Goal: Task Accomplishment & Management: Use online tool/utility

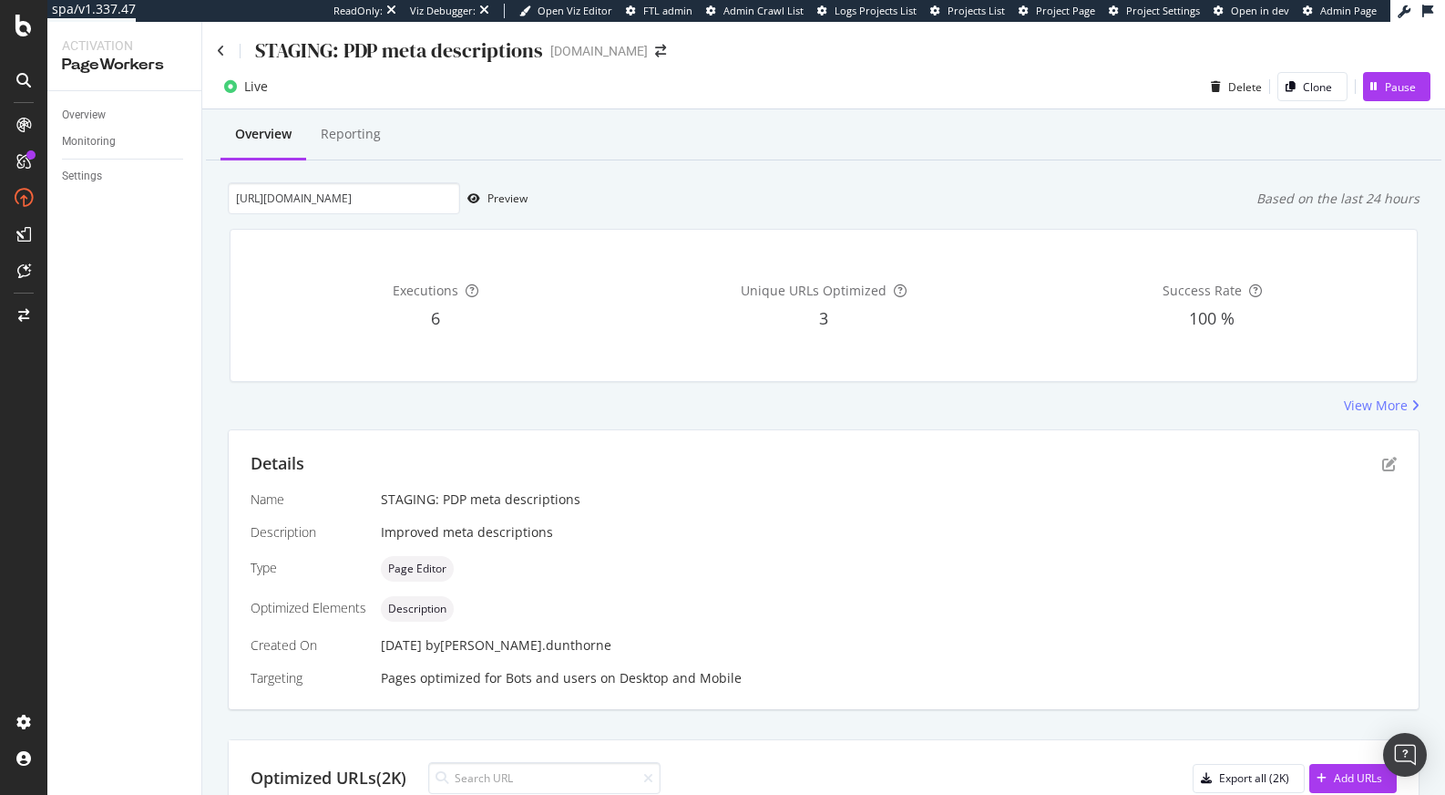
scroll to position [295, 0]
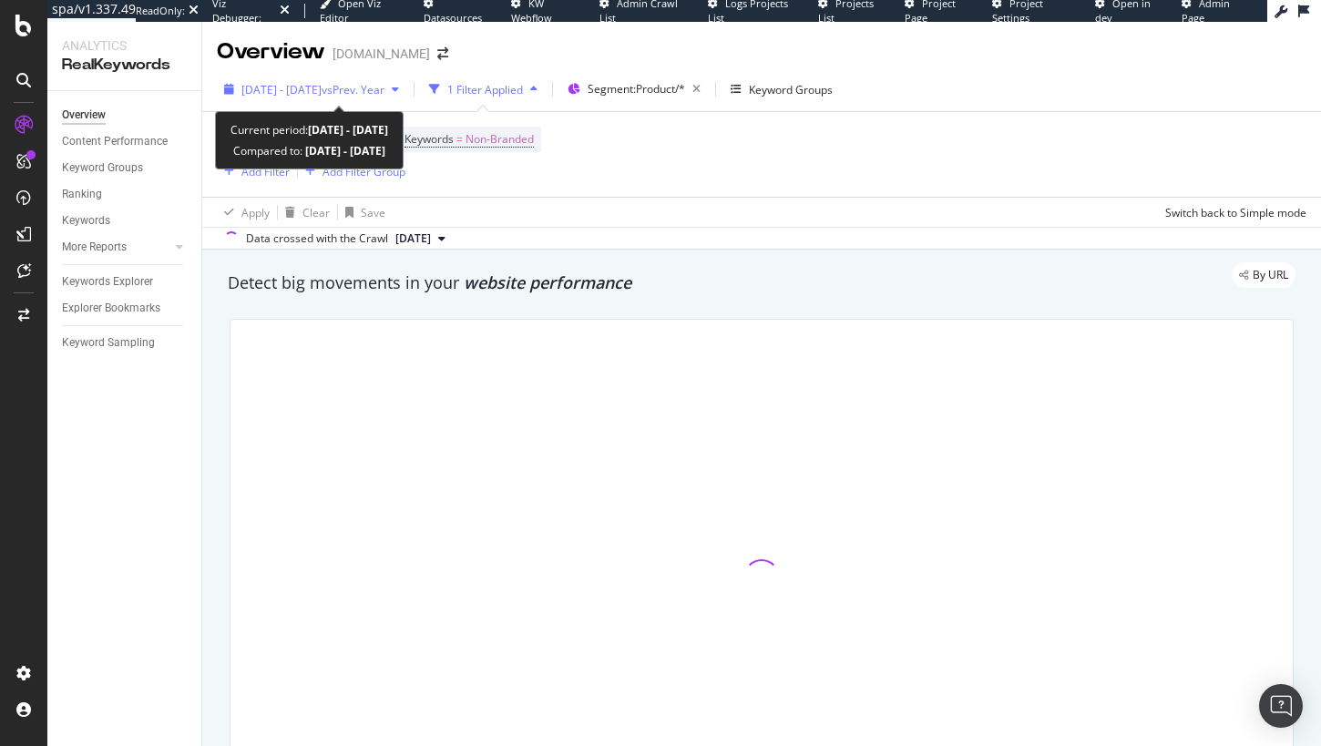
click at [374, 89] on span "vs Prev. Year" at bounding box center [353, 89] width 63 height 15
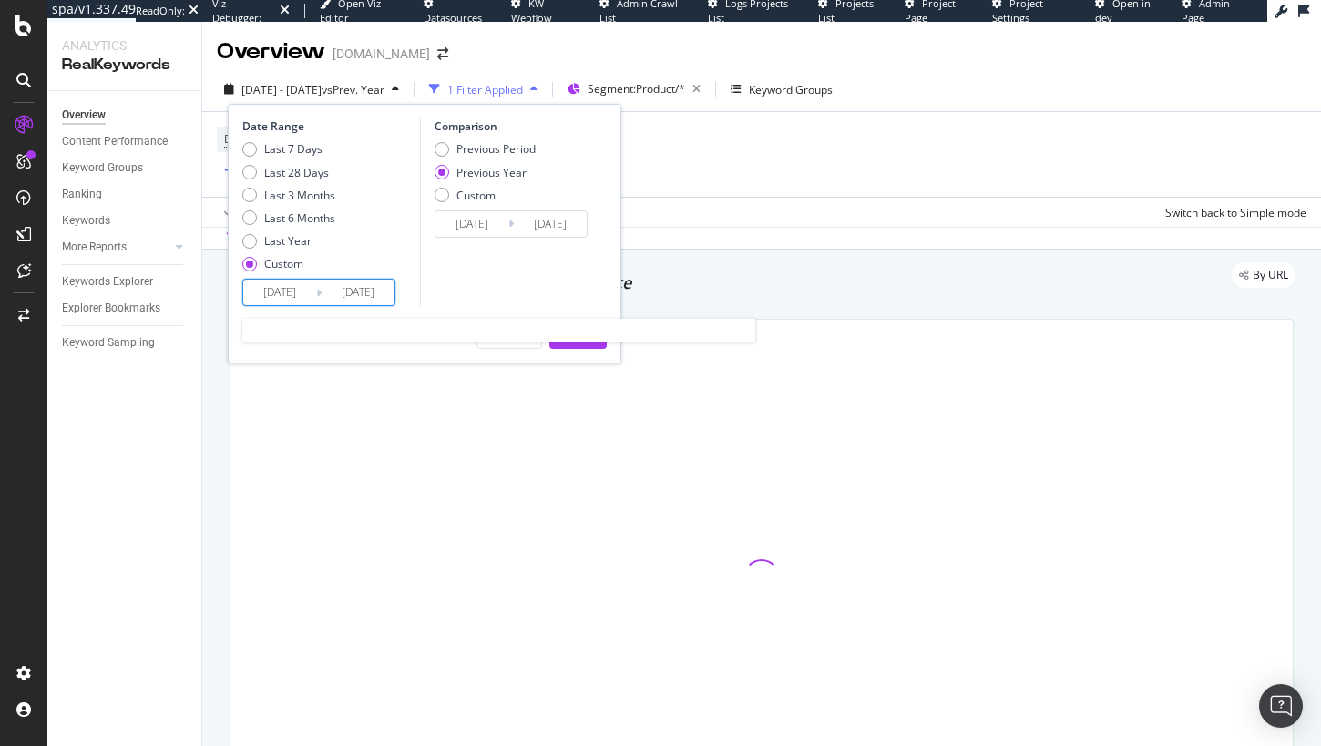
click at [347, 282] on input "2025/09/14" at bounding box center [358, 293] width 73 height 26
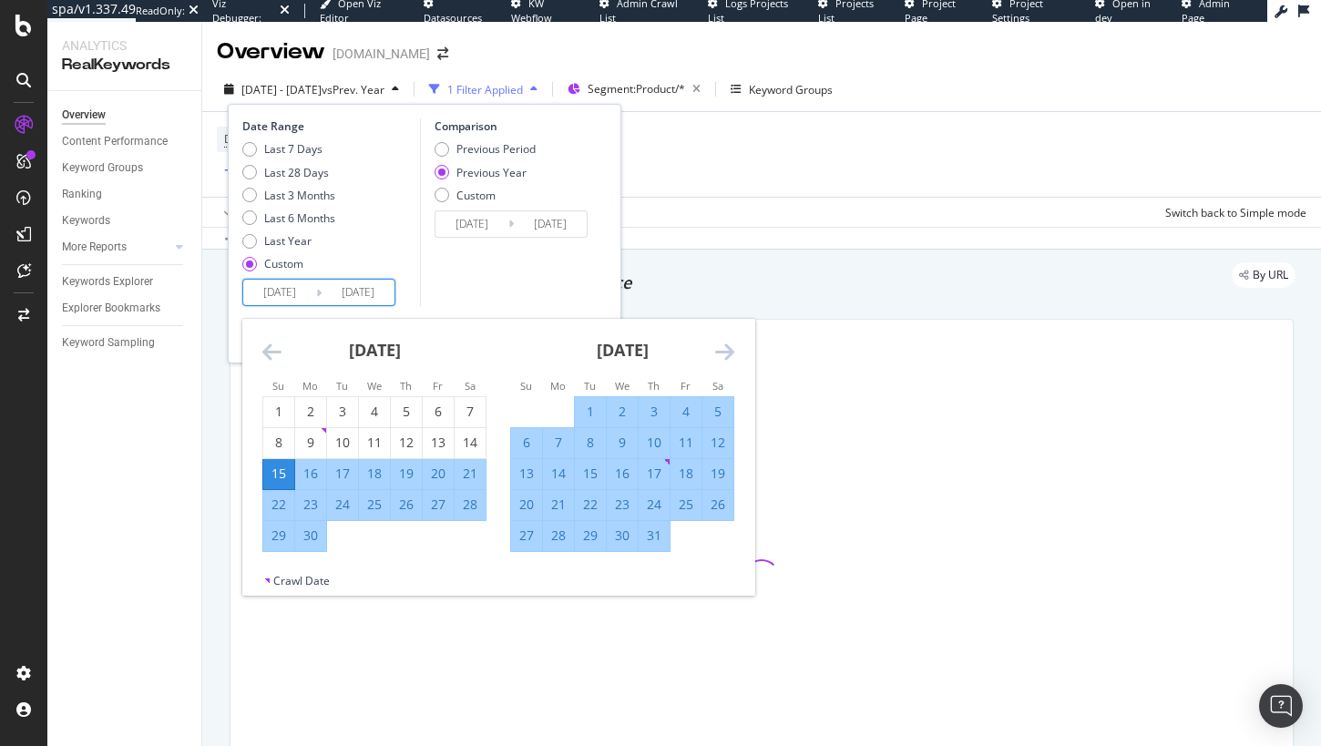
click at [725, 357] on icon "Move forward to switch to the next month." at bounding box center [724, 352] width 19 height 22
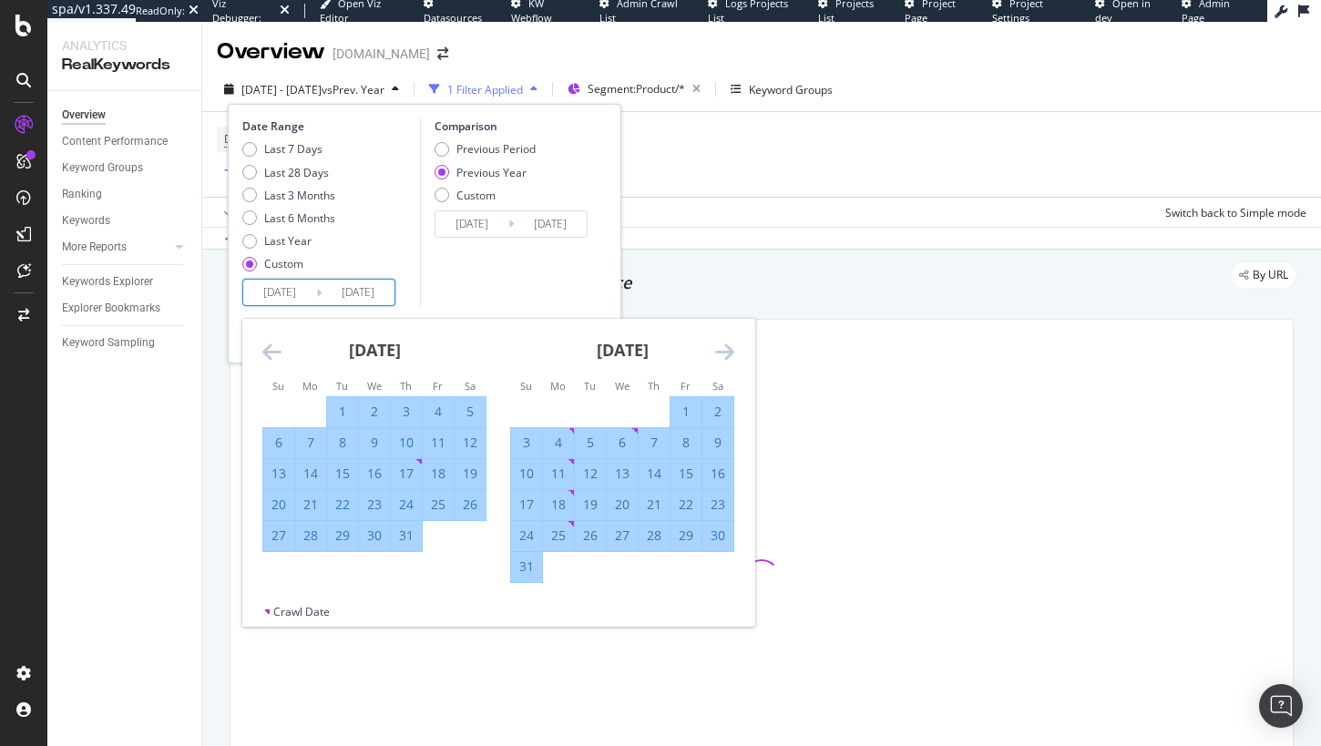
click at [725, 357] on icon "Move forward to switch to the next month." at bounding box center [724, 352] width 19 height 22
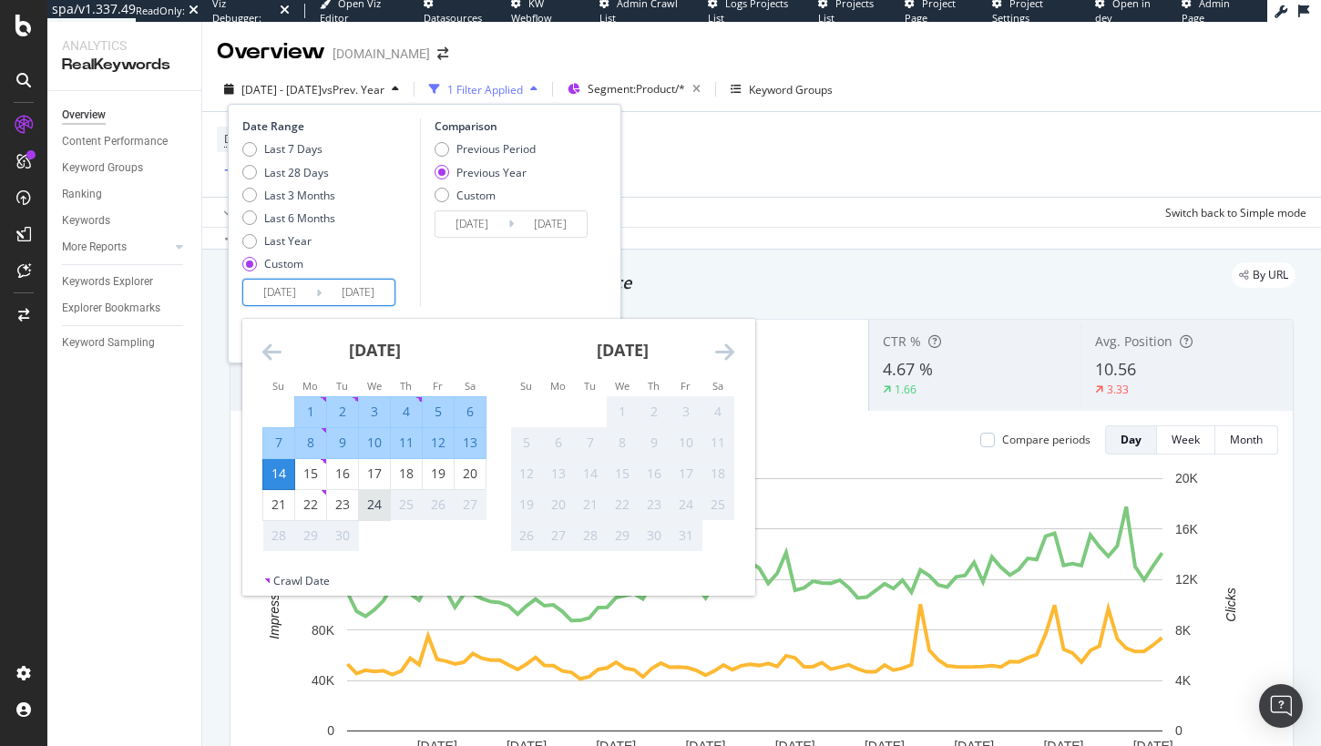
click at [372, 504] on div "24" at bounding box center [374, 505] width 31 height 18
type input "2025/09/24"
type input "2024/09/25"
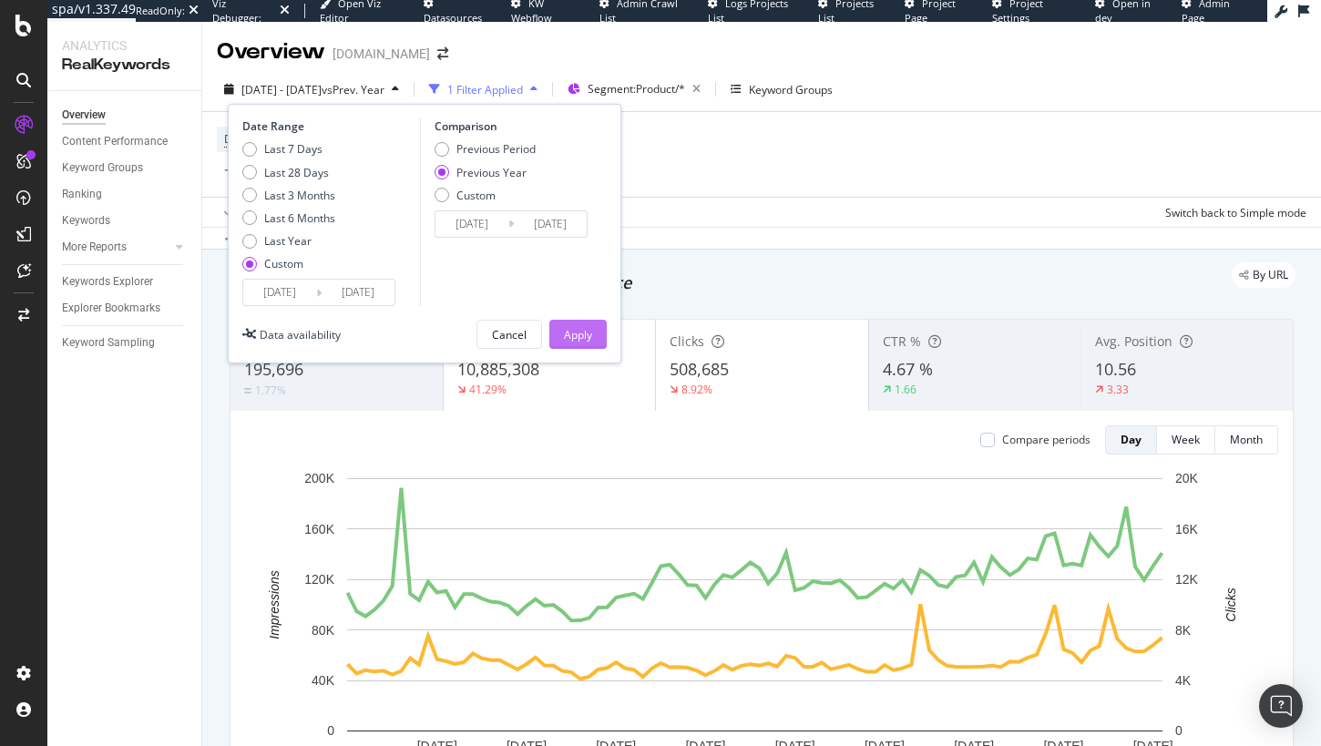
click at [568, 332] on div "Apply" at bounding box center [578, 334] width 28 height 15
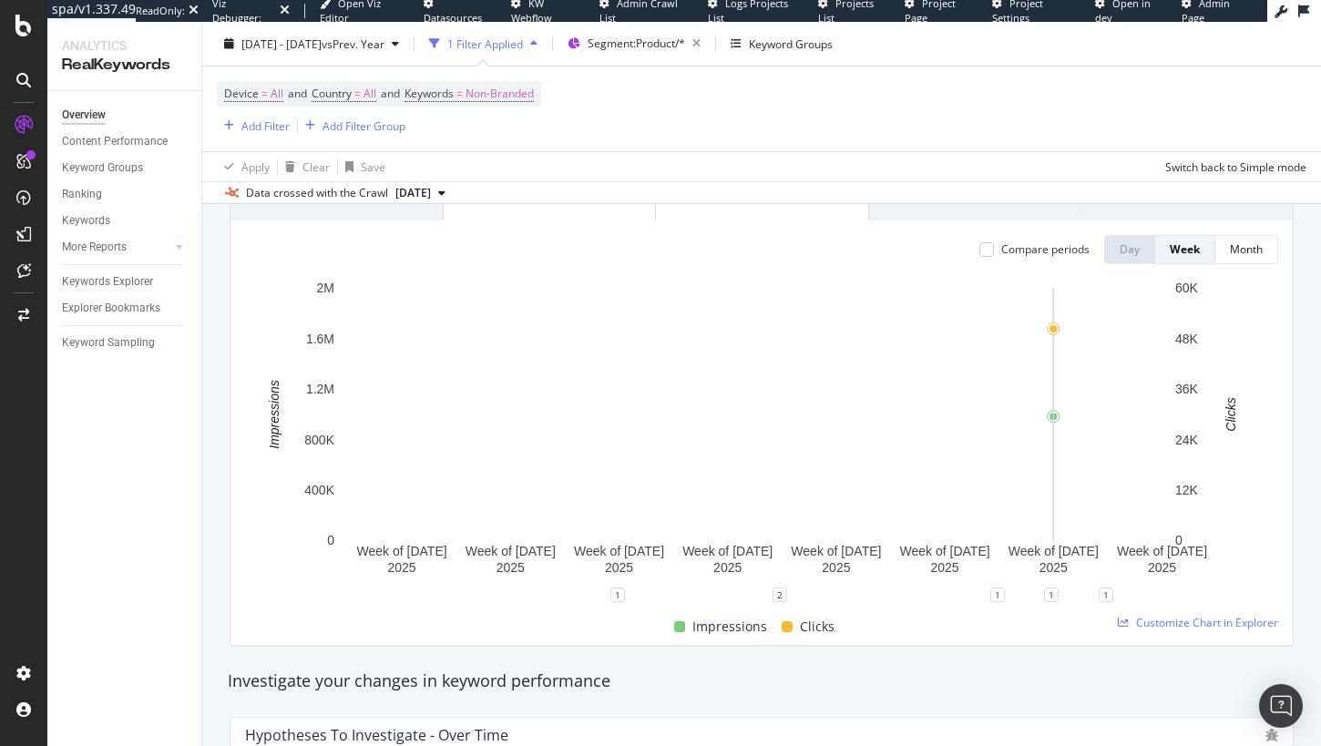
scroll to position [152, 0]
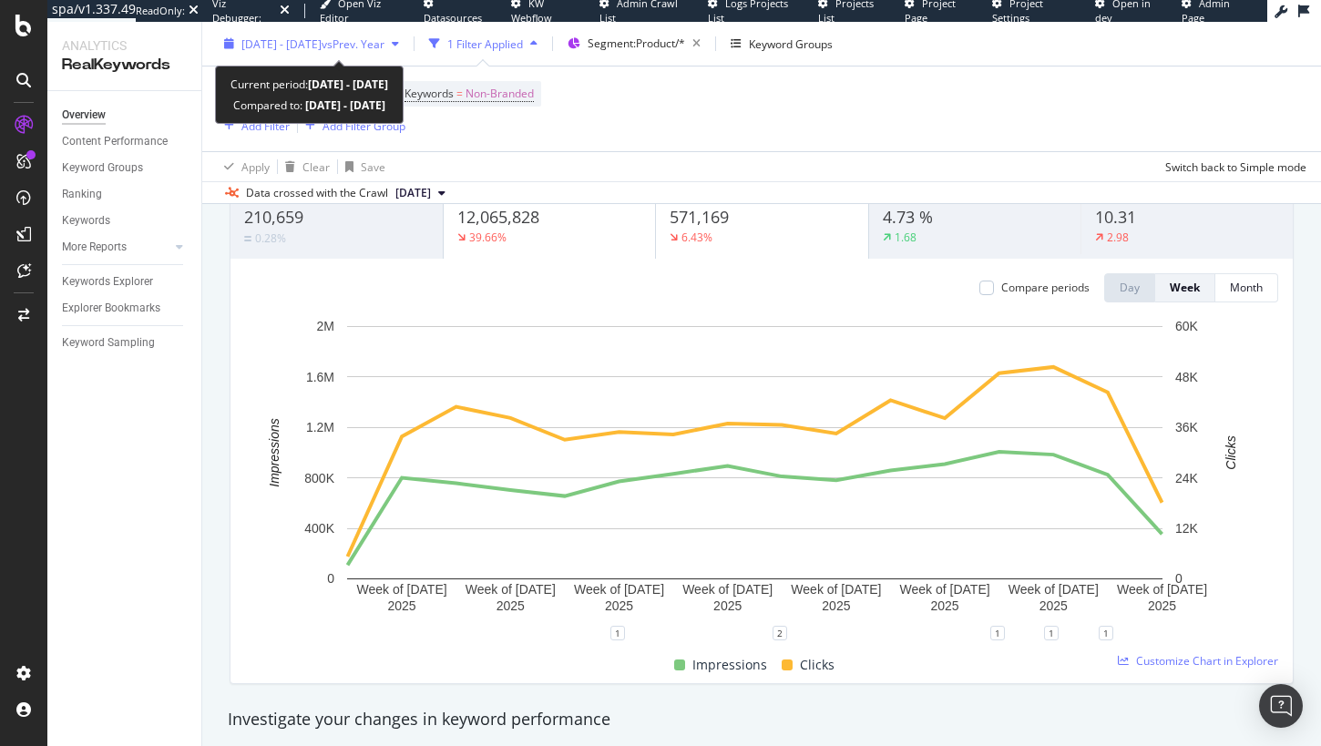
click at [299, 39] on span "2025 Jun. 15th - Sep. 24th" at bounding box center [281, 43] width 80 height 15
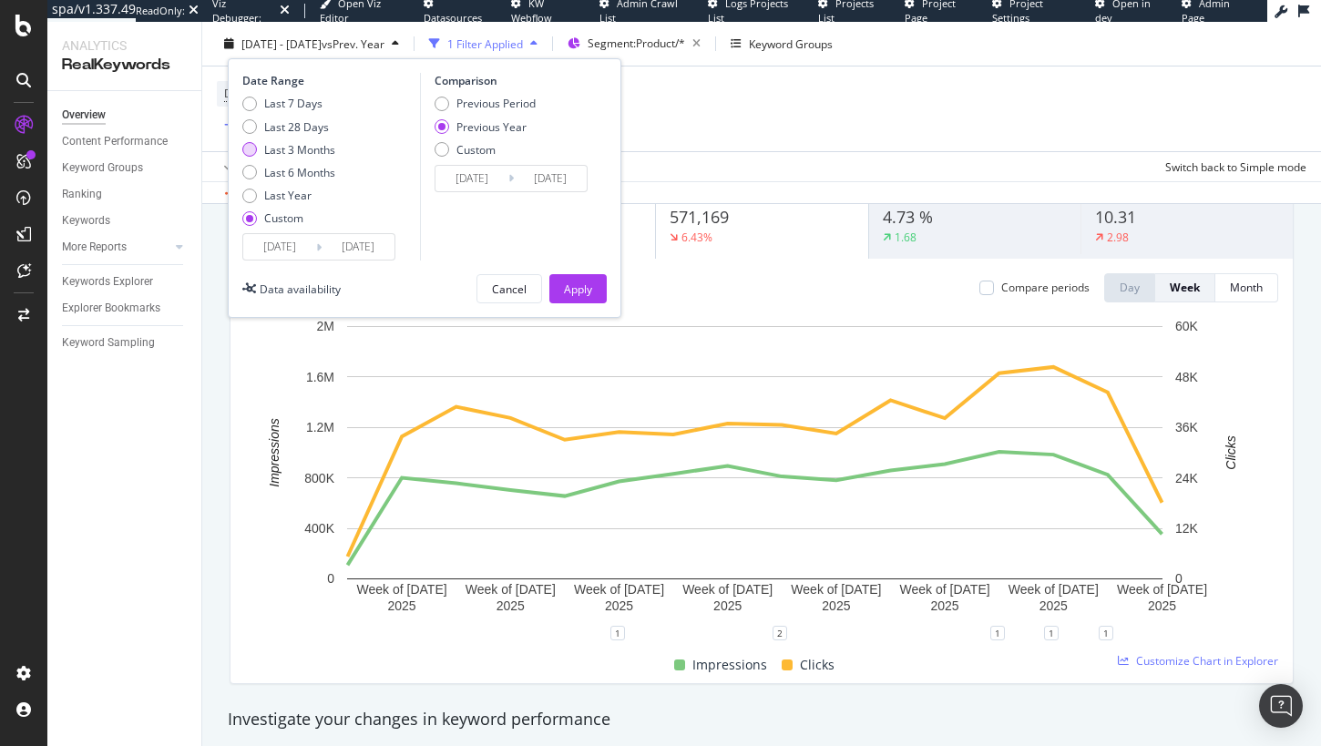
click at [284, 154] on div "Last 3 Months" at bounding box center [299, 148] width 71 height 15
type input "2025/06/25"
type input "2024/06/26"
click at [595, 294] on button "Apply" at bounding box center [577, 288] width 57 height 29
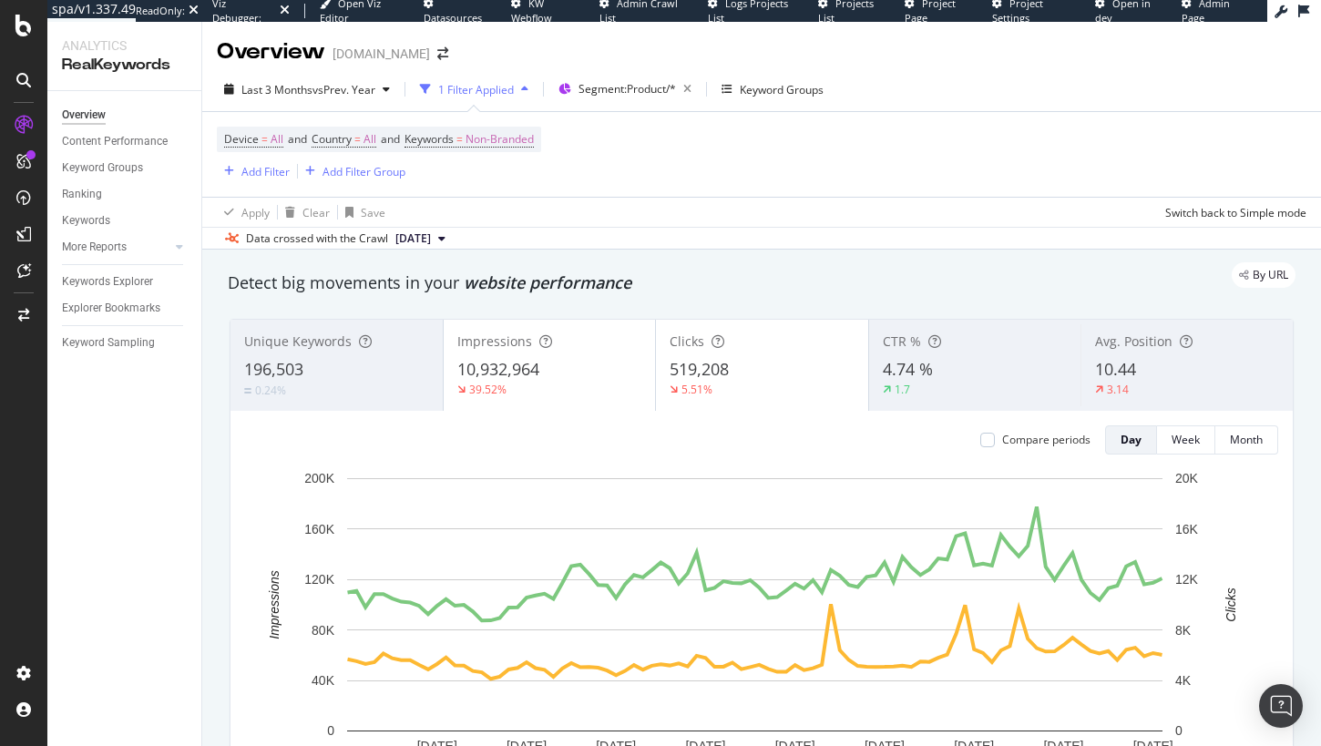
click at [980, 376] on div "4.74 %" at bounding box center [975, 370] width 185 height 24
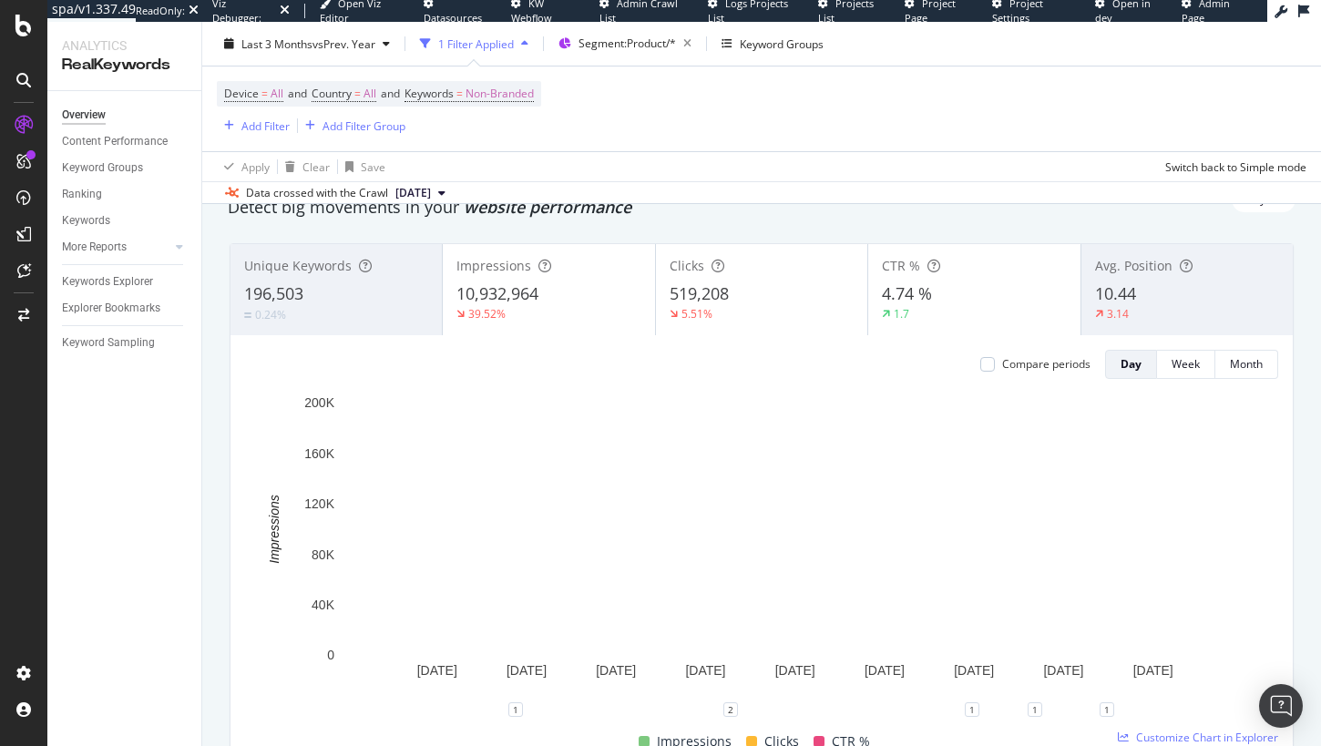
scroll to position [118, 0]
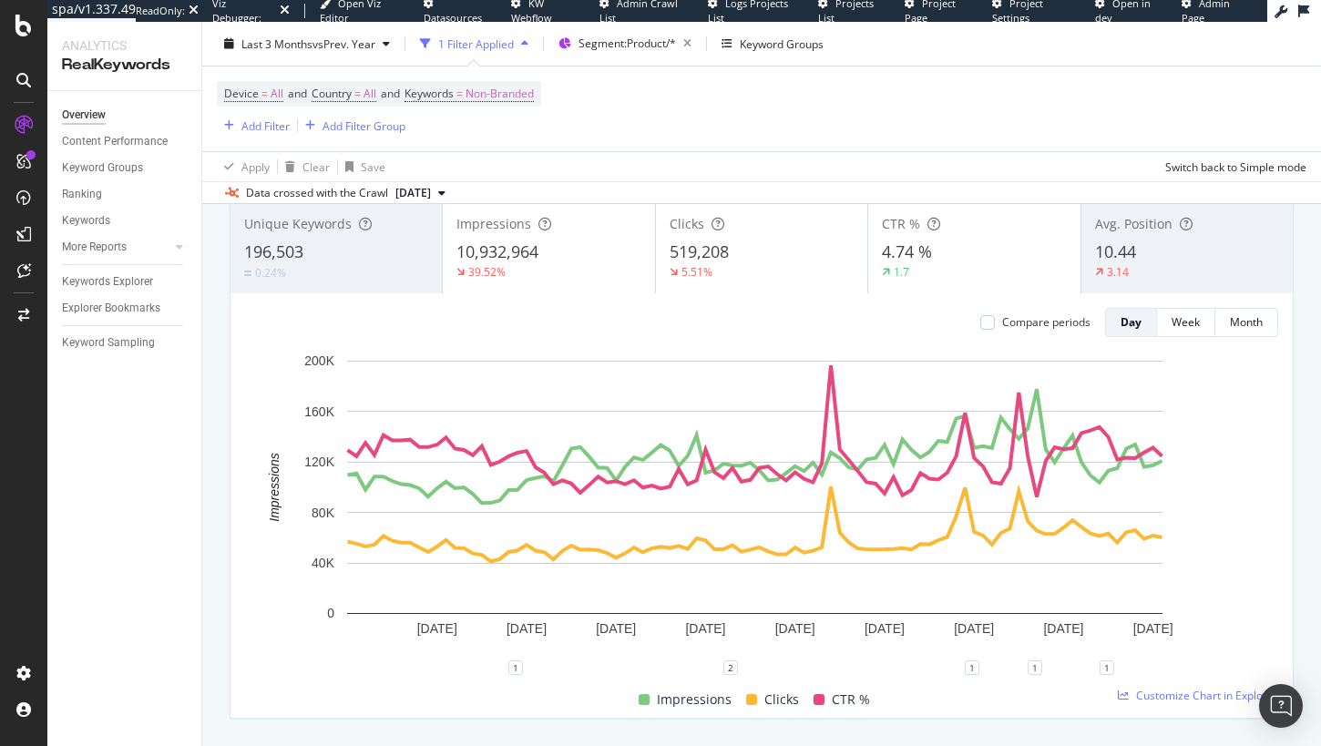
click at [979, 245] on div "4.74 %" at bounding box center [974, 253] width 184 height 24
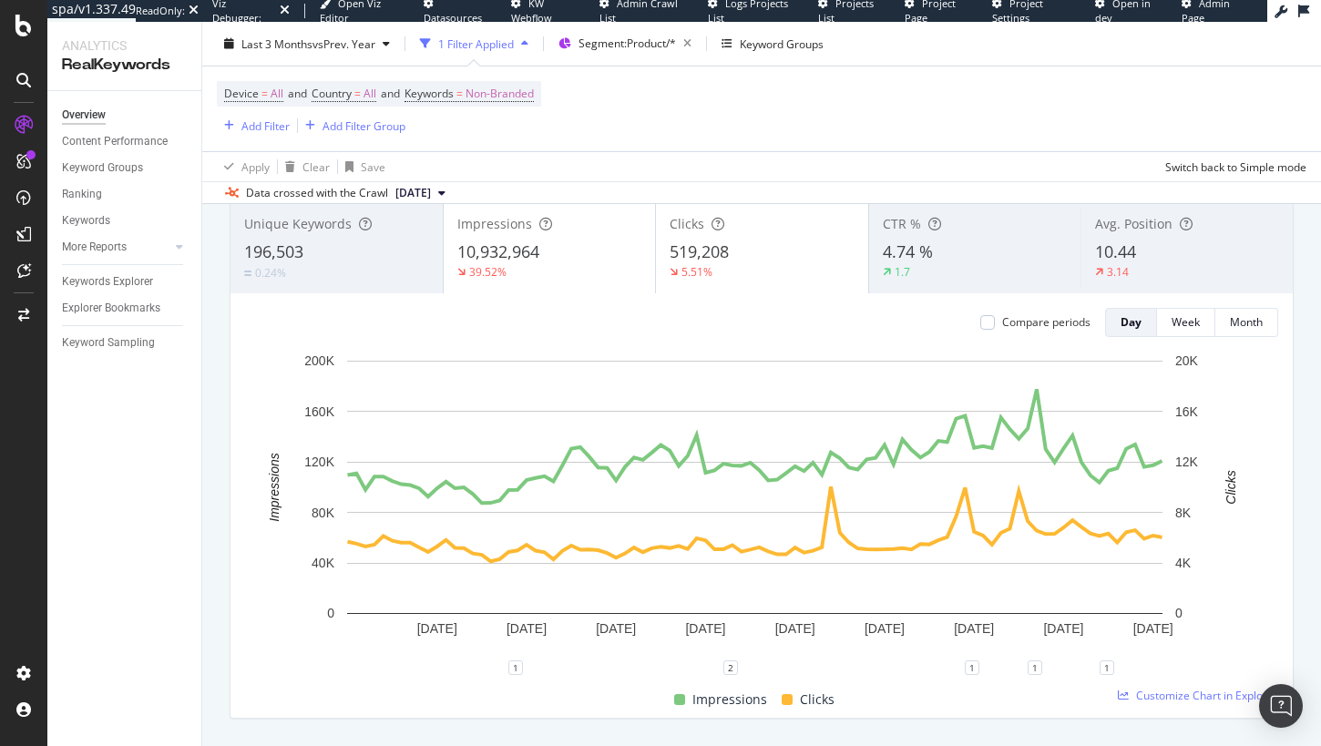
click at [1150, 257] on div "10.44" at bounding box center [1187, 253] width 184 height 24
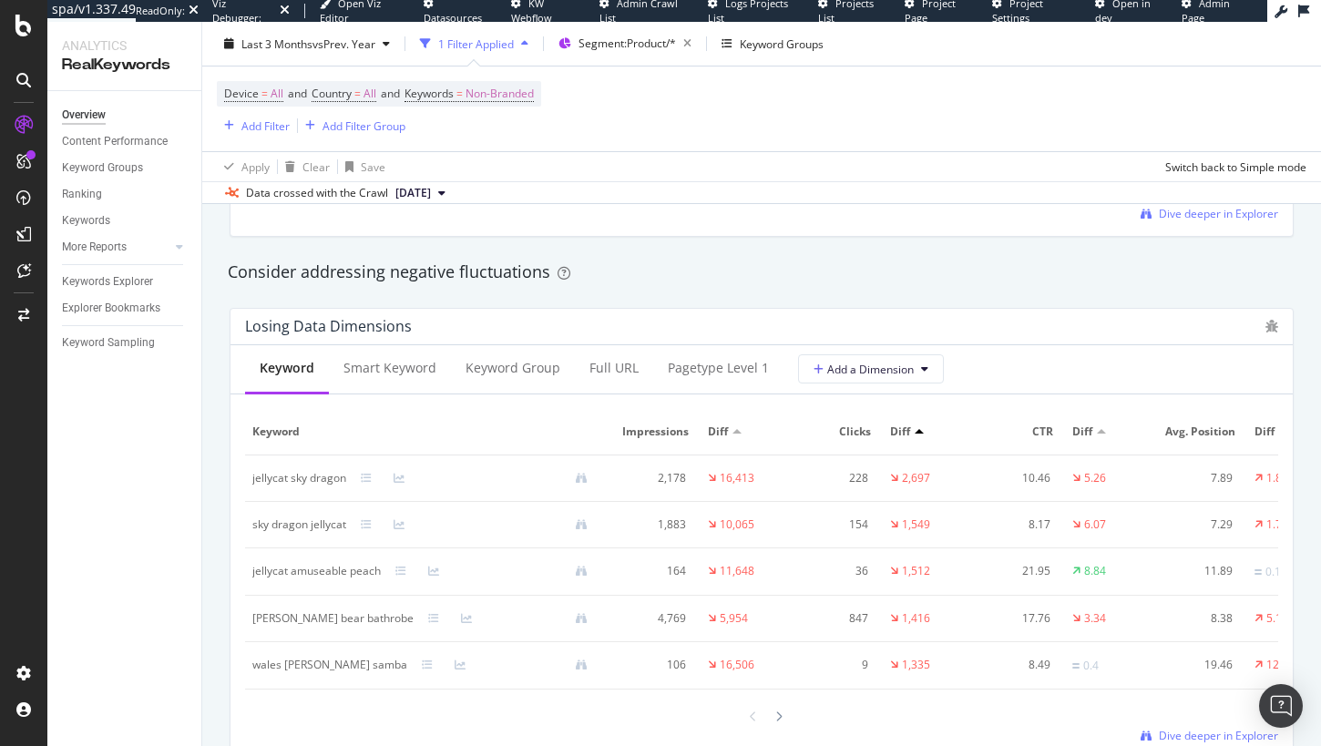
scroll to position [2067, 0]
click at [515, 97] on span "Non-Branded" at bounding box center [500, 94] width 68 height 26
click at [479, 142] on span "Non-Branded" at bounding box center [469, 135] width 76 height 15
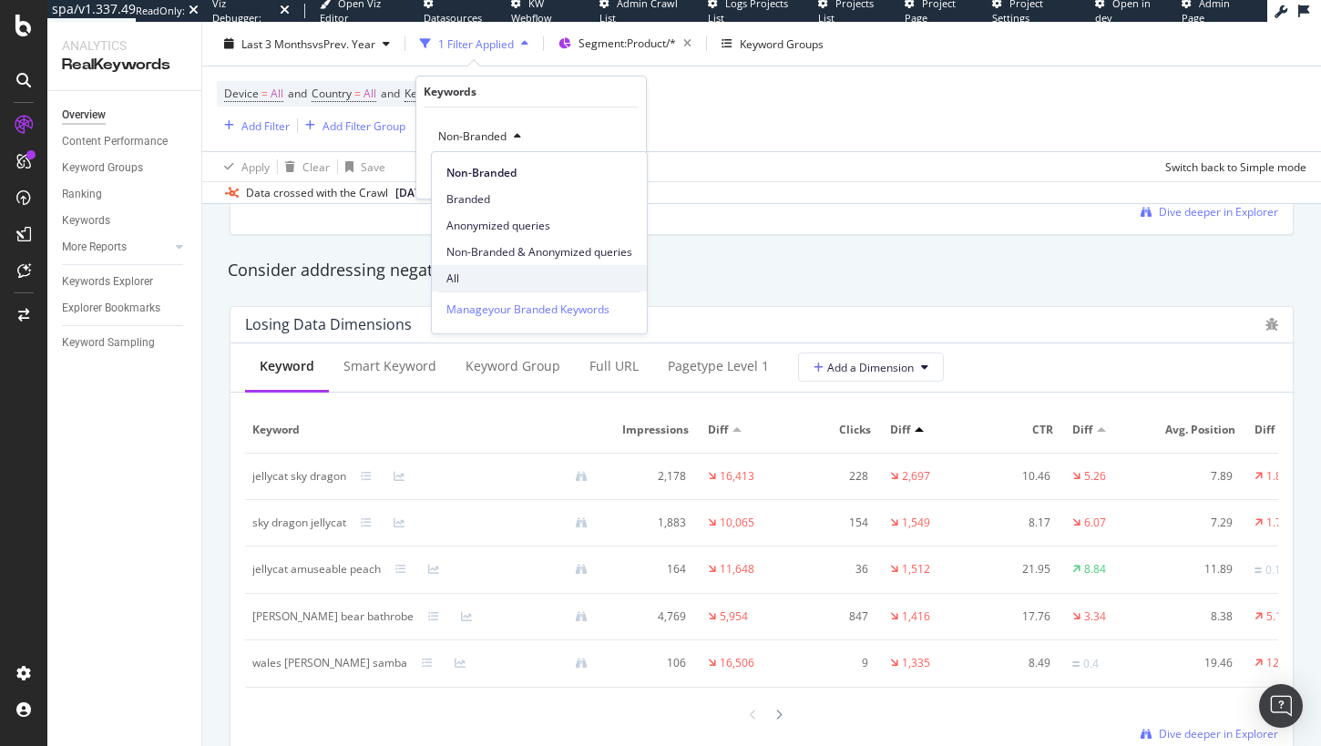
click at [486, 278] on span "All" at bounding box center [539, 279] width 186 height 16
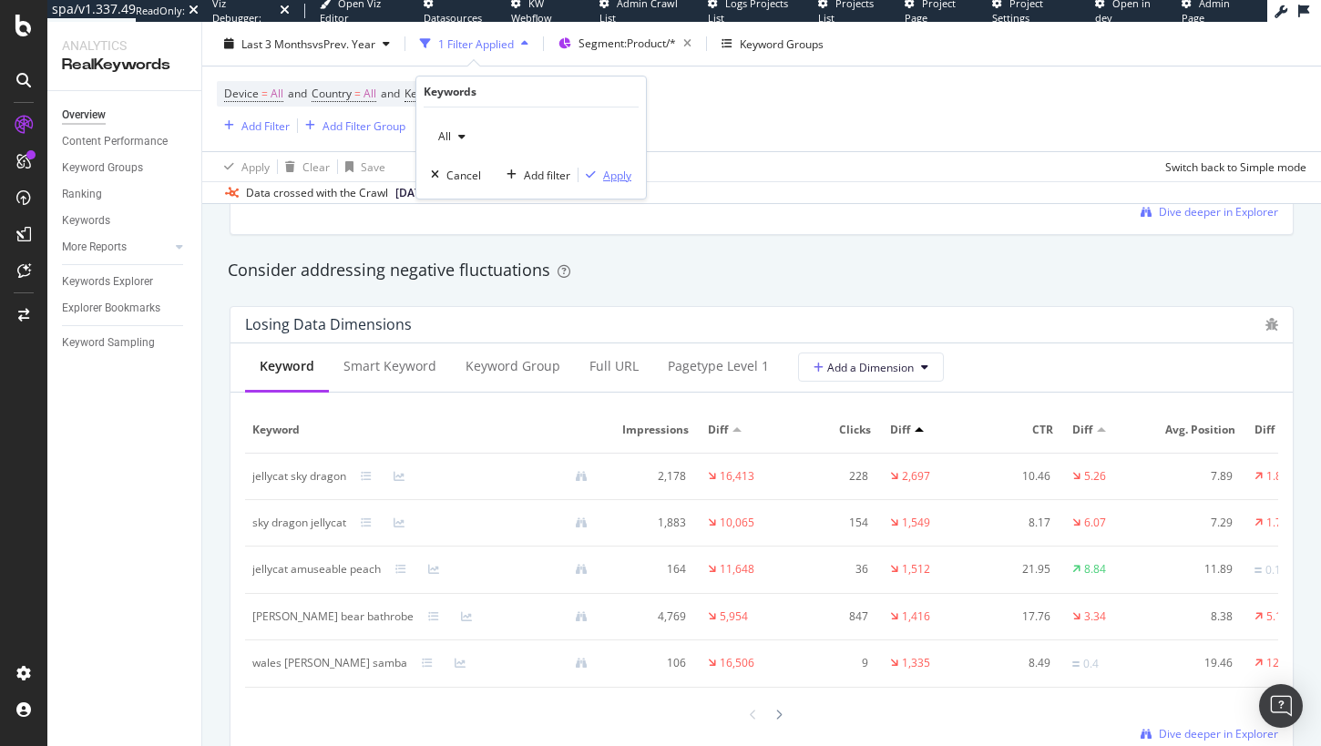
click at [618, 180] on div "Apply" at bounding box center [617, 175] width 28 height 15
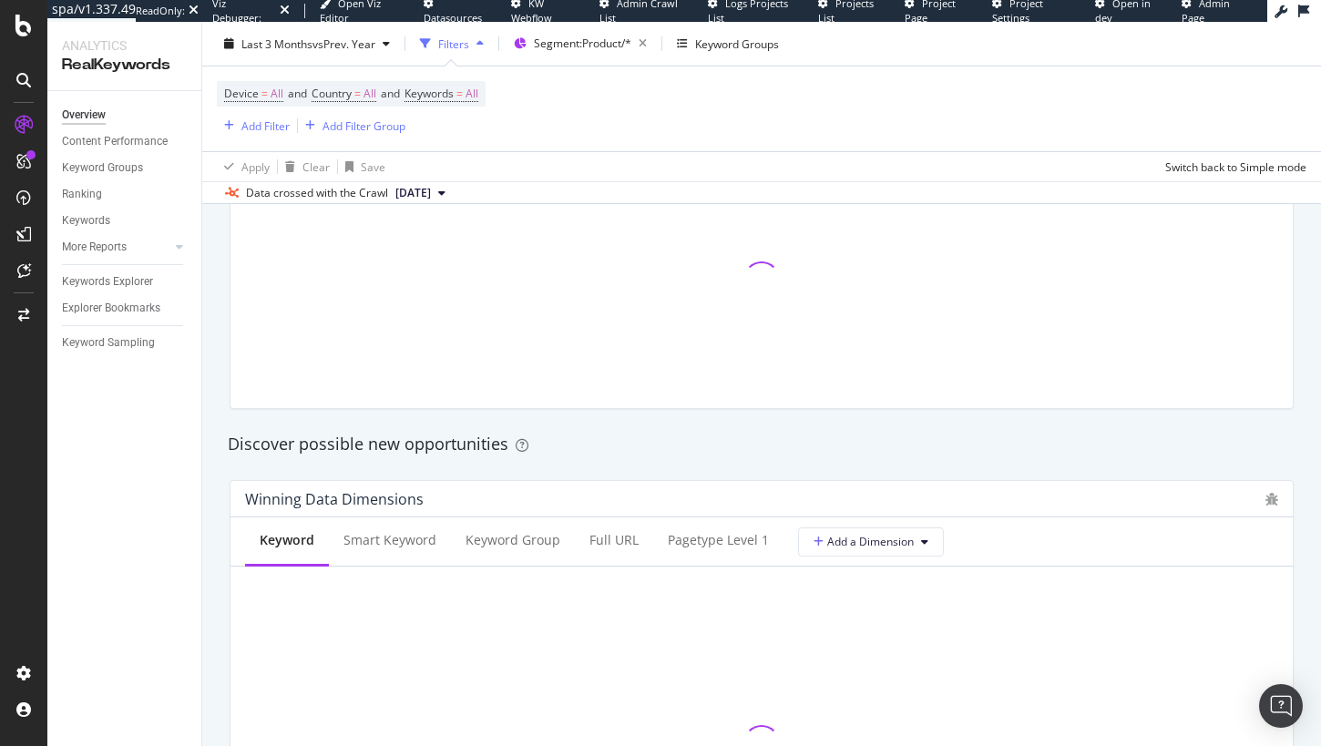
scroll to position [1343, 0]
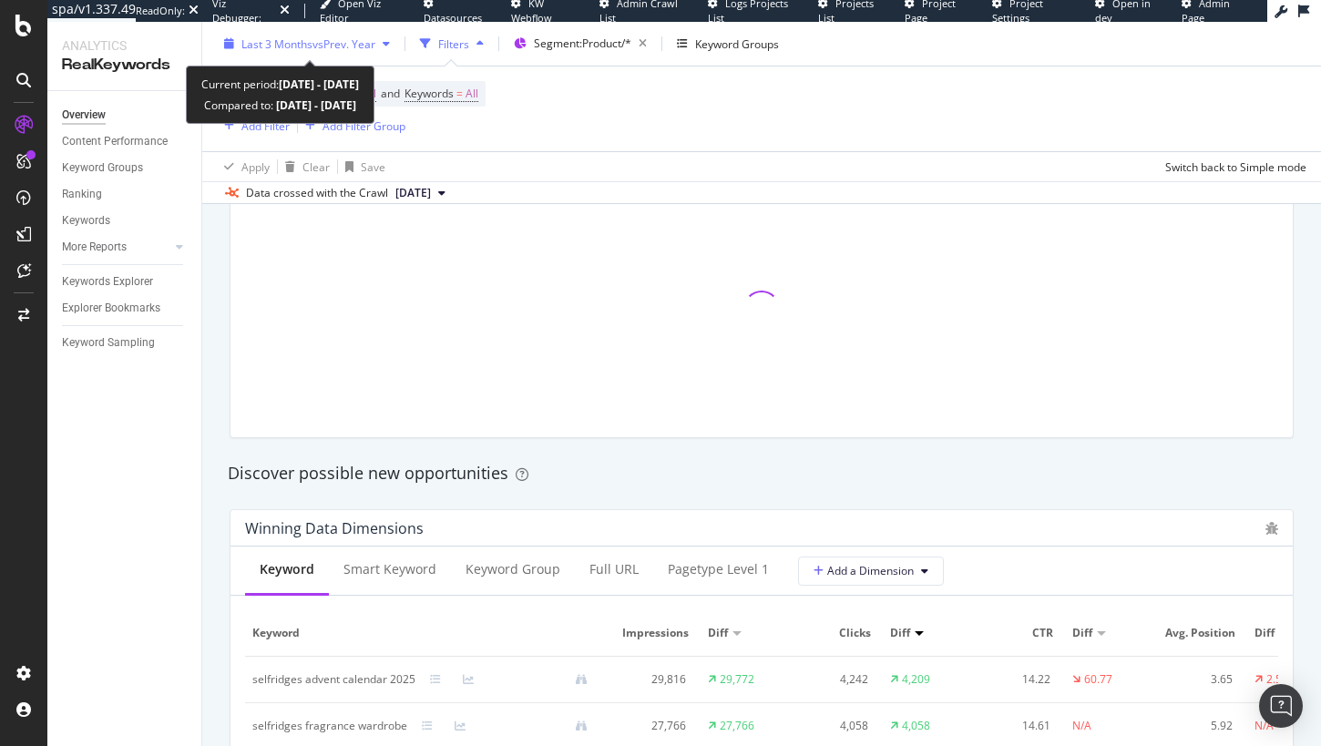
click at [243, 37] on span "Last 3 Months" at bounding box center [276, 43] width 71 height 15
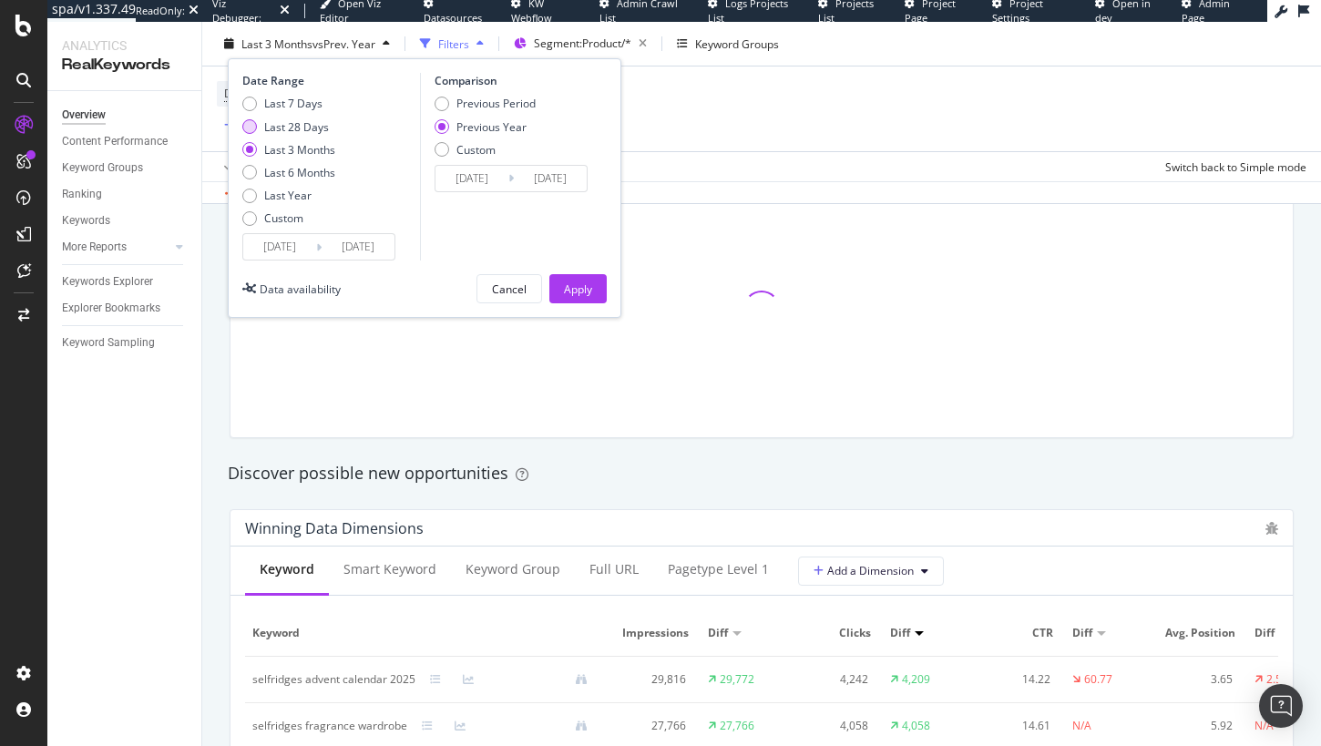
click at [313, 126] on div "Last 28 Days" at bounding box center [296, 125] width 65 height 15
type input "2025/08/28"
type input "2024/08/29"
click at [568, 285] on div "Apply" at bounding box center [578, 288] width 28 height 15
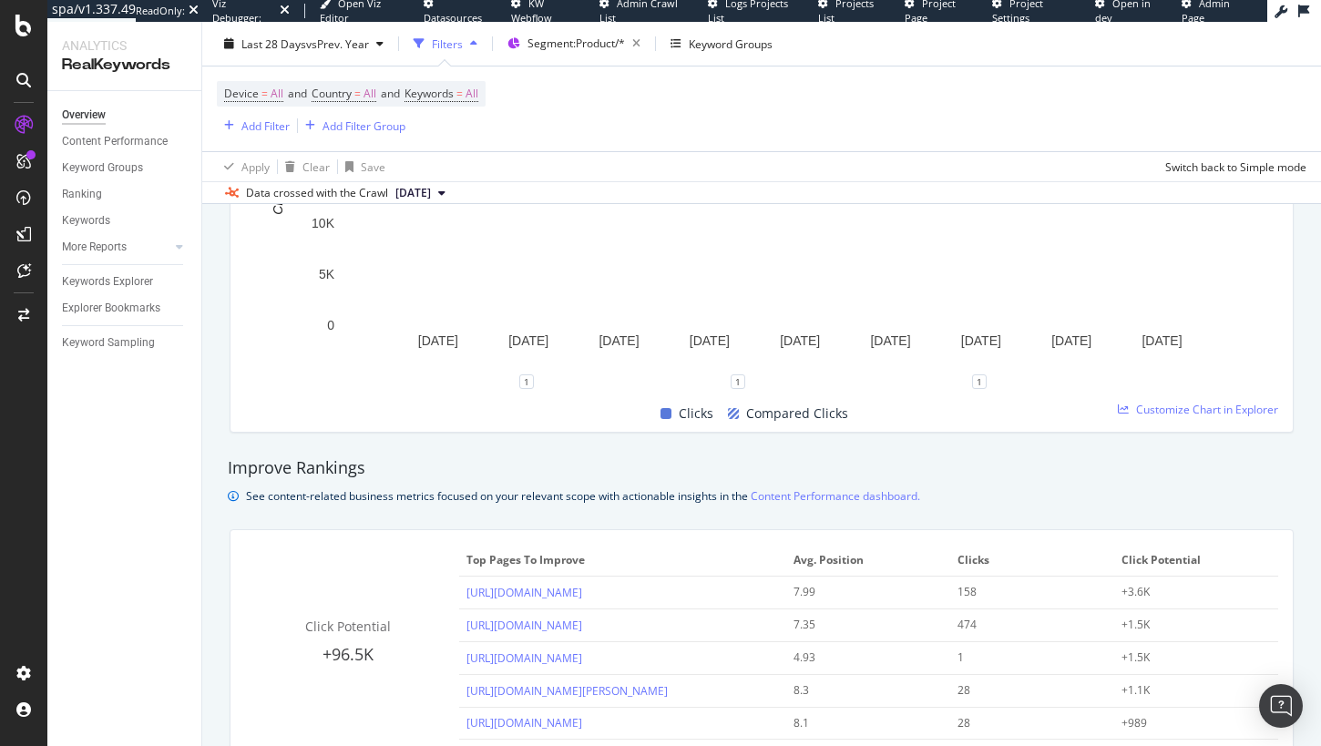
scroll to position [706, 0]
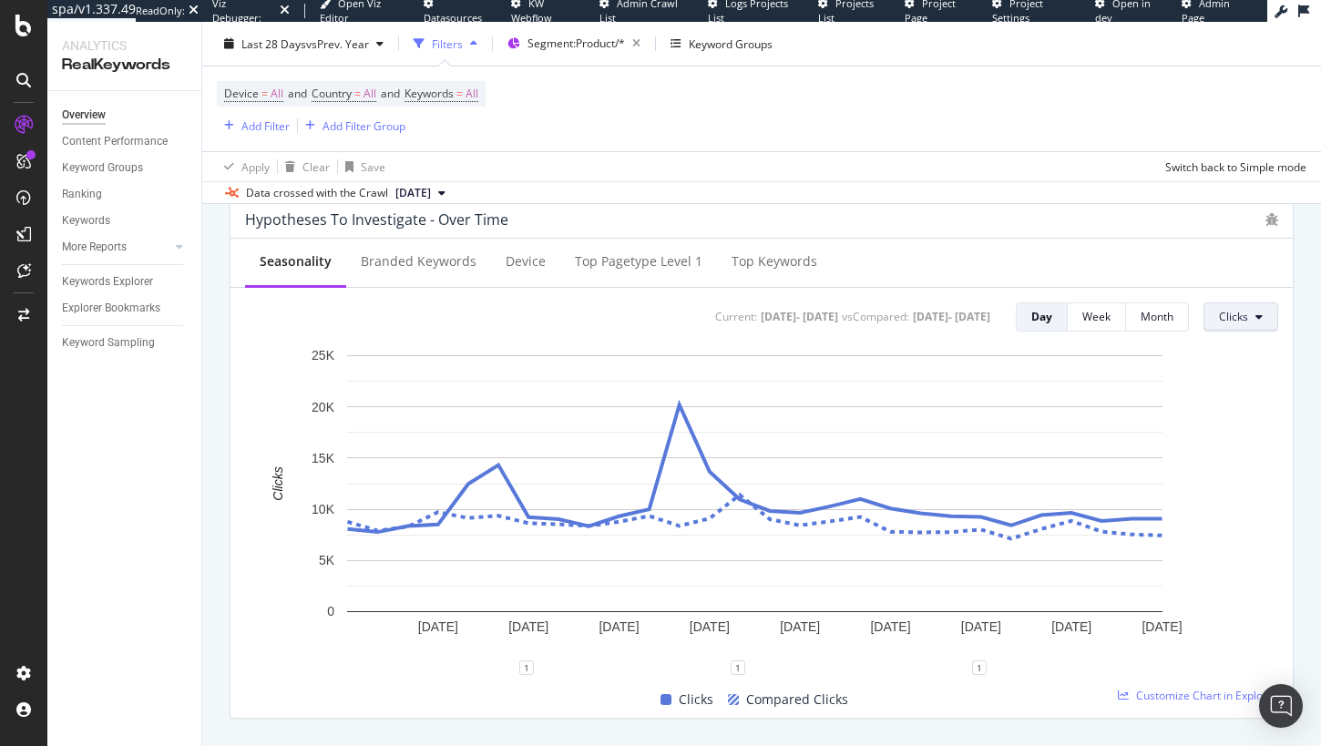
click at [1190, 317] on span "Clicks" at bounding box center [1233, 316] width 29 height 15
click at [1190, 380] on span "Impressions" at bounding box center [1249, 387] width 86 height 16
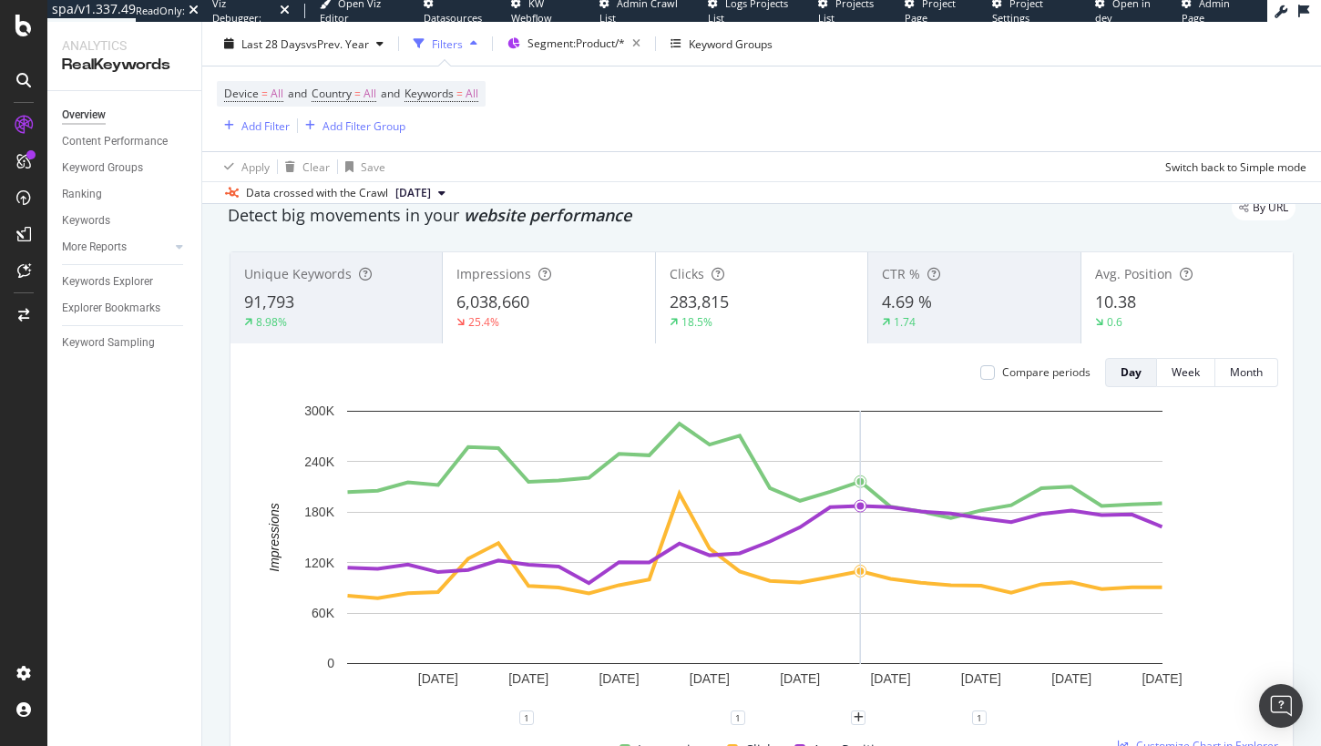
scroll to position [168, 0]
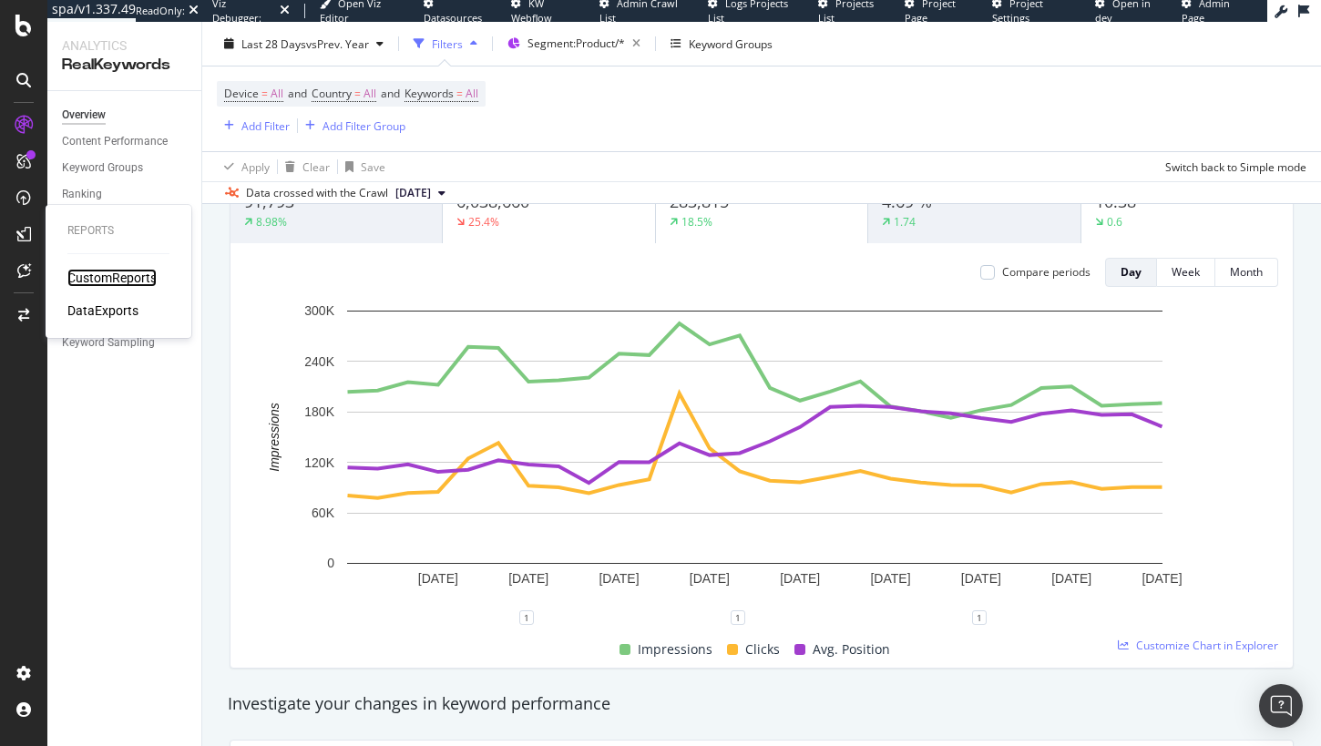
click at [98, 280] on div "CustomReports" at bounding box center [111, 278] width 89 height 18
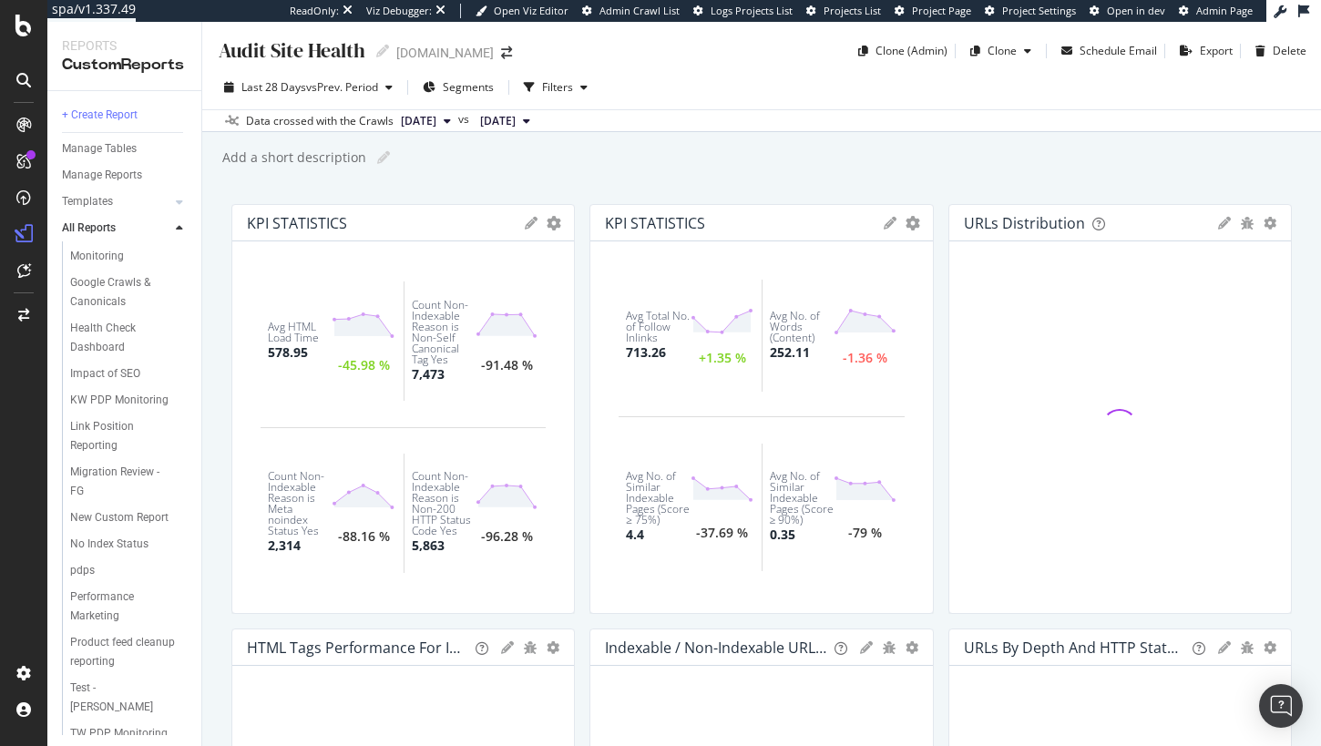
scroll to position [259, 0]
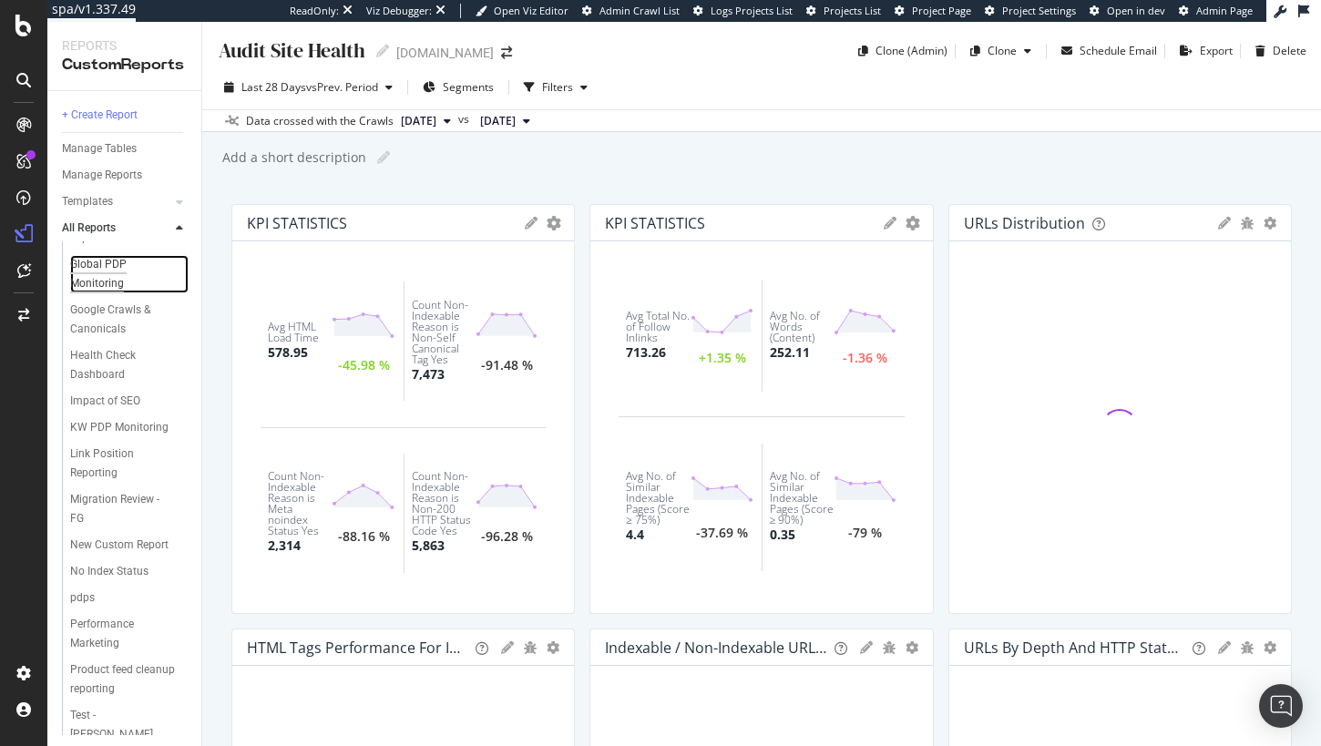
click at [113, 293] on div "Global PDP Monitoring" at bounding box center [121, 274] width 102 height 38
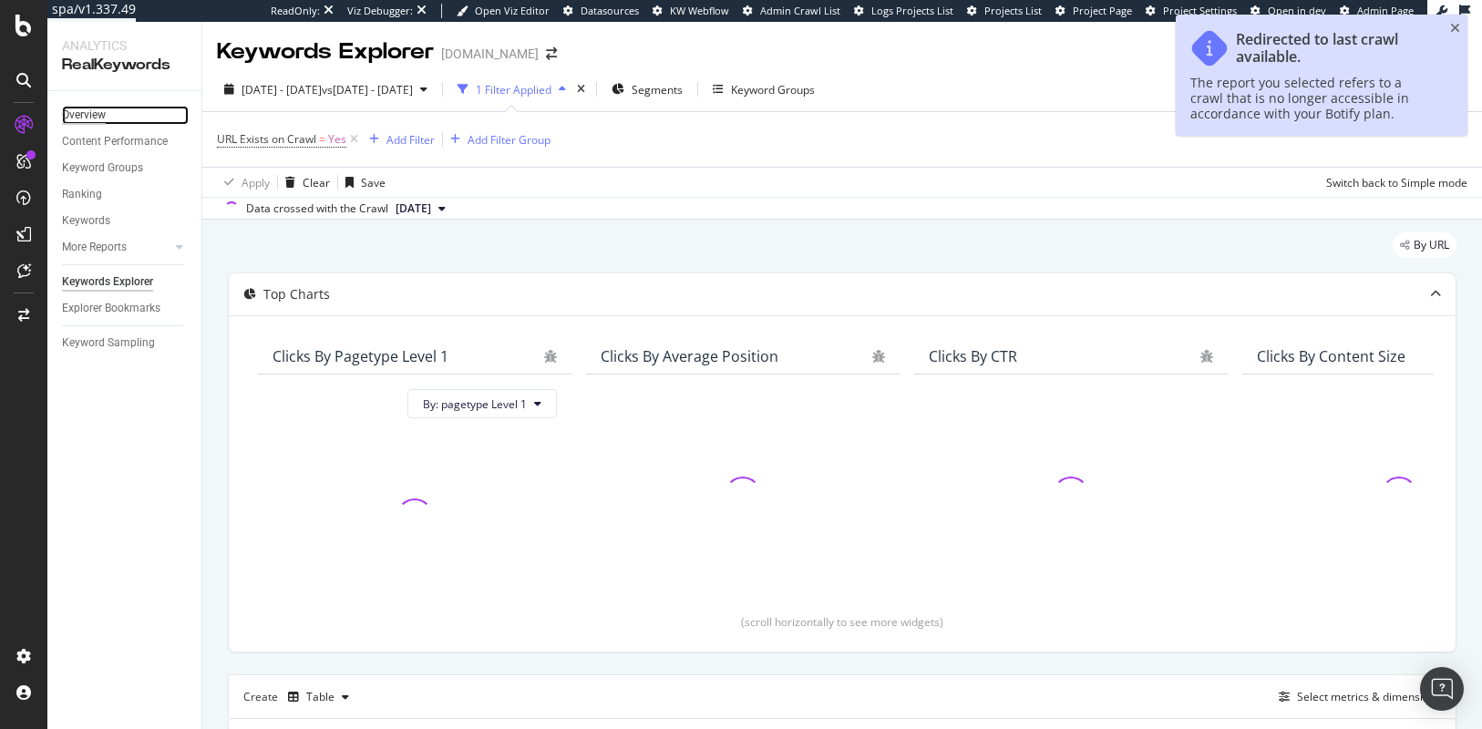
click at [87, 117] on div "Overview" at bounding box center [84, 115] width 44 height 19
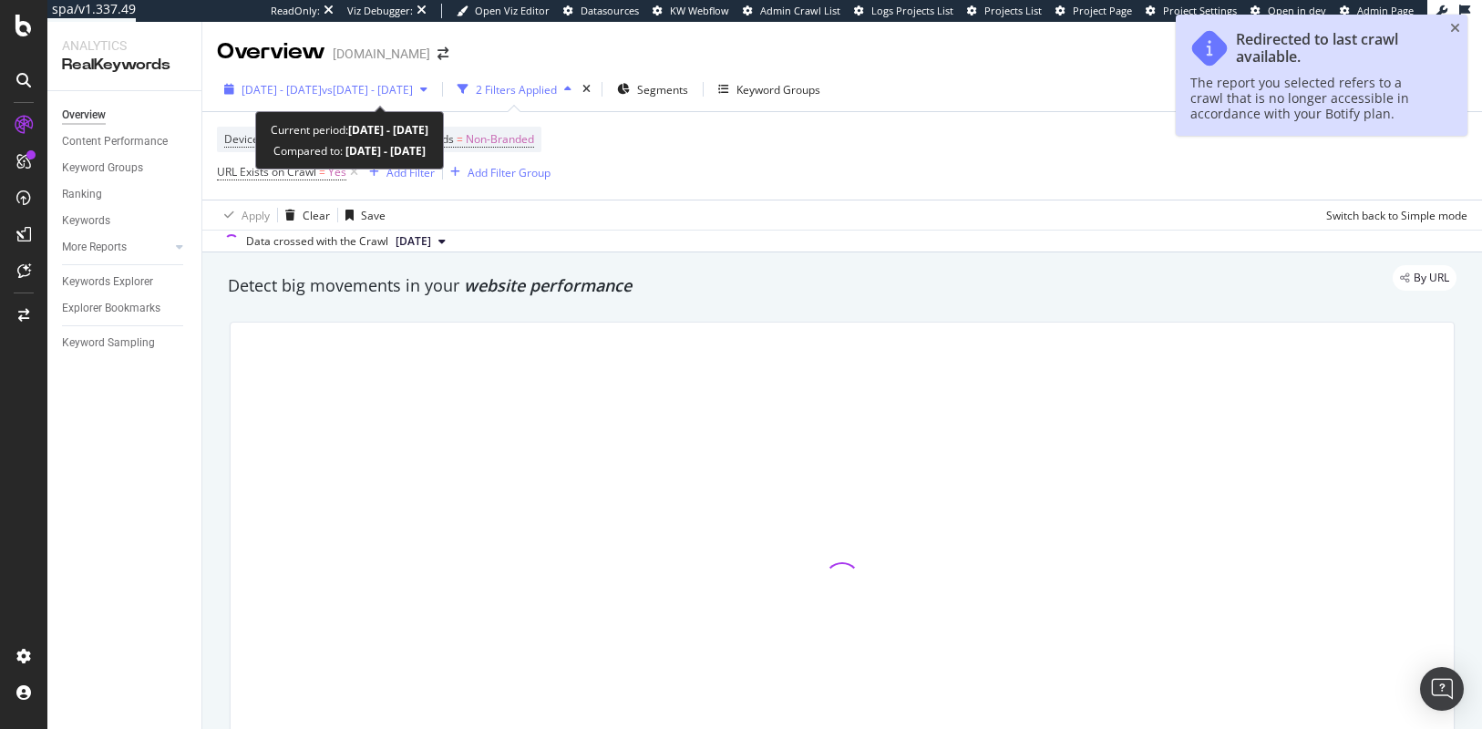
click at [429, 97] on div "2024 Sep. 28th - Oct. 26th vs 2024 Sep. 26th - Oct. 25th" at bounding box center [326, 89] width 218 height 27
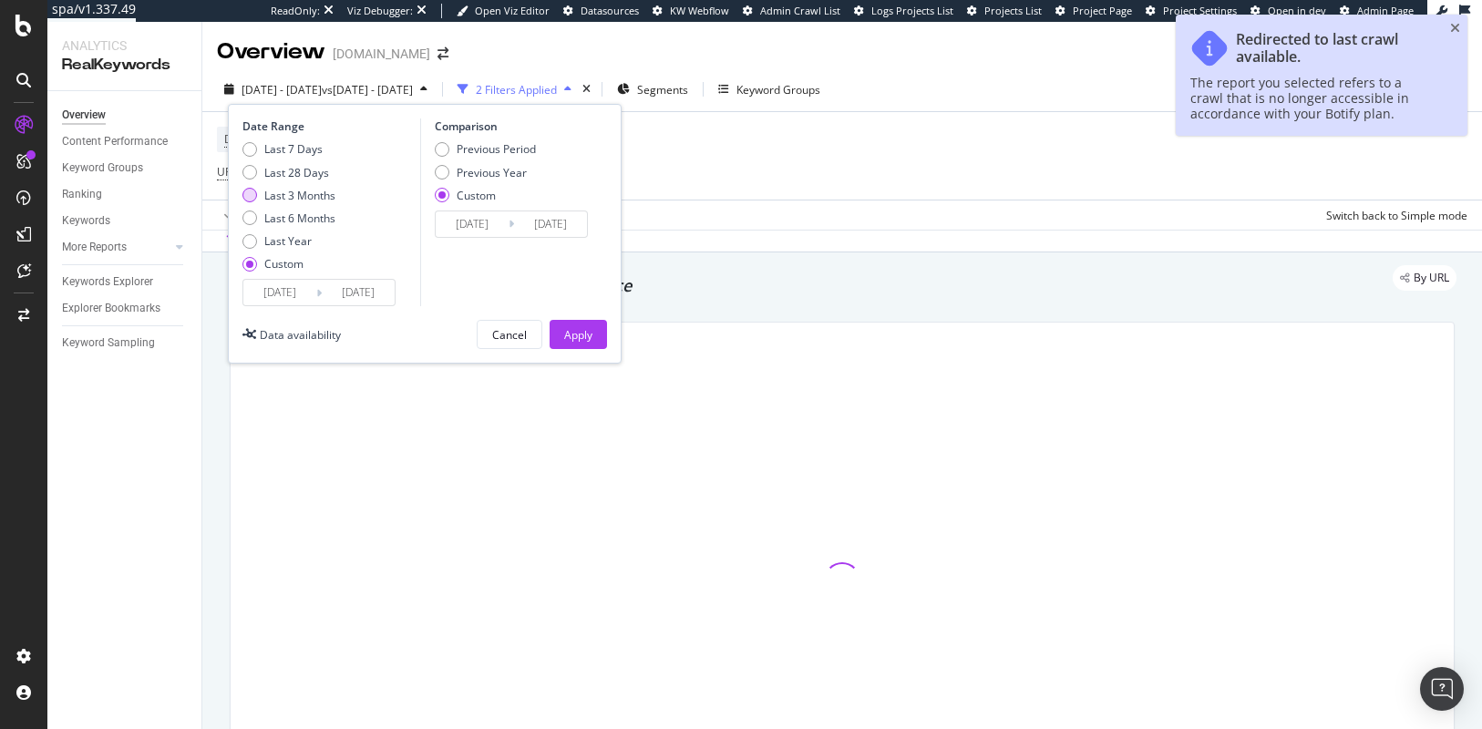
click at [310, 190] on div "Last 3 Months" at bounding box center [299, 195] width 71 height 15
type input "2025/06/25"
type input "2025/09/24"
click at [586, 338] on div "Apply" at bounding box center [578, 334] width 28 height 15
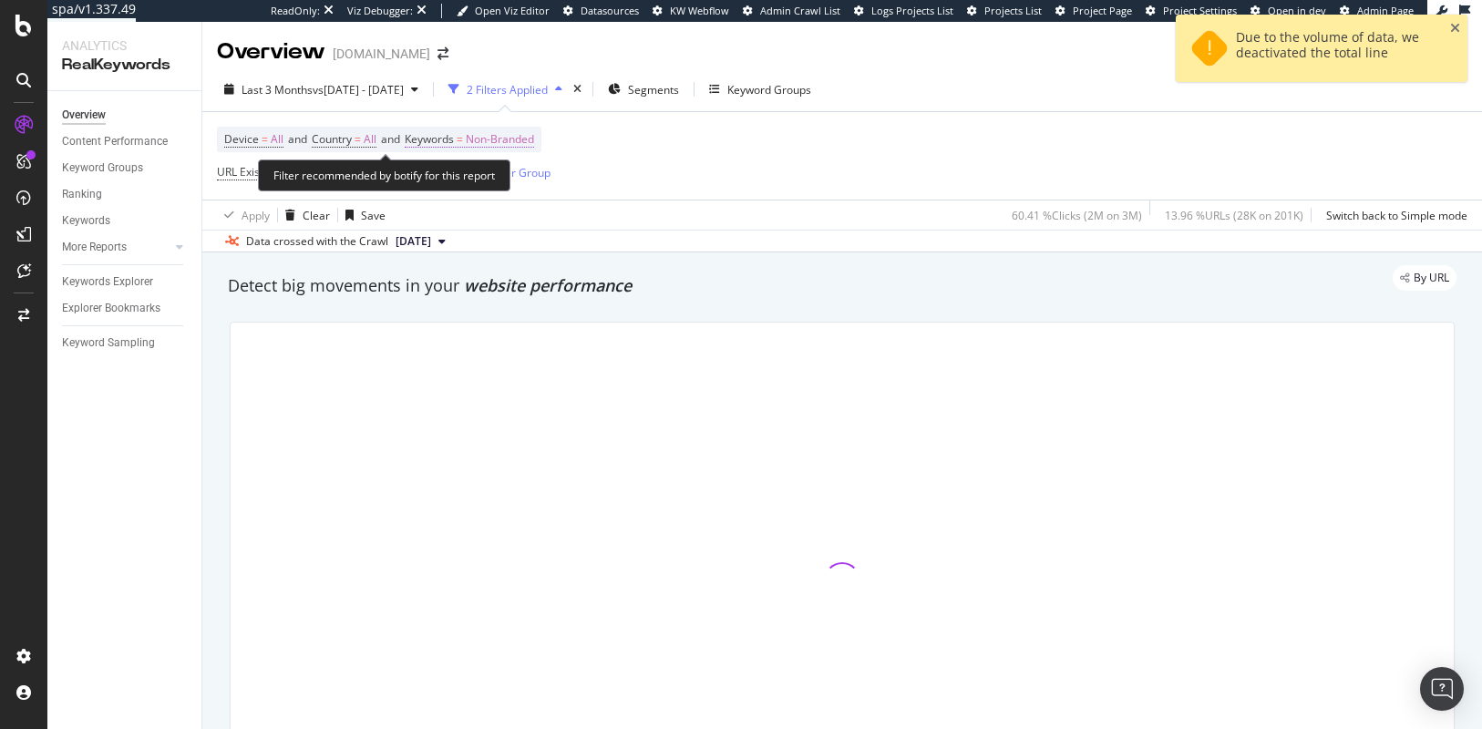
click at [481, 134] on span "Non-Branded" at bounding box center [500, 140] width 68 height 26
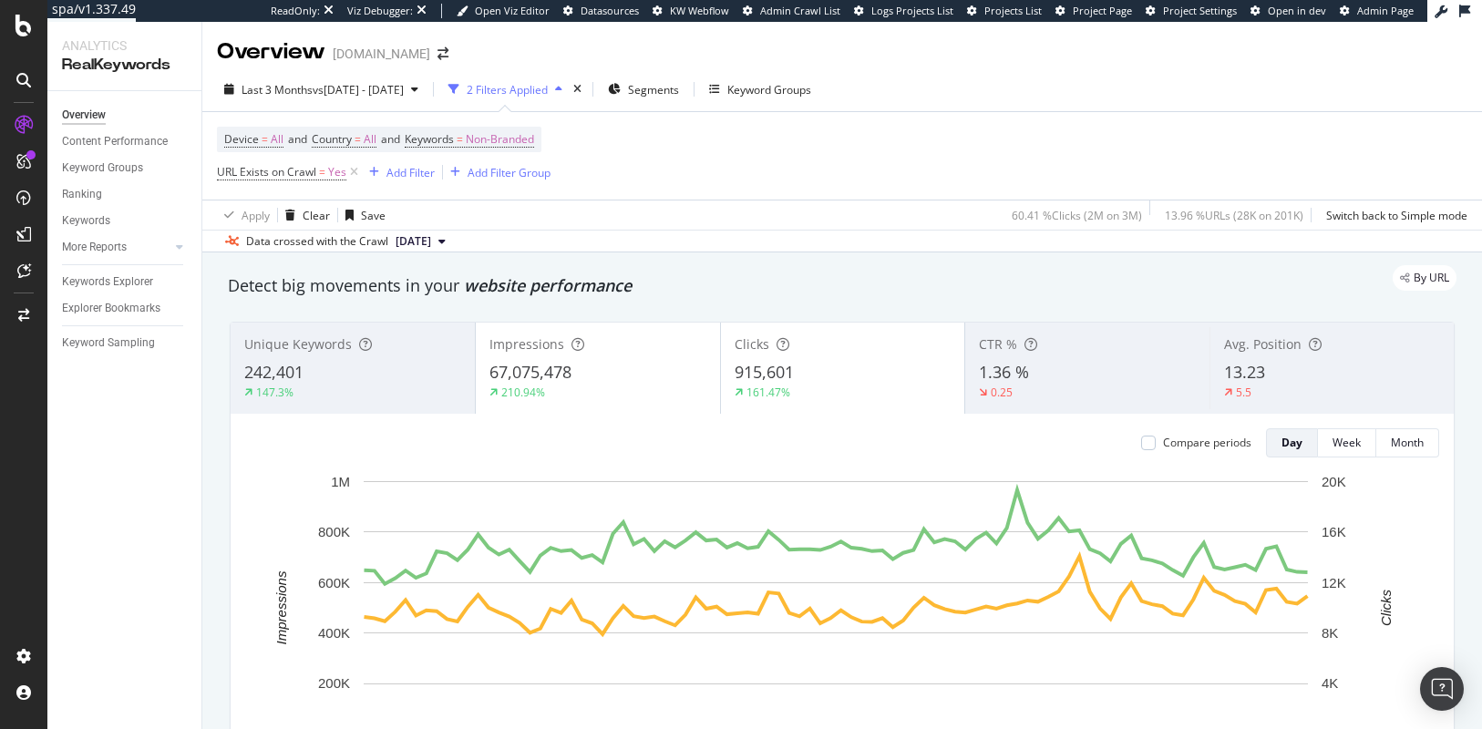
click at [353, 171] on icon at bounding box center [353, 172] width 15 height 18
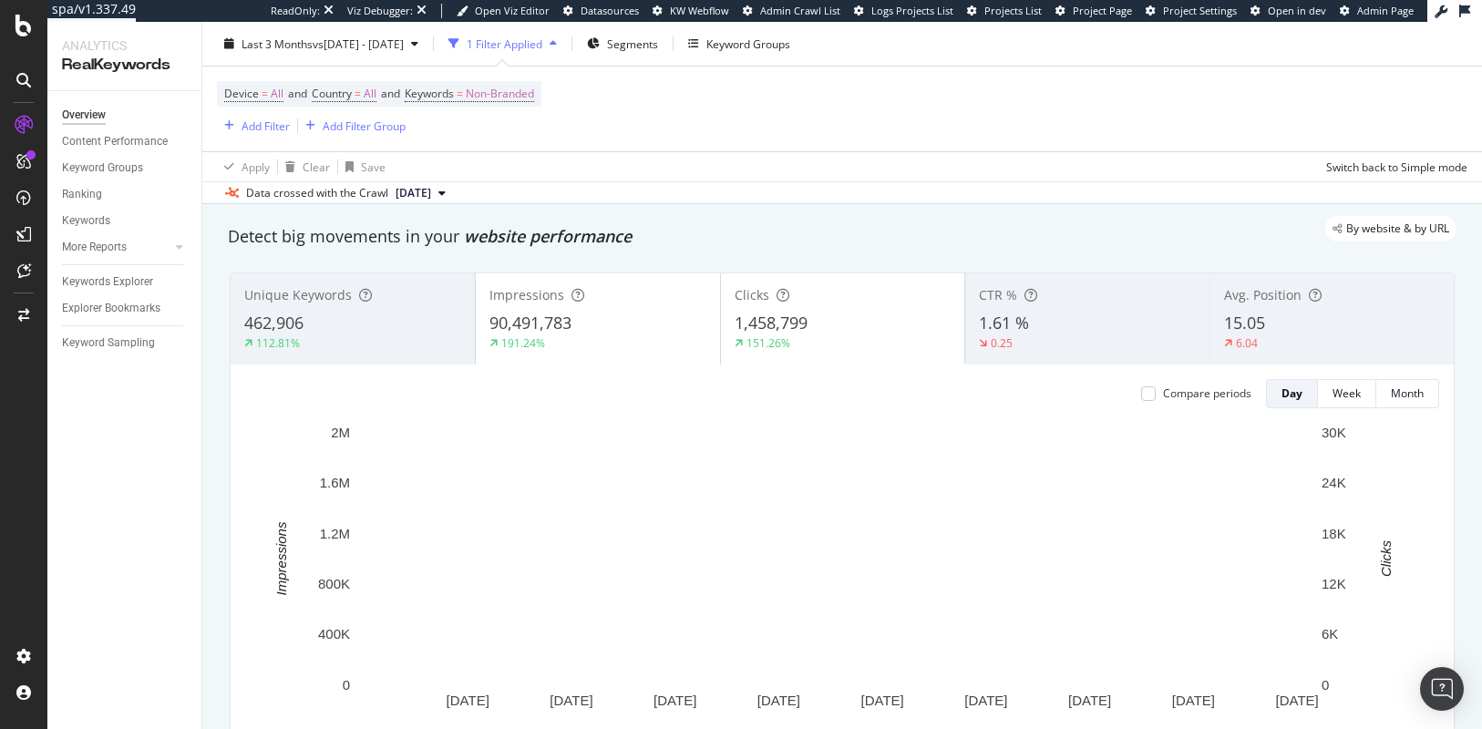
scroll to position [26, 0]
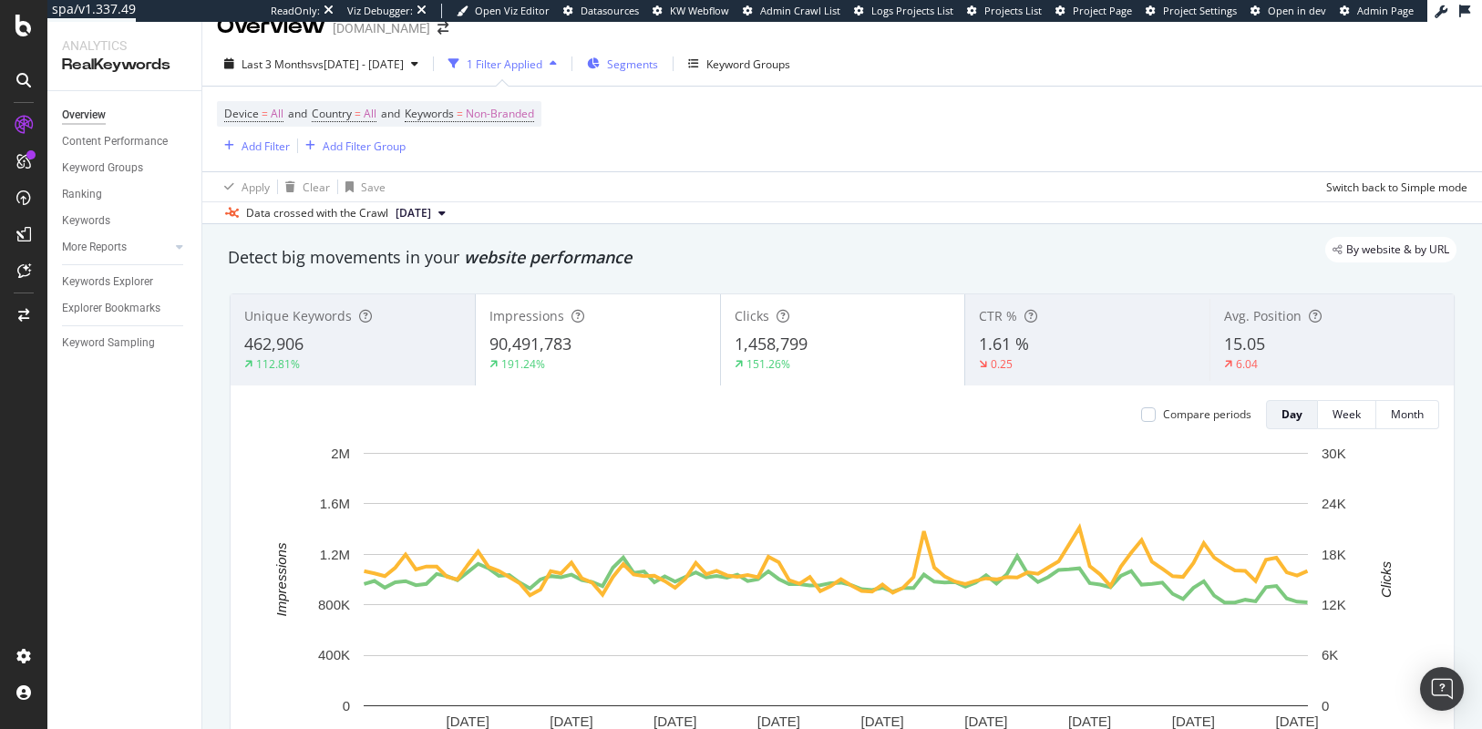
click at [658, 67] on span "Segments" at bounding box center [632, 63] width 51 height 15
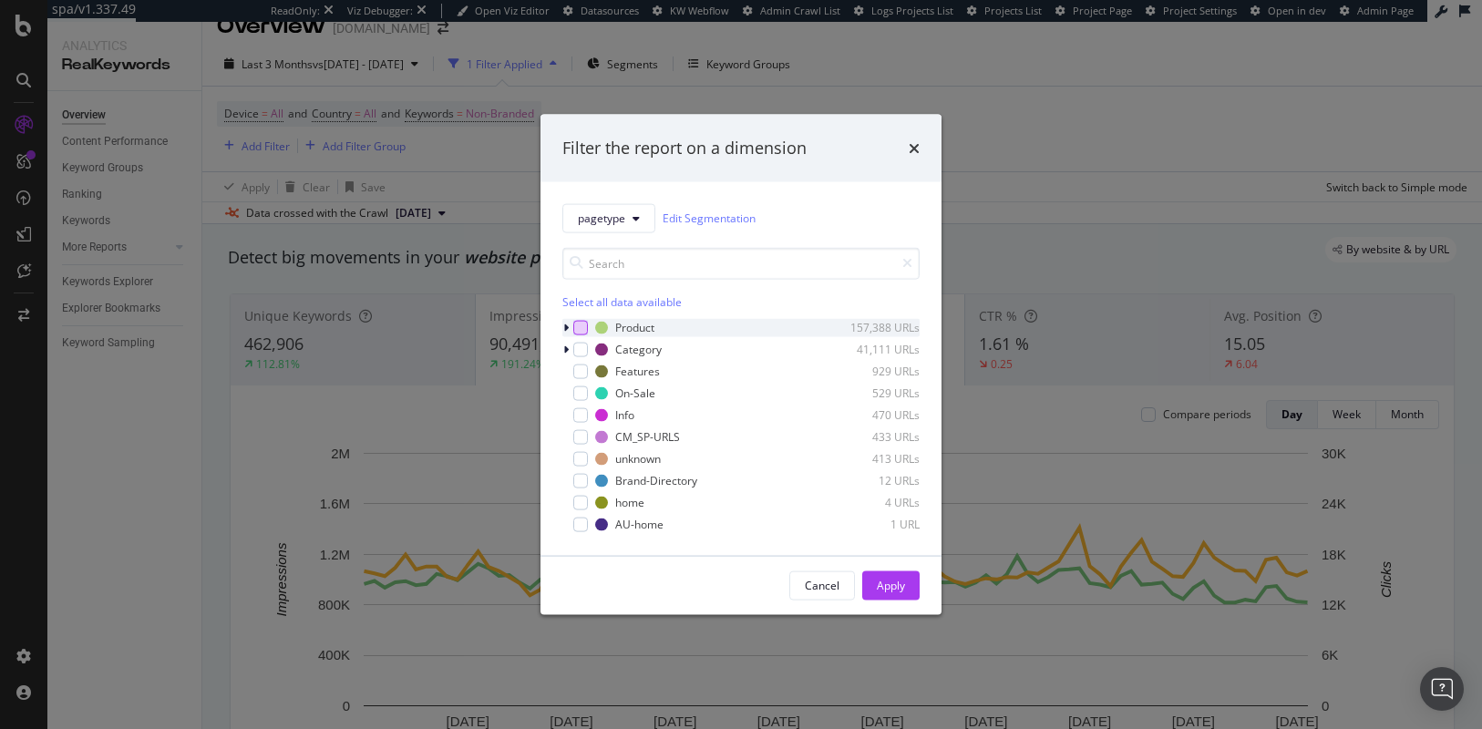
click at [581, 323] on div "modal" at bounding box center [580, 327] width 15 height 15
click at [563, 327] on icon "modal" at bounding box center [565, 327] width 5 height 11
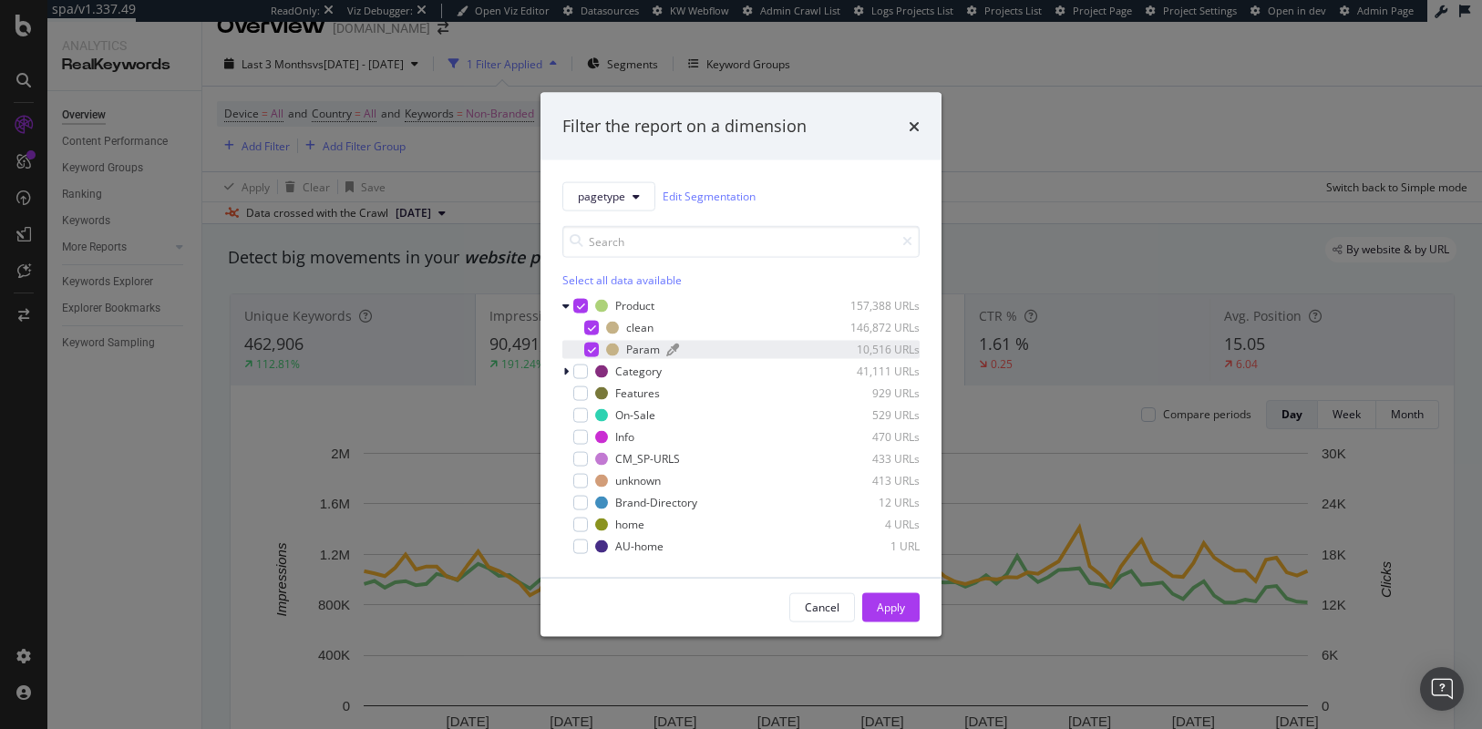
click at [639, 347] on div "Param" at bounding box center [643, 349] width 34 height 15
click at [880, 606] on div "Apply" at bounding box center [891, 607] width 28 height 15
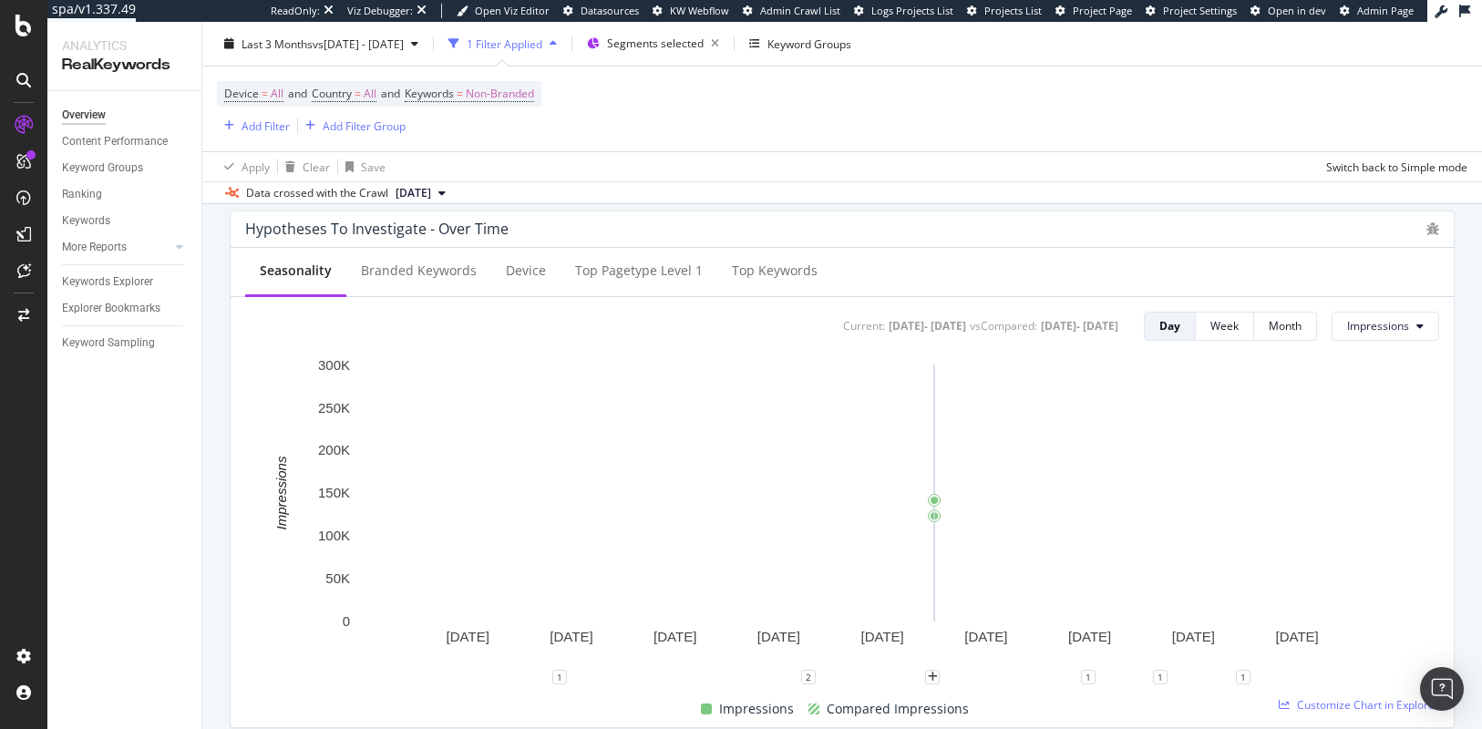
scroll to position [684, 0]
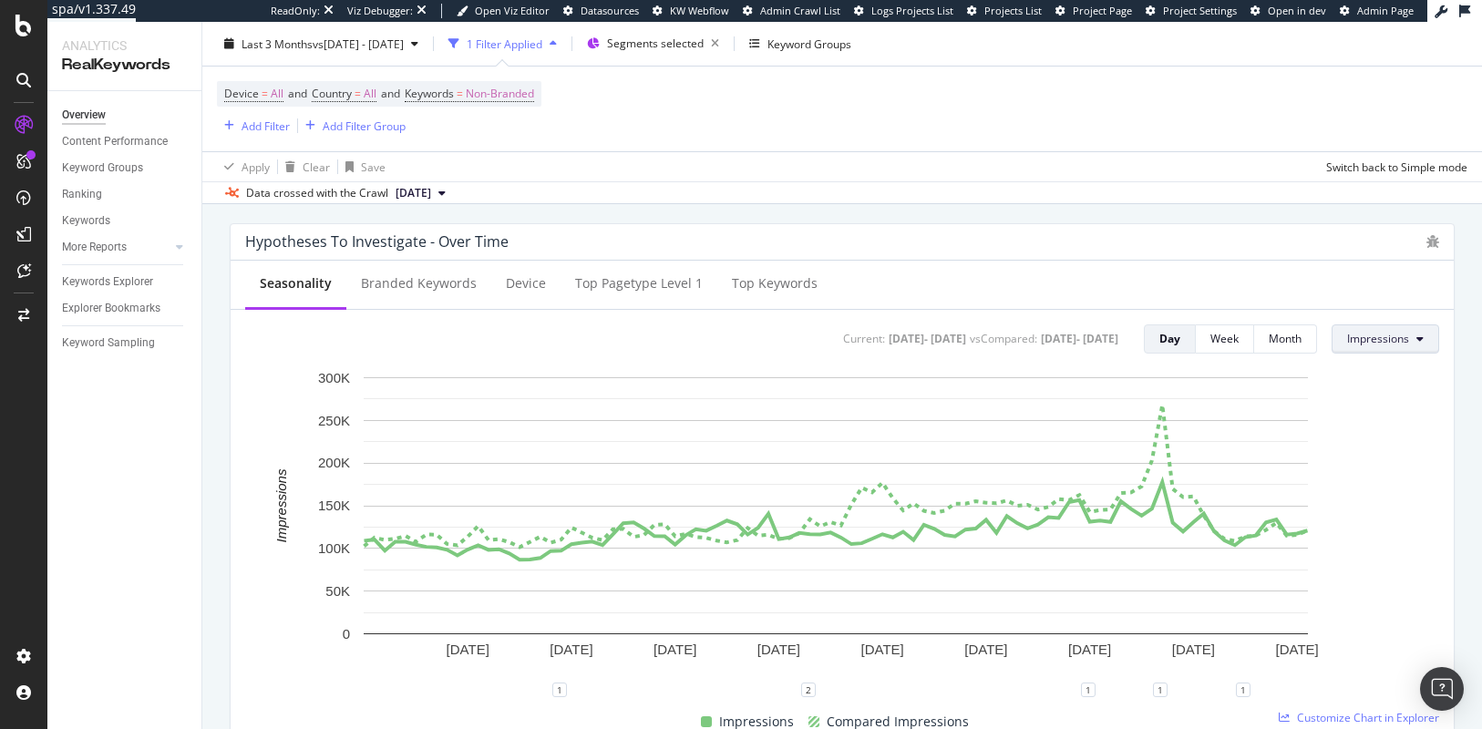
click at [1347, 344] on span "Impressions" at bounding box center [1378, 338] width 62 height 15
click at [1353, 375] on span "Clicks" at bounding box center [1376, 375] width 86 height 16
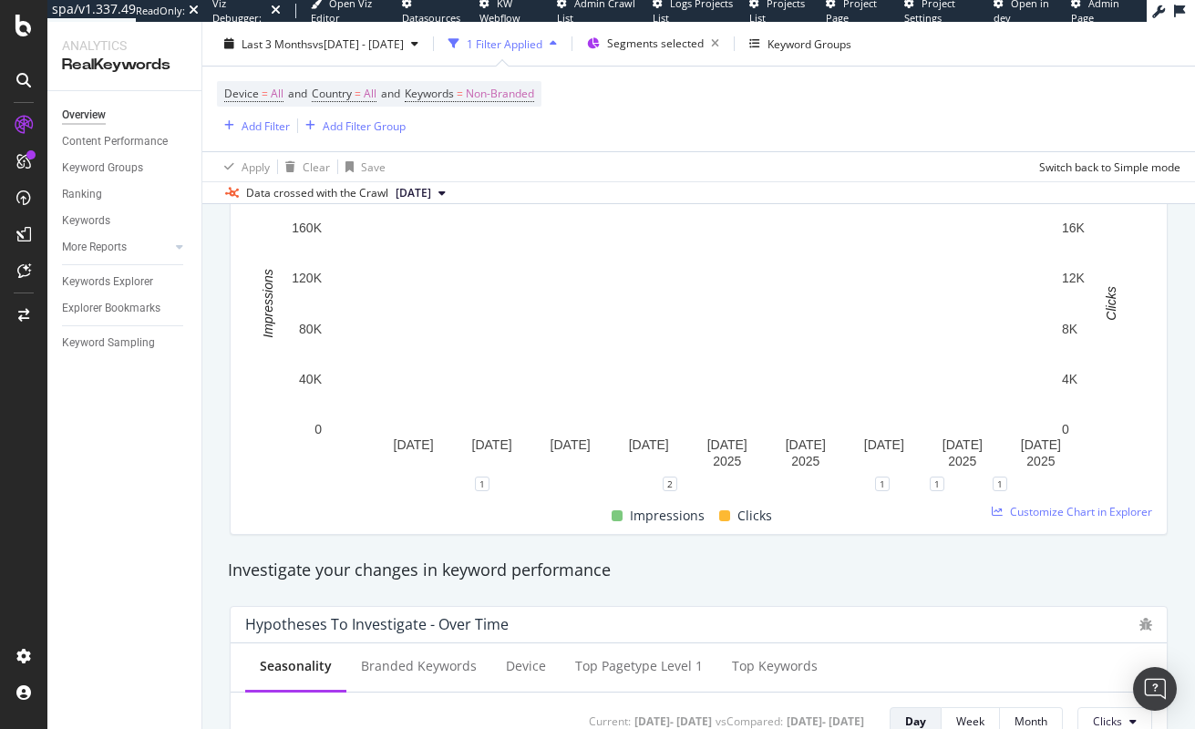
scroll to position [0, 0]
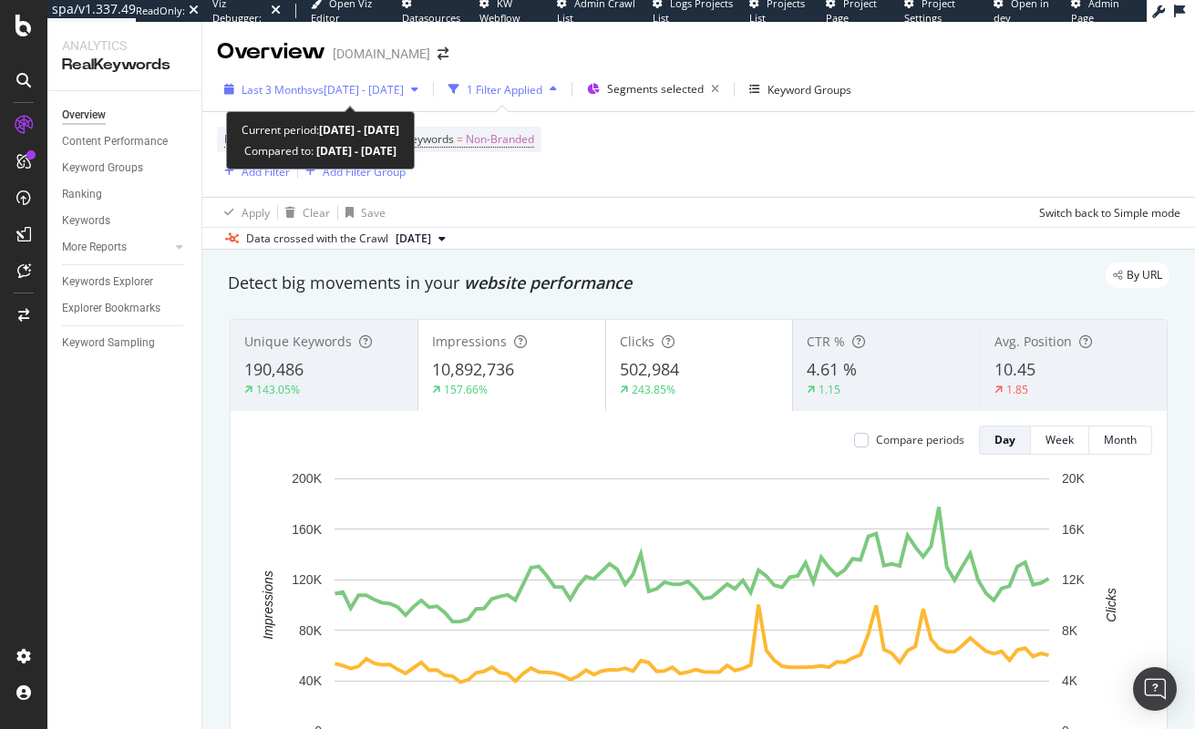
click at [388, 94] on span "vs 2024 Sep. 26th - Oct. 25th" at bounding box center [358, 89] width 91 height 15
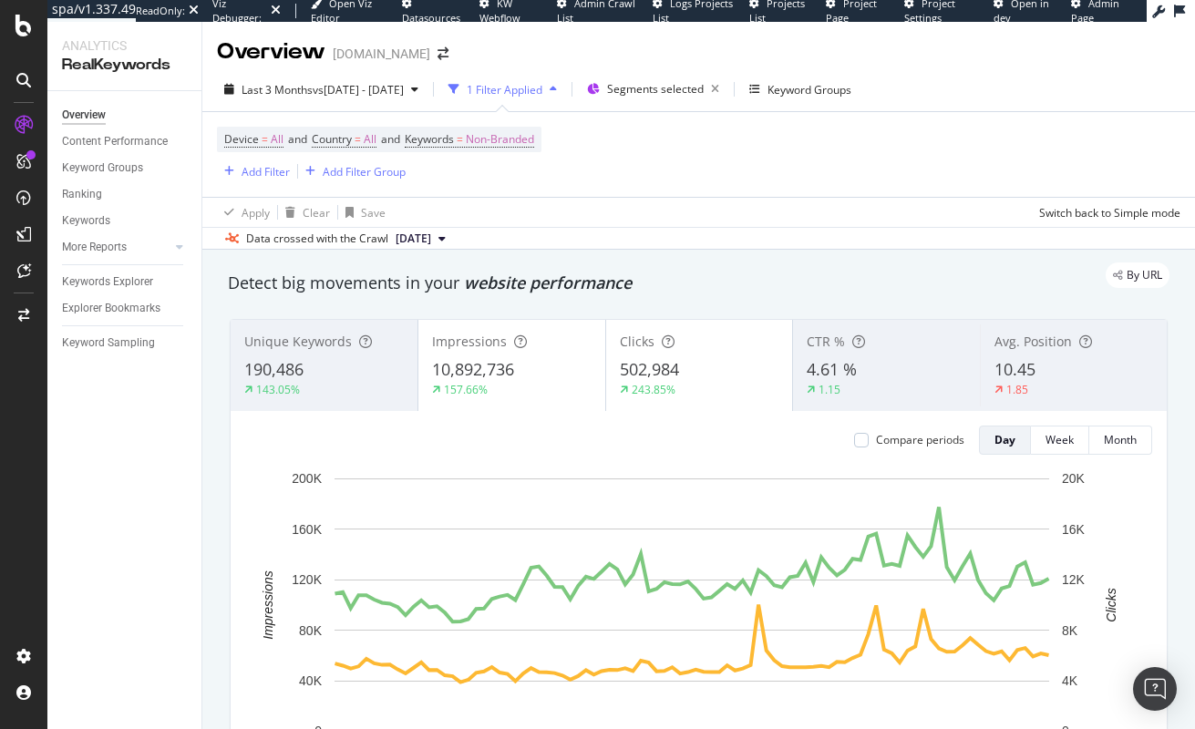
drag, startPoint x: 659, startPoint y: 177, endPoint x: 682, endPoint y: 150, distance: 34.9
click at [663, 169] on div "Device = All and Country = All and Keywords = Non-Branded Add Filter Add Filter…" at bounding box center [698, 154] width 963 height 85
click at [703, 86] on span "Segments selected" at bounding box center [655, 88] width 97 height 15
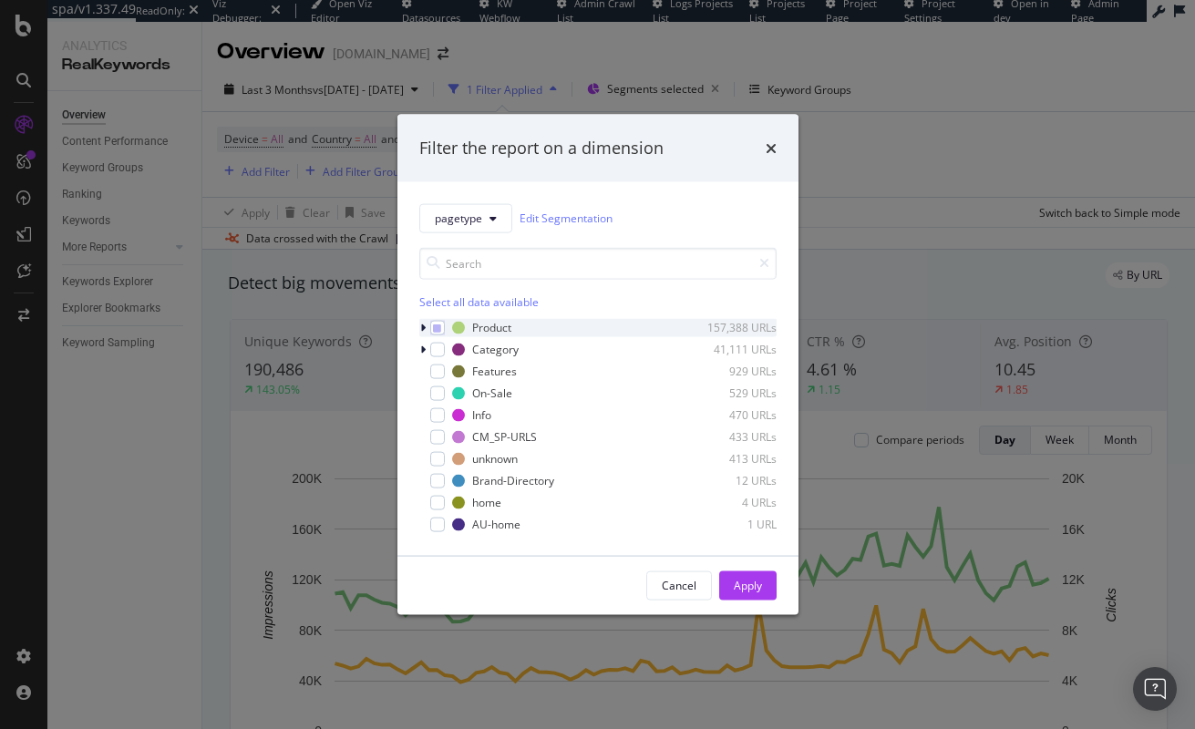
click at [421, 328] on icon "modal" at bounding box center [422, 327] width 5 height 11
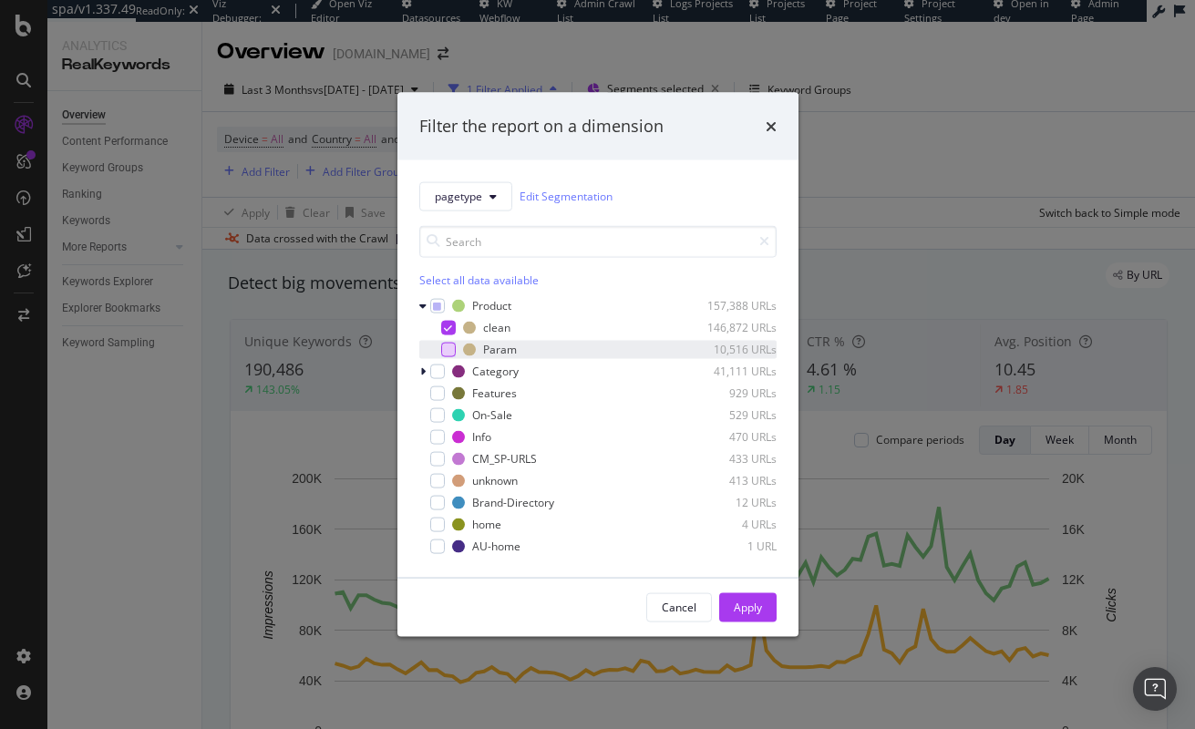
click at [446, 350] on div "modal" at bounding box center [448, 349] width 15 height 15
click at [451, 327] on icon "modal" at bounding box center [448, 327] width 8 height 9
click at [747, 610] on div "Apply" at bounding box center [748, 607] width 28 height 15
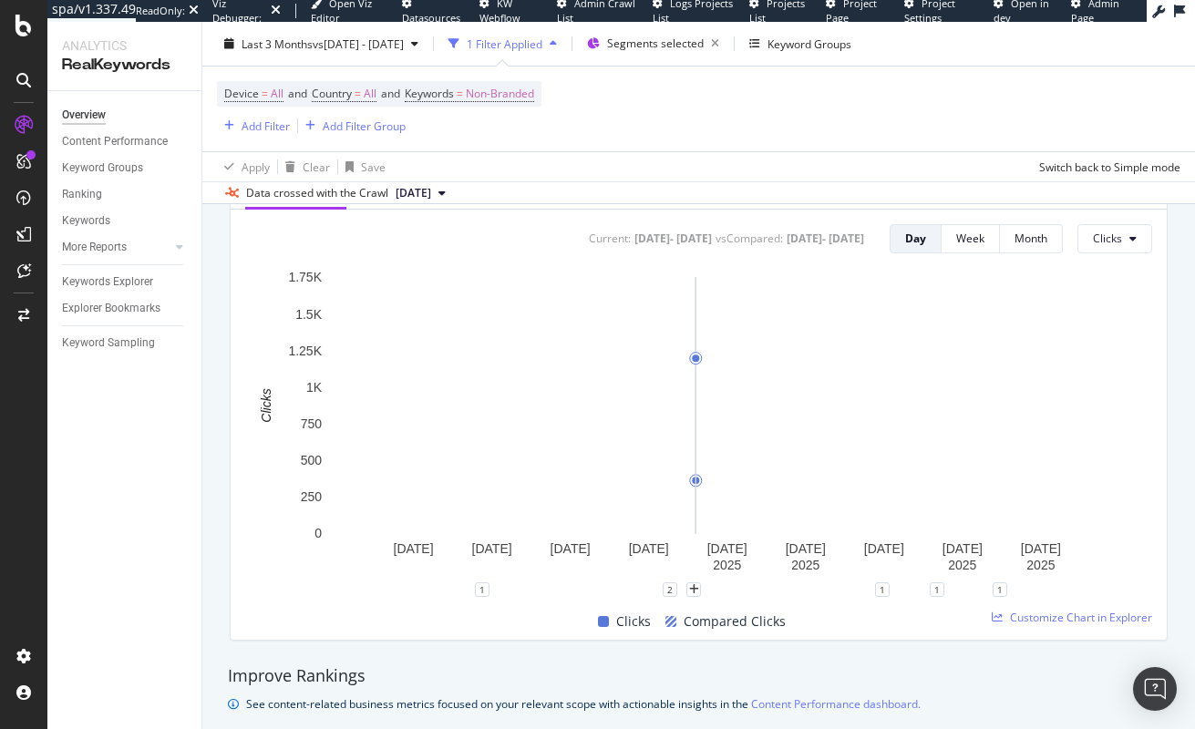
scroll to position [784, 0]
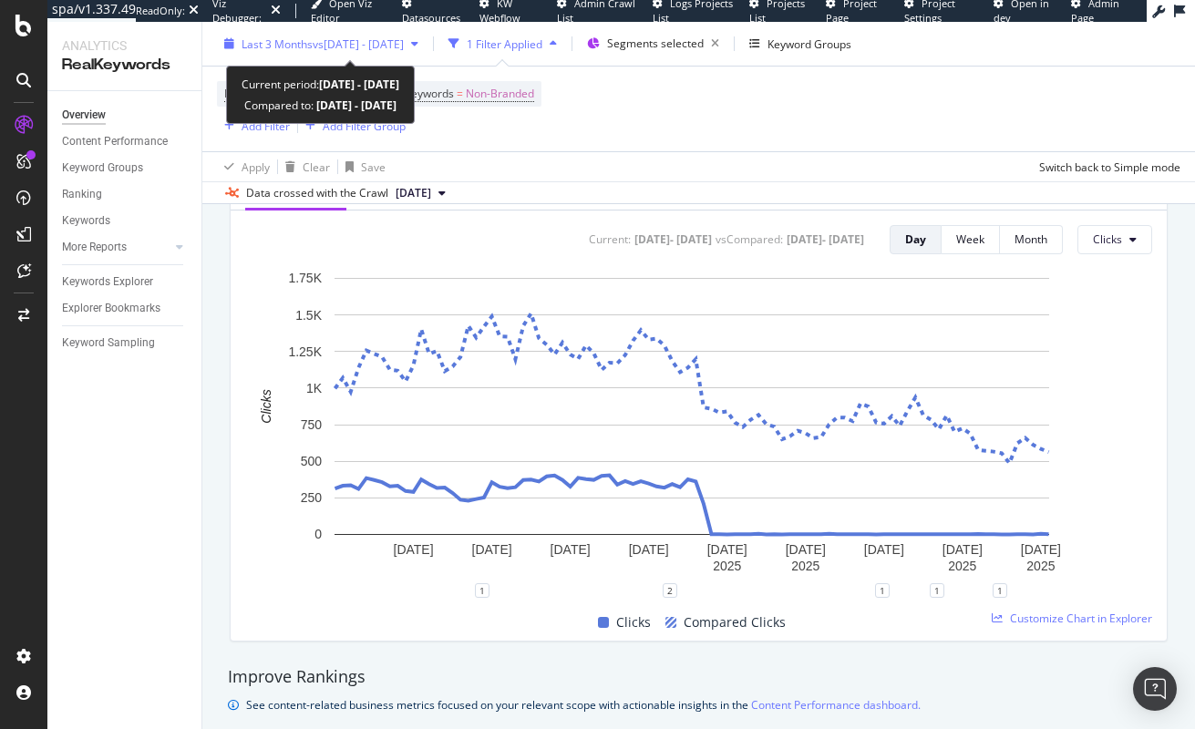
click at [377, 53] on div "Last 3 Months vs 2024 Sep. 26th - Oct. 25th" at bounding box center [321, 43] width 209 height 27
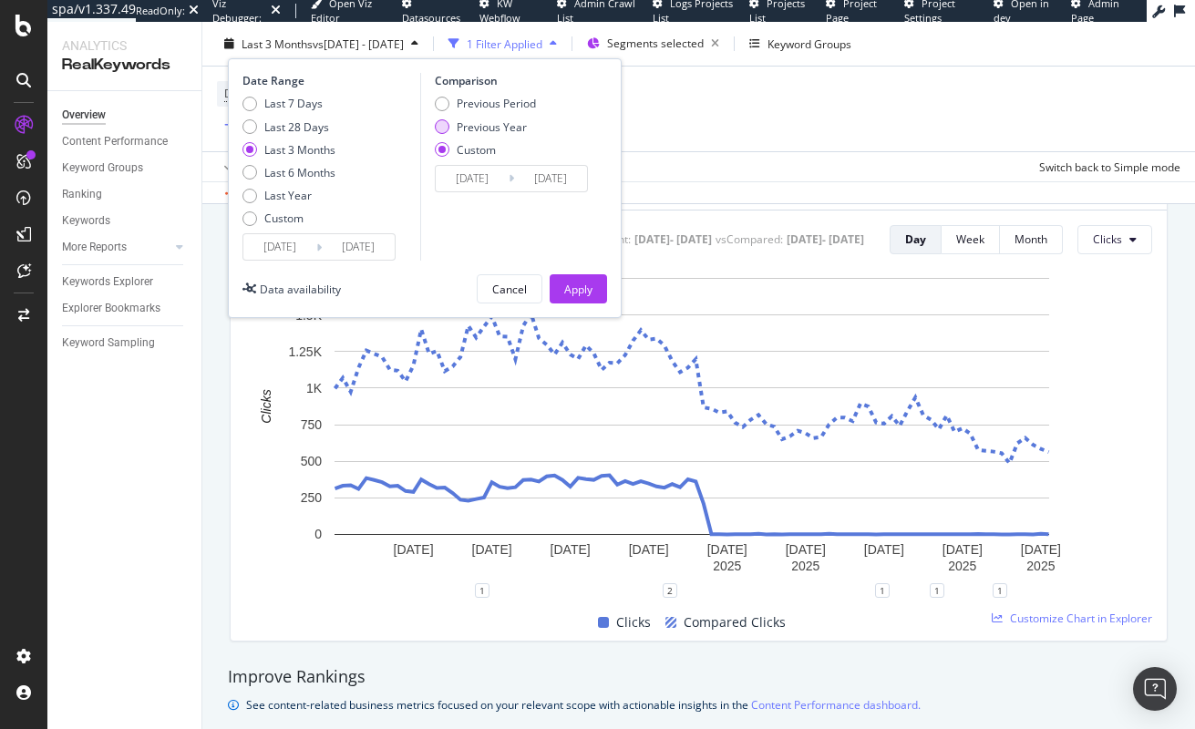
click at [485, 126] on div "Previous Year" at bounding box center [492, 125] width 70 height 15
type input "2024/06/26"
type input "2024/09/25"
click at [584, 287] on div "Apply" at bounding box center [578, 288] width 28 height 15
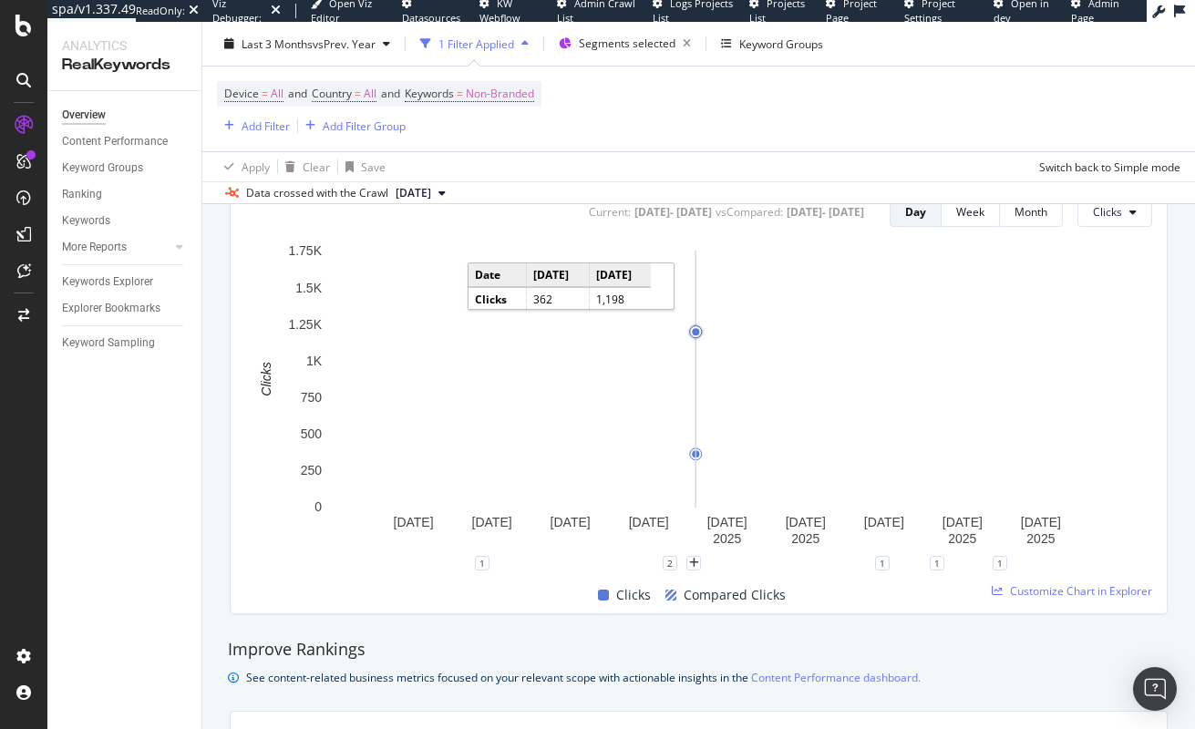
scroll to position [814, 0]
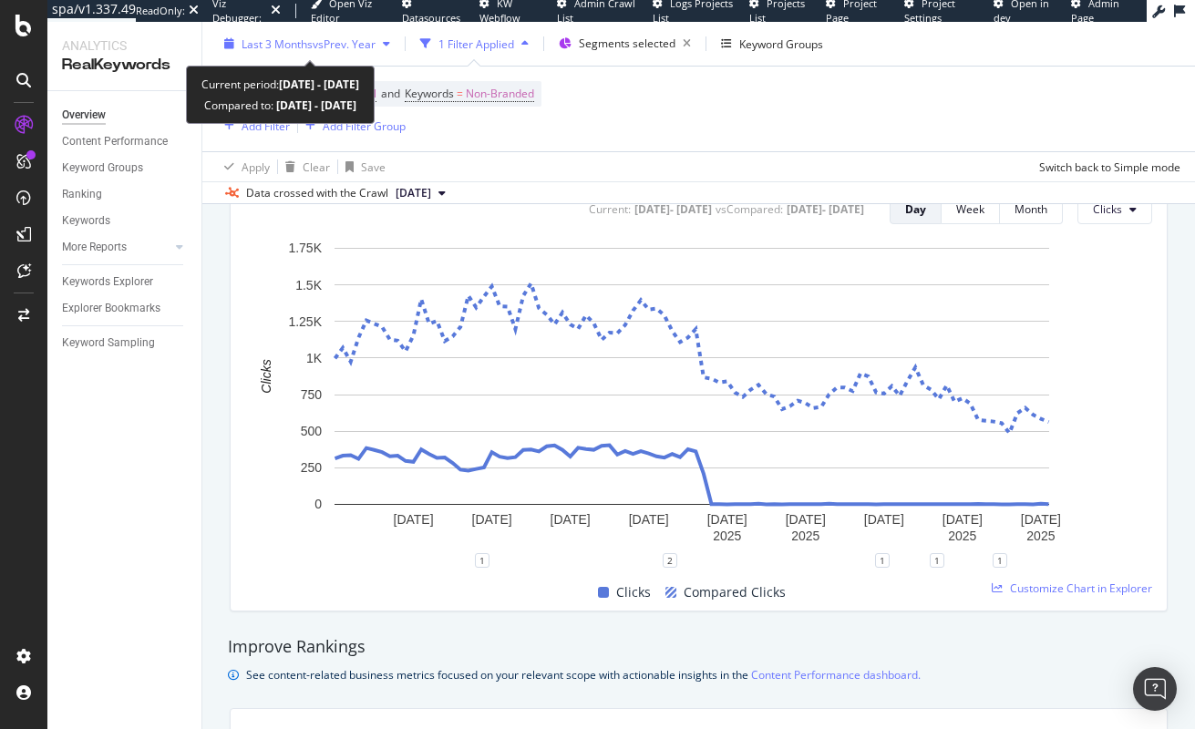
click at [368, 41] on span "vs Prev. Year" at bounding box center [344, 43] width 63 height 15
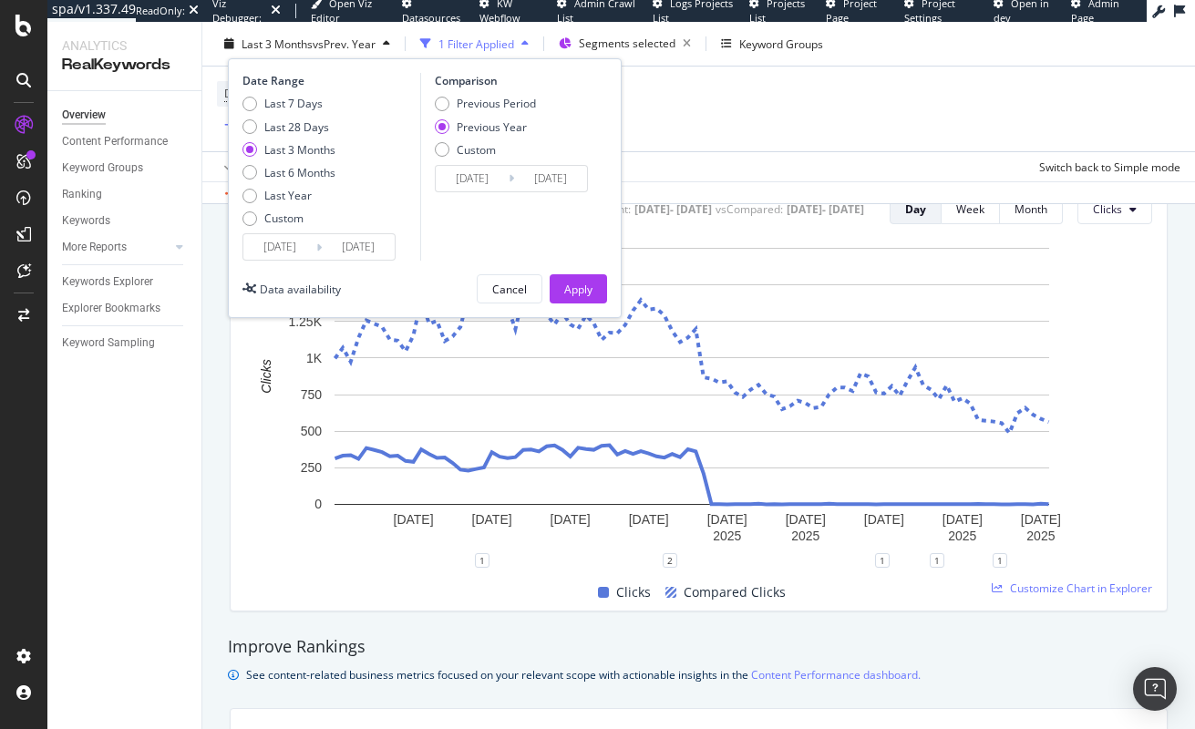
drag, startPoint x: 769, startPoint y: 125, endPoint x: 730, endPoint y: 118, distance: 39.7
click at [759, 124] on div "Device = All and Country = All and Keywords = Non-Branded Add Filter Add Filter…" at bounding box center [698, 109] width 963 height 85
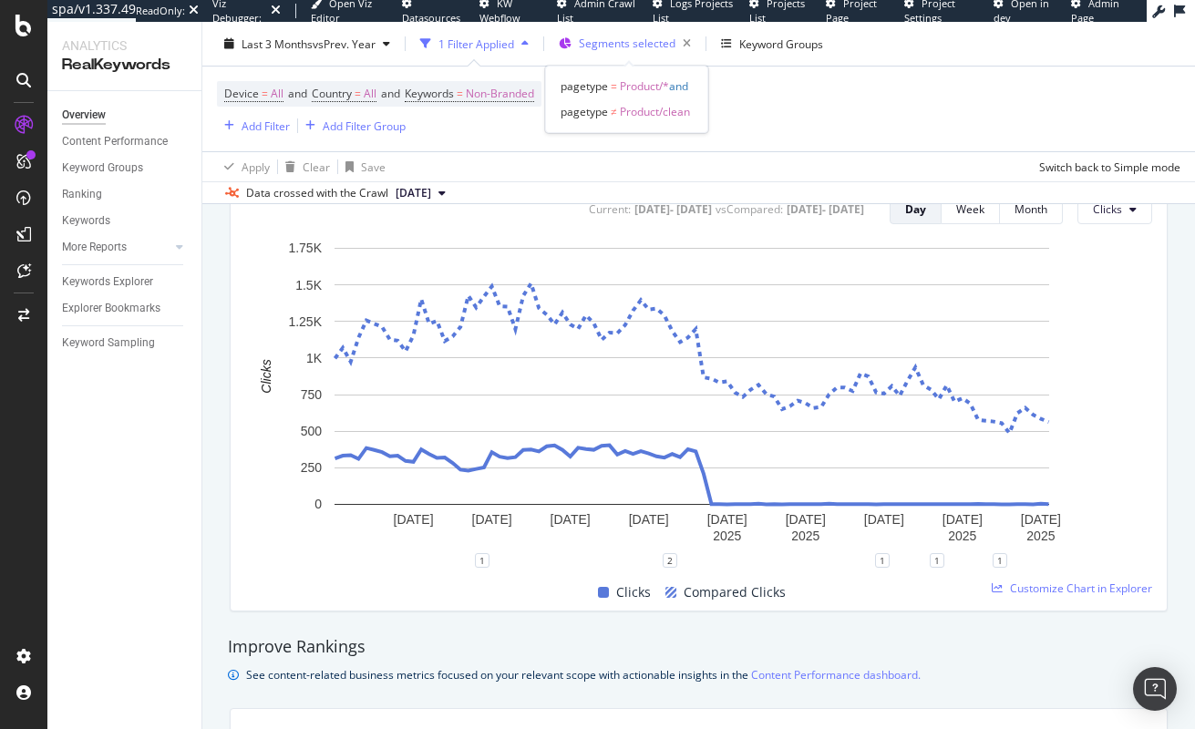
click at [639, 46] on span "Segments selected" at bounding box center [627, 43] width 97 height 15
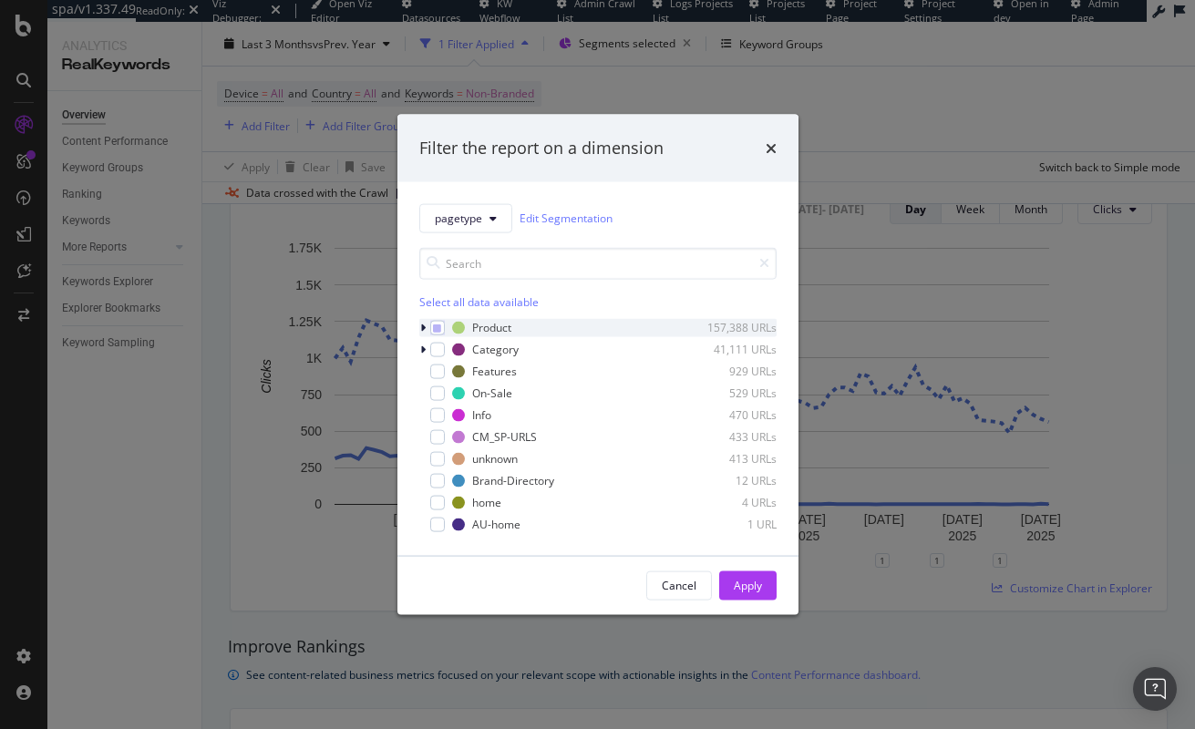
click at [422, 328] on icon "modal" at bounding box center [422, 327] width 5 height 11
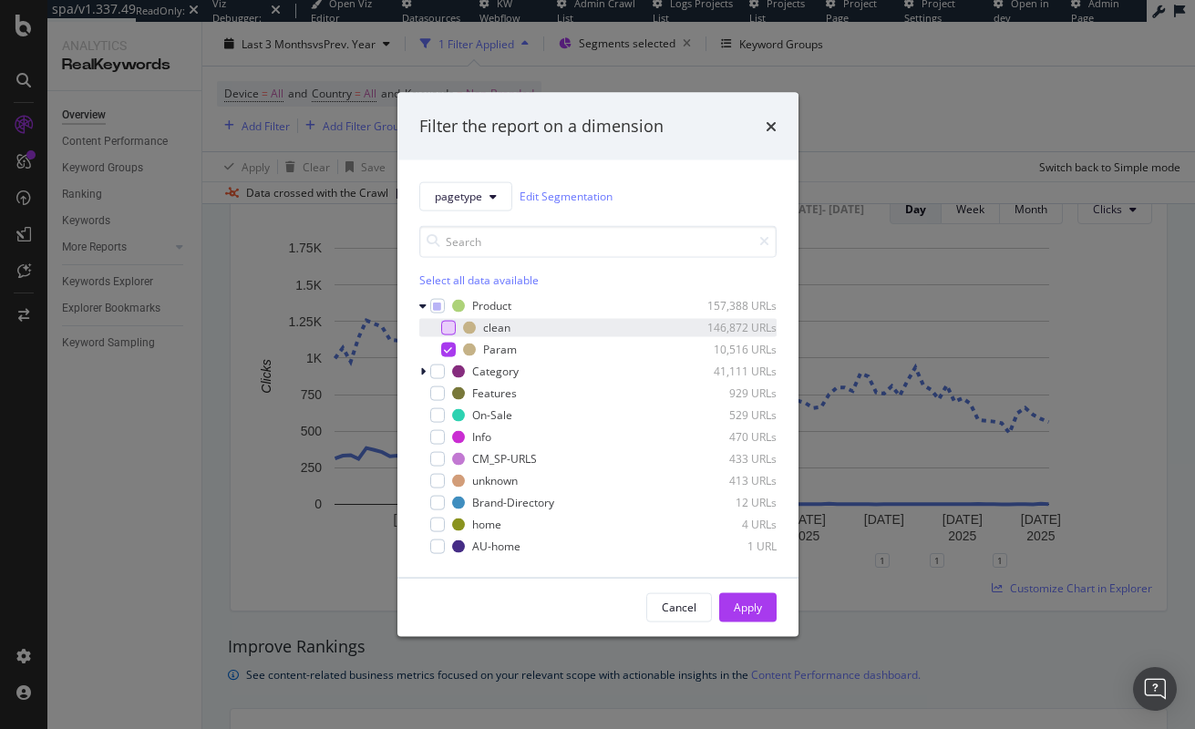
click at [448, 332] on div "modal" at bounding box center [448, 327] width 15 height 15
click at [757, 603] on div "Apply" at bounding box center [748, 607] width 28 height 15
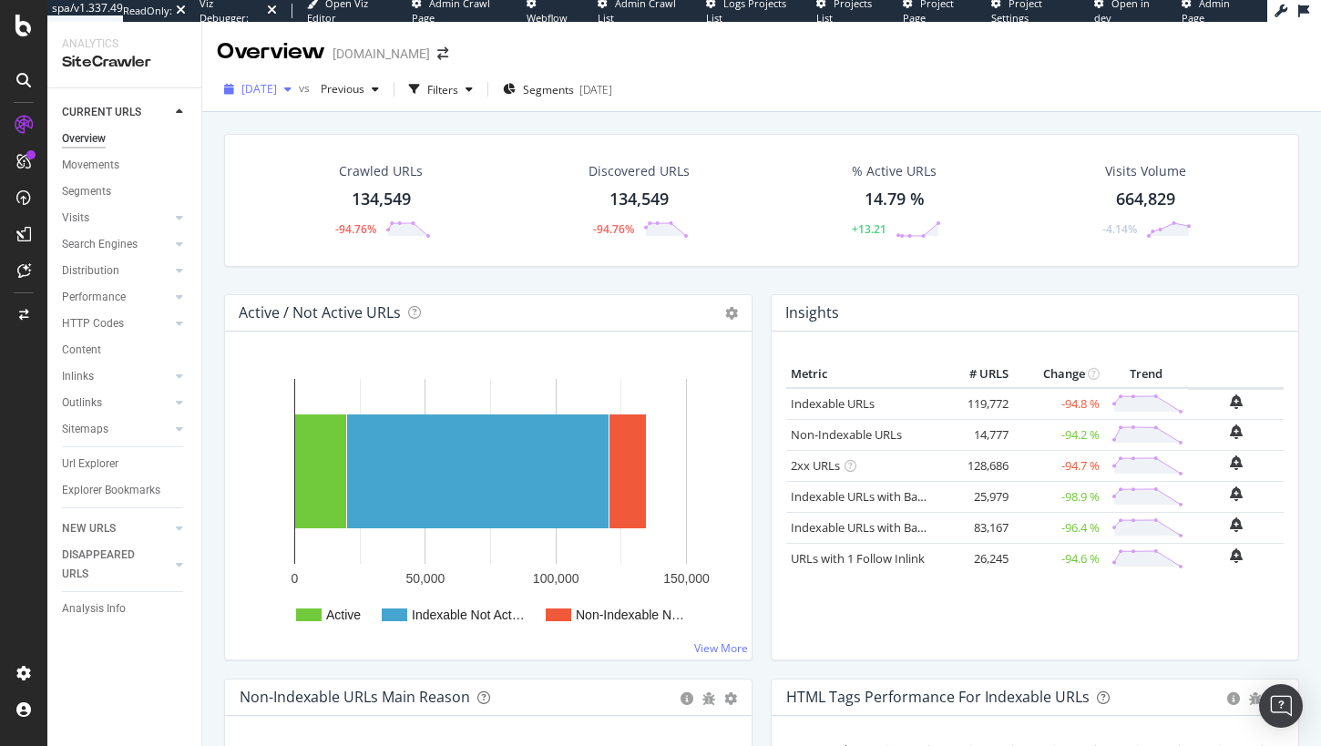
click at [273, 84] on span "[DATE]" at bounding box center [259, 88] width 36 height 15
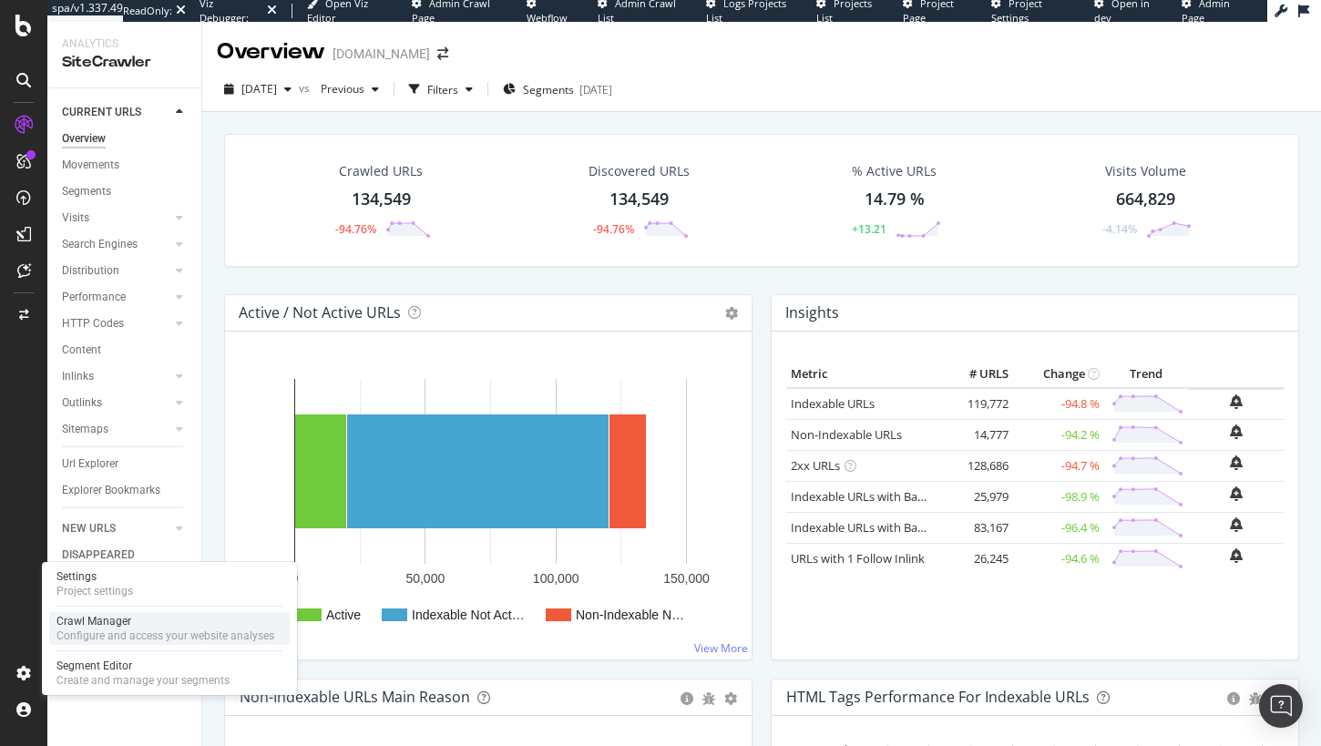
click at [124, 631] on div "Configure and access your website analyses" at bounding box center [165, 636] width 218 height 15
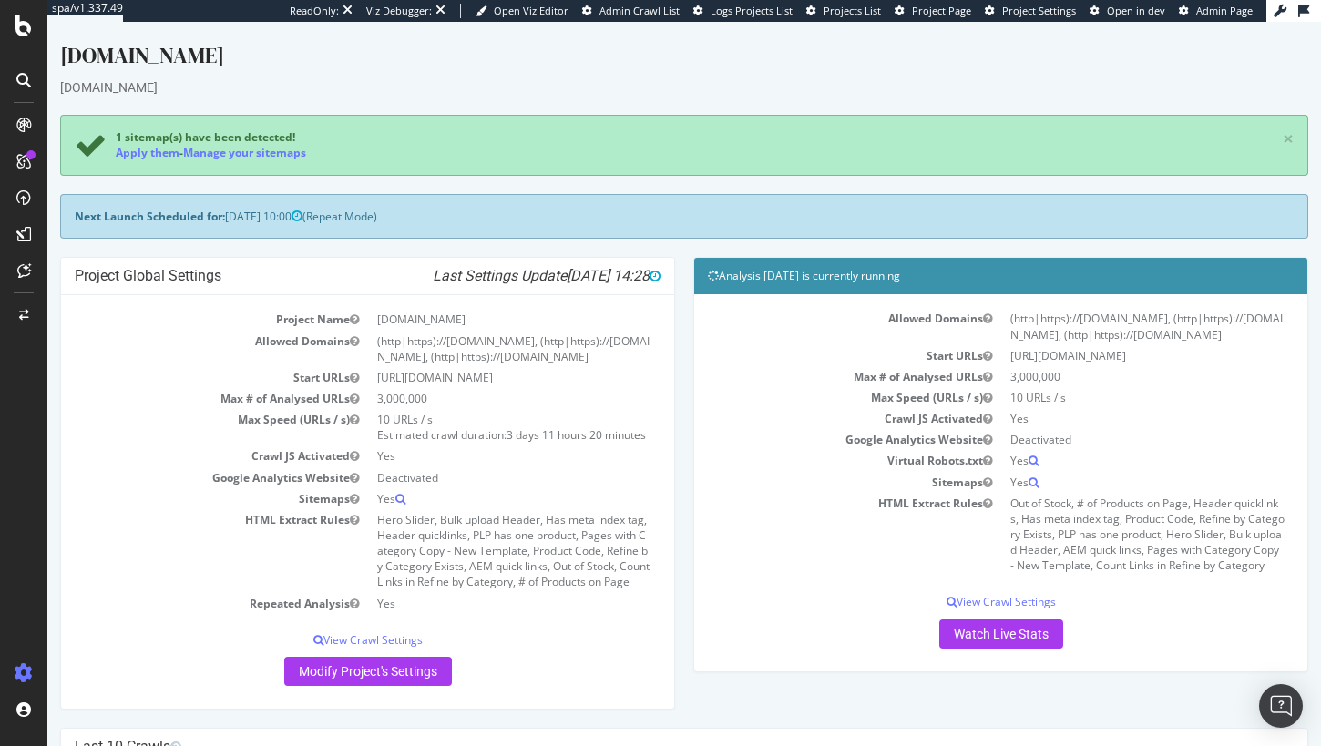
click at [405, 222] on div "Next Launch Scheduled for: 2025-10-07 10:00 (Repeat Mode)" at bounding box center [684, 216] width 1248 height 45
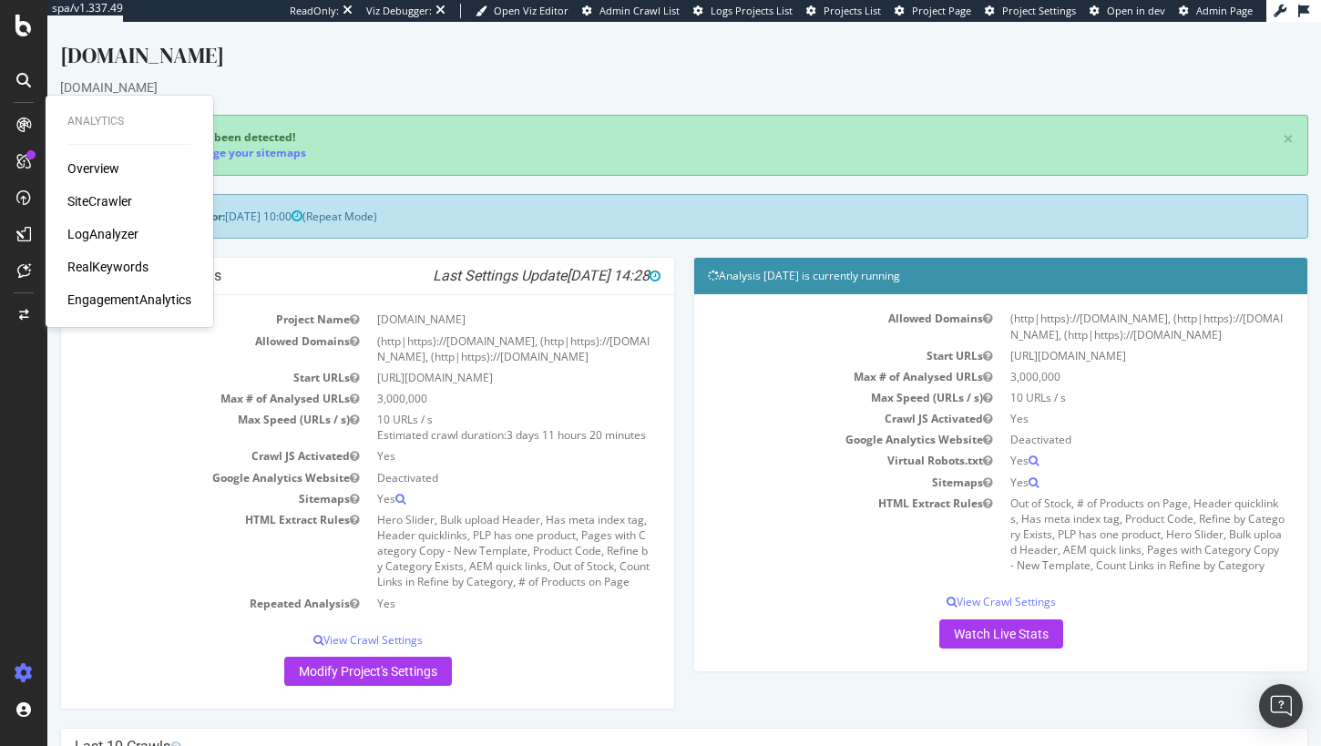
click at [124, 202] on div "SiteCrawler" at bounding box center [99, 201] width 65 height 18
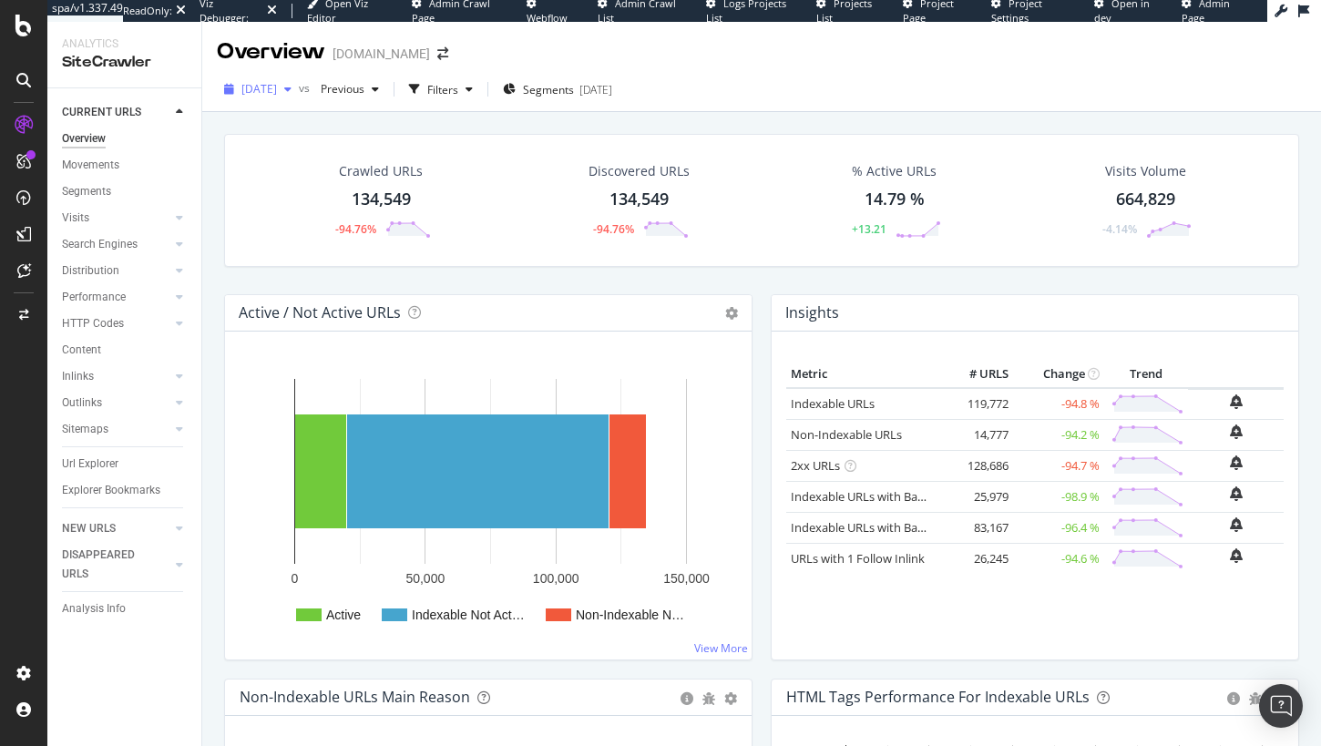
click at [277, 87] on span "[DATE]" at bounding box center [259, 88] width 36 height 15
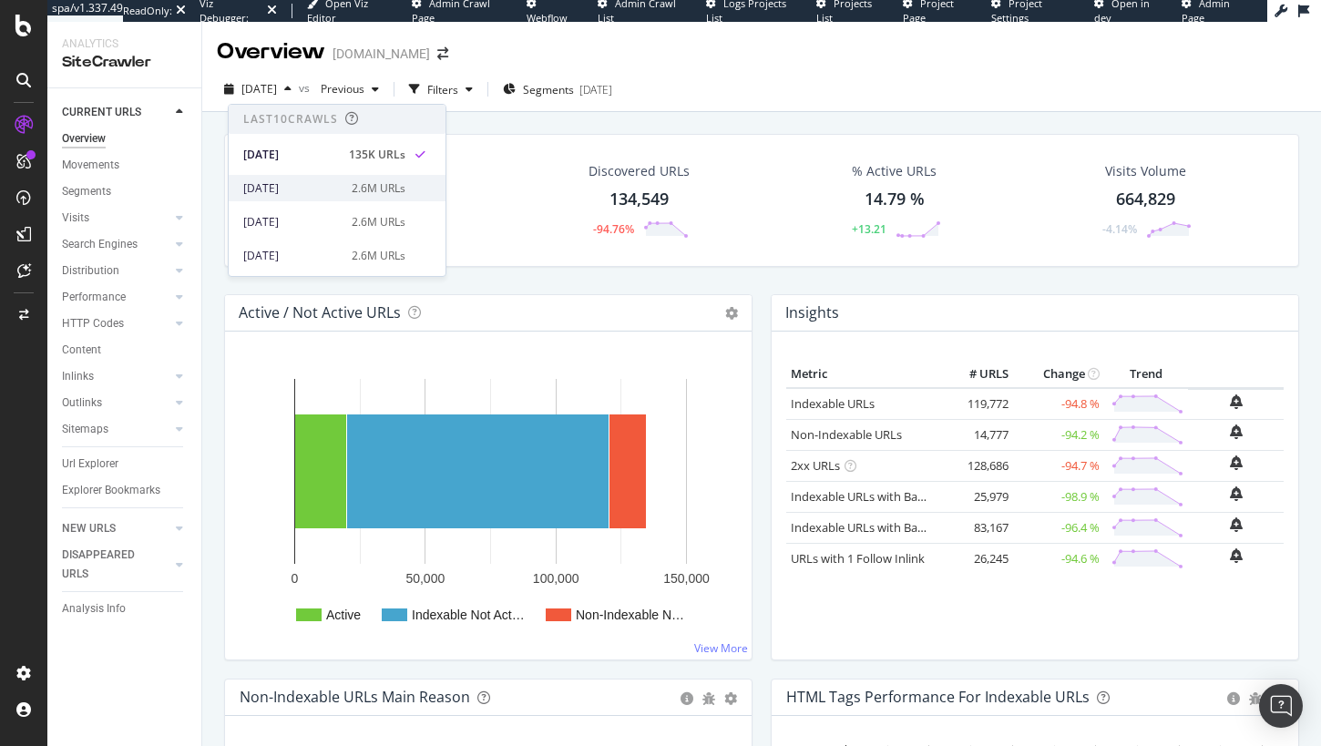
click at [409, 194] on span at bounding box center [420, 189] width 22 height 22
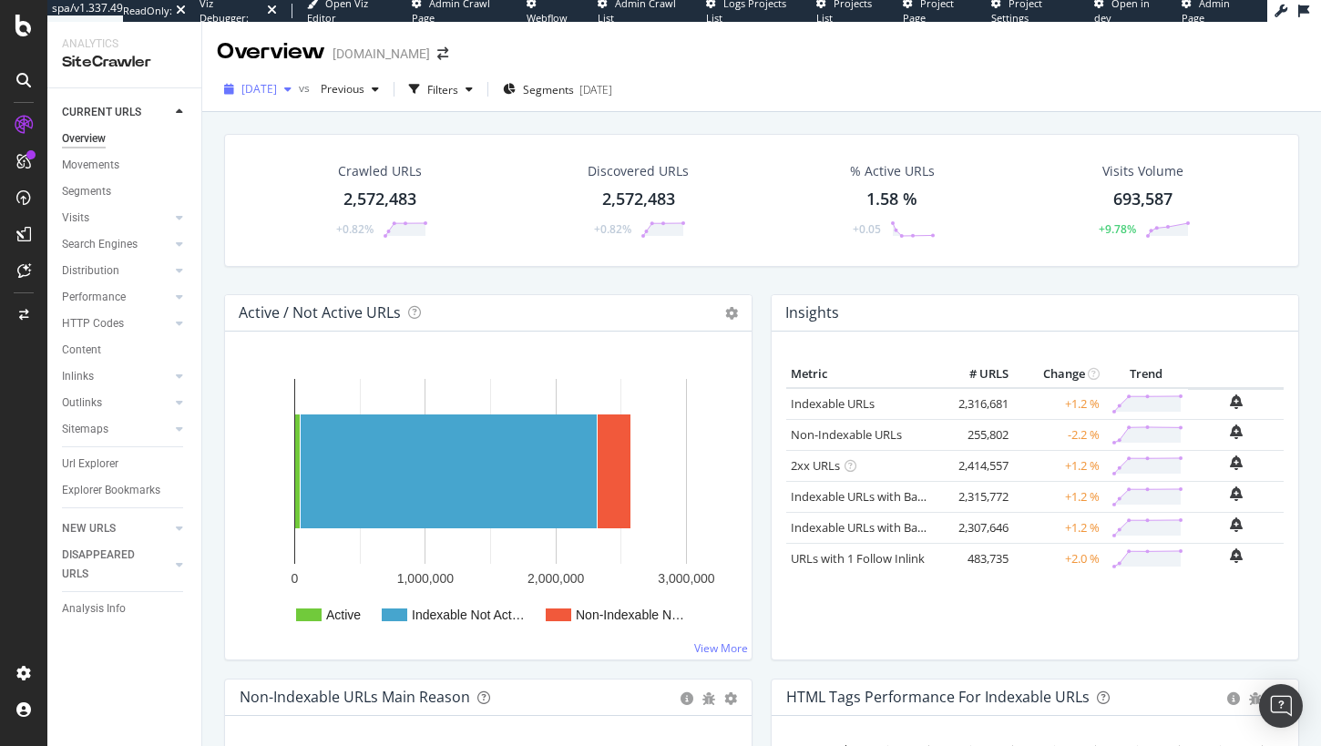
click at [276, 88] on span "2025 Sep. 15th" at bounding box center [259, 88] width 36 height 15
click at [97, 247] on div "Search Engines" at bounding box center [100, 244] width 76 height 19
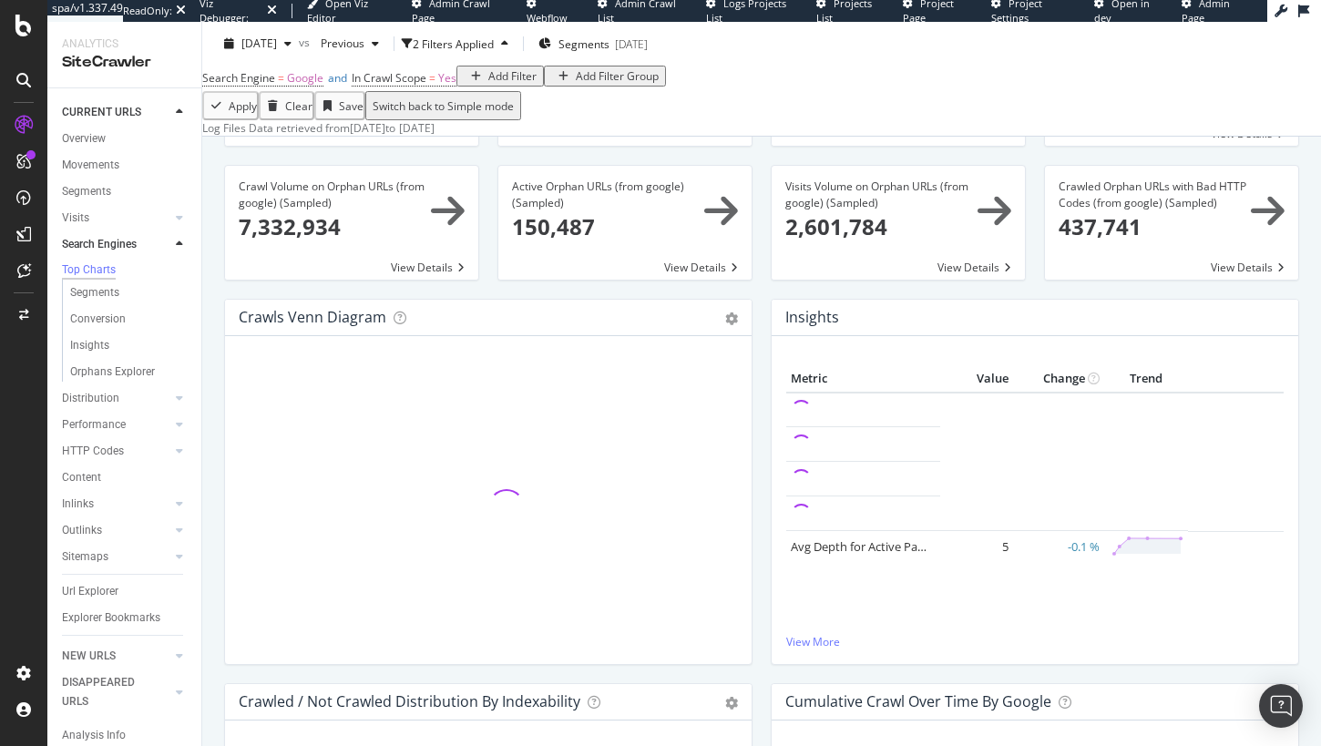
scroll to position [176, 0]
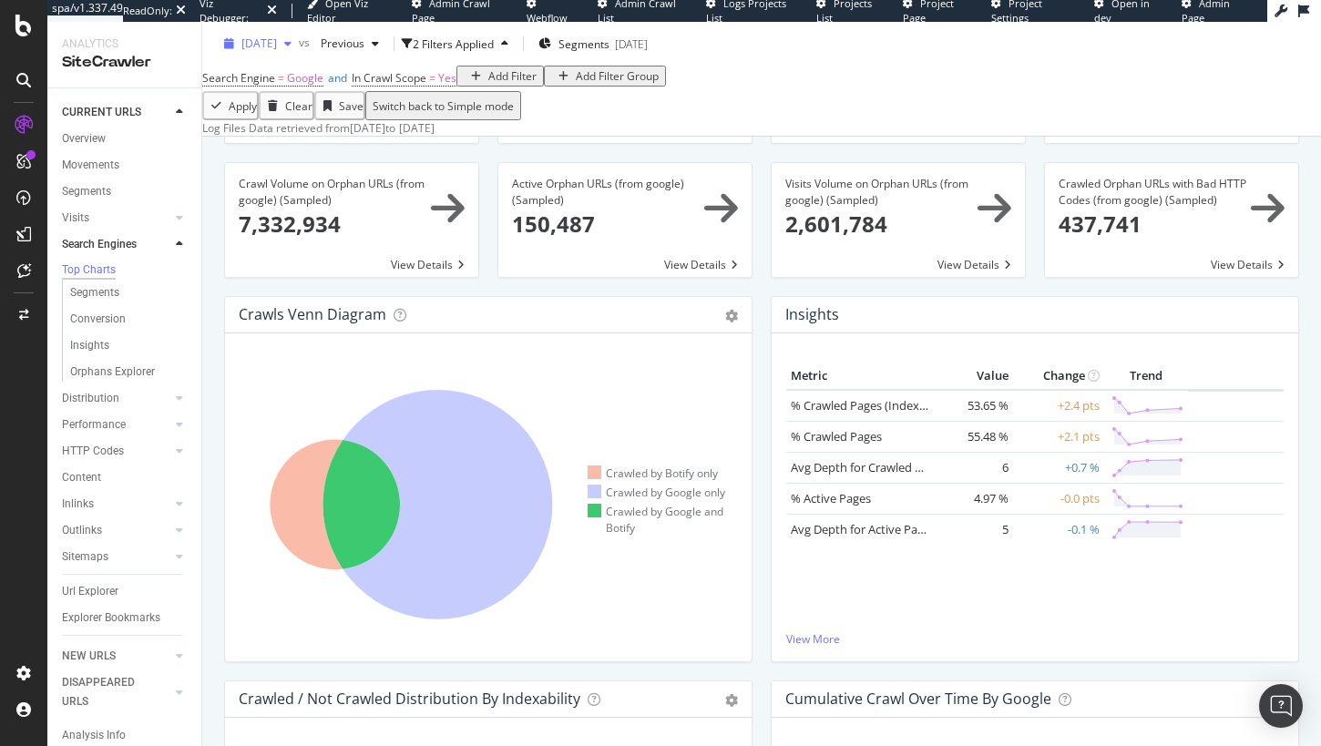
click at [277, 43] on span "2025 Sep. 15th" at bounding box center [259, 43] width 36 height 15
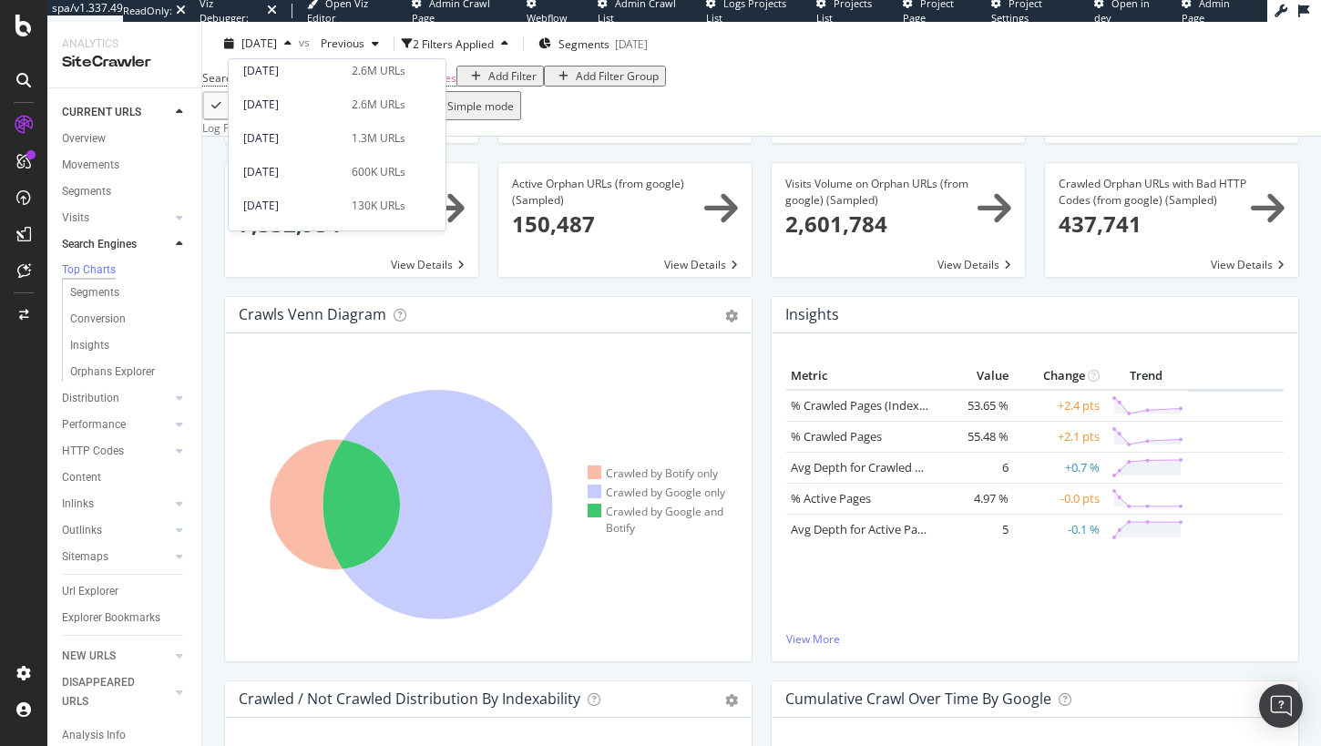
scroll to position [103, 0]
click at [354, 147] on div "1.3M URLs" at bounding box center [379, 141] width 54 height 16
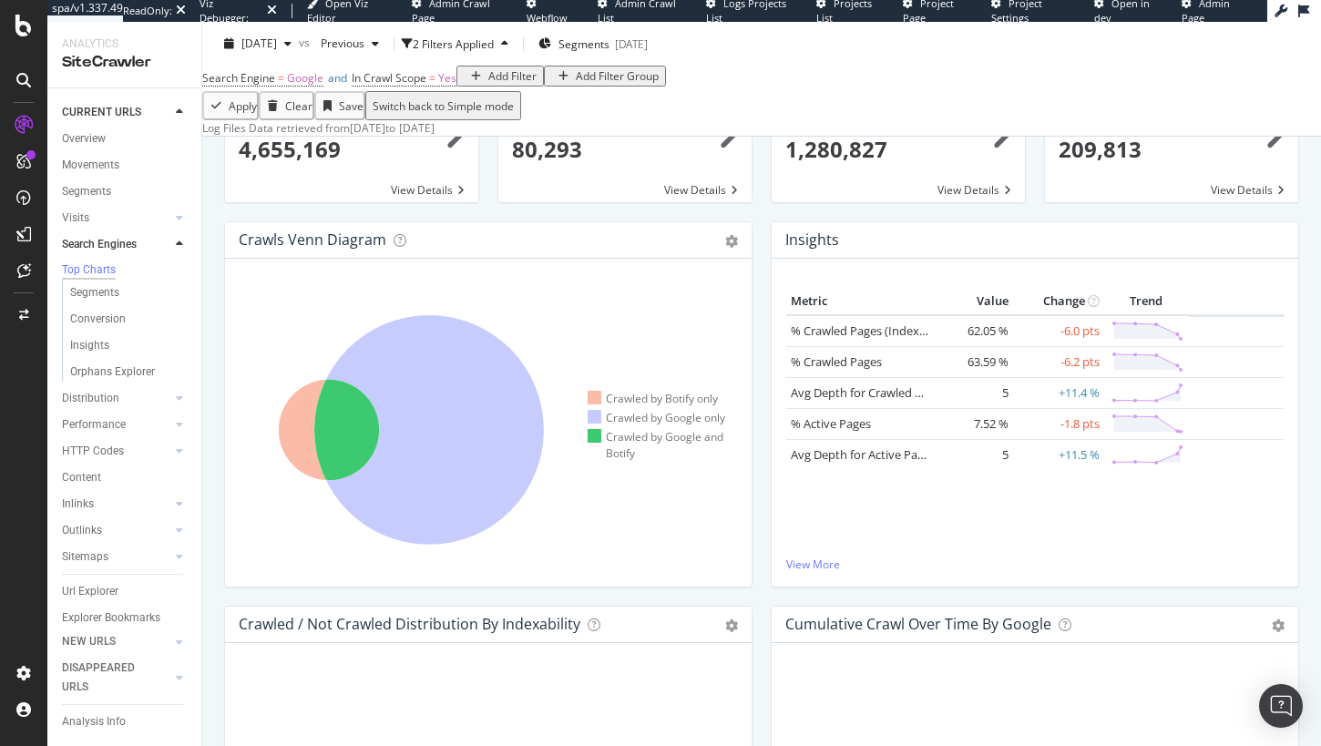
scroll to position [287, 0]
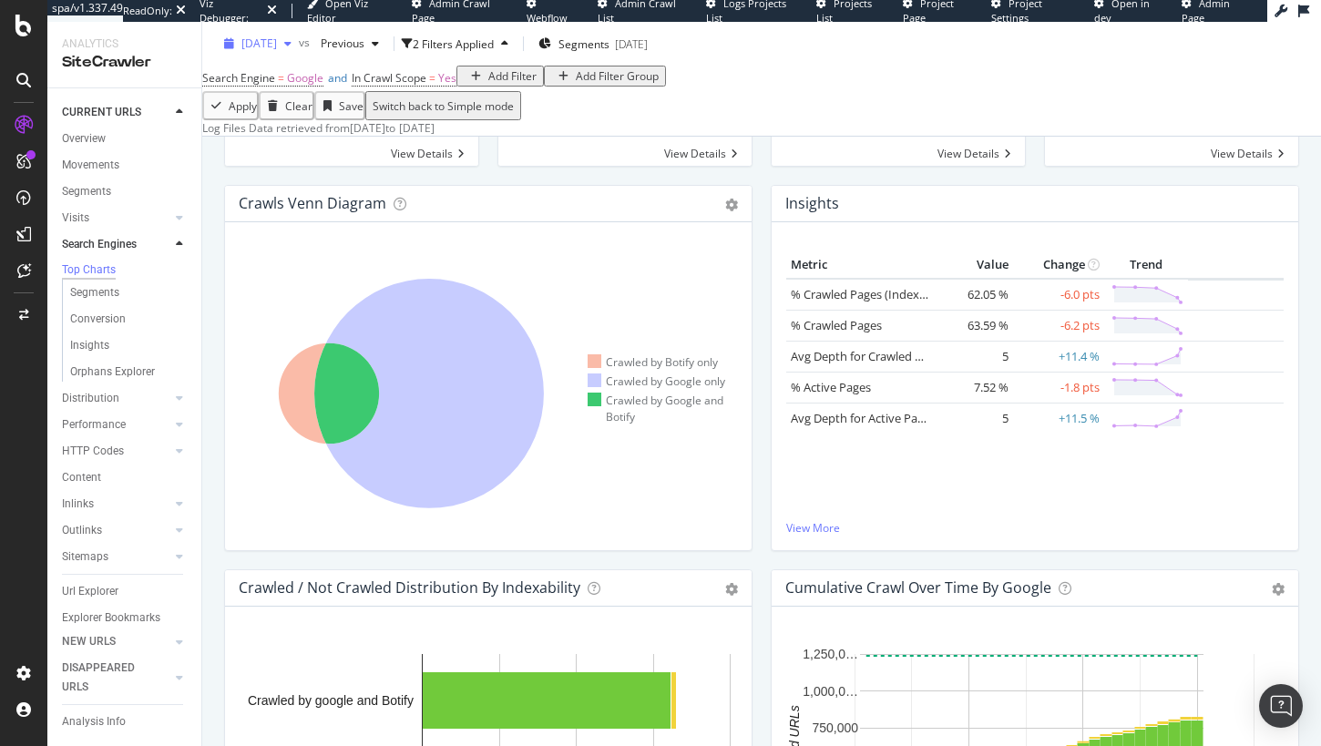
click at [277, 40] on span "2025 Sep. 2nd" at bounding box center [259, 43] width 36 height 15
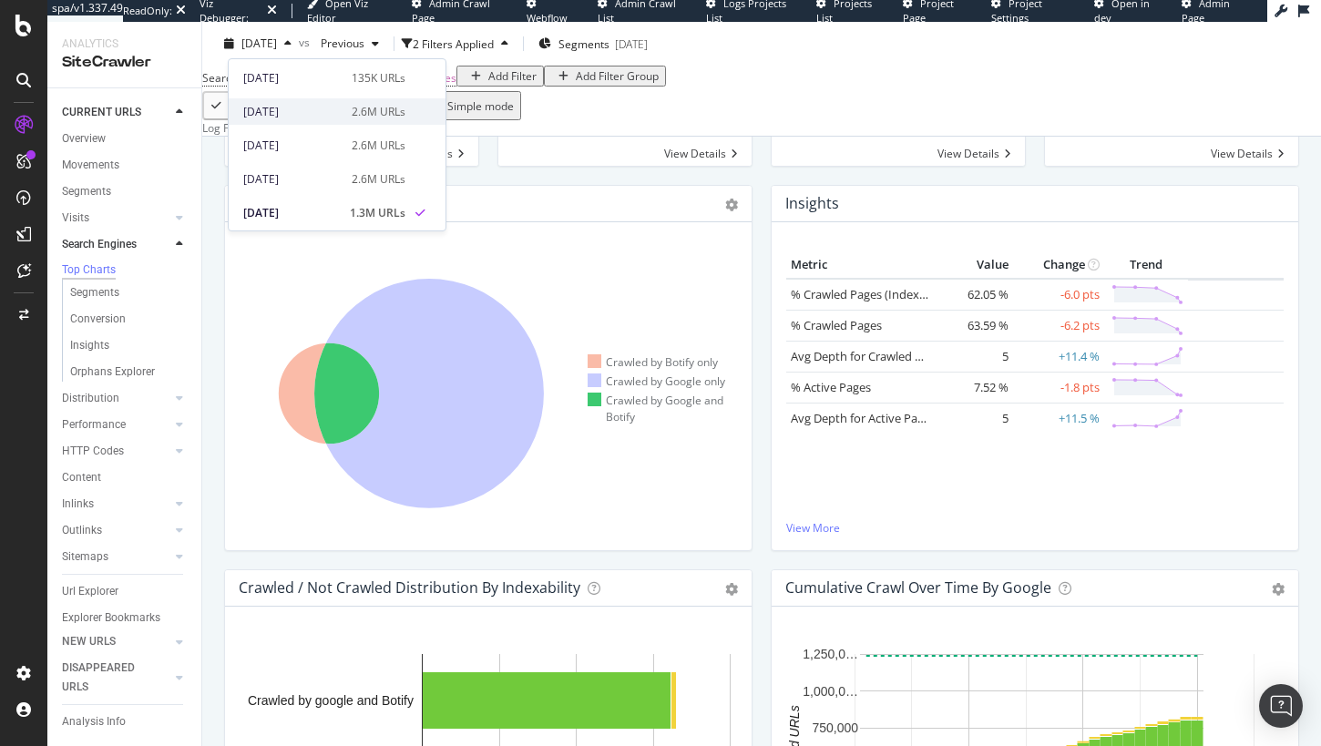
scroll to position [28, 0]
click at [335, 109] on div "2025 Sep. 15th 2.6M URLs" at bounding box center [324, 115] width 162 height 16
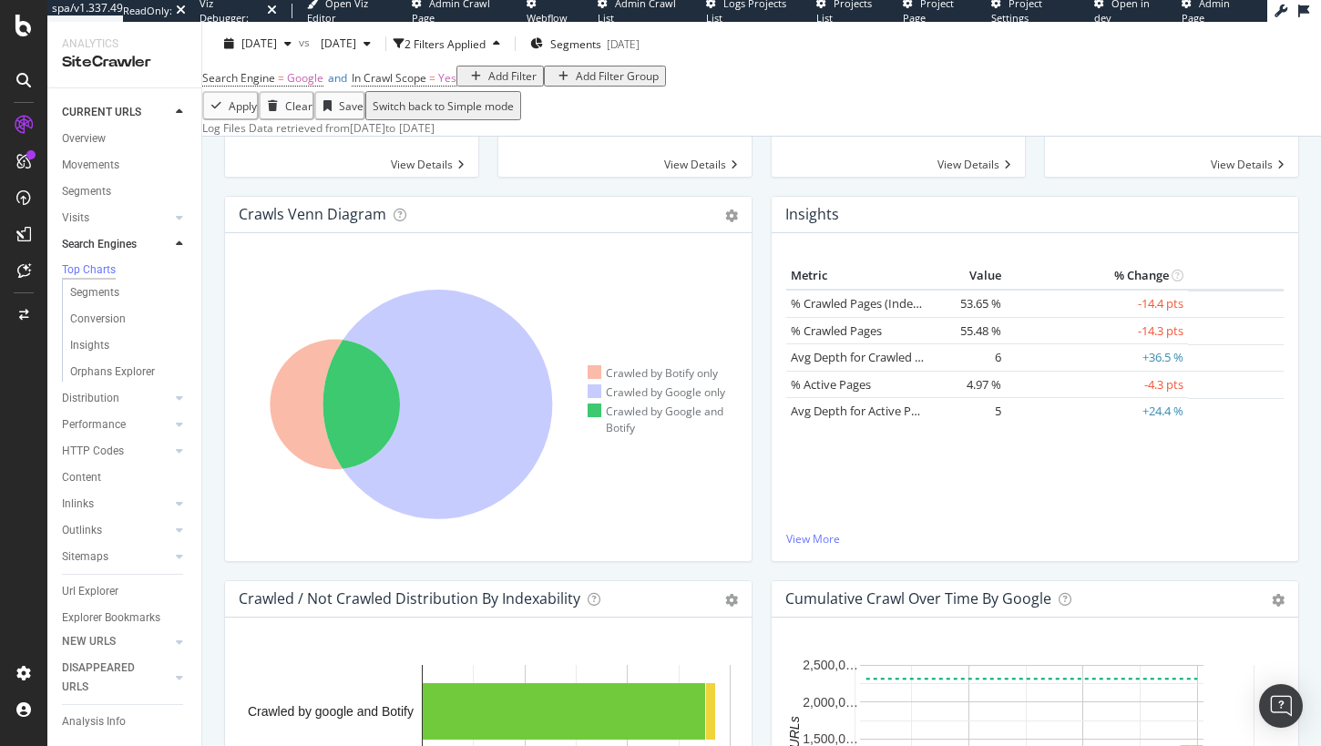
scroll to position [314, 0]
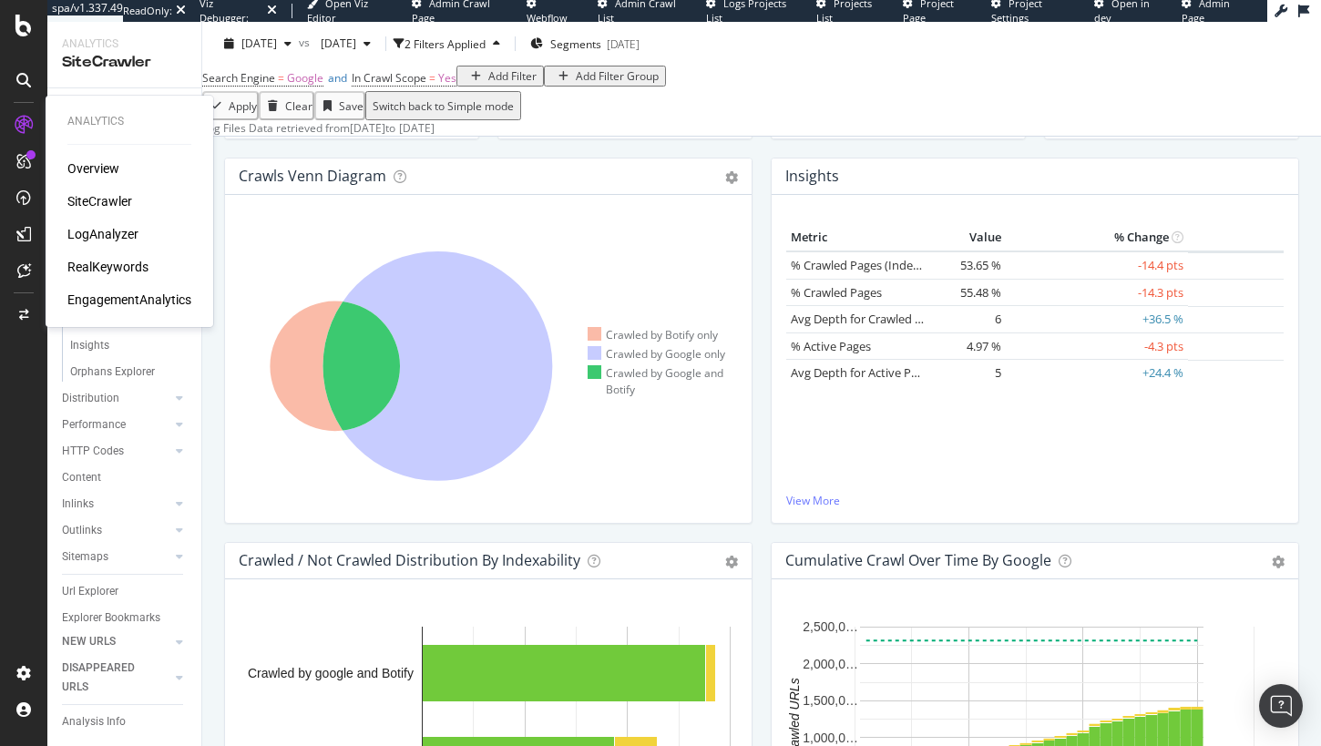
click at [98, 172] on div "Overview" at bounding box center [93, 168] width 52 height 18
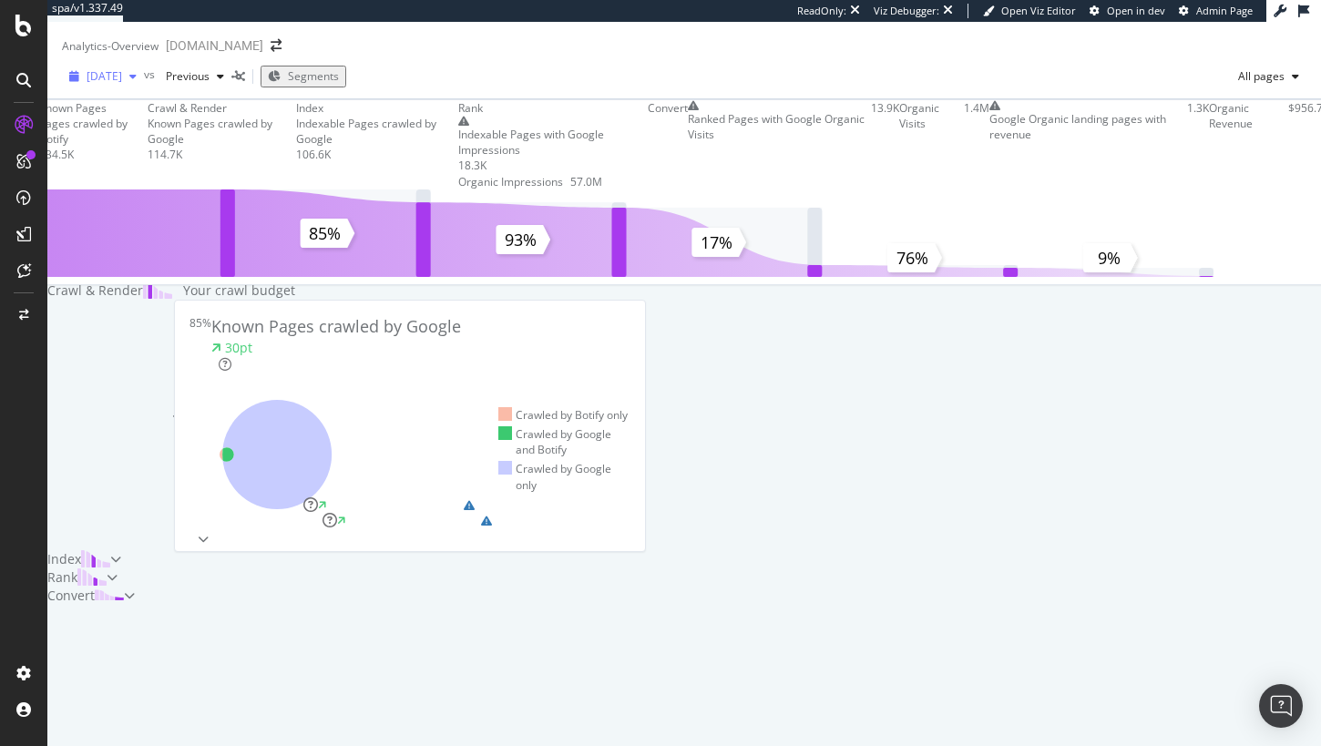
click at [122, 84] on span "[DATE]" at bounding box center [105, 75] width 36 height 15
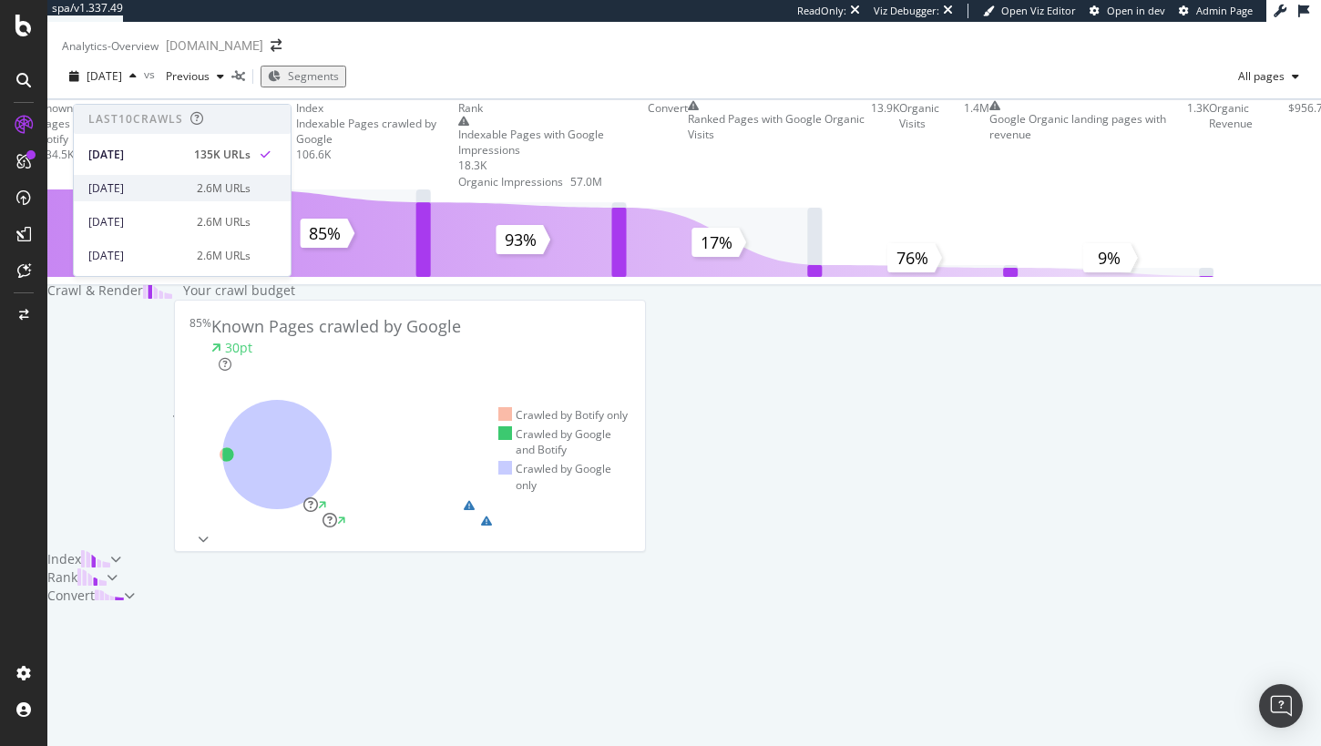
click at [233, 181] on div "2.6M URLs" at bounding box center [224, 188] width 54 height 16
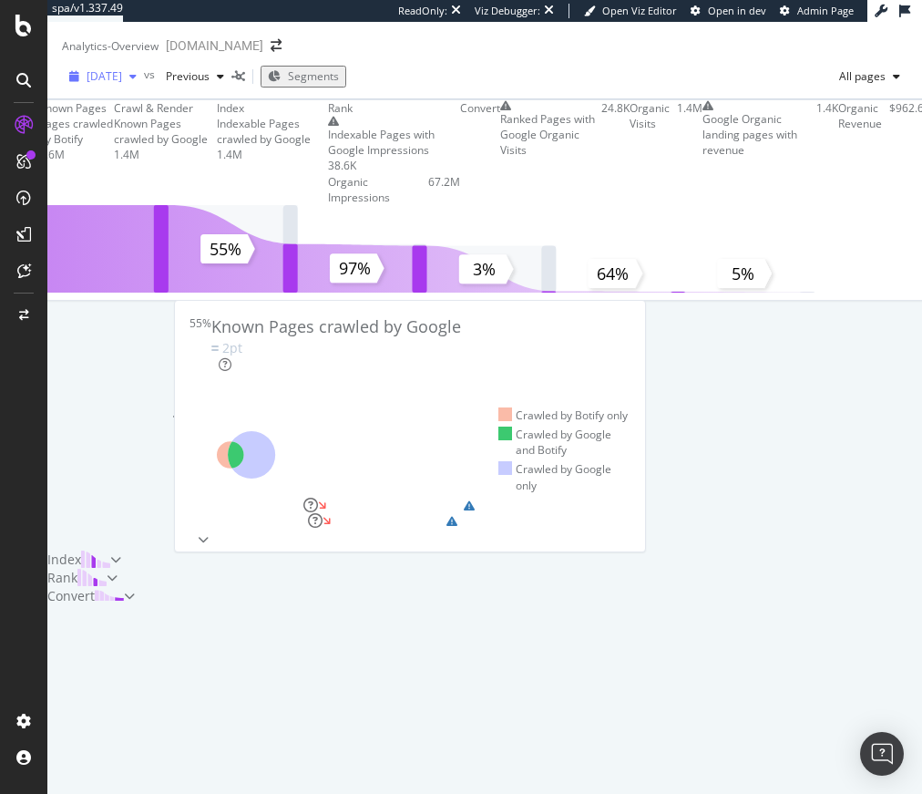
click at [122, 84] on span "2025 Sep. 15th" at bounding box center [105, 75] width 36 height 15
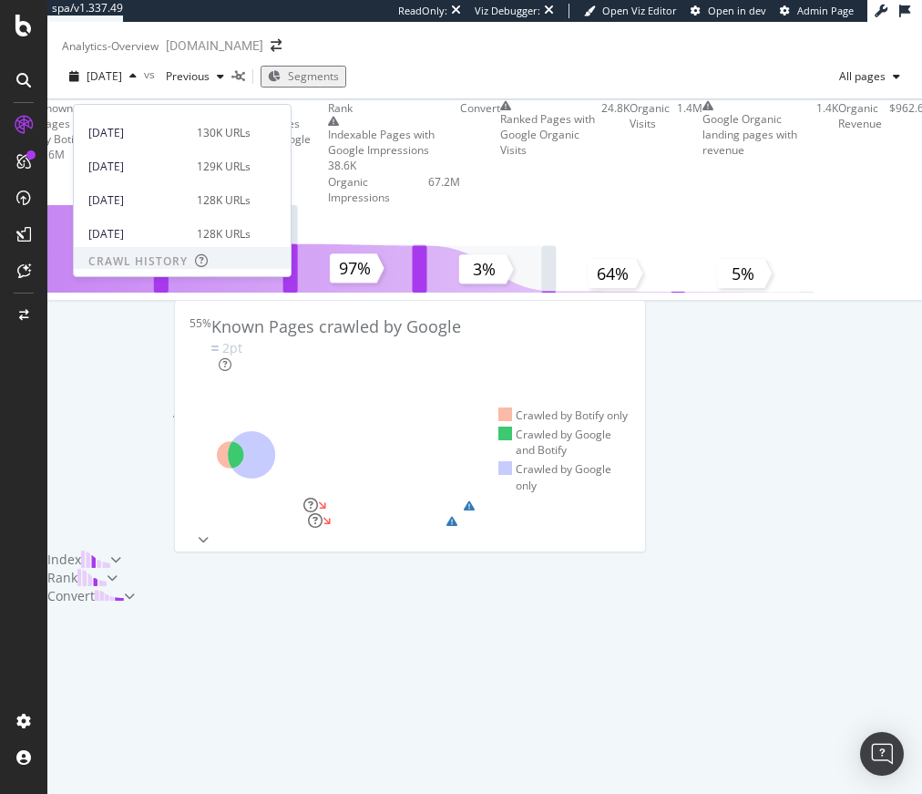
scroll to position [219, 0]
click at [174, 176] on div "2025 Aug. 18th" at bounding box center [136, 172] width 97 height 16
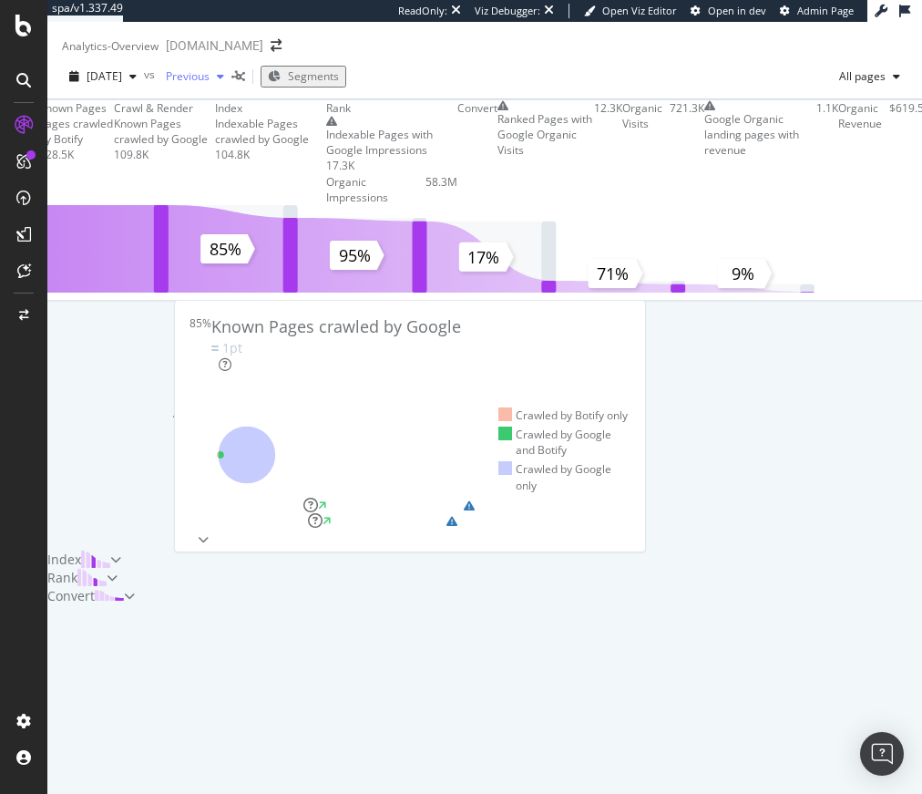
click at [210, 84] on span "Previous" at bounding box center [184, 75] width 51 height 15
click at [101, 84] on span "2025 Aug. 18th" at bounding box center [105, 75] width 36 height 15
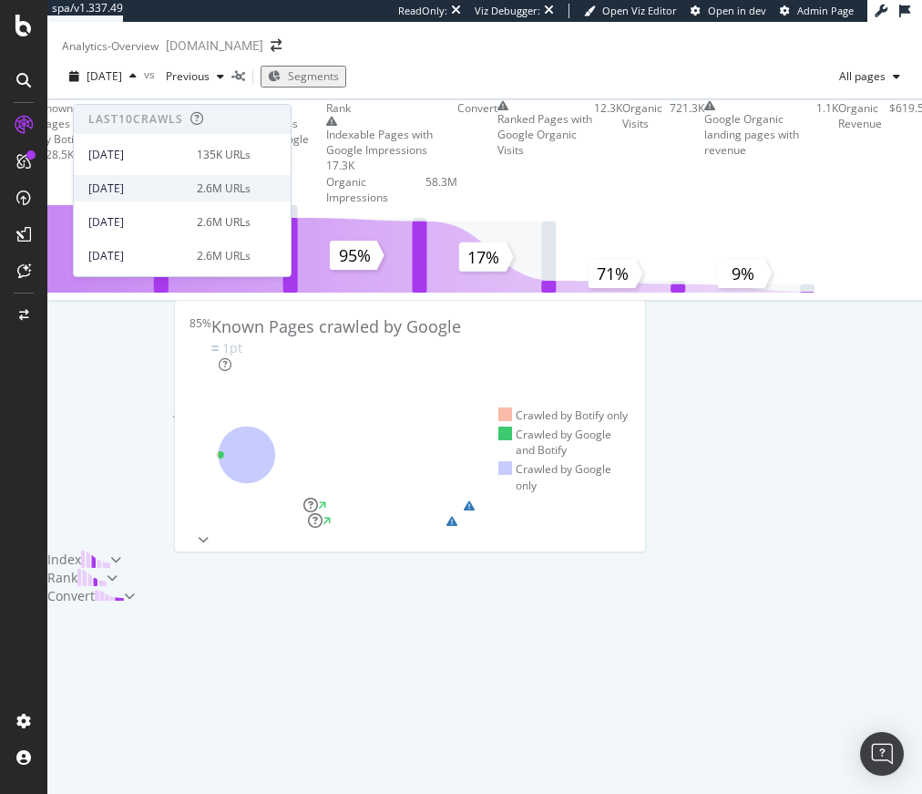
click at [178, 184] on div "2025 Sep. 15th" at bounding box center [136, 188] width 97 height 16
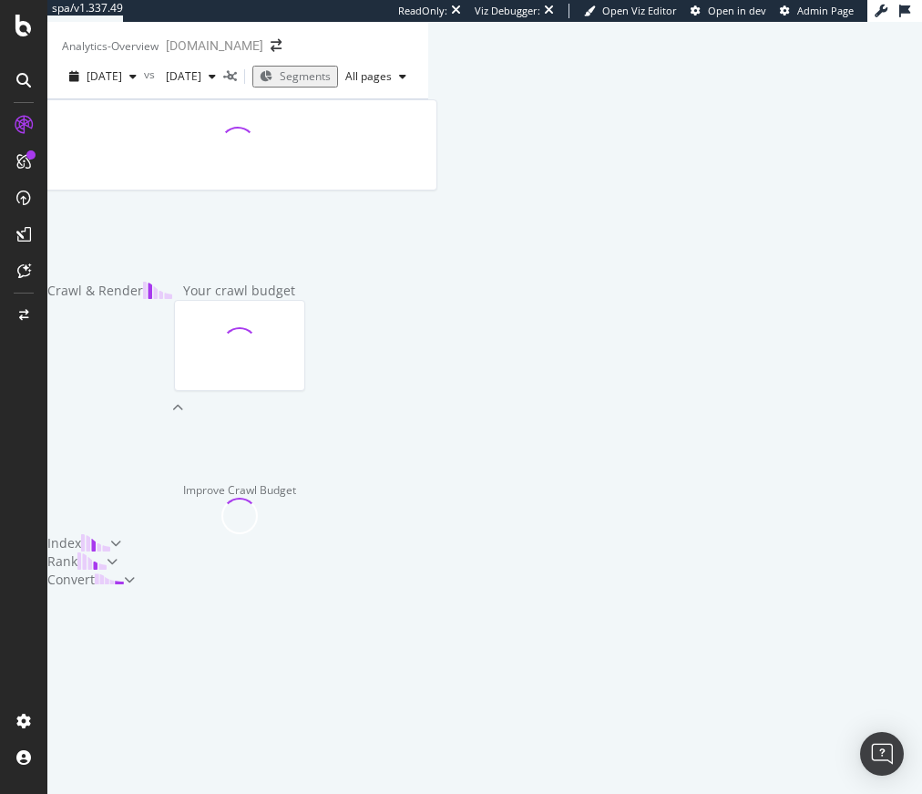
click at [190, 185] on div at bounding box center [237, 144] width 397 height 89
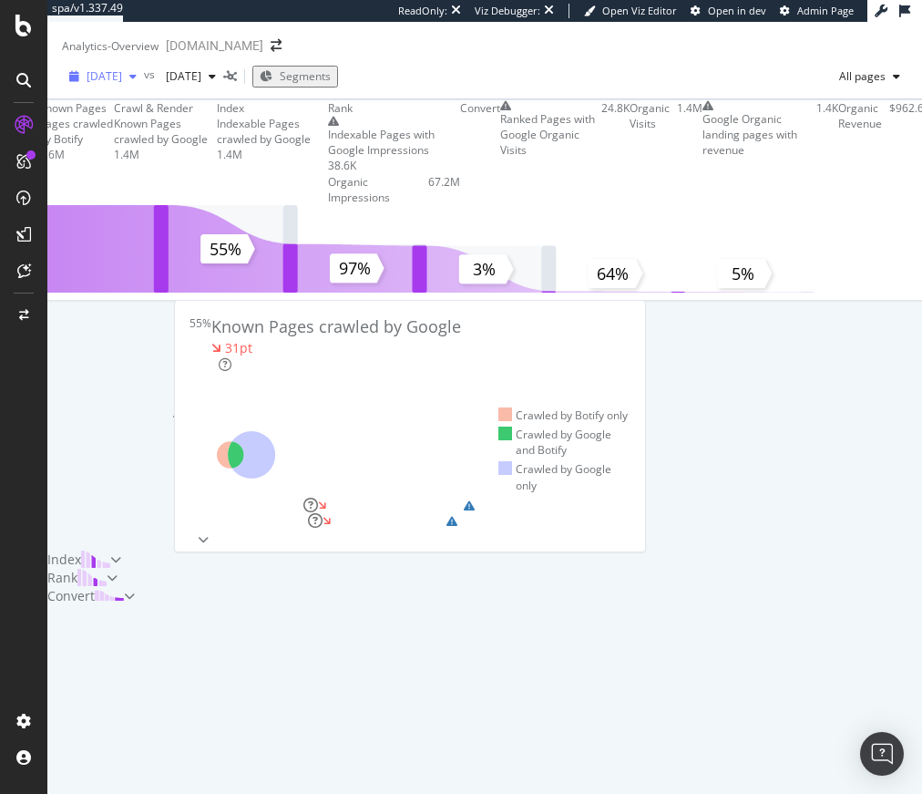
click at [122, 84] on span "2025 Sep. 15th" at bounding box center [105, 75] width 36 height 15
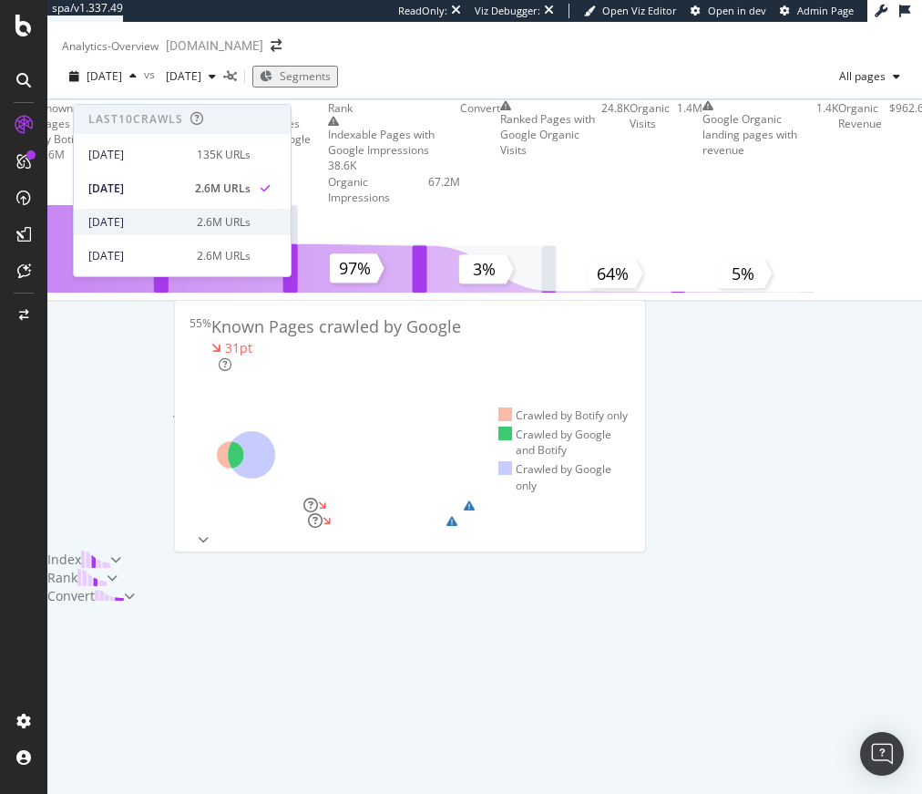
click at [212, 226] on div "2.6M URLs" at bounding box center [224, 222] width 54 height 16
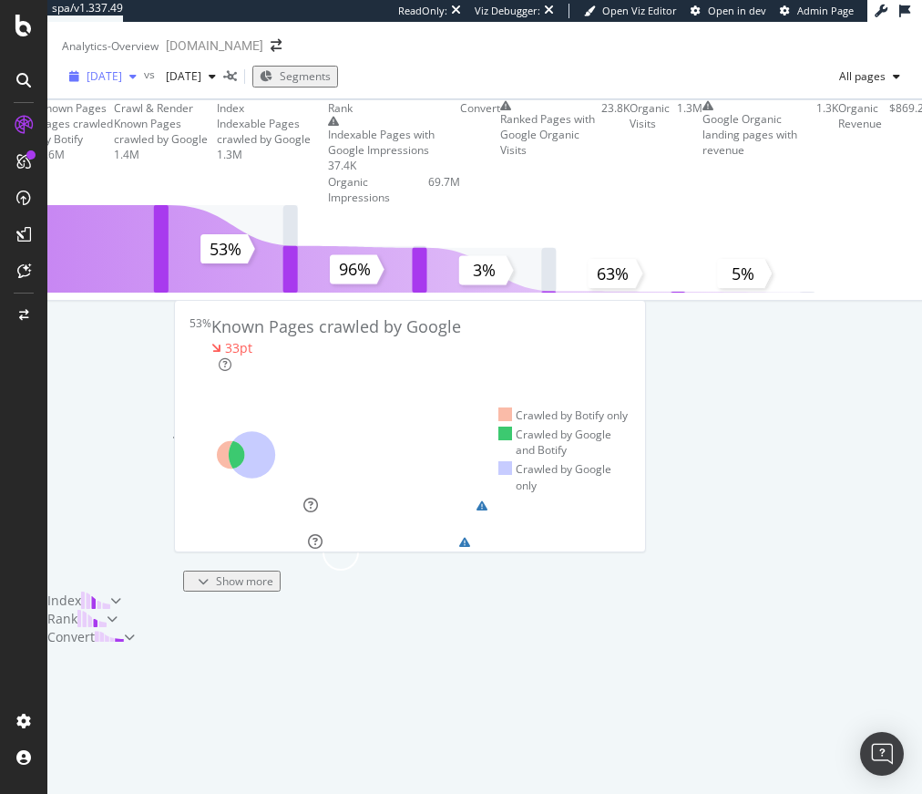
click at [122, 84] on span "2025 Sep. 8th" at bounding box center [105, 75] width 36 height 15
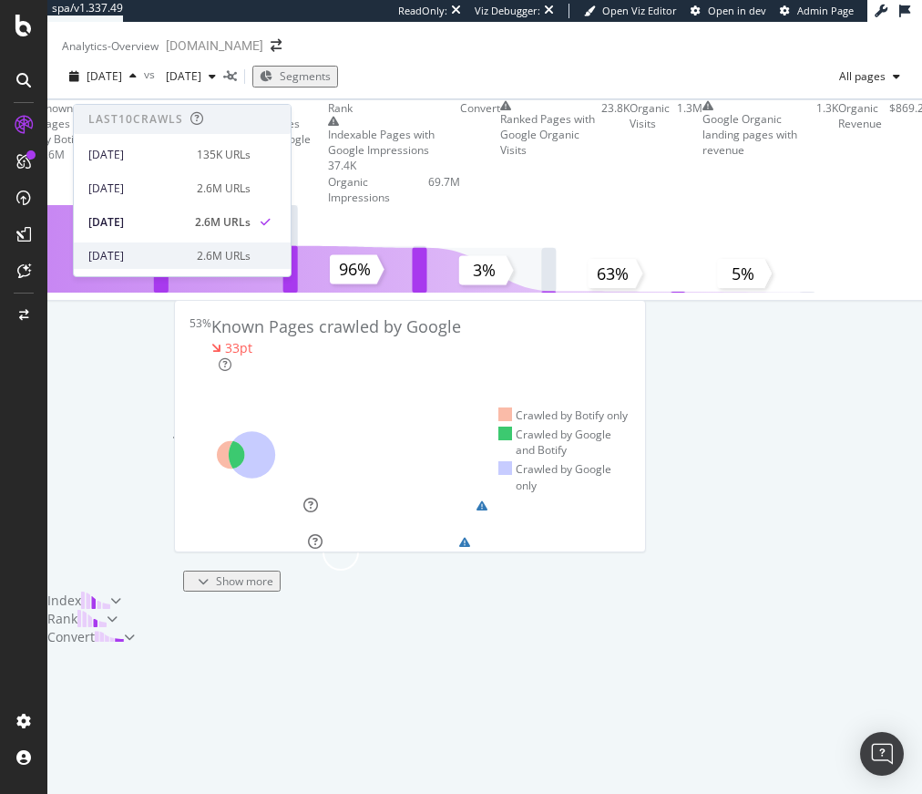
click at [197, 255] on div "2.6M URLs" at bounding box center [224, 256] width 54 height 16
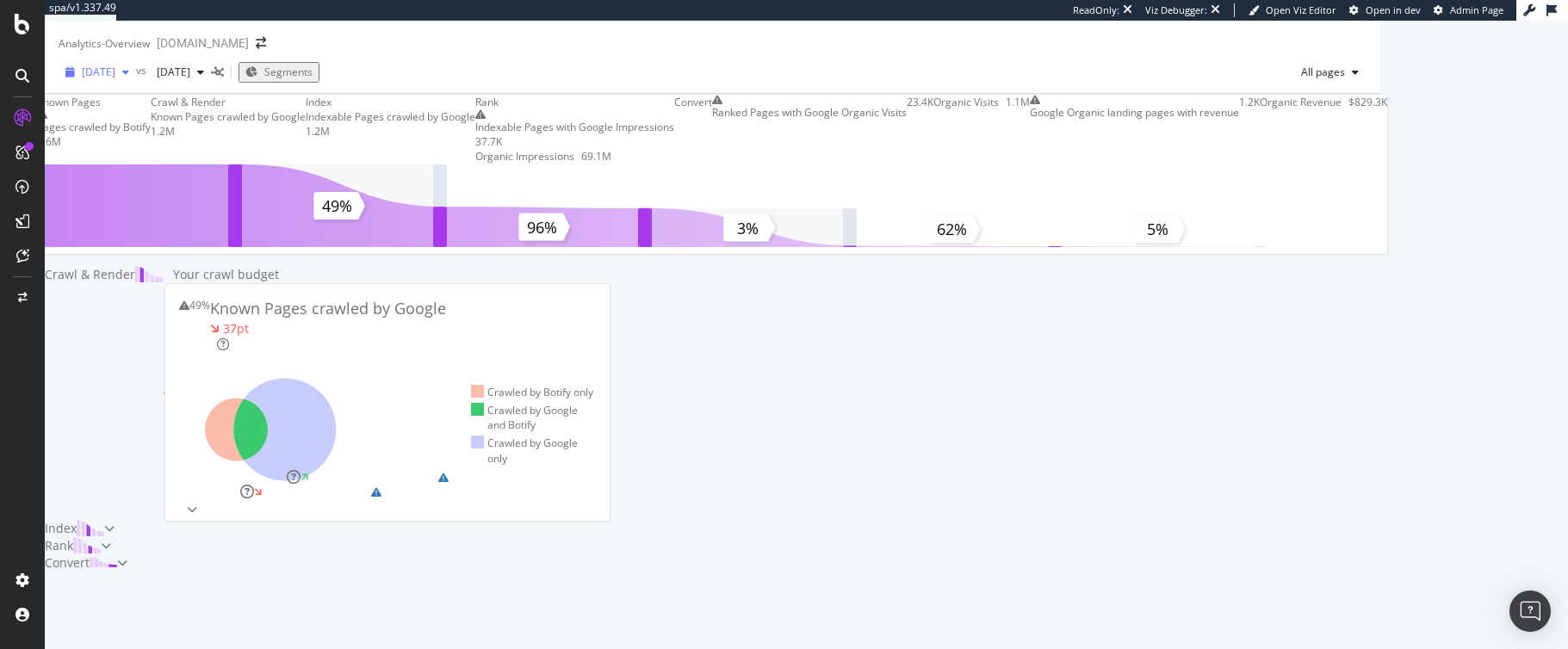
click at [122, 85] on div "2025 Sep. 4th" at bounding box center [97, 72] width 78 height 26
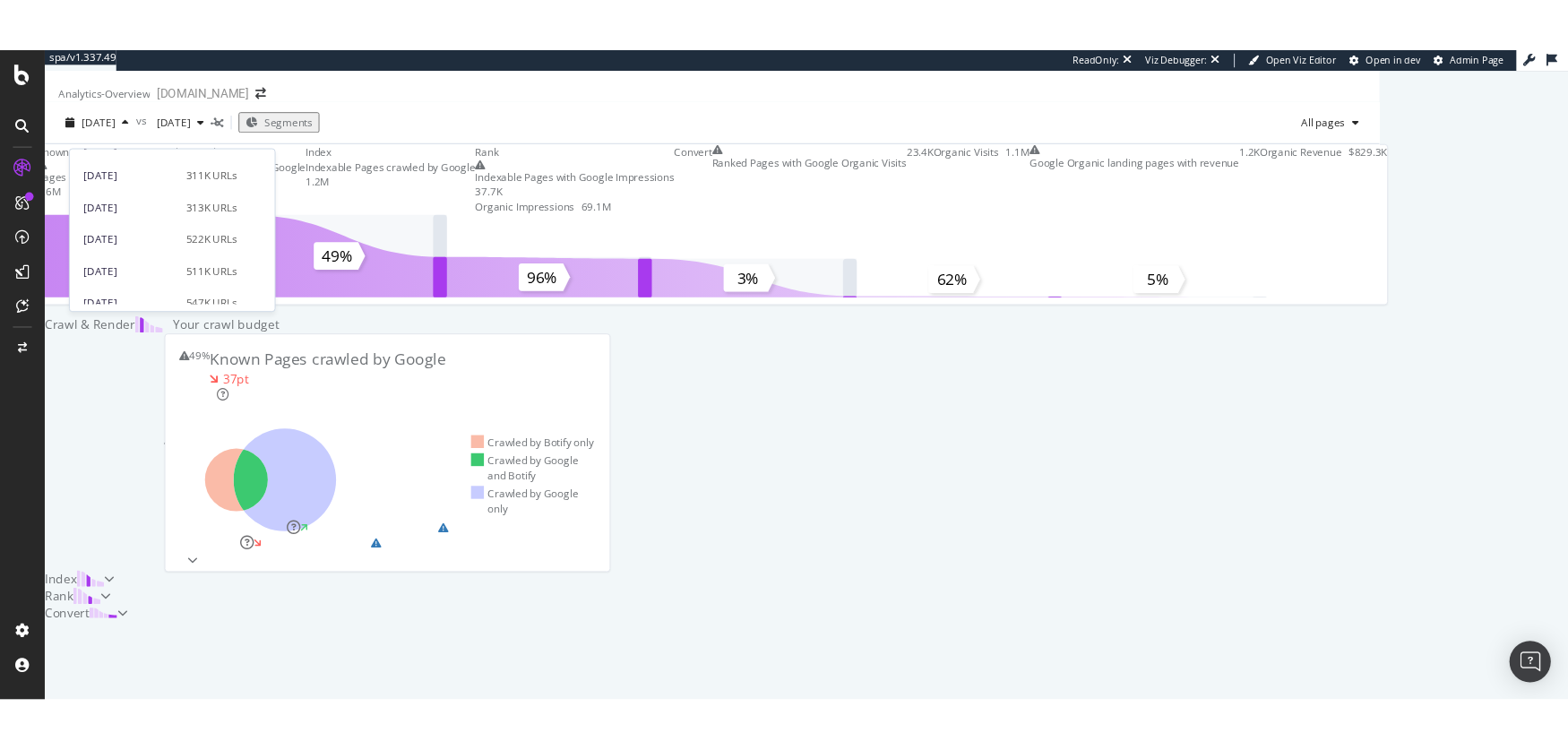
scroll to position [710, 0]
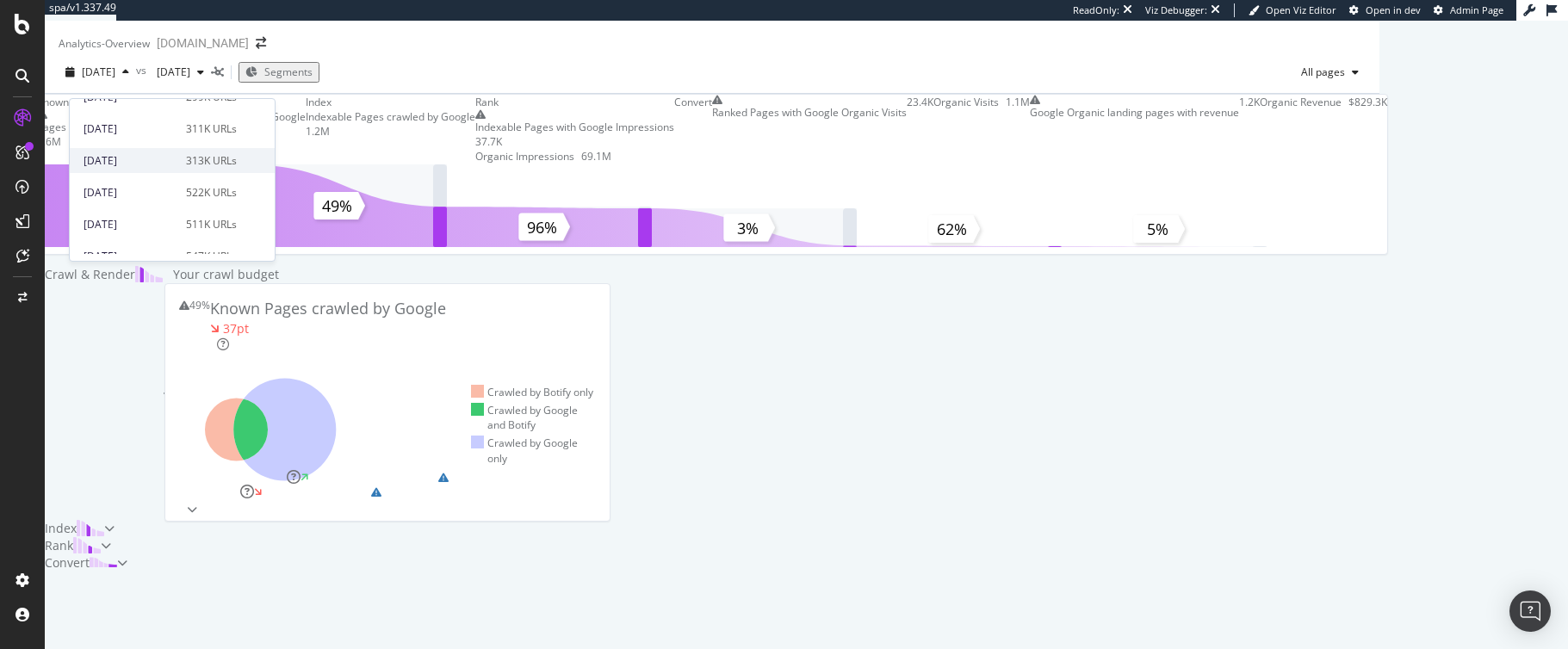
click at [155, 166] on div "2024 Sep. 5th" at bounding box center [129, 161] width 92 height 15
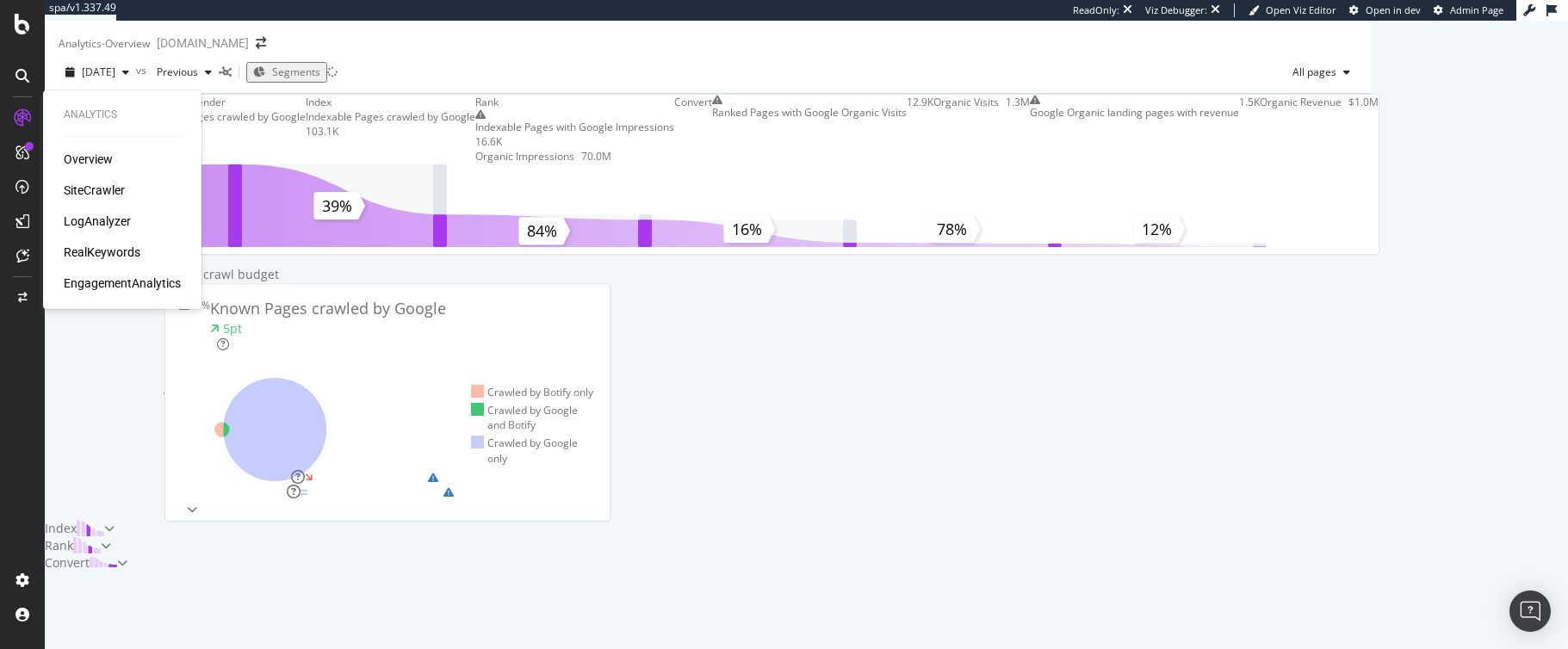
click div "SiteCrawler"
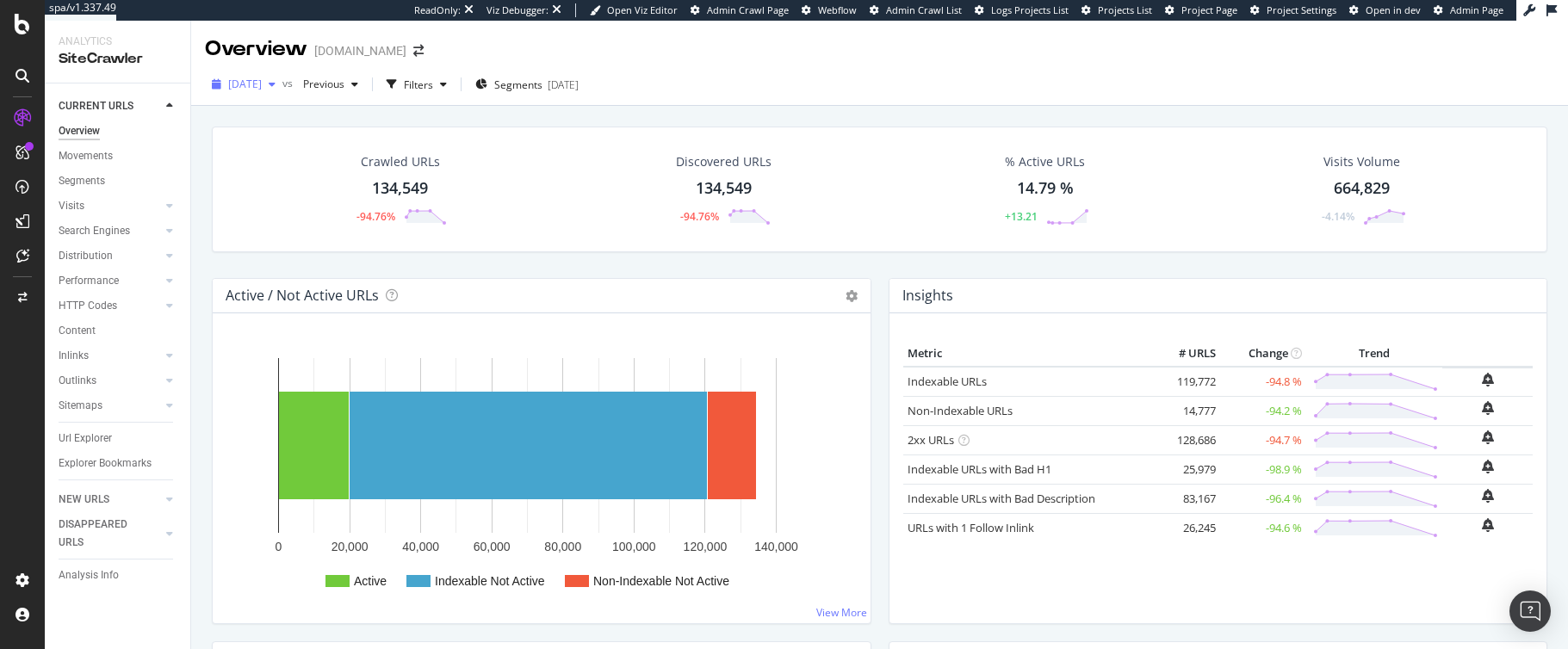
click span "[DATE]"
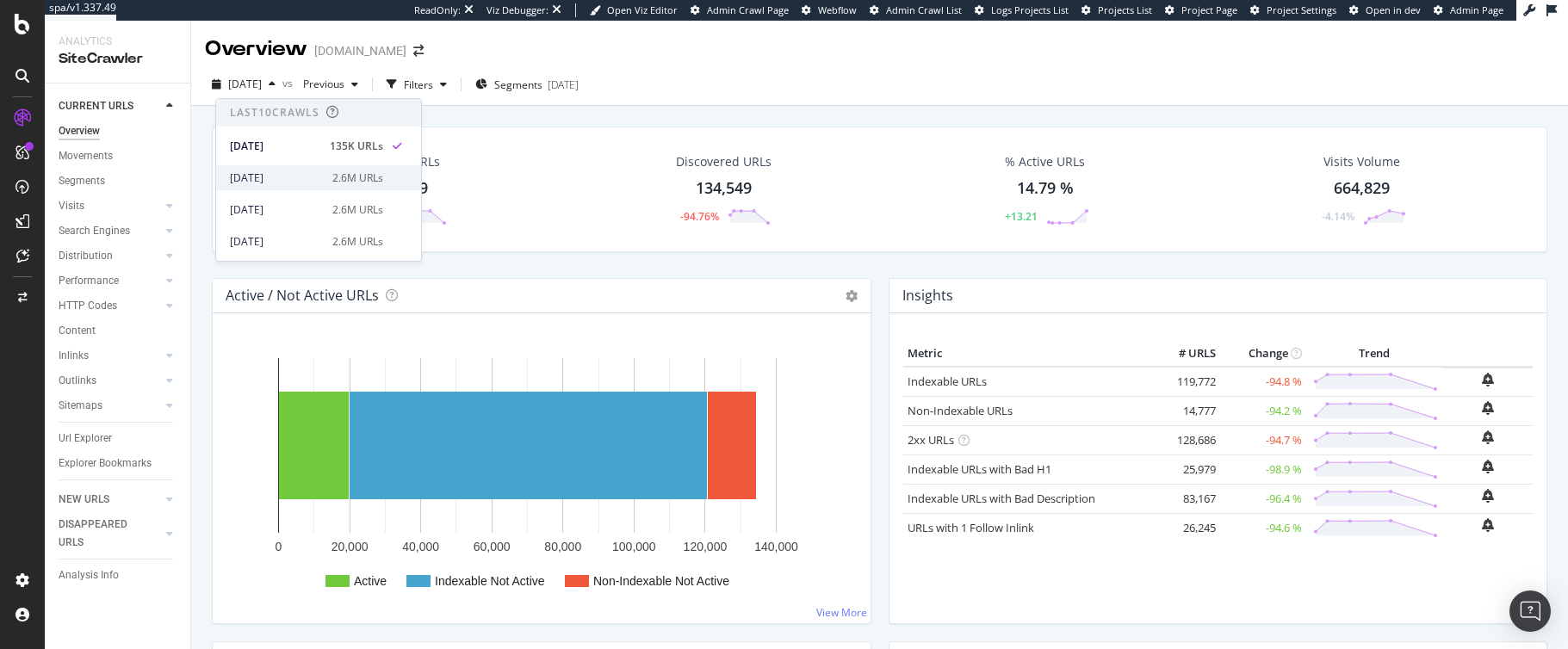
click div "2.6M URLs"
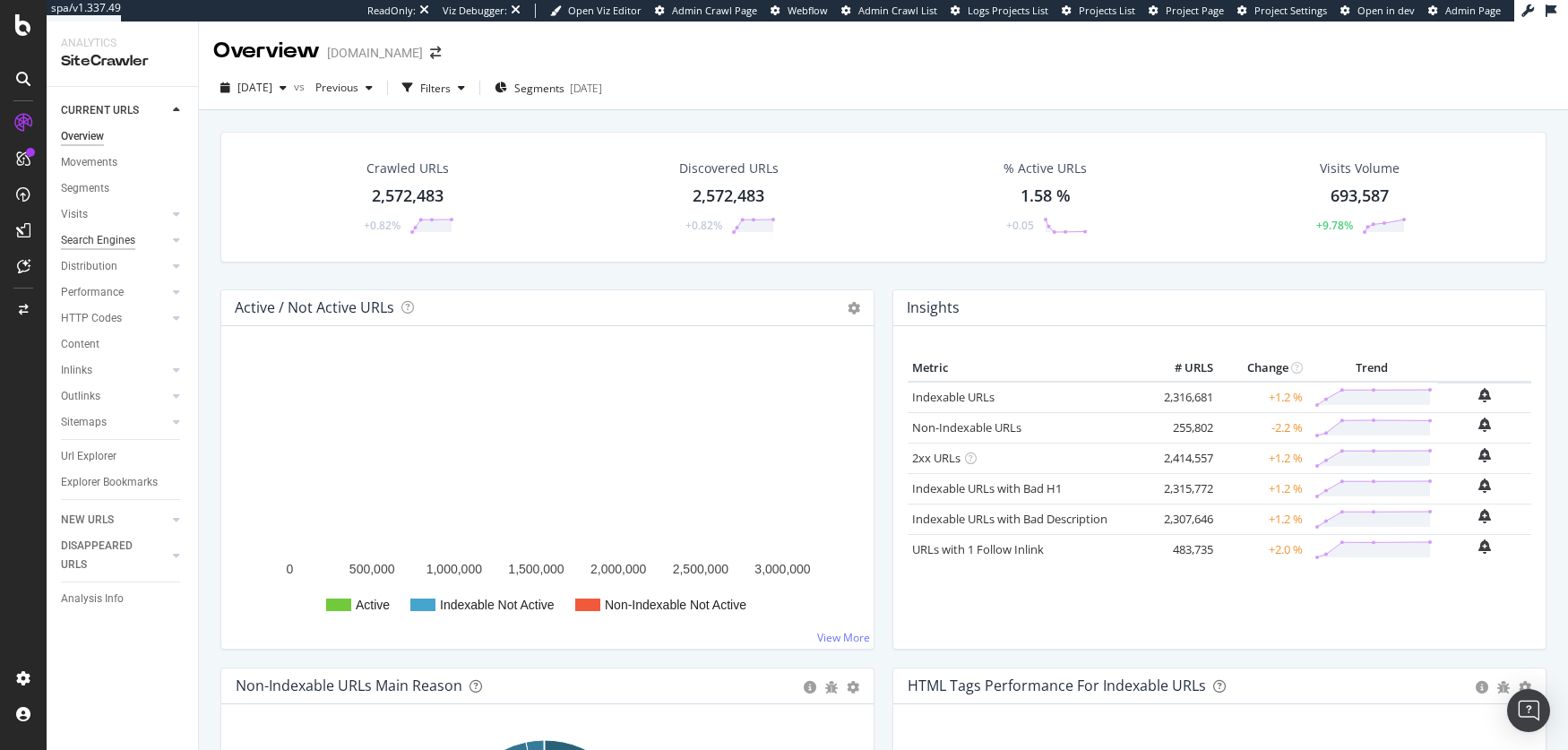
click div "Search Engines"
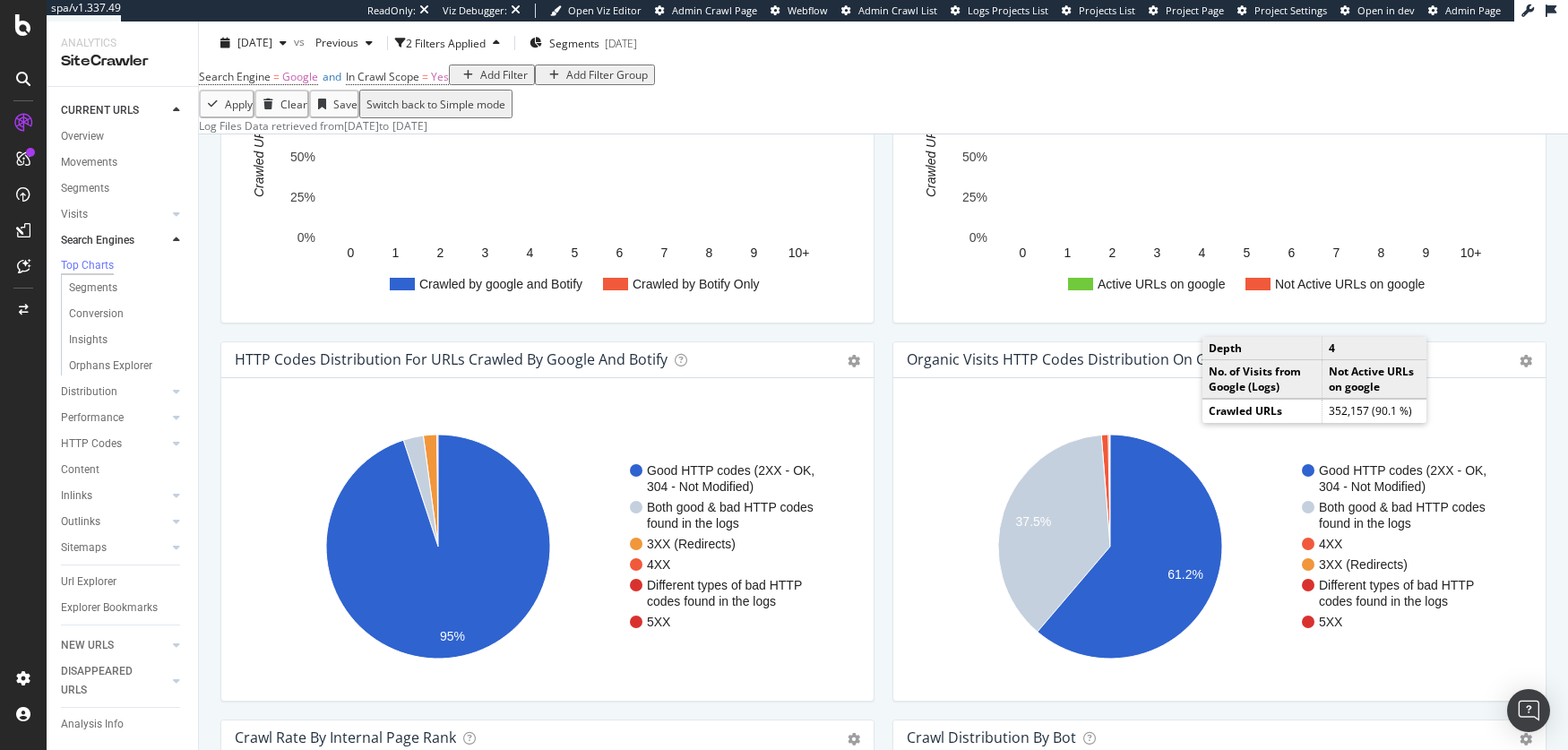
scroll to position [1501, 0]
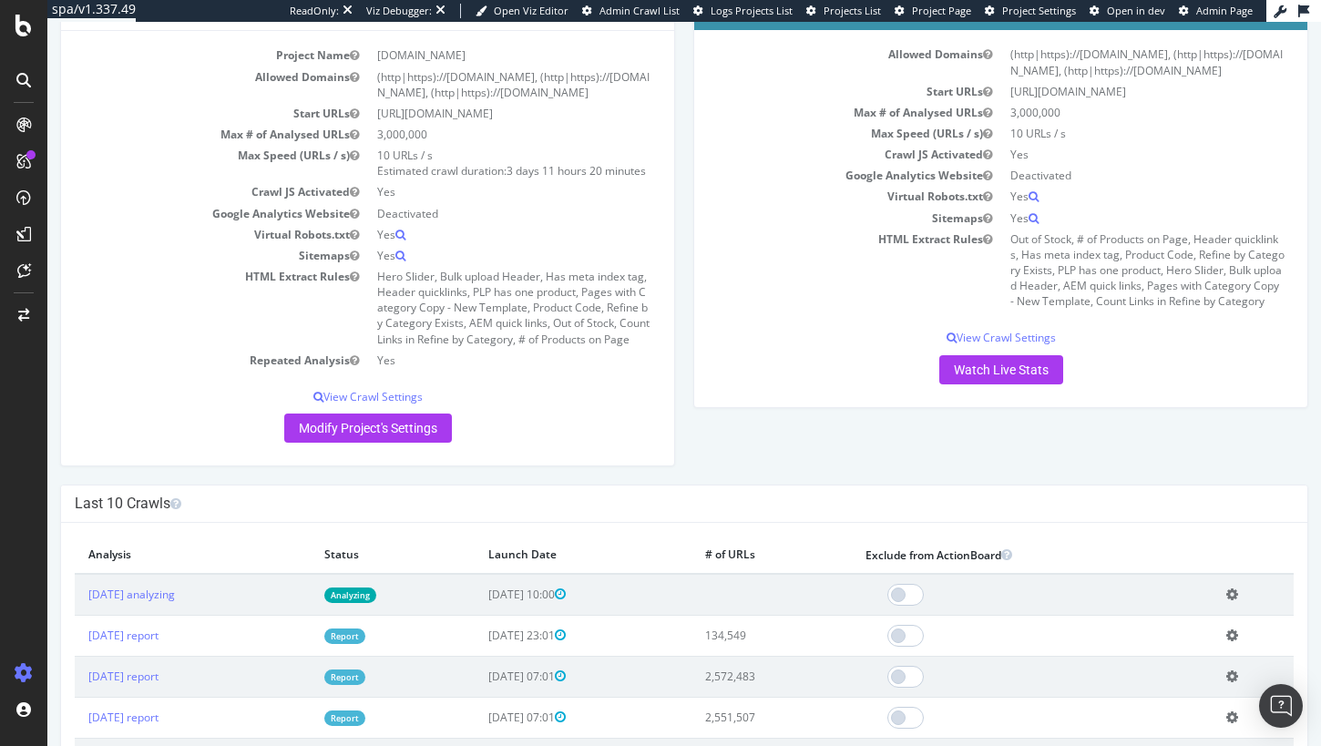
scroll to position [207, 0]
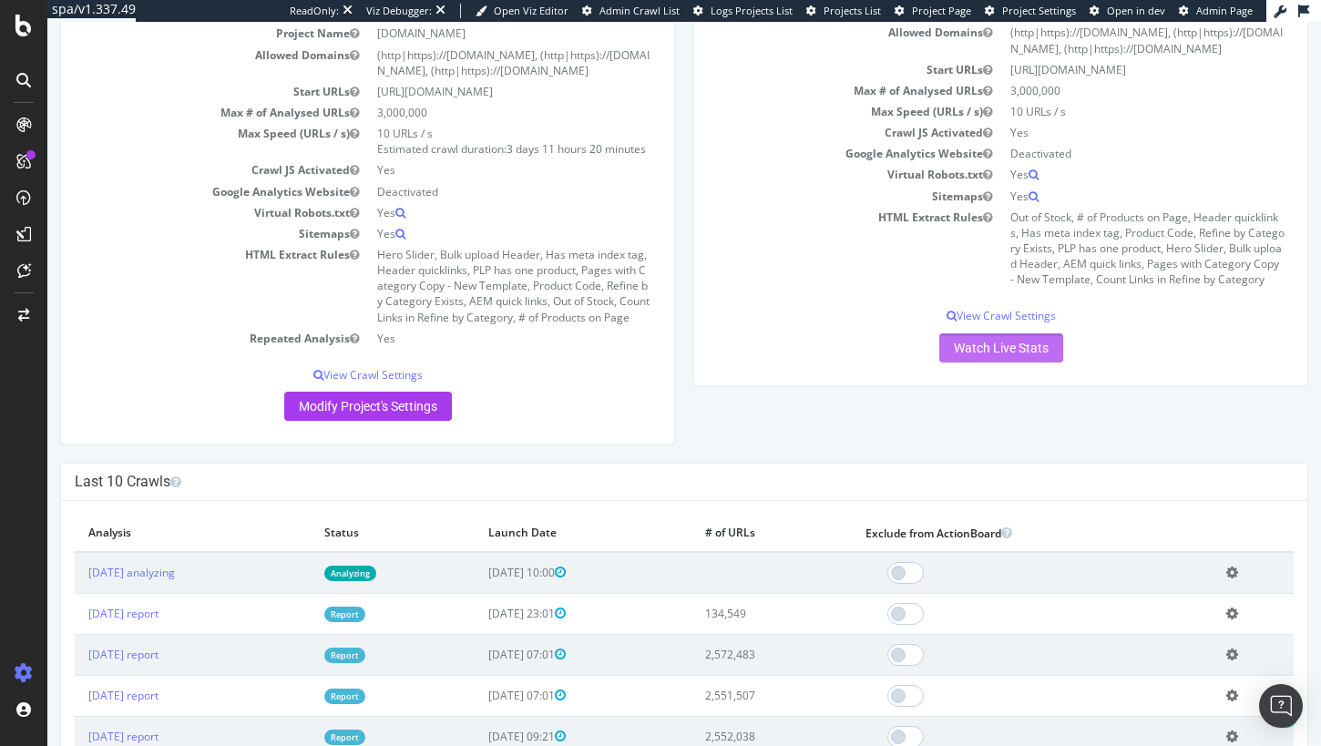
click at [1006, 363] on link "Watch Live Stats" at bounding box center [1001, 347] width 124 height 29
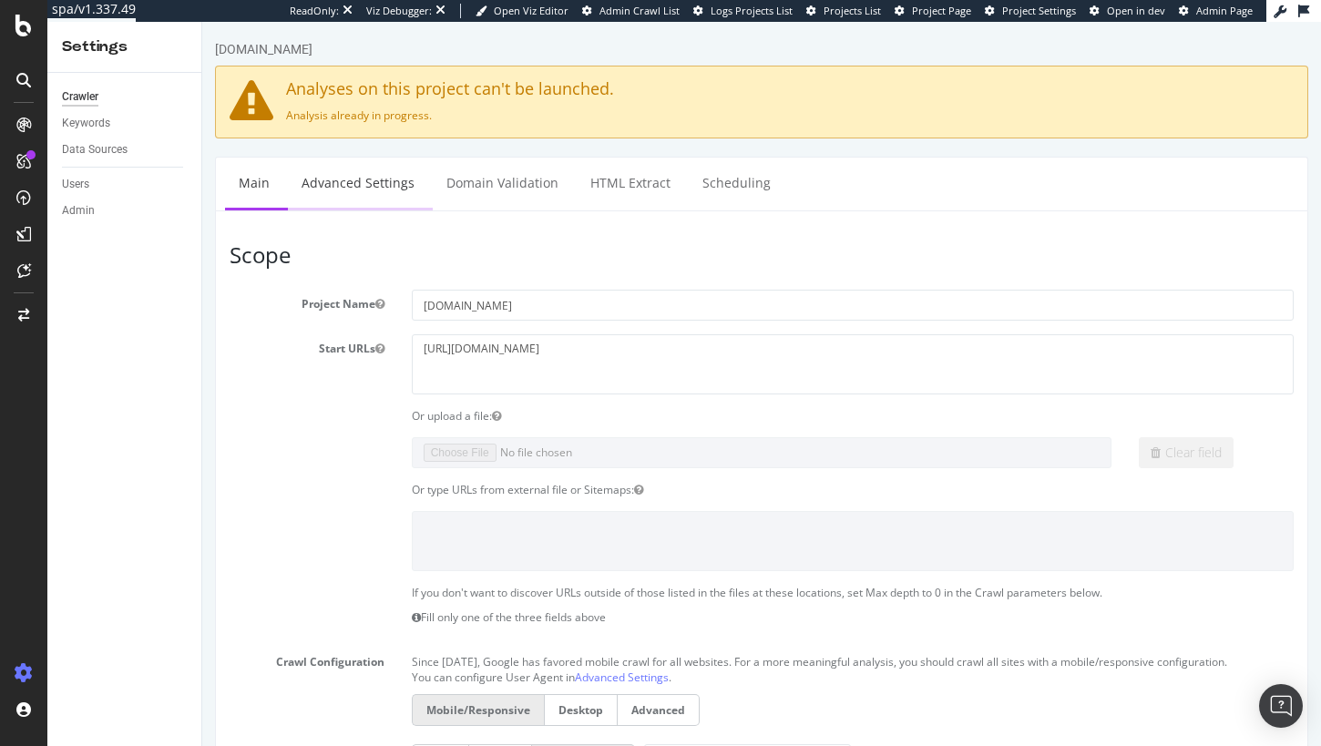
click at [384, 195] on link "Advanced Settings" at bounding box center [358, 183] width 140 height 50
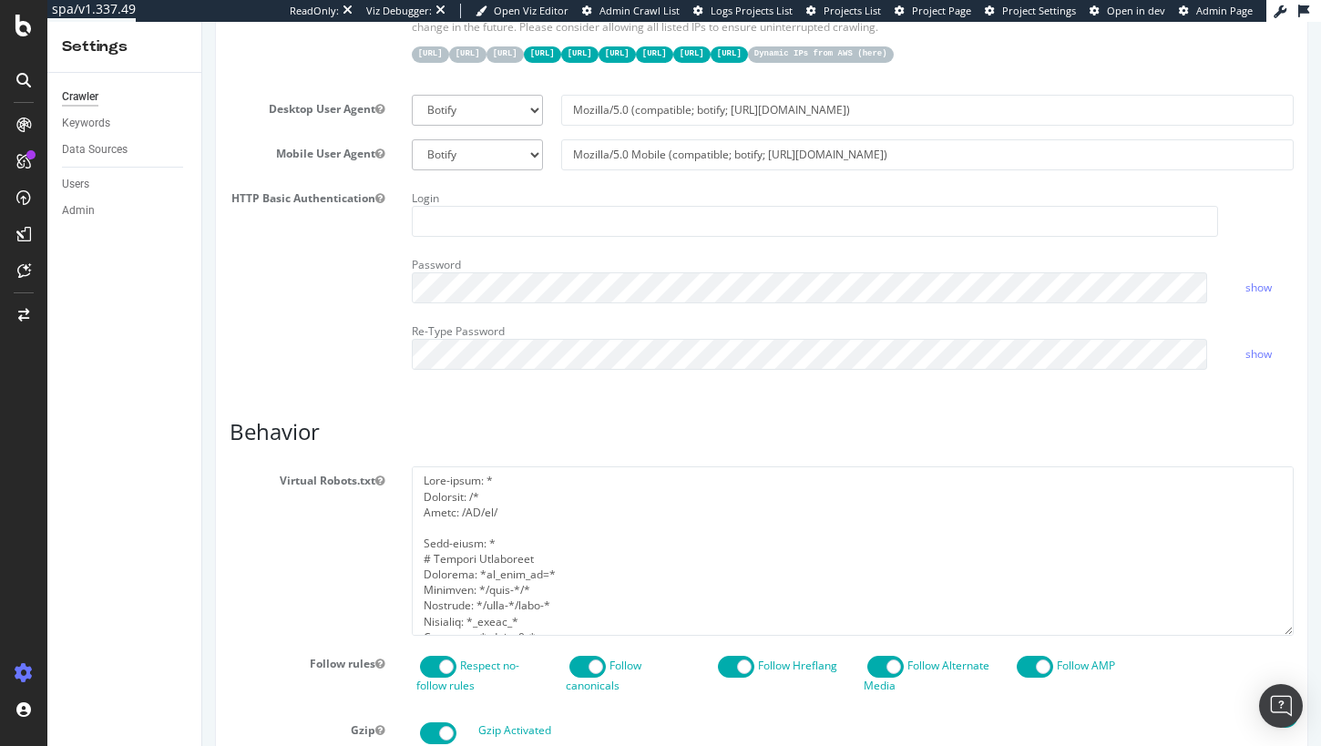
scroll to position [96, 0]
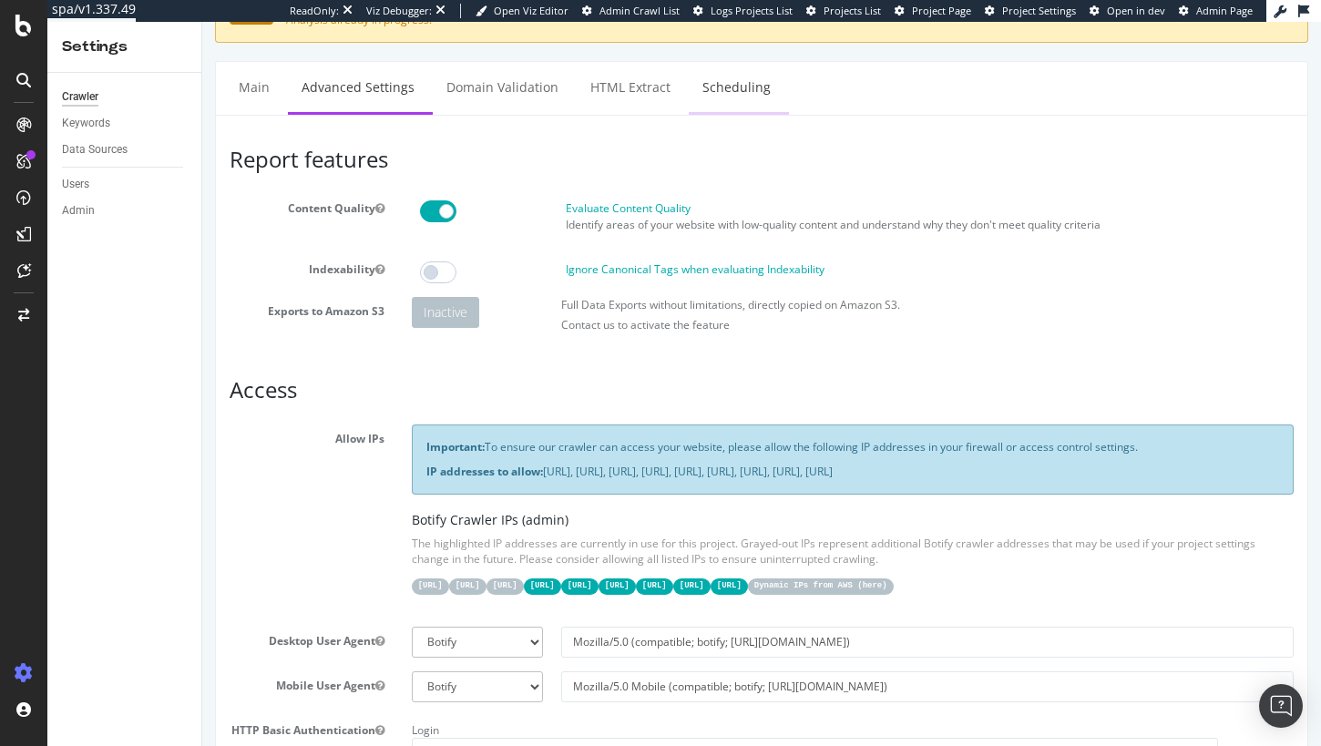
click at [725, 87] on link "Scheduling" at bounding box center [737, 87] width 96 height 50
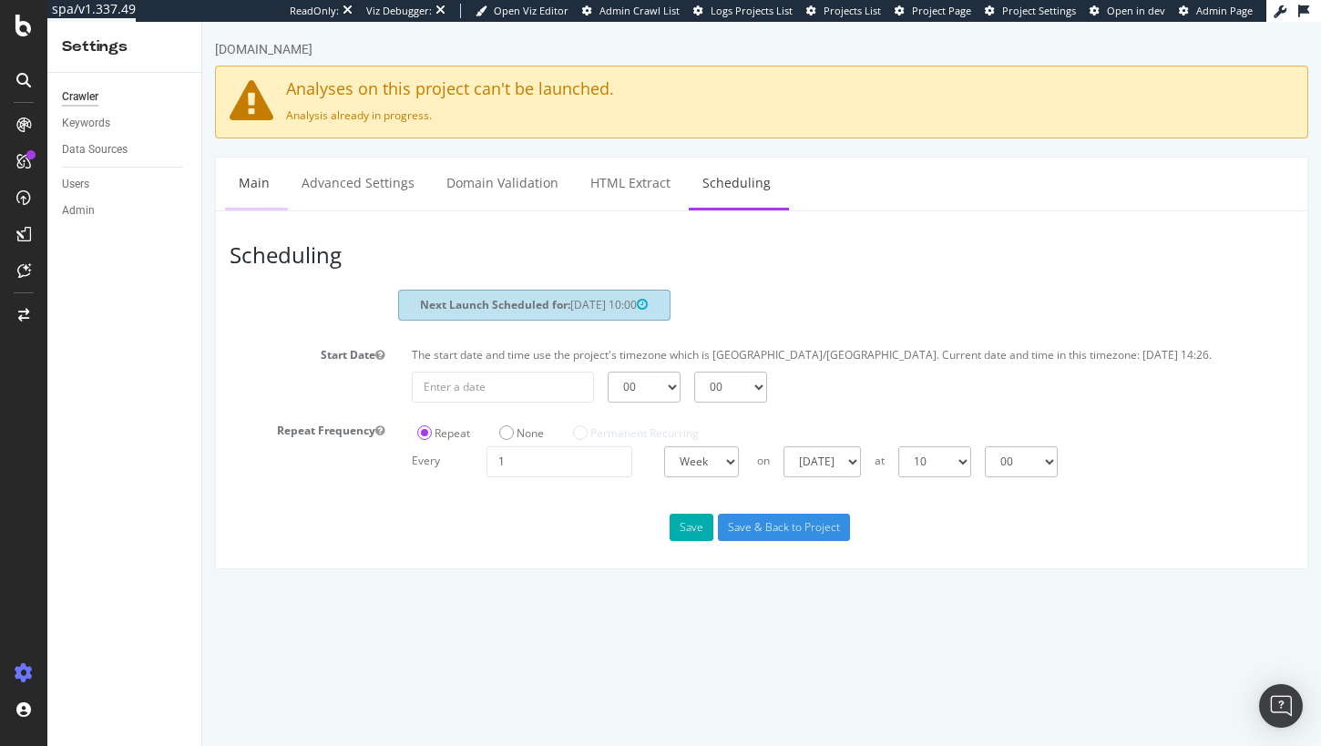
click at [256, 179] on link "Main" at bounding box center [254, 183] width 58 height 50
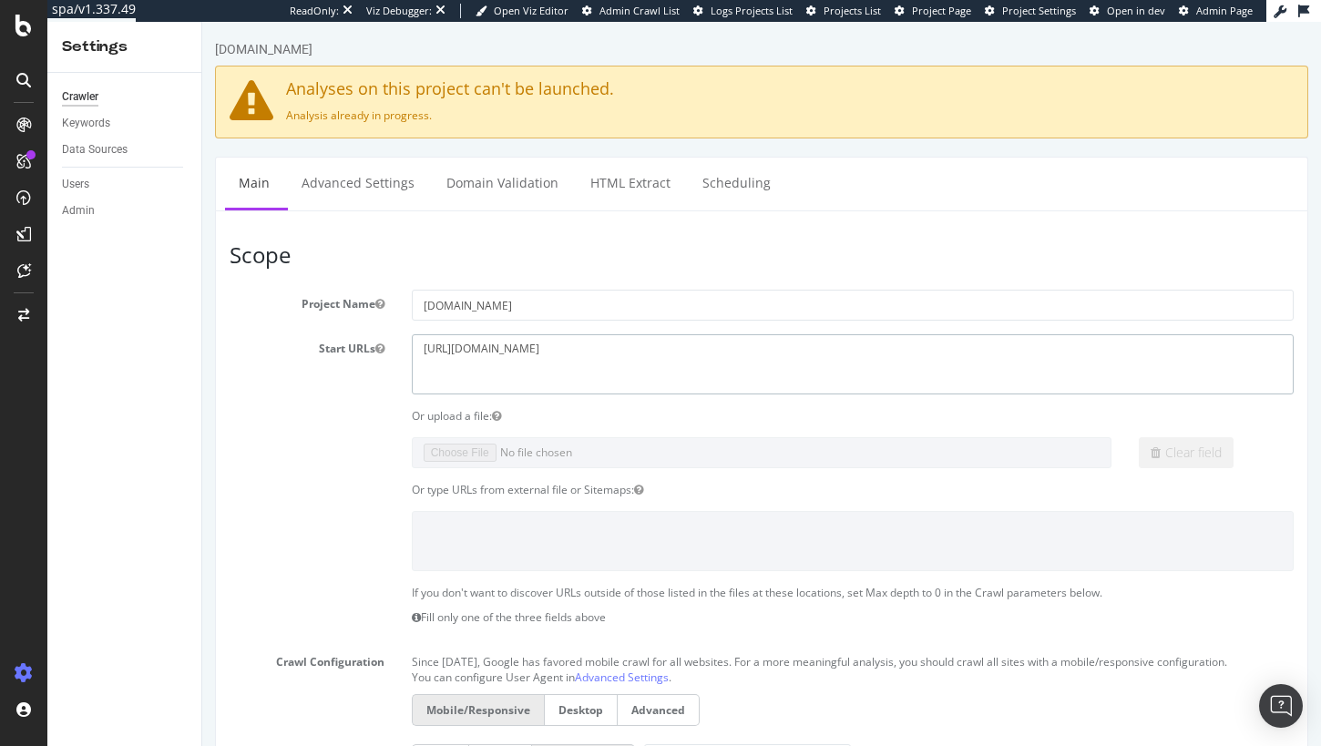
drag, startPoint x: 568, startPoint y: 352, endPoint x: 479, endPoint y: 348, distance: 88.5
click at [580, 351] on textarea "[URL][DOMAIN_NAME]" at bounding box center [853, 363] width 882 height 59
click at [565, 350] on textarea "[URL][DOMAIN_NAME]" at bounding box center [853, 363] width 882 height 59
drag, startPoint x: 568, startPoint y: 352, endPoint x: 750, endPoint y: 357, distance: 182.3
click at [724, 359] on textarea "[URL][DOMAIN_NAME]" at bounding box center [853, 363] width 882 height 59
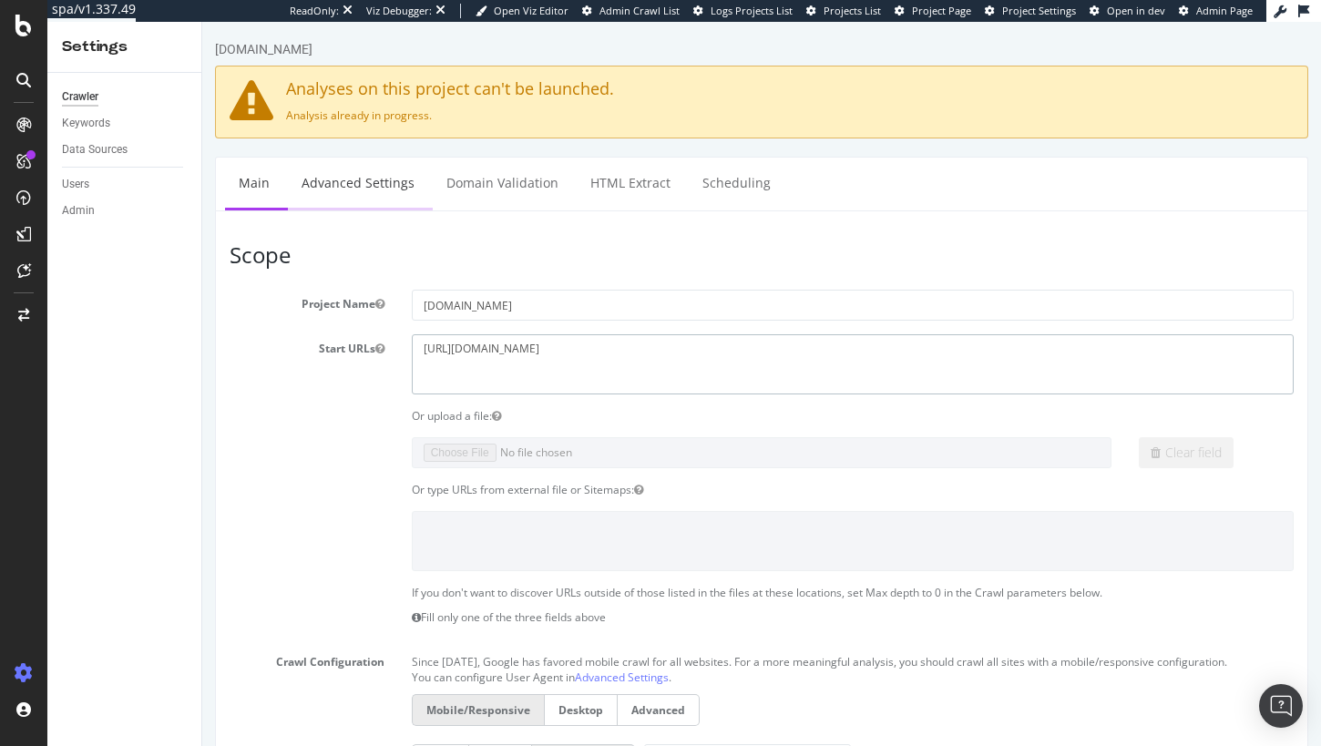
type textarea "[URL][DOMAIN_NAME]"
click at [385, 190] on link "Advanced Settings" at bounding box center [358, 183] width 140 height 50
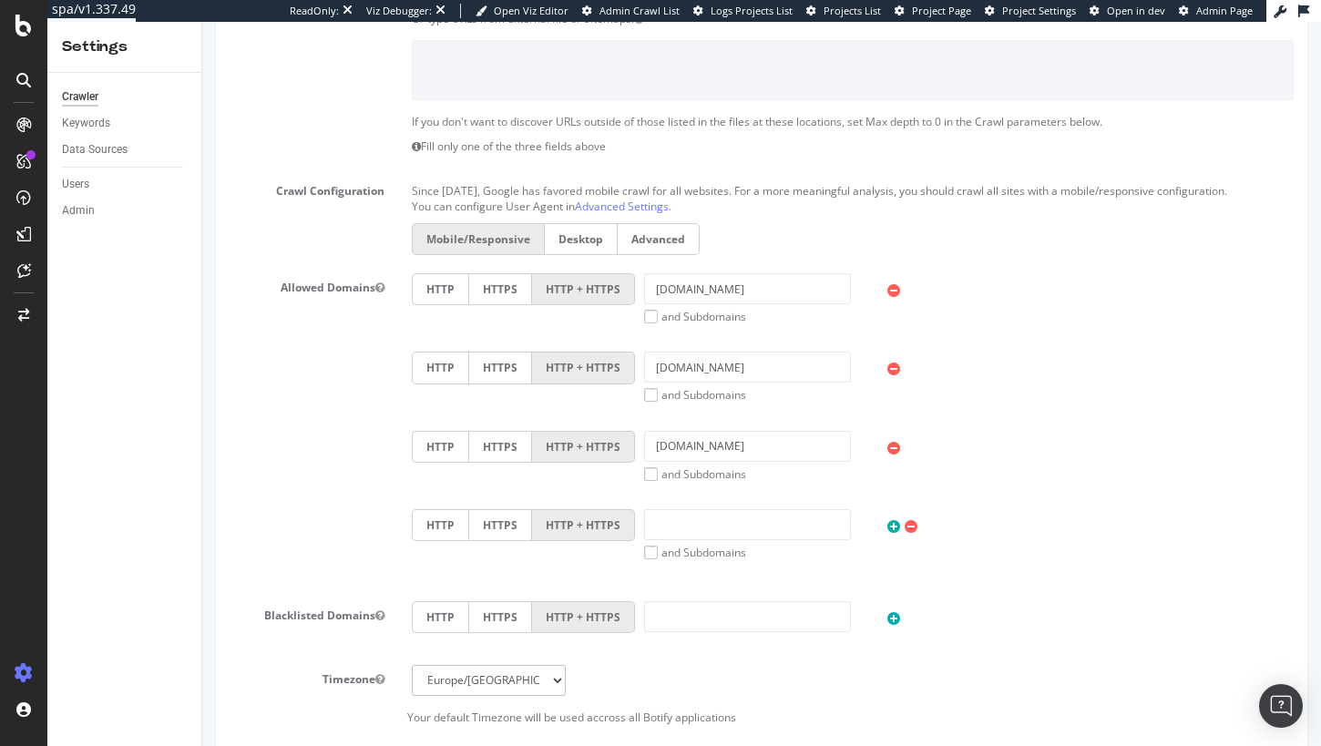
scroll to position [986, 0]
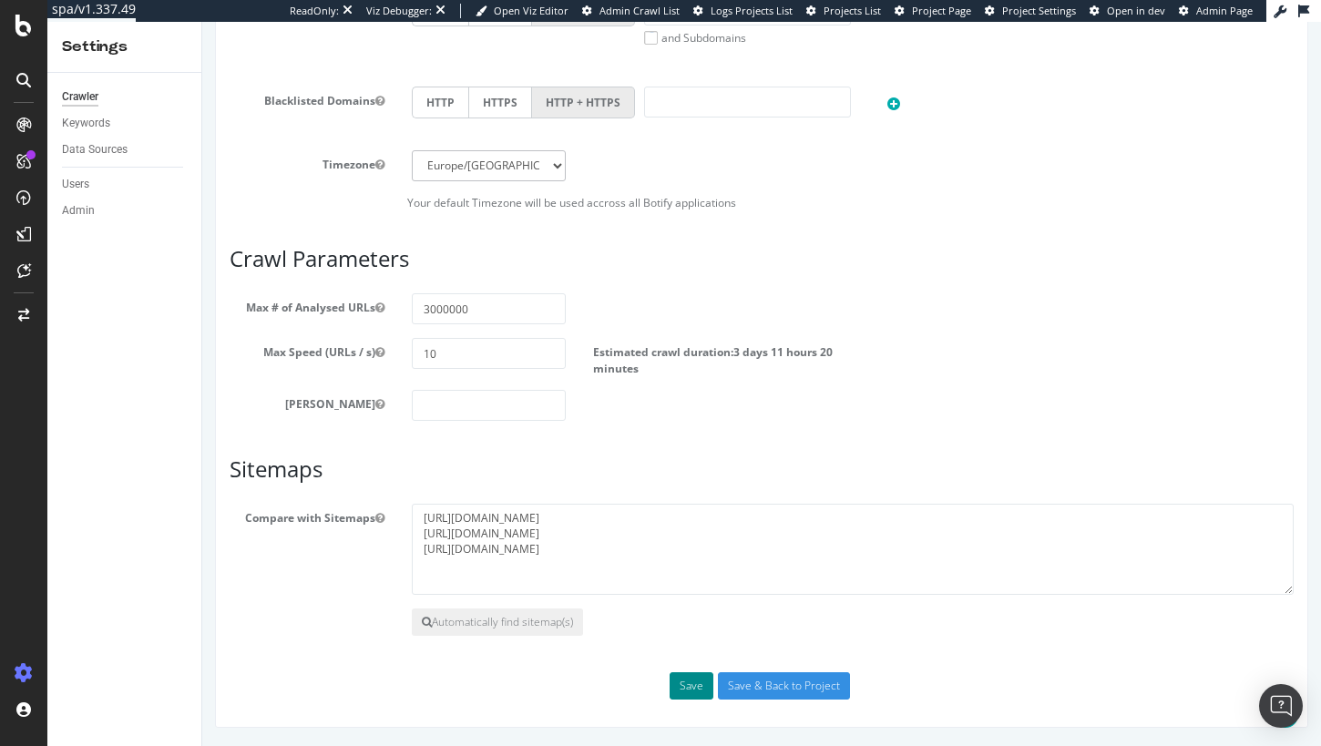
click at [687, 688] on button "Save" at bounding box center [692, 685] width 44 height 27
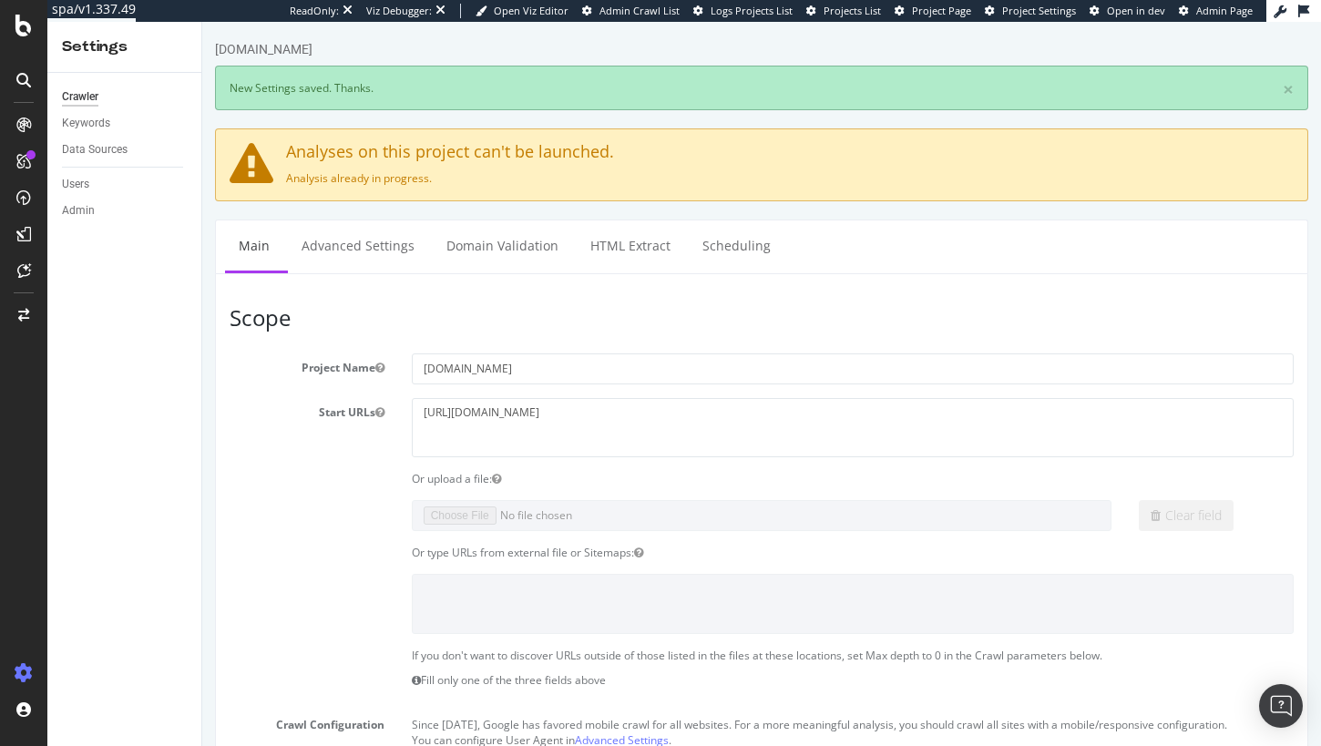
scroll to position [0, 0]
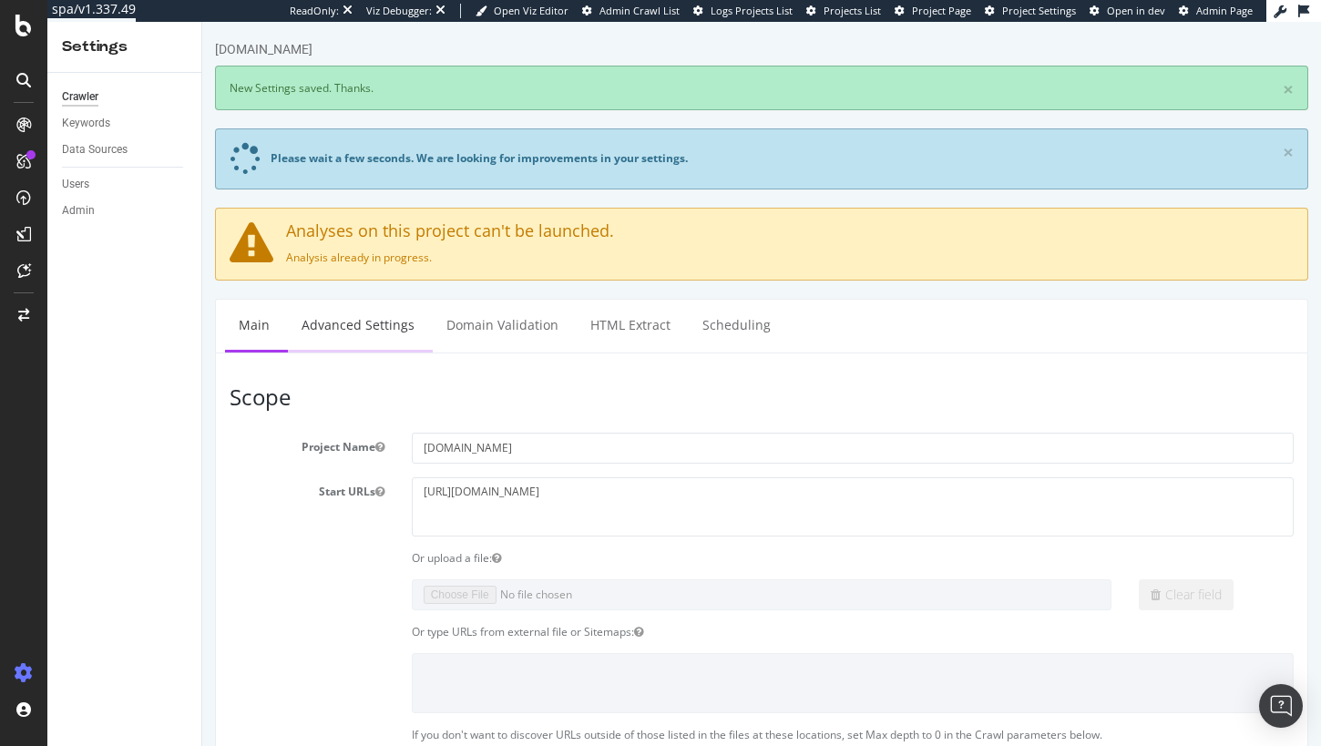
click at [367, 335] on link "Advanced Settings" at bounding box center [358, 325] width 140 height 50
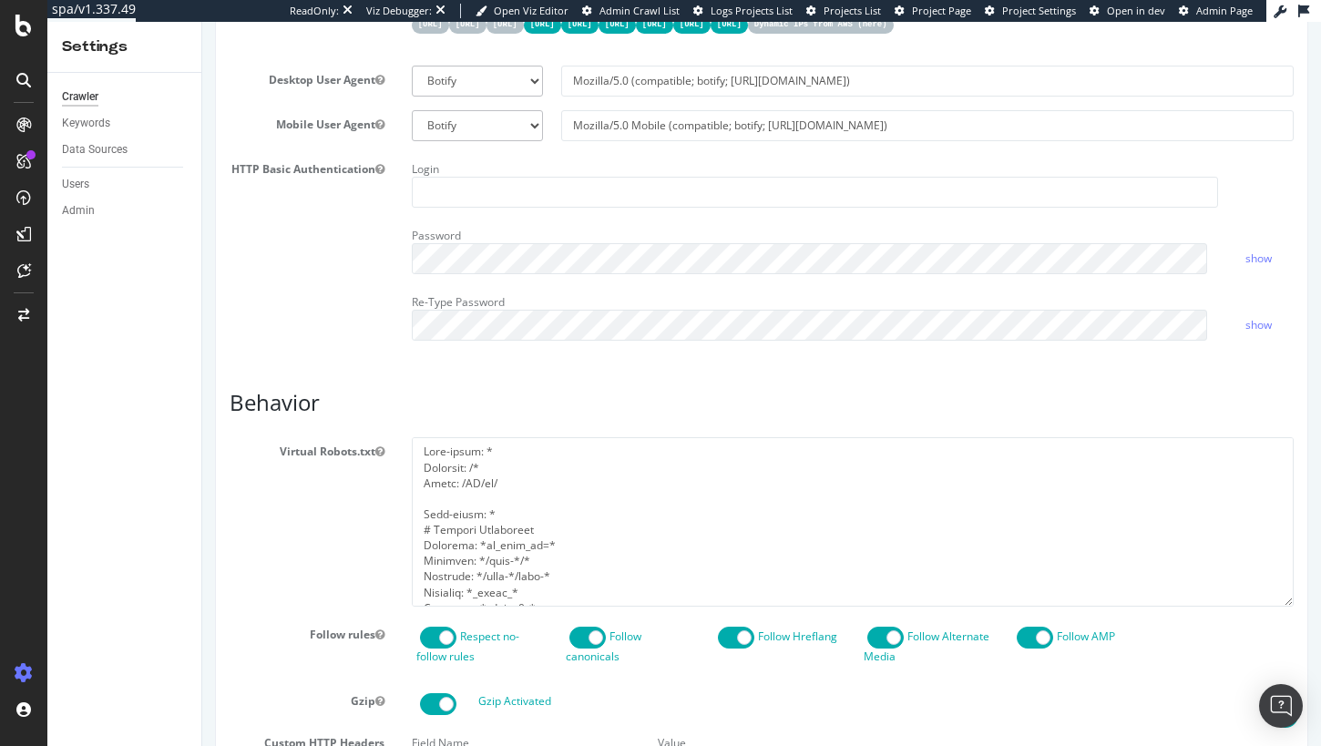
scroll to position [923, 0]
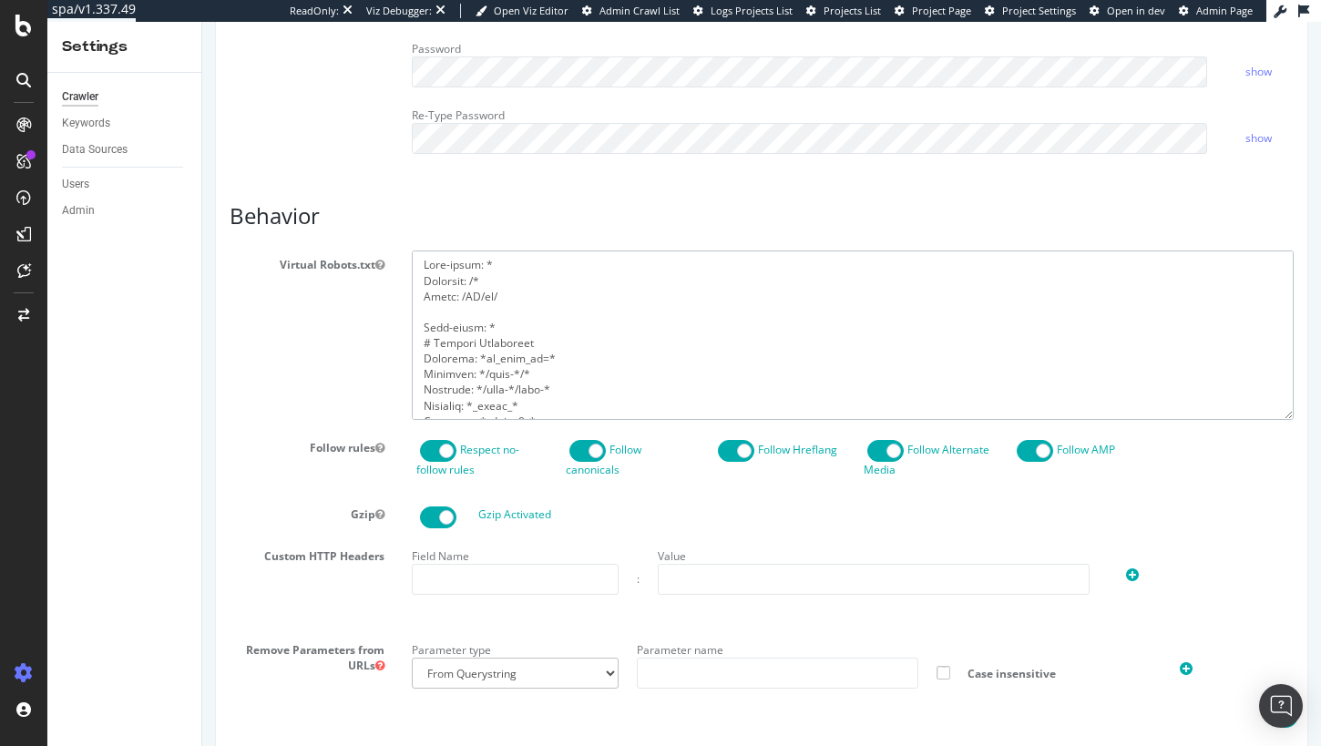
click at [520, 369] on textarea at bounding box center [853, 335] width 882 height 169
click at [498, 353] on textarea at bounding box center [853, 335] width 882 height 169
click at [496, 321] on textarea at bounding box center [853, 335] width 882 height 169
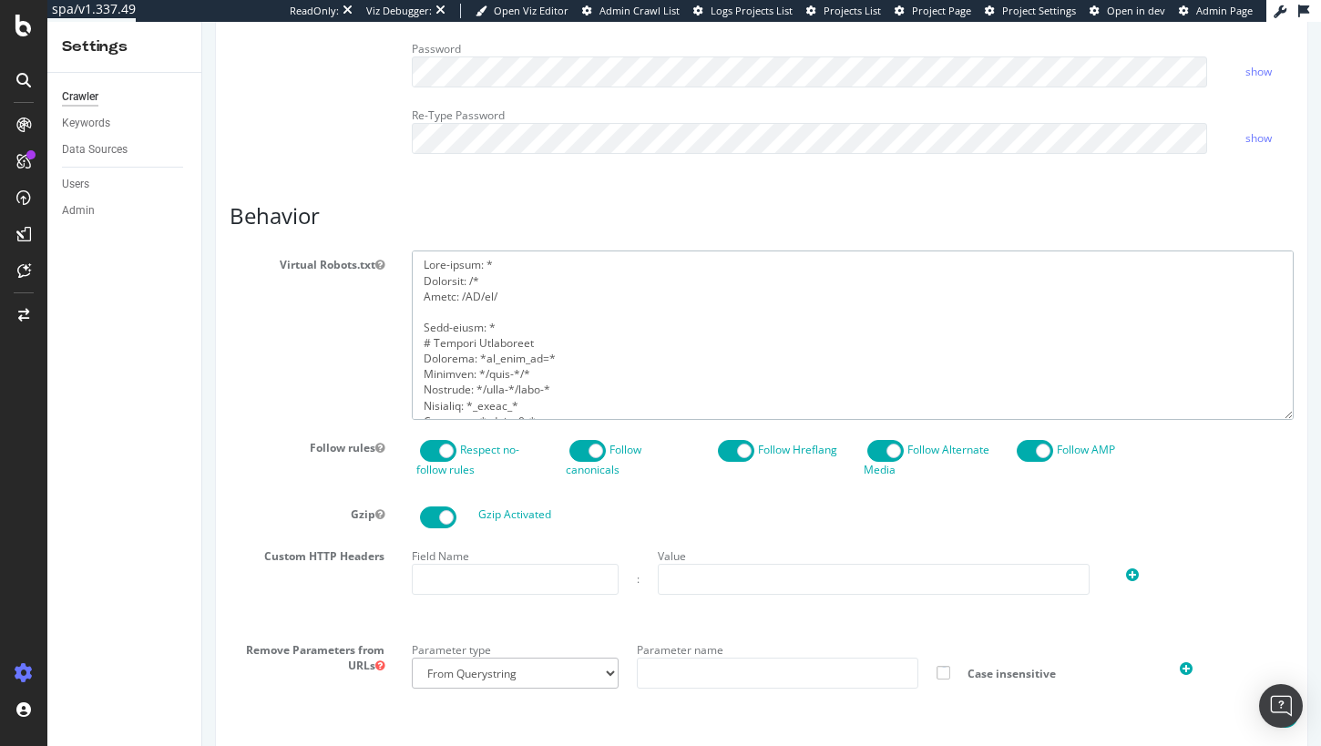
scroll to position [939, 0]
click at [566, 332] on textarea at bounding box center [853, 335] width 882 height 169
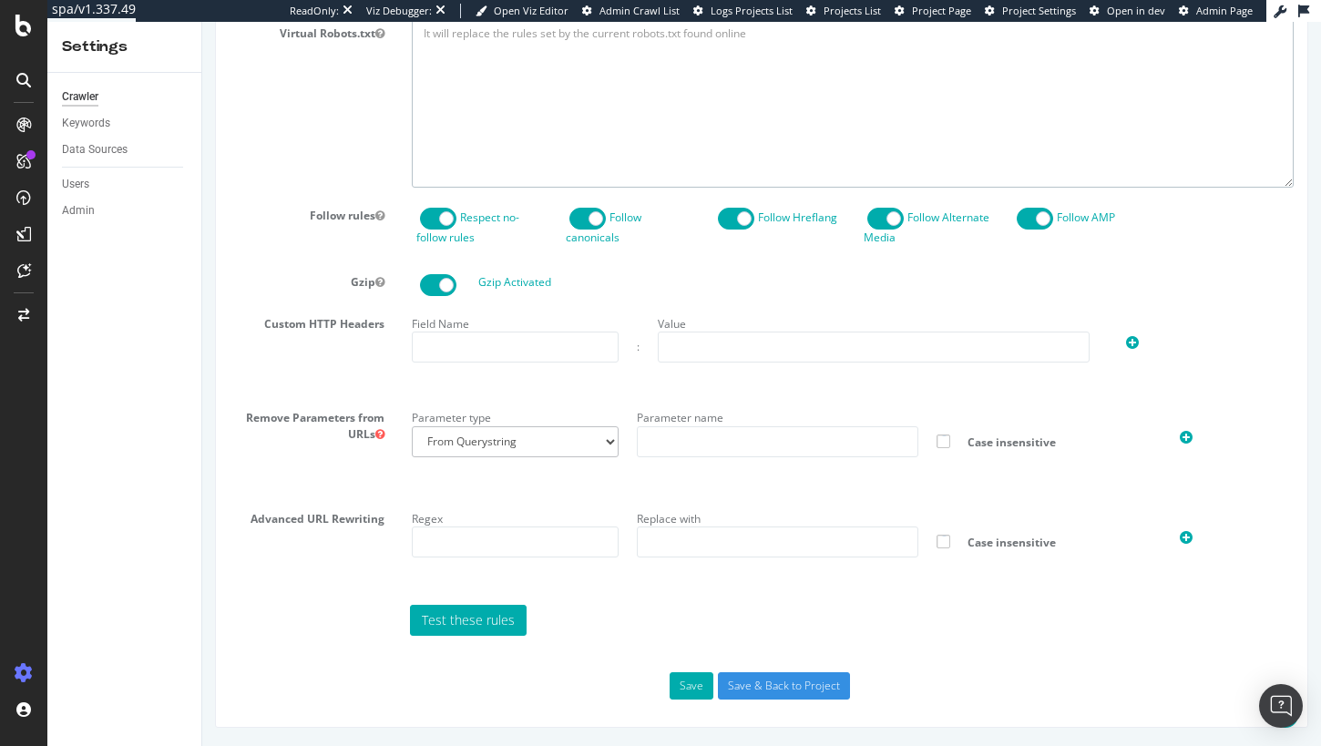
scroll to position [1202, 0]
click at [682, 690] on button "Save" at bounding box center [692, 685] width 44 height 27
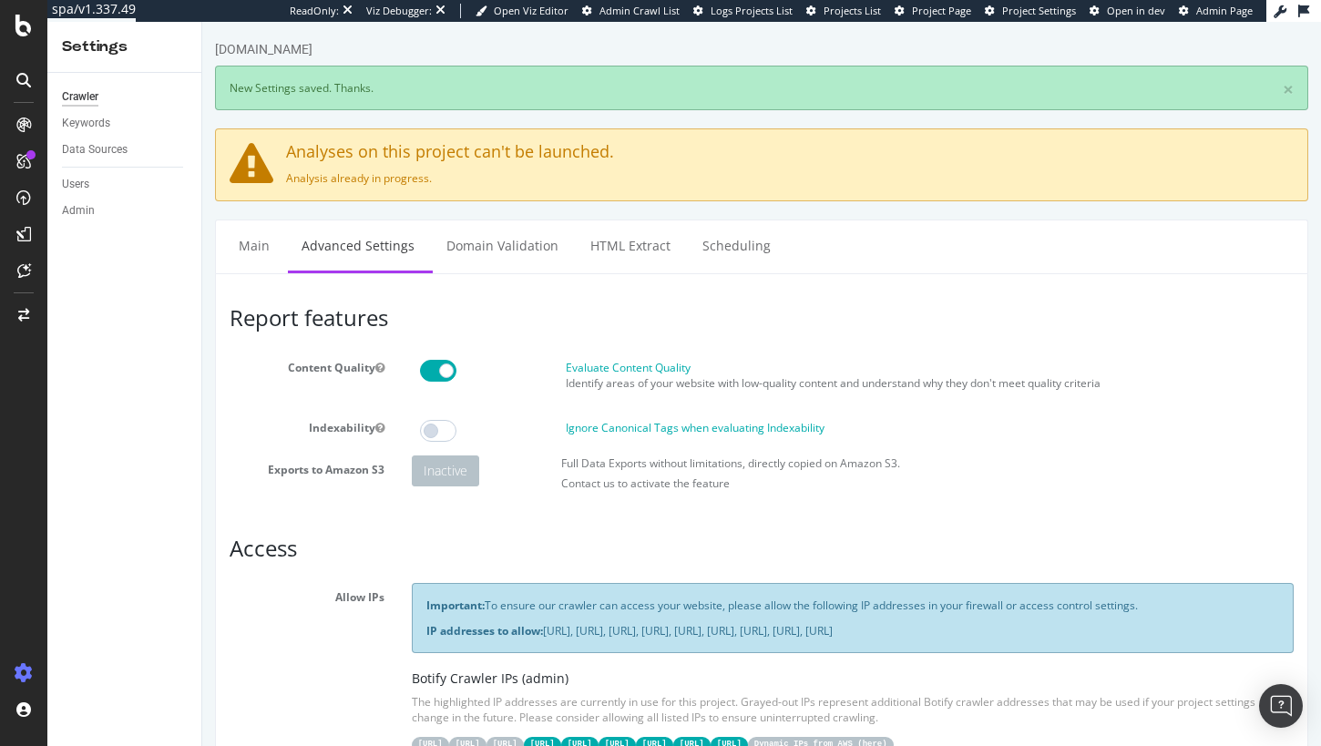
scroll to position [0, 0]
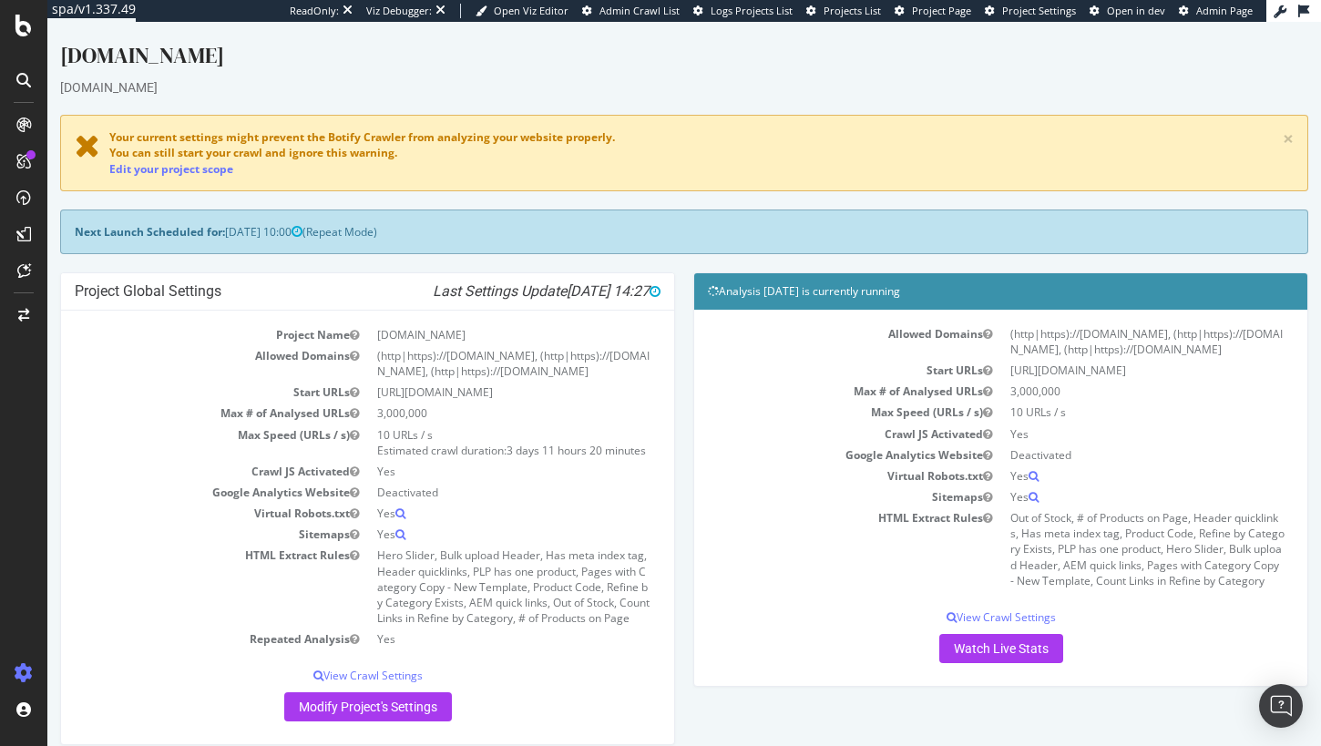
scroll to position [497, 0]
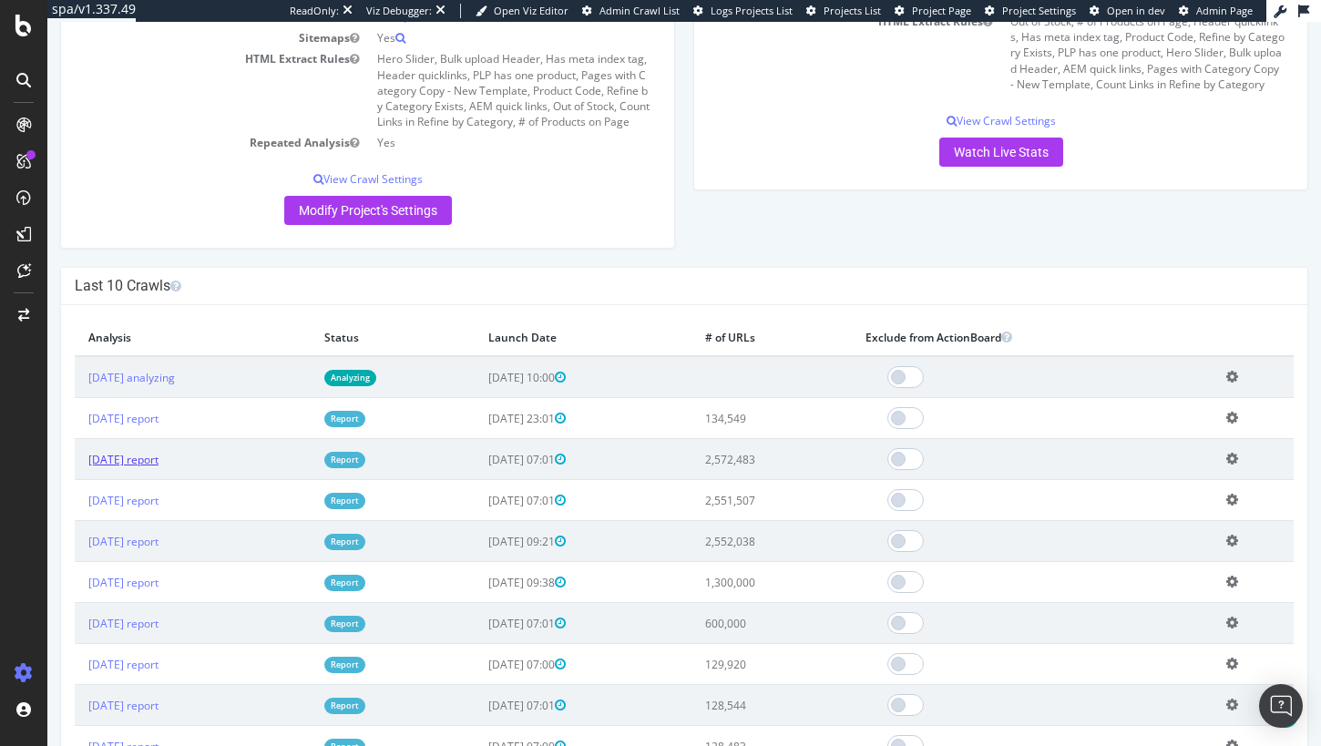
click at [159, 467] on link "[DATE] report" at bounding box center [123, 459] width 70 height 15
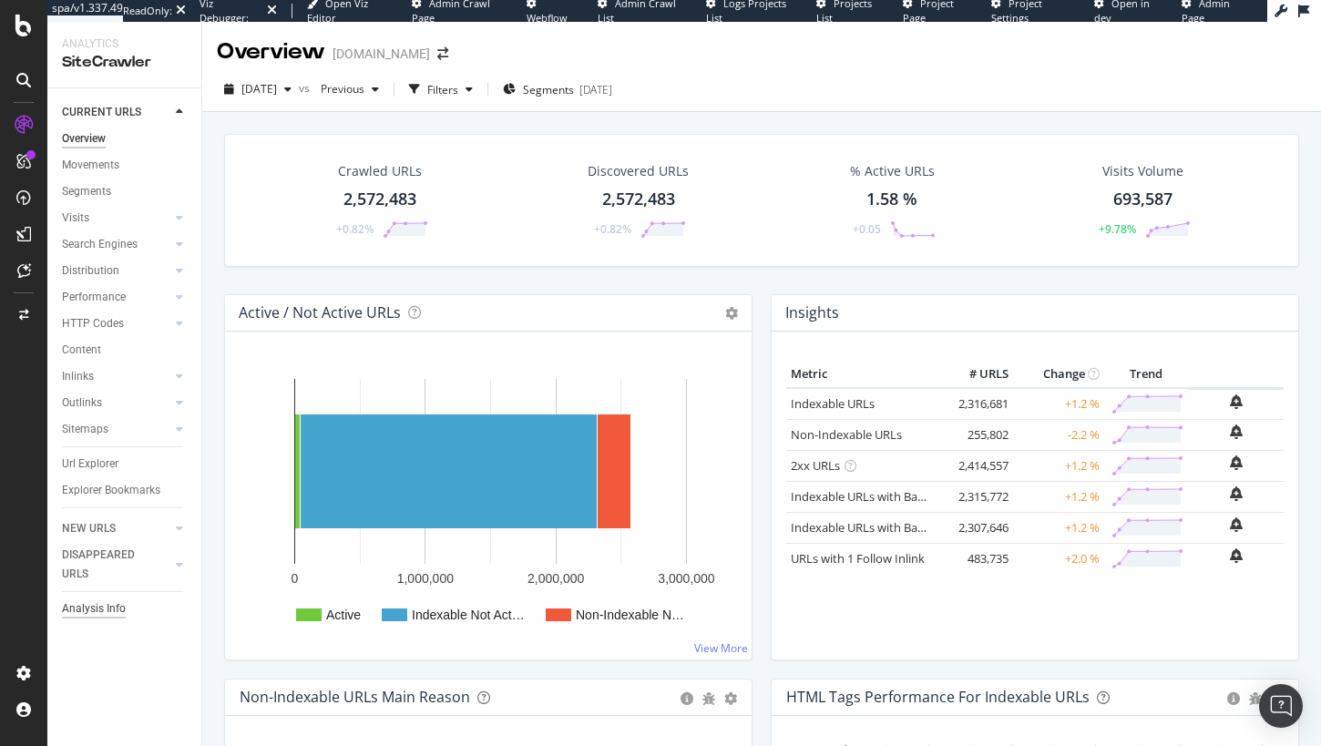
click at [117, 610] on div "Analysis Info" at bounding box center [94, 609] width 64 height 19
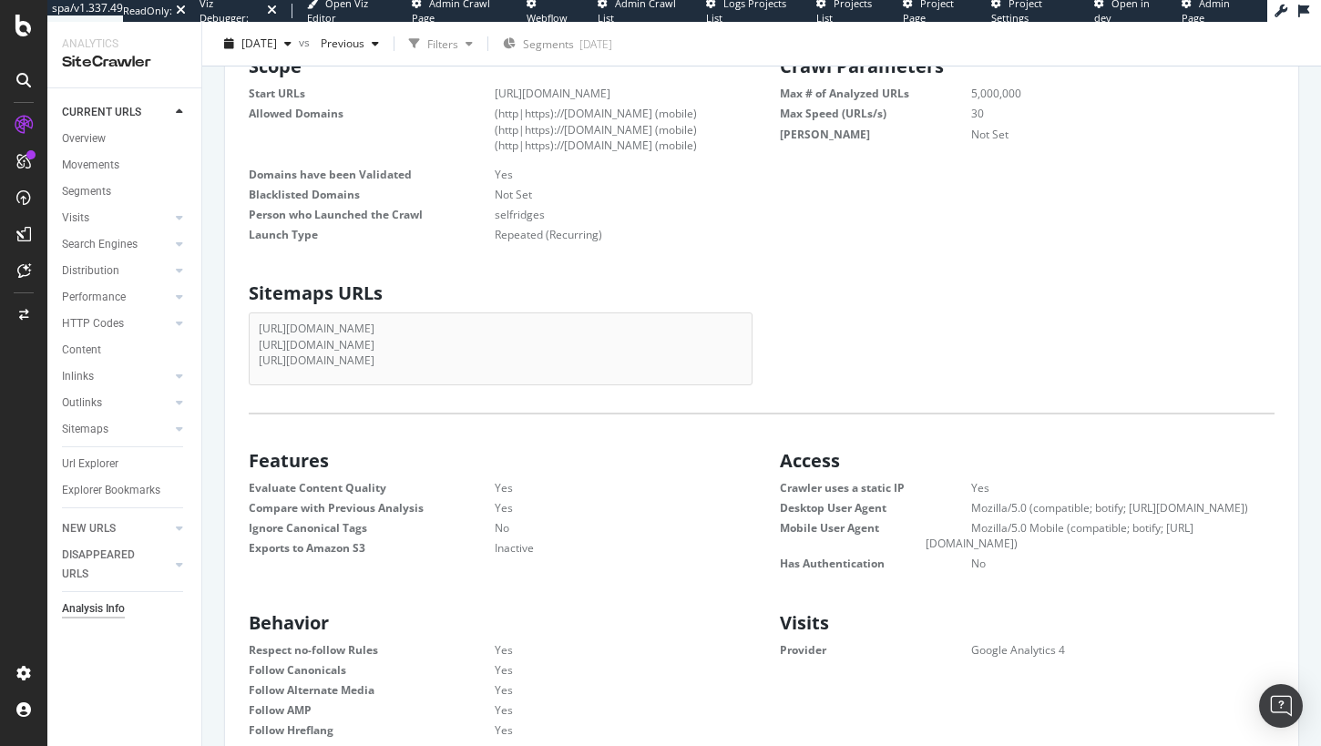
scroll to position [228, 0]
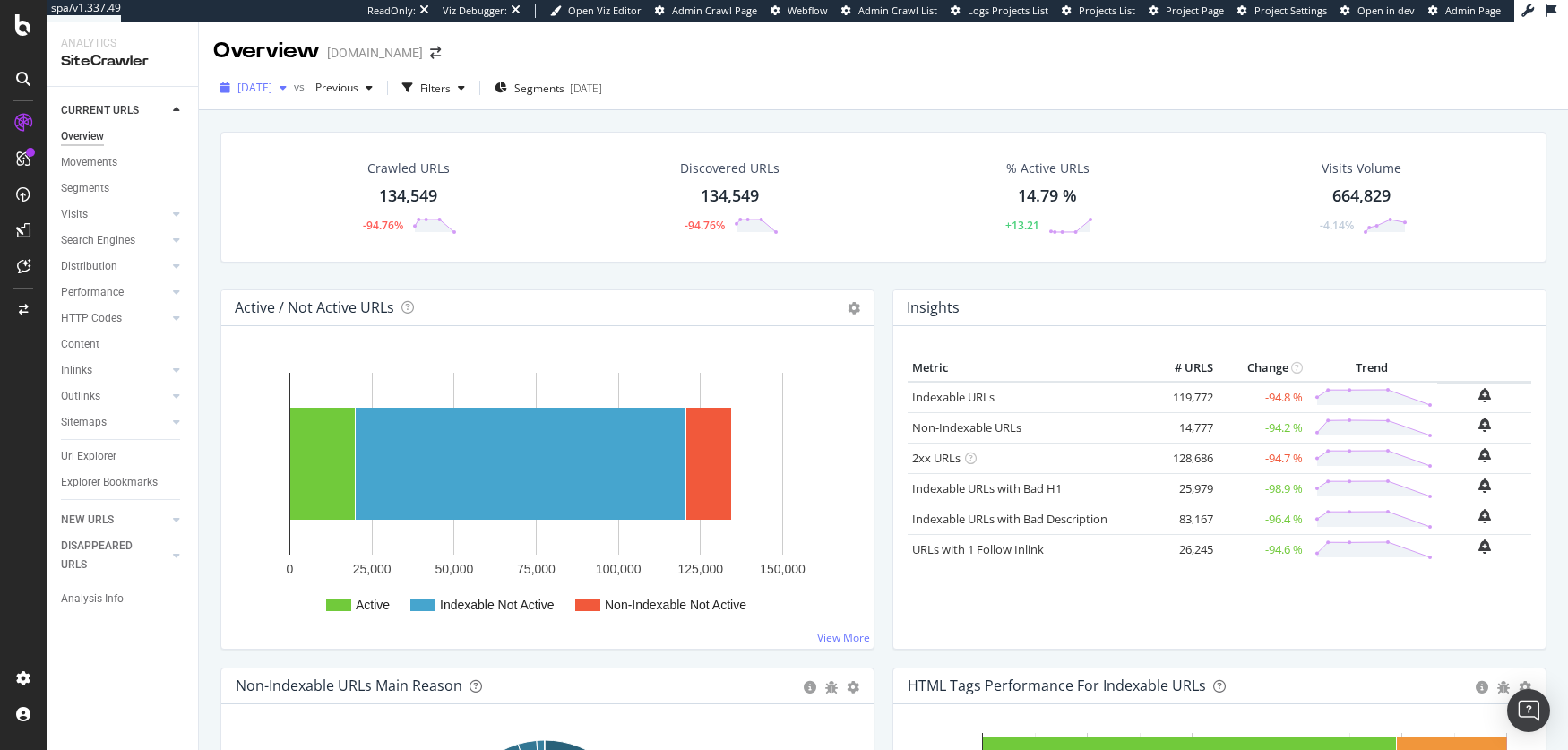
click at [272, 82] on span "[DATE]" at bounding box center [255, 87] width 35 height 15
click at [554, 253] on div "Crawled URLs 134,549 -94.76% Discovered URLs 134,549 -94.76% % Active URLs 14.7…" at bounding box center [883, 197] width 1326 height 131
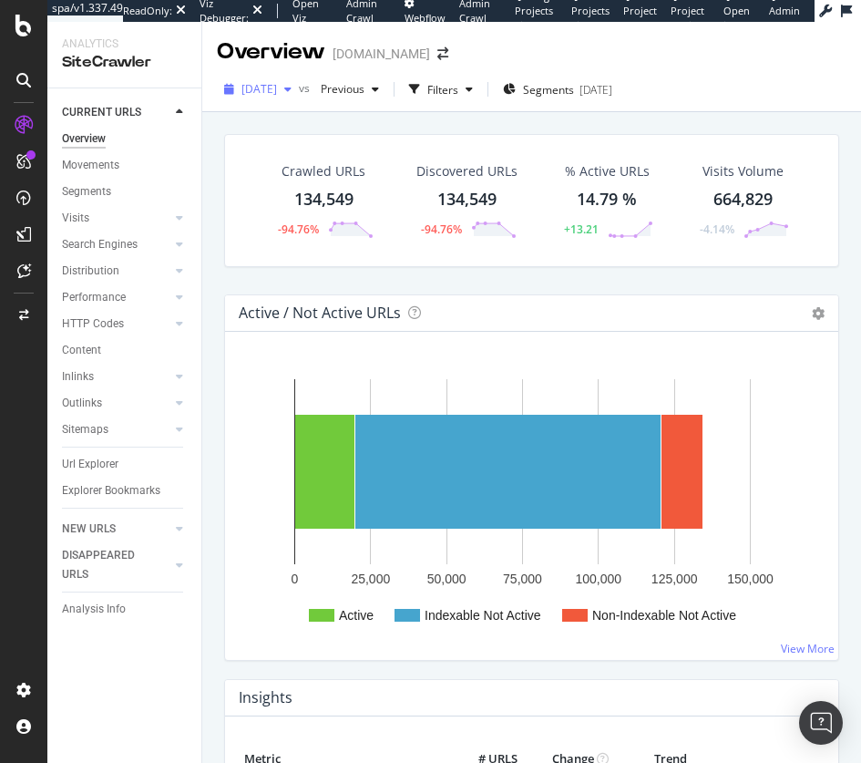
click at [277, 86] on span "[DATE]" at bounding box center [259, 88] width 36 height 15
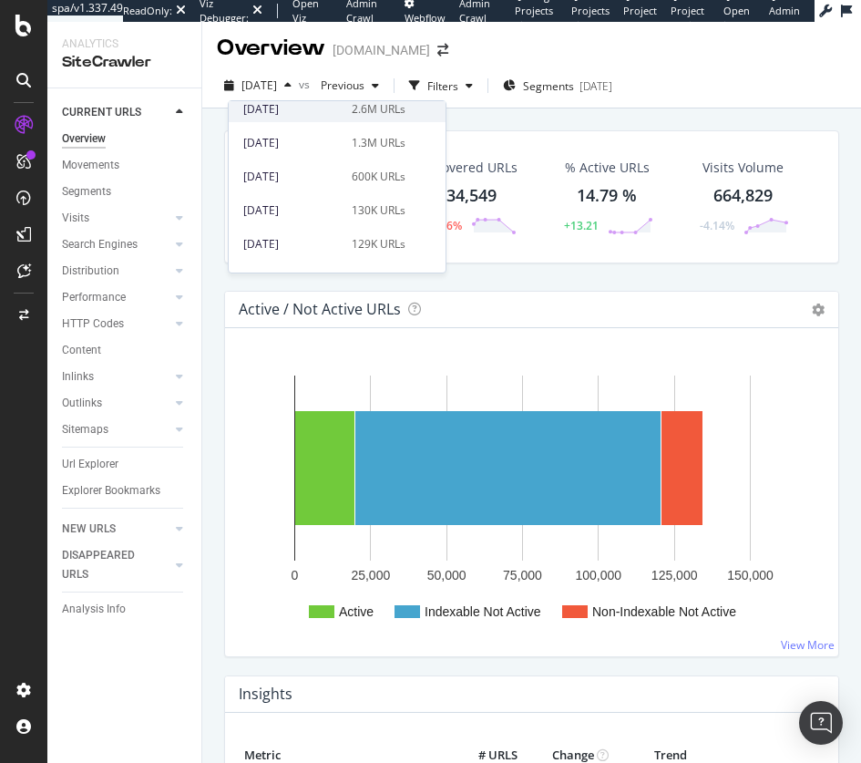
scroll to position [182, 0]
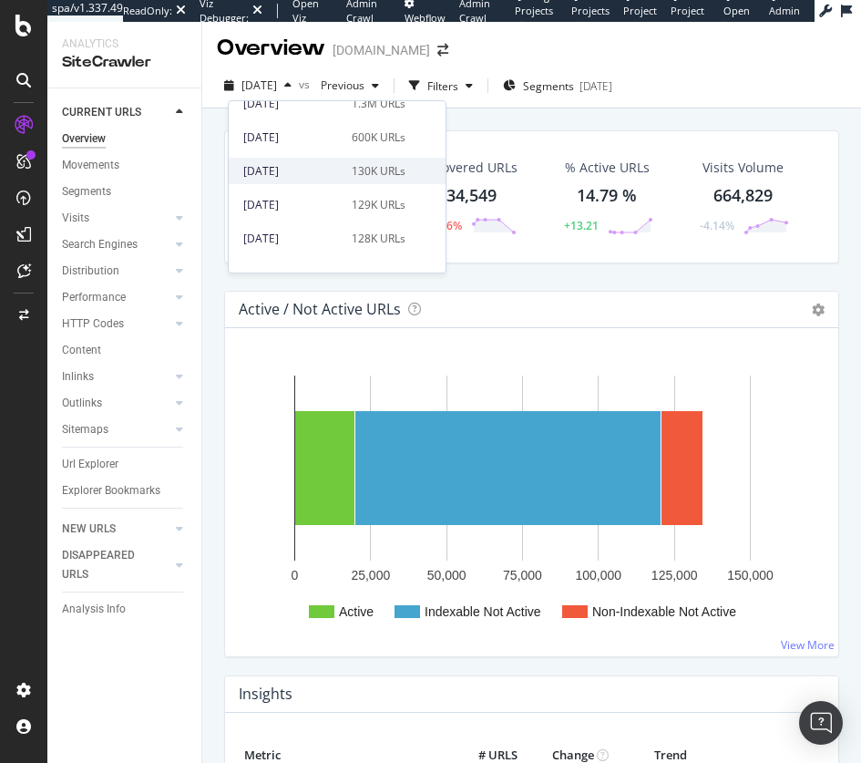
click at [394, 174] on div "130K URLs" at bounding box center [379, 171] width 54 height 16
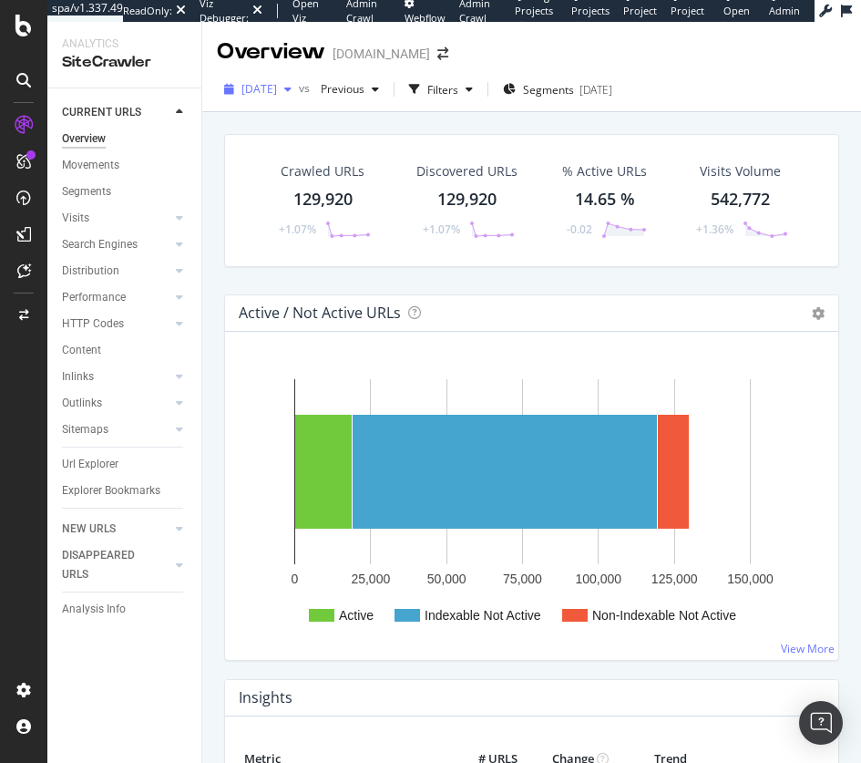
click at [277, 86] on span "2025 Aug. 25th" at bounding box center [259, 88] width 36 height 15
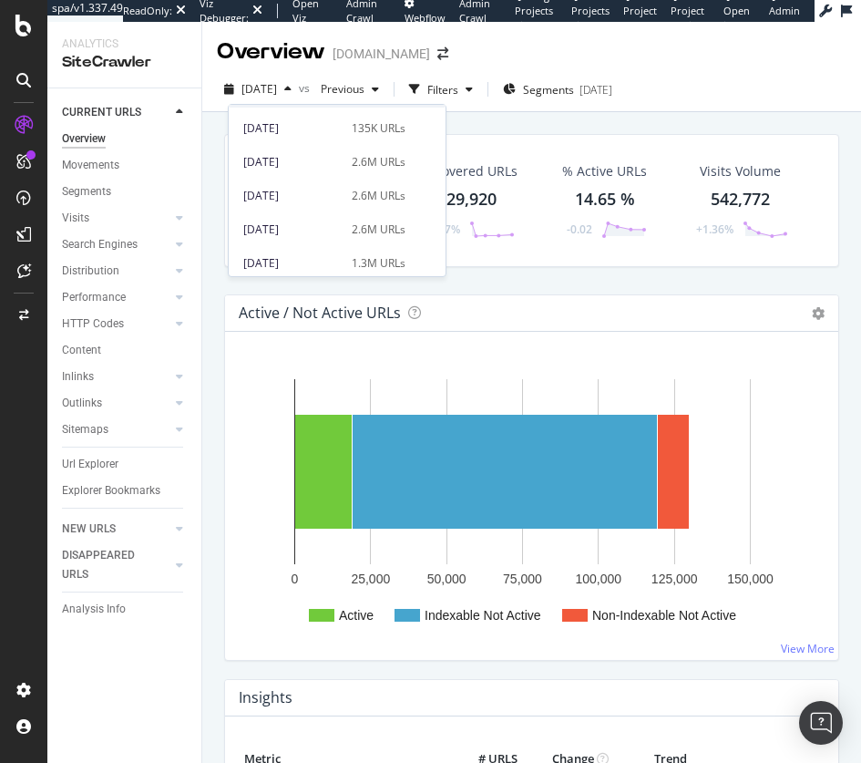
scroll to position [27, 0]
click at [381, 167] on div "2.6M URLs" at bounding box center [379, 161] width 54 height 16
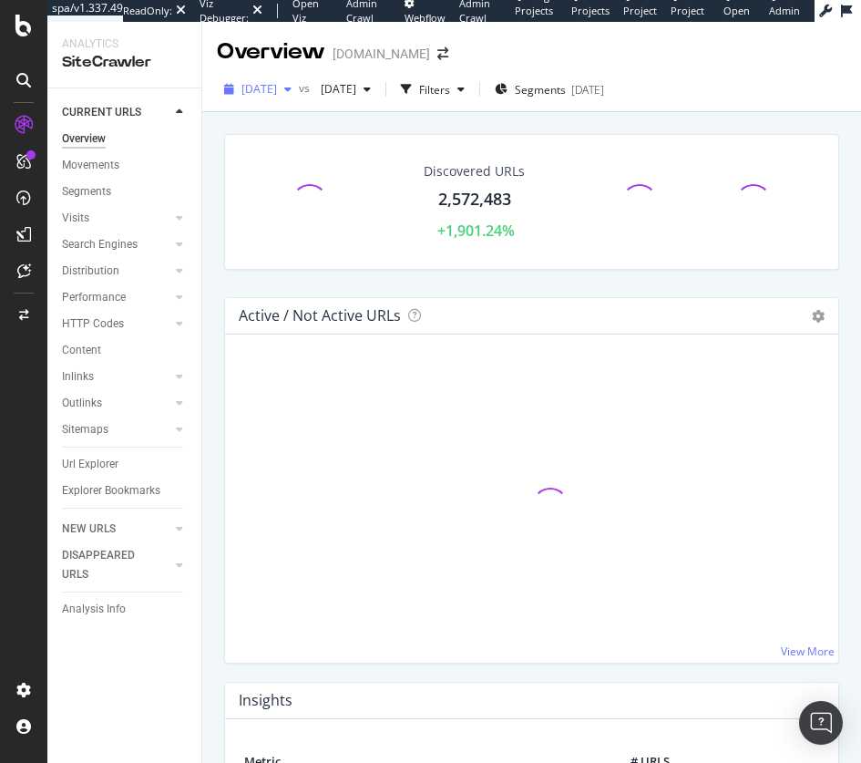
click at [277, 90] on span "2025 Sep. 15th" at bounding box center [259, 88] width 36 height 15
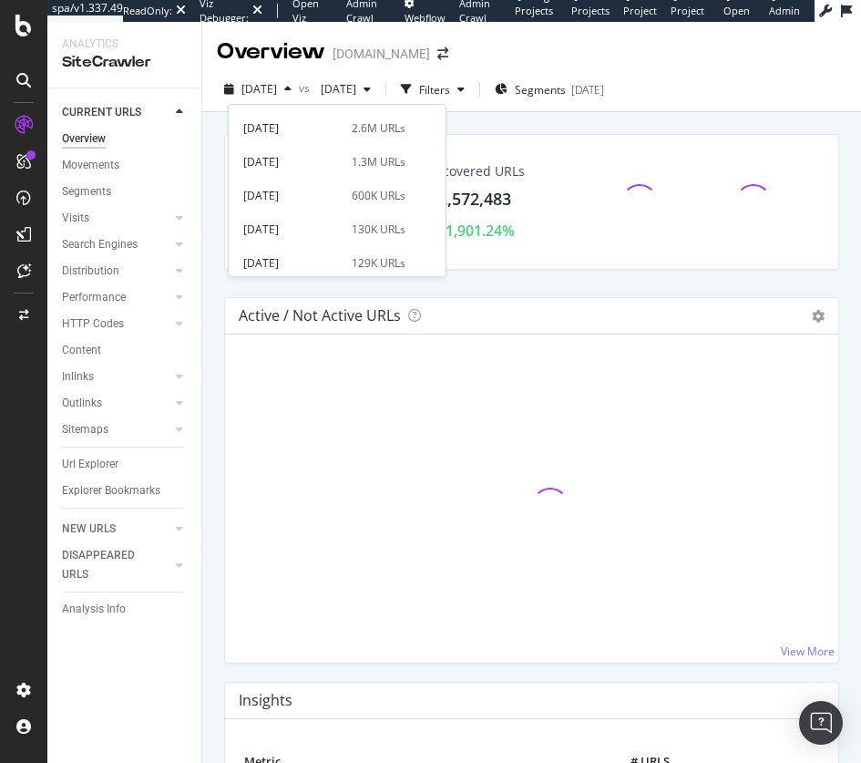
scroll to position [131, 0]
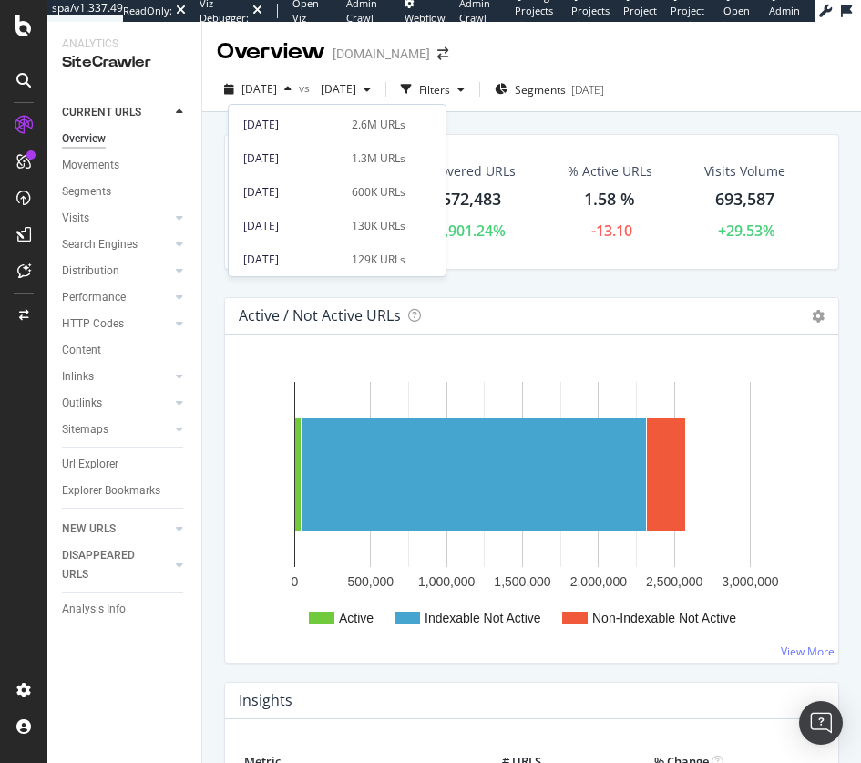
click at [539, 288] on div "Crawled URLs 2,572,483 +1,901.24% Discovered URLs 2,572,483 +1,901.24% % Active…" at bounding box center [531, 215] width 633 height 163
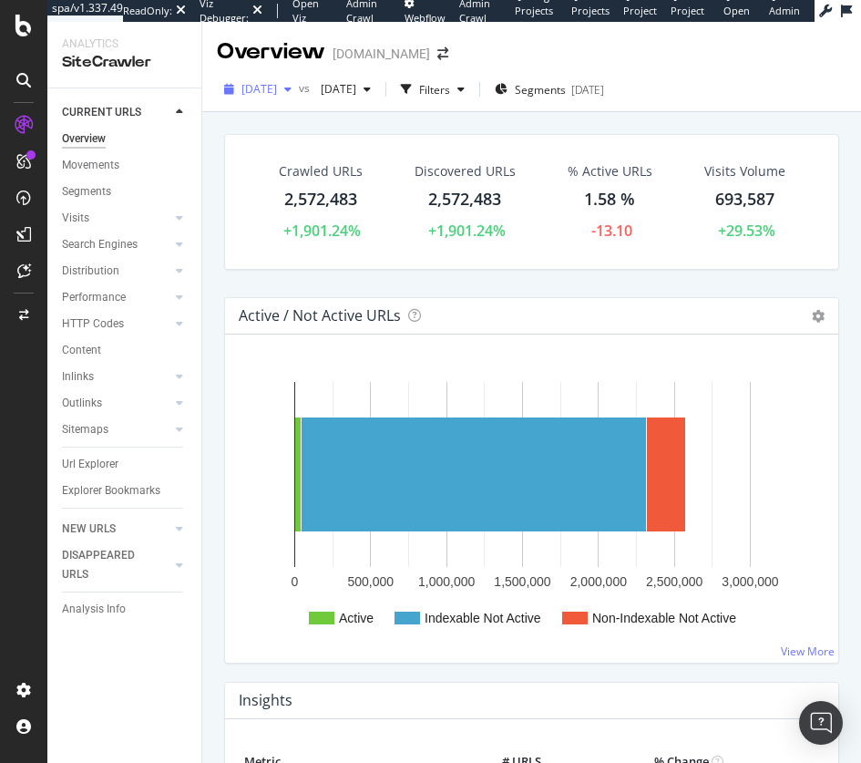
click at [272, 87] on span "2025 Sep. 15th" at bounding box center [259, 88] width 36 height 15
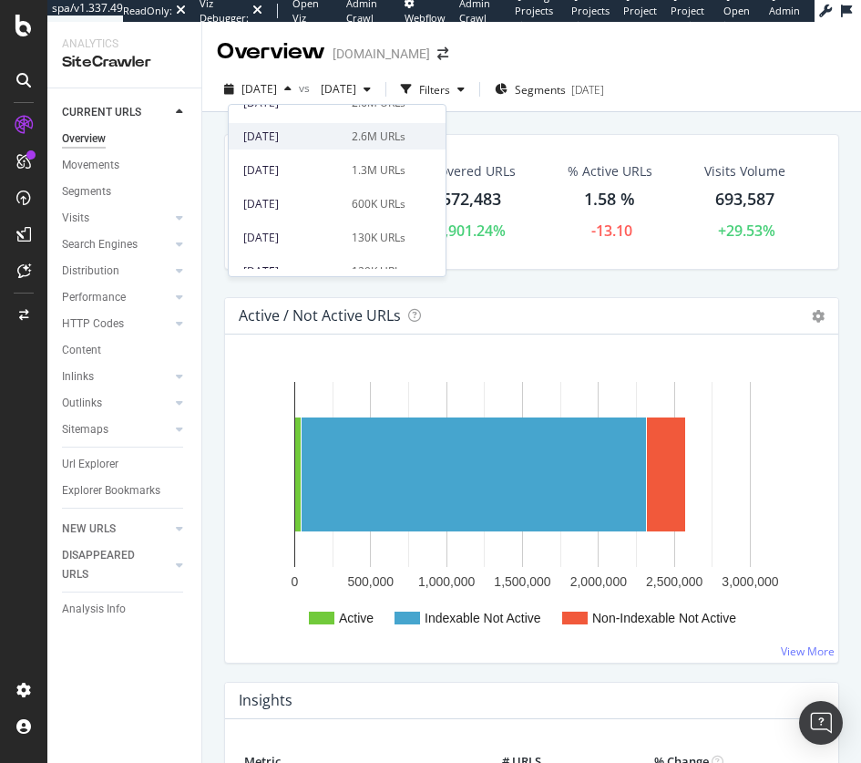
scroll to position [120, 0]
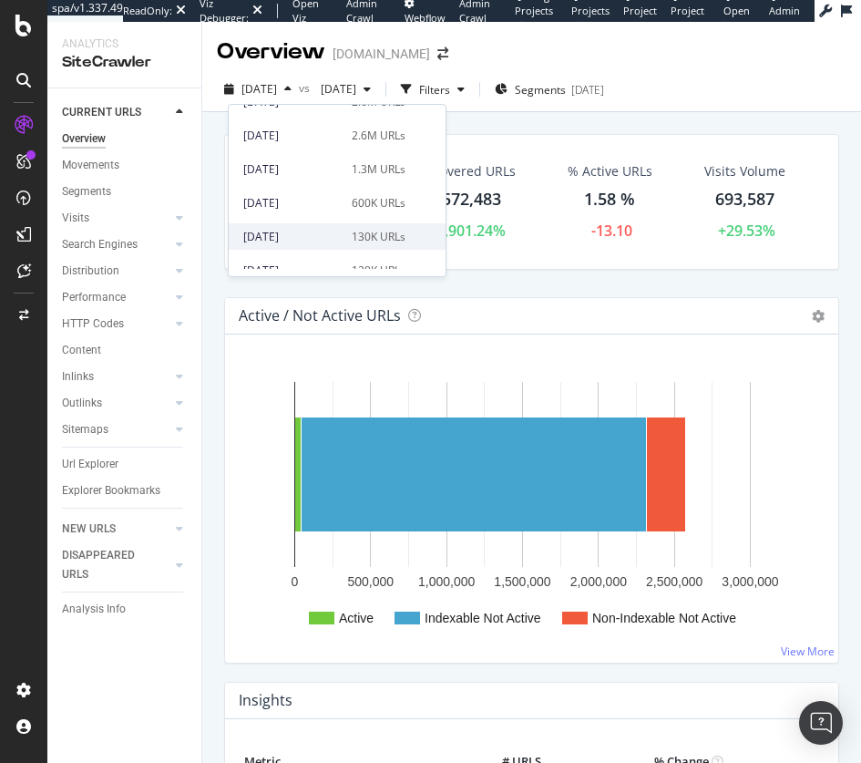
click at [365, 229] on div "130K URLs" at bounding box center [379, 237] width 54 height 16
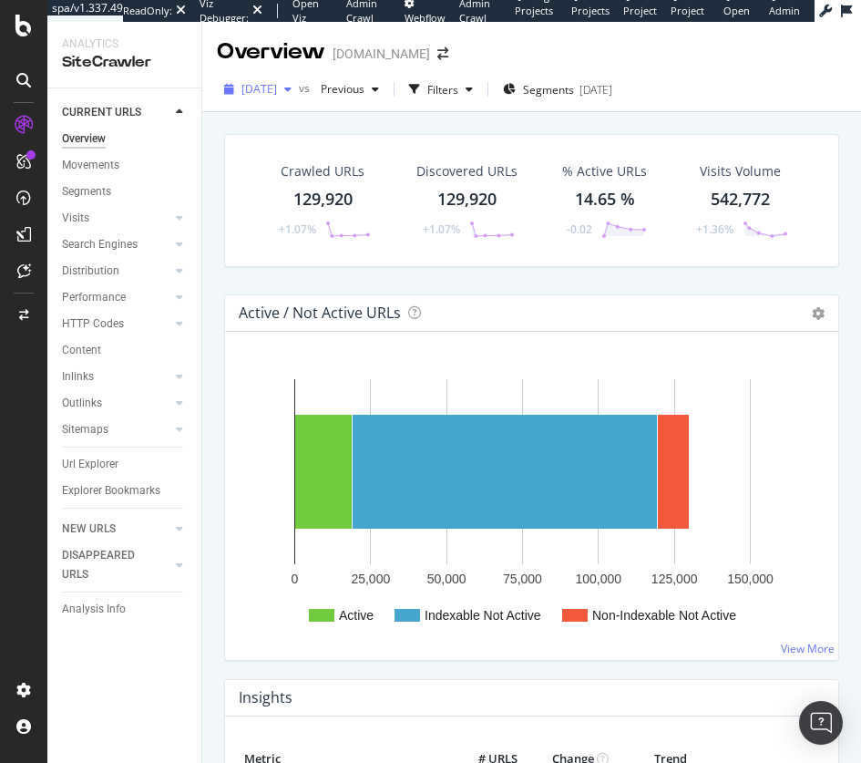
click at [277, 86] on span "2025 Aug. 25th" at bounding box center [259, 88] width 36 height 15
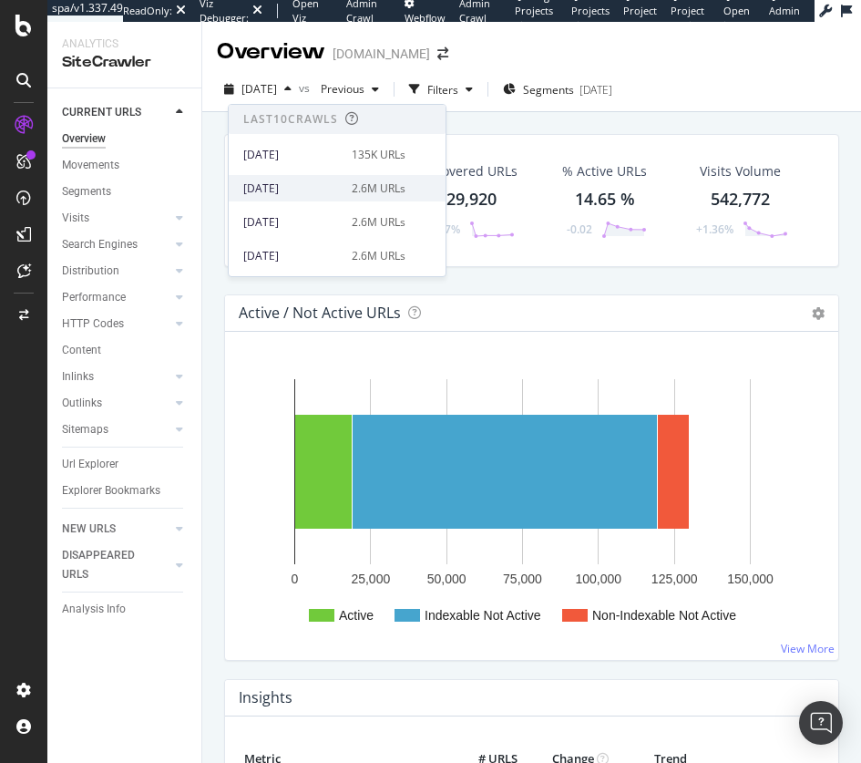
click at [376, 195] on div "2.6M URLs" at bounding box center [379, 188] width 54 height 16
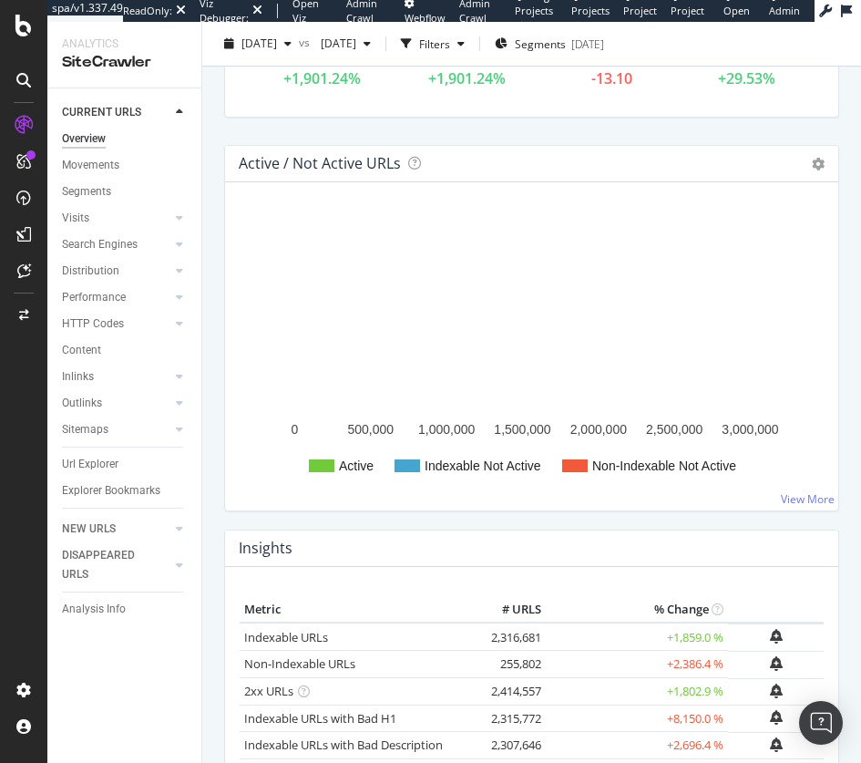
scroll to position [148, 0]
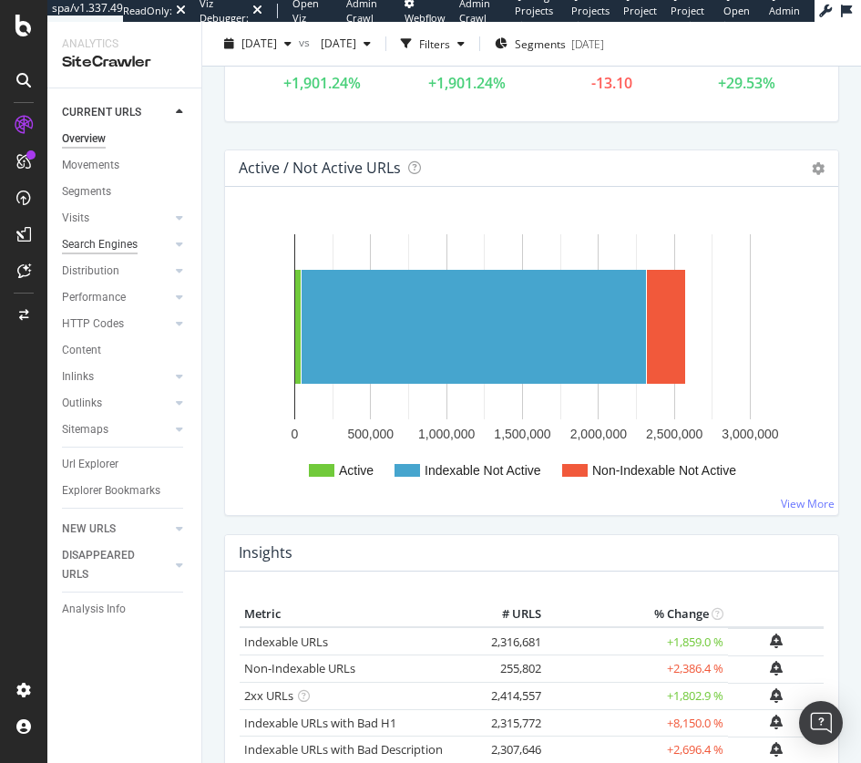
click at [84, 252] on div "Search Engines" at bounding box center [100, 244] width 76 height 19
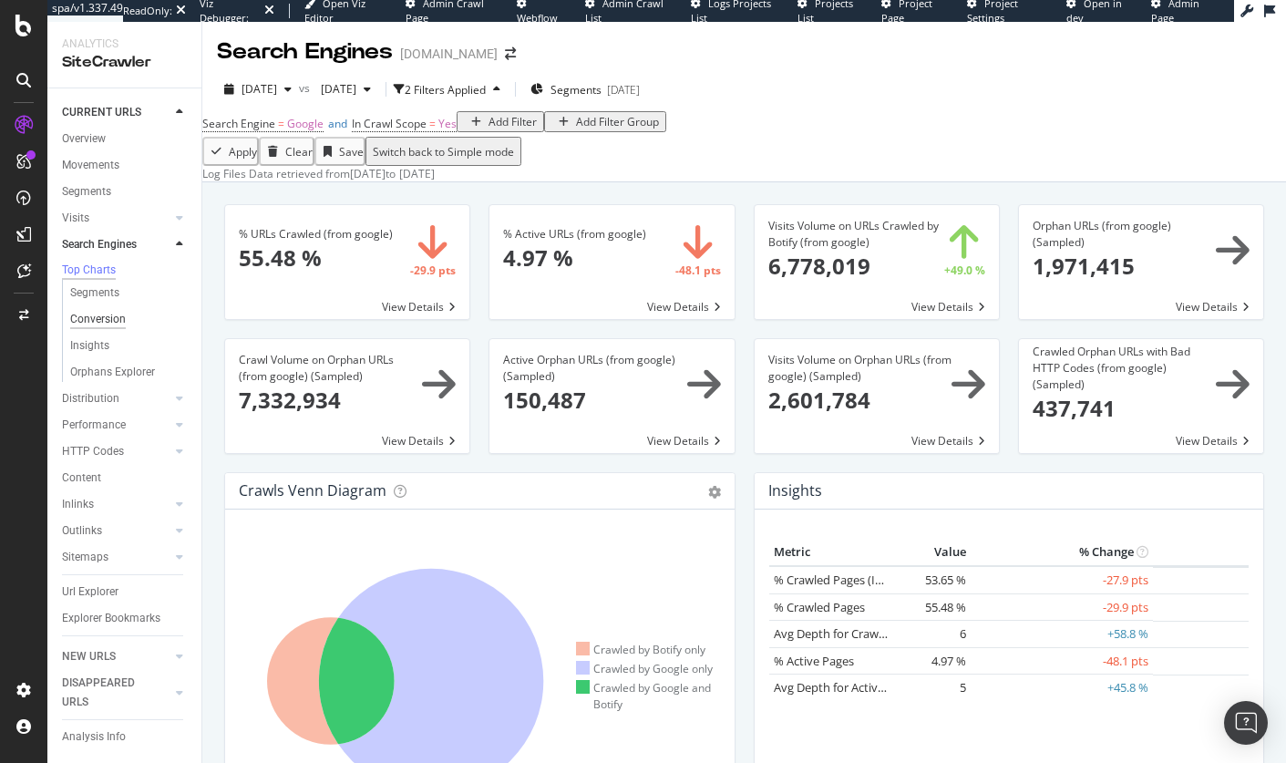
click at [90, 322] on div "Conversion" at bounding box center [98, 319] width 56 height 19
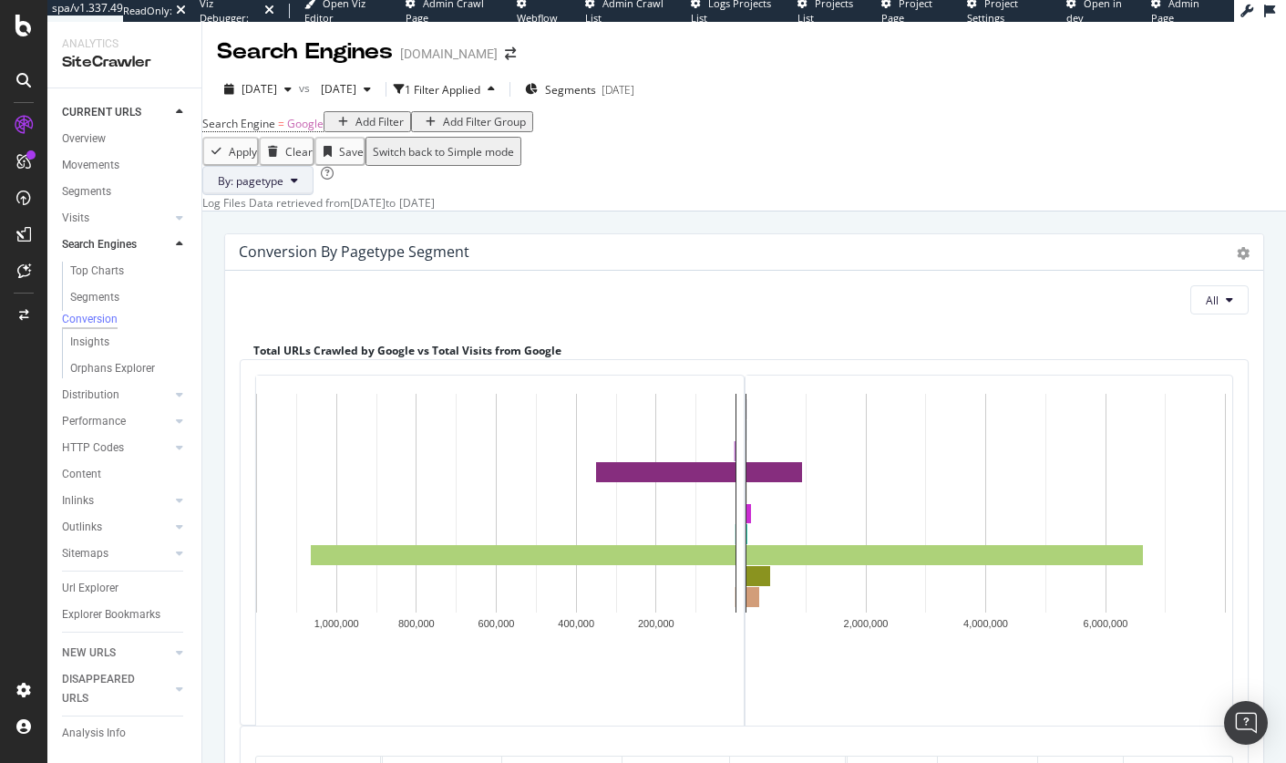
click at [296, 195] on button "By: pagetype" at bounding box center [257, 180] width 111 height 29
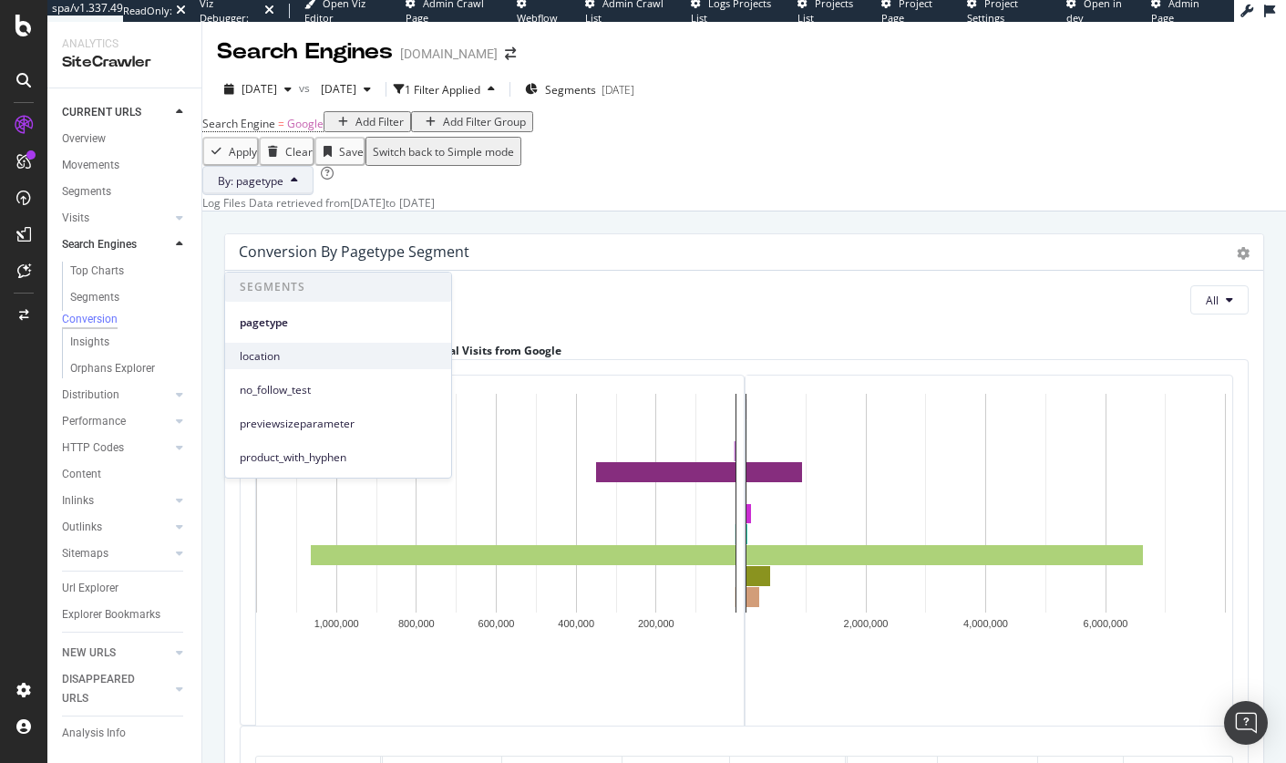
click at [283, 354] on span "location" at bounding box center [338, 356] width 197 height 16
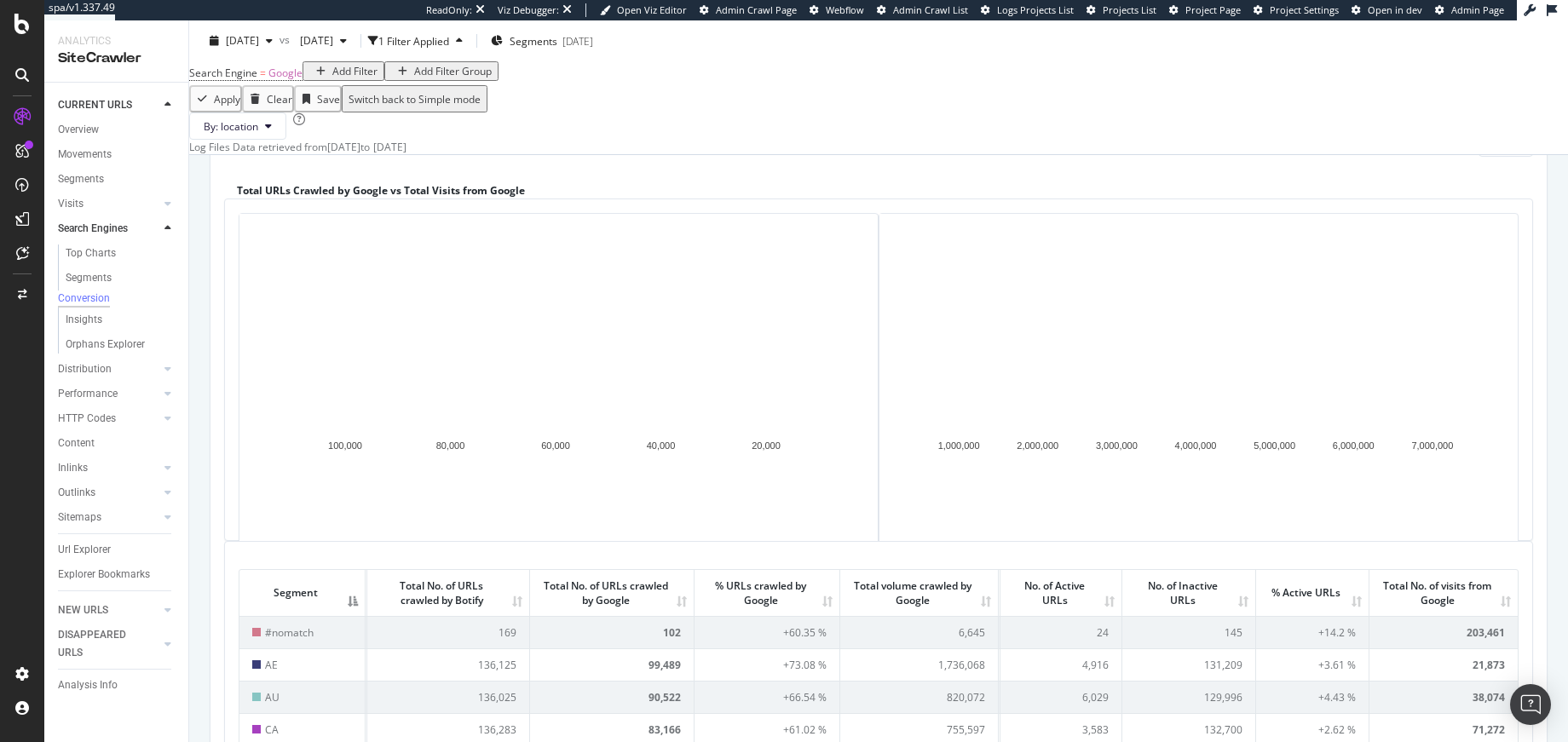
scroll to position [142, 0]
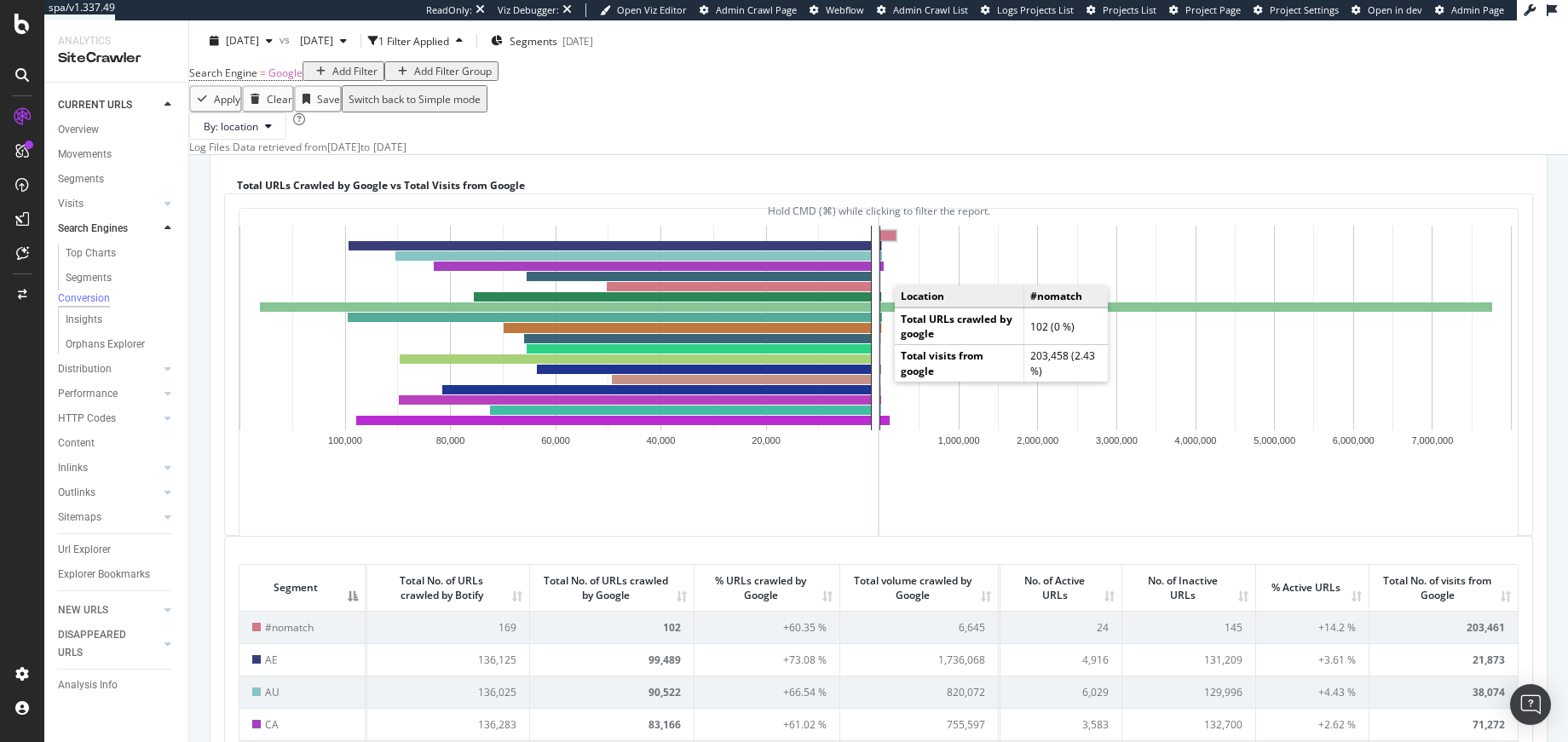
click at [880, 240] on rect "A chart." at bounding box center [887, 235] width 15 height 9
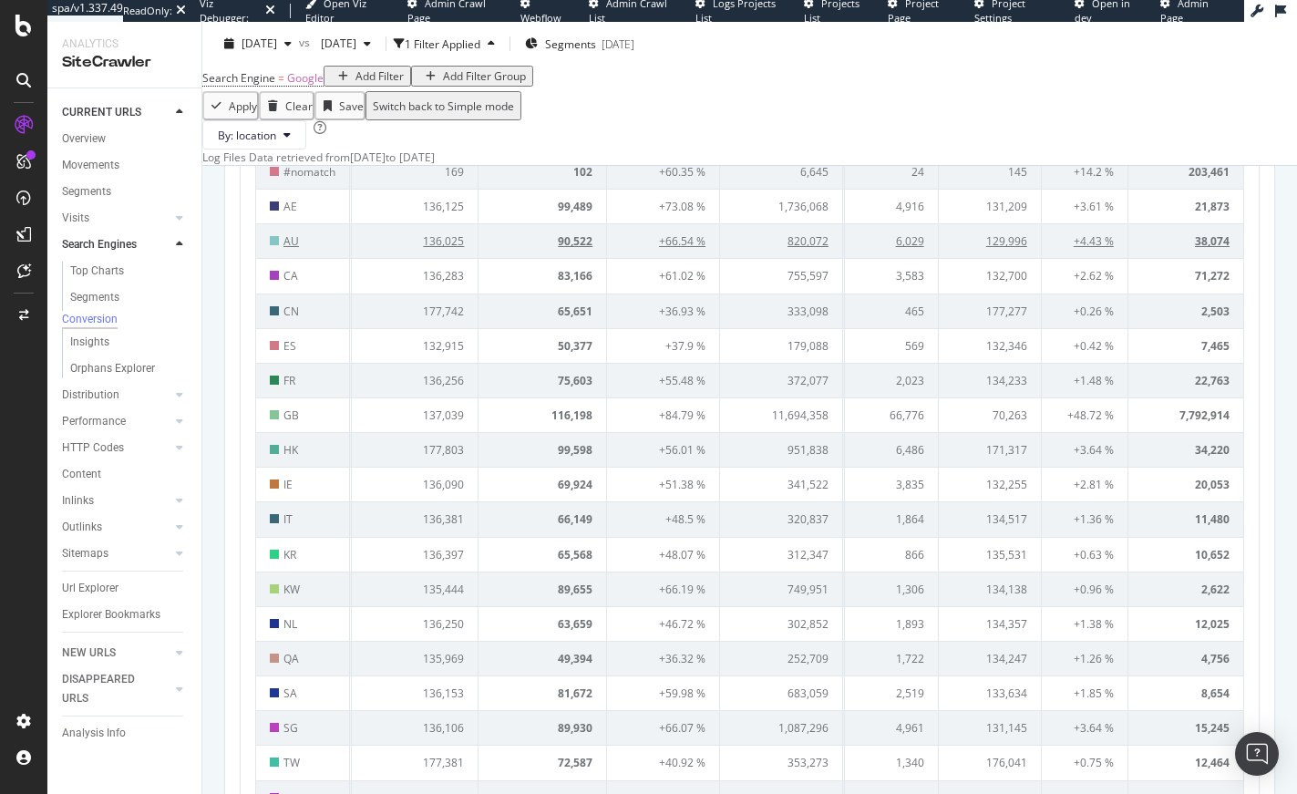
scroll to position [693, 0]
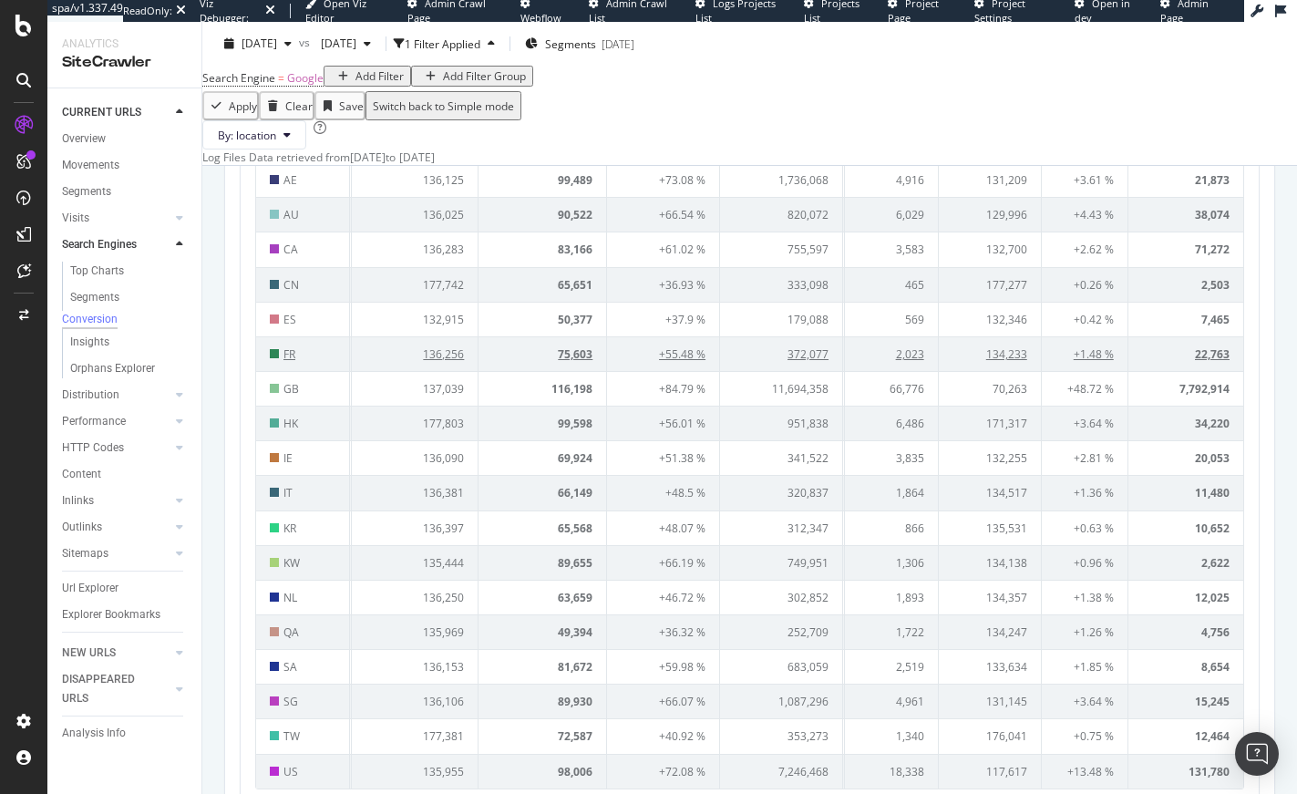
click at [288, 362] on span "FR" at bounding box center [289, 353] width 12 height 15
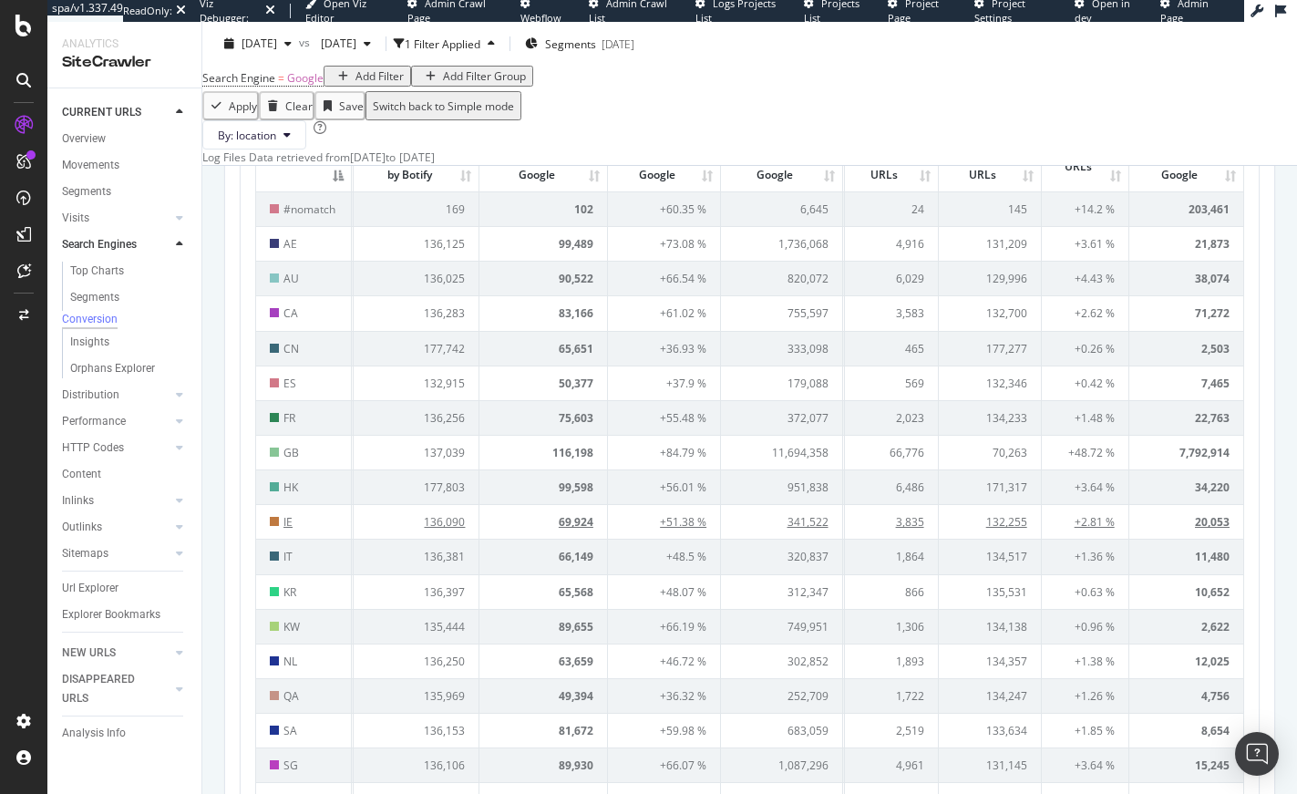
scroll to position [631, 0]
click at [281, 572] on td "IT" at bounding box center [304, 555] width 97 height 35
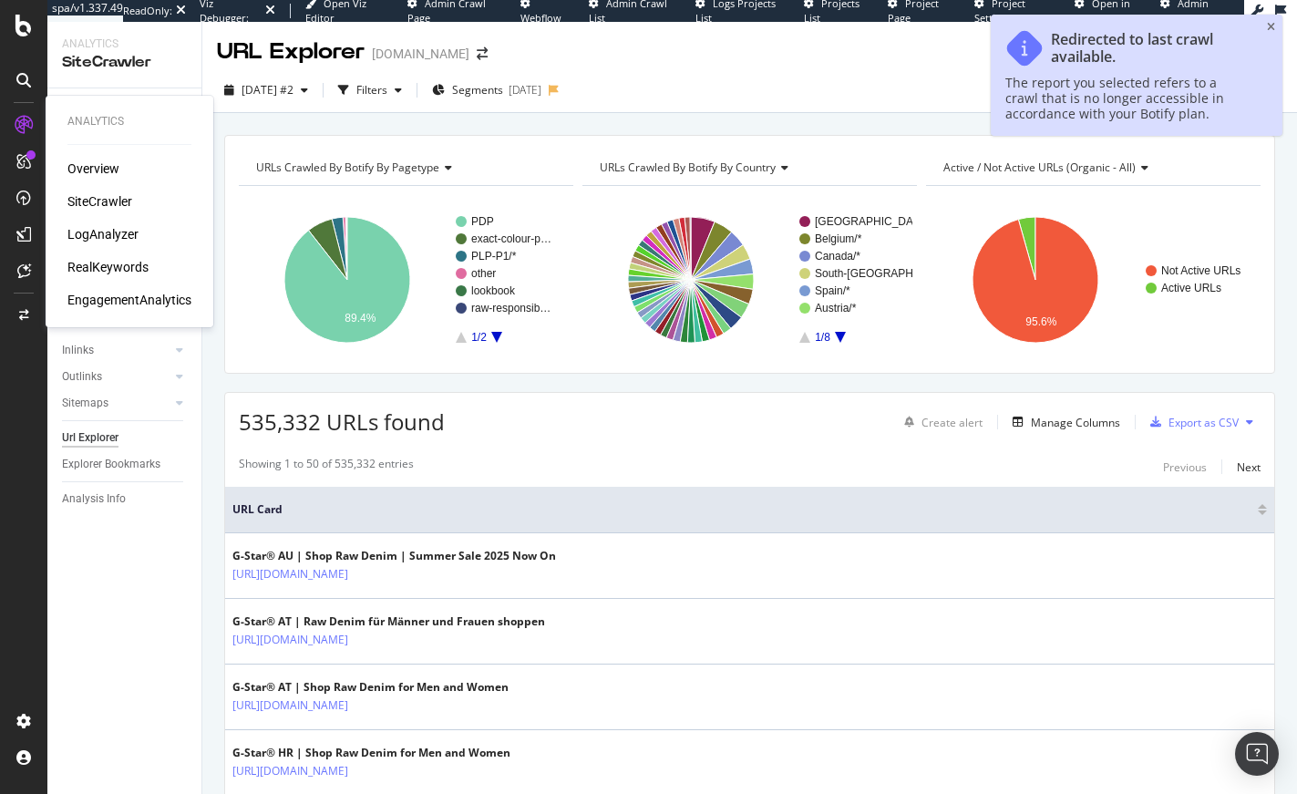
click at [107, 200] on div "SiteCrawler" at bounding box center [99, 201] width 65 height 18
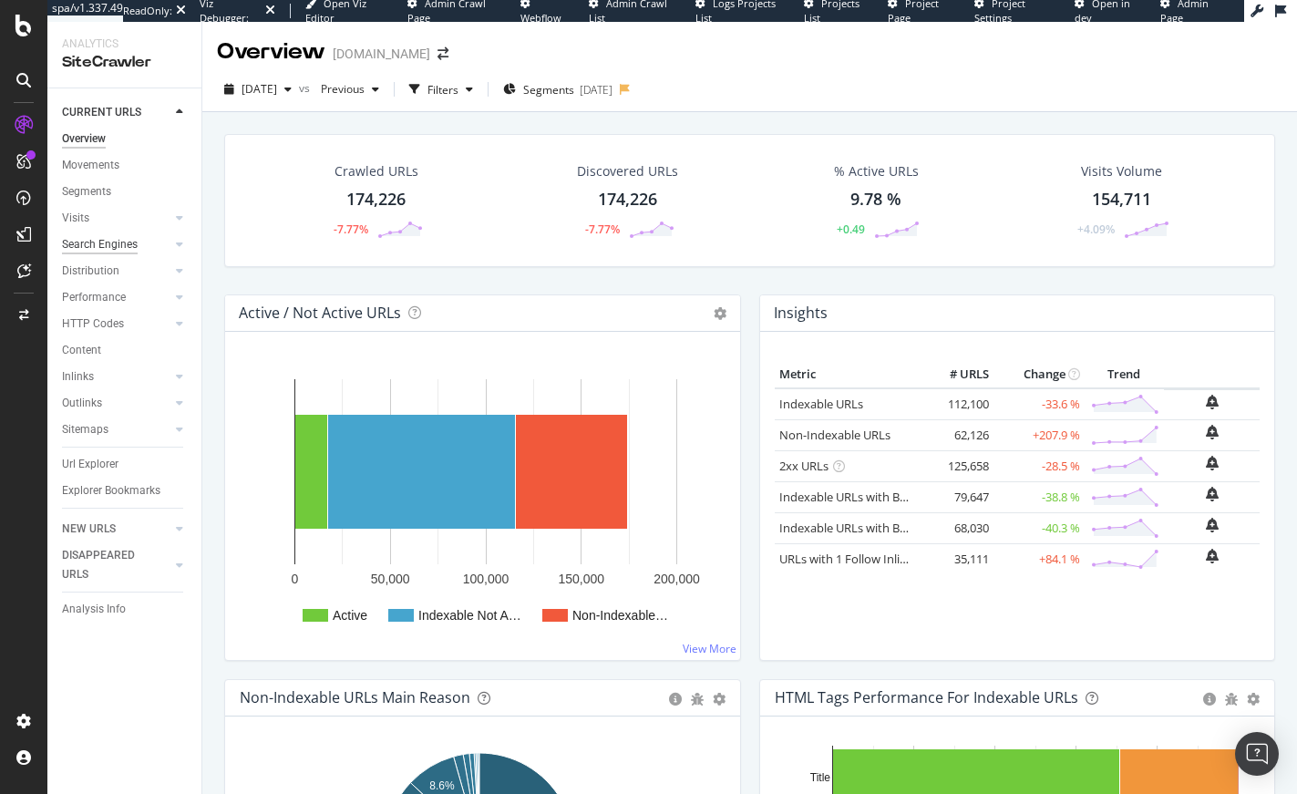
click at [103, 252] on div "Search Engines" at bounding box center [100, 244] width 76 height 19
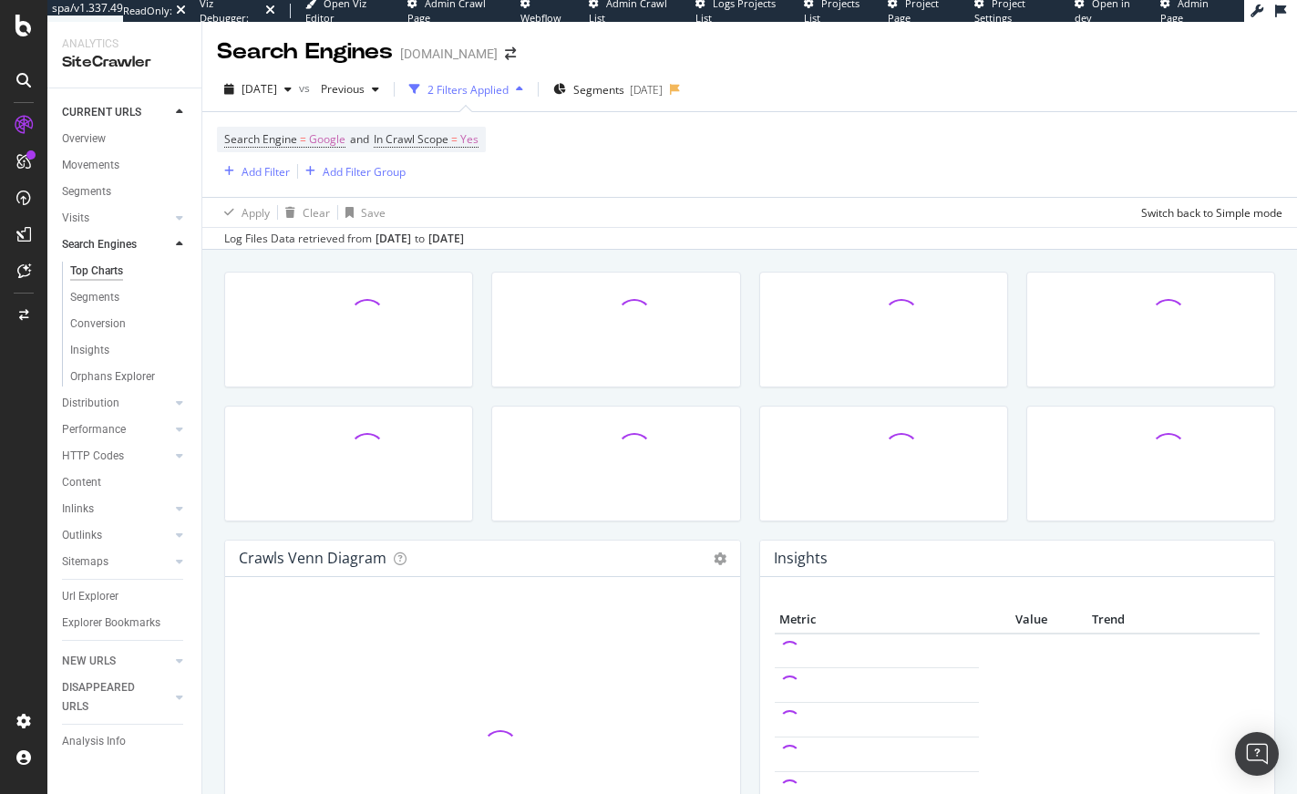
click at [97, 313] on div "Conversion" at bounding box center [131, 324] width 139 height 26
click at [98, 321] on div "Conversion" at bounding box center [98, 323] width 56 height 19
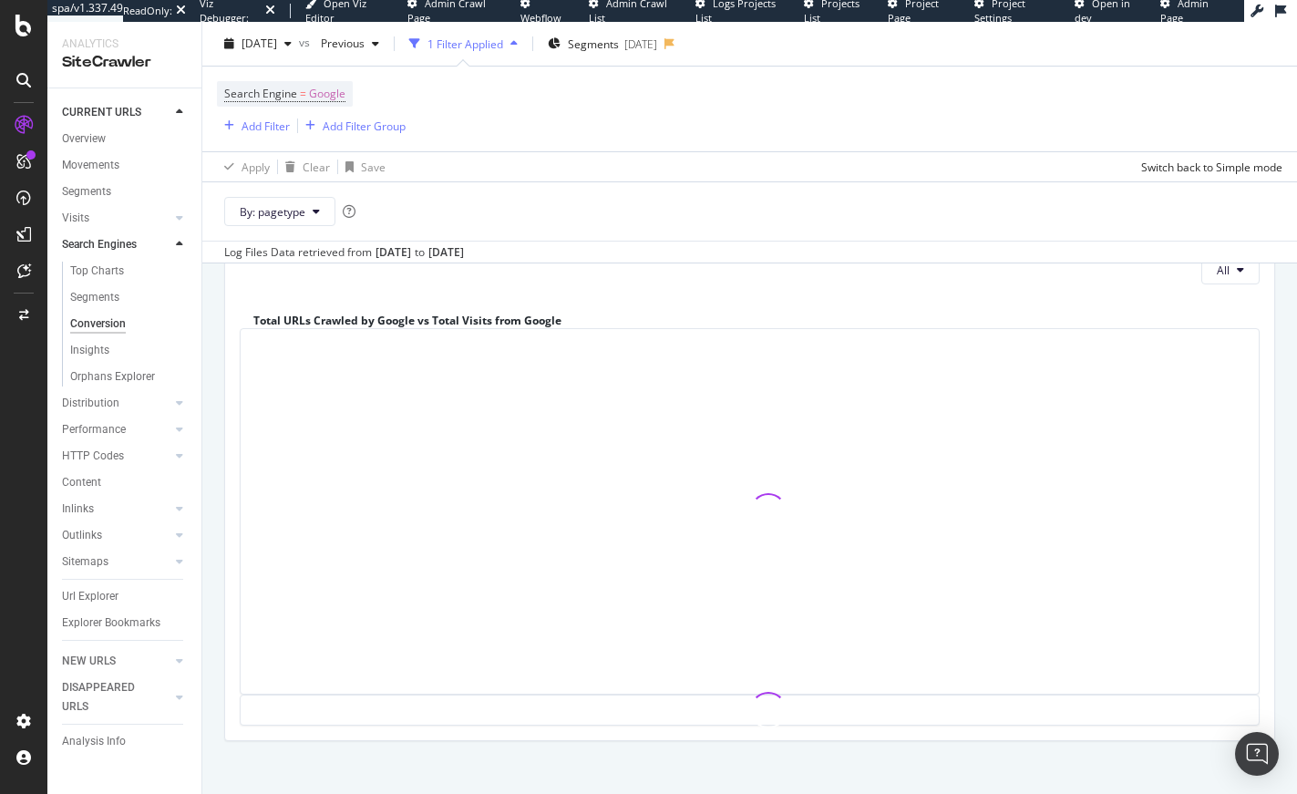
scroll to position [157, 0]
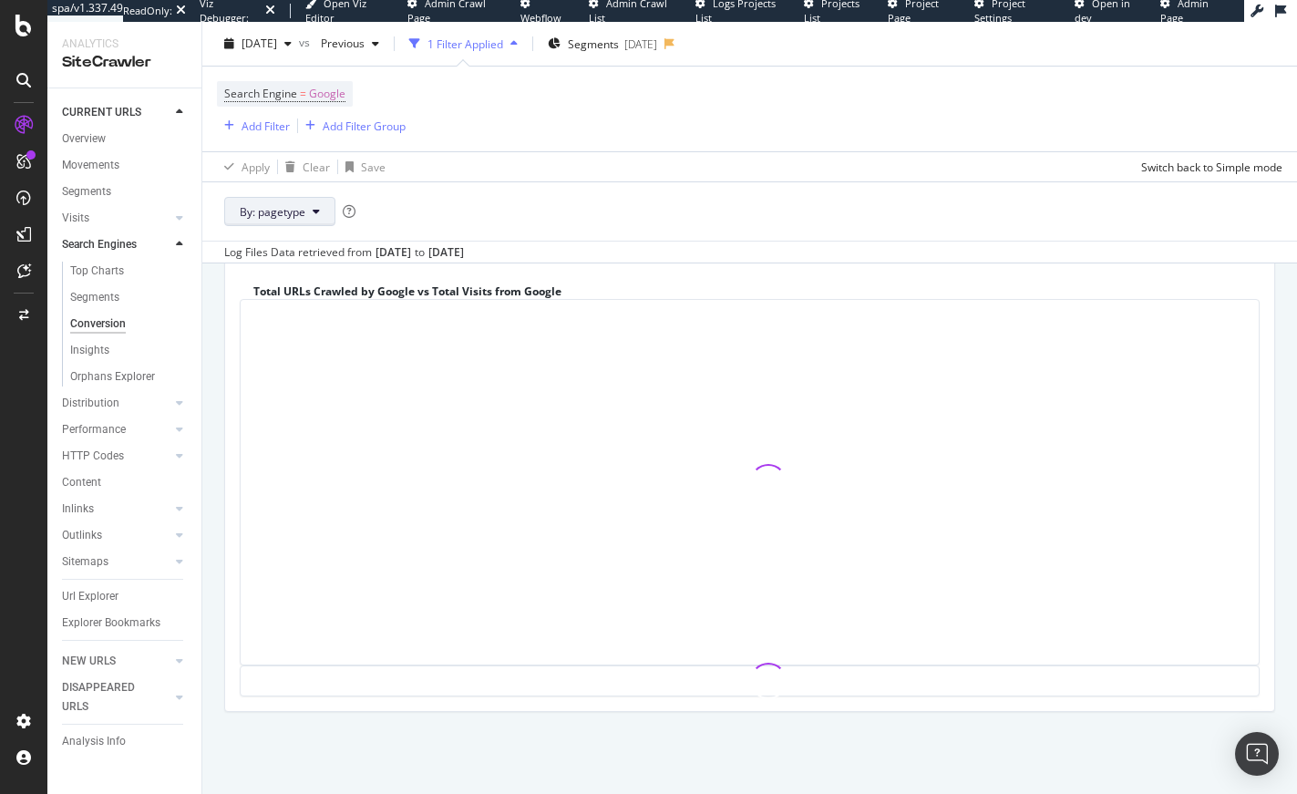
click at [309, 219] on button "By: pagetype" at bounding box center [279, 211] width 111 height 29
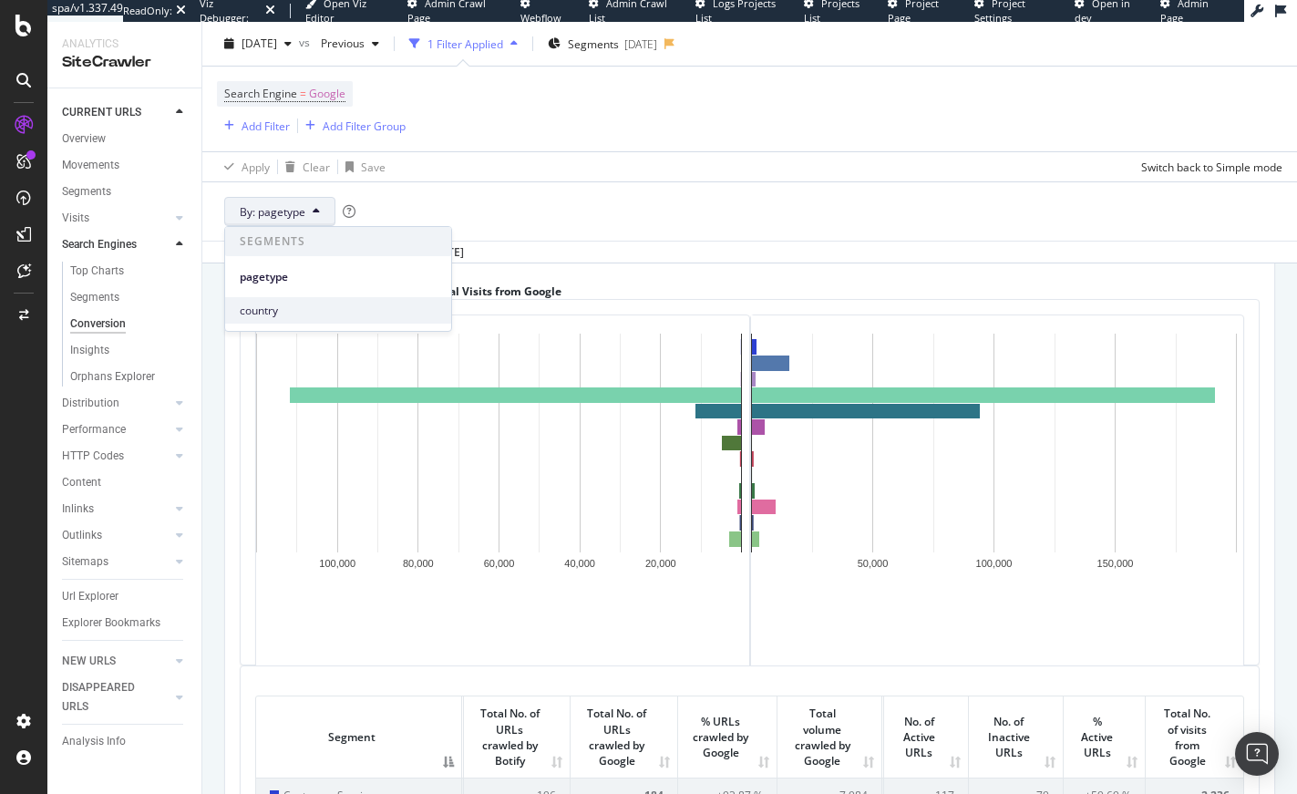
click at [307, 303] on span "country" at bounding box center [338, 311] width 197 height 16
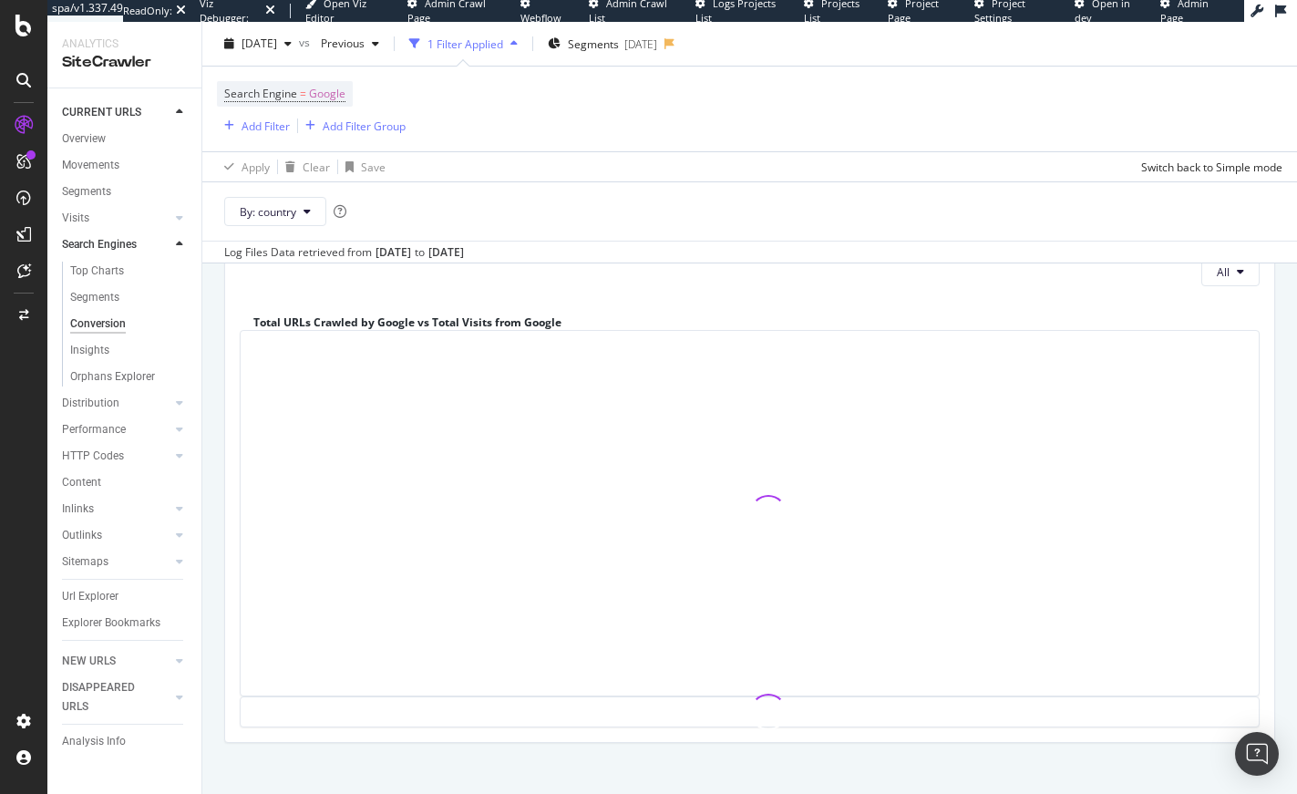
scroll to position [123, 0]
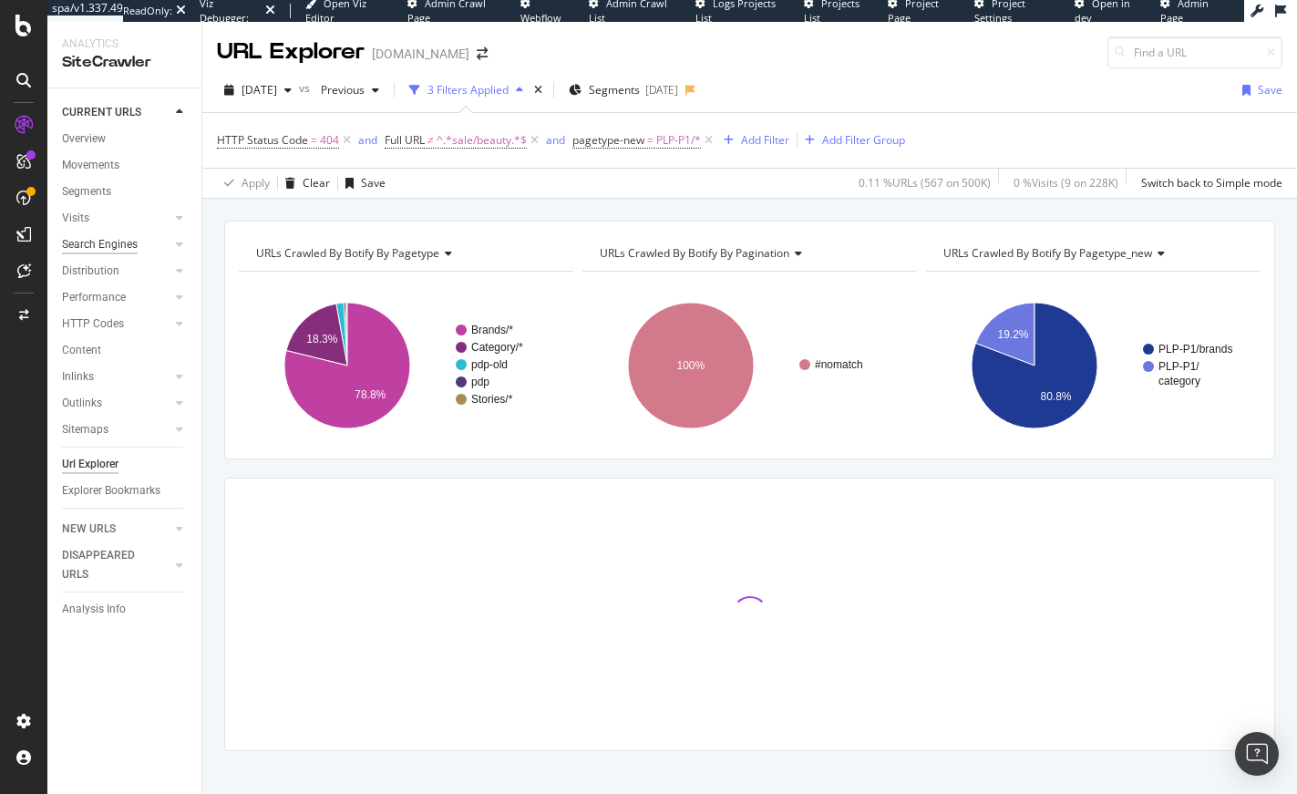
click at [110, 248] on div "Search Engines" at bounding box center [100, 244] width 76 height 19
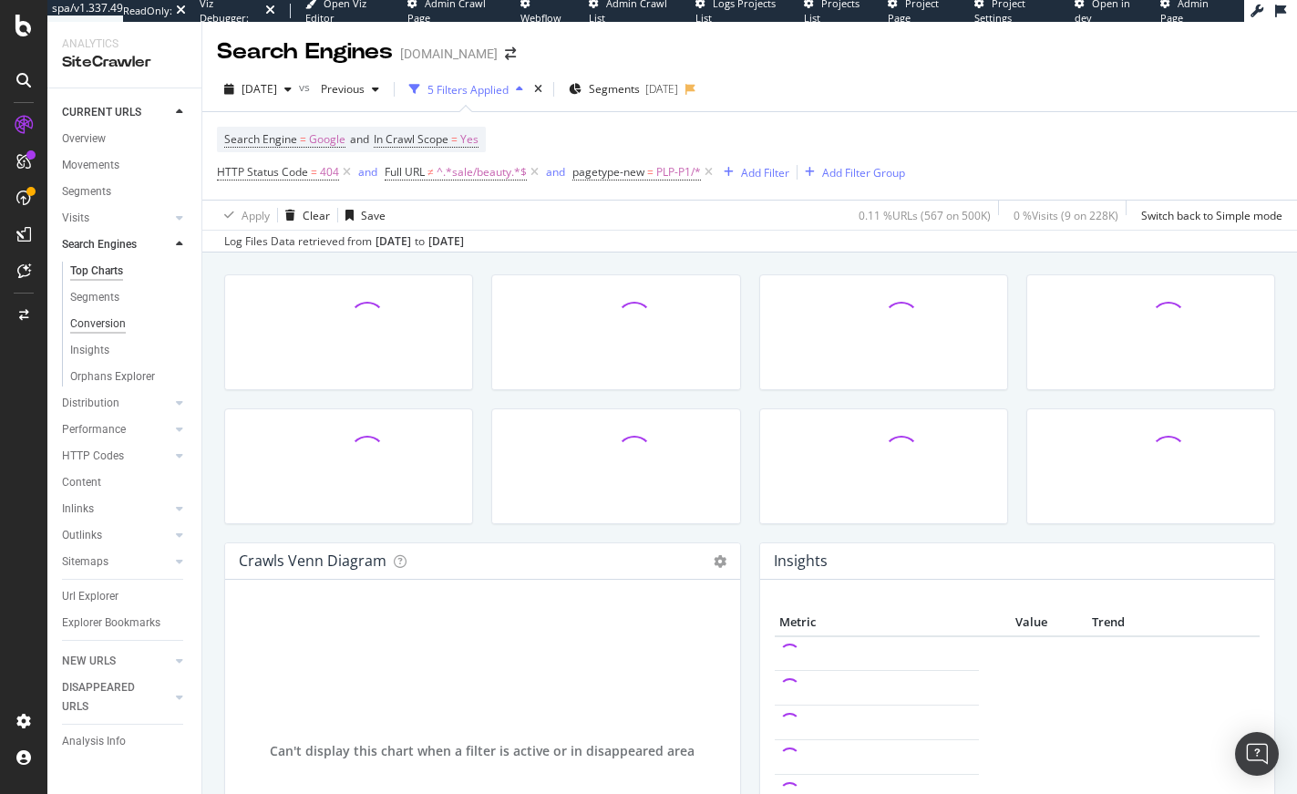
click at [114, 324] on div "Conversion" at bounding box center [98, 323] width 56 height 19
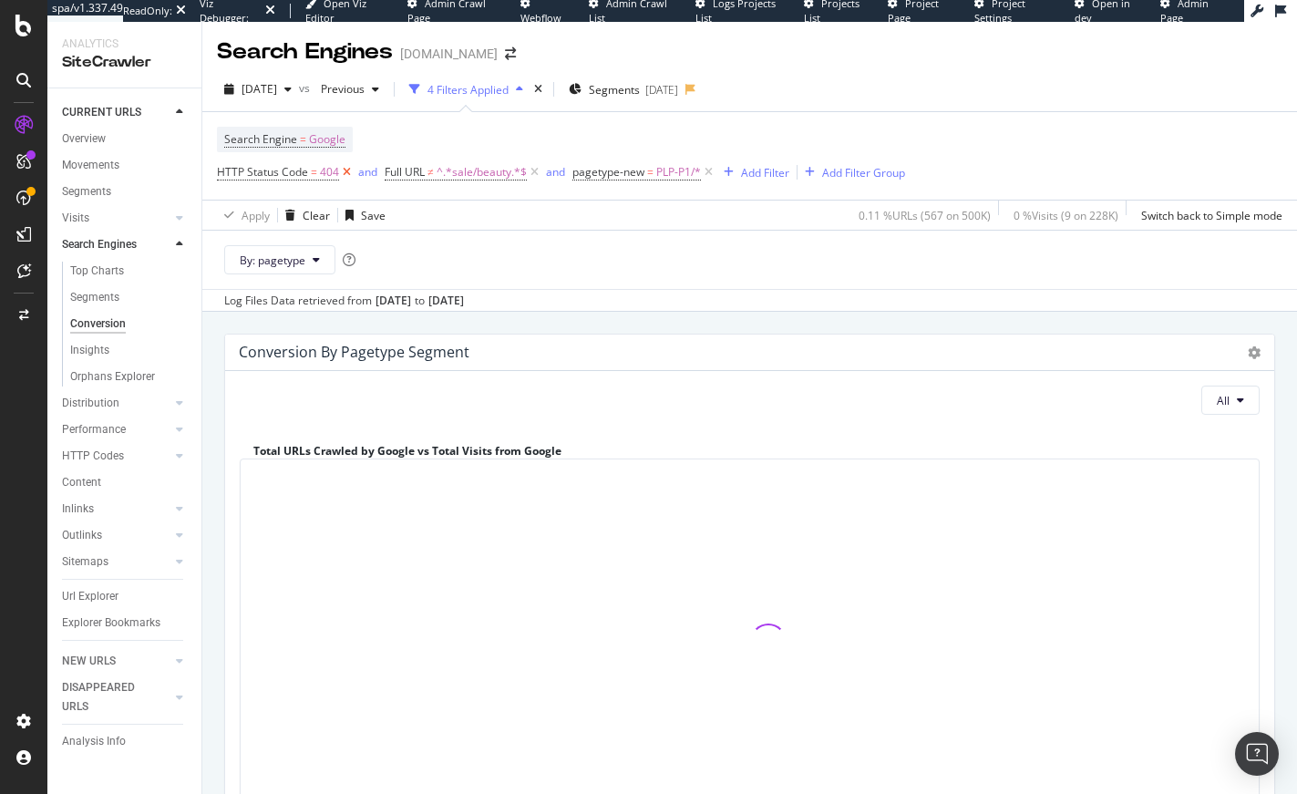
click at [350, 170] on icon at bounding box center [346, 172] width 15 height 18
click at [366, 170] on icon at bounding box center [366, 172] width 15 height 18
click at [354, 172] on icon at bounding box center [352, 172] width 15 height 18
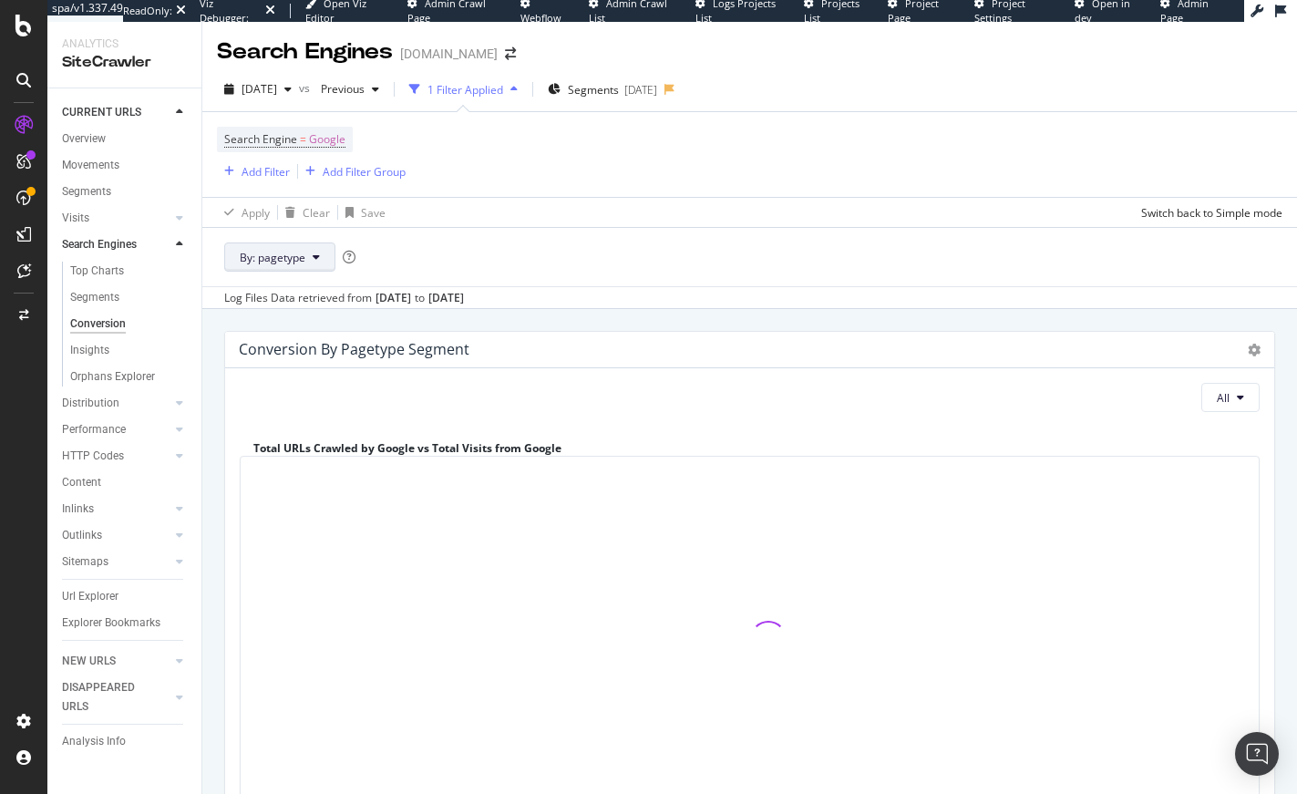
click at [310, 260] on button "By: pagetype" at bounding box center [279, 256] width 111 height 29
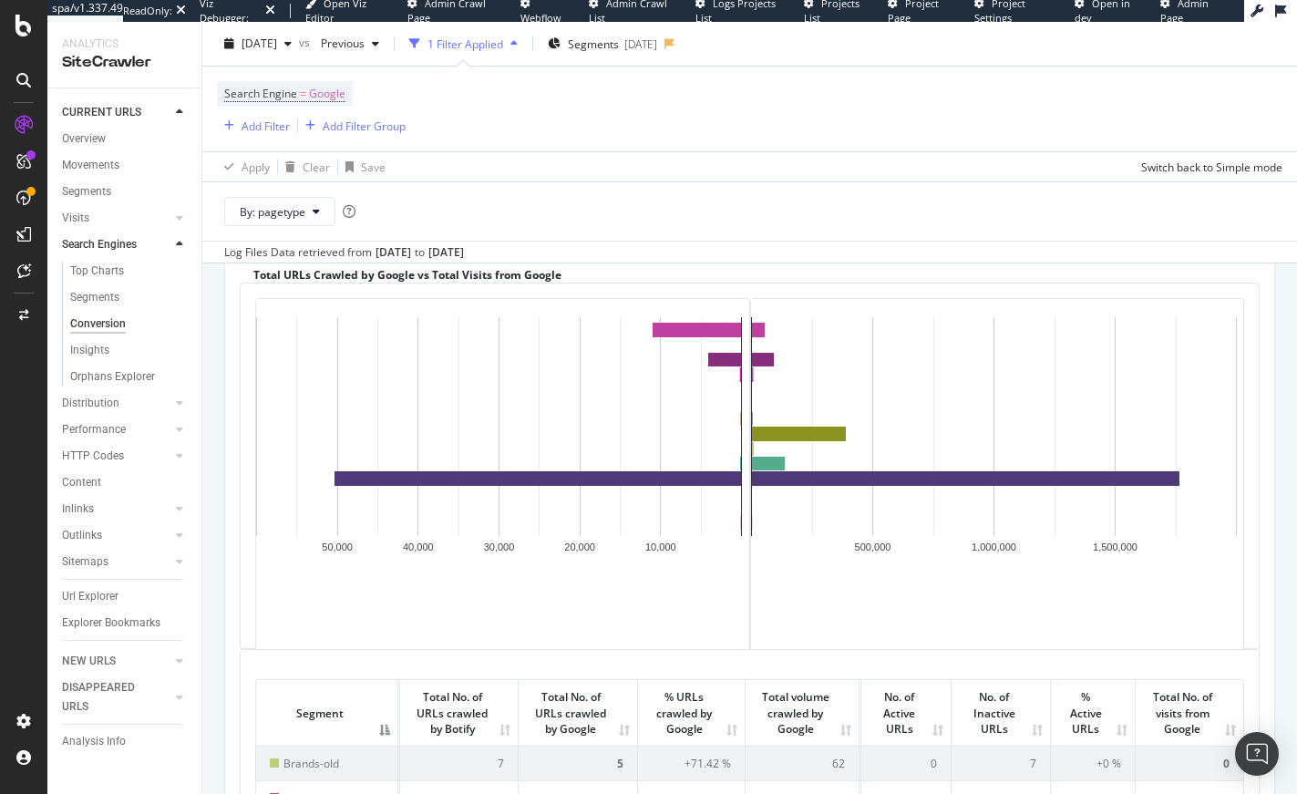
scroll to position [7, 0]
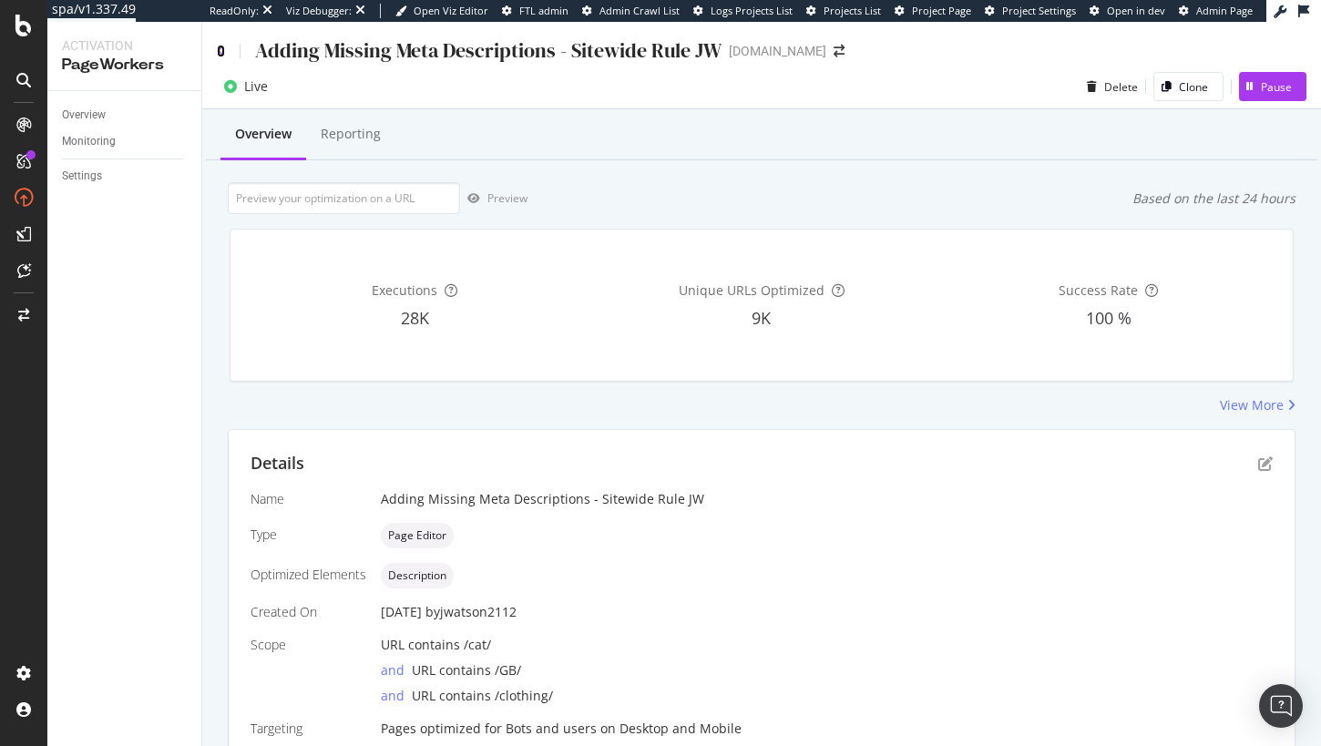
click at [221, 49] on icon at bounding box center [221, 51] width 8 height 13
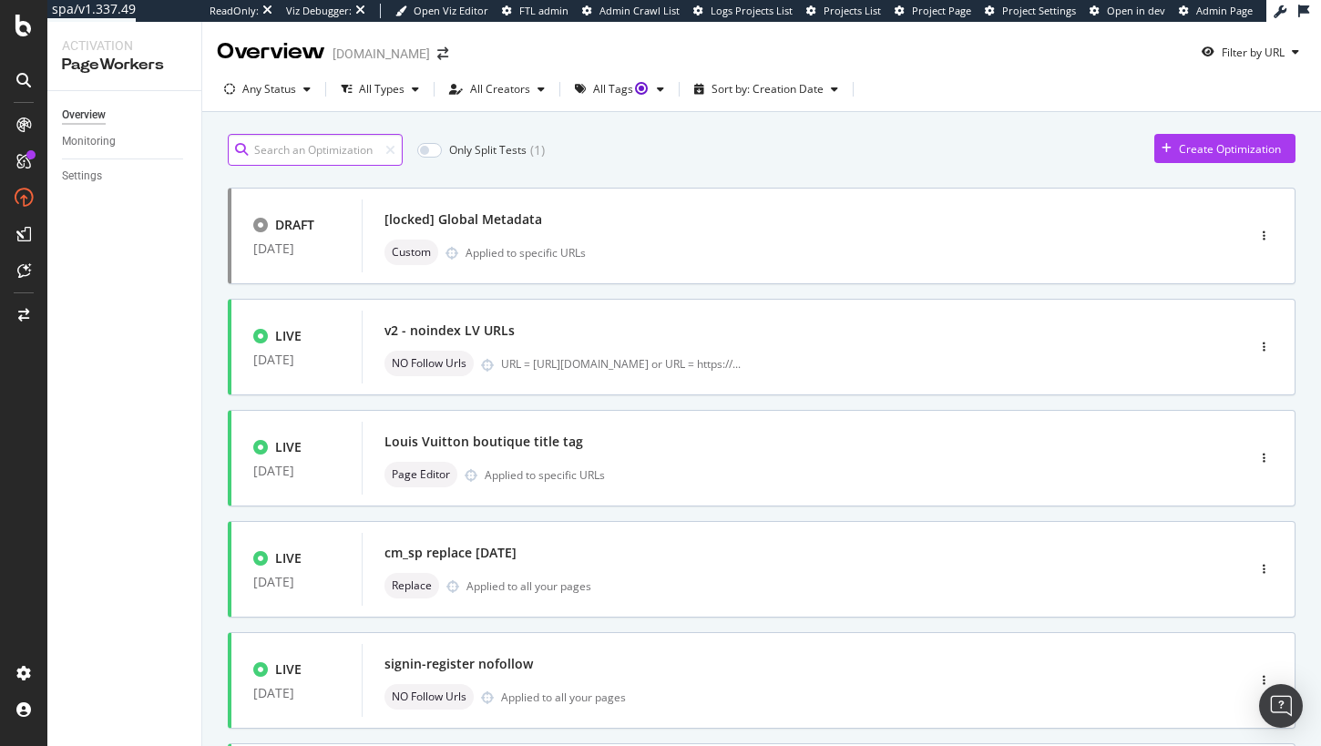
click at [344, 147] on input at bounding box center [315, 150] width 175 height 32
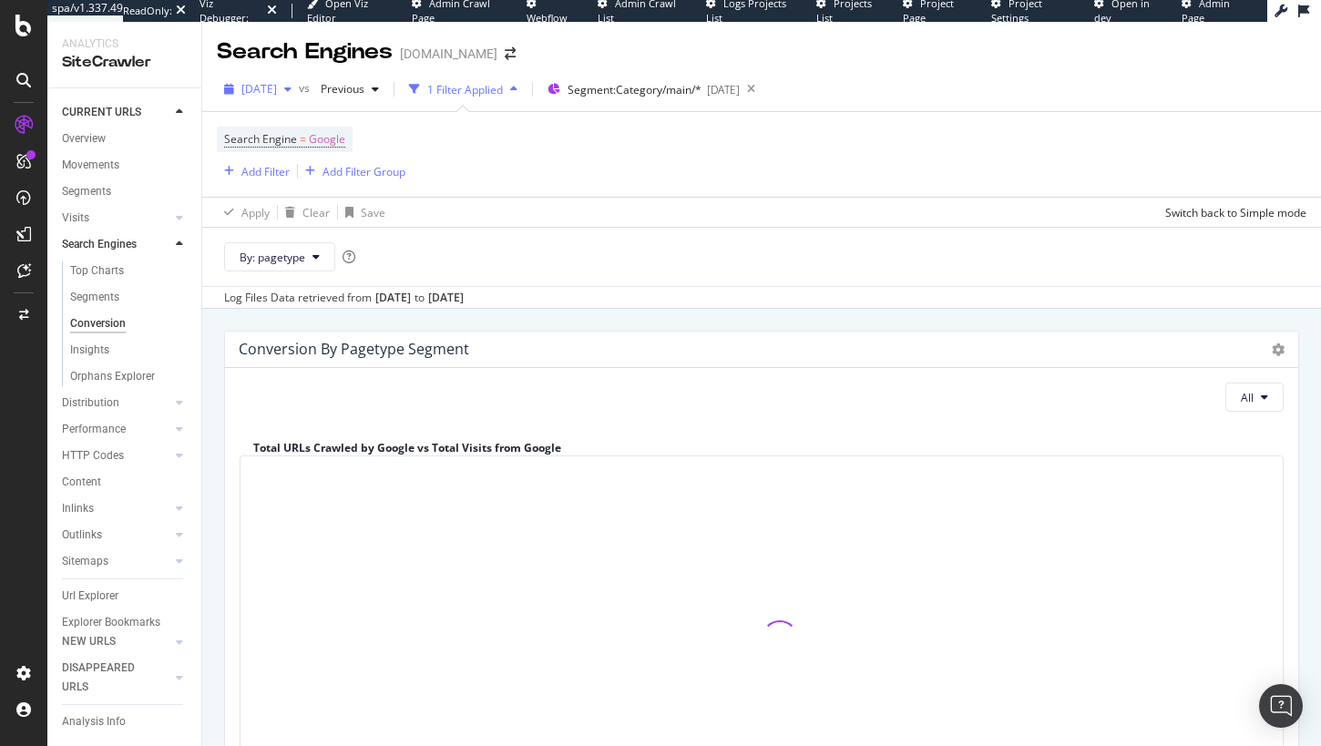
click at [295, 97] on div "[DATE]" at bounding box center [258, 89] width 82 height 27
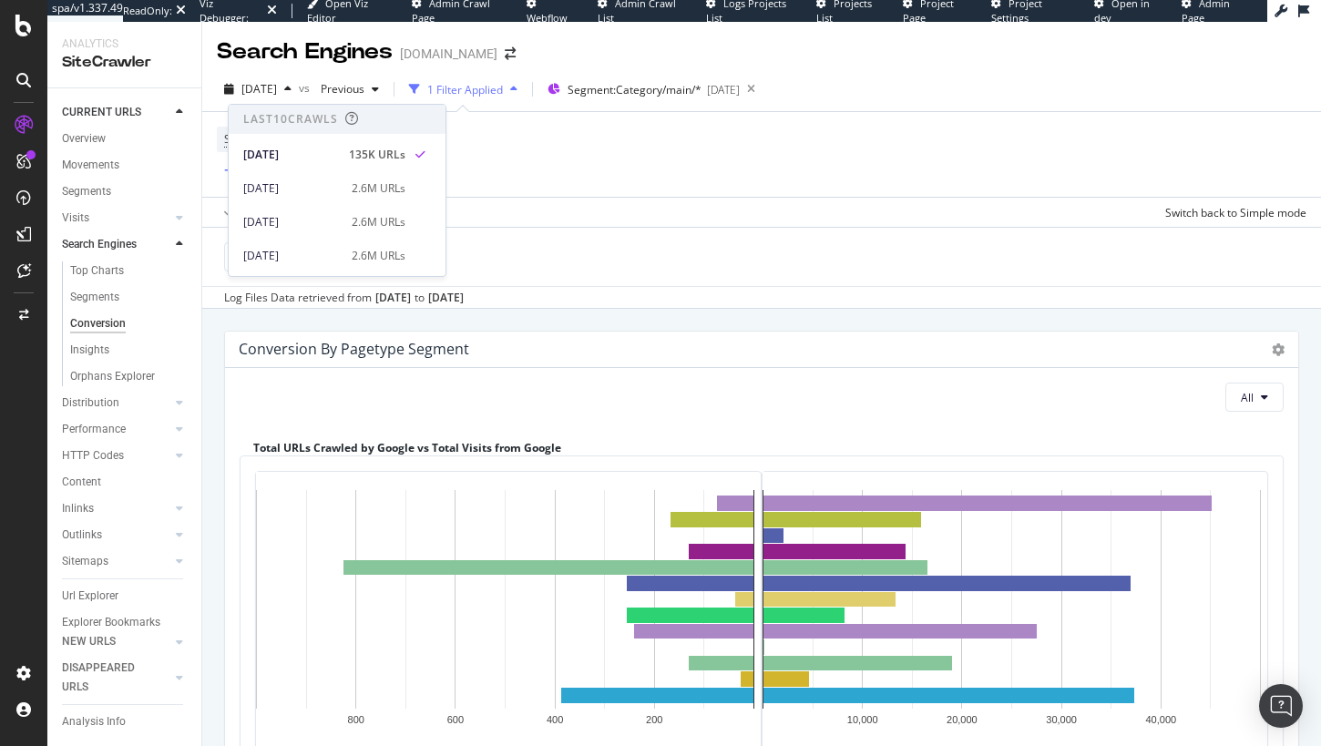
click at [805, 391] on div "All" at bounding box center [762, 397] width 1044 height 29
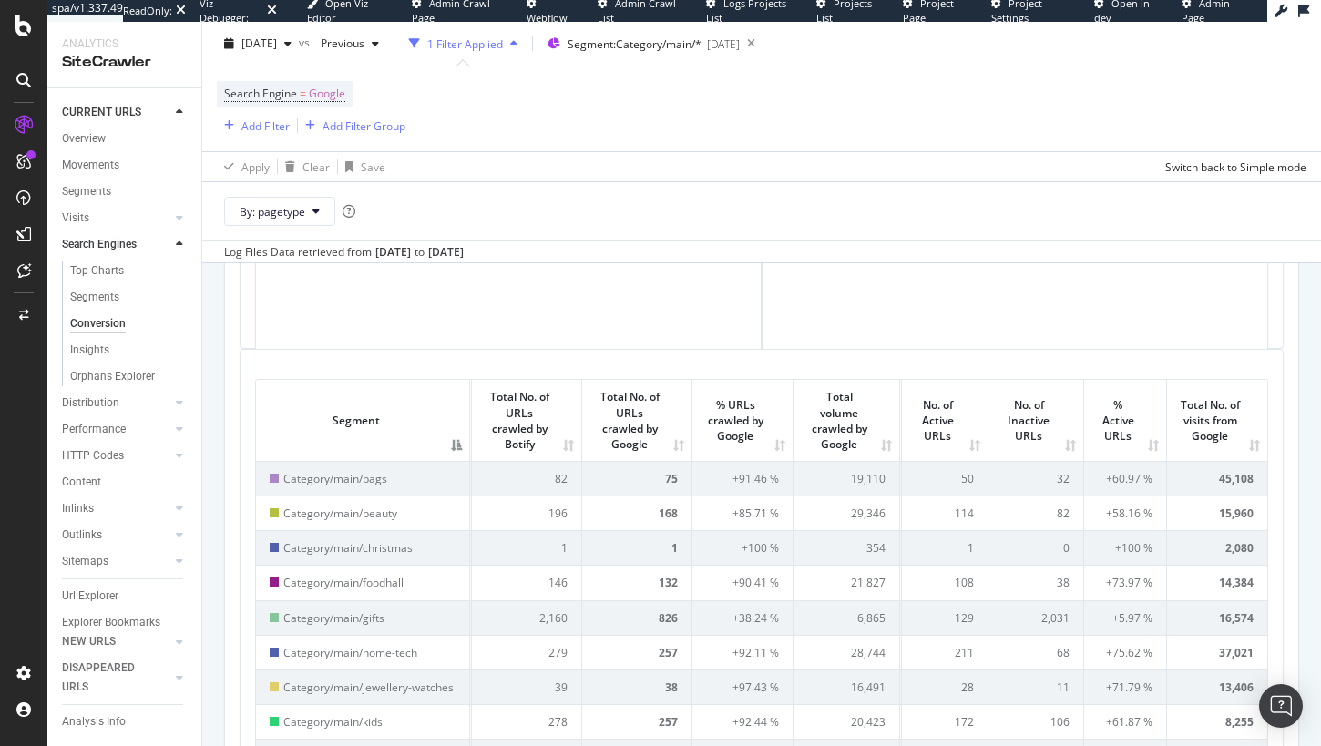
scroll to position [516, 0]
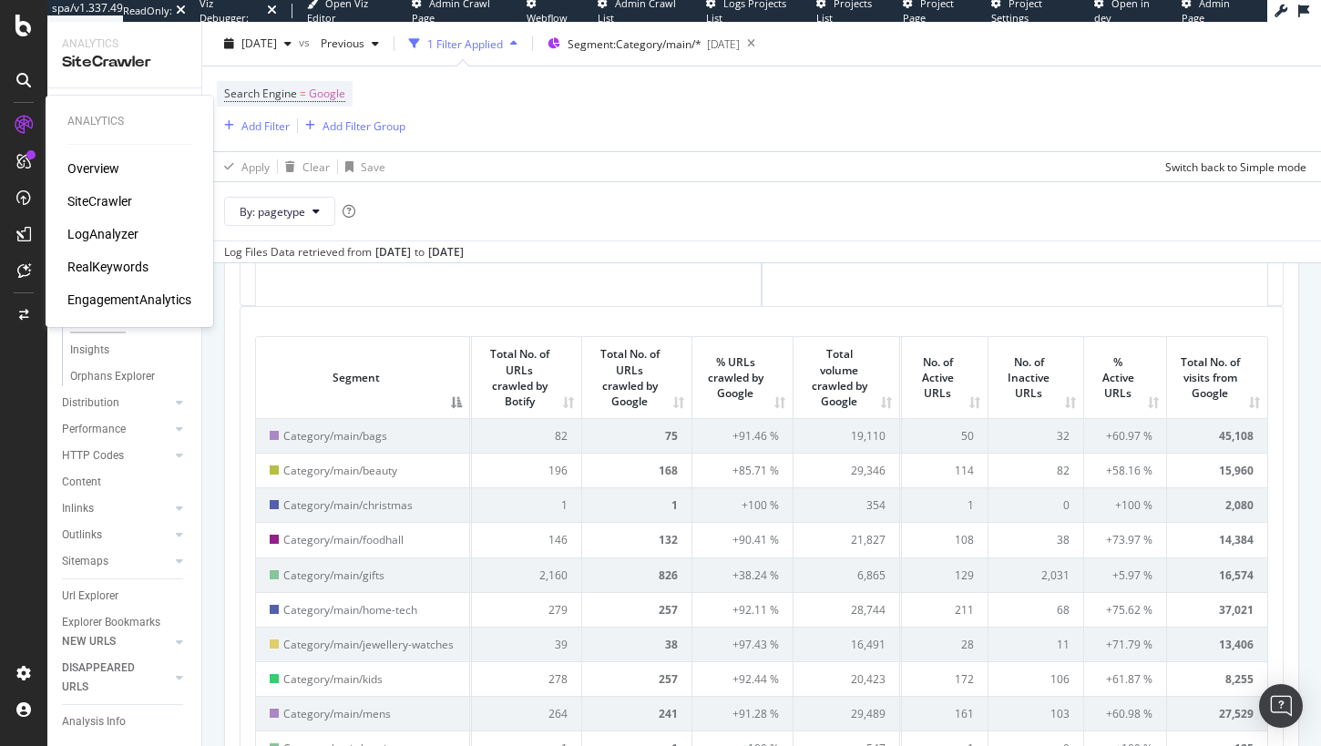
click at [98, 202] on div "SiteCrawler" at bounding box center [99, 201] width 65 height 18
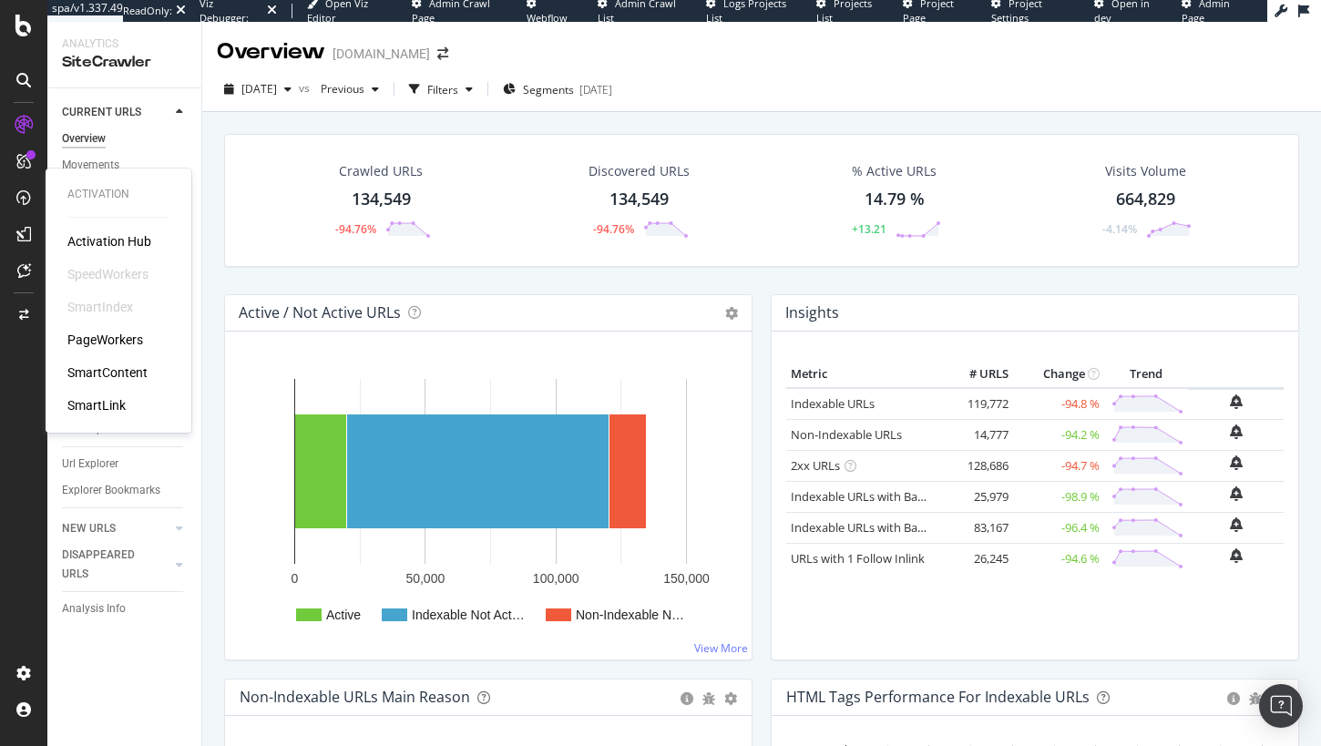
click at [114, 335] on div "PageWorkers" at bounding box center [105, 340] width 76 height 18
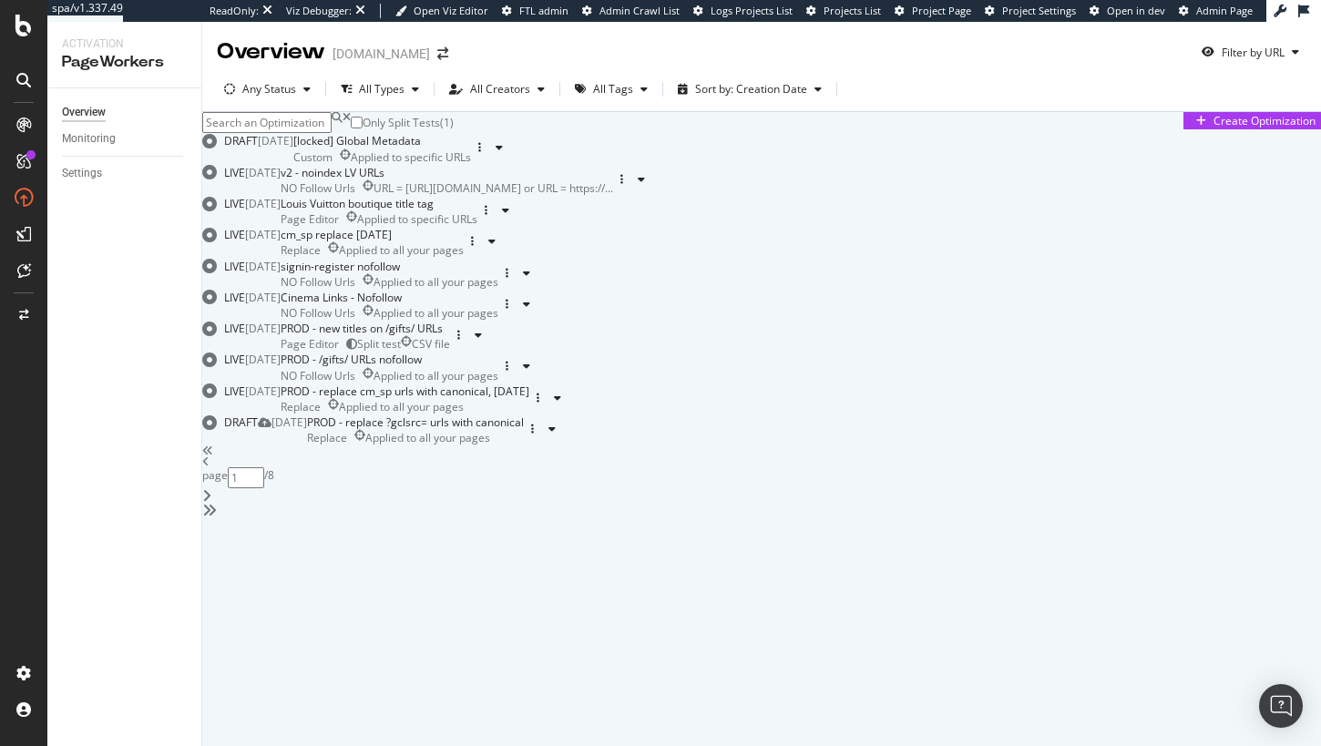
click at [315, 133] on input at bounding box center [266, 122] width 129 height 21
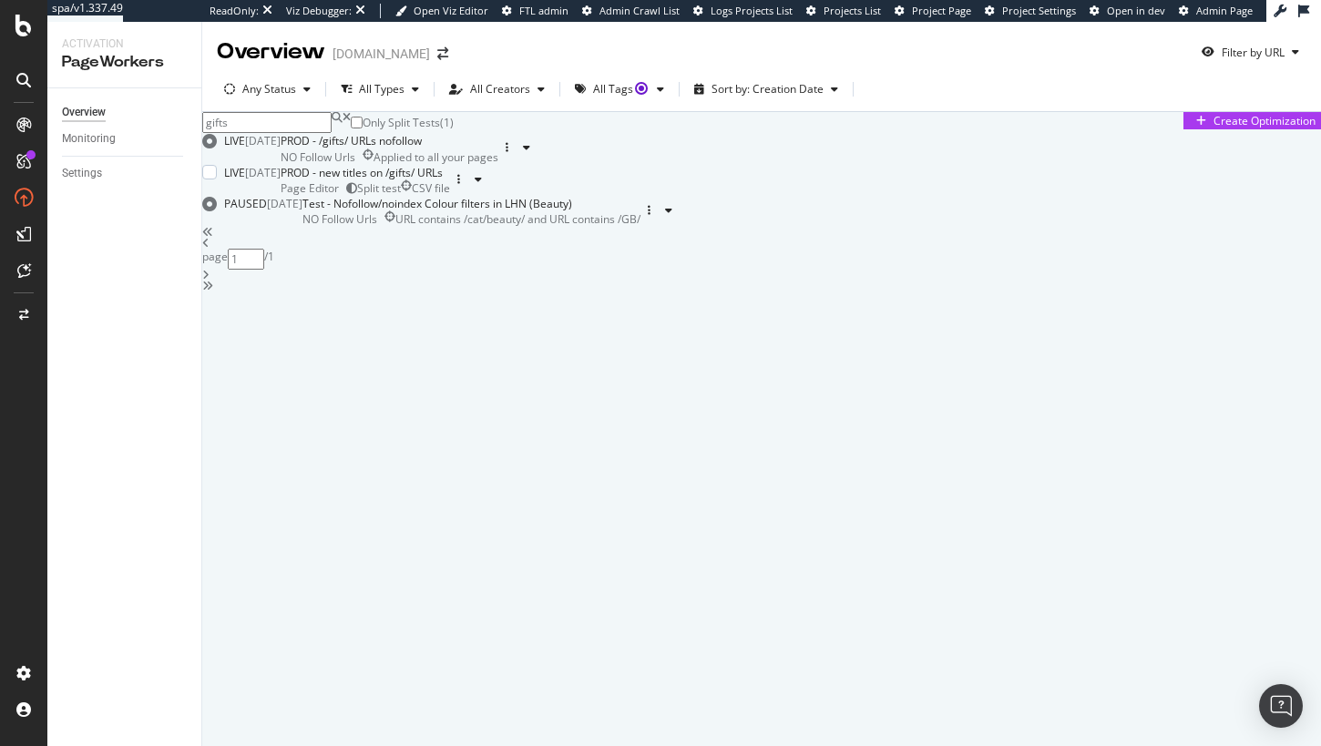
click at [450, 180] on div "PROD - new titles on /gifts/ URLs" at bounding box center [365, 172] width 169 height 15
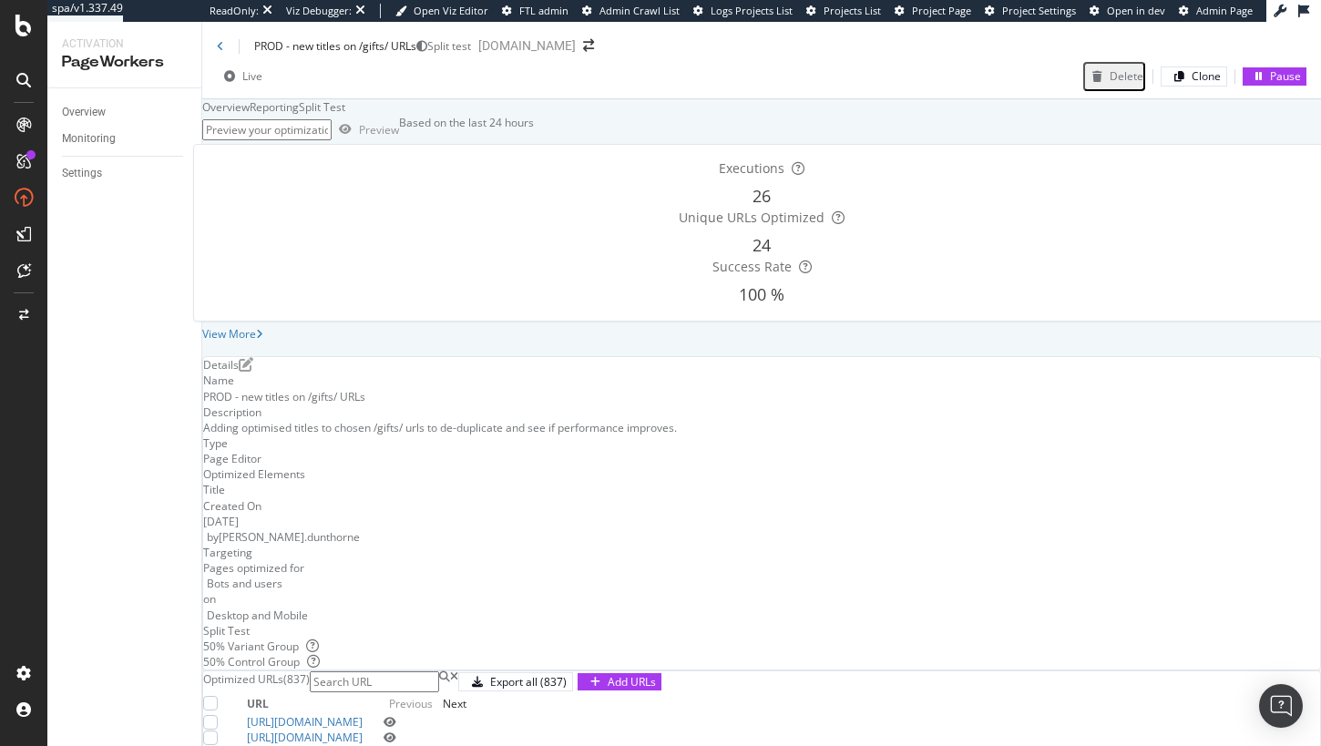
click at [345, 115] on div "Split Test" at bounding box center [322, 106] width 46 height 15
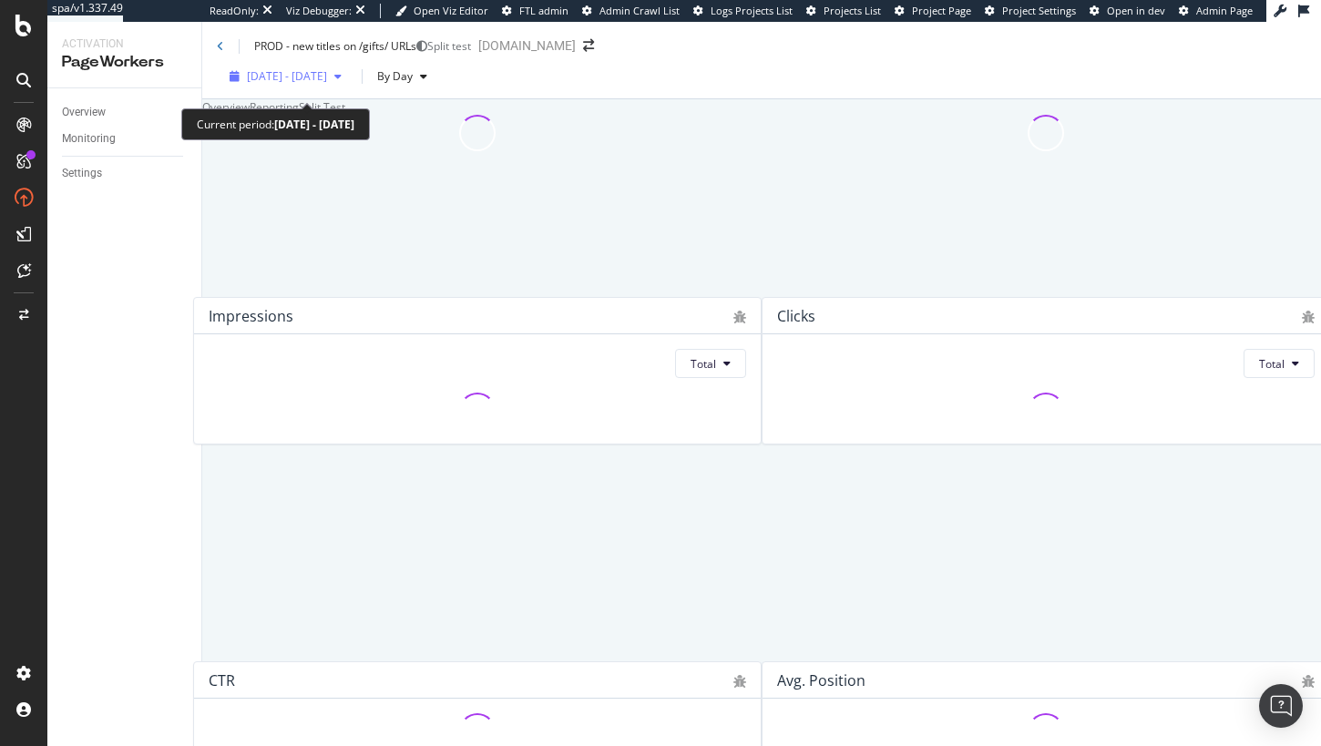
click at [327, 84] on span "2025 Aug. 30th - Sep. 26th" at bounding box center [287, 75] width 80 height 15
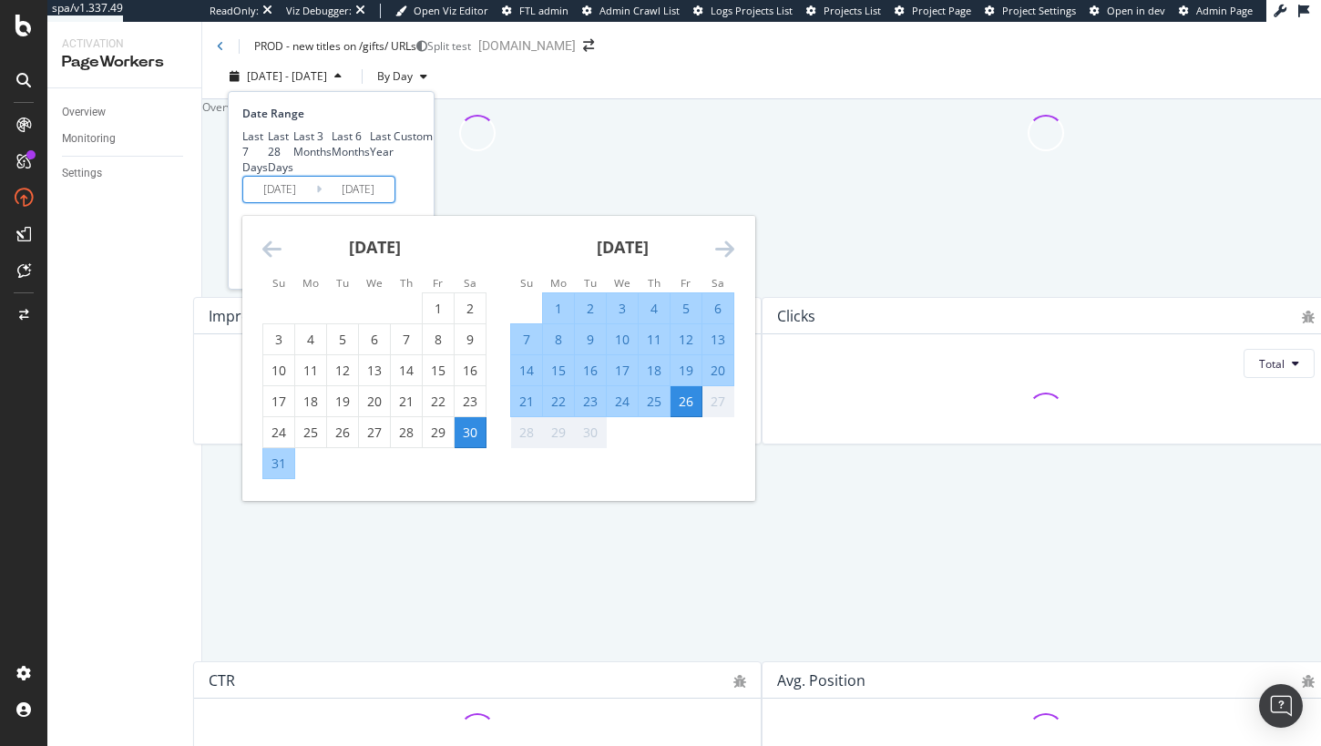
click at [285, 202] on input "2025/08/30" at bounding box center [279, 190] width 73 height 26
click at [264, 260] on icon "Move backward to switch to the previous month." at bounding box center [271, 249] width 19 height 22
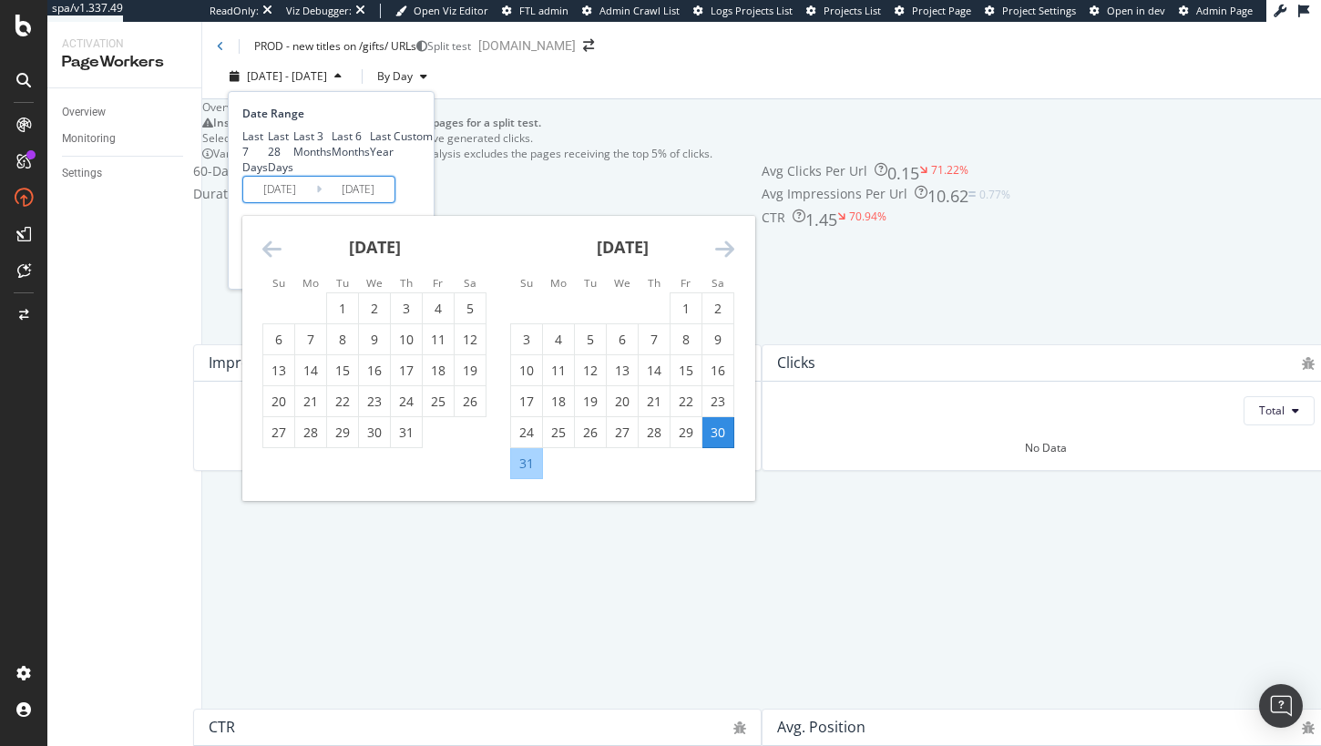
click at [264, 260] on icon "Move backward to switch to the previous month." at bounding box center [271, 249] width 19 height 22
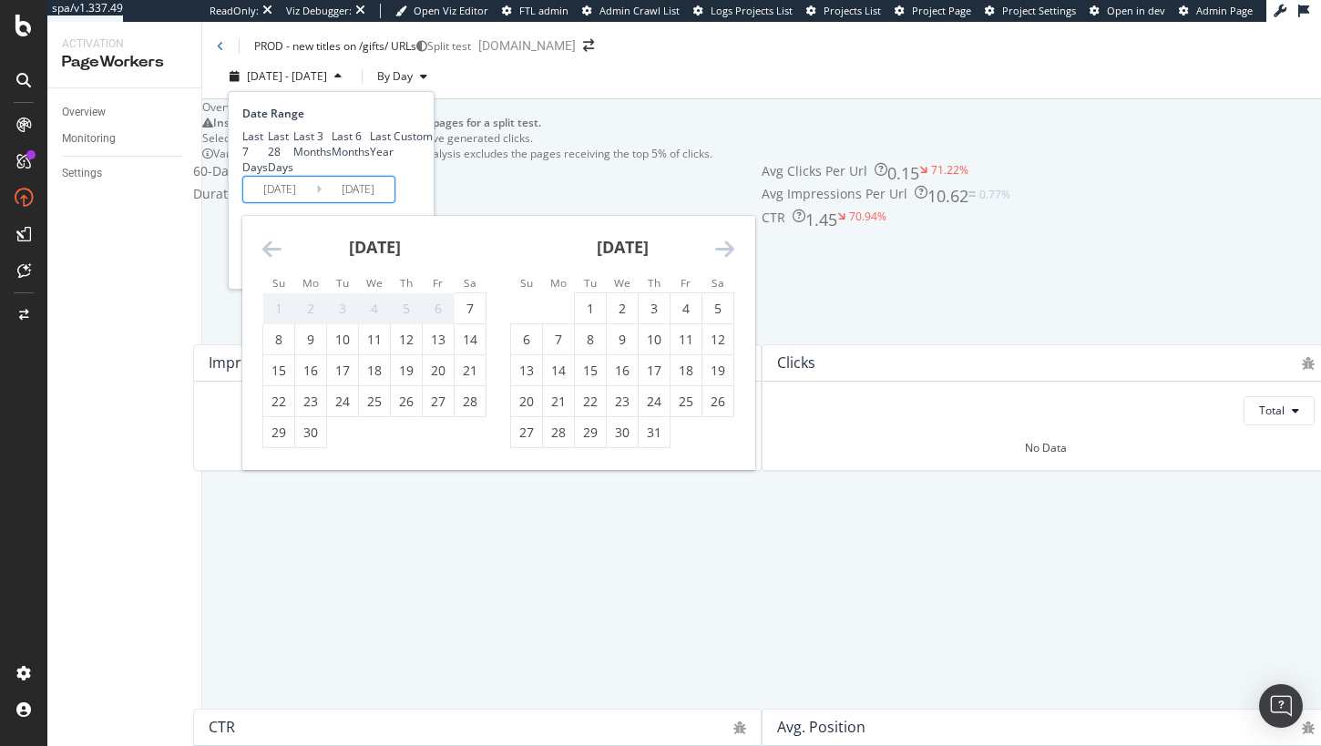
click at [264, 260] on icon "Move backward to switch to the previous month." at bounding box center [271, 249] width 19 height 22
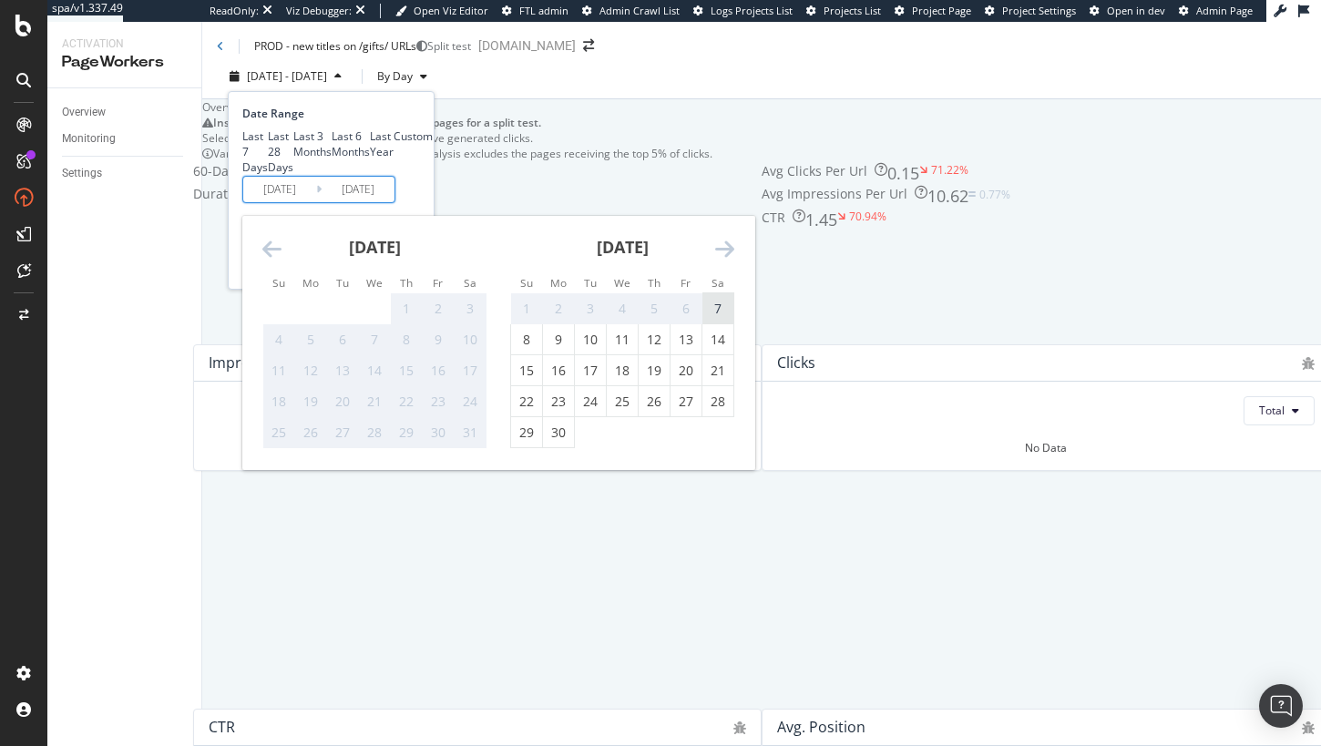
click at [720, 318] on div "7" at bounding box center [718, 309] width 31 height 18
type input "2025/06/07"
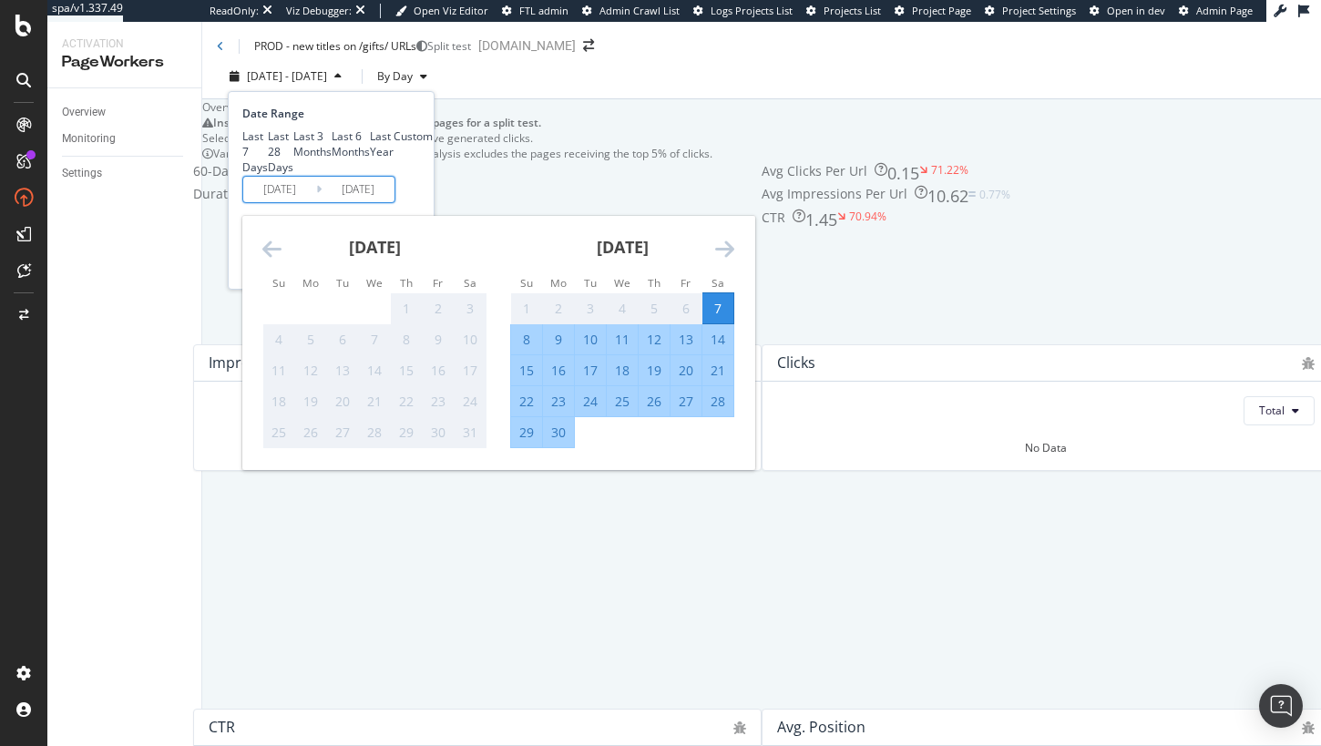
click at [724, 260] on icon "Move forward to switch to the next month." at bounding box center [724, 249] width 19 height 22
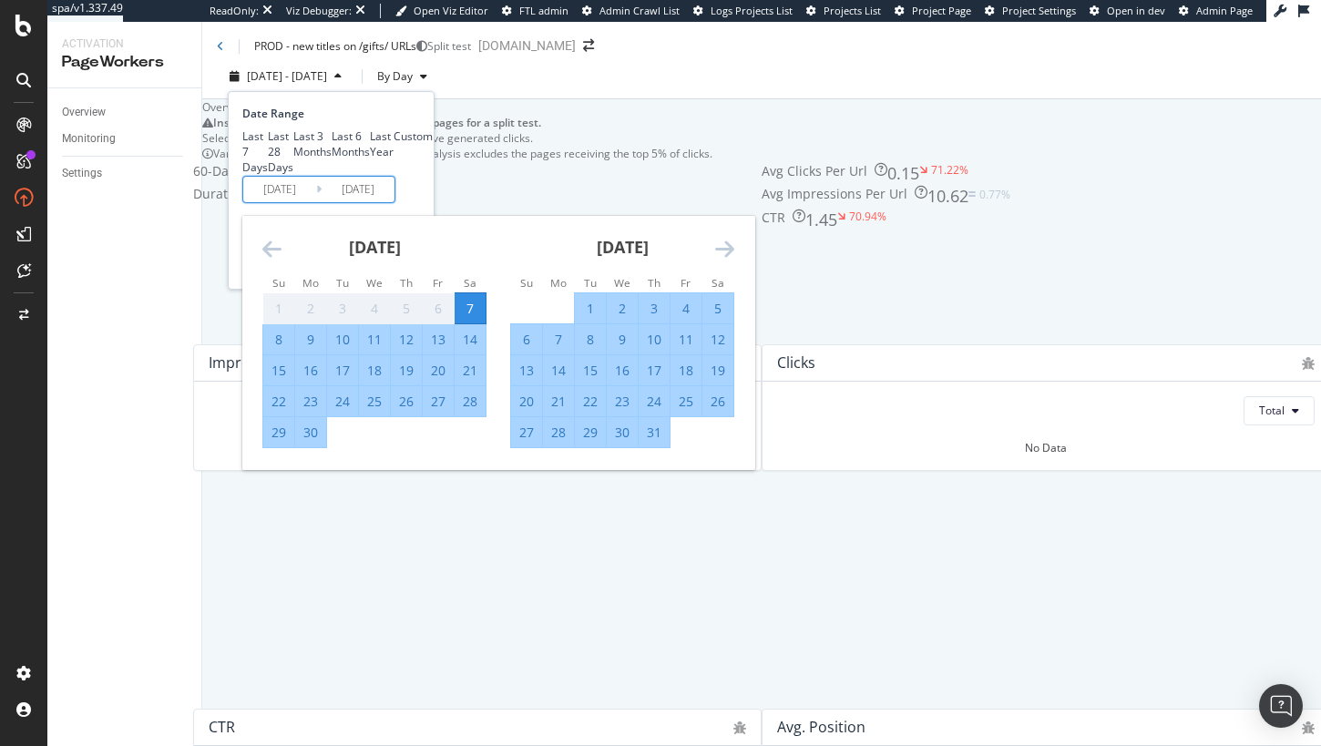
click at [724, 260] on icon "Move forward to switch to the next month." at bounding box center [724, 249] width 19 height 22
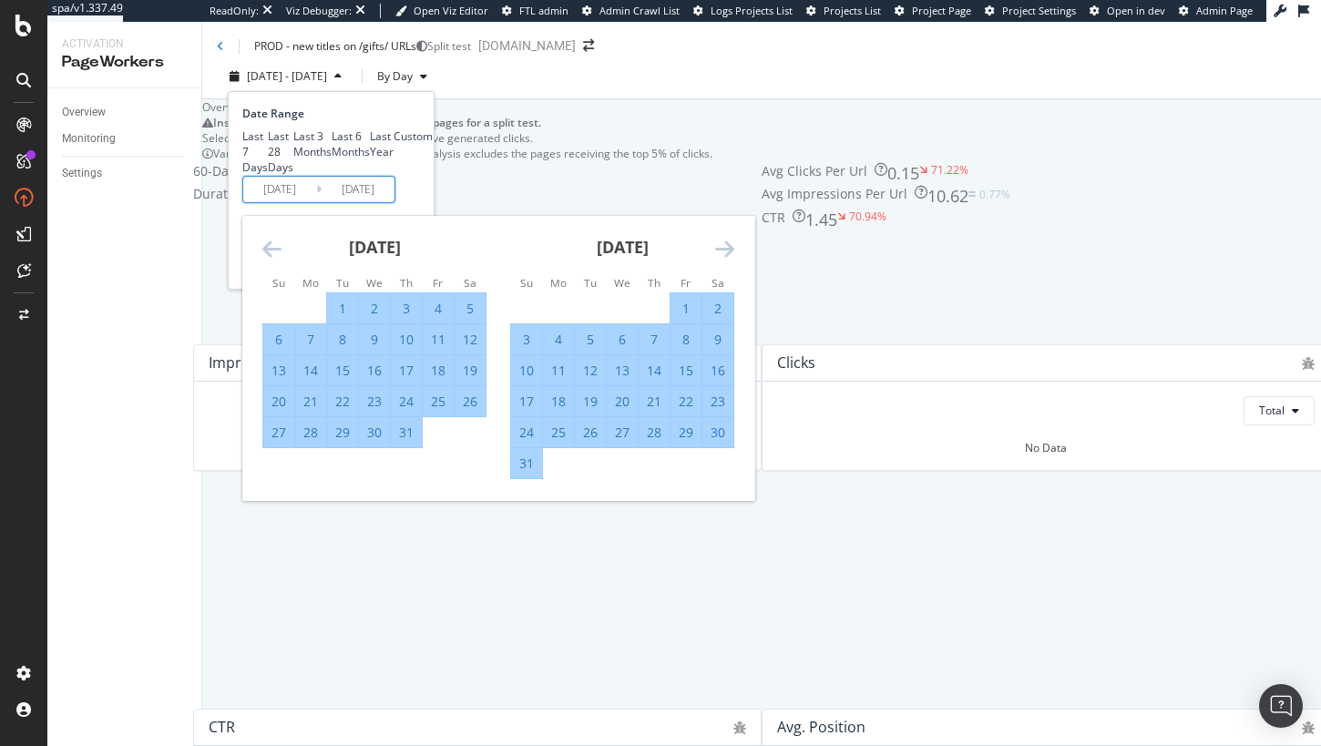
click at [724, 260] on icon "Move forward to switch to the next month." at bounding box center [724, 249] width 19 height 22
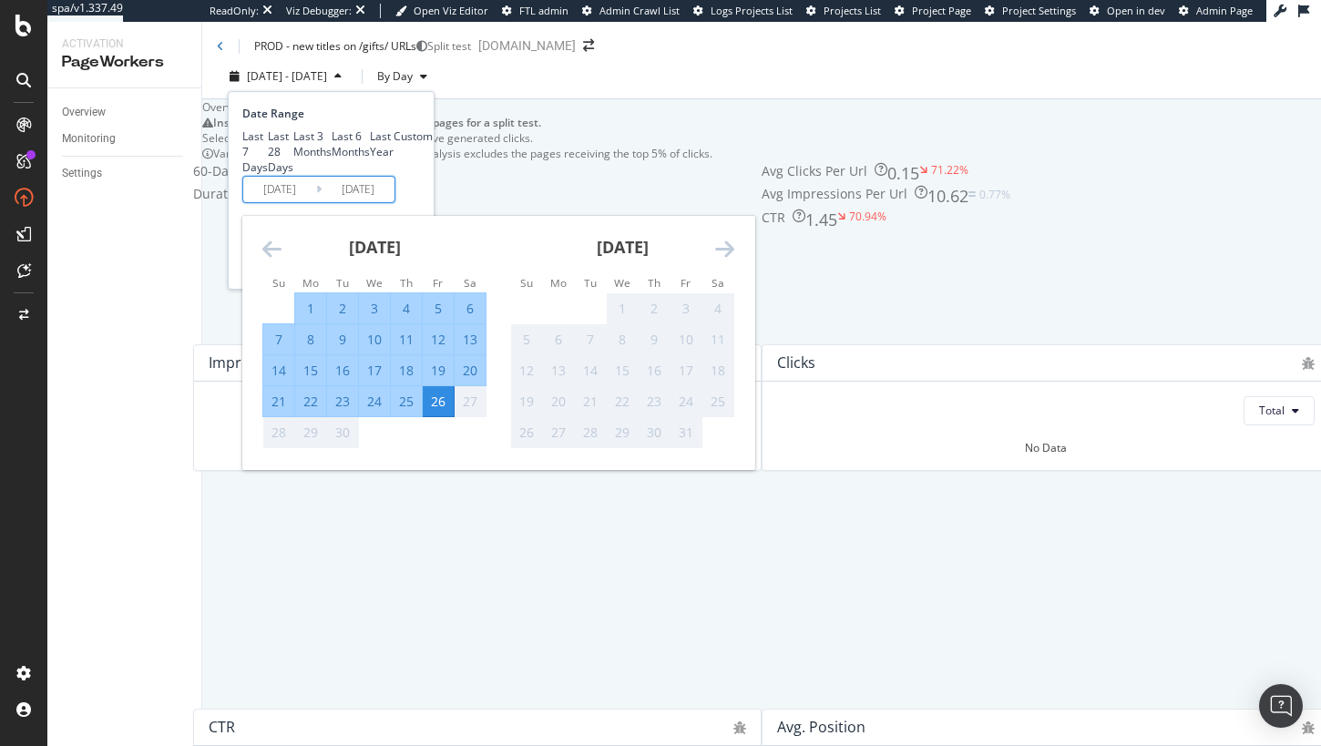
click at [432, 411] on div "26" at bounding box center [438, 402] width 31 height 18
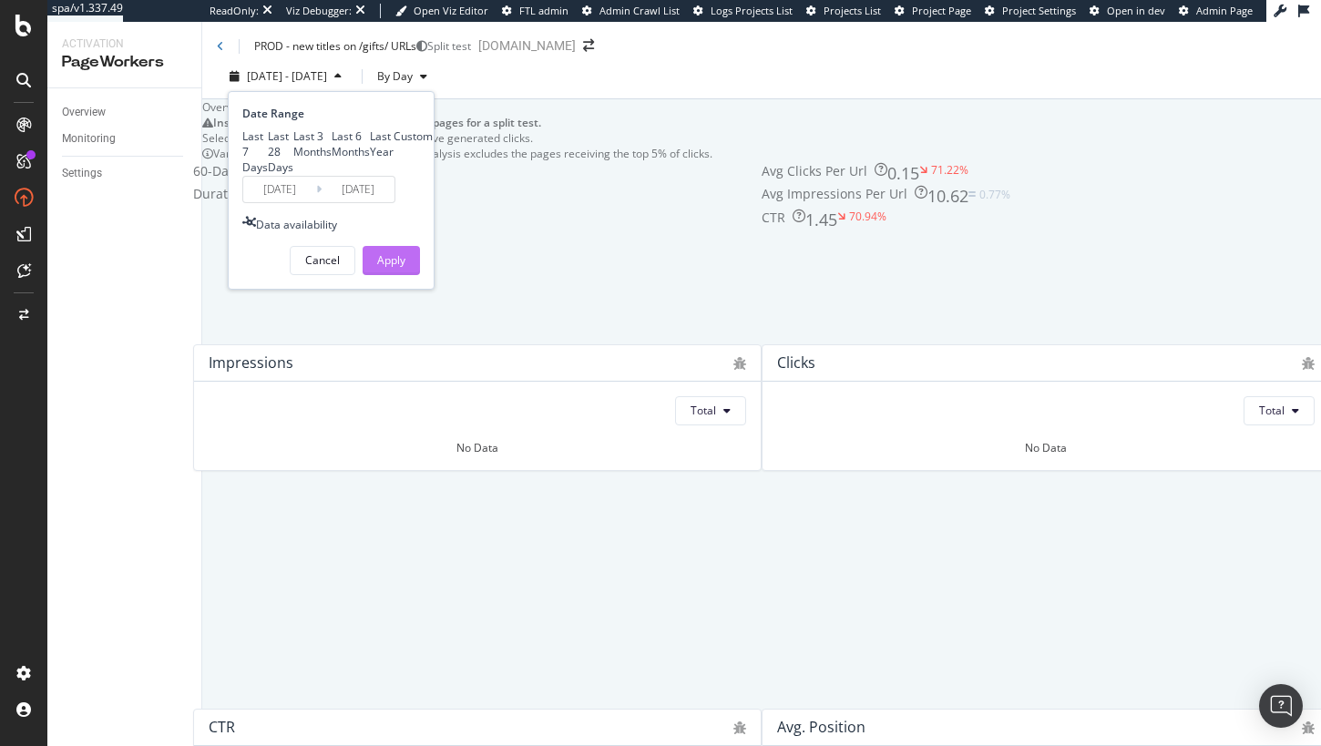
click at [401, 268] on div "Apply" at bounding box center [391, 259] width 28 height 15
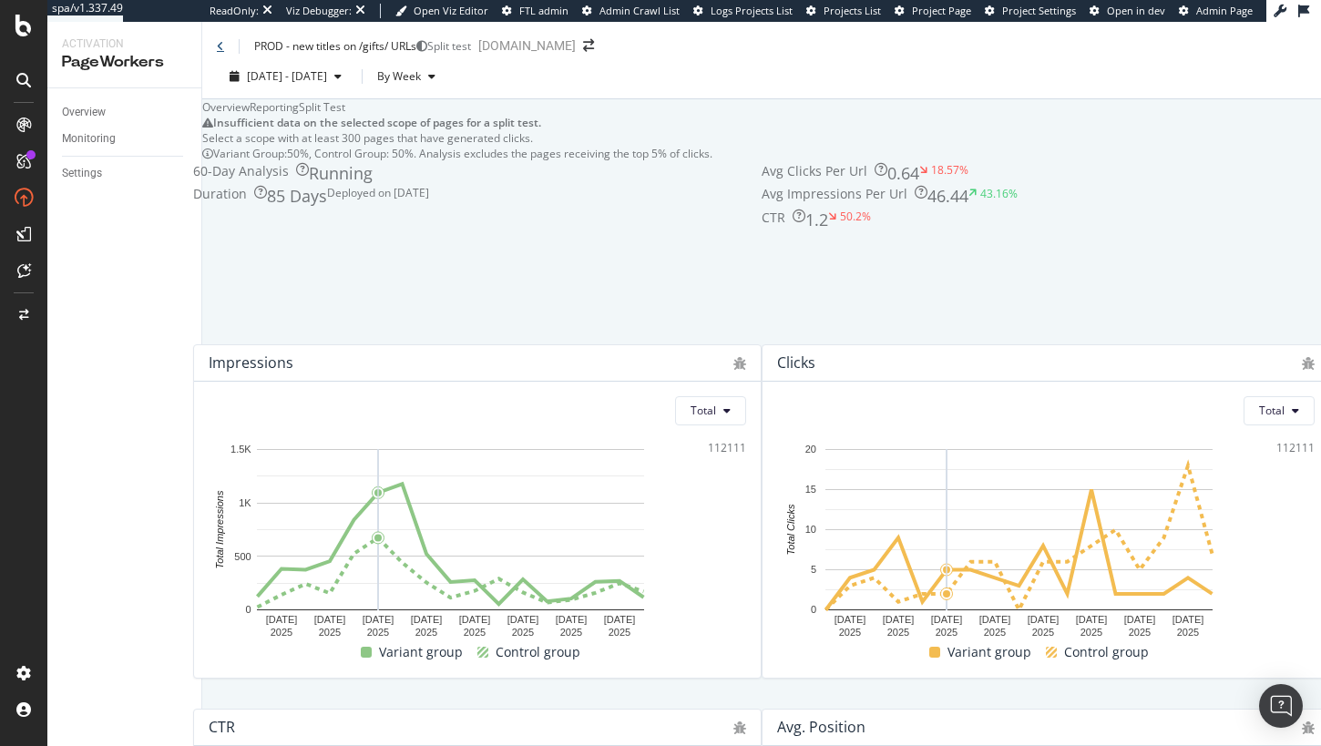
click at [220, 51] on icon at bounding box center [220, 46] width 7 height 11
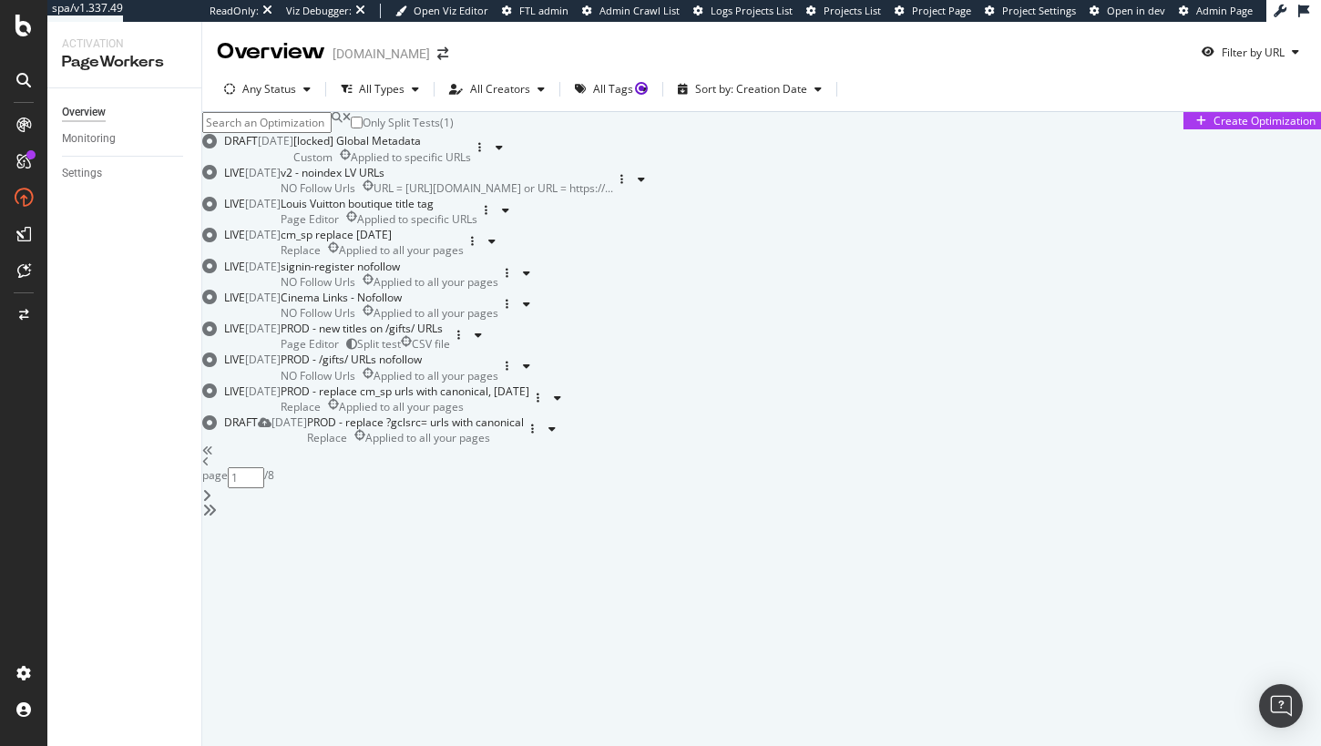
click at [316, 133] on input at bounding box center [266, 122] width 129 height 21
click at [471, 164] on div "[locked] Global Metadata Custom Applied to specific URLs" at bounding box center [382, 148] width 178 height 31
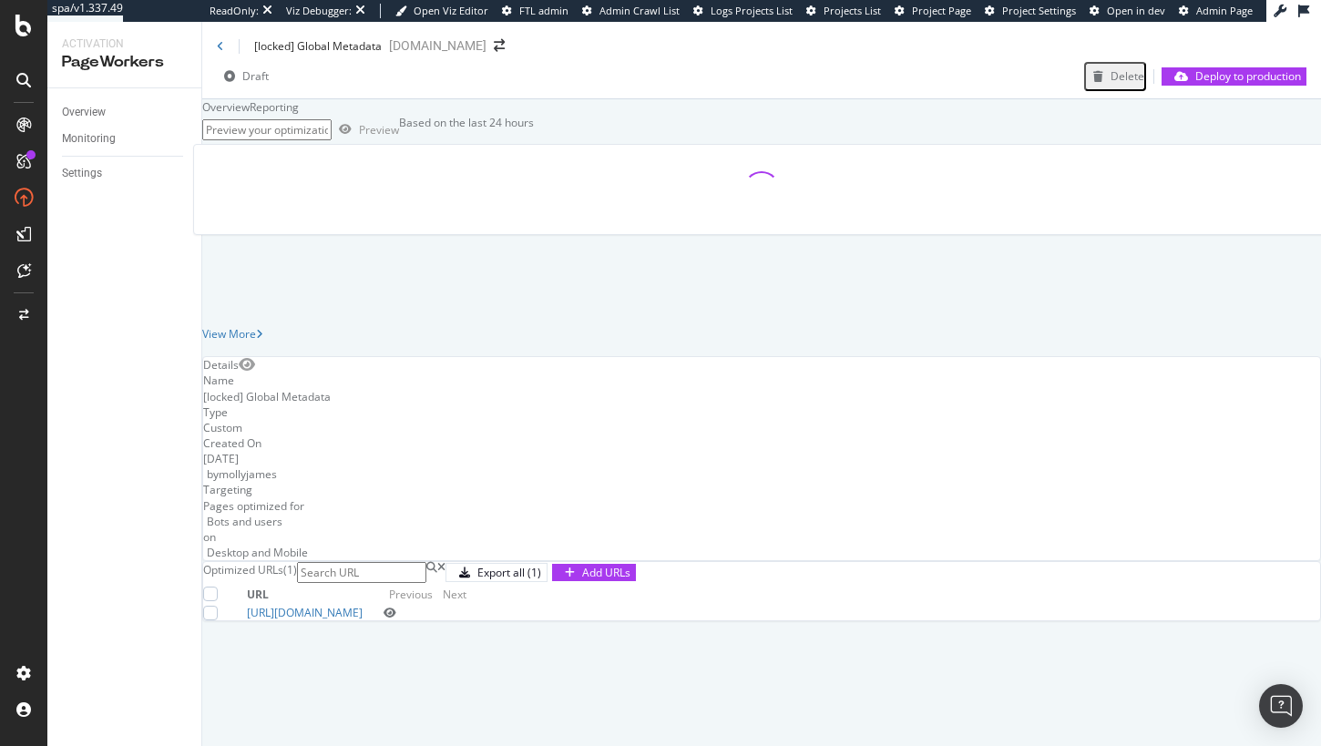
scroll to position [144, 0]
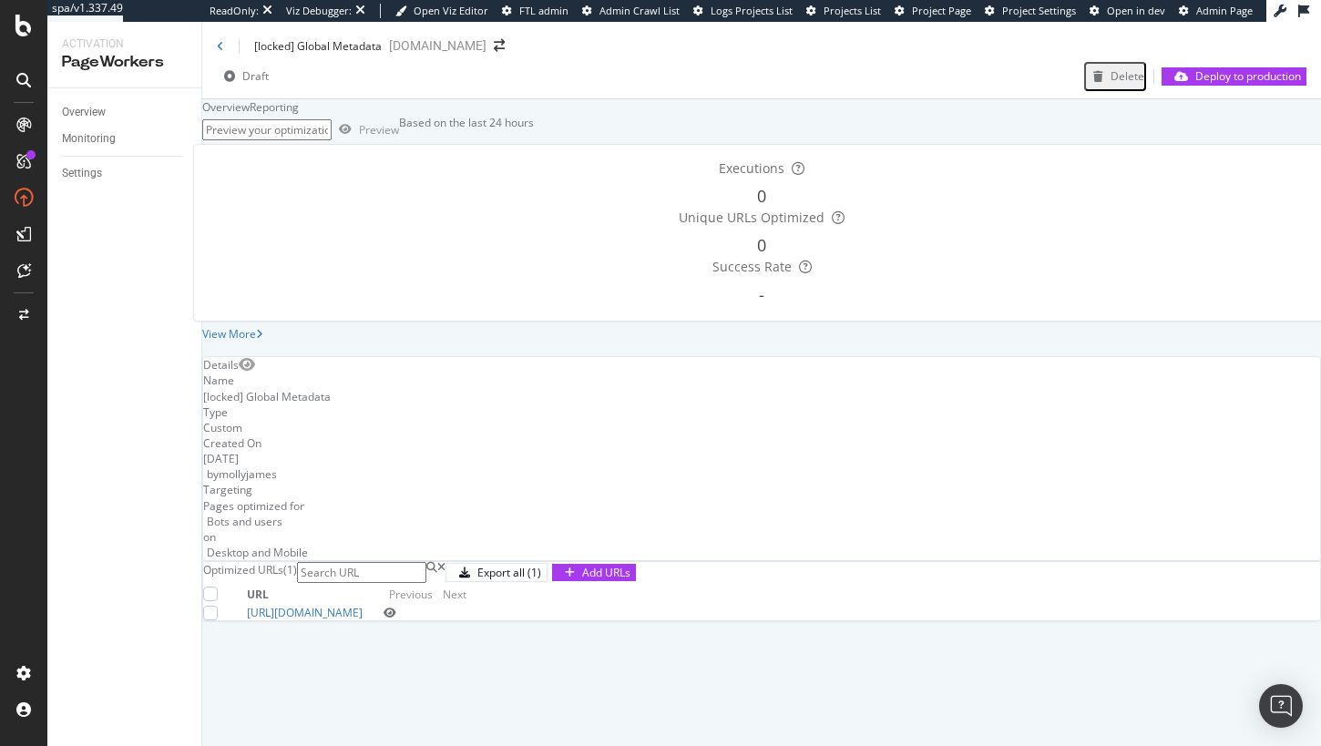
click at [396, 619] on icon "eye" at bounding box center [390, 613] width 13 height 11
click at [218, 49] on icon at bounding box center [220, 46] width 7 height 11
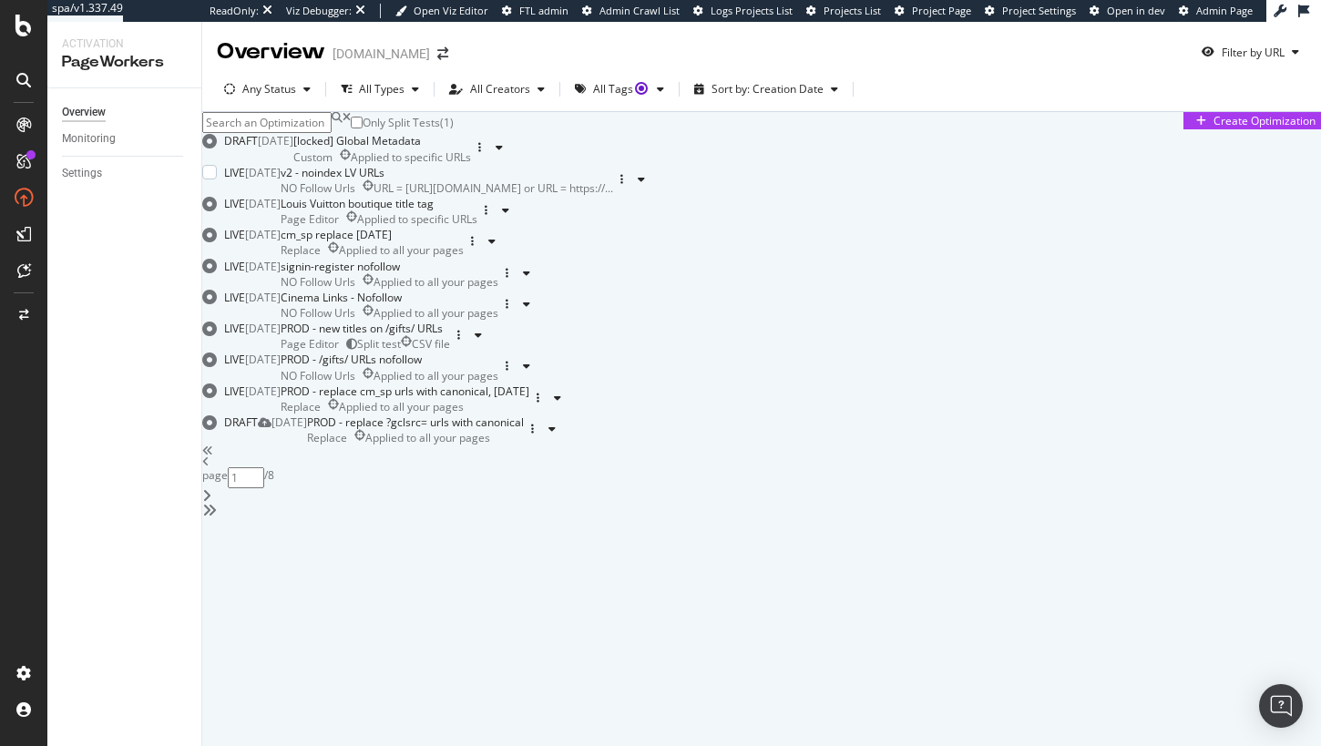
click at [613, 180] on div "v2 - noindex LV URLs" at bounding box center [447, 172] width 333 height 15
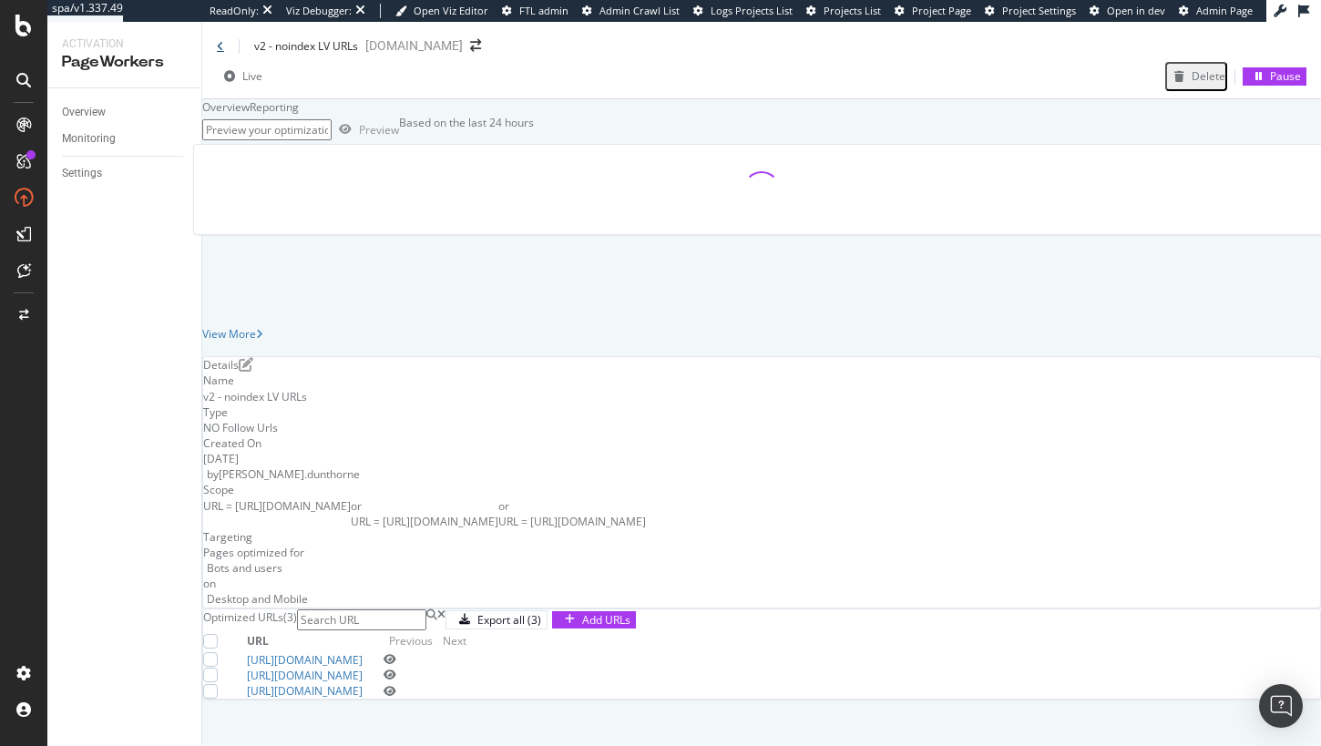
click at [217, 45] on icon at bounding box center [220, 46] width 7 height 11
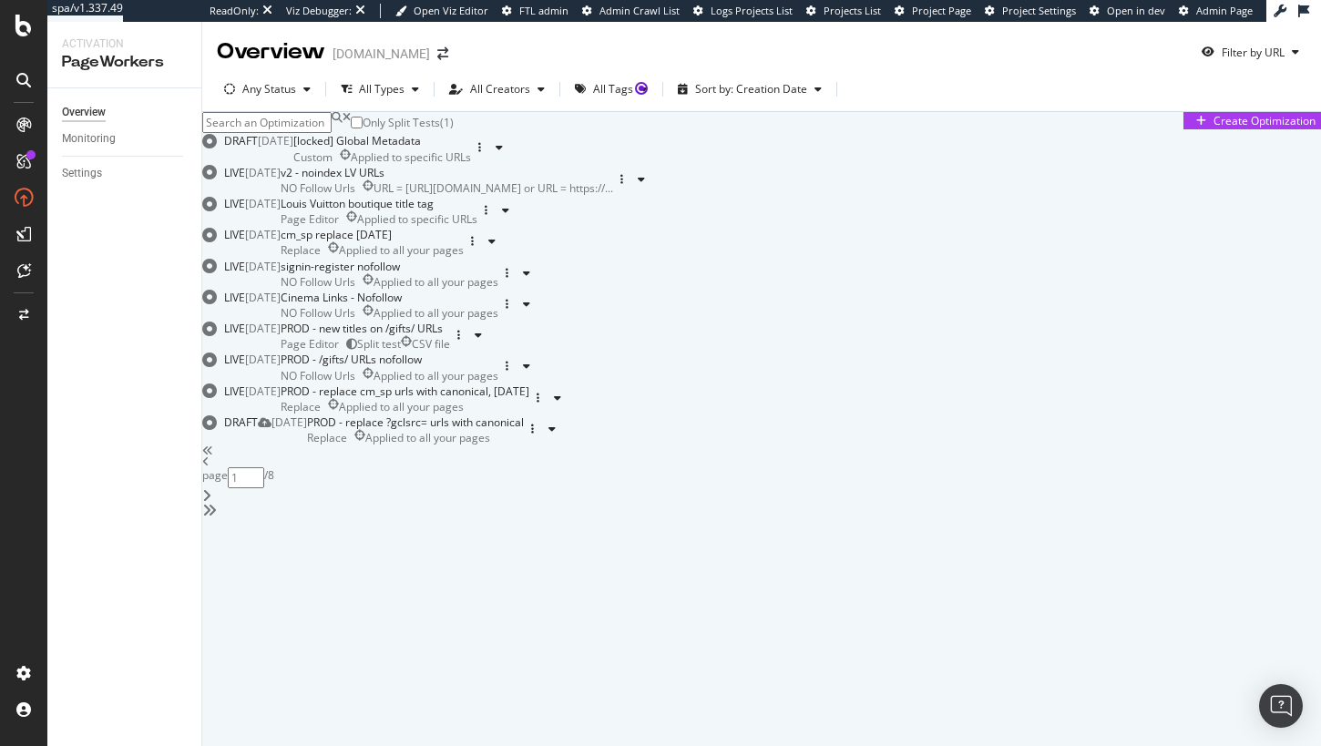
click at [323, 133] on input at bounding box center [266, 122] width 129 height 21
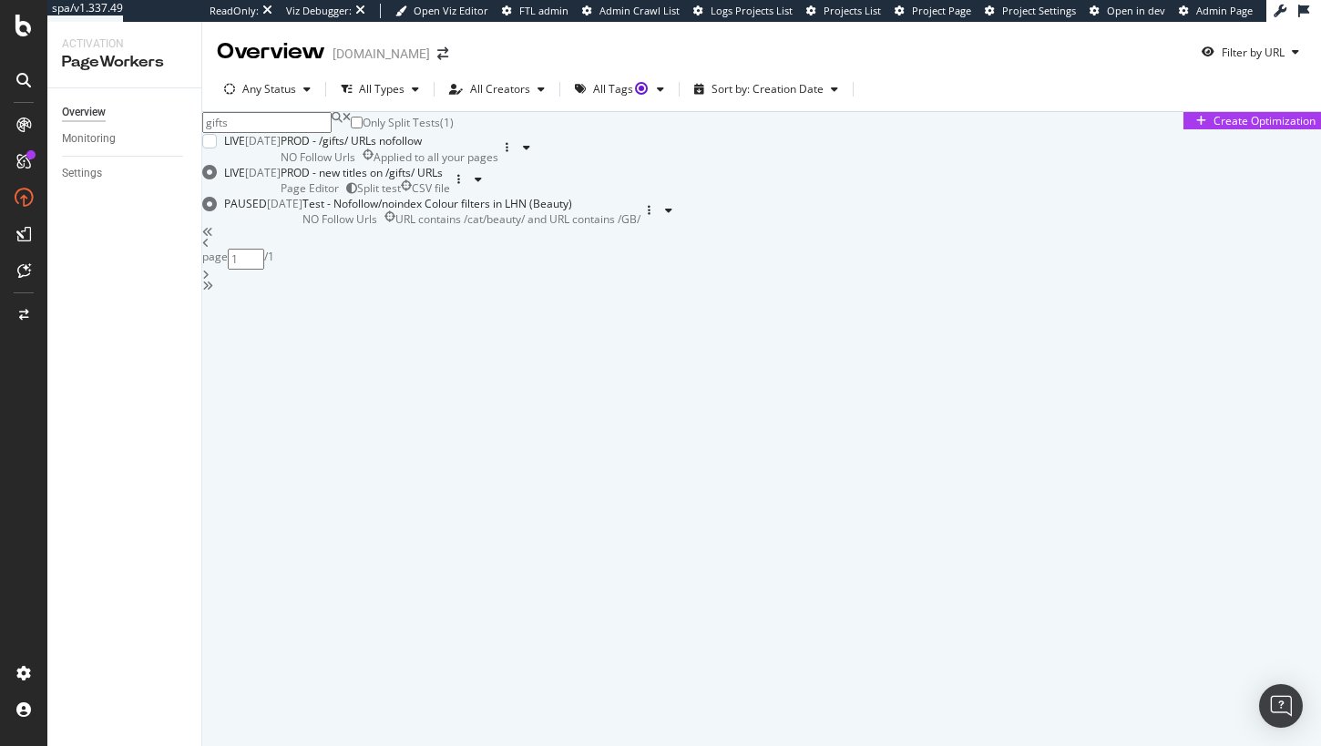
click at [498, 149] on div "PROD - /gifts/ URLs nofollow" at bounding box center [390, 140] width 218 height 15
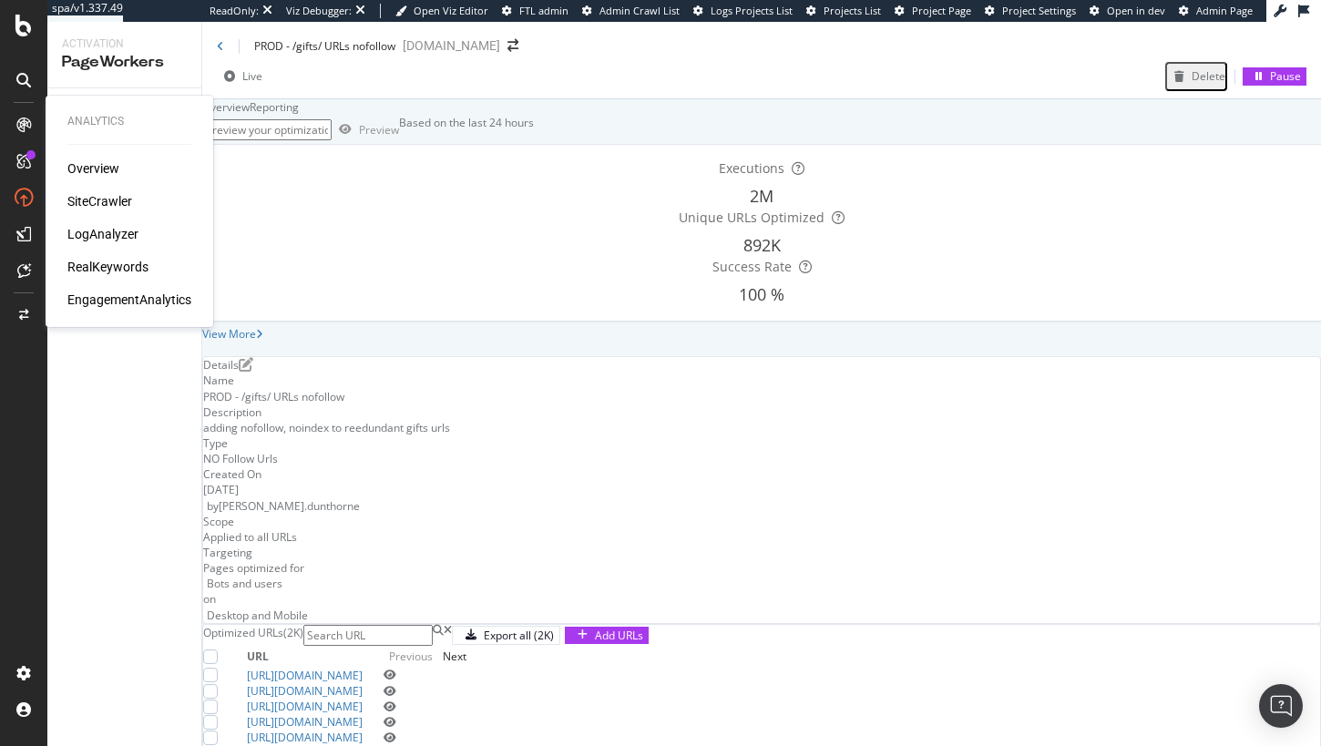
click at [108, 262] on div "RealKeywords" at bounding box center [107, 267] width 81 height 18
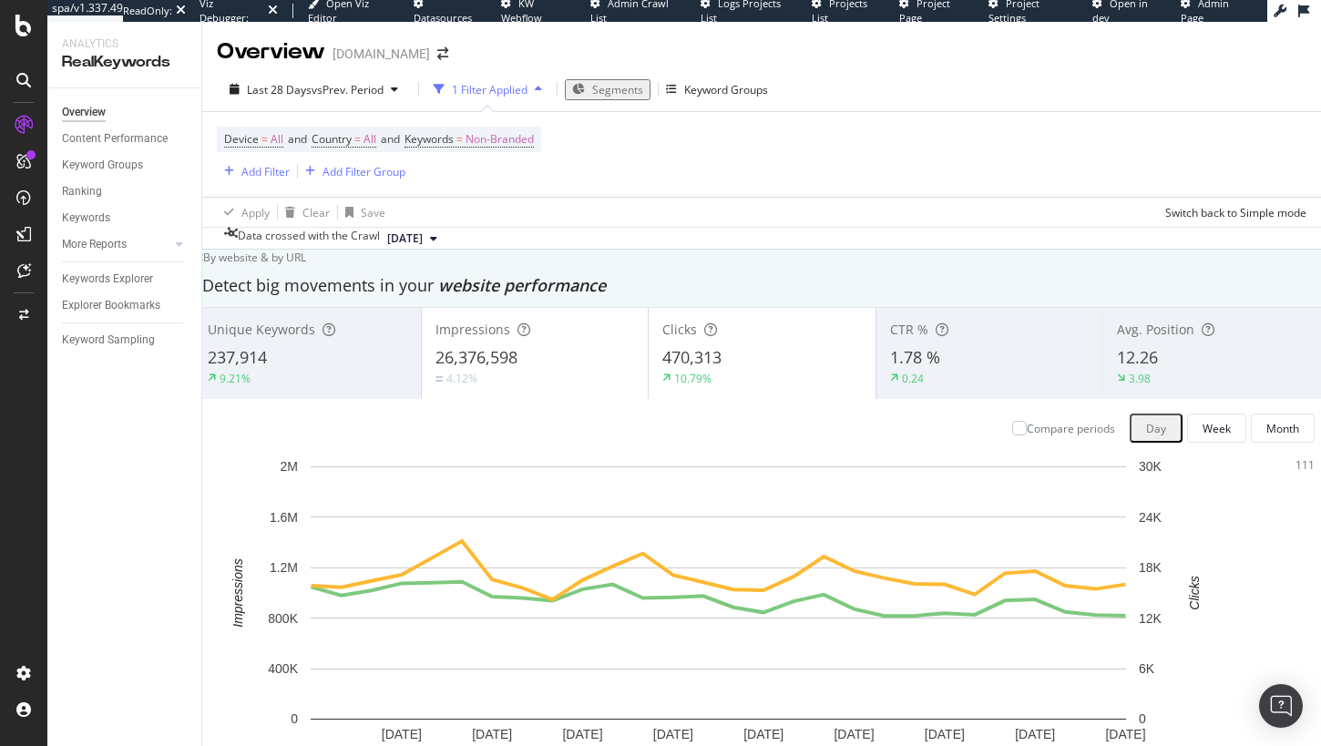
click at [615, 94] on span "Segments" at bounding box center [617, 89] width 51 height 15
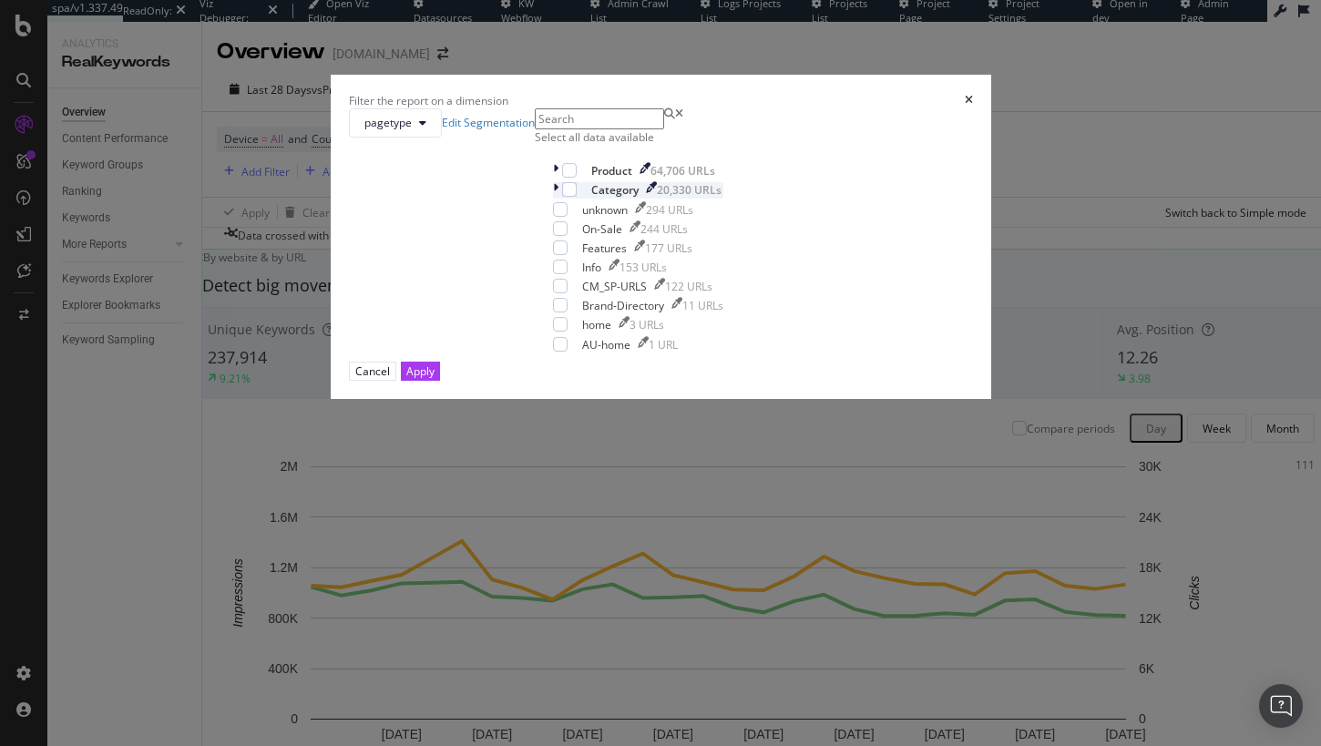
click at [553, 198] on icon "modal" at bounding box center [555, 189] width 5 height 15
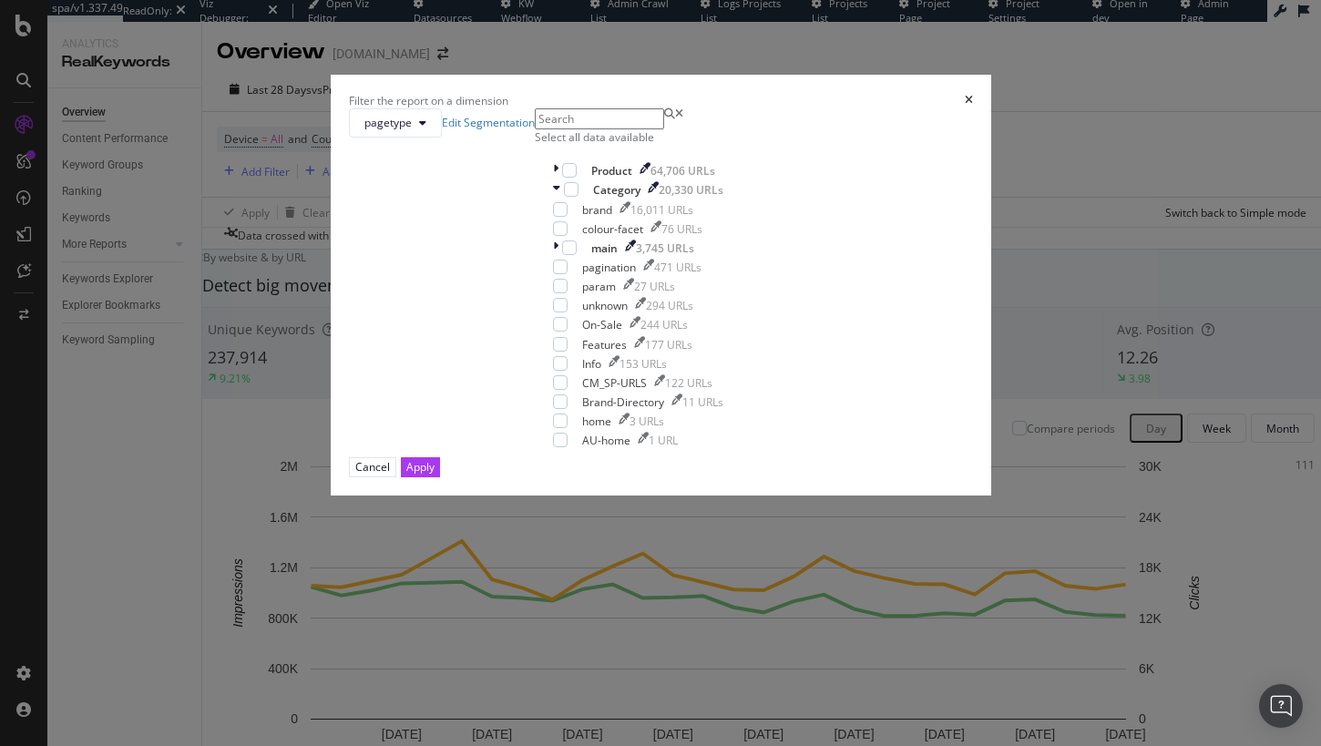
click at [923, 229] on div "Filter the report on a dimension pagetype Edit Segmentation Select all data ava…" at bounding box center [660, 373] width 1321 height 746
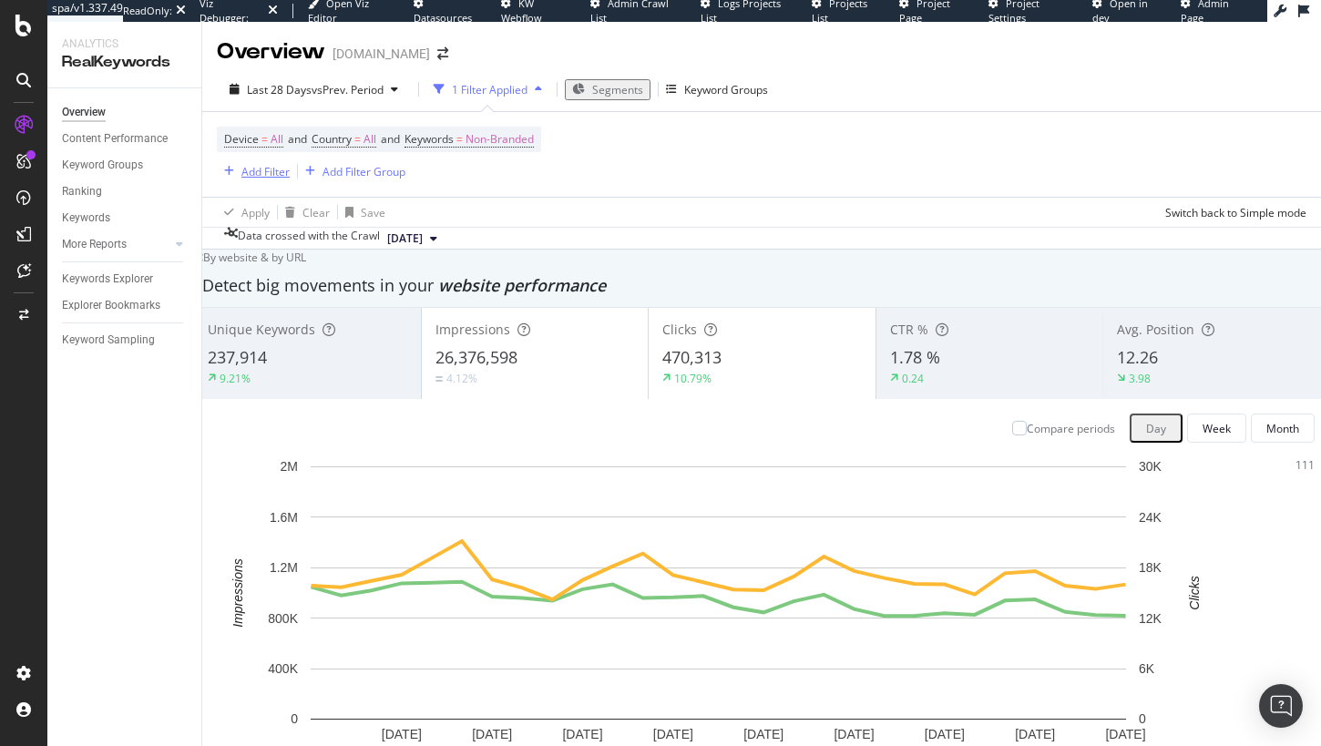
click at [263, 170] on div "Add Filter" at bounding box center [265, 171] width 48 height 15
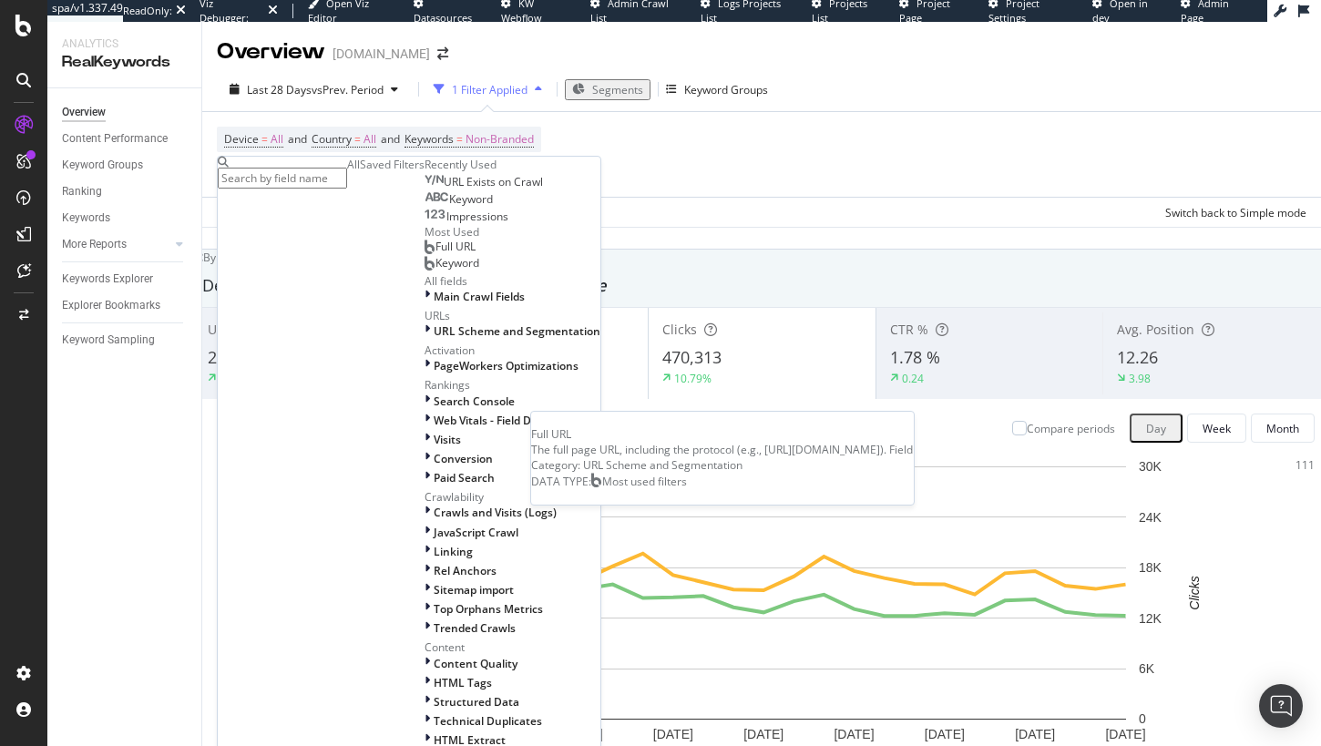
click at [425, 254] on div "Full URL" at bounding box center [450, 247] width 51 height 15
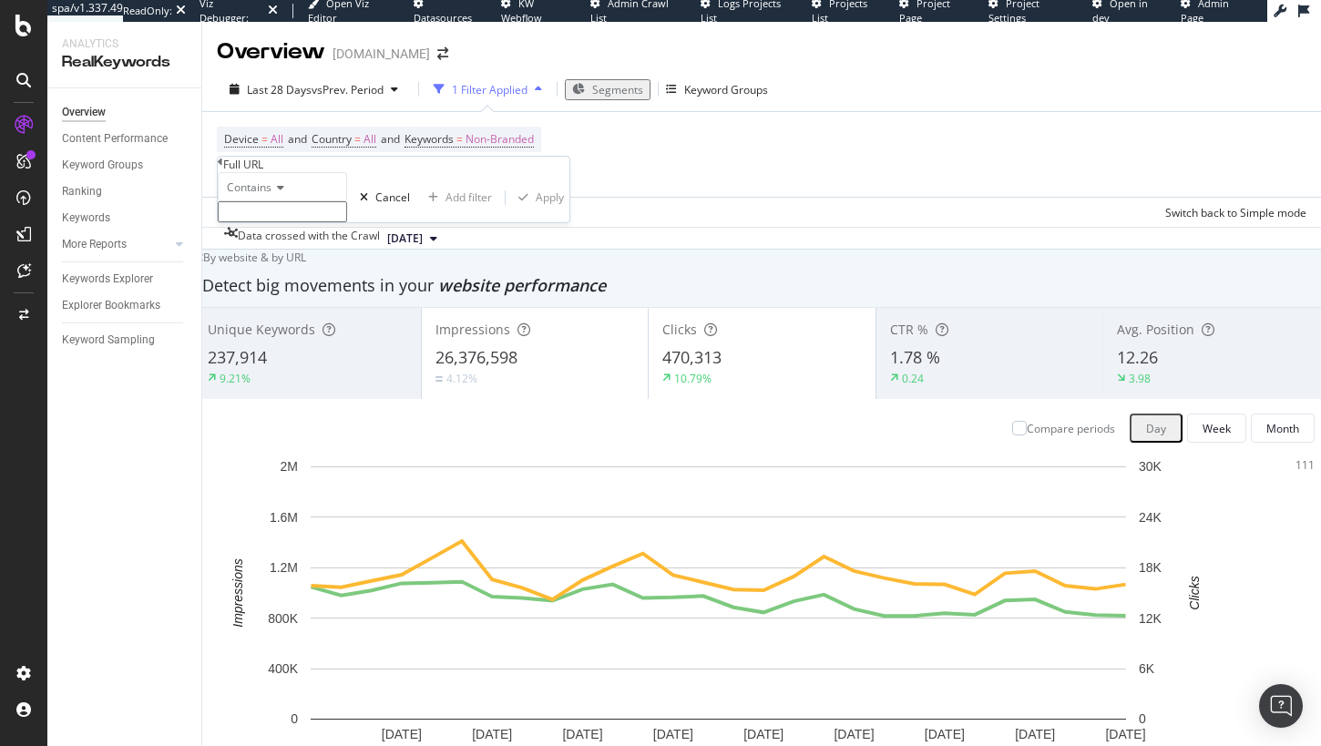
click at [317, 222] on input "text" at bounding box center [282, 211] width 129 height 21
type input "/gifts/"
click at [536, 210] on div "Apply" at bounding box center [550, 202] width 28 height 15
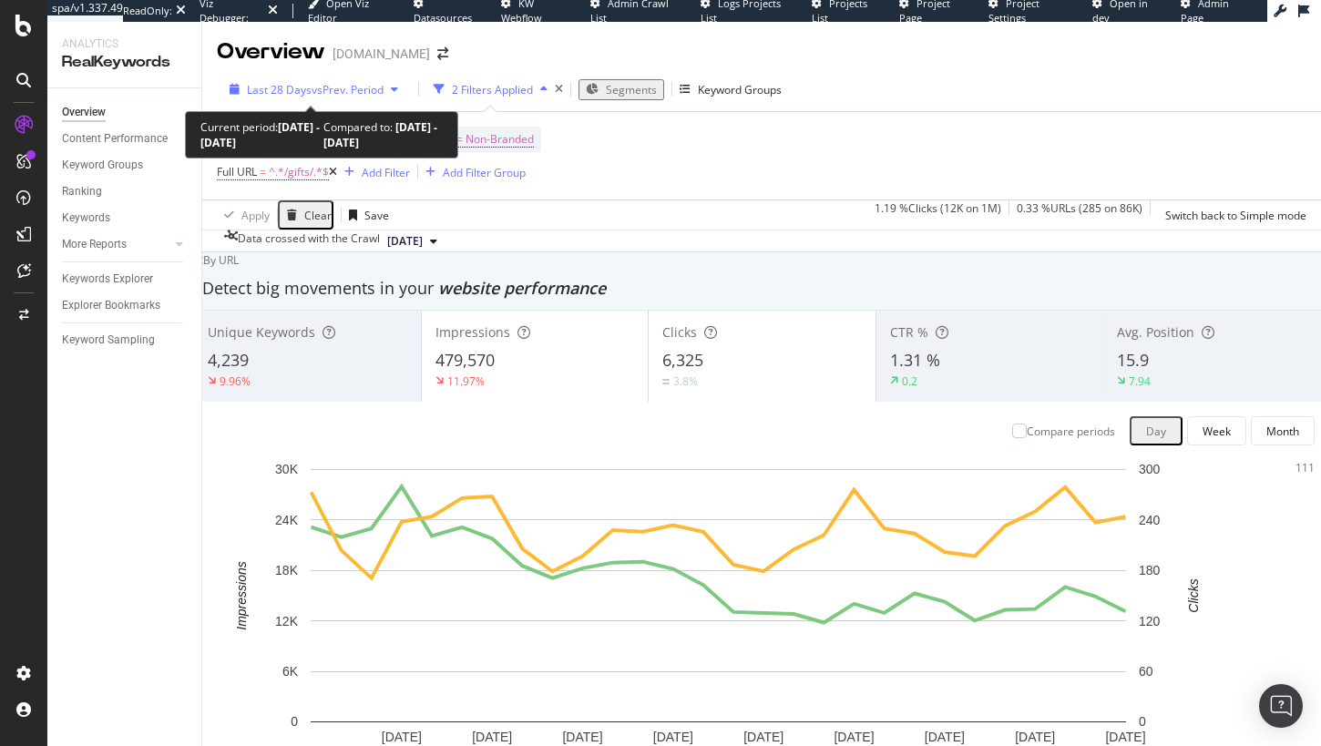
click at [344, 89] on span "vs Prev. Period" at bounding box center [348, 89] width 72 height 15
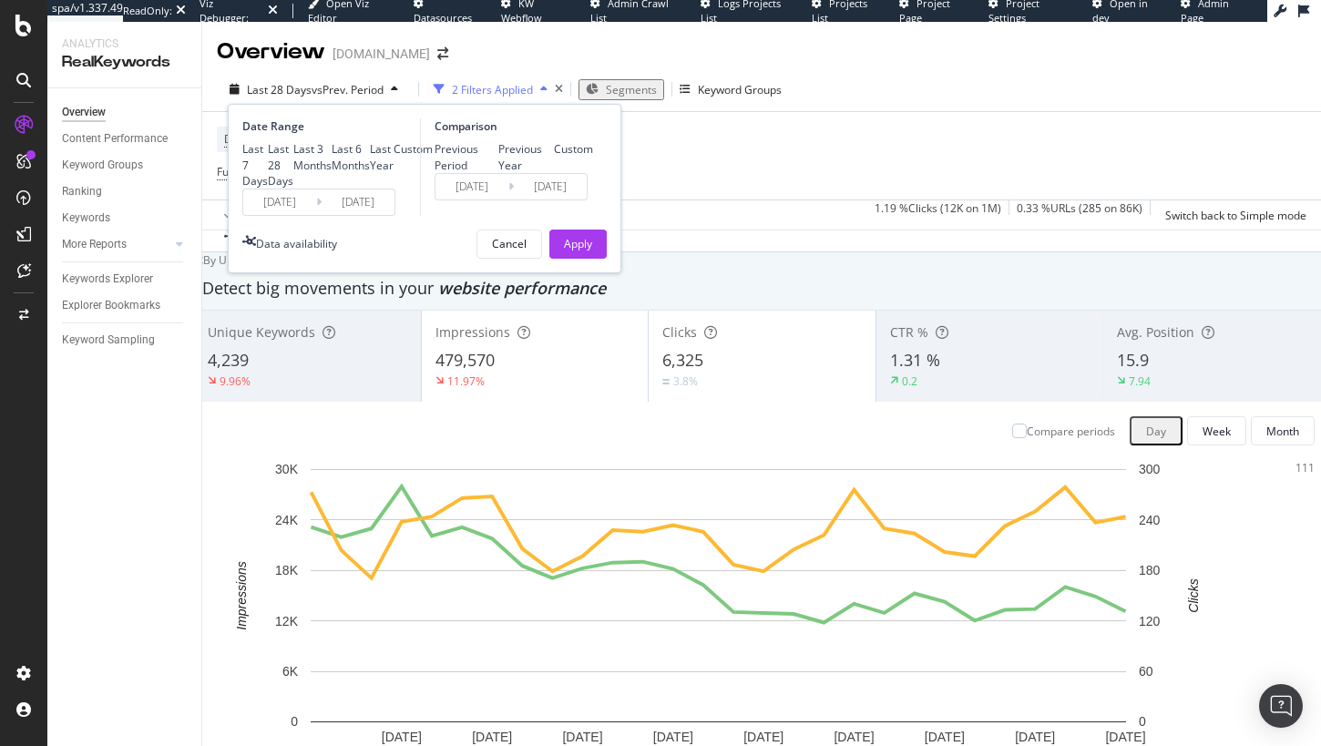
click at [273, 215] on input "2025/08/28" at bounding box center [279, 203] width 73 height 26
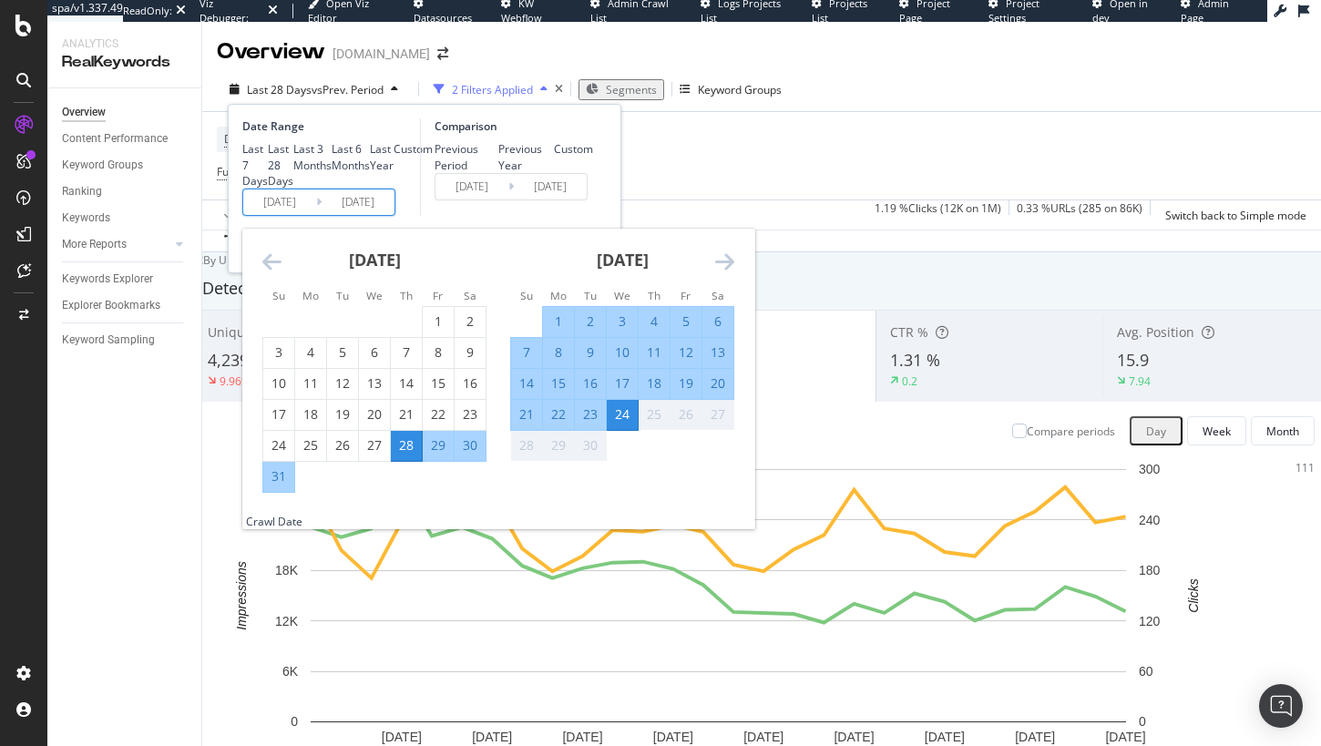
click at [270, 272] on icon "Move backward to switch to the previous month." at bounding box center [271, 262] width 19 height 22
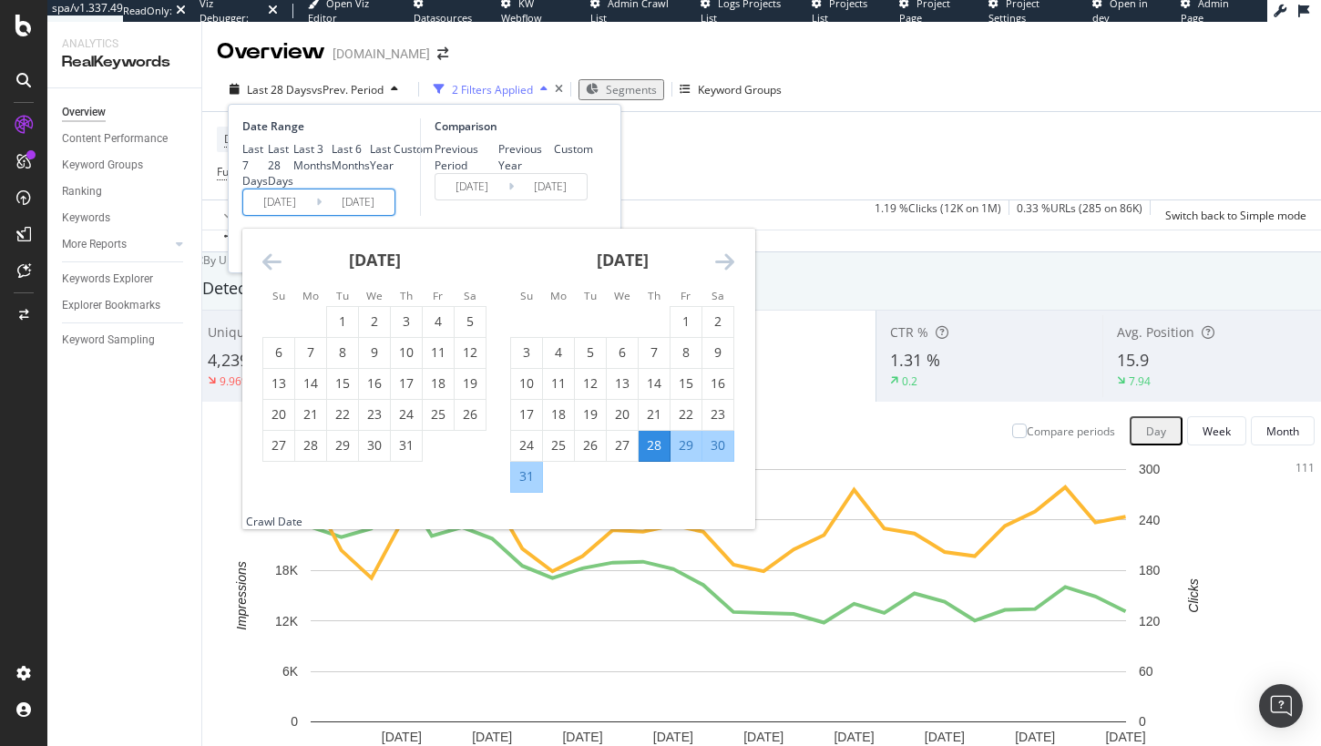
click at [270, 272] on icon "Move backward to switch to the previous month." at bounding box center [271, 262] width 19 height 22
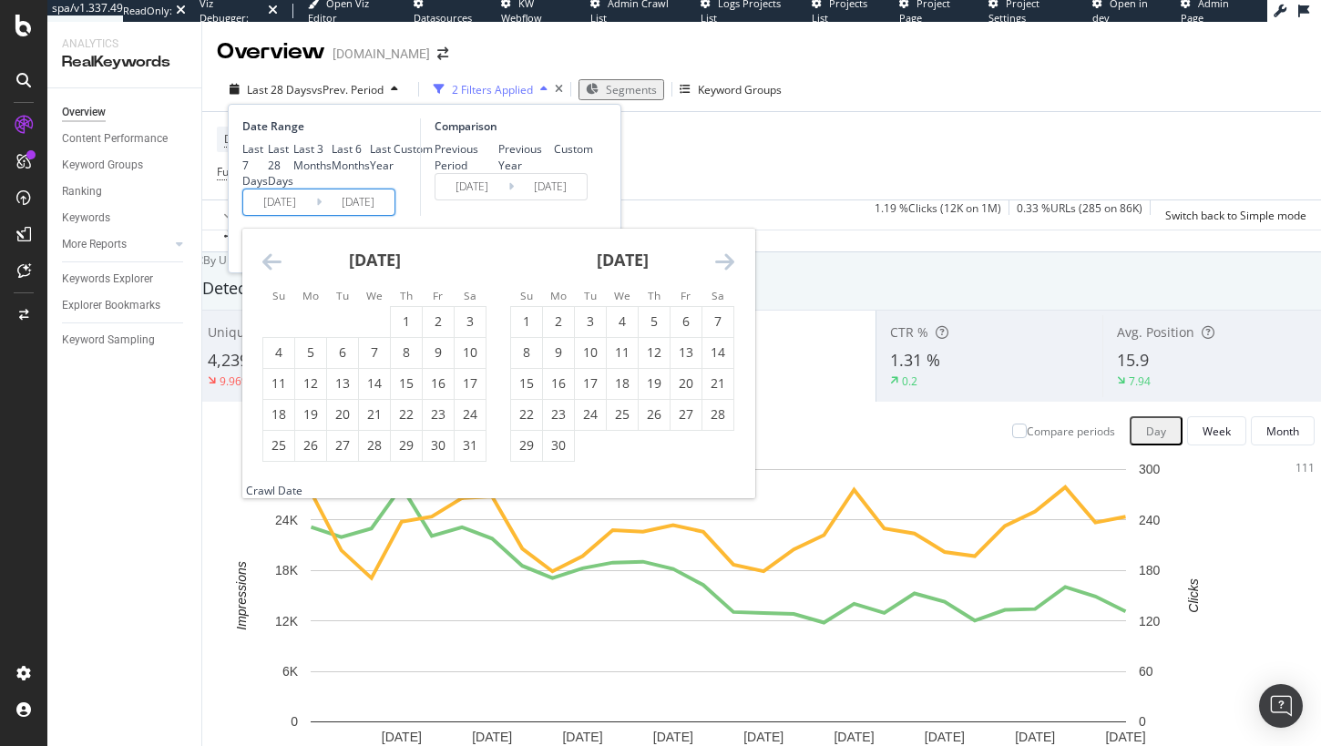
click at [270, 272] on icon "Move backward to switch to the previous month." at bounding box center [271, 262] width 19 height 22
click at [471, 331] on div "1" at bounding box center [470, 322] width 31 height 18
type input "2025/02/01"
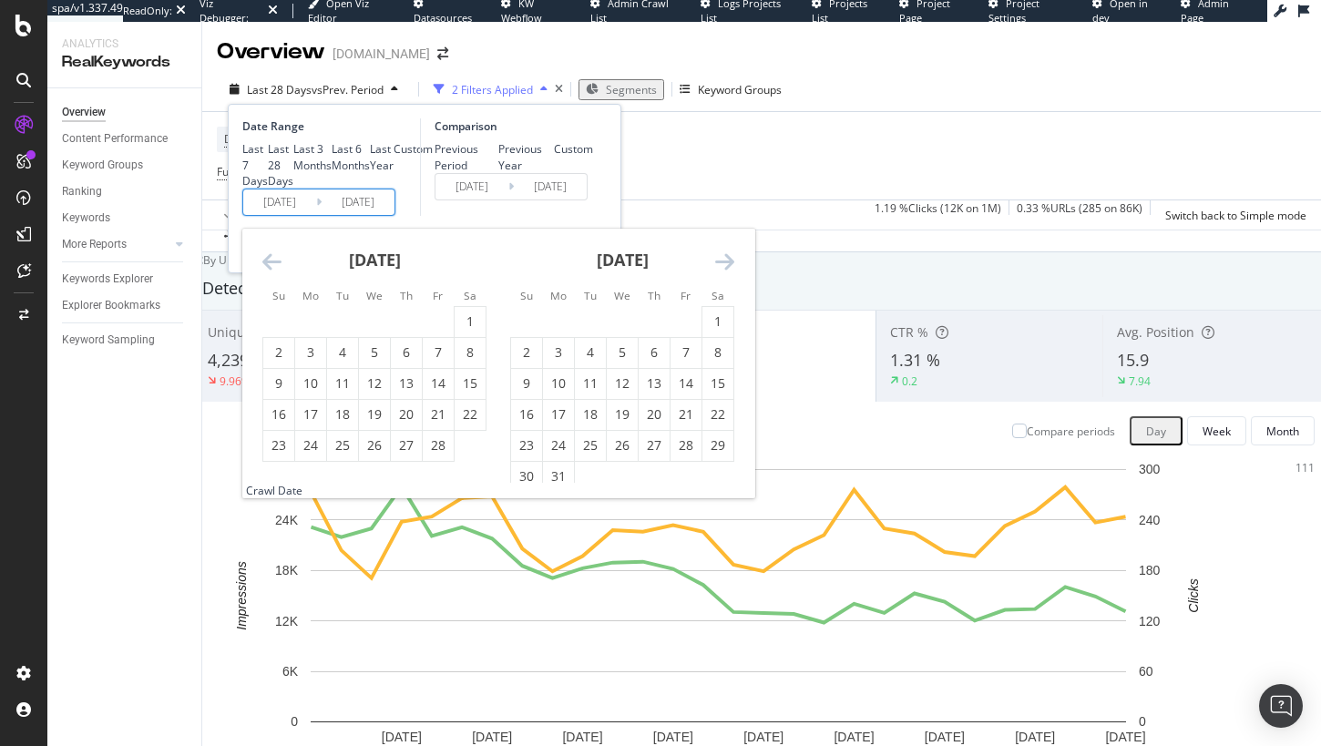
type input "2024/06/09"
type input "2025/01/31"
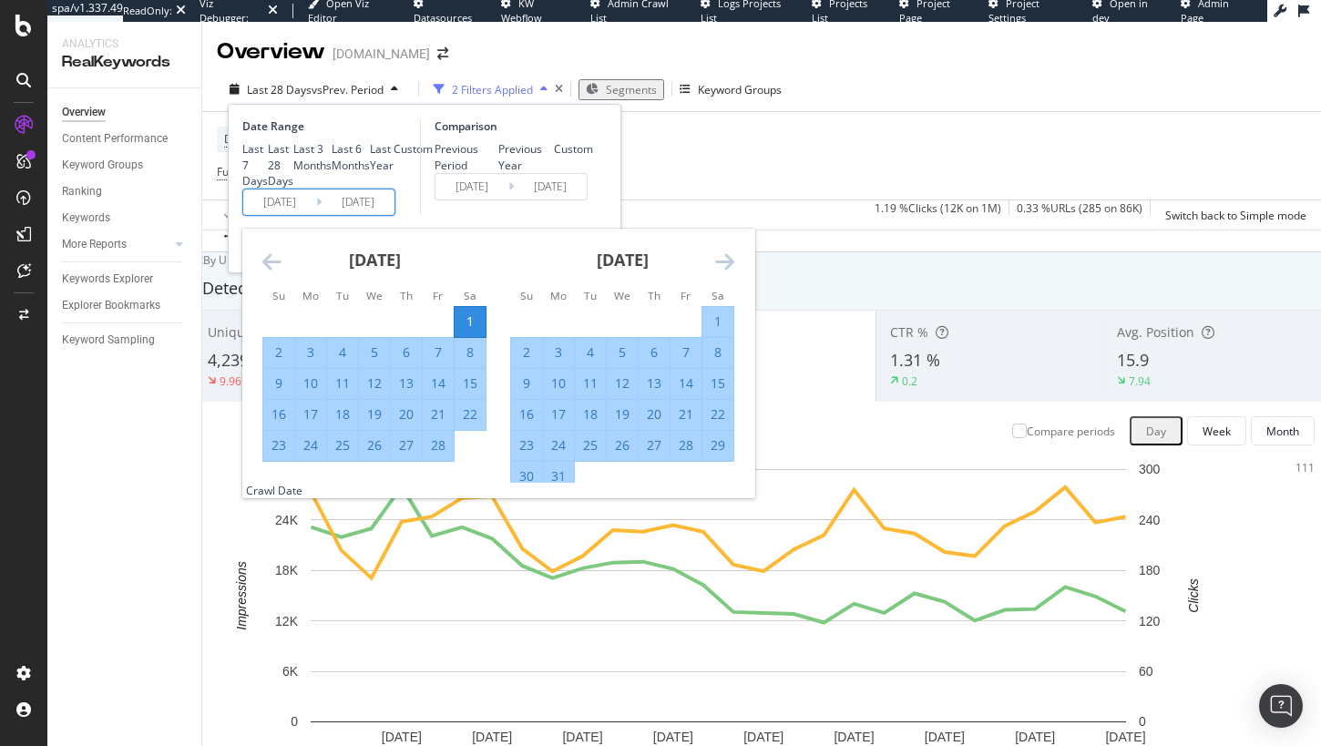
click at [515, 216] on div "Comparison Previous Period Previous Year Custom 2024/06/09 Navigate forward to …" at bounding box center [506, 166] width 173 height 97
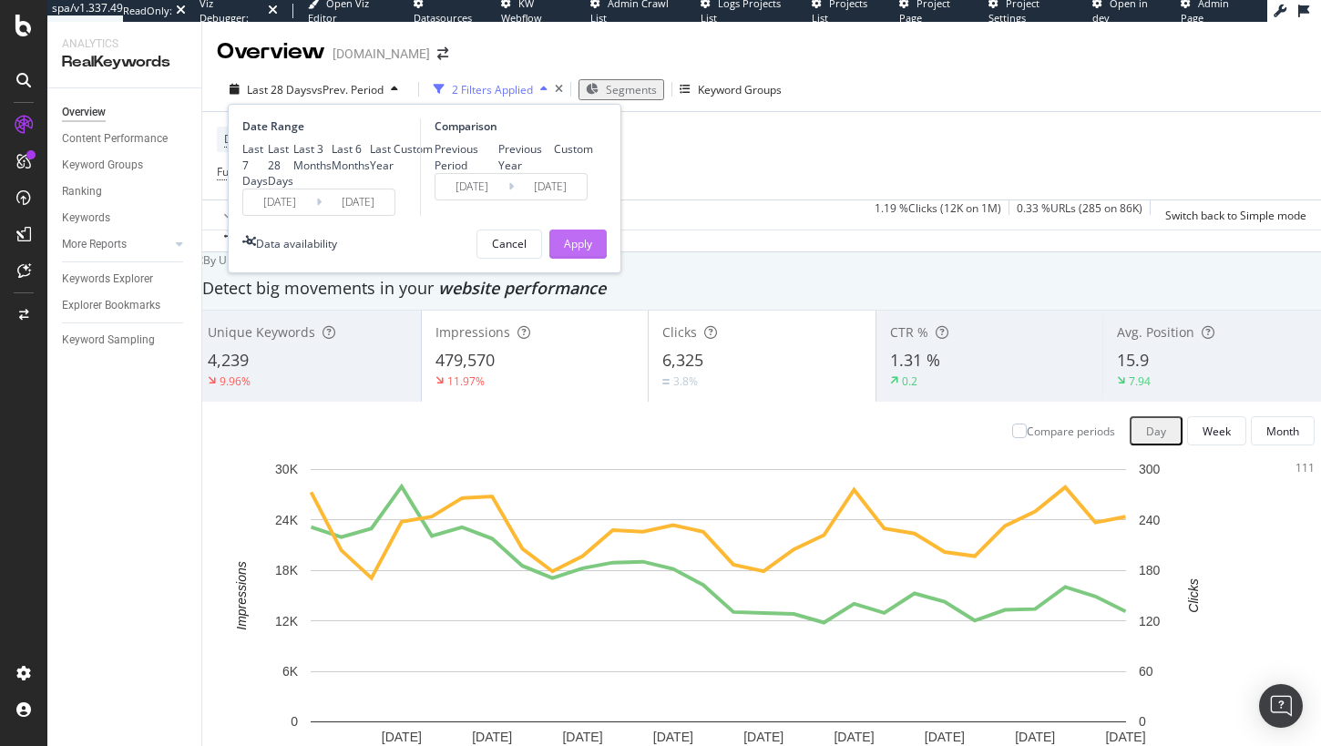
click at [578, 258] on div "Apply" at bounding box center [578, 244] width 28 height 27
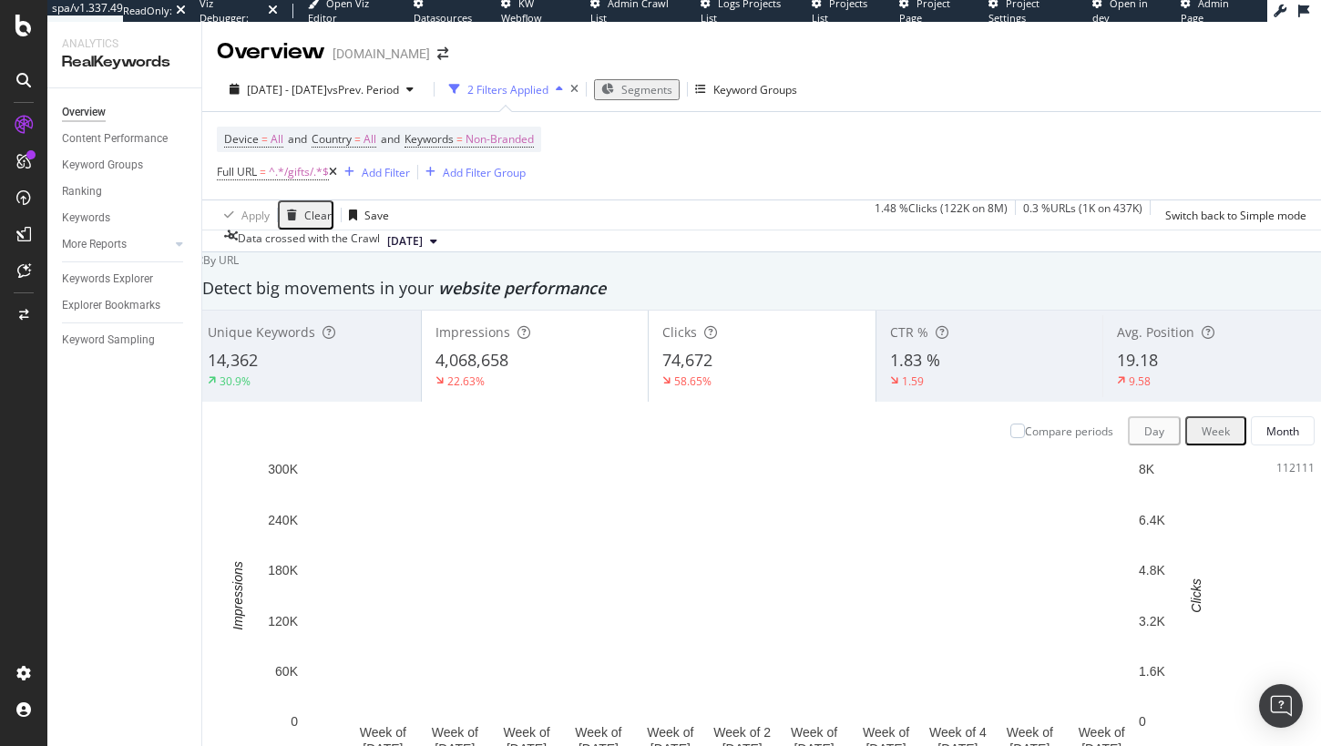
scroll to position [687, 0]
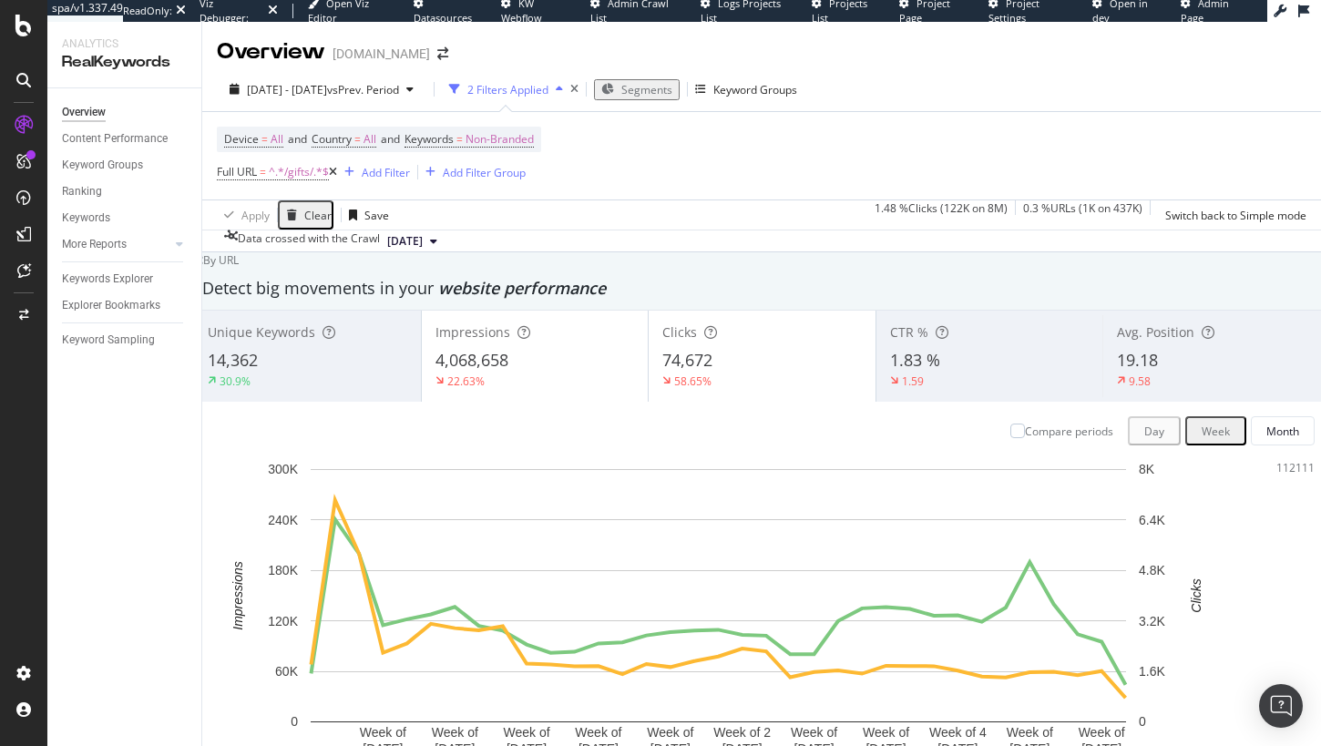
click at [1228, 410] on span "Impressions" at bounding box center [1249, 409] width 86 height 16
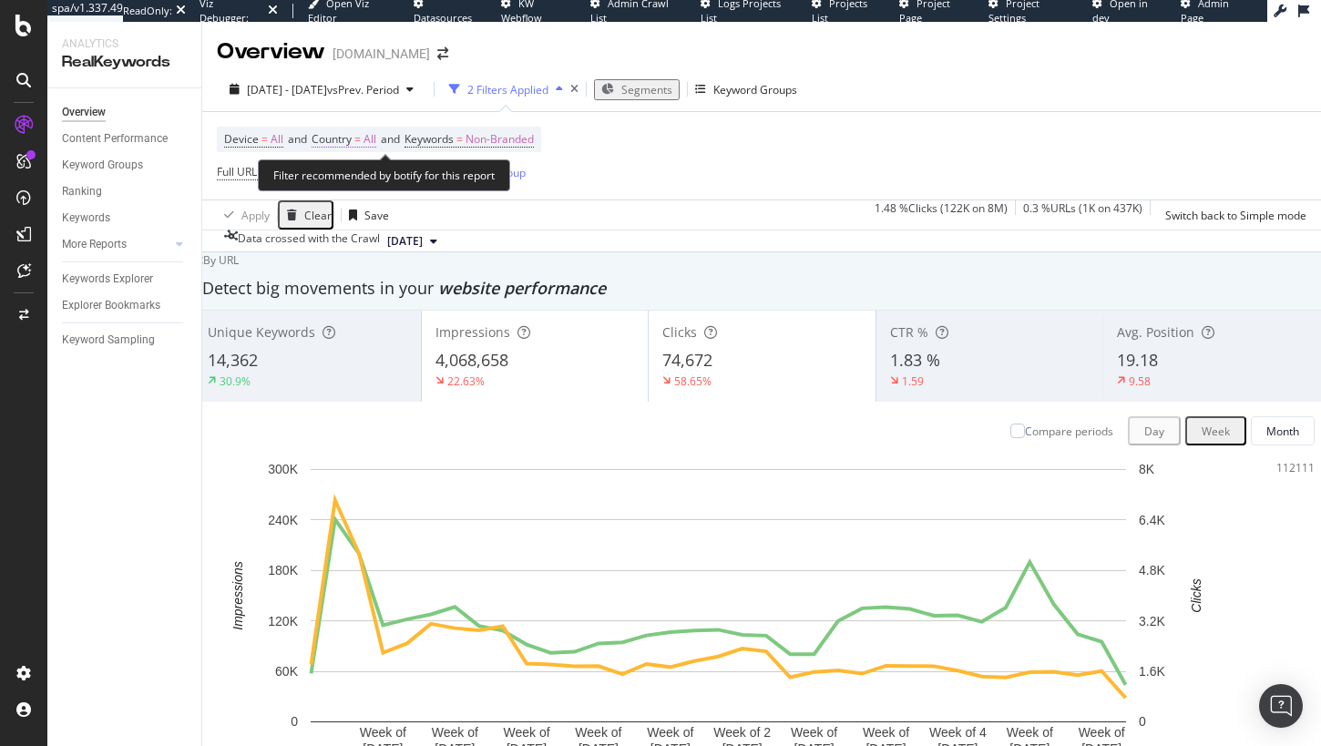
scroll to position [0, 0]
click at [509, 146] on span "Non-Branded" at bounding box center [500, 140] width 68 height 26
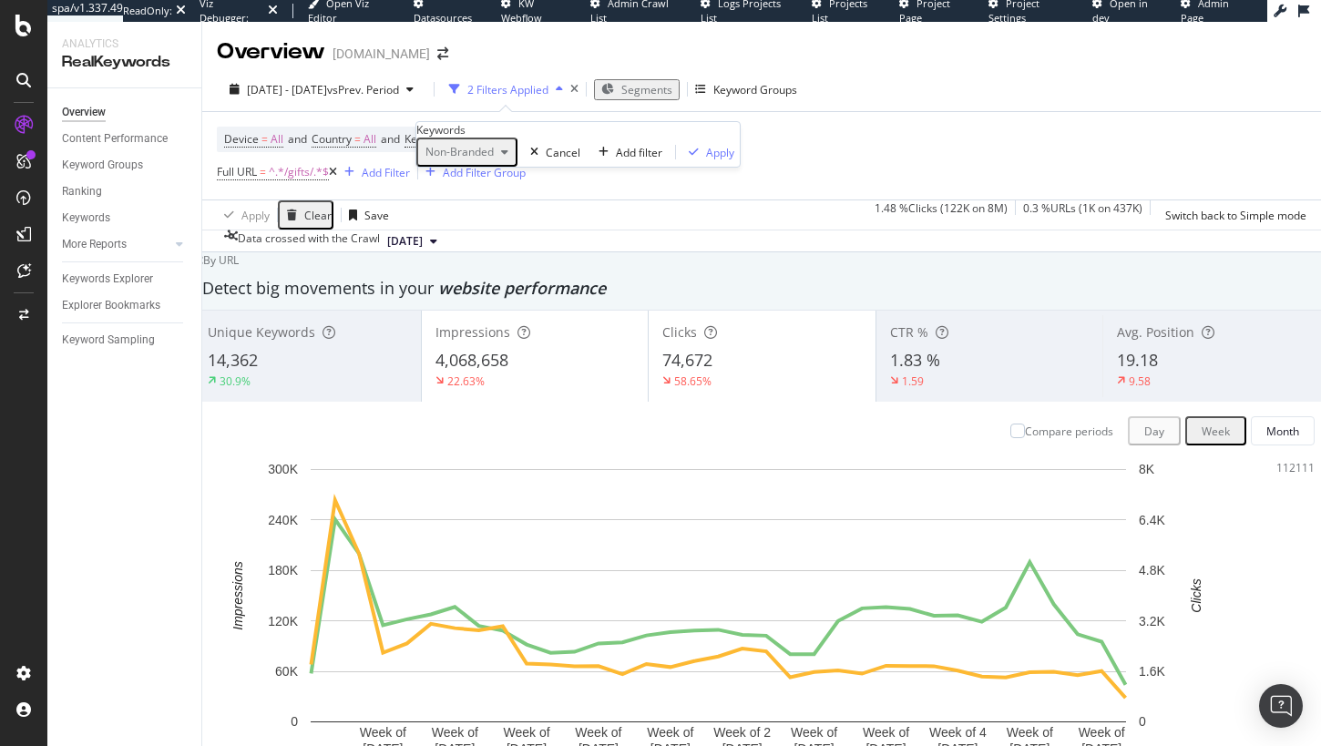
click at [477, 164] on div "Non-Branded" at bounding box center [466, 152] width 97 height 24
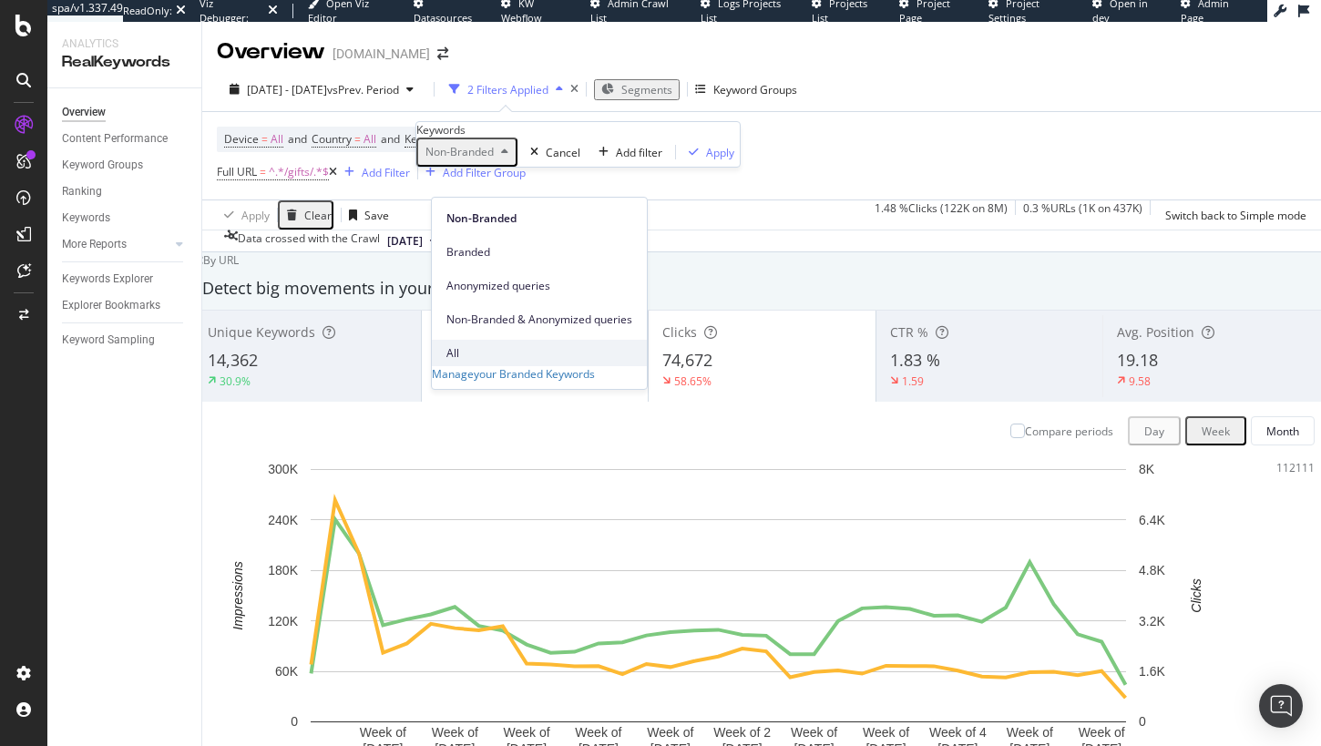
click at [471, 345] on span "All" at bounding box center [539, 353] width 186 height 16
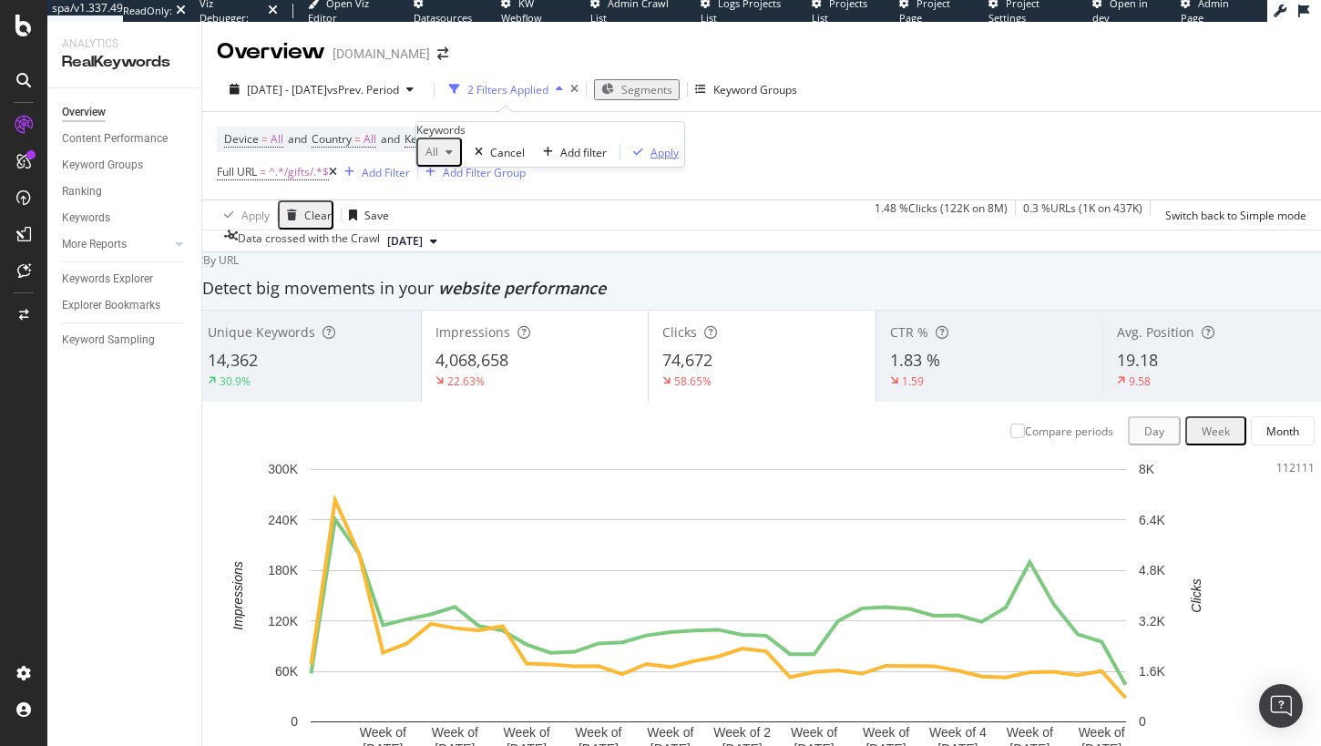
click at [651, 160] on div "Apply" at bounding box center [665, 152] width 28 height 15
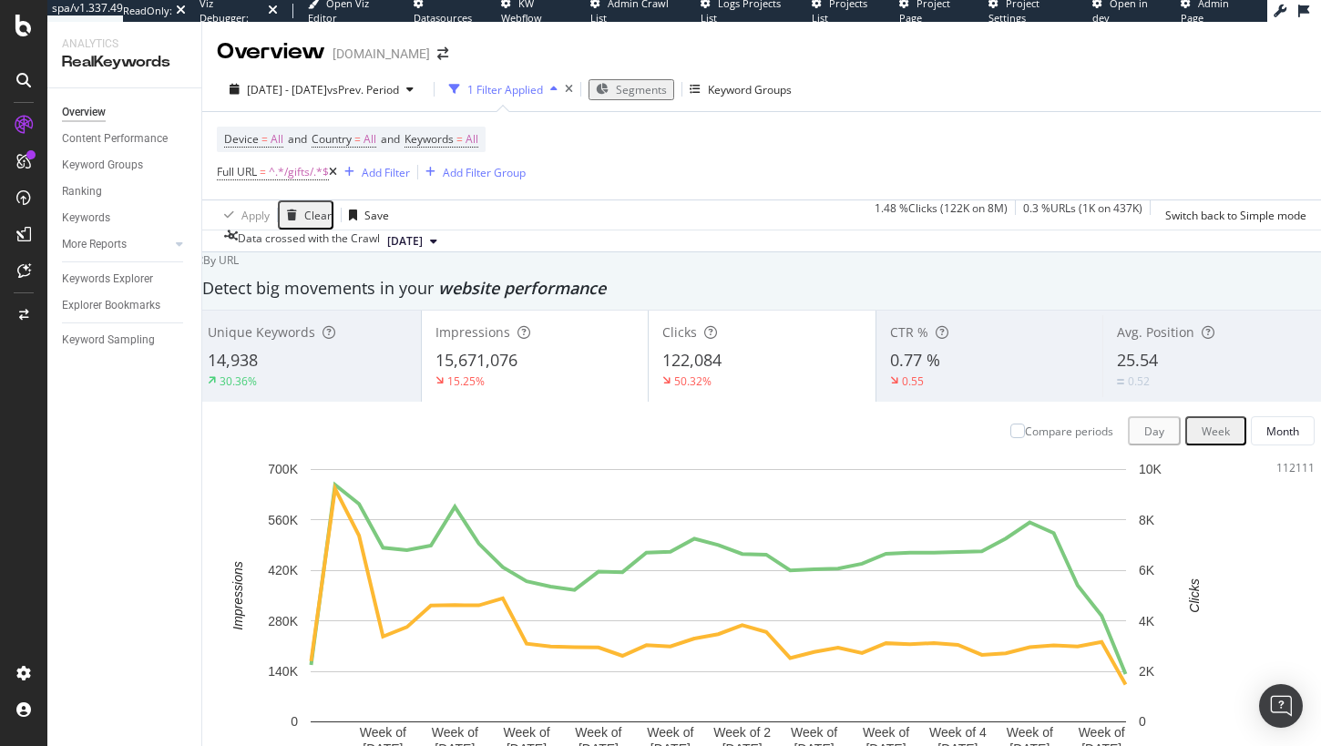
click at [333, 169] on icon at bounding box center [333, 172] width 8 height 11
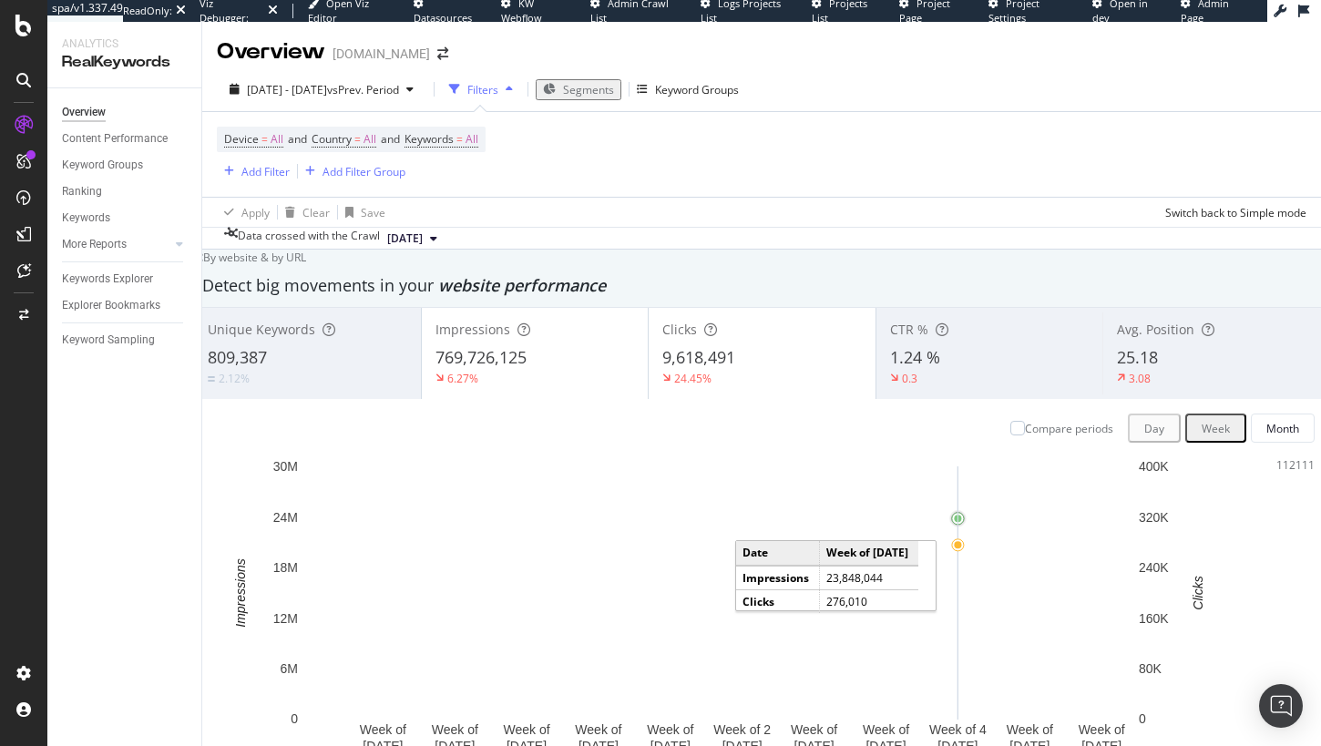
scroll to position [604, 0]
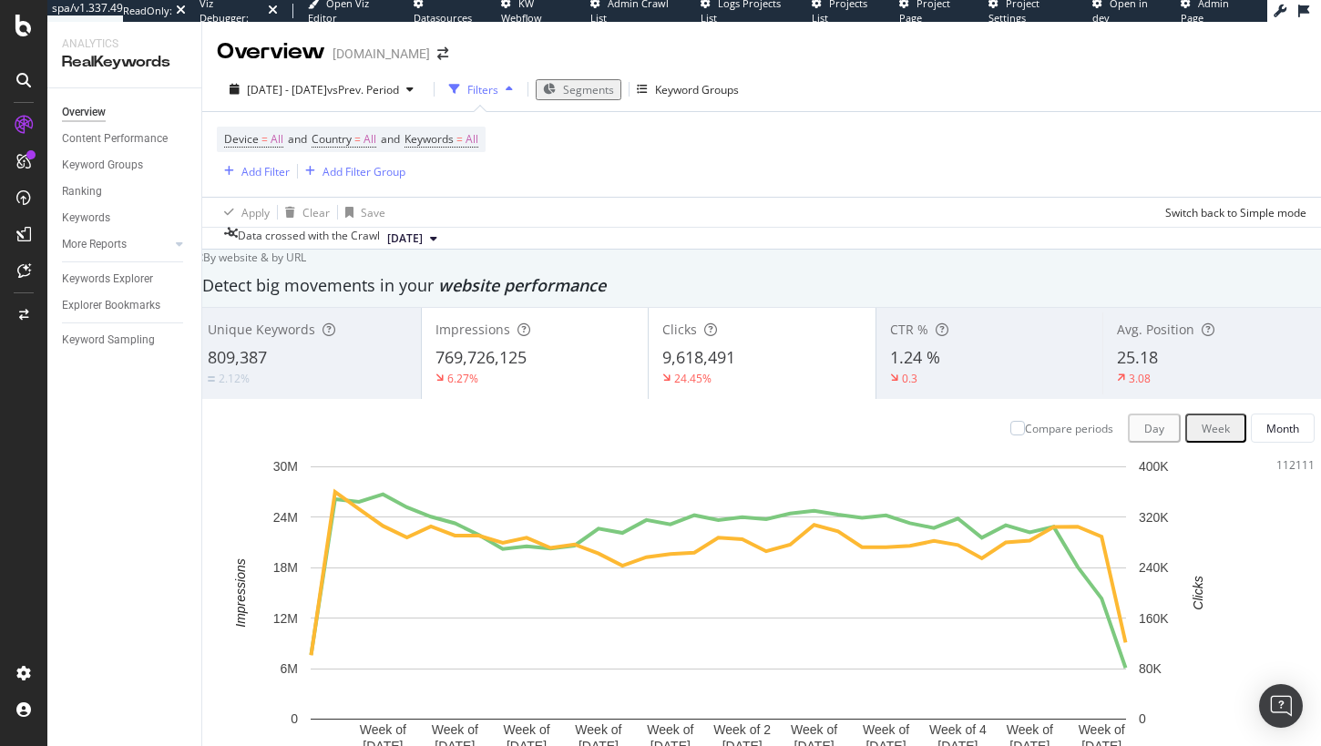
click at [1212, 455] on span "Clicks" at bounding box center [1216, 455] width 86 height 16
click at [611, 82] on span "Segments" at bounding box center [588, 89] width 51 height 15
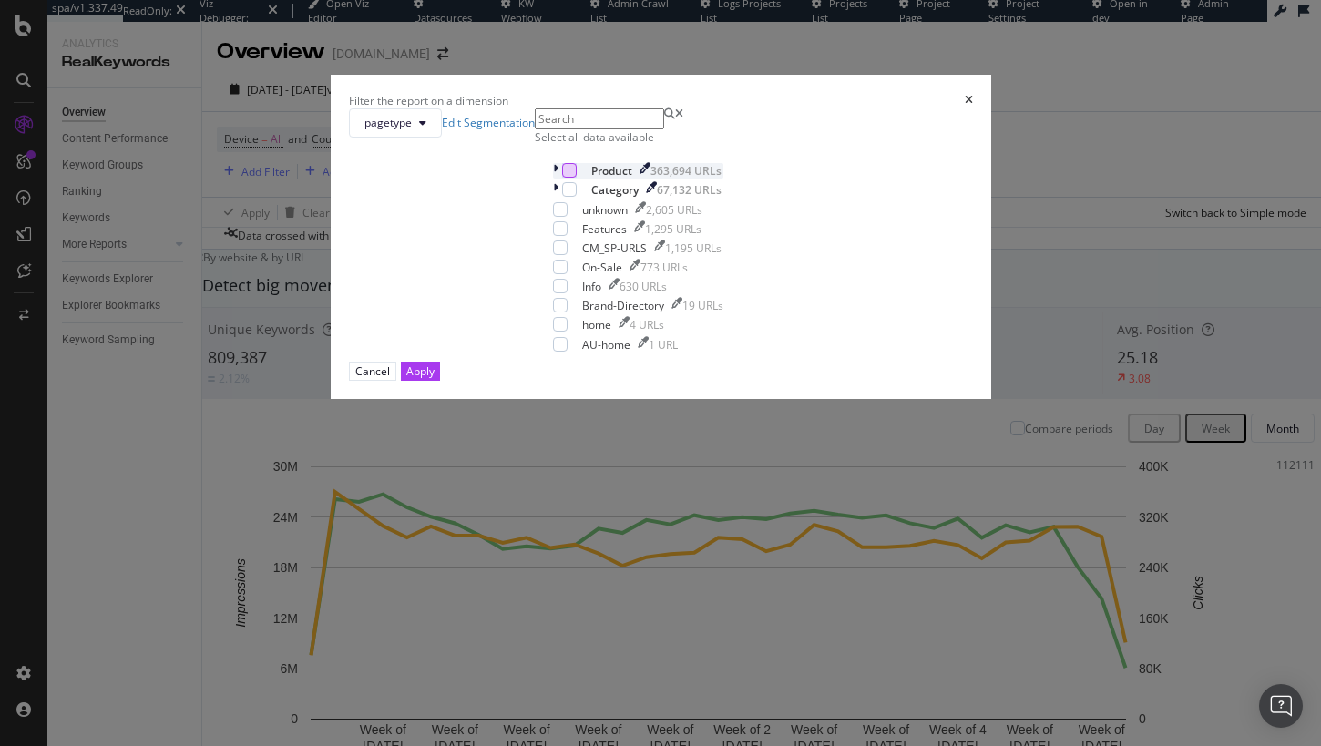
click at [562, 178] on div "modal" at bounding box center [569, 170] width 15 height 15
click at [435, 379] on div "Apply" at bounding box center [420, 371] width 28 height 15
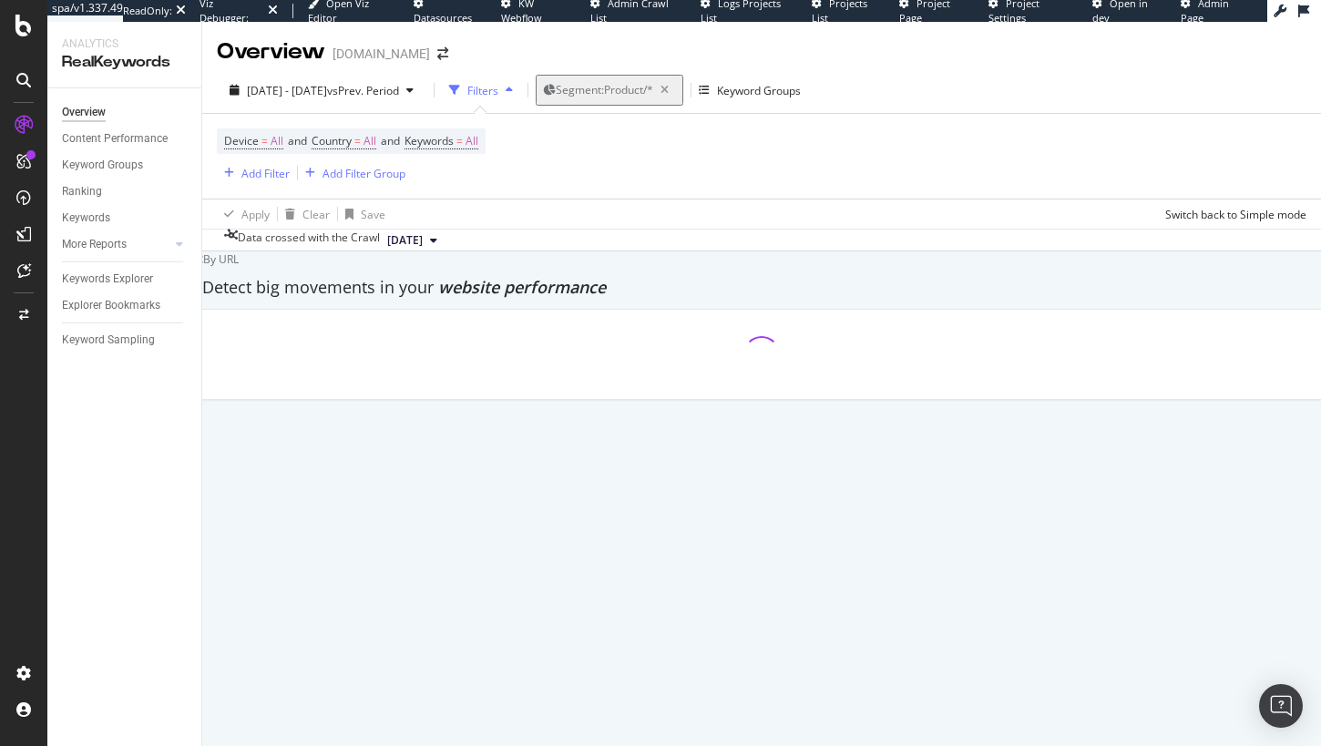
scroll to position [717, 0]
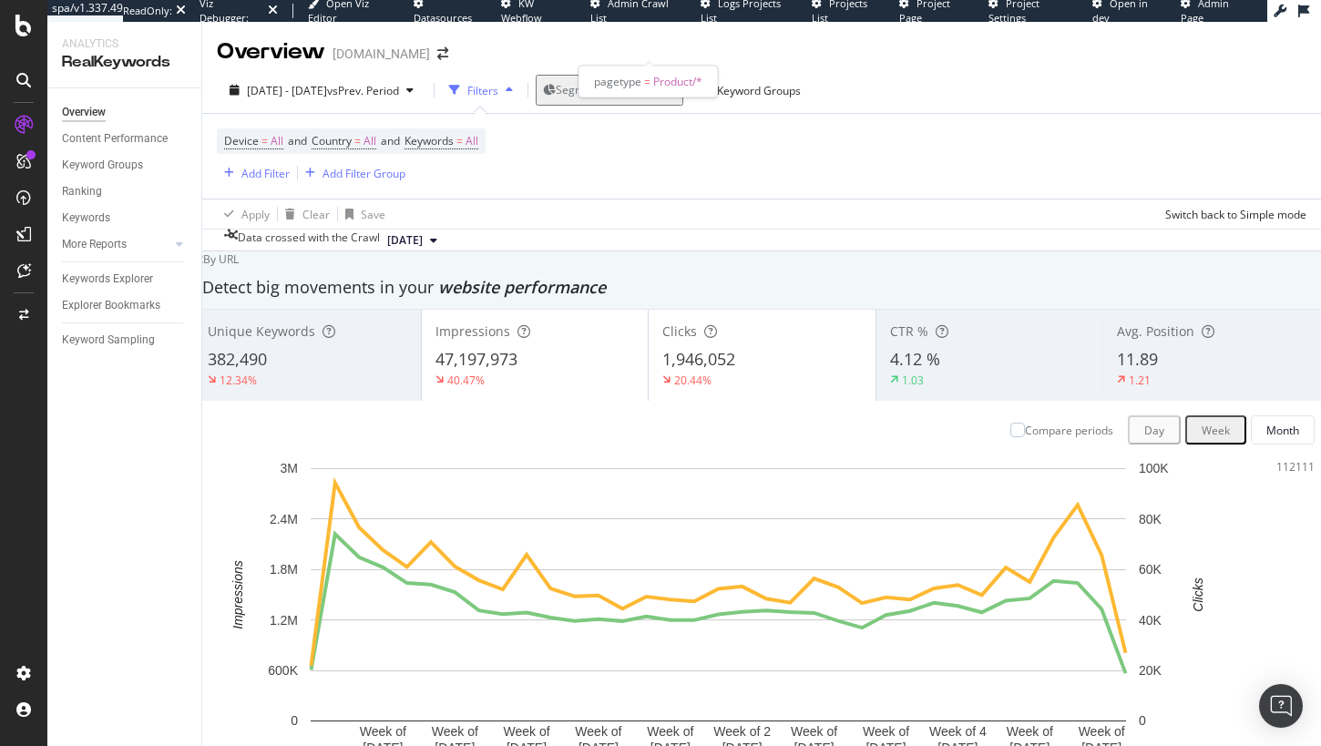
click at [601, 82] on span "Segment: Product/*" at bounding box center [604, 89] width 97 height 15
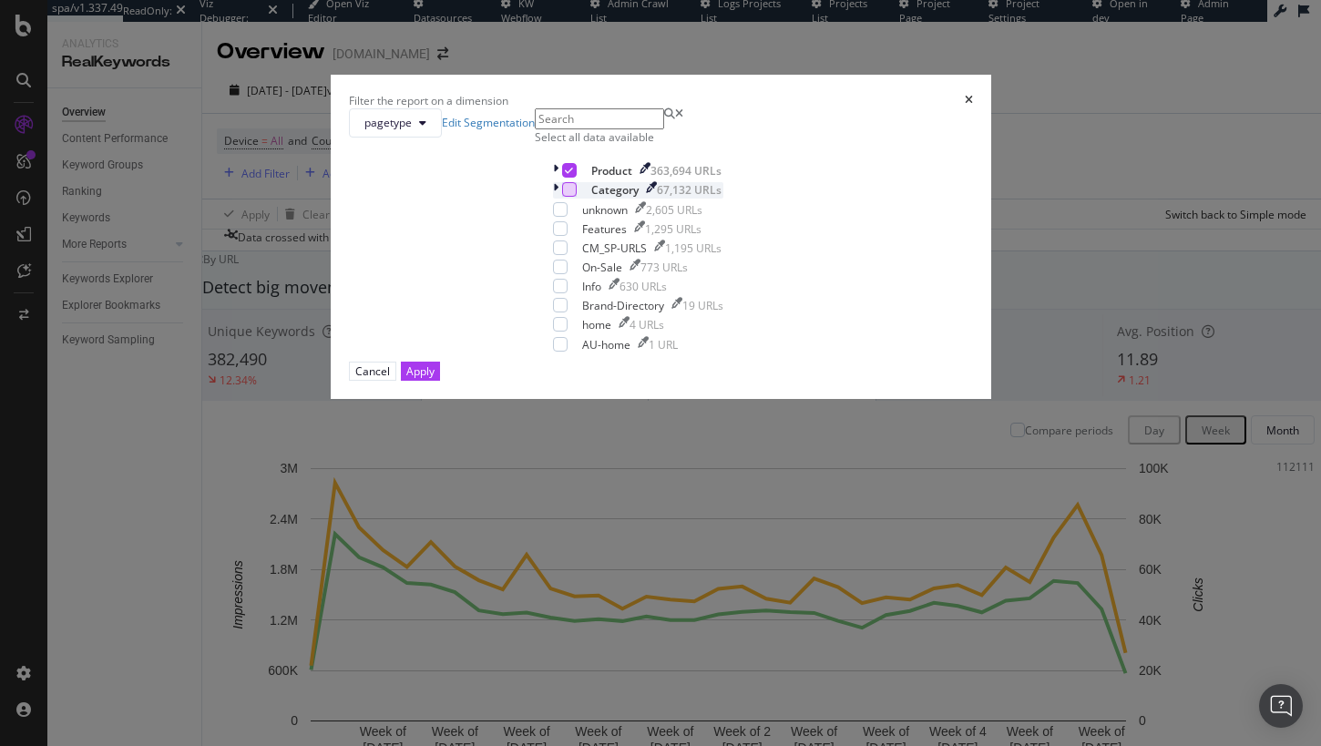
click at [562, 197] on div "modal" at bounding box center [569, 189] width 15 height 15
click at [565, 175] on icon "modal" at bounding box center [569, 170] width 8 height 9
click at [435, 379] on div "Apply" at bounding box center [420, 371] width 28 height 15
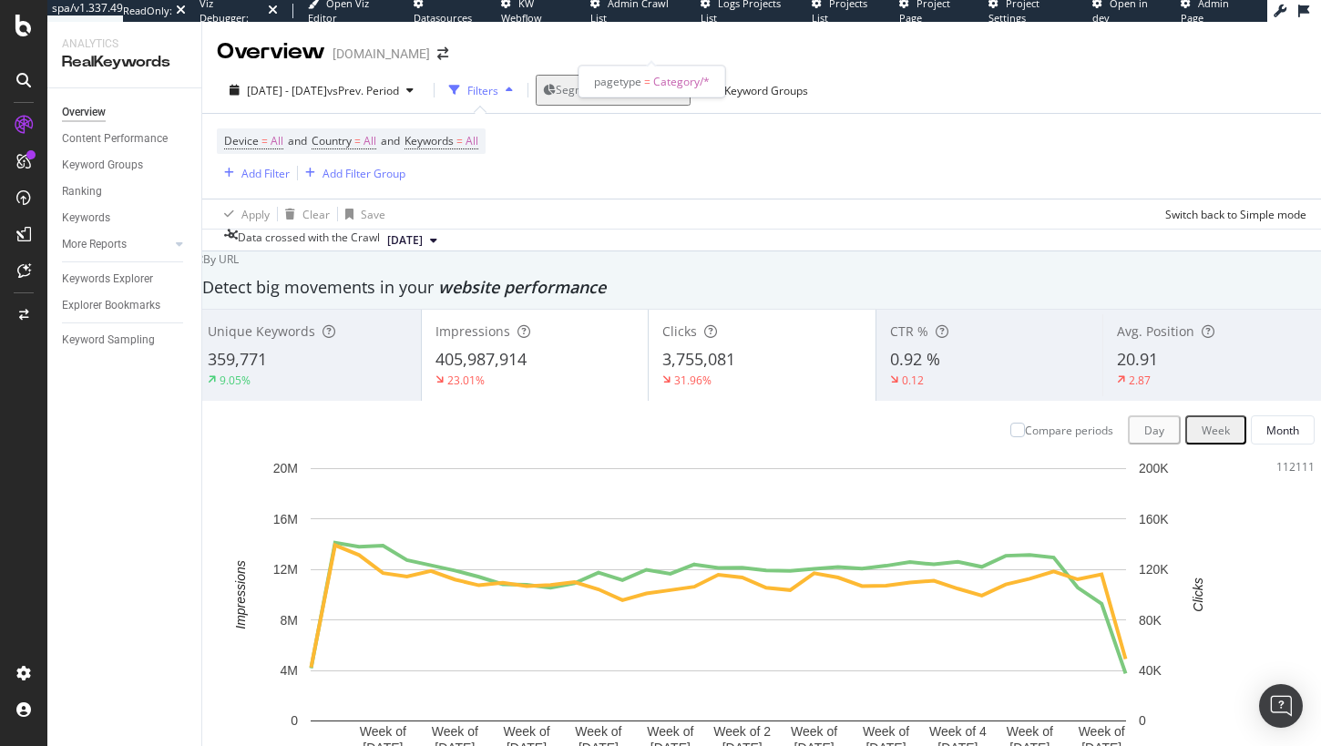
click at [655, 82] on span "Segment: Category/*" at bounding box center [608, 89] width 105 height 15
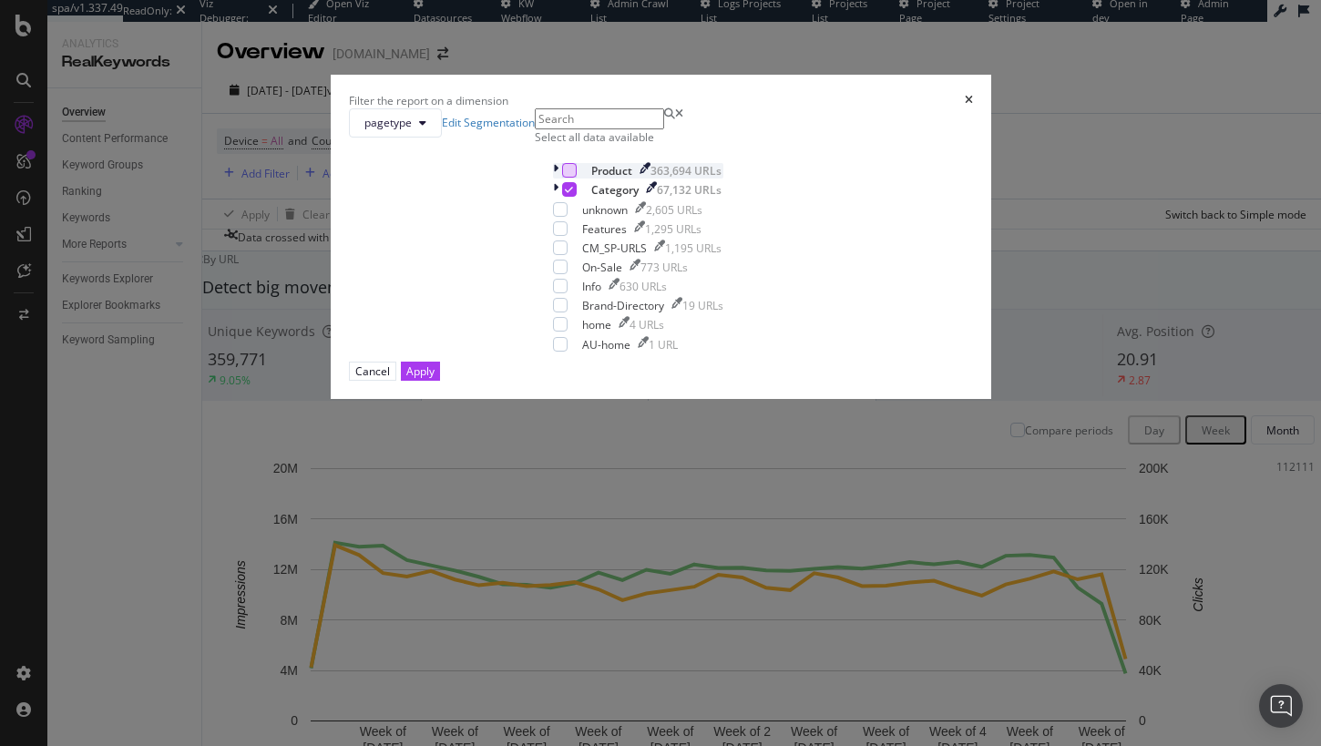
click at [562, 178] on div "modal" at bounding box center [569, 170] width 15 height 15
click at [565, 194] on icon "modal" at bounding box center [569, 189] width 8 height 9
click at [435, 379] on div "Apply" at bounding box center [420, 371] width 28 height 15
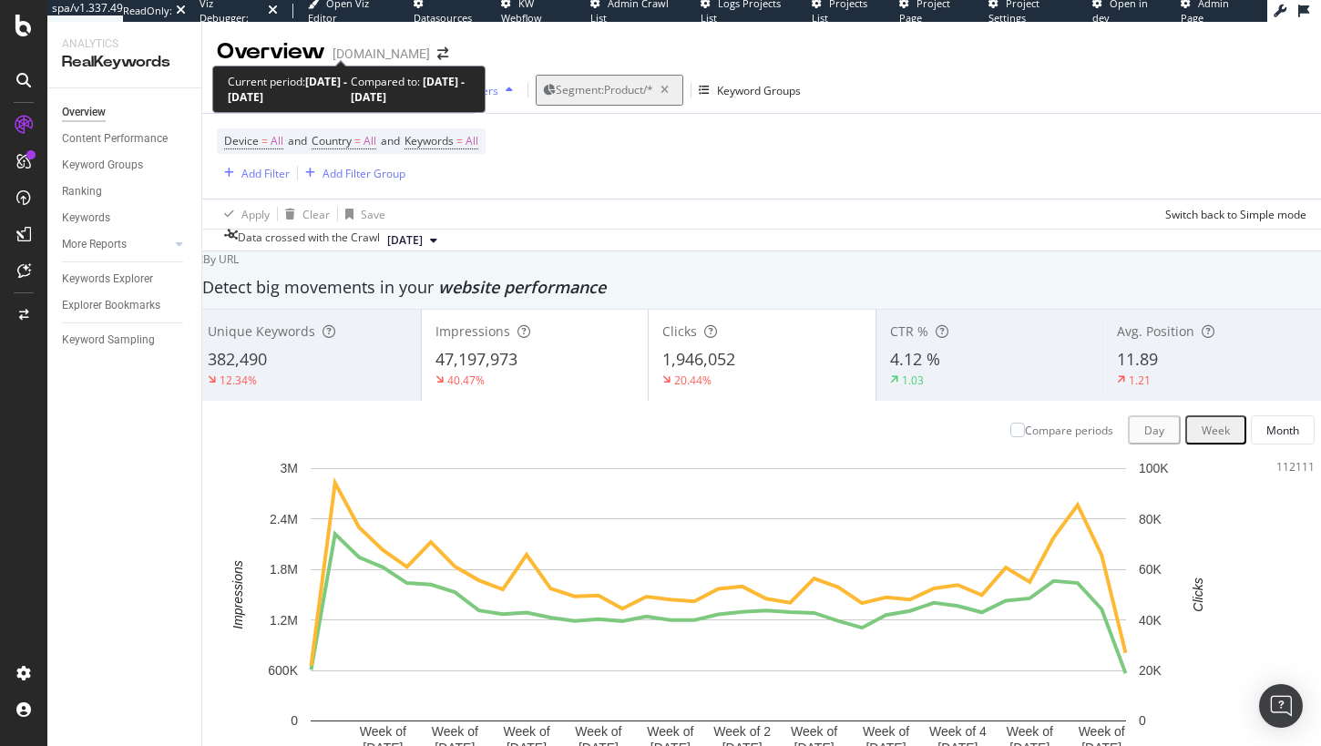
click at [327, 83] on span "2025 Feb. 1st - Sep. 24th" at bounding box center [287, 90] width 80 height 15
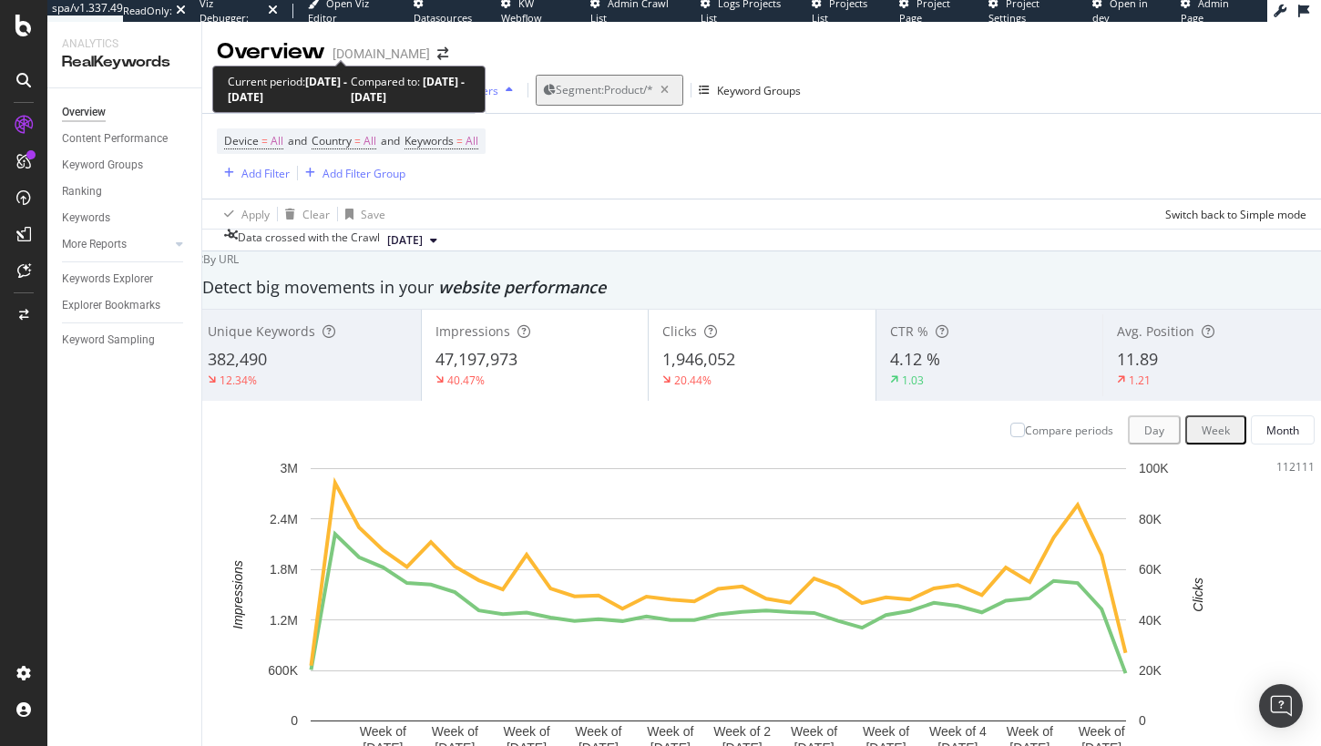
click at [327, 83] on span "2025 Feb. 1st - Sep. 24th" at bounding box center [287, 90] width 80 height 15
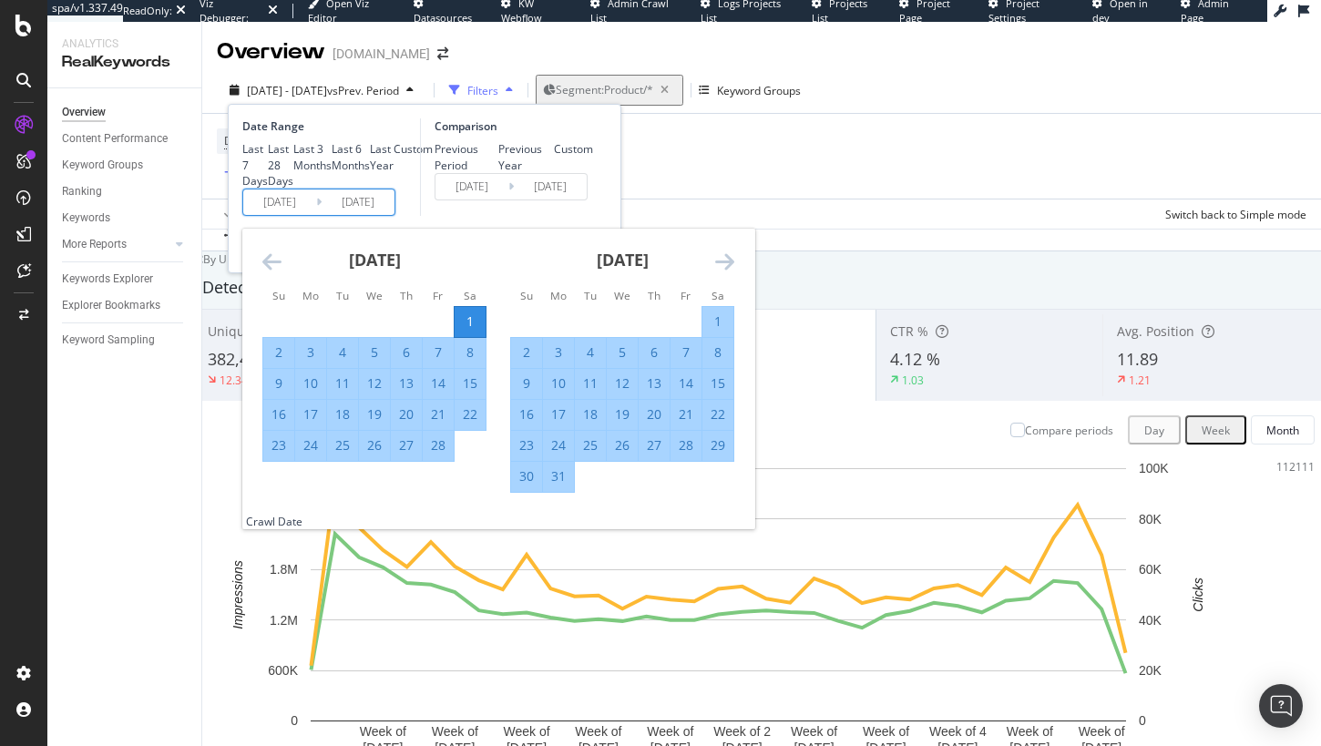
click at [251, 215] on input "2025/02/01" at bounding box center [279, 203] width 73 height 26
click at [726, 272] on icon "Move forward to switch to the next month." at bounding box center [724, 262] width 19 height 22
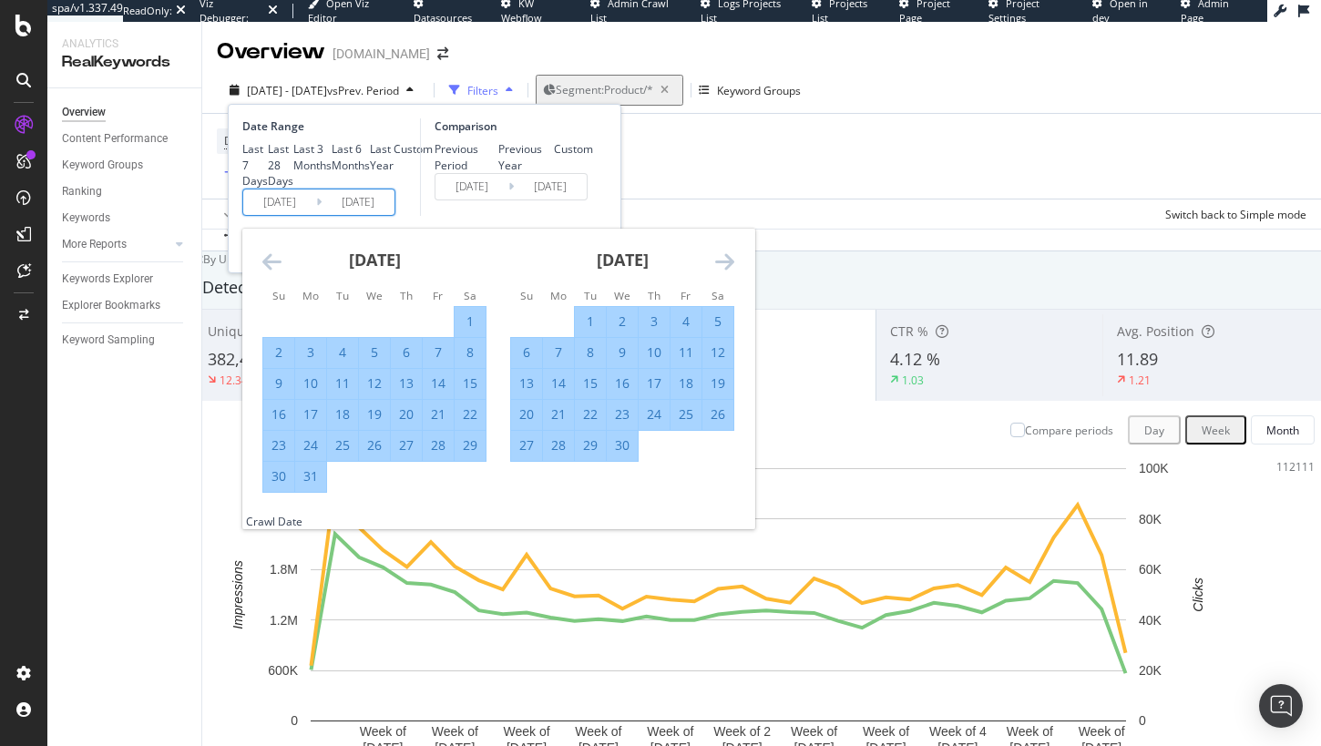
click at [726, 272] on icon "Move forward to switch to the next month." at bounding box center [724, 262] width 19 height 22
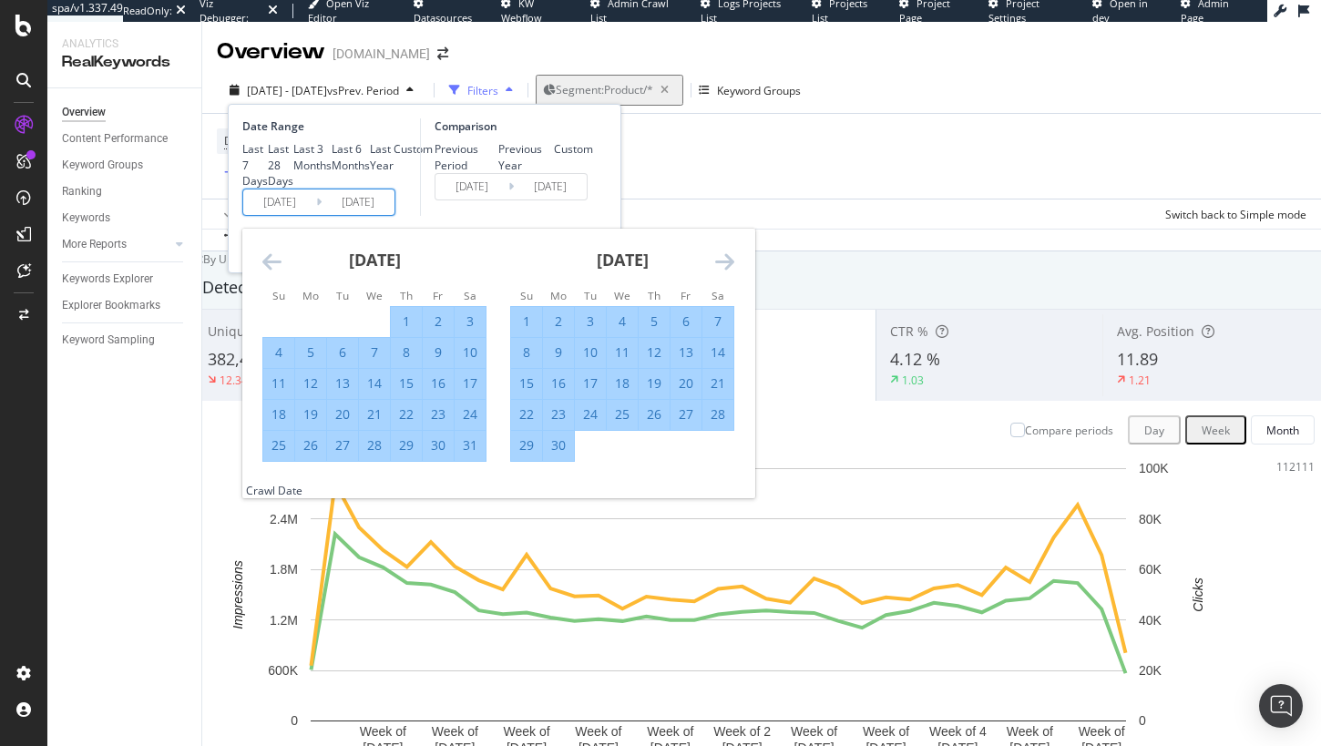
click at [726, 272] on icon "Move forward to switch to the next month." at bounding box center [724, 262] width 19 height 22
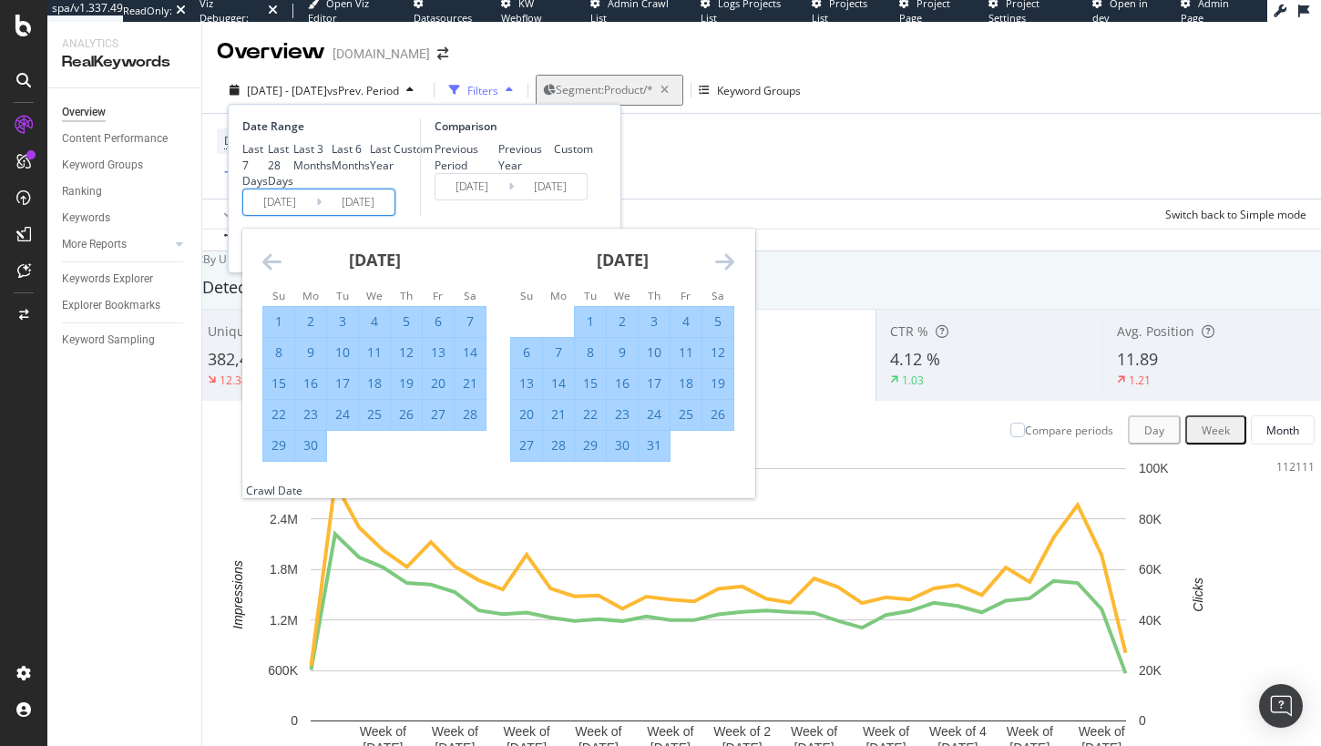
click at [726, 272] on icon "Move forward to switch to the next month." at bounding box center [724, 262] width 19 height 22
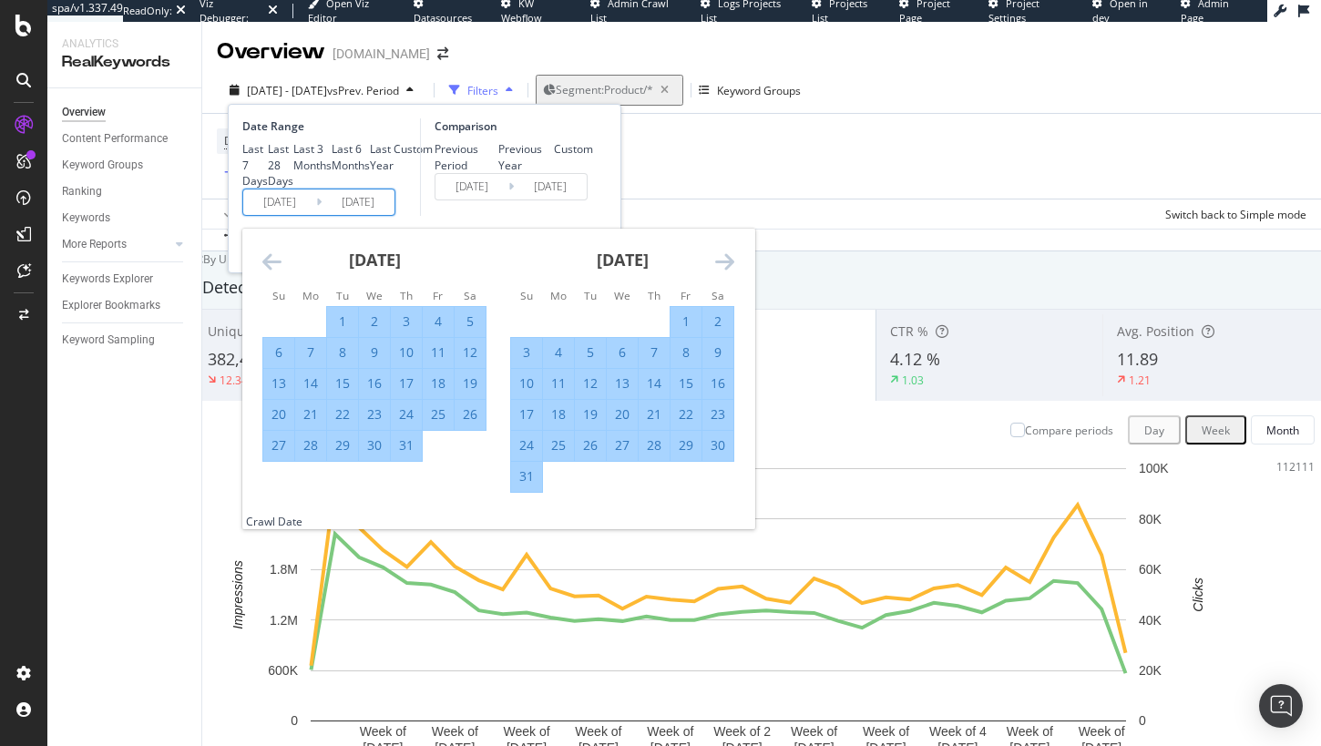
click at [726, 272] on icon "Move forward to switch to the next month." at bounding box center [724, 262] width 19 height 22
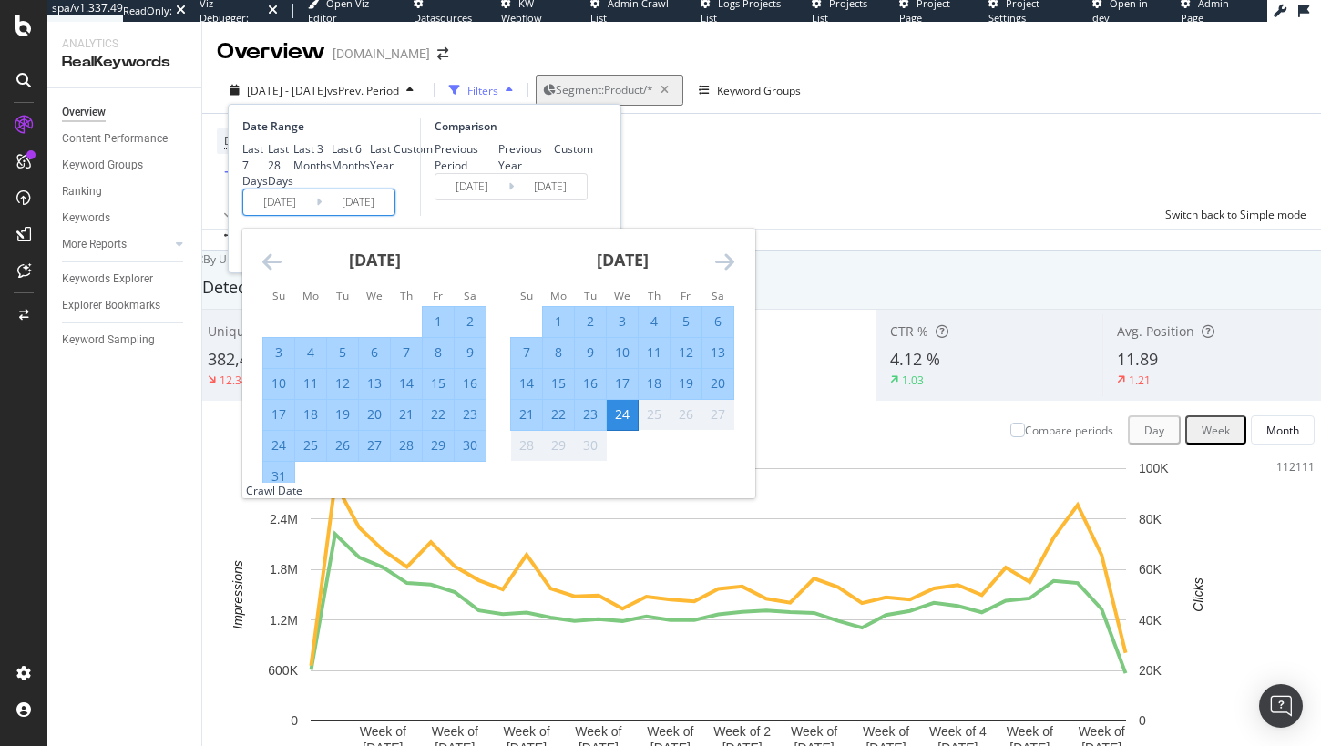
click at [555, 331] on div "1" at bounding box center [558, 322] width 31 height 18
type input "2025/09/01"
type input "2025/08/08"
type input "2025/08/31"
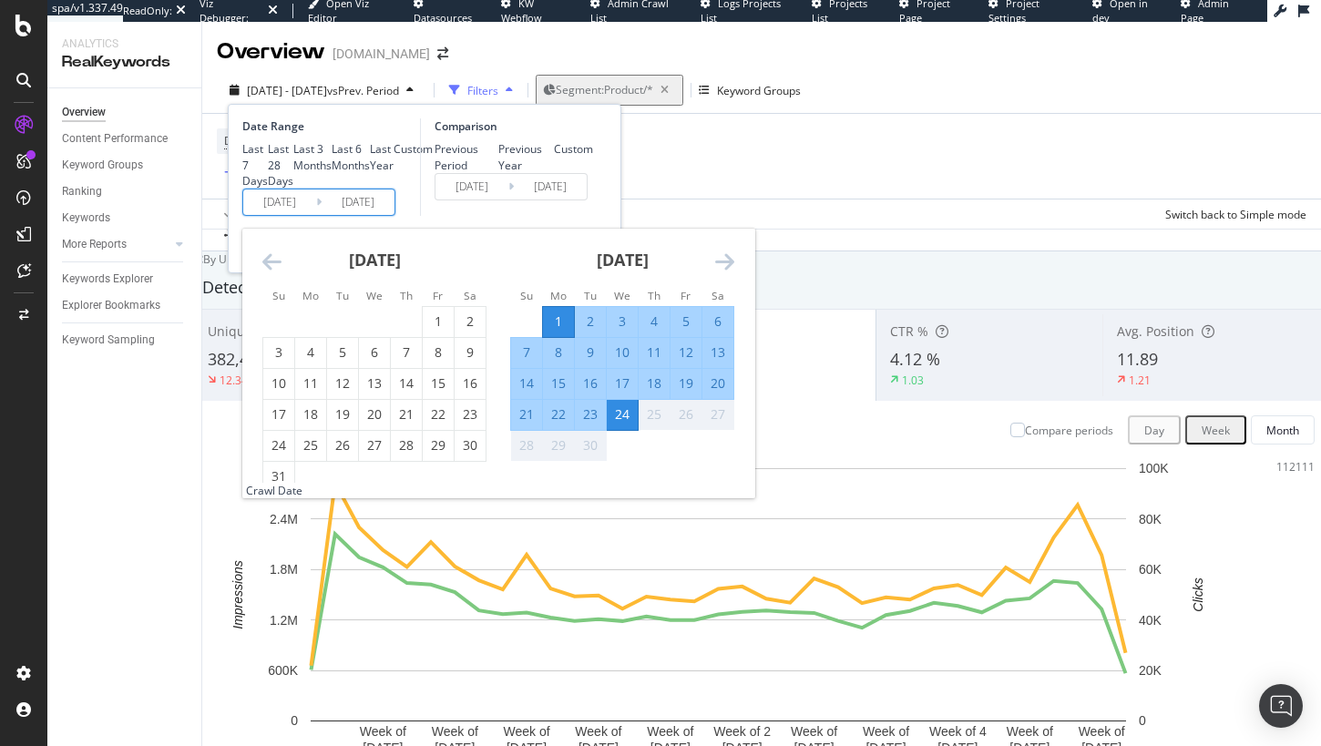
click at [624, 424] on div "24" at bounding box center [622, 414] width 31 height 18
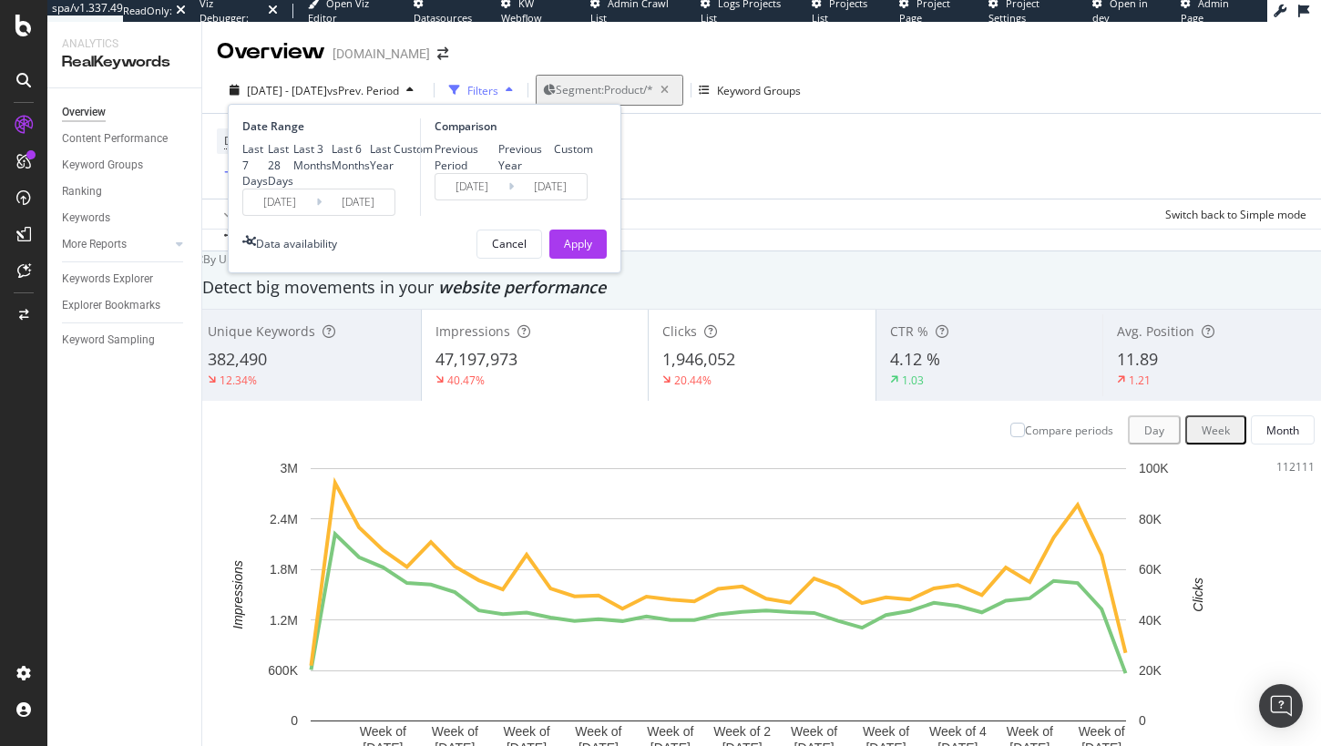
click at [520, 141] on div "Previous Year" at bounding box center [526, 156] width 56 height 31
type input "2024/09/02"
type input "2024/09/25"
click at [584, 251] on div "Apply" at bounding box center [578, 243] width 28 height 15
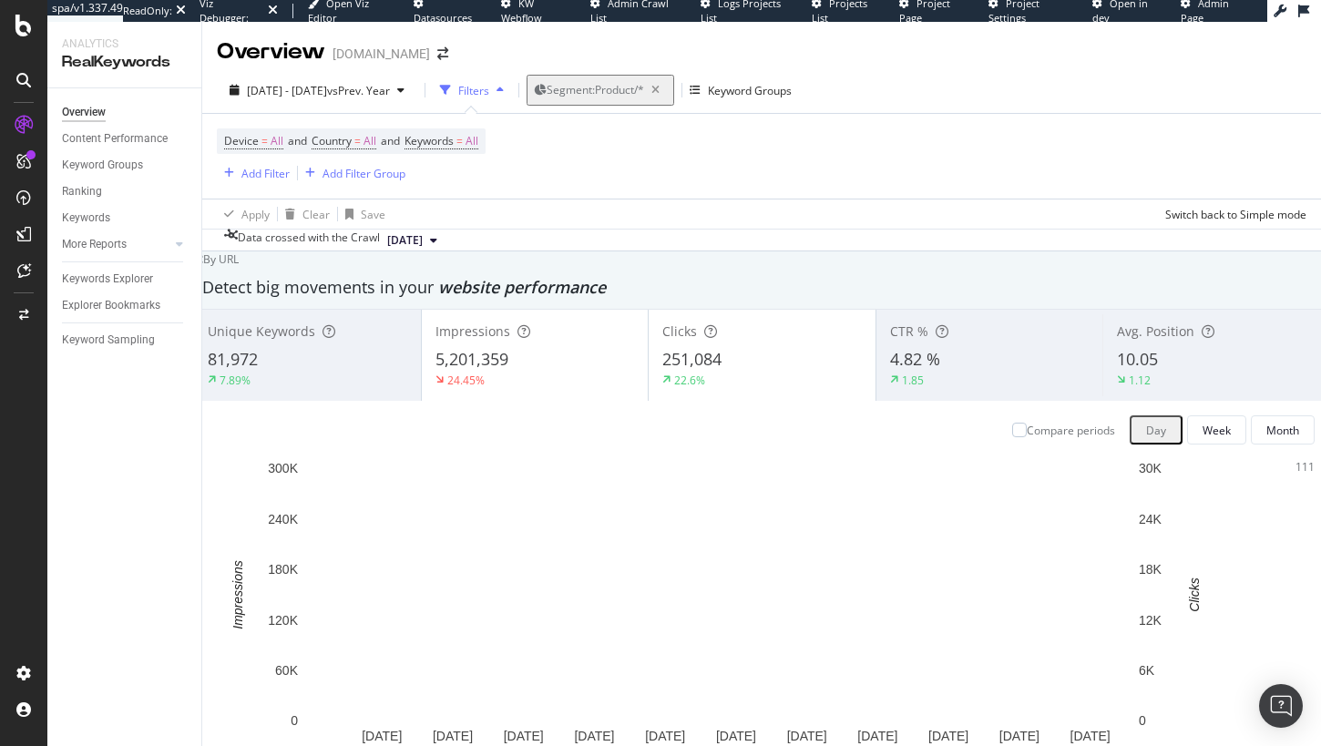
scroll to position [1637, 0]
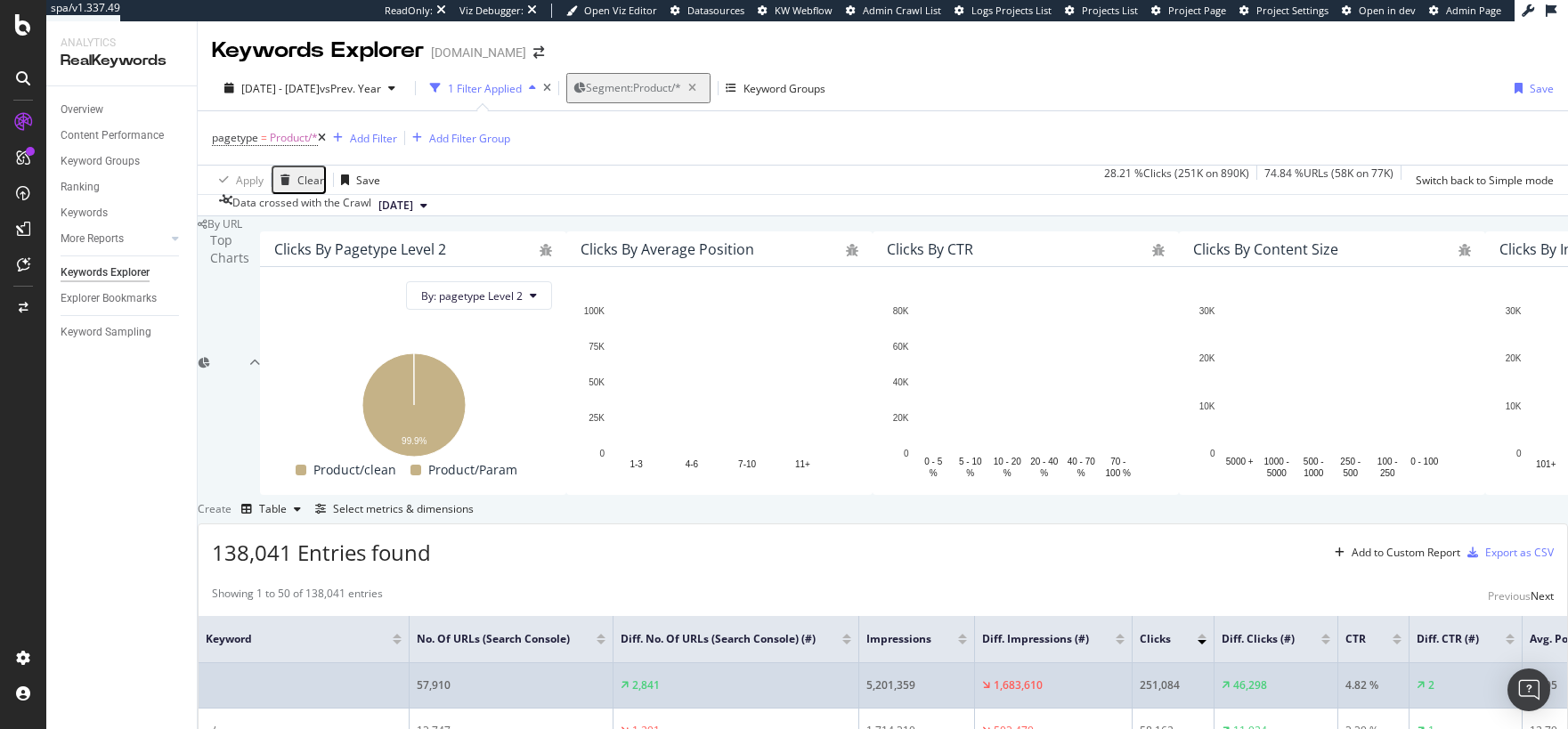
scroll to position [438, 0]
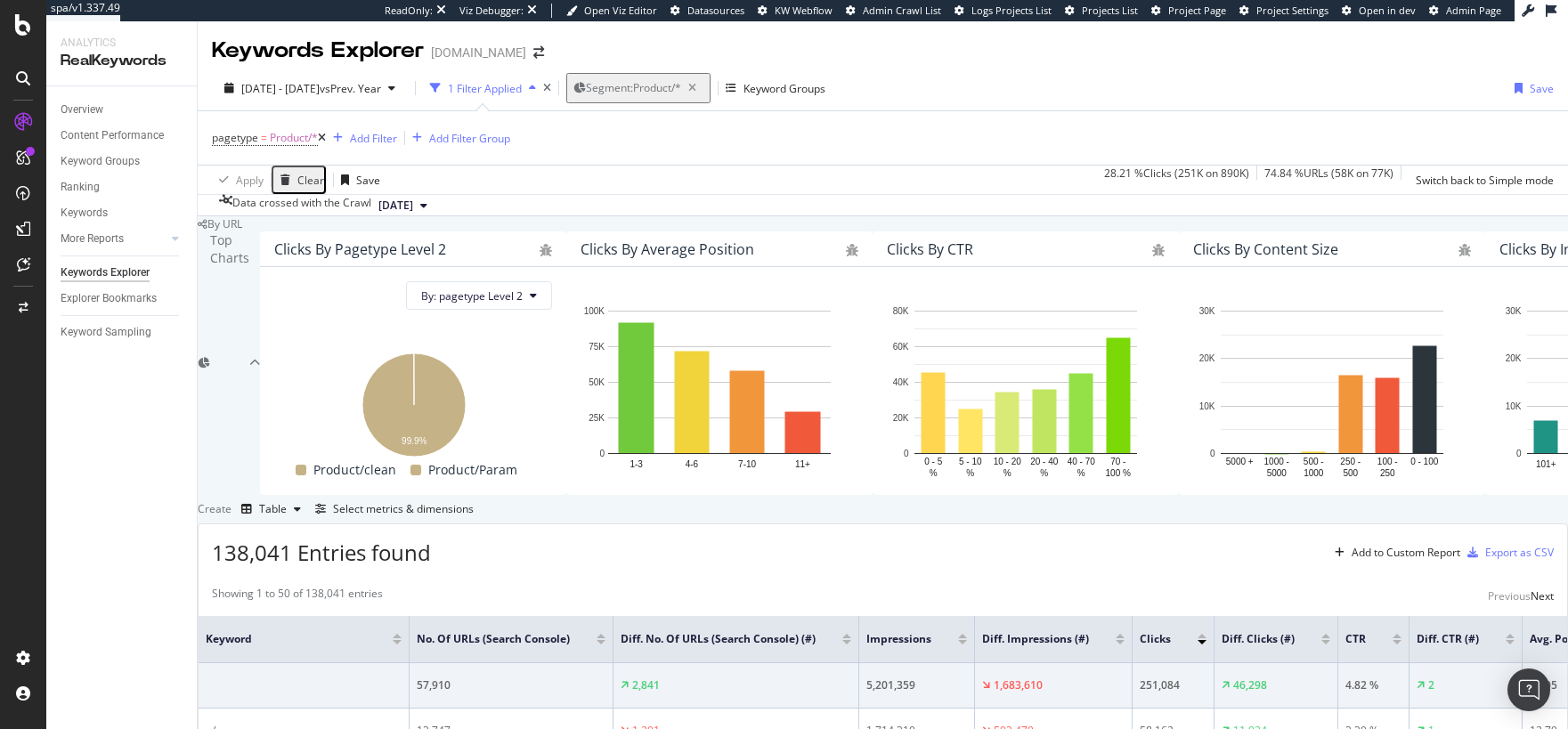
click at [1290, 640] on div at bounding box center [1325, 642] width 9 height 5
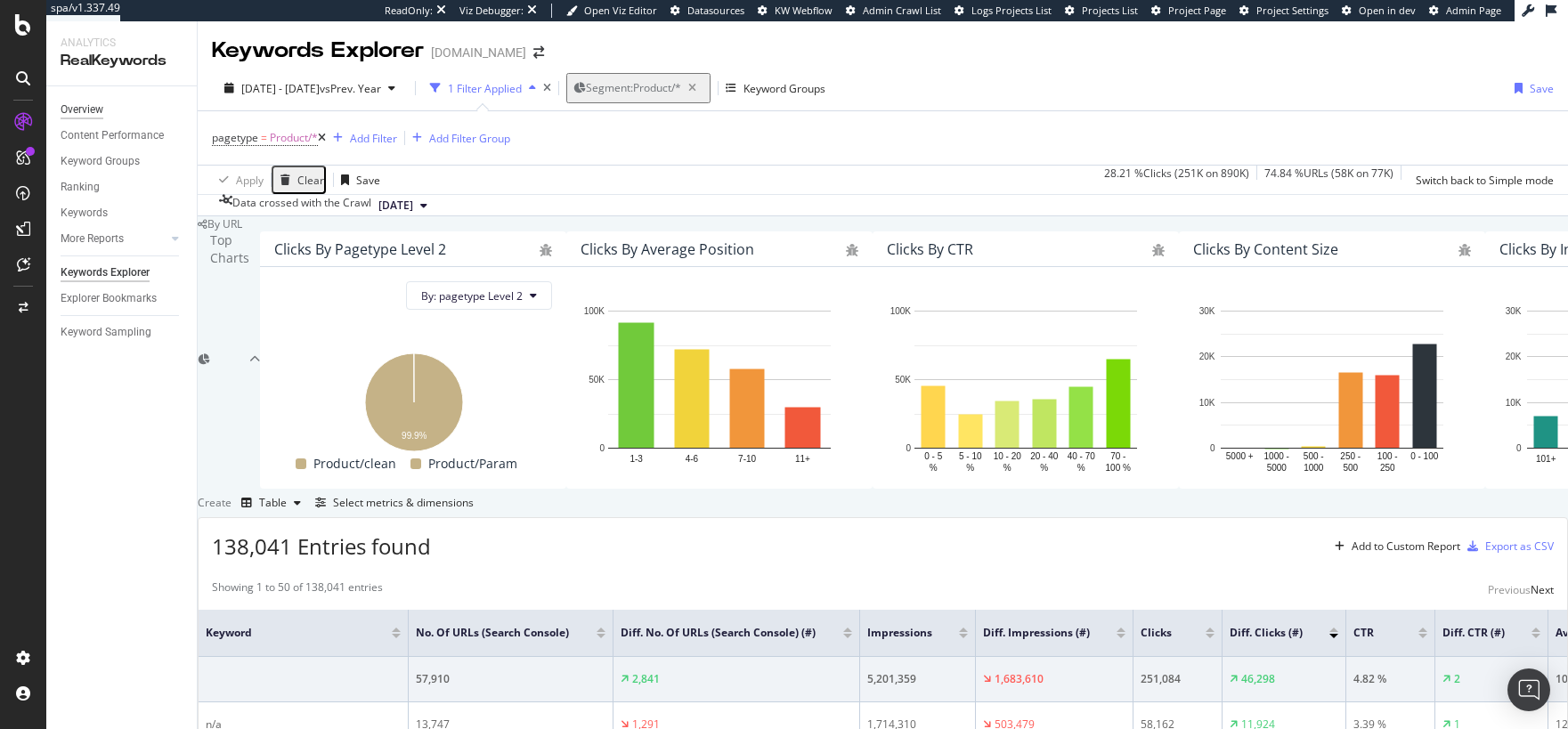
click at [94, 111] on div "Overview" at bounding box center [82, 109] width 43 height 19
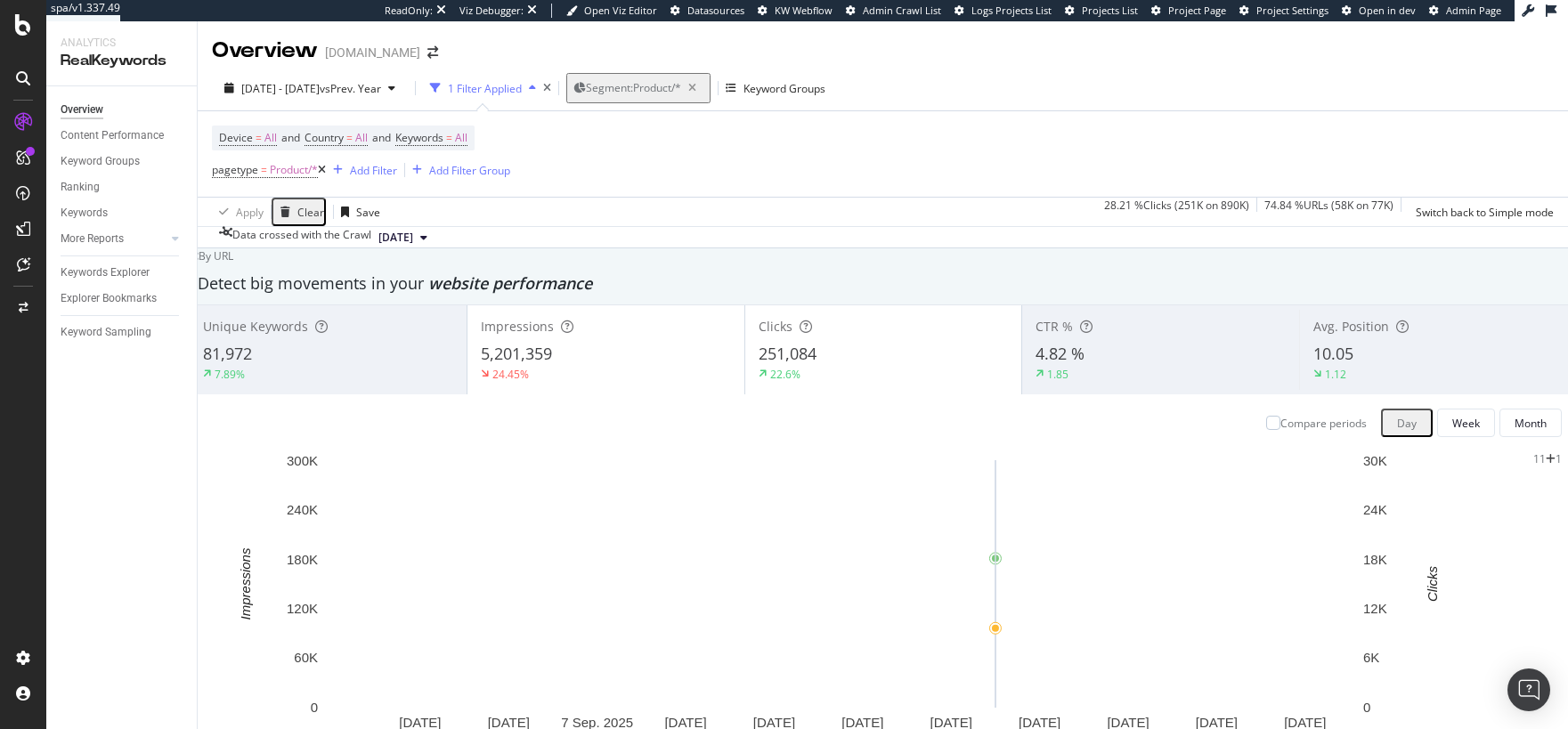
scroll to position [606, 0]
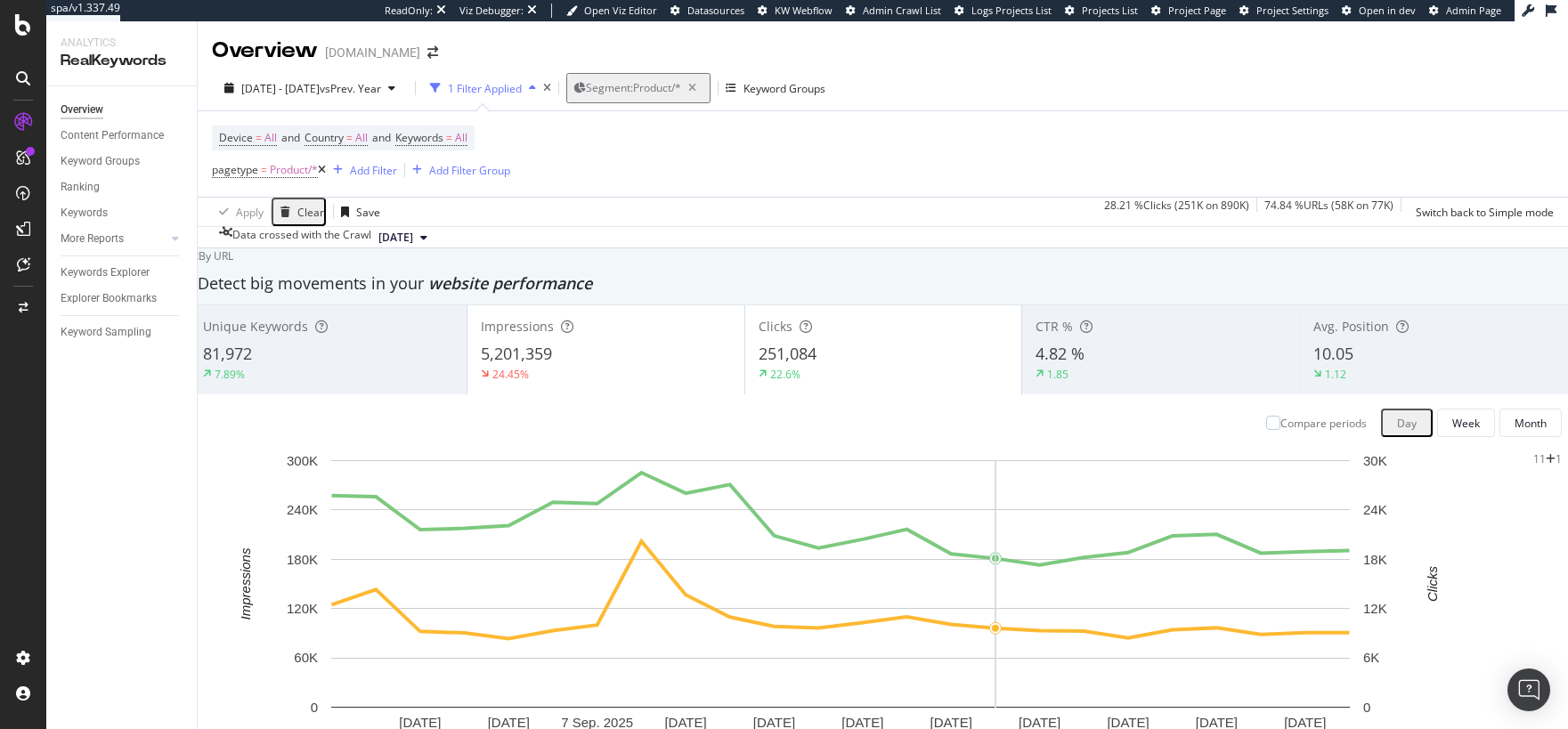
click at [325, 165] on icon at bounding box center [321, 170] width 8 height 11
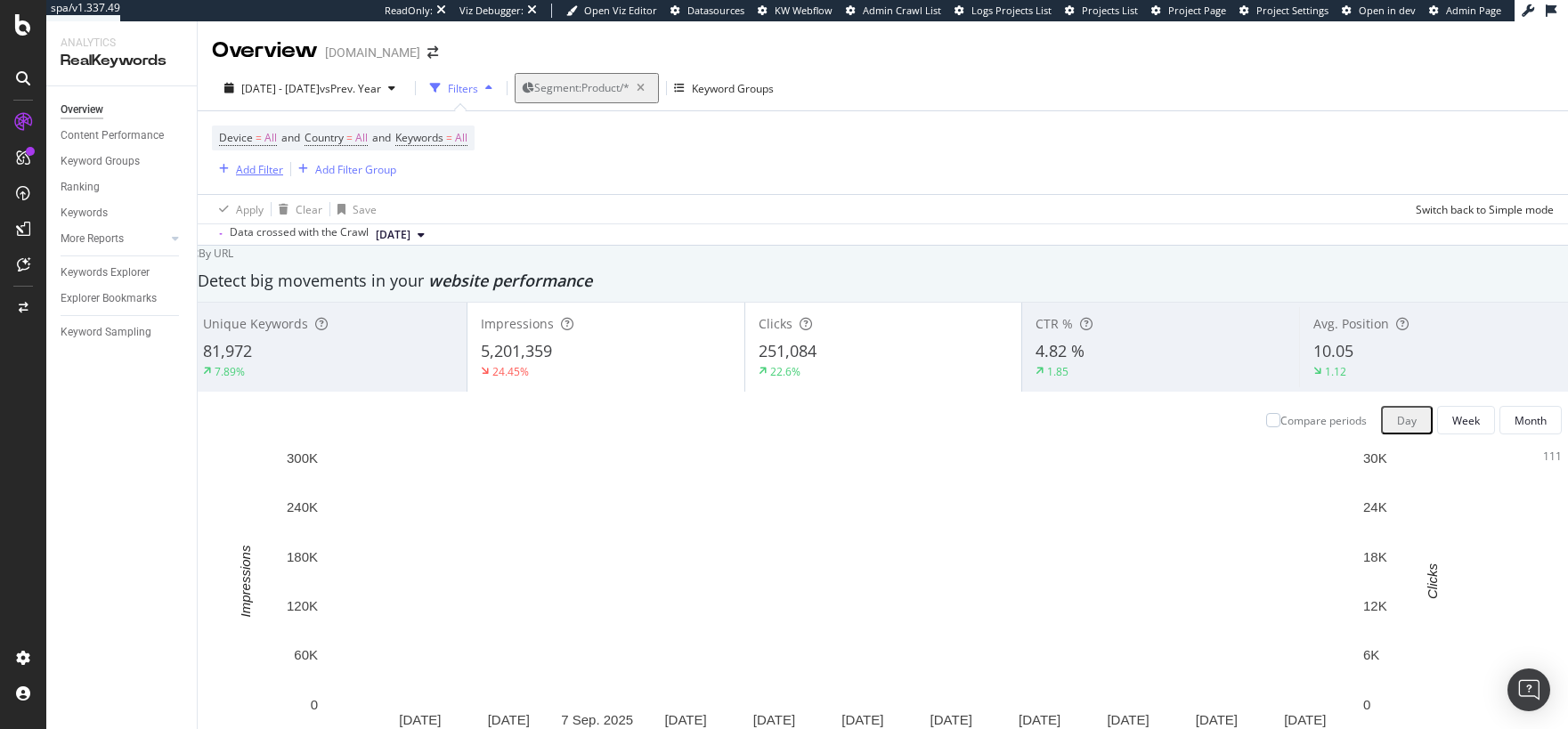
scroll to position [603, 0]
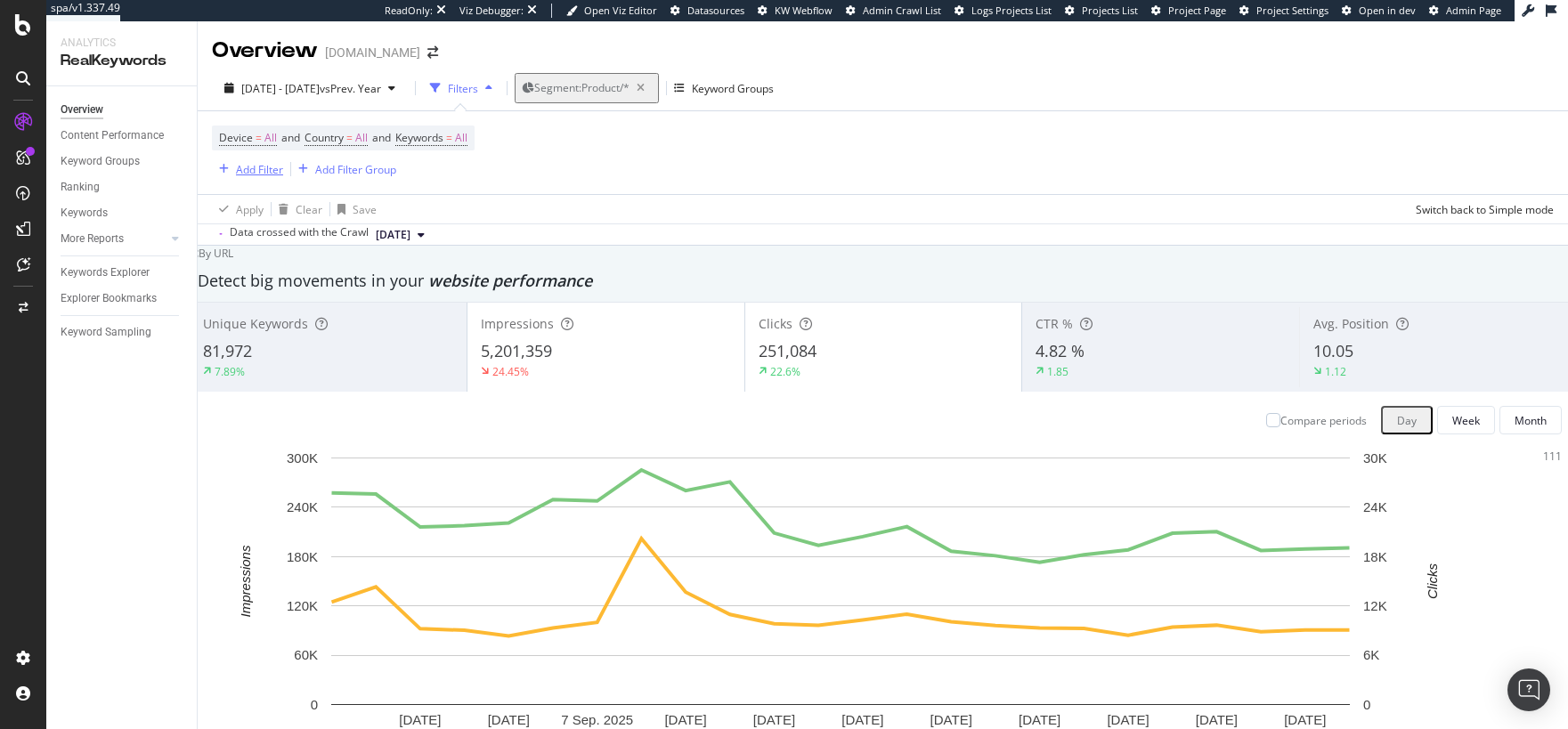
click at [256, 162] on div "Add Filter" at bounding box center [259, 169] width 47 height 15
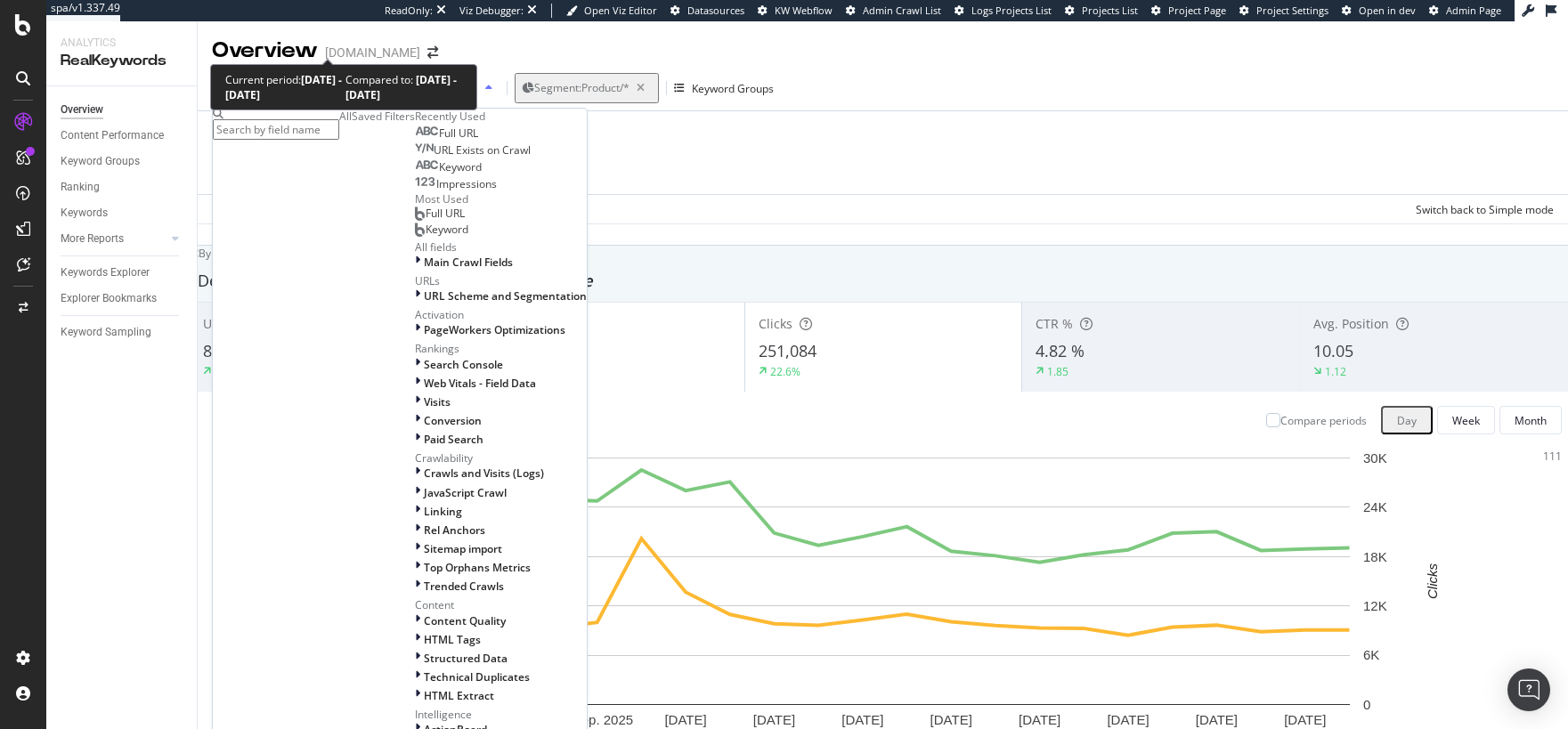
click at [308, 81] on span "[DATE] - [DATE]" at bounding box center [280, 88] width 78 height 15
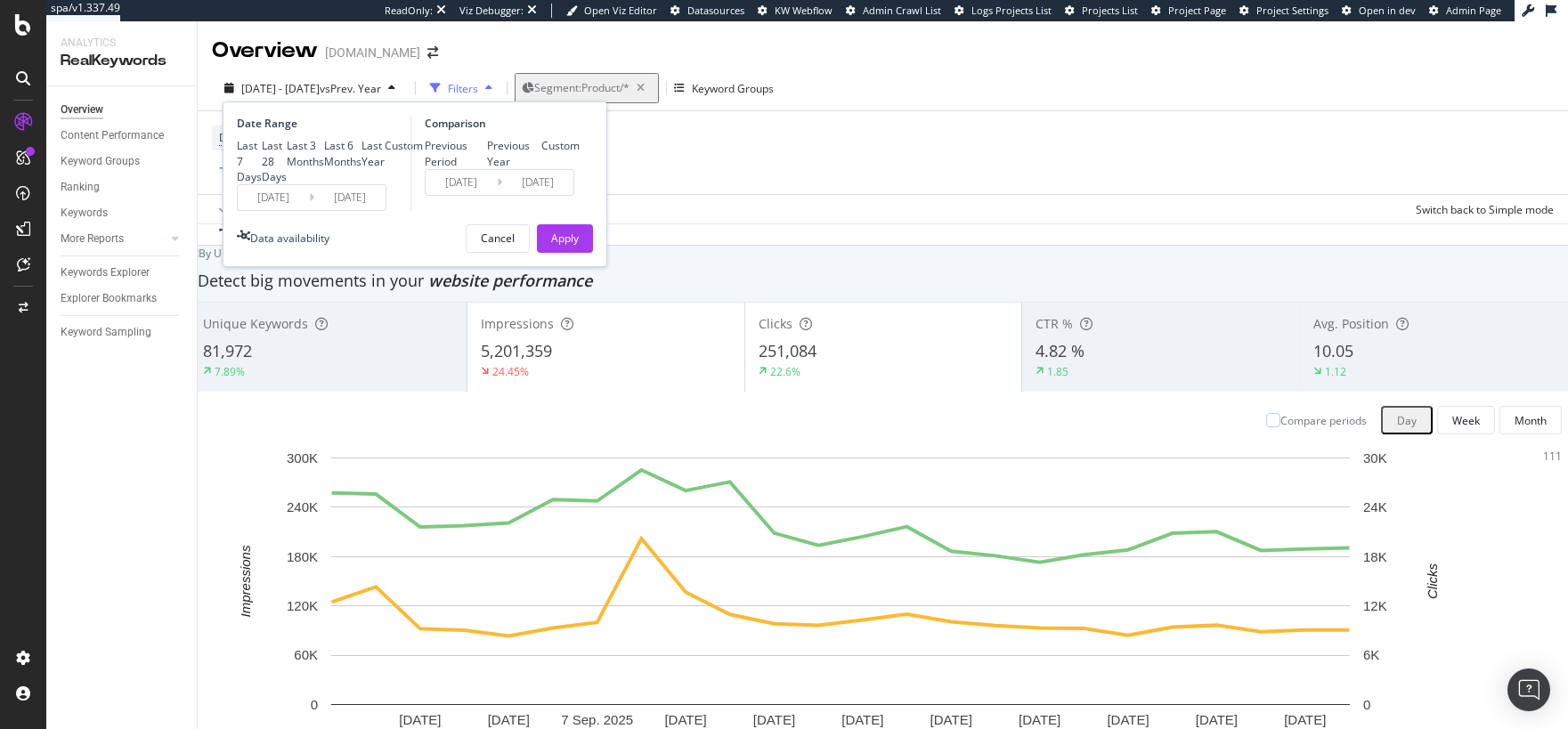
click at [361, 168] on div "Last Year" at bounding box center [373, 152] width 23 height 30
type input "2024/09/25"
type input "2023/09/27"
click at [586, 253] on button "Apply" at bounding box center [564, 238] width 56 height 28
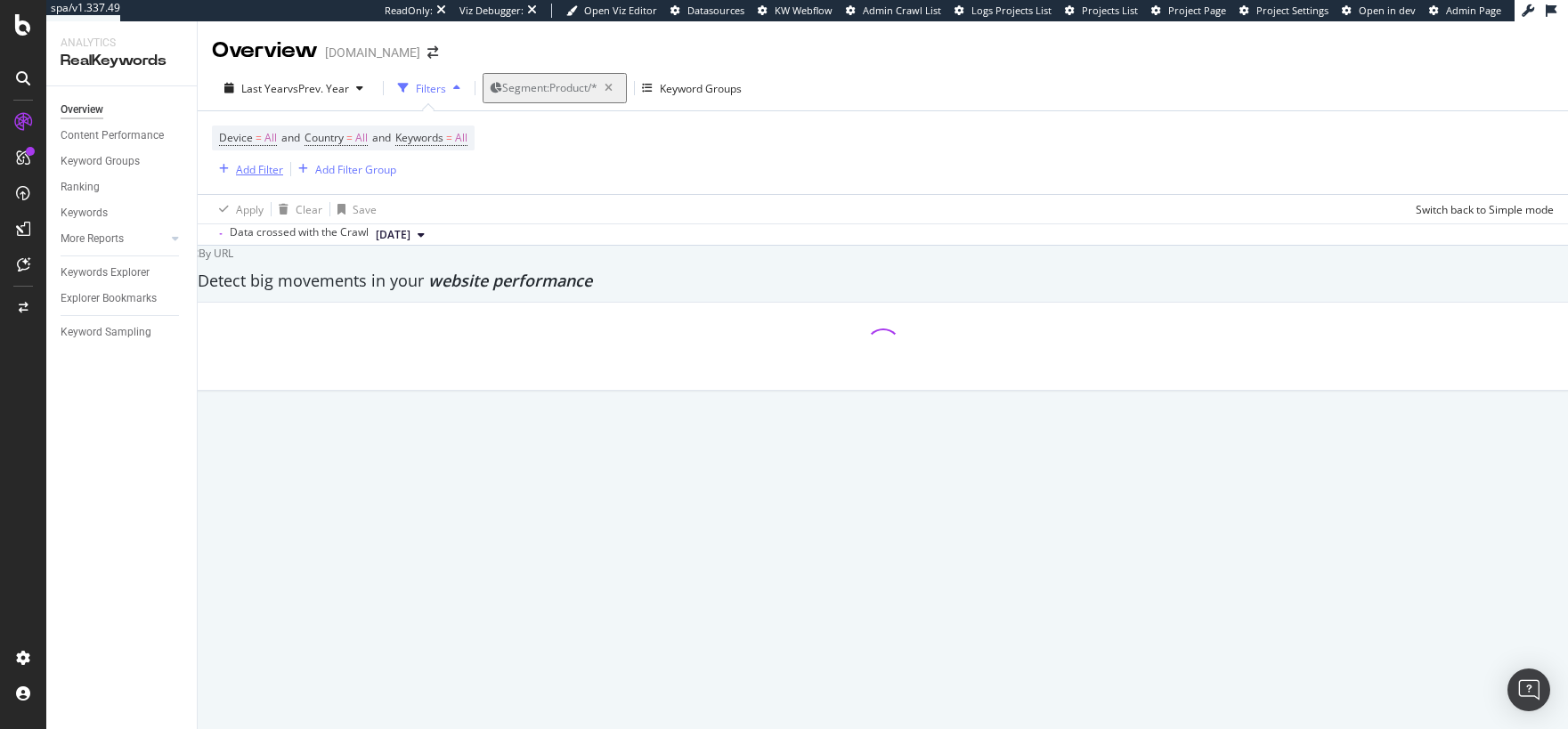
click at [245, 162] on div "Add Filter" at bounding box center [259, 169] width 47 height 15
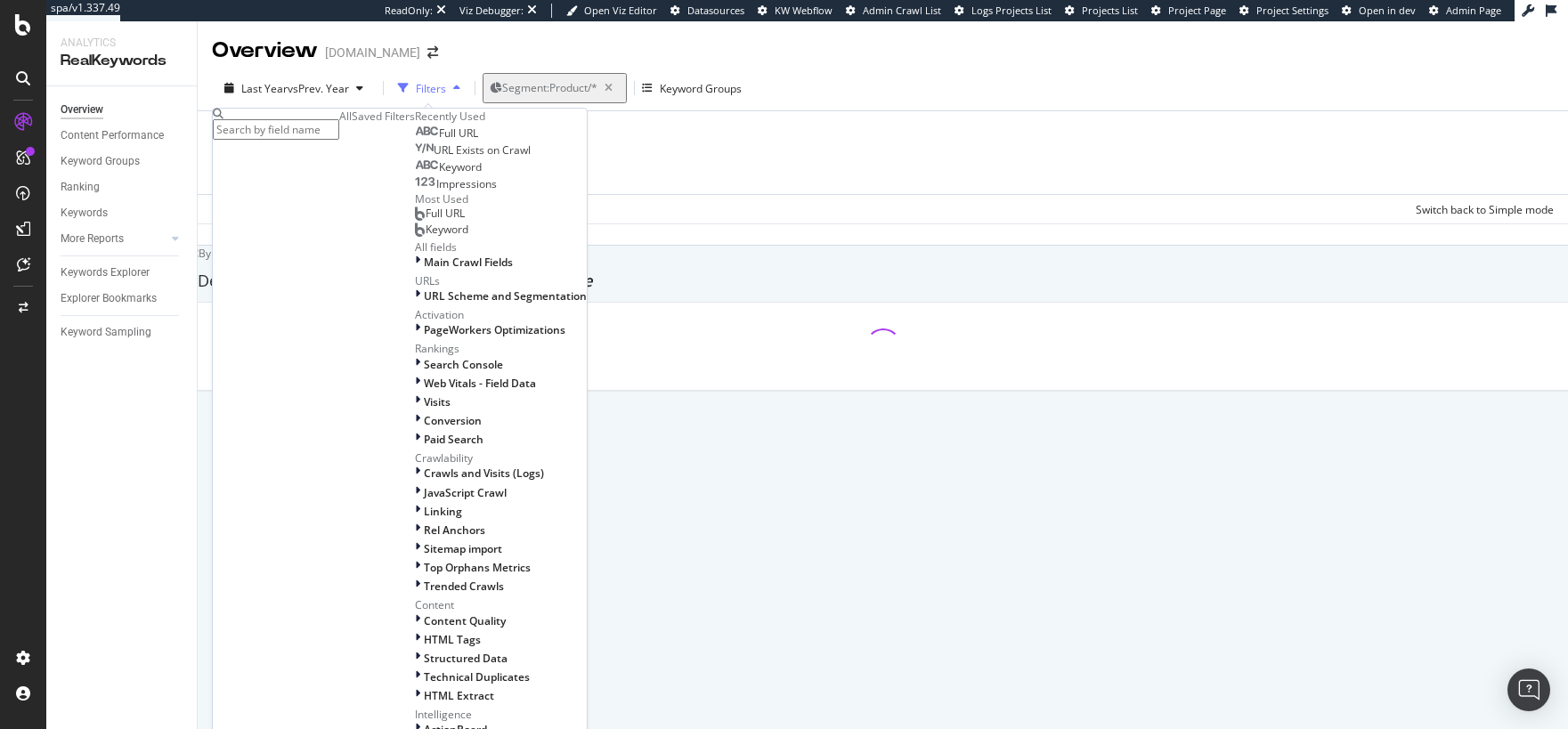
click at [415, 175] on div "Keyword" at bounding box center [448, 167] width 66 height 15
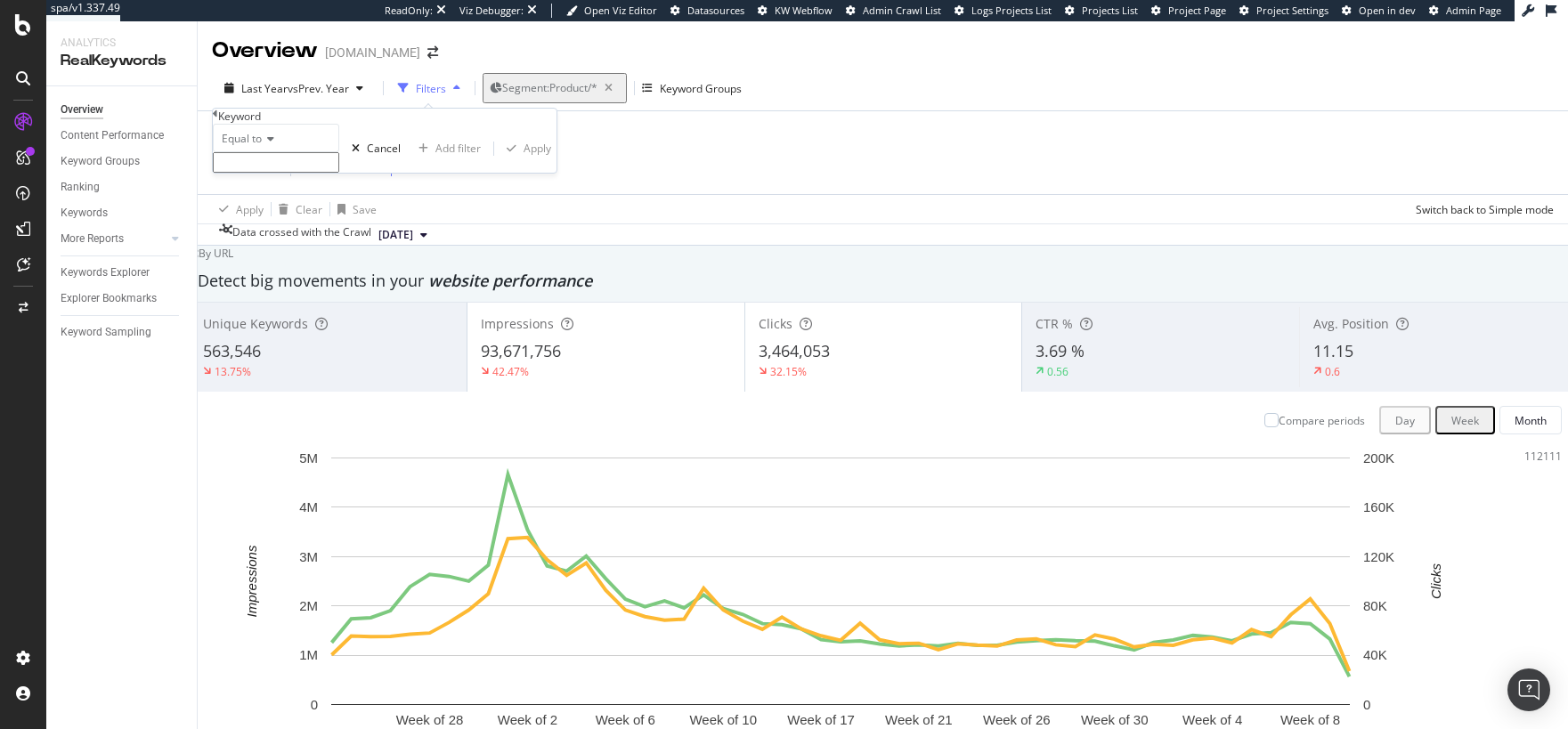
click at [258, 146] on span "Equal to" at bounding box center [241, 138] width 40 height 15
click at [297, 284] on div "Contains" at bounding box center [276, 275] width 125 height 19
click at [283, 173] on input "text" at bounding box center [275, 162] width 126 height 21
type input "christmas"
click at [524, 161] on div "Apply" at bounding box center [537, 152] width 27 height 15
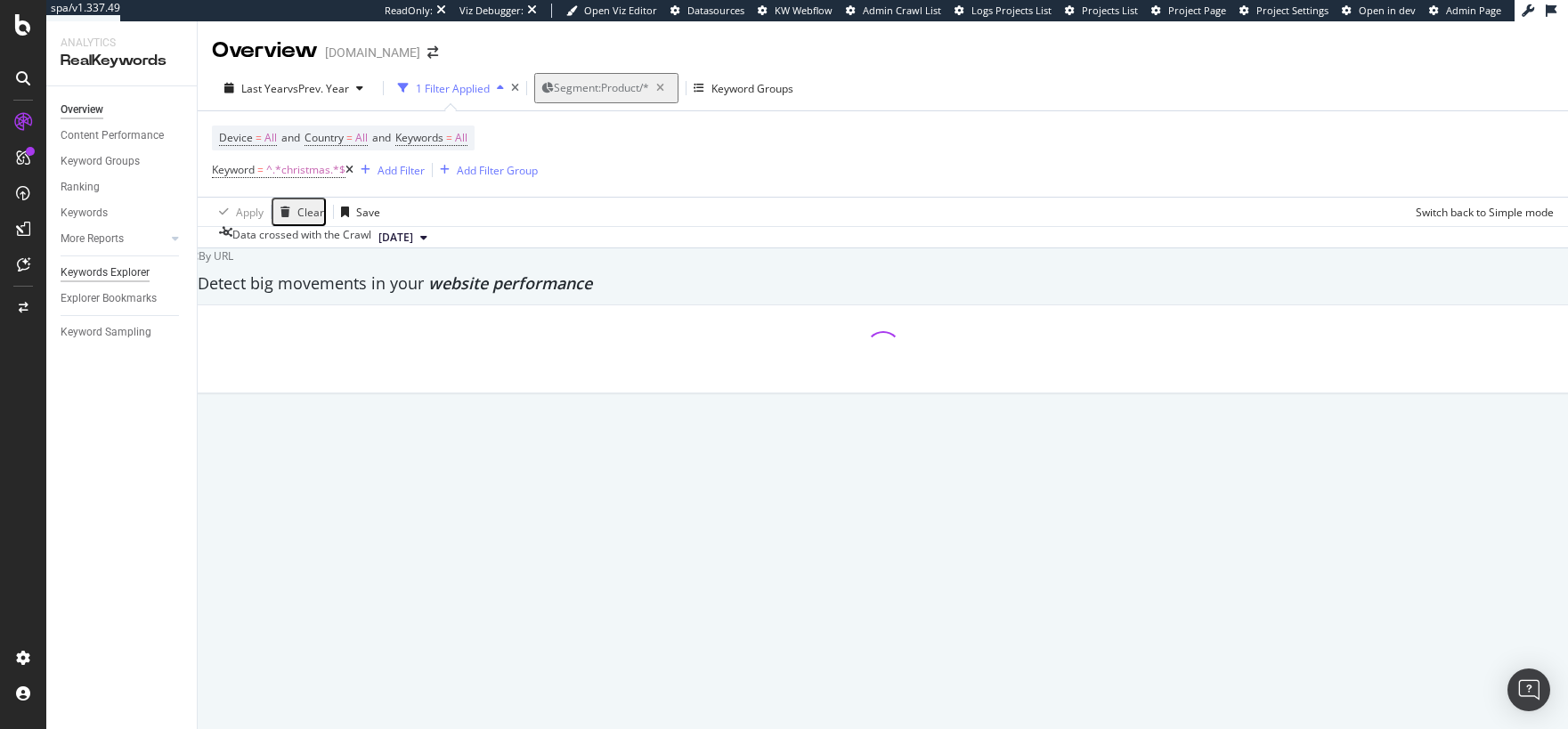
scroll to position [606, 0]
click at [121, 277] on div "Keywords Explorer" at bounding box center [105, 273] width 89 height 19
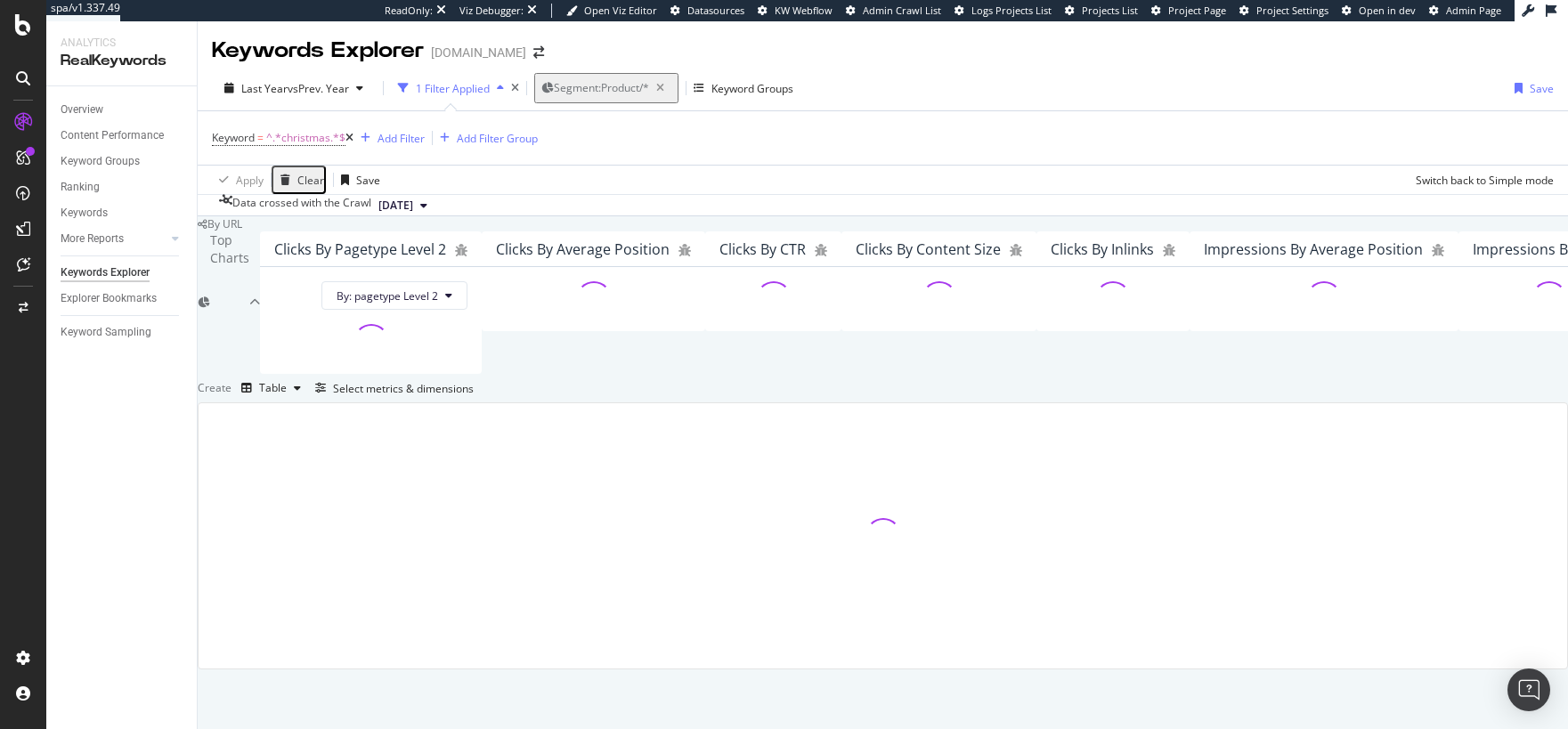
scroll to position [302, 0]
click at [474, 381] on div "Select metrics & dimensions" at bounding box center [403, 388] width 141 height 15
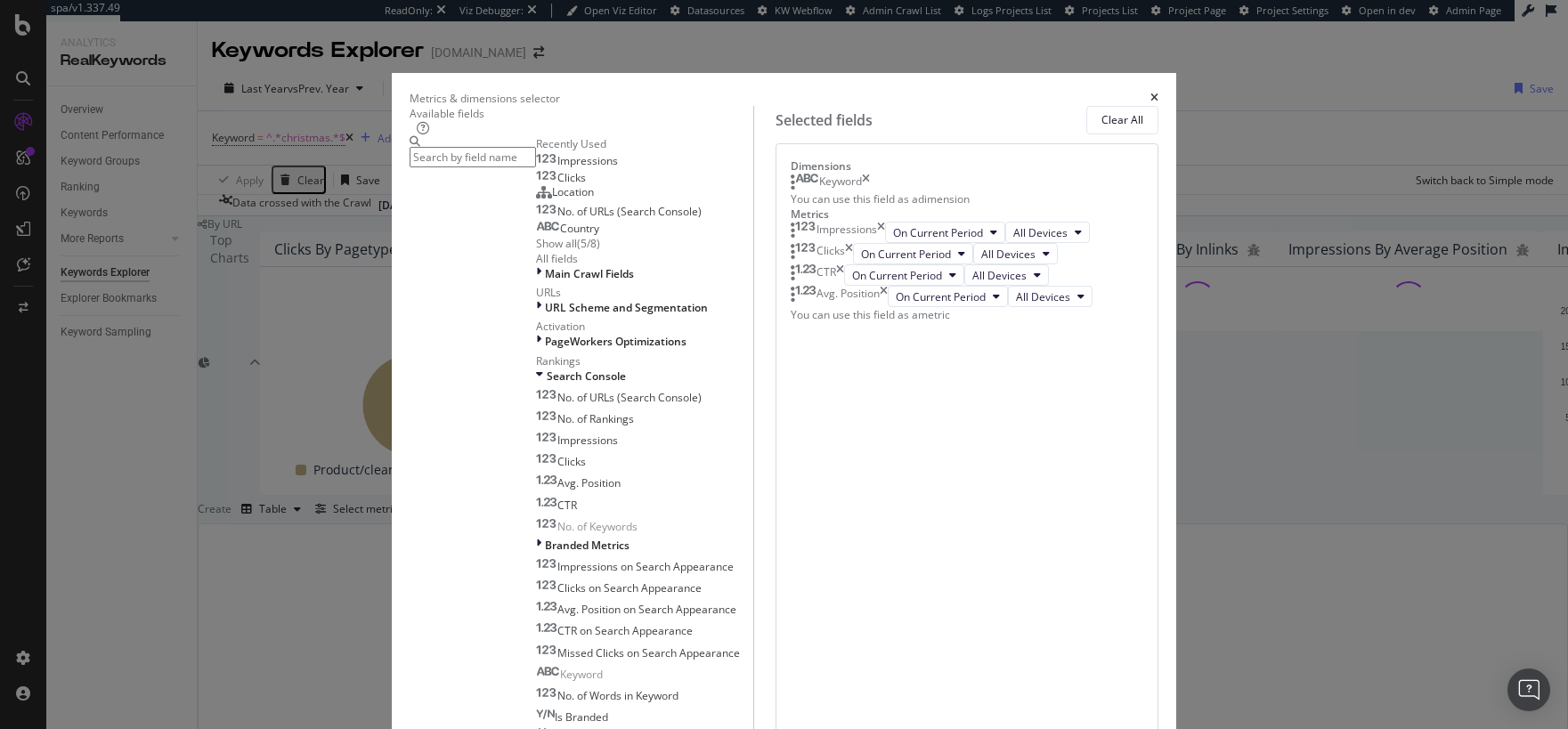
click at [869, 192] on icon "times" at bounding box center [866, 183] width 8 height 18
click at [536, 157] on input "modal" at bounding box center [472, 156] width 126 height 21
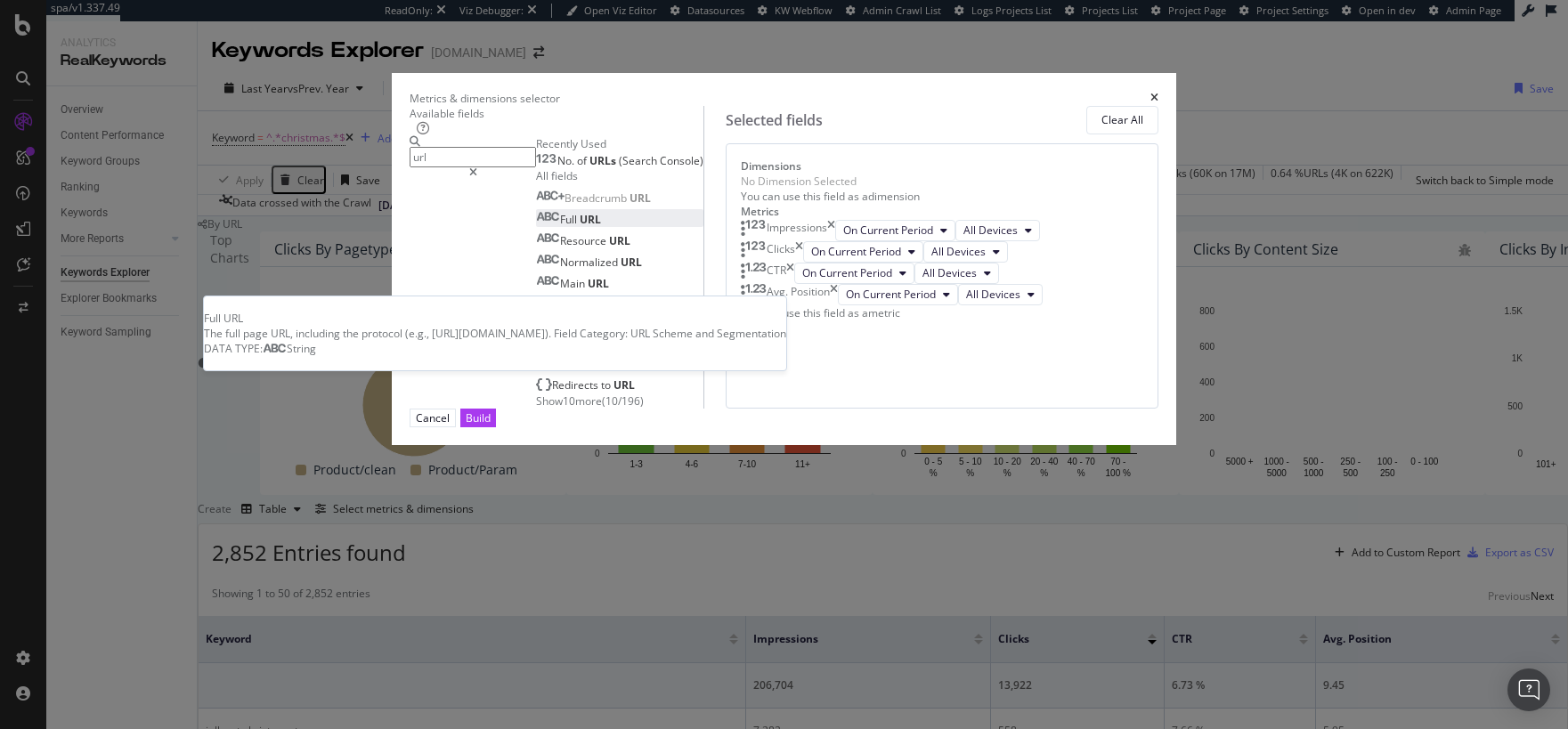
type input "url"
click at [577, 227] on div "Full URL" at bounding box center [569, 219] width 65 height 15
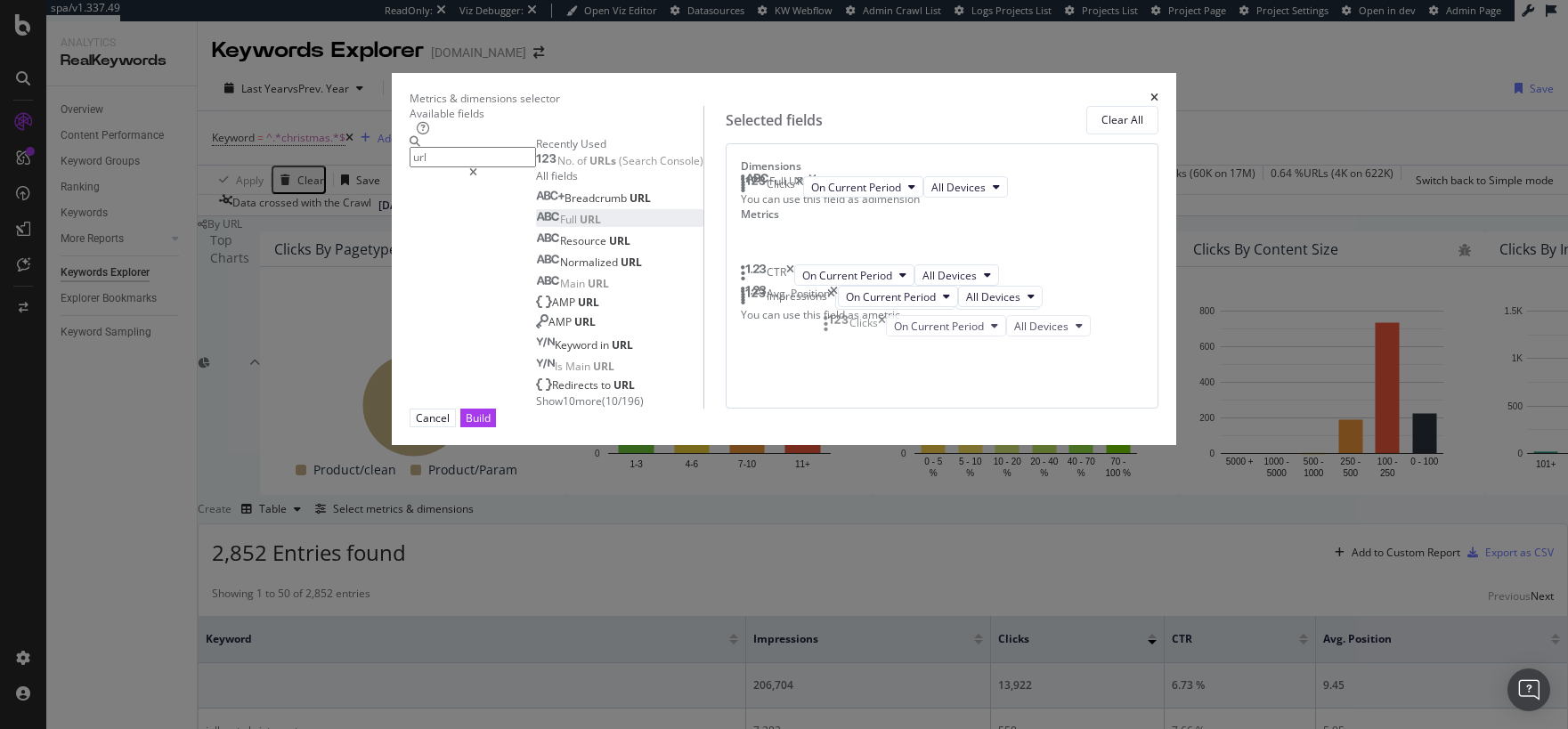
drag, startPoint x: 836, startPoint y: 366, endPoint x: 837, endPoint y: 294, distance: 72.0
click at [837, 294] on body "spa/v1.337.49 ReadOnly: Viz Debugger: Open Viz Editor Datasources KW Webflow Ad…" at bounding box center [784, 364] width 1568 height 729
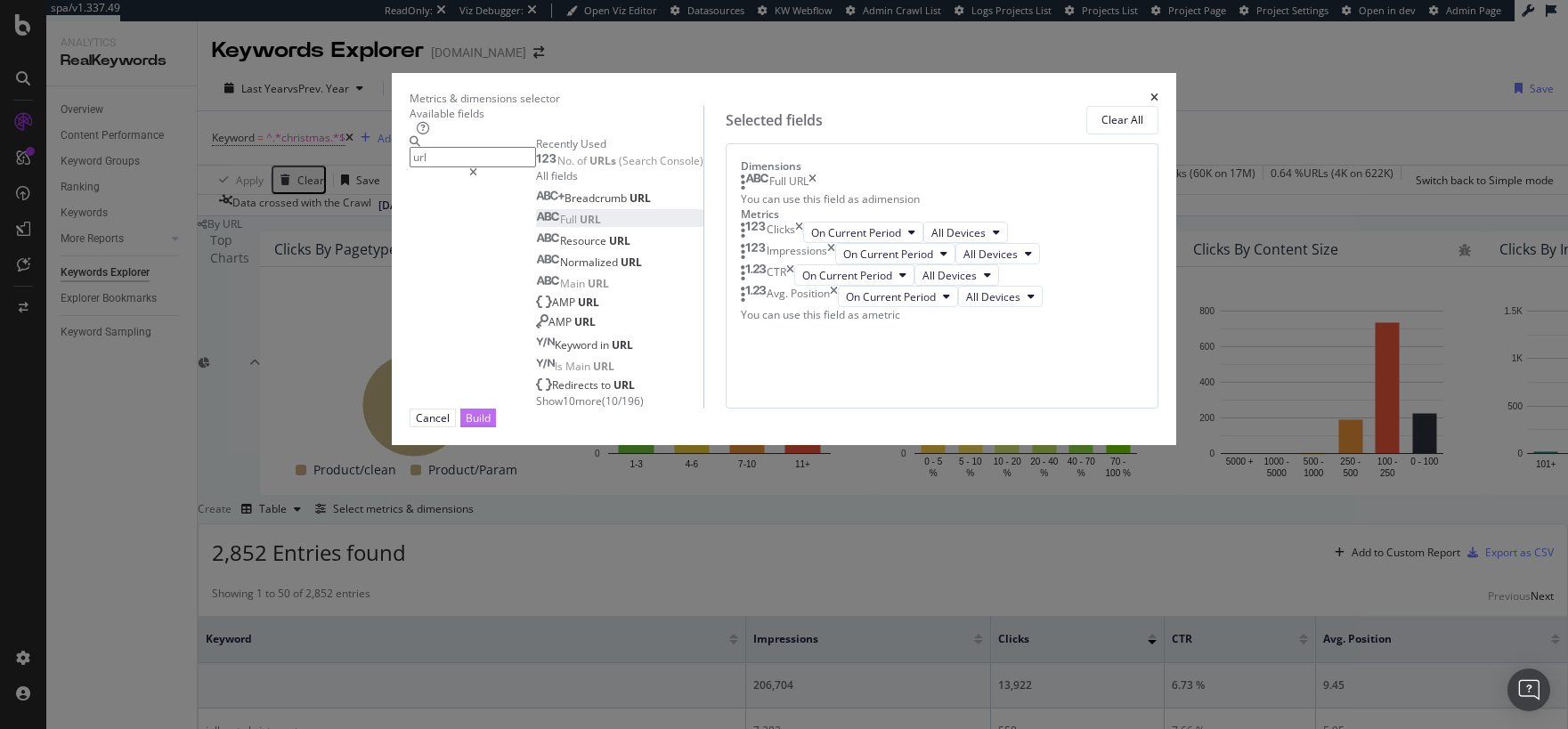
click at [490, 426] on div "Build" at bounding box center [479, 417] width 25 height 15
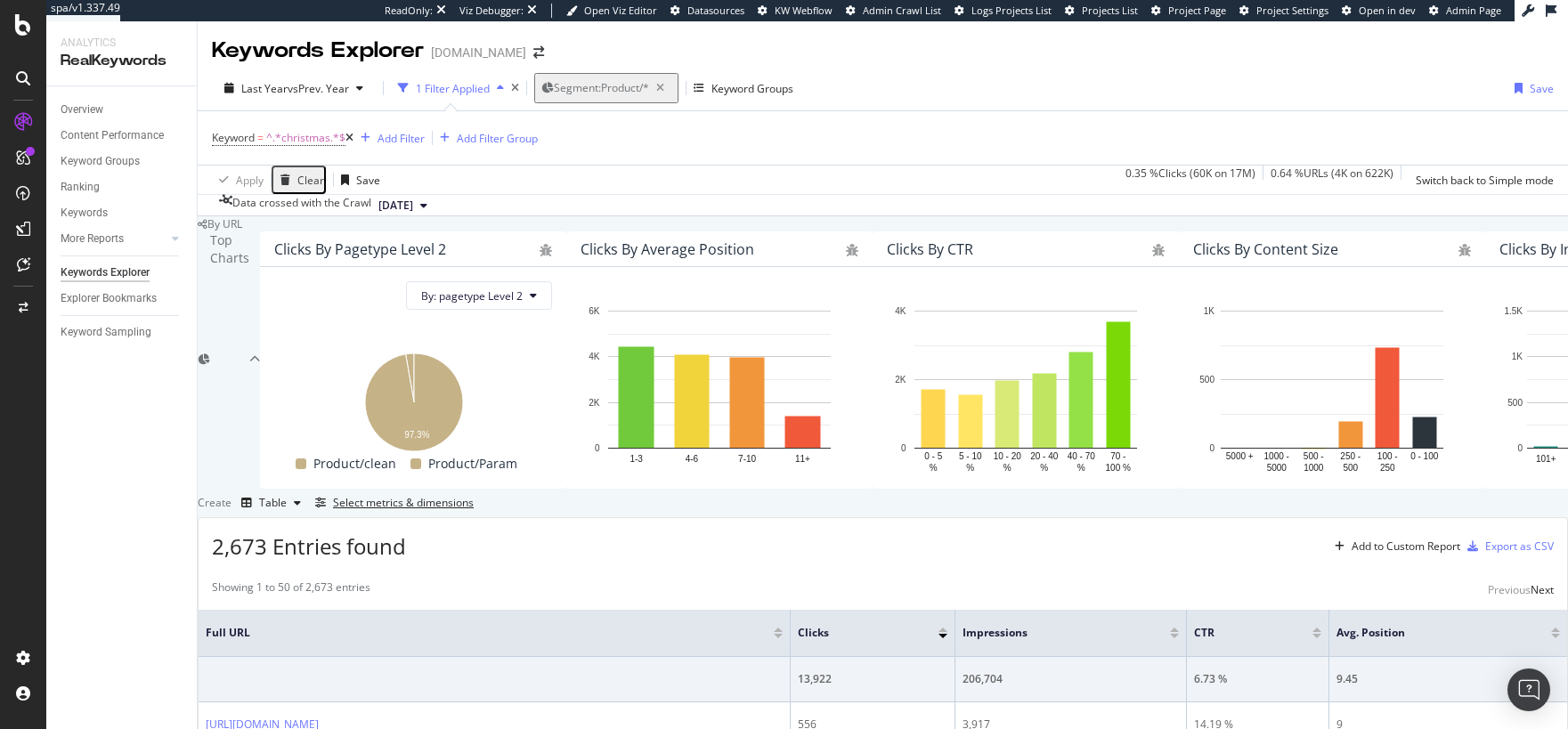
scroll to position [144, 0]
click at [396, 131] on div "Add Filter" at bounding box center [401, 138] width 47 height 15
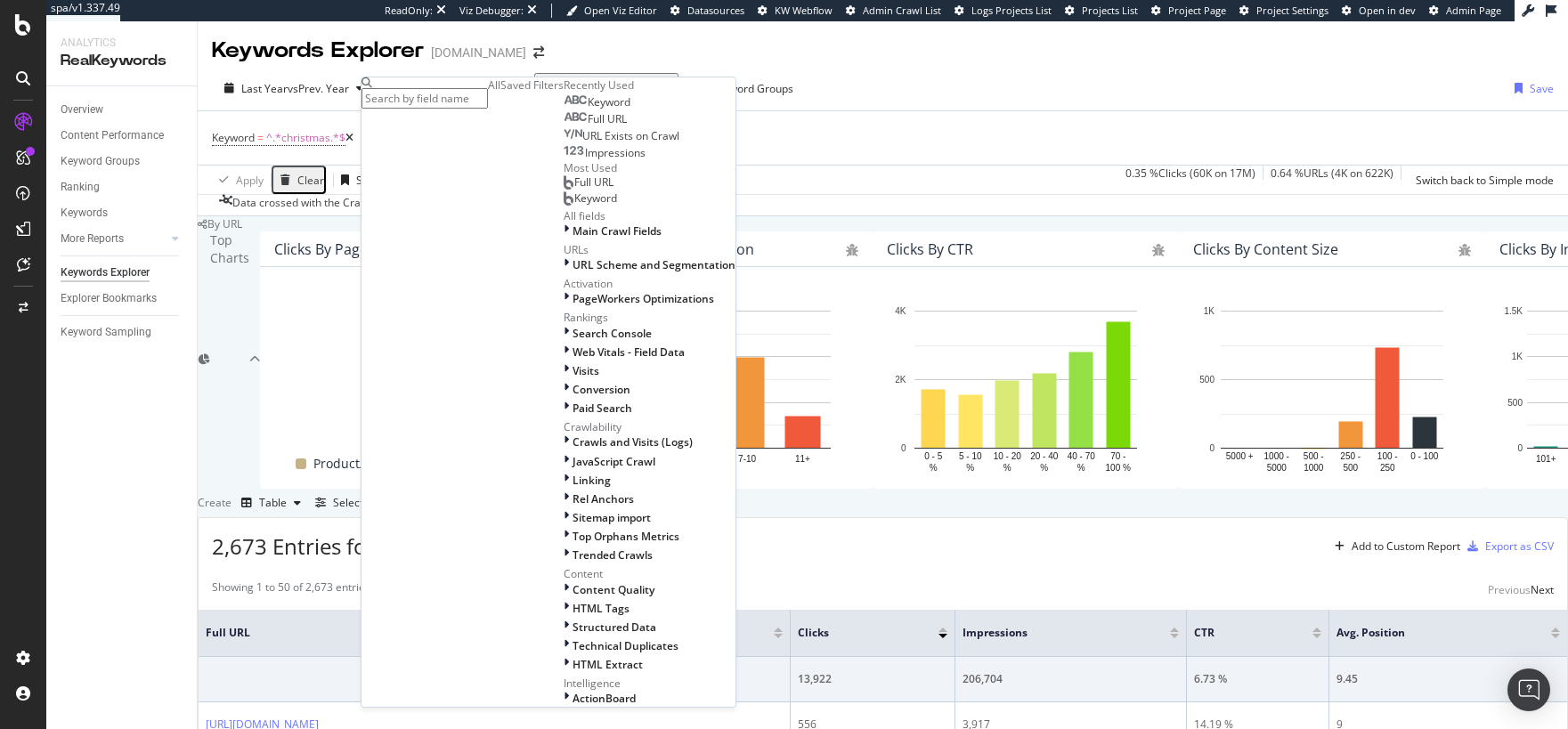
click at [564, 126] on div "Full URL" at bounding box center [595, 119] width 64 height 15
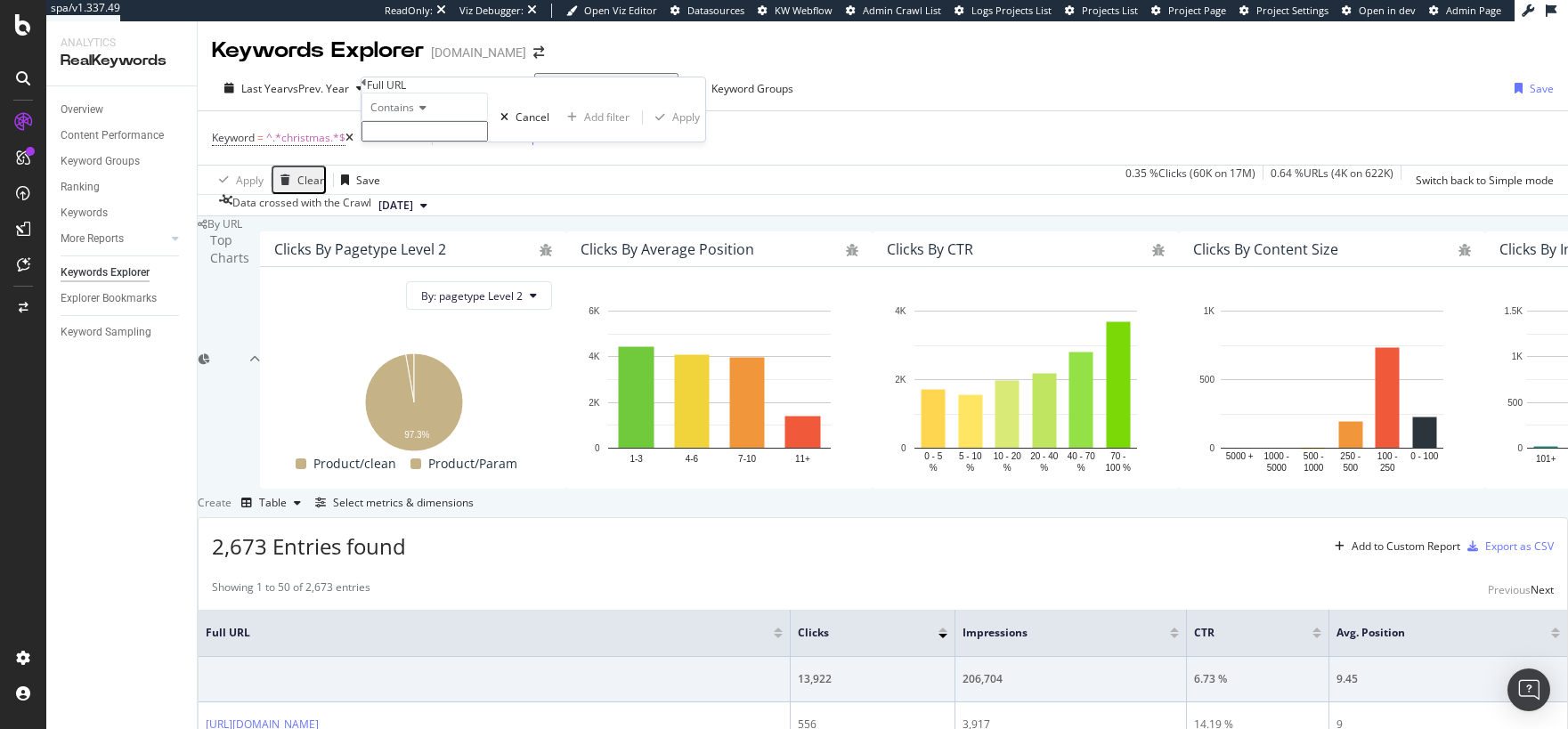
click at [435, 142] on input "text" at bounding box center [424, 131] width 126 height 21
type input "GB/en"
click at [395, 136] on div "Add Filter" at bounding box center [401, 138] width 47 height 15
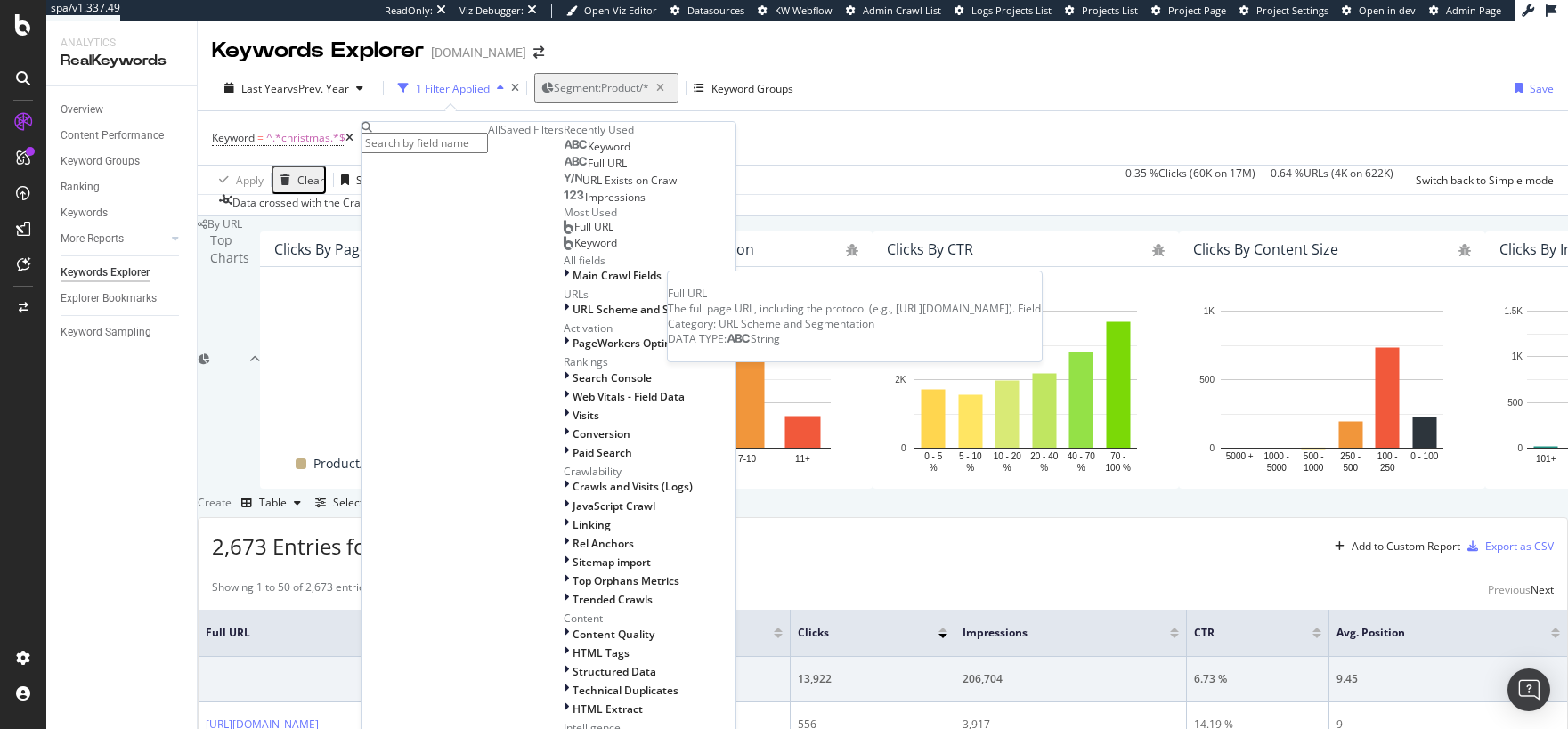
click at [587, 171] on span "Full URL" at bounding box center [607, 162] width 39 height 15
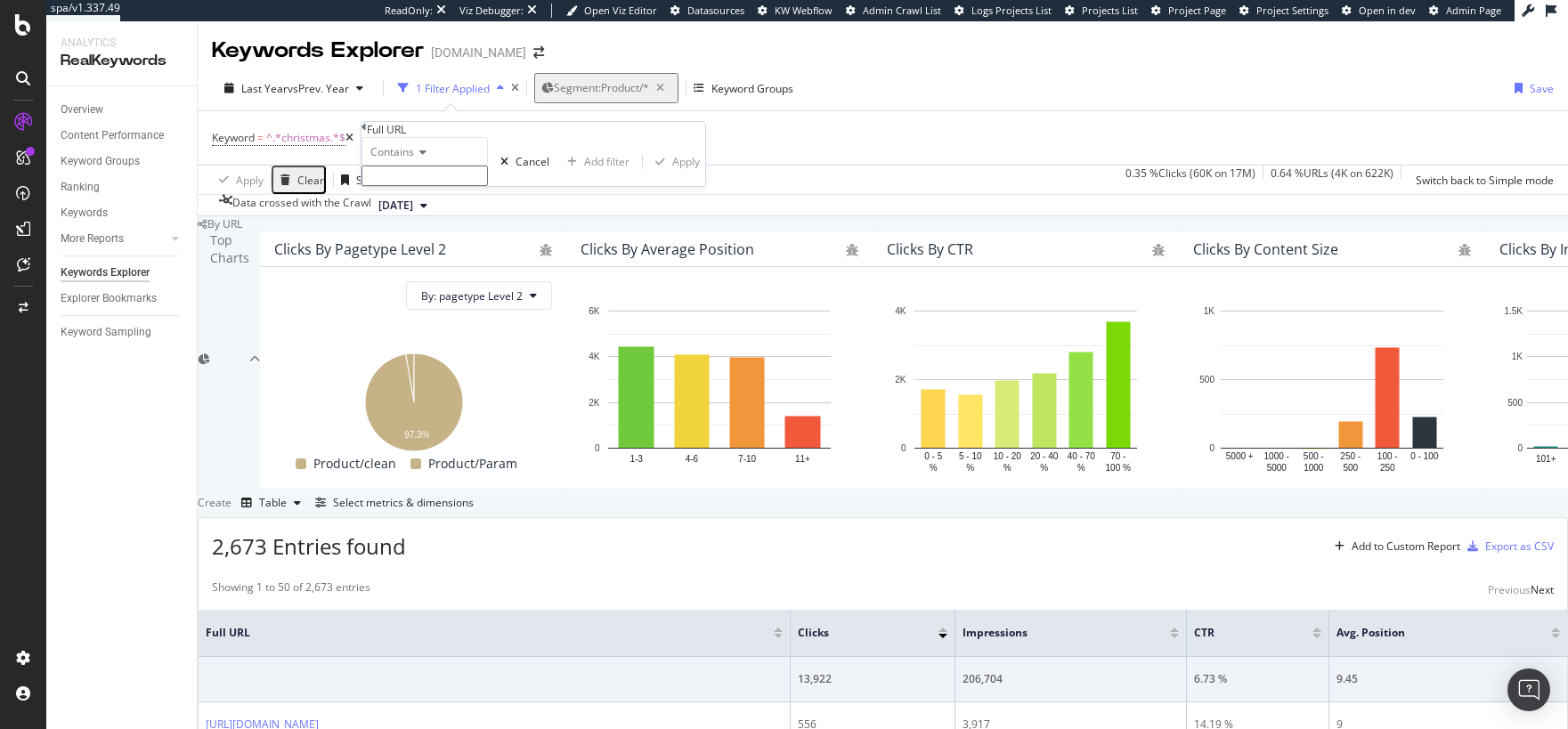
click at [424, 186] on input "text" at bounding box center [424, 175] width 126 height 21
type input "/GB/en/"
click at [672, 175] on div "Apply" at bounding box center [686, 166] width 27 height 15
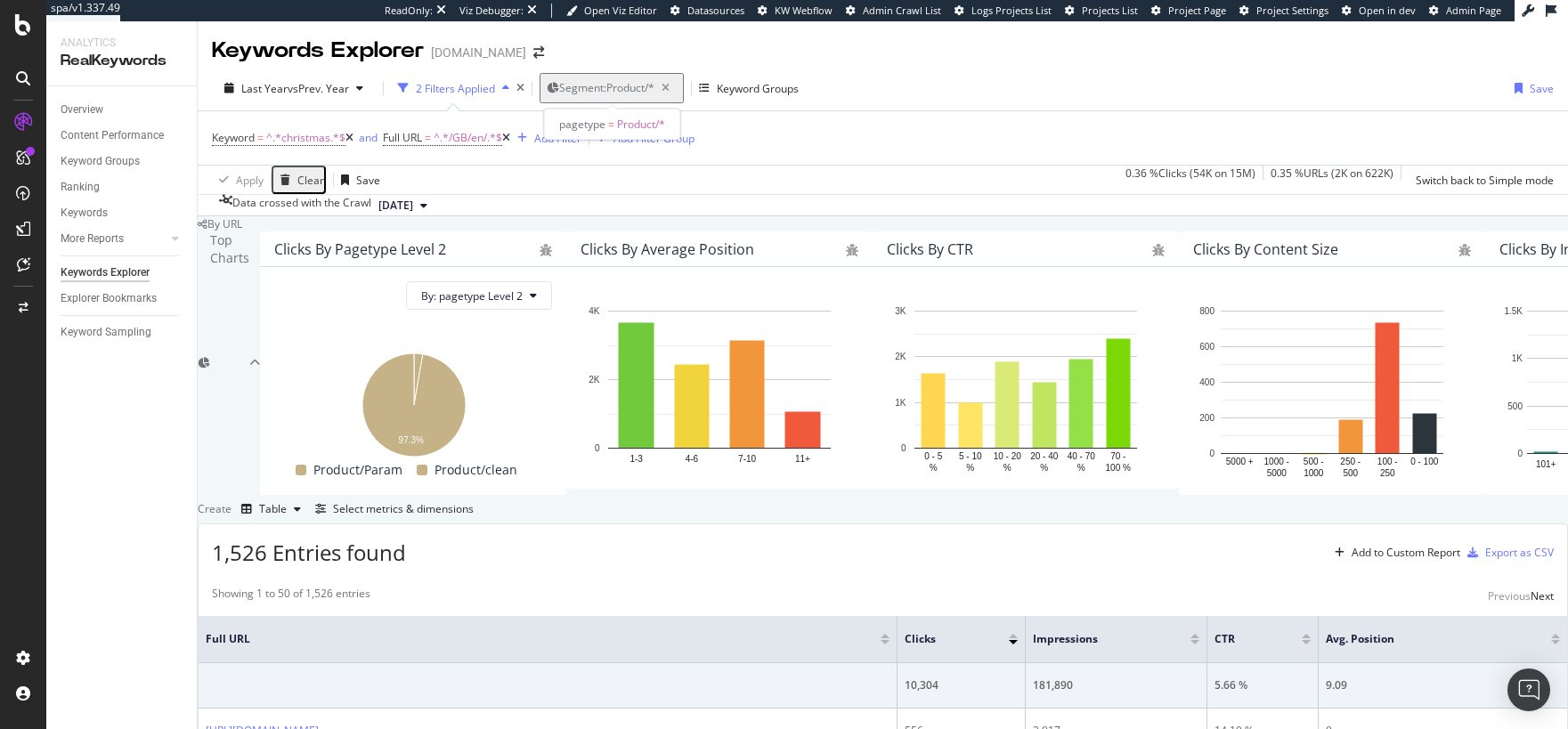
click at [615, 95] on span "Segment: Product/*" at bounding box center [606, 87] width 95 height 15
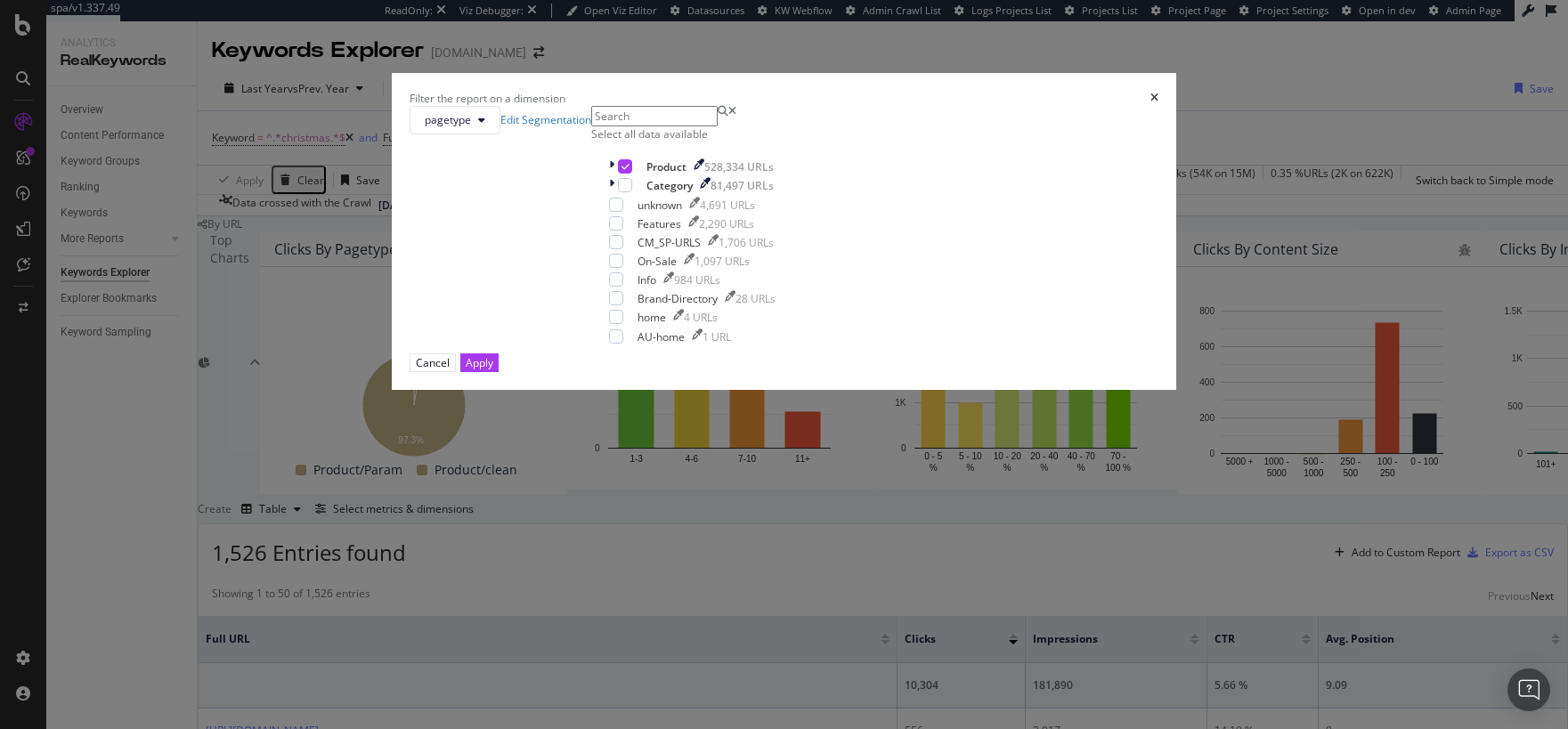
click at [686, 93] on div "Filter the report on a dimension pagetype Edit Segmentation Select all data ava…" at bounding box center [784, 364] width 1568 height 729
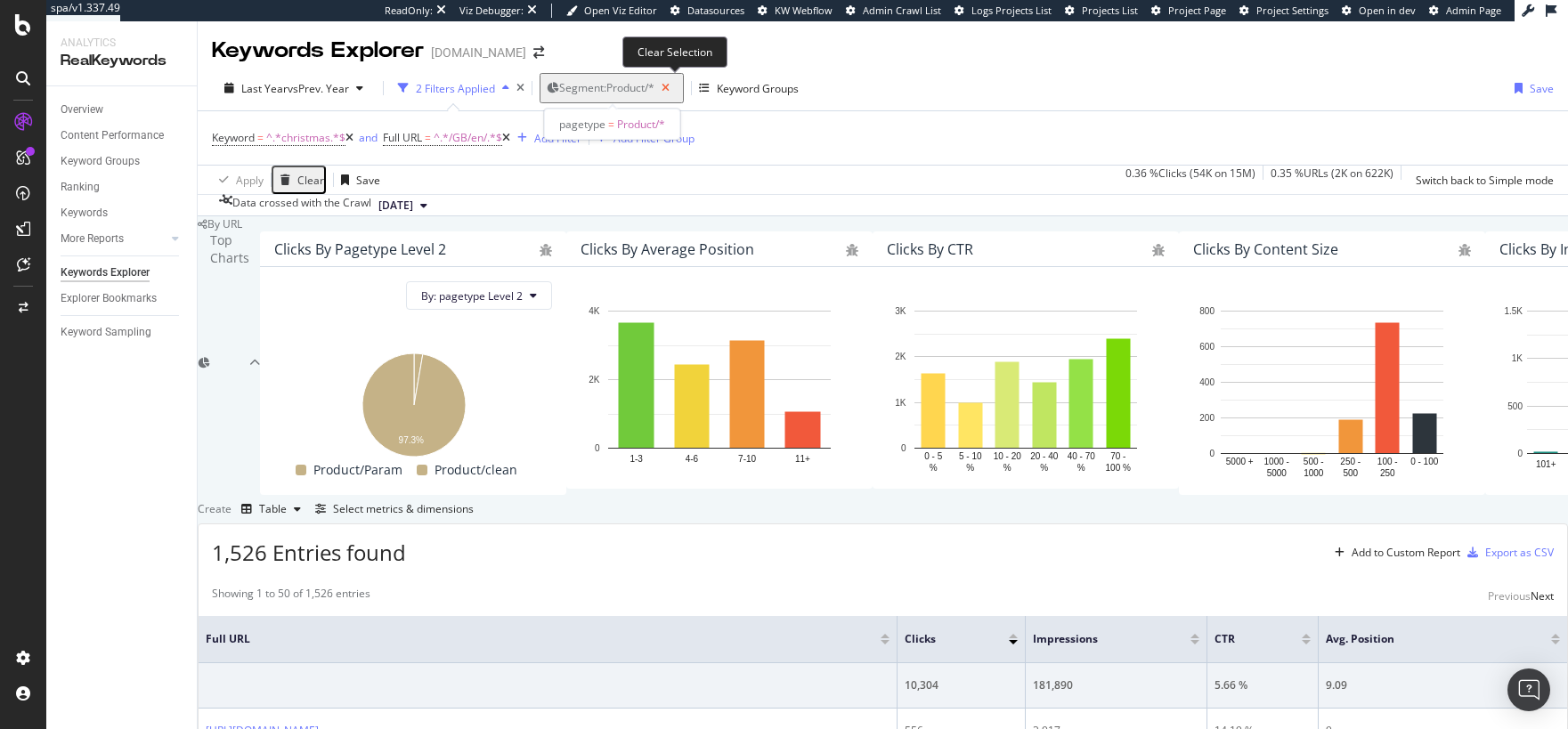
click at [675, 89] on icon "button" at bounding box center [665, 88] width 22 height 25
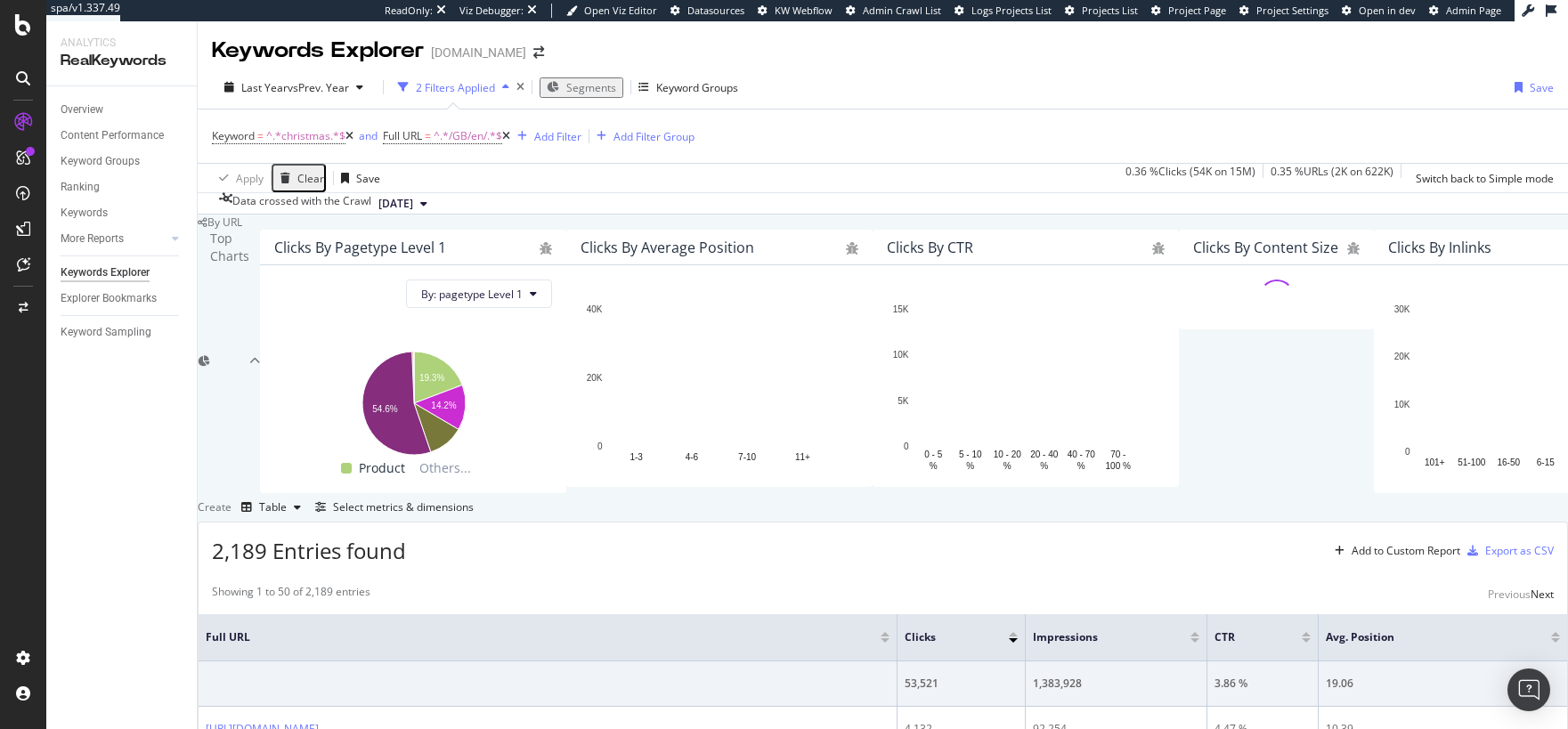
scroll to position [434, 0]
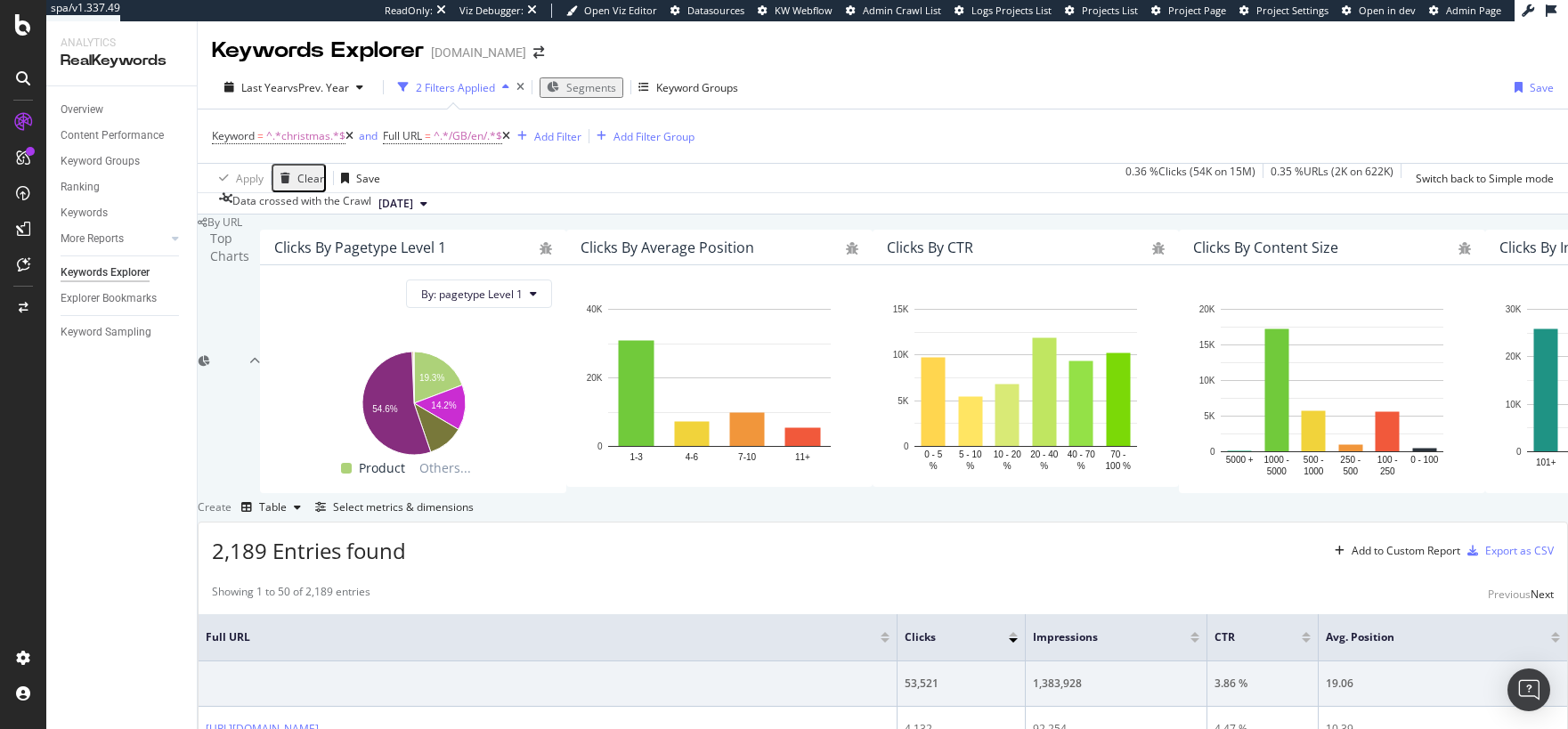
click at [95, 114] on div "Overview" at bounding box center [82, 109] width 43 height 19
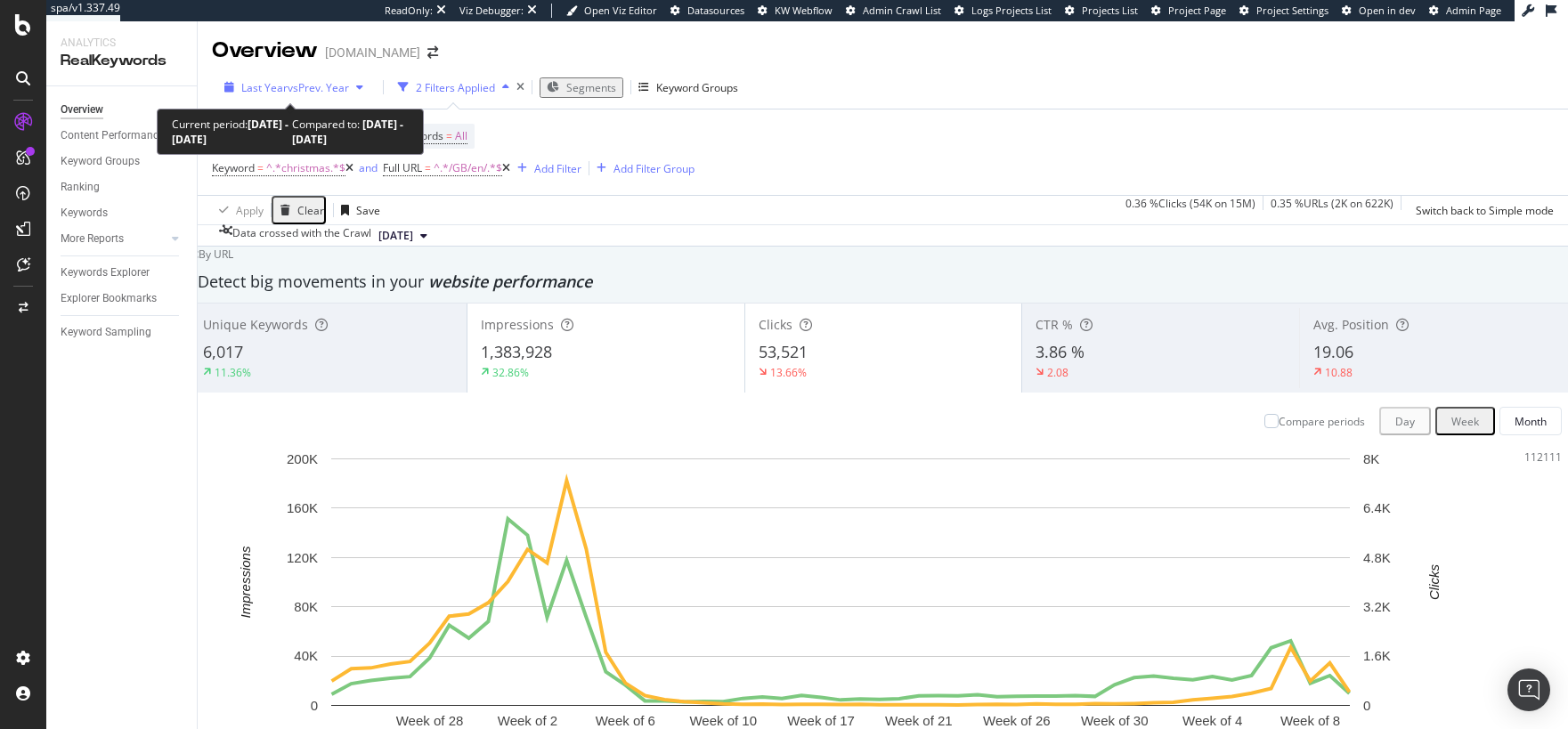
click at [307, 84] on span "vs Prev. Year" at bounding box center [318, 87] width 62 height 15
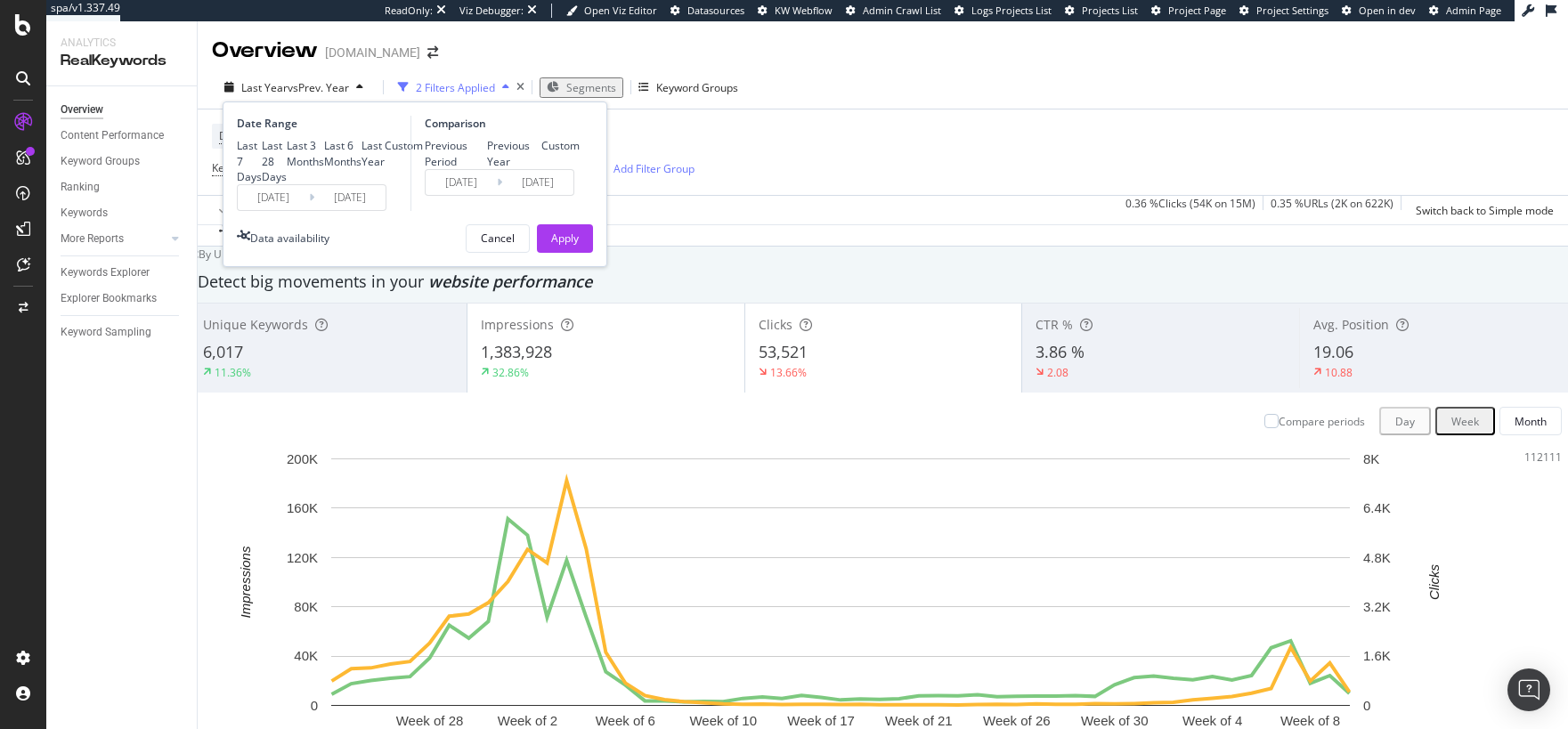
click at [289, 210] on input "2024/09/25" at bounding box center [273, 198] width 71 height 25
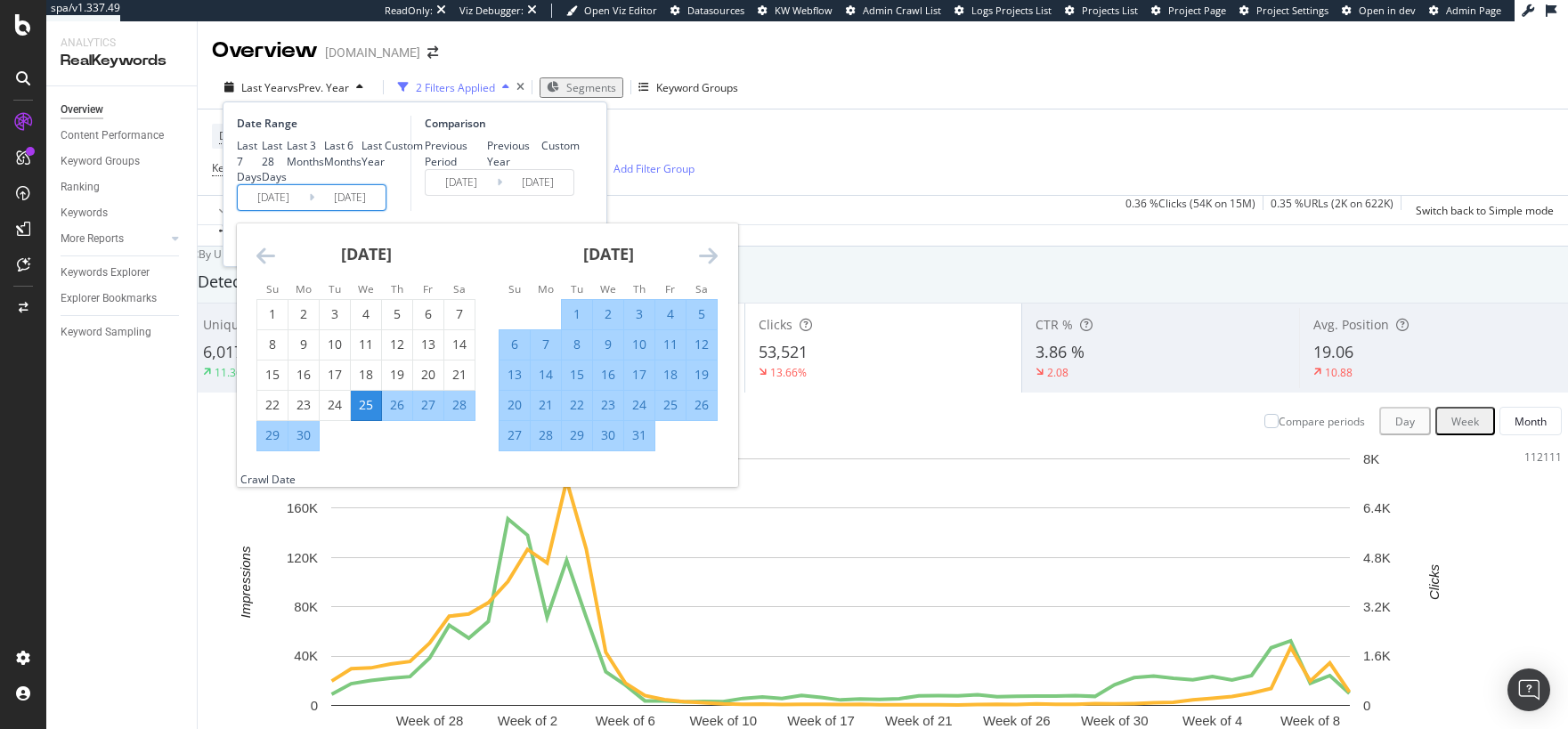
click at [261, 266] on icon "Move backward to switch to the previous month." at bounding box center [265, 256] width 19 height 21
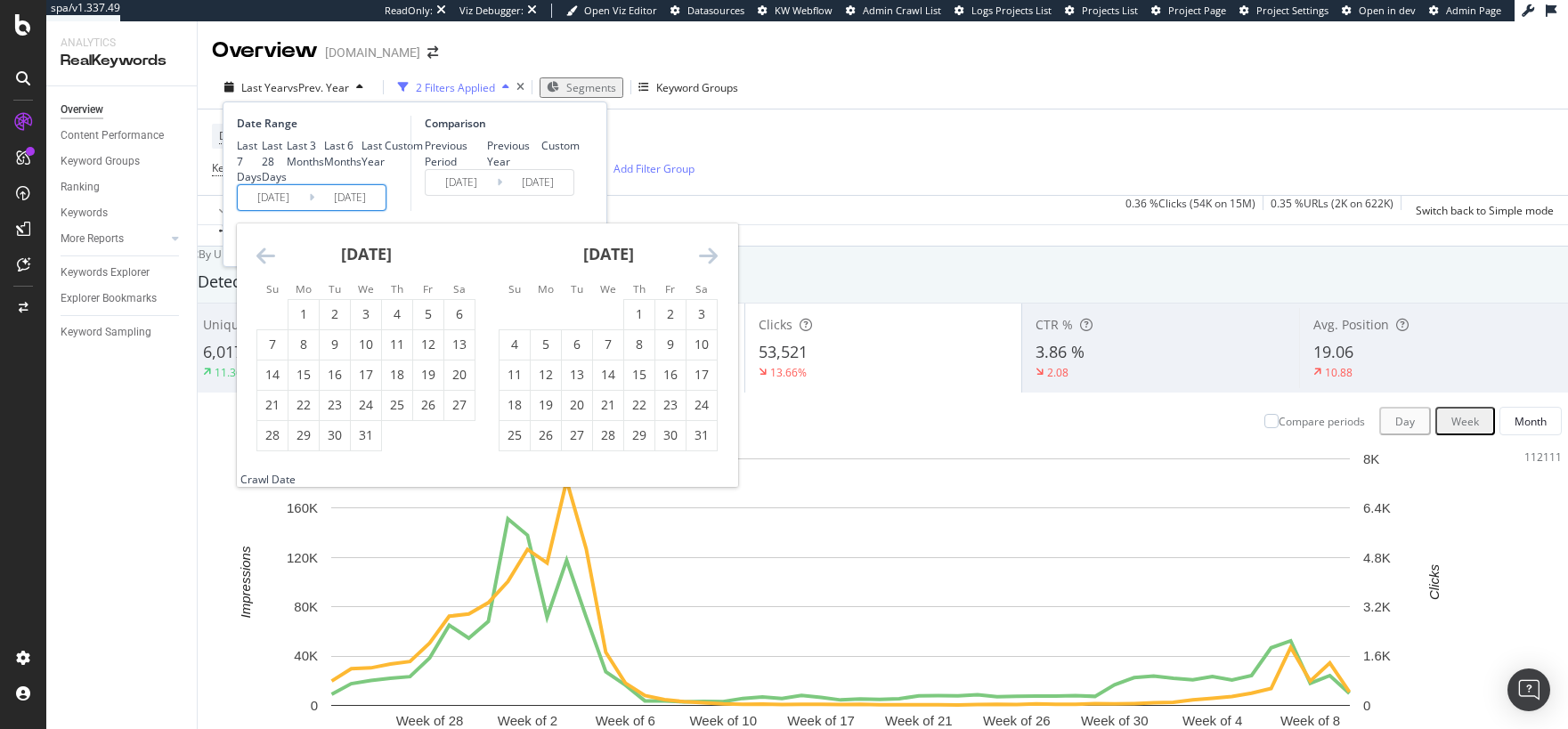
click at [261, 266] on icon "Move backward to switch to the previous month." at bounding box center [265, 256] width 19 height 21
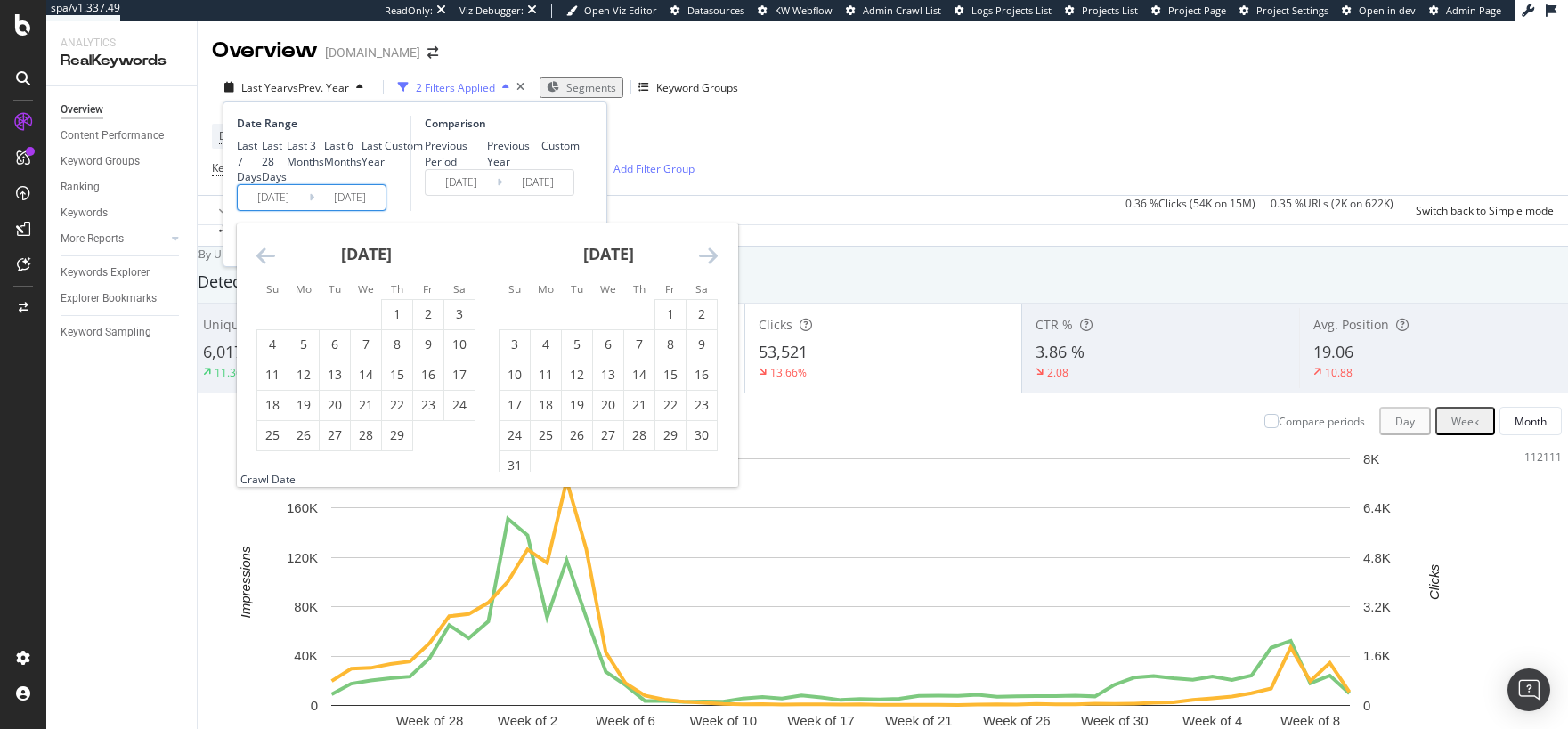
click at [261, 266] on icon "Move backward to switch to the previous month." at bounding box center [265, 256] width 19 height 21
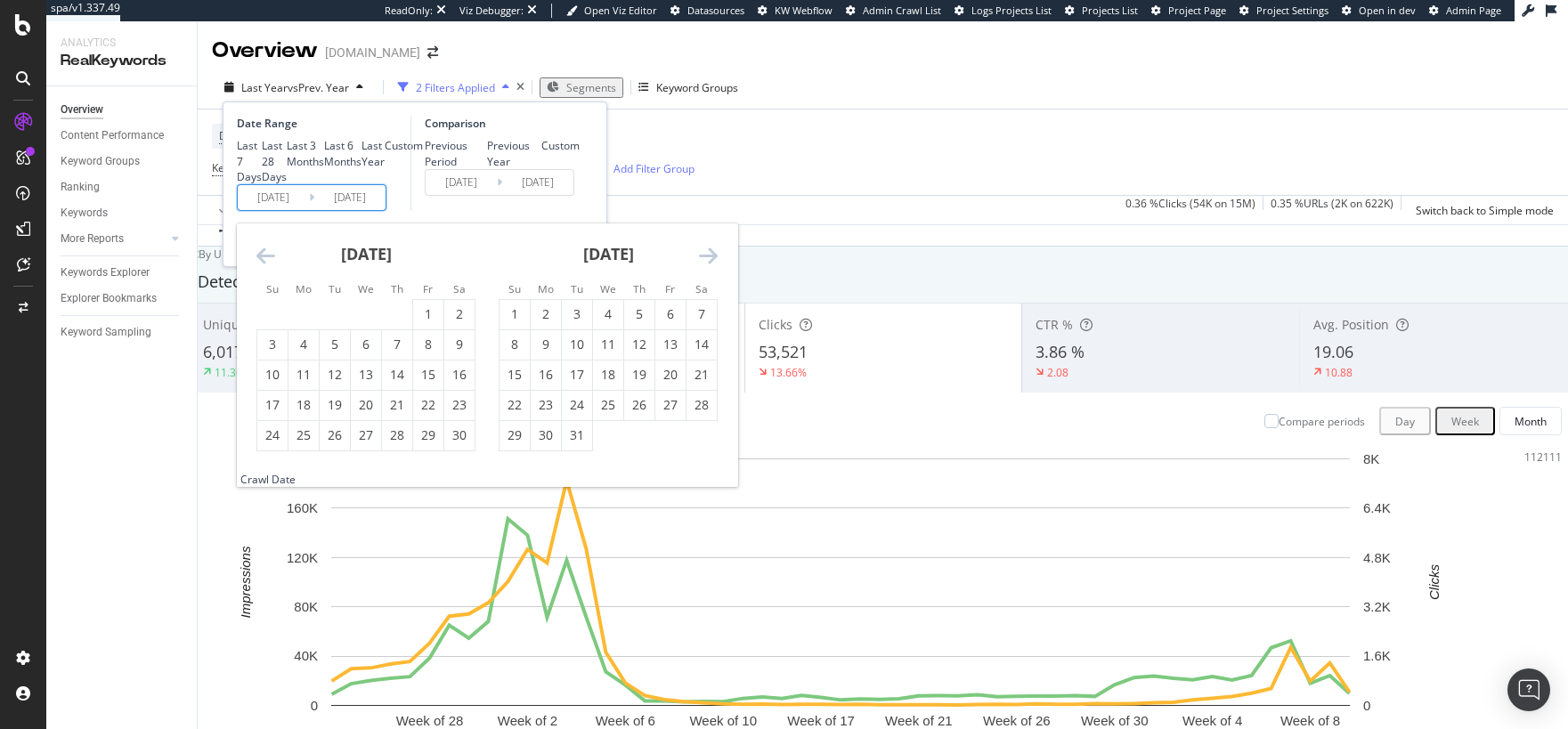
click at [261, 266] on icon "Move backward to switch to the previous month." at bounding box center [265, 256] width 19 height 21
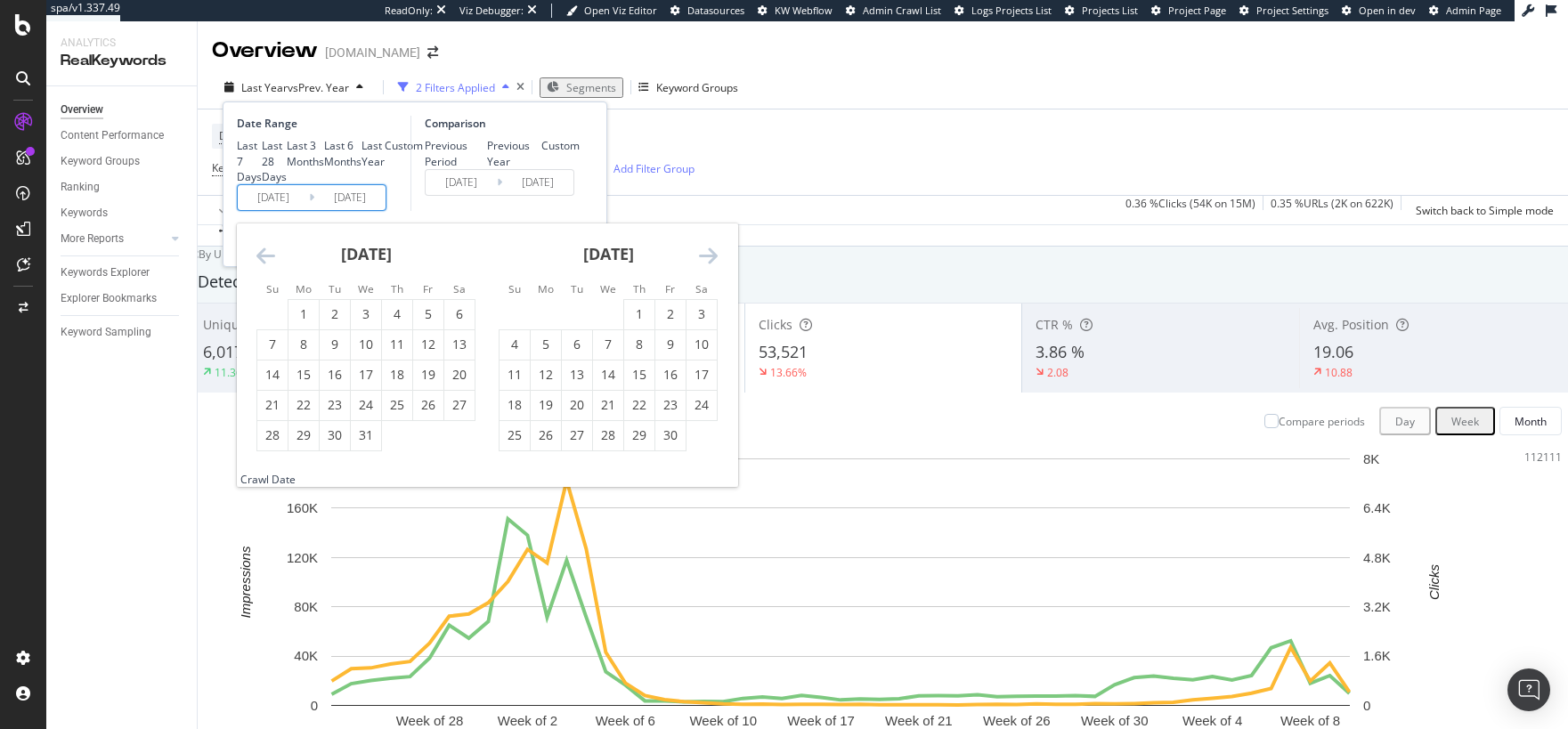
click at [261, 266] on icon "Move backward to switch to the previous month." at bounding box center [265, 256] width 19 height 21
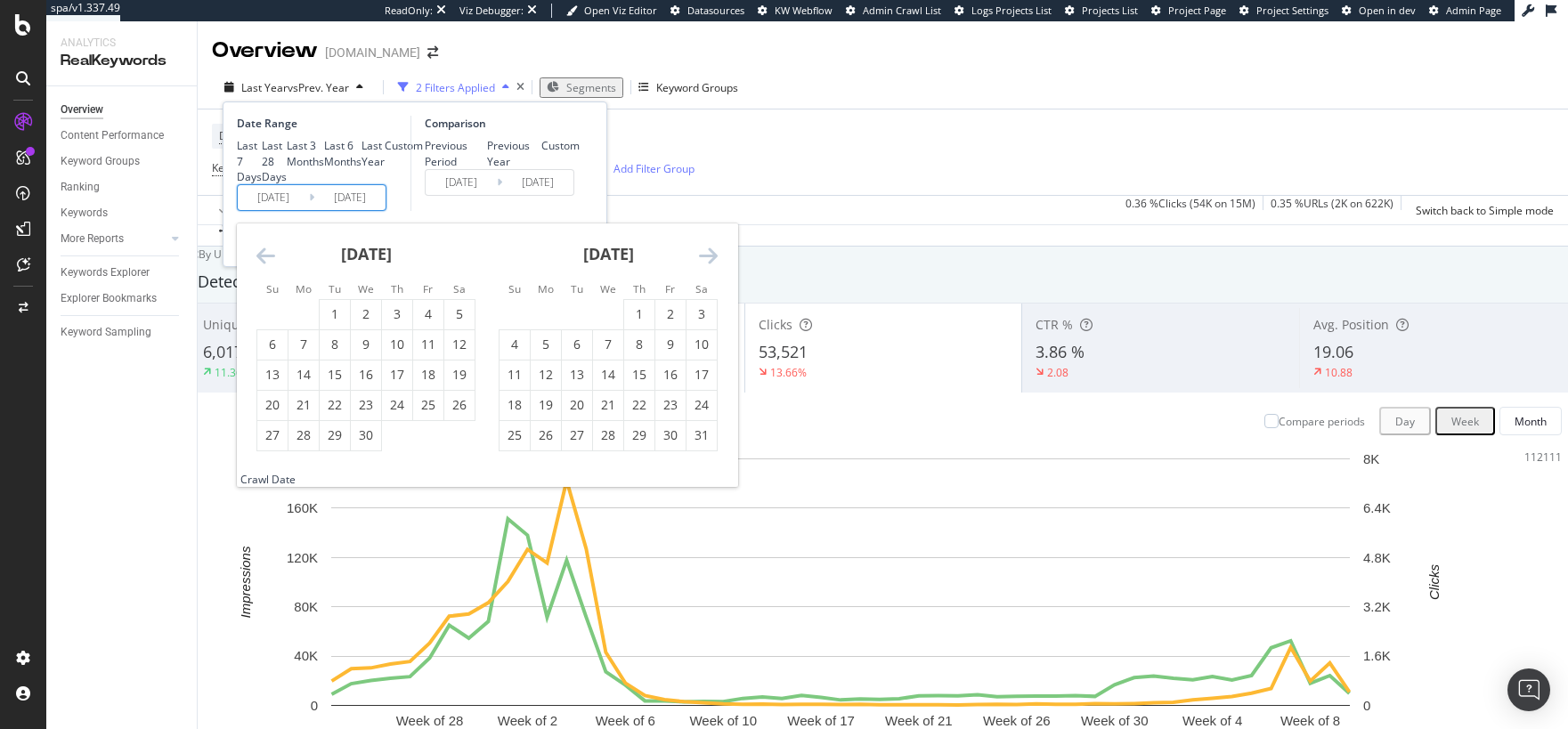
click at [261, 266] on icon "Move backward to switch to the previous month." at bounding box center [265, 256] width 19 height 21
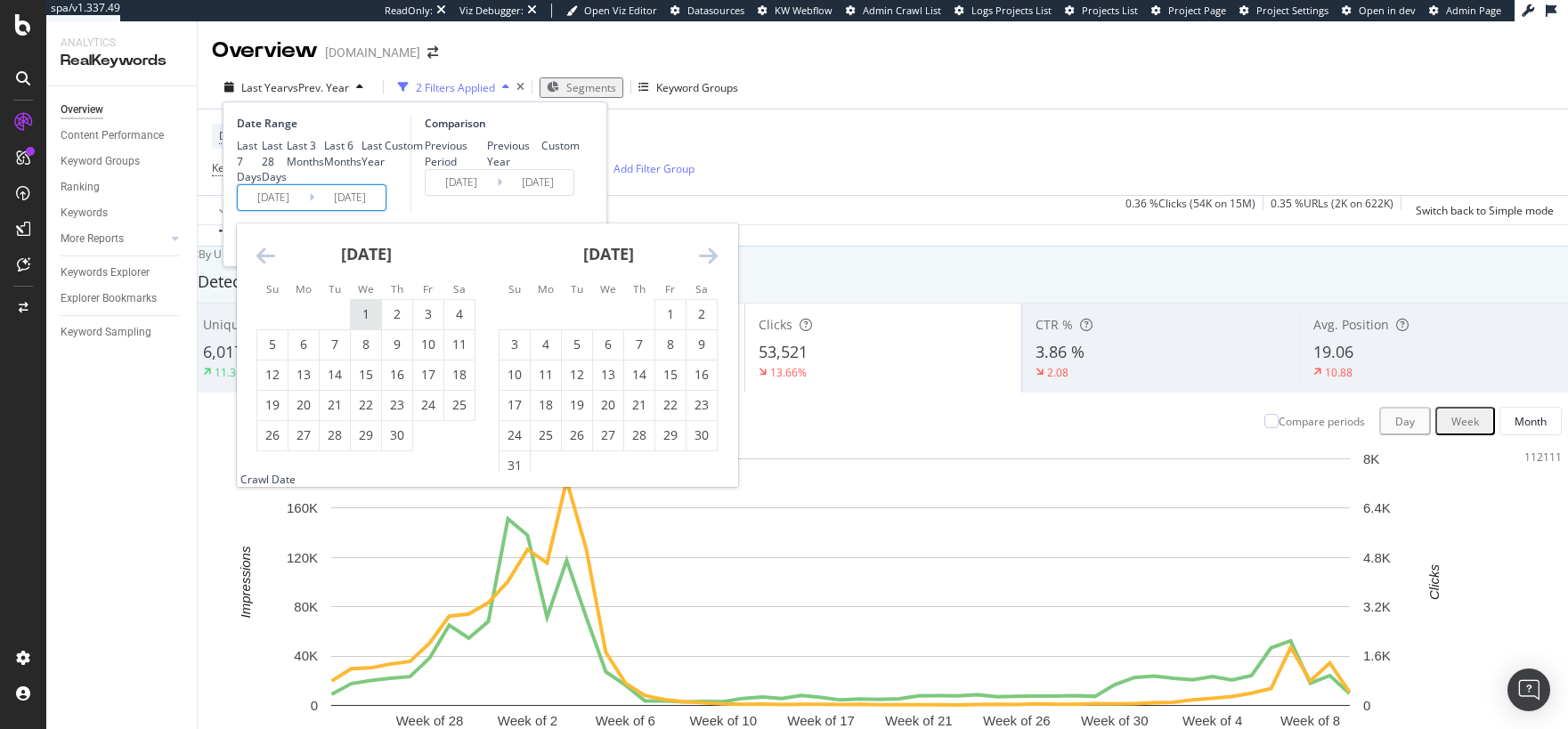
click at [360, 323] on div "1" at bounding box center [365, 315] width 30 height 18
type input "2022/06/01"
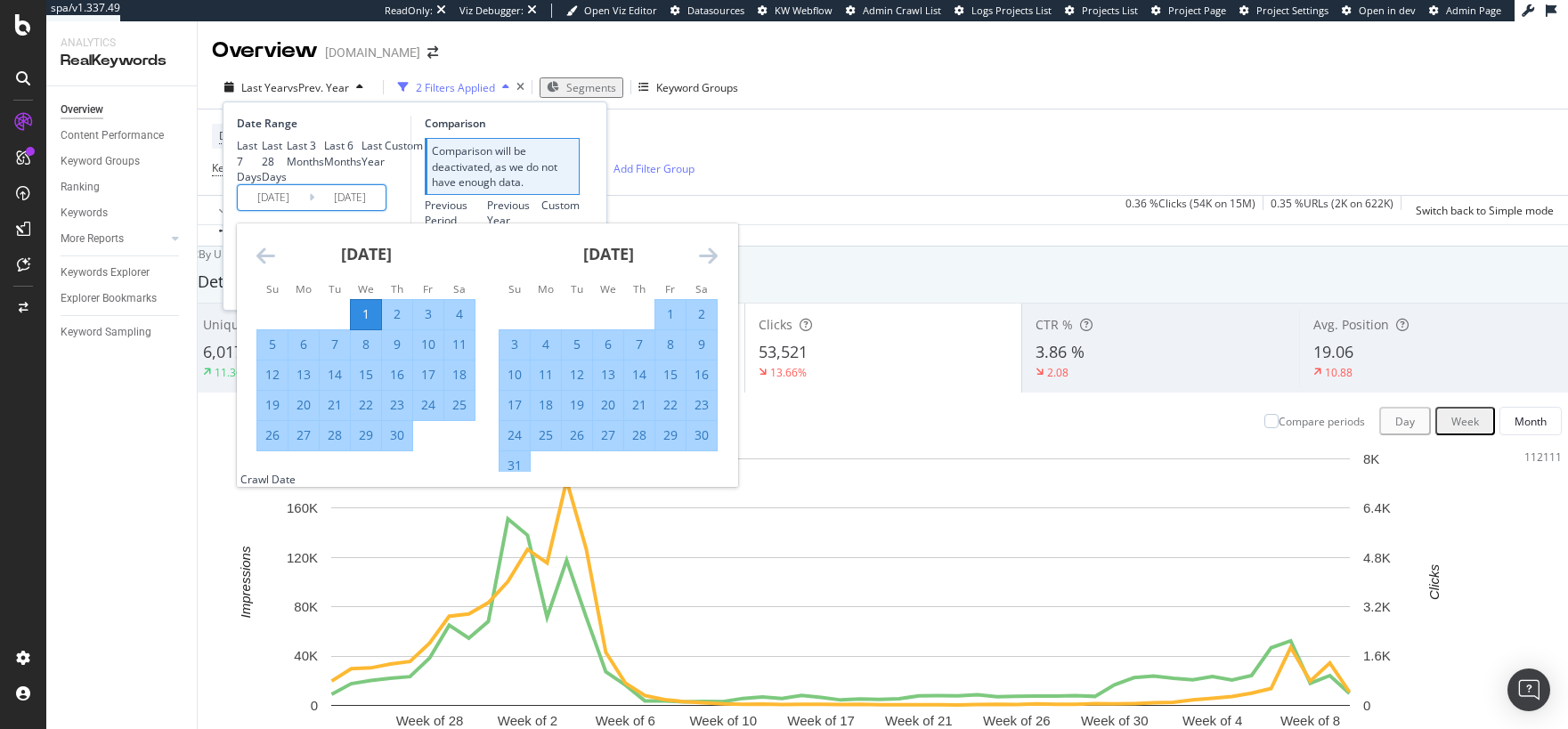
click at [475, 255] on div "Comparison Comparison will be deactivated, as we do not have enough data. Previ…" at bounding box center [494, 185] width 169 height 139
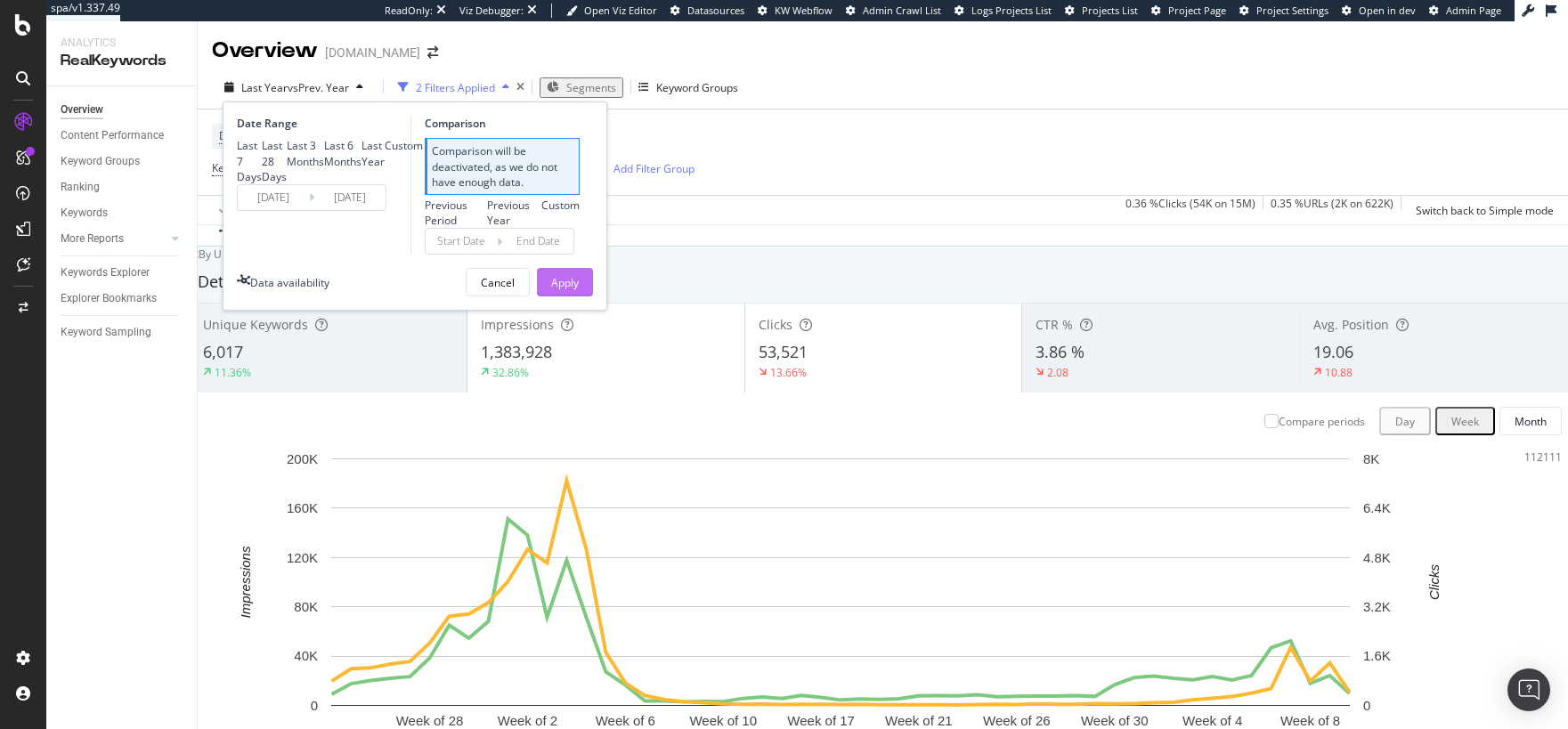
click at [552, 290] on div "Apply" at bounding box center [565, 282] width 27 height 15
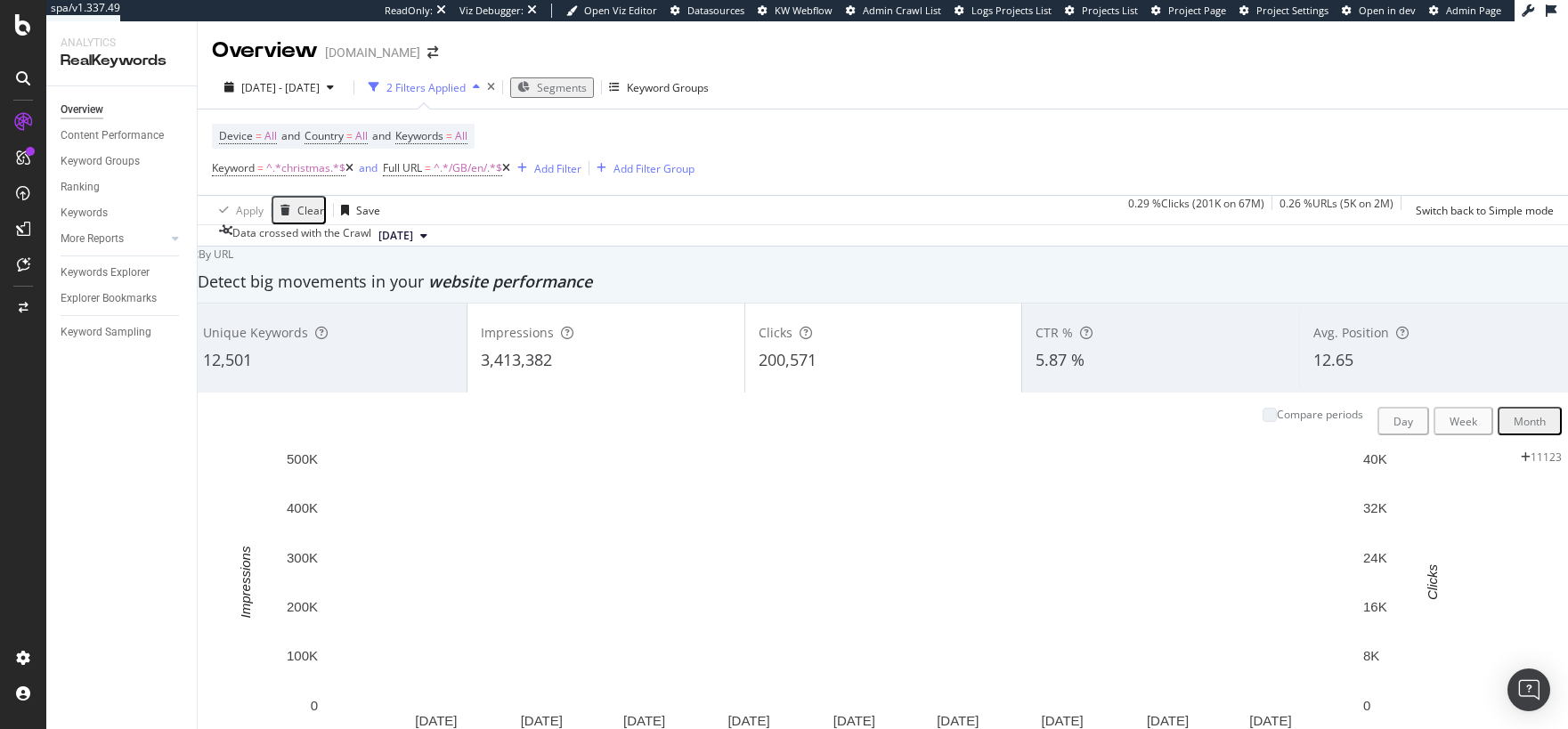
scroll to position [108, 0]
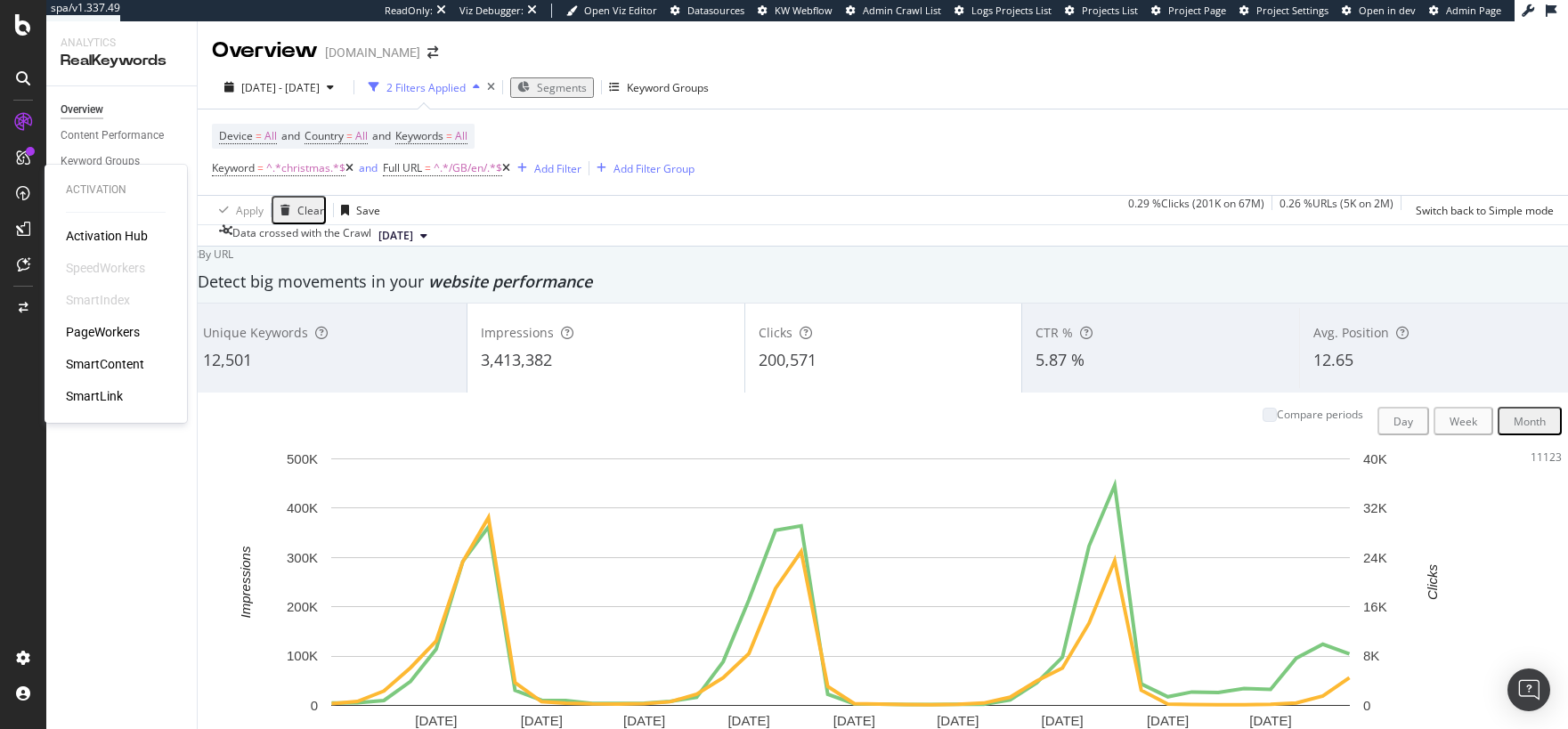
click at [101, 335] on div "PageWorkers" at bounding box center [103, 332] width 74 height 18
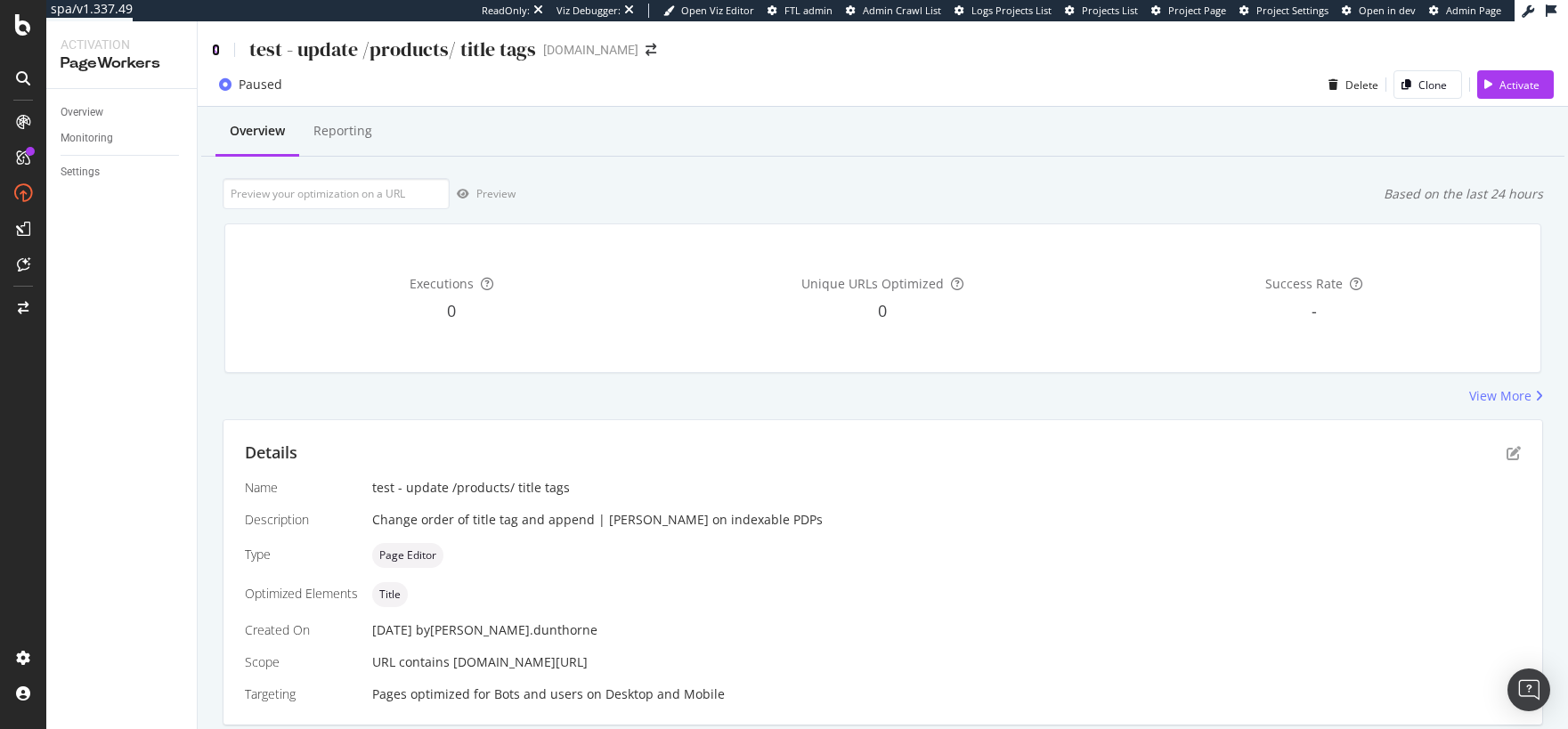
click at [215, 48] on icon at bounding box center [216, 50] width 8 height 13
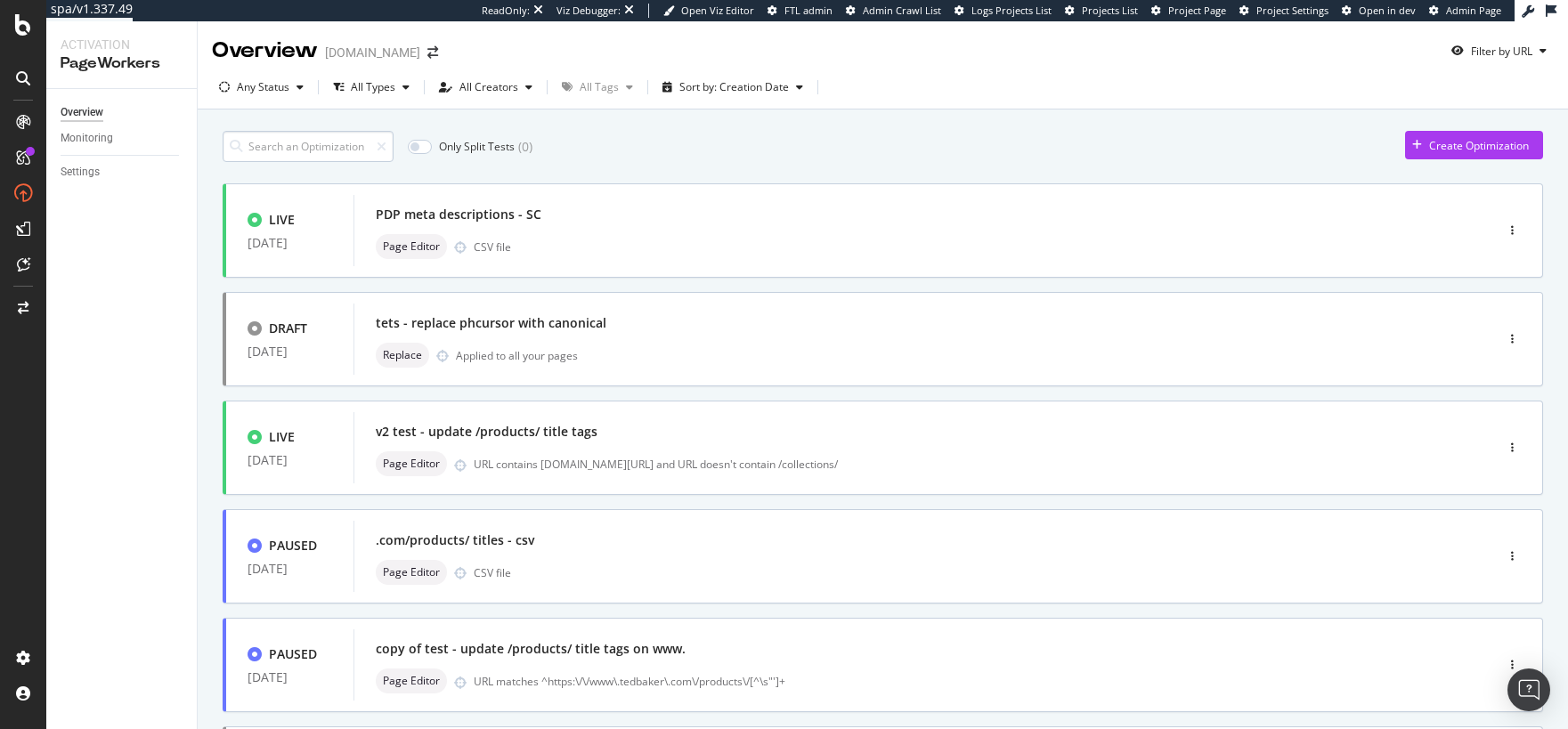
click at [321, 149] on input at bounding box center [308, 147] width 171 height 31
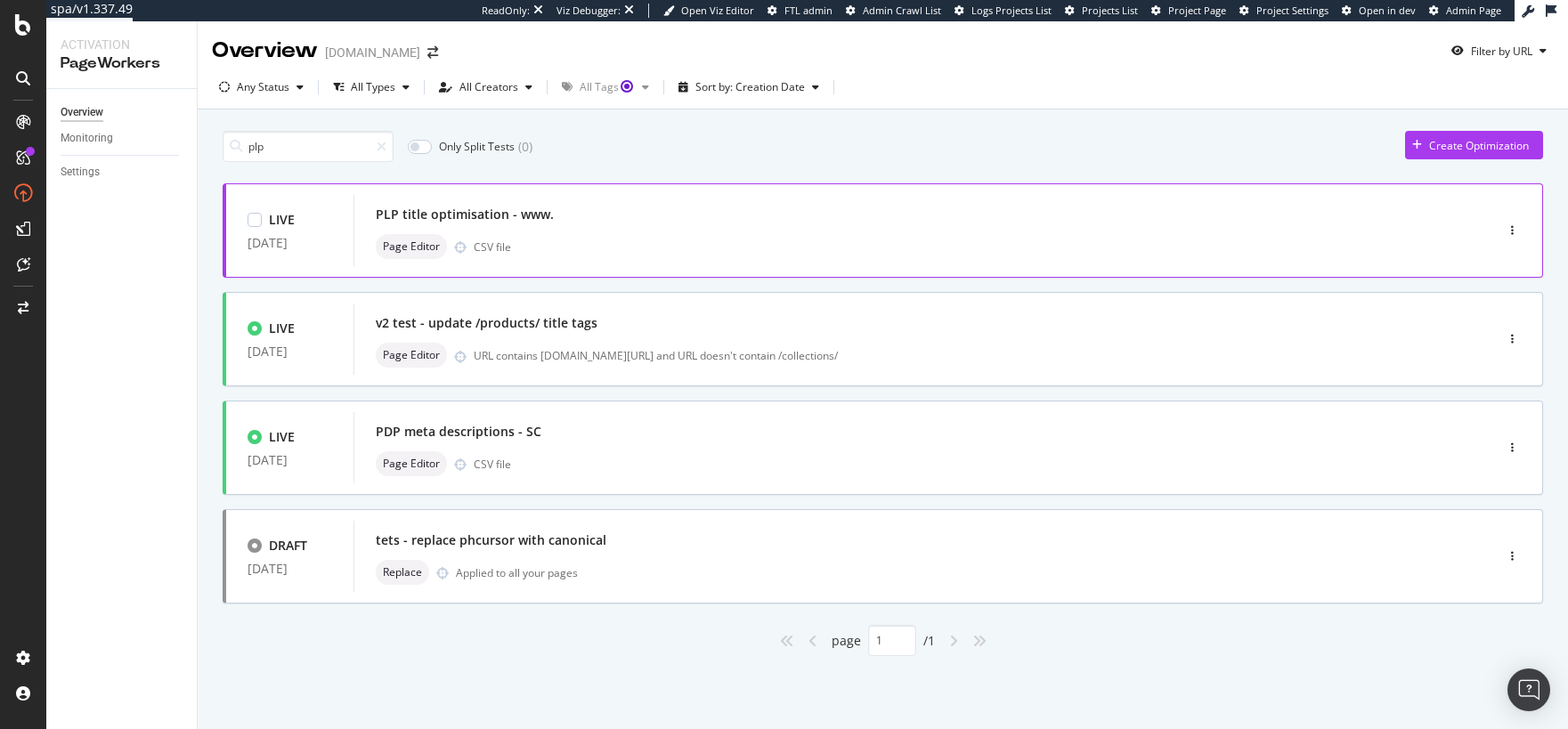
click at [653, 216] on div "PLP title optimisation - www." at bounding box center [897, 215] width 1042 height 25
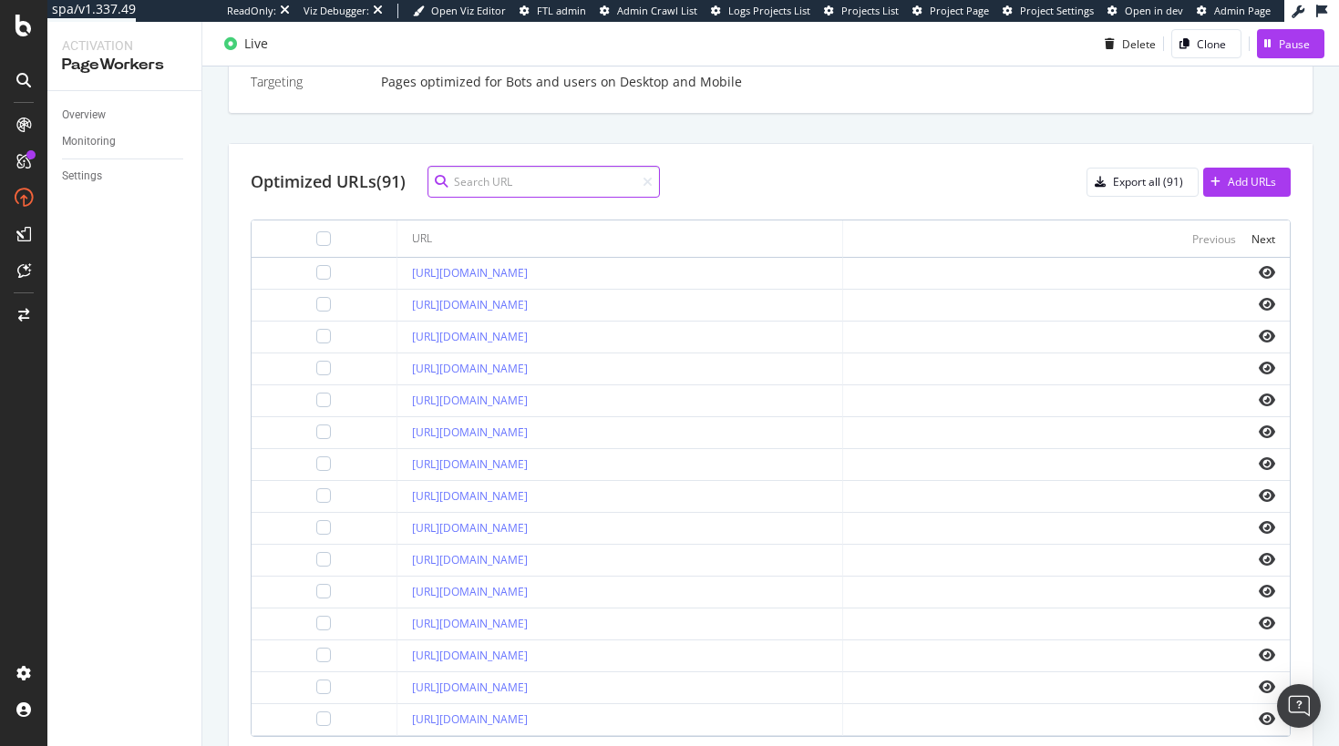
scroll to position [551, 0]
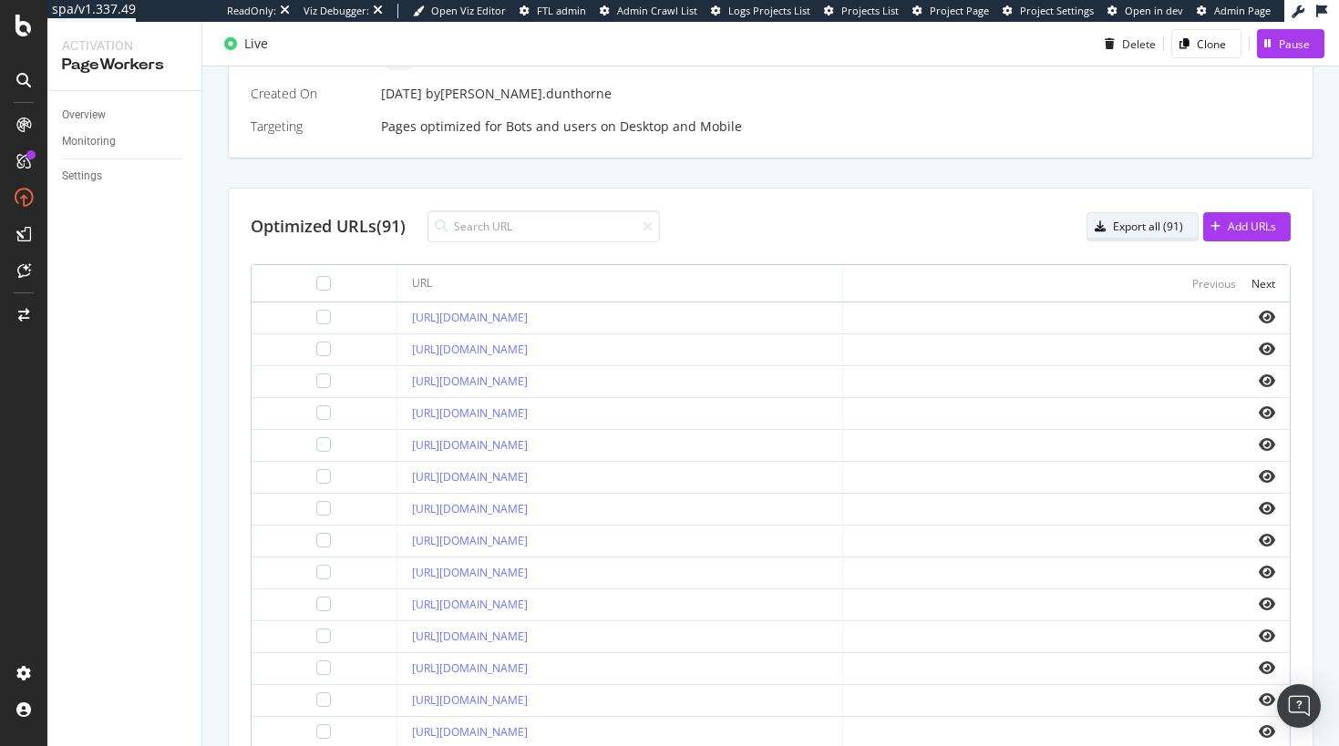
click at [1181, 228] on button "Export all (91)" at bounding box center [1142, 226] width 112 height 29
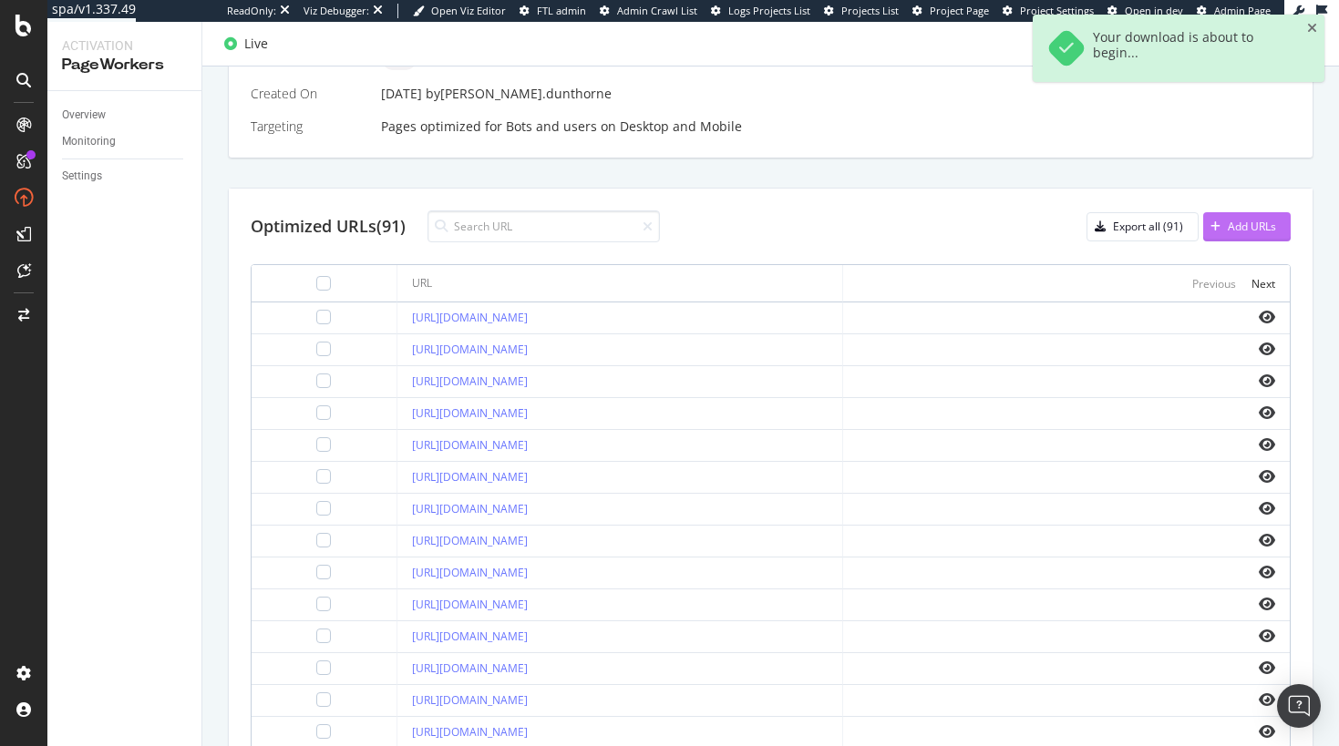
click at [1229, 233] on div "Add URLs" at bounding box center [1251, 226] width 48 height 15
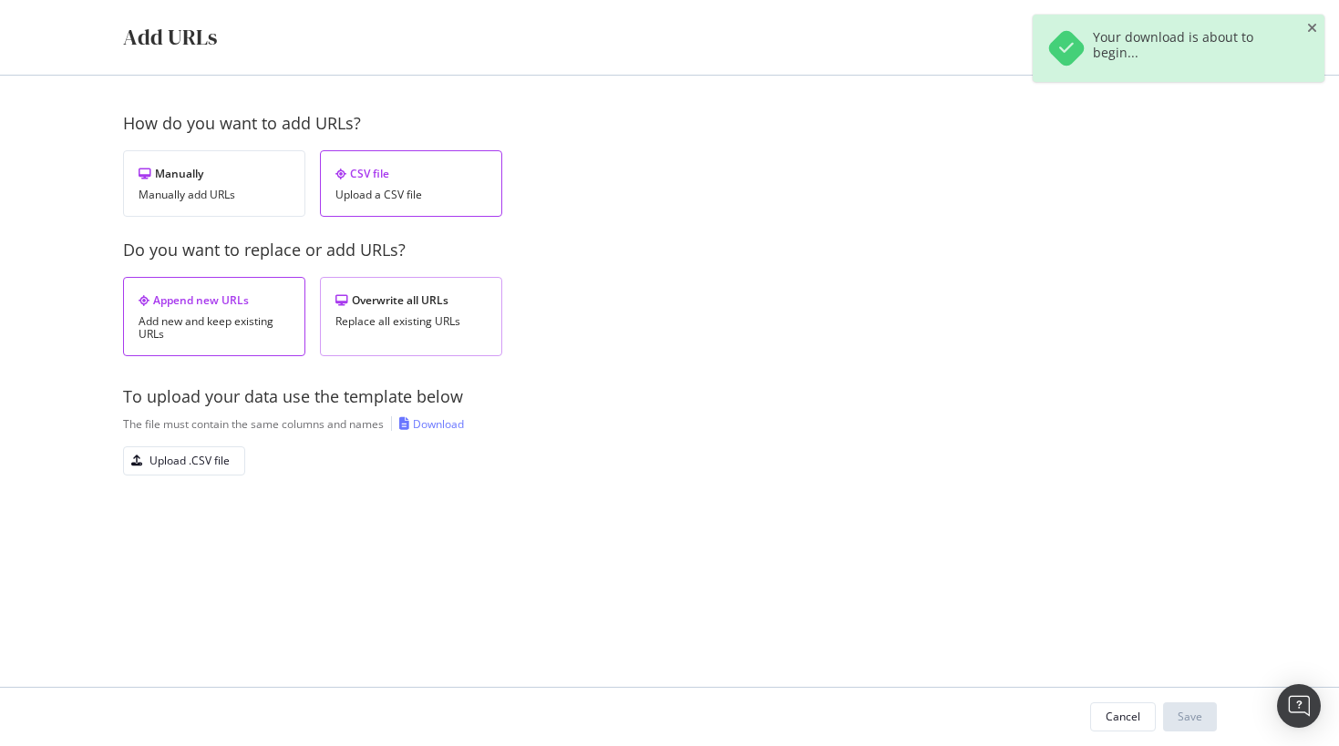
click at [377, 331] on div "Overwrite all URLs Replace all existing URLs" at bounding box center [411, 316] width 182 height 79
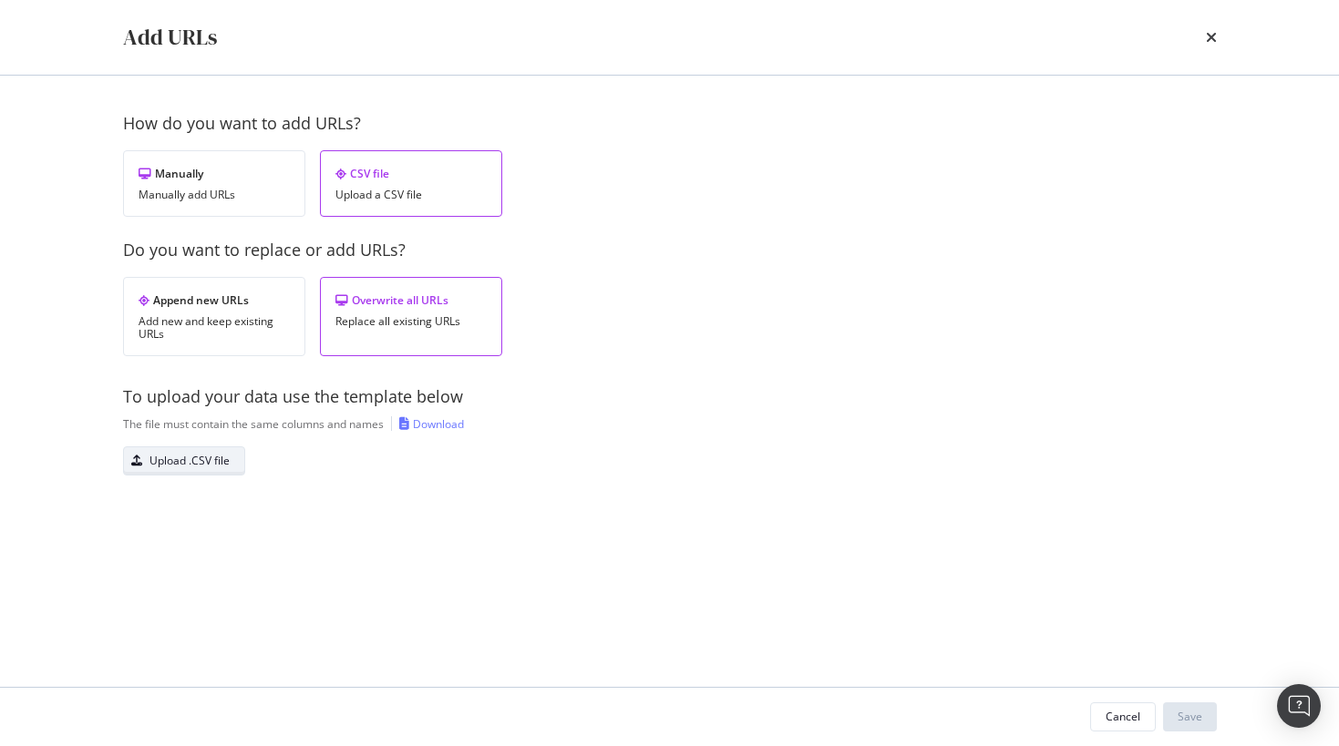
click at [209, 467] on div "Upload .CSV file" at bounding box center [189, 460] width 80 height 15
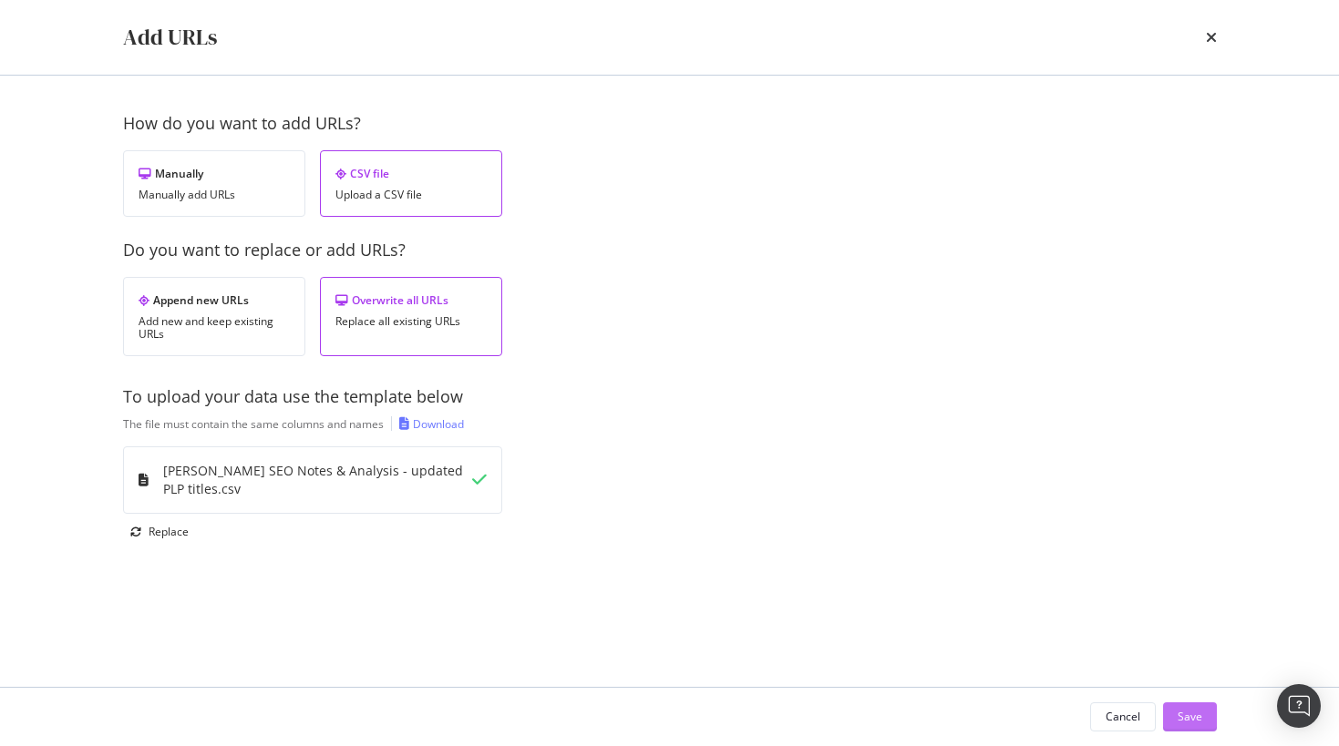
click at [1182, 716] on div "Save" at bounding box center [1189, 716] width 25 height 15
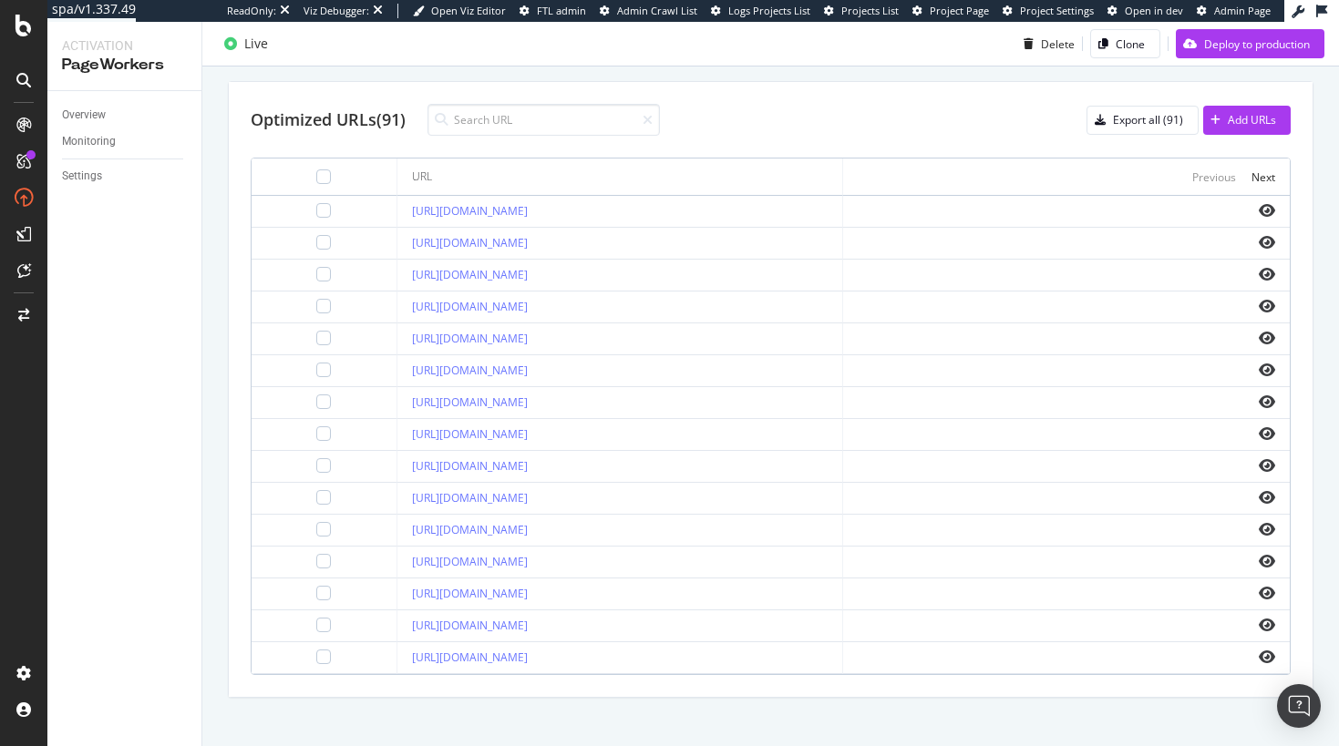
scroll to position [788, 0]
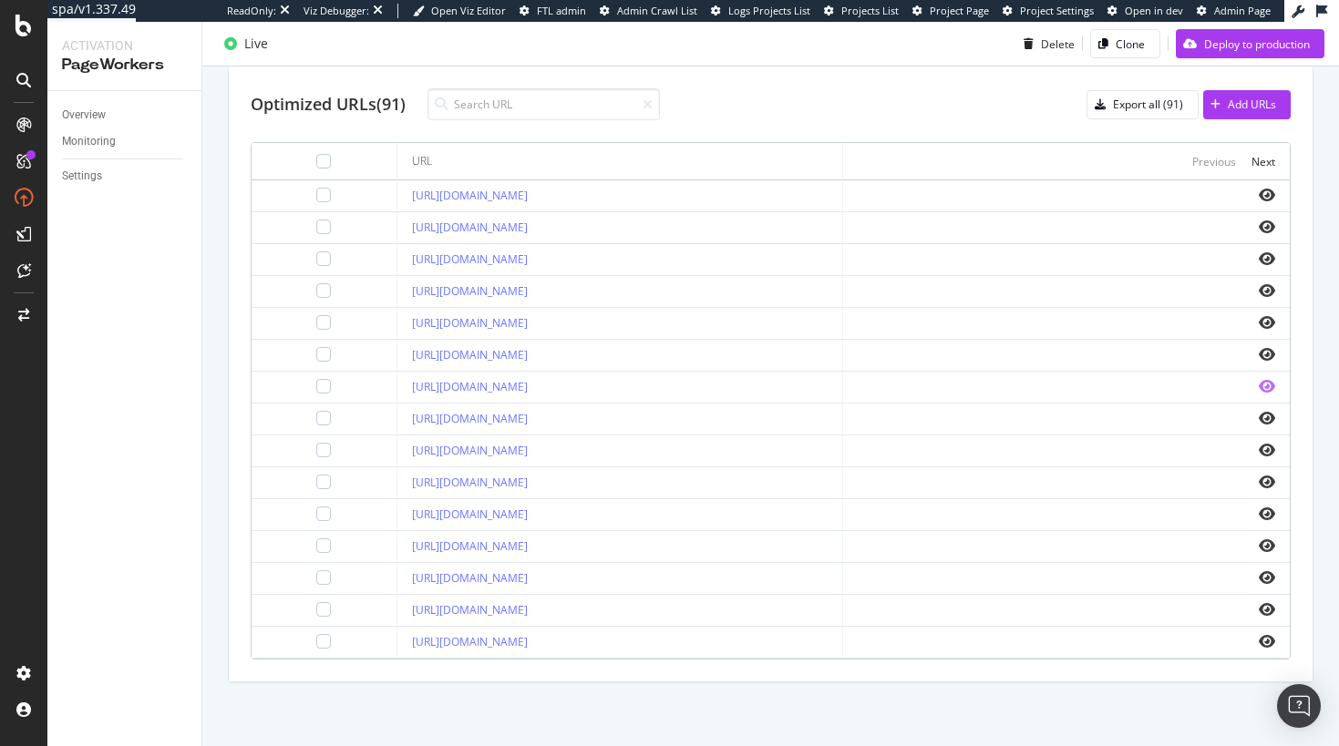
click at [1258, 388] on icon "eye" at bounding box center [1266, 386] width 16 height 15
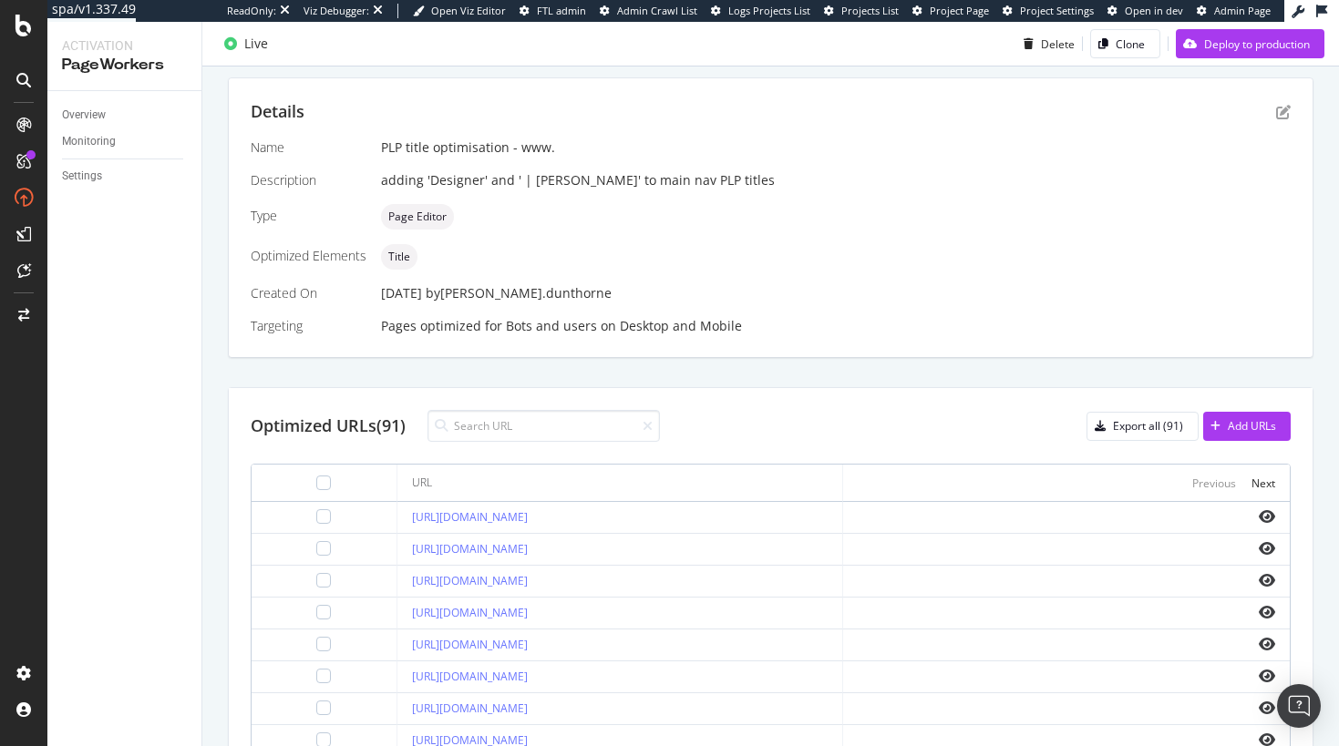
scroll to position [0, 0]
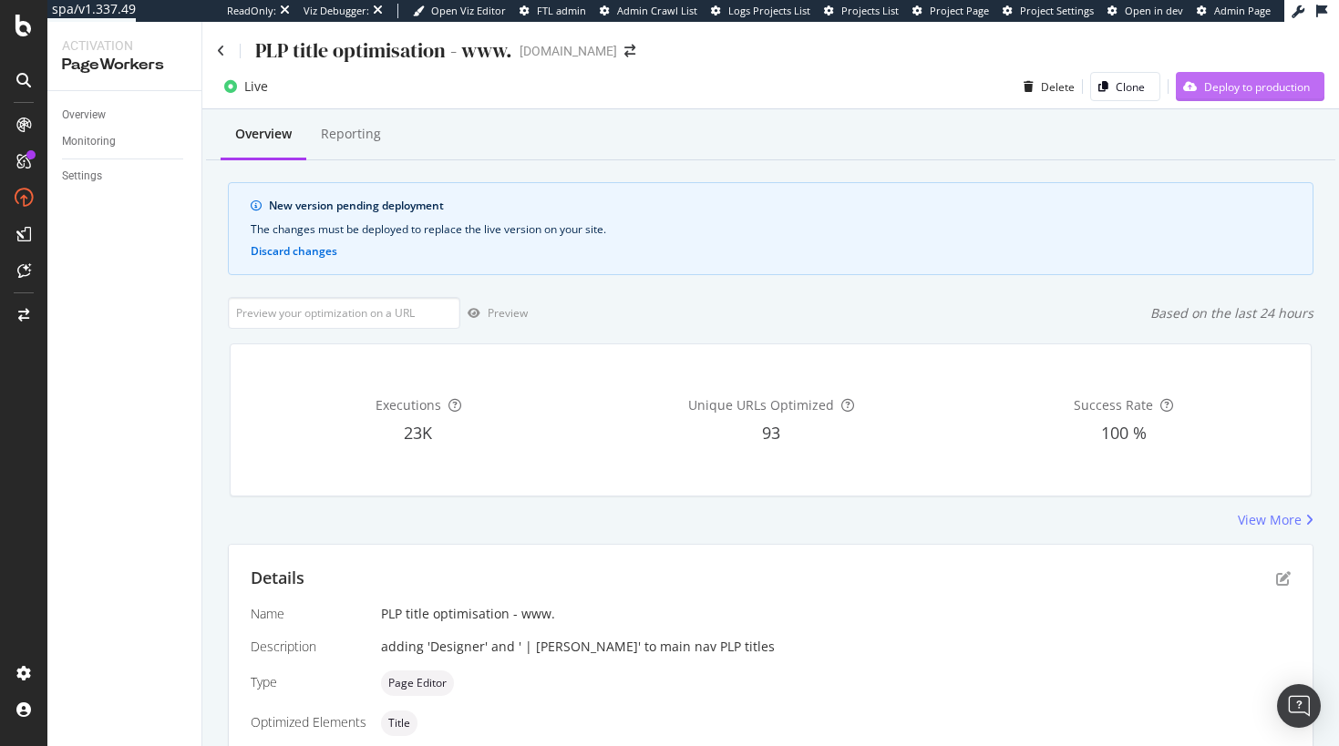
click at [1207, 90] on div "Deploy to production" at bounding box center [1257, 86] width 106 height 15
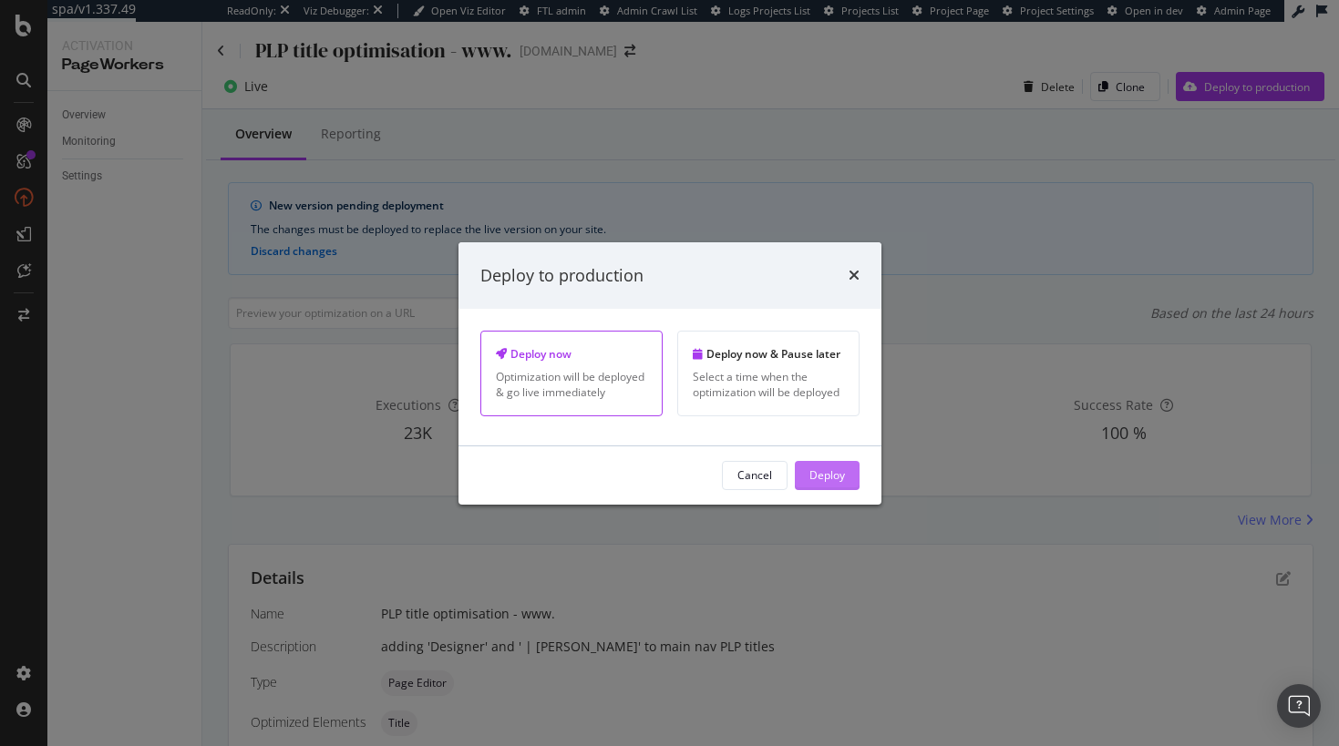
click at [818, 469] on div "Deploy" at bounding box center [827, 474] width 36 height 15
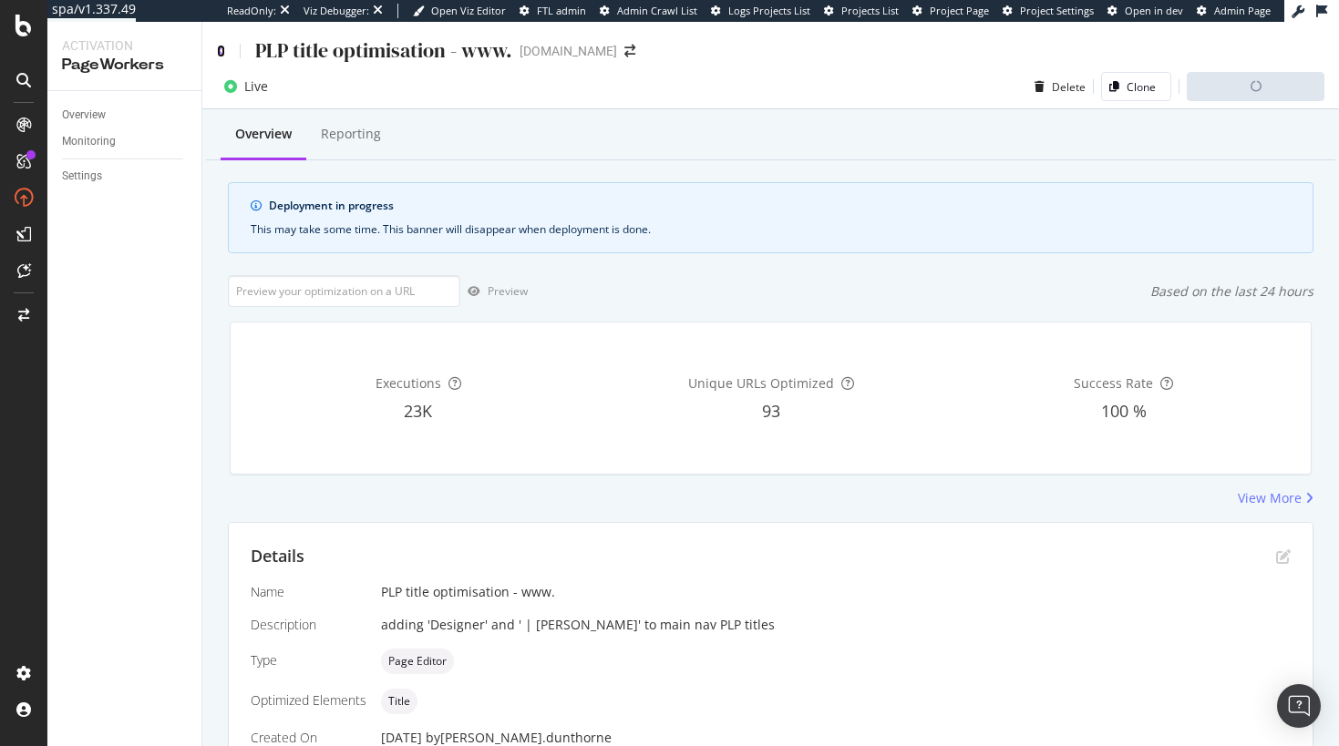
click at [221, 50] on icon at bounding box center [221, 51] width 8 height 13
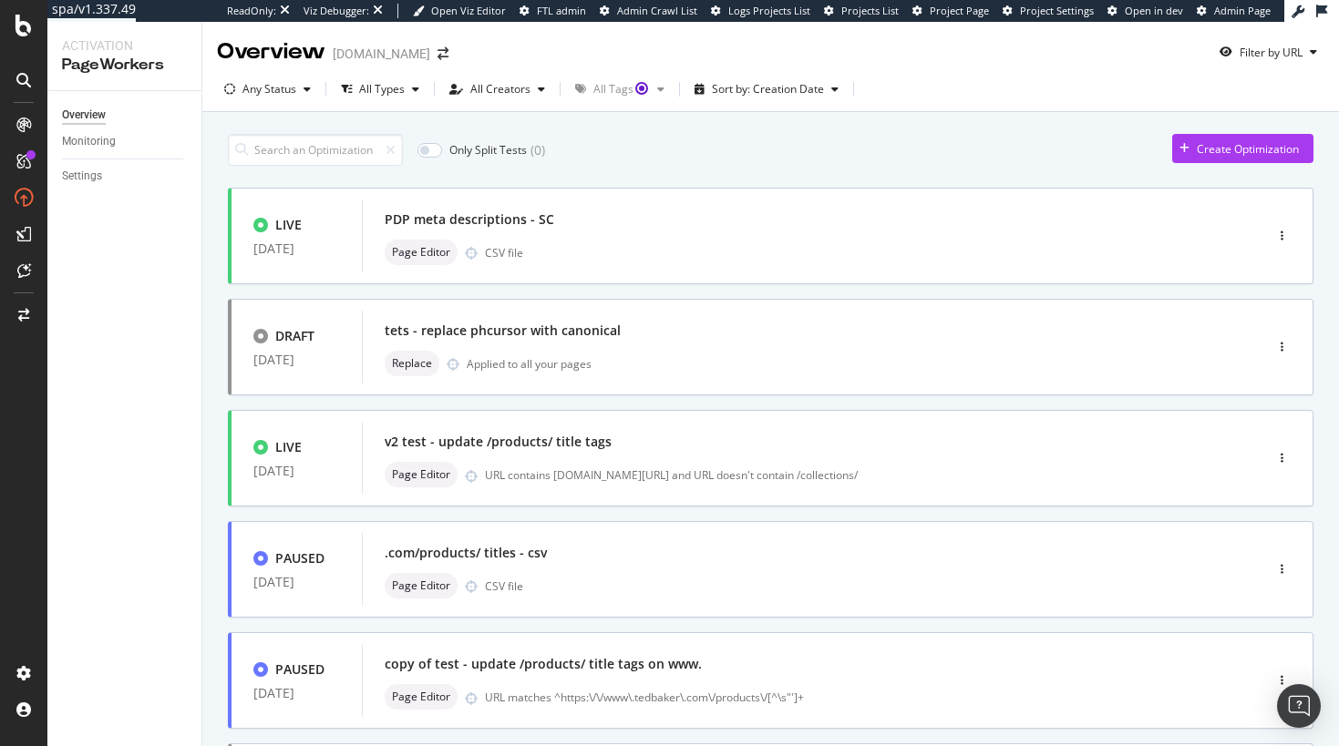
click at [740, 171] on div "Only Split Tests ( 0 ) Create Optimization LIVE 12 Aug. 2025 PDP meta descripti…" at bounding box center [770, 620] width 1085 height 991
click at [94, 207] on div "SiteCrawler" at bounding box center [99, 201] width 65 height 18
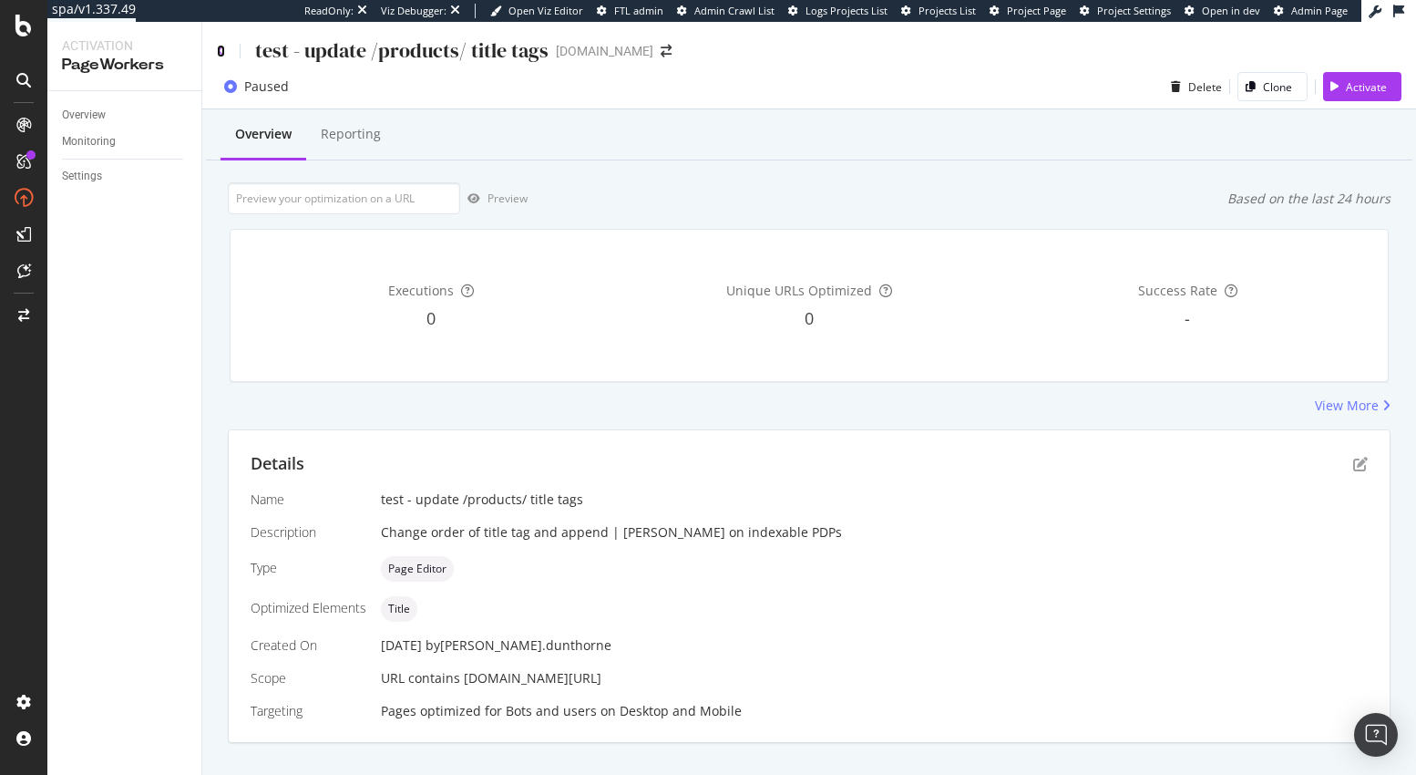
click at [220, 54] on icon at bounding box center [221, 51] width 8 height 13
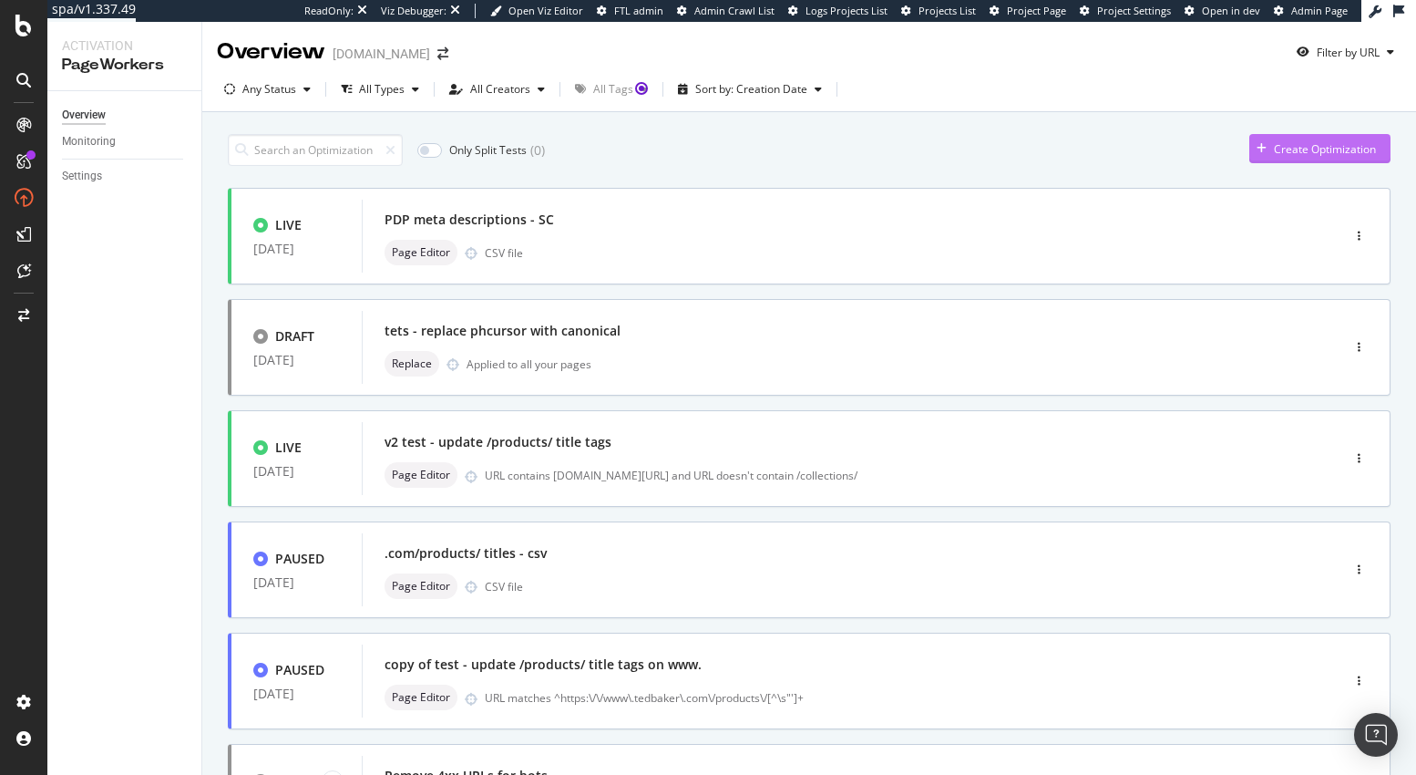
click at [1256, 148] on div "button" at bounding box center [1261, 148] width 25 height 11
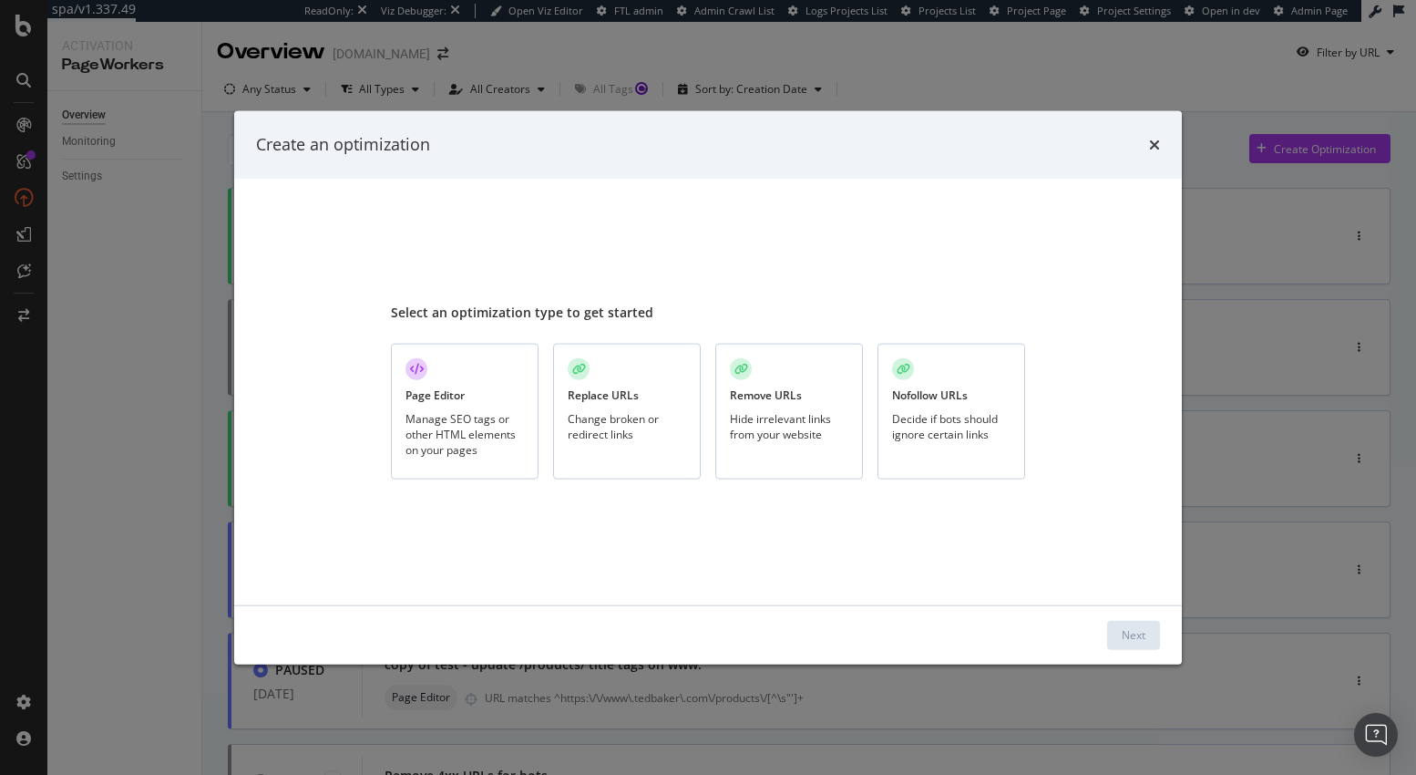
click at [426, 392] on div "Page Editor" at bounding box center [434, 394] width 59 height 15
click at [1148, 631] on button "Next" at bounding box center [1133, 634] width 53 height 29
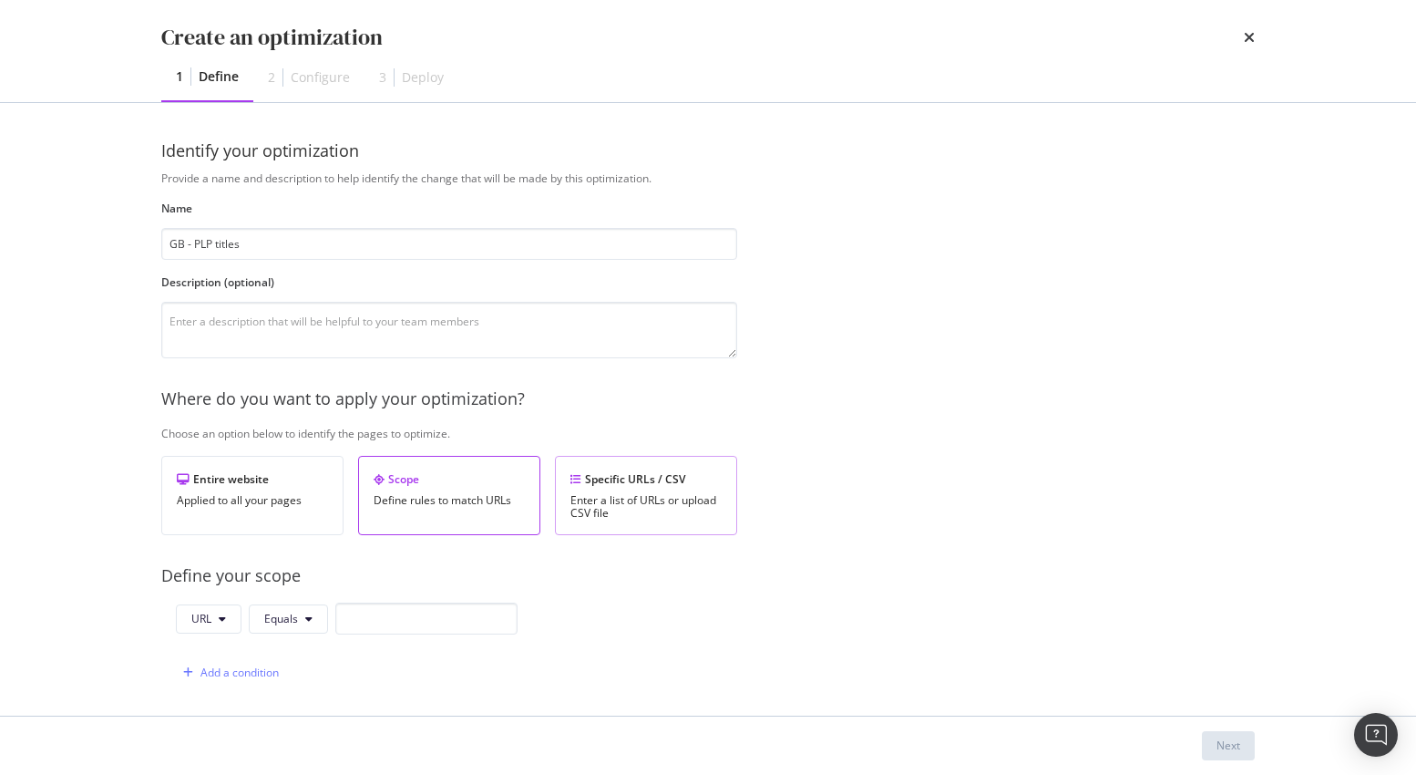
type input "GB - PLP titles"
click at [636, 494] on div "Enter a list of URLs or upload CSV file" at bounding box center [645, 507] width 151 height 26
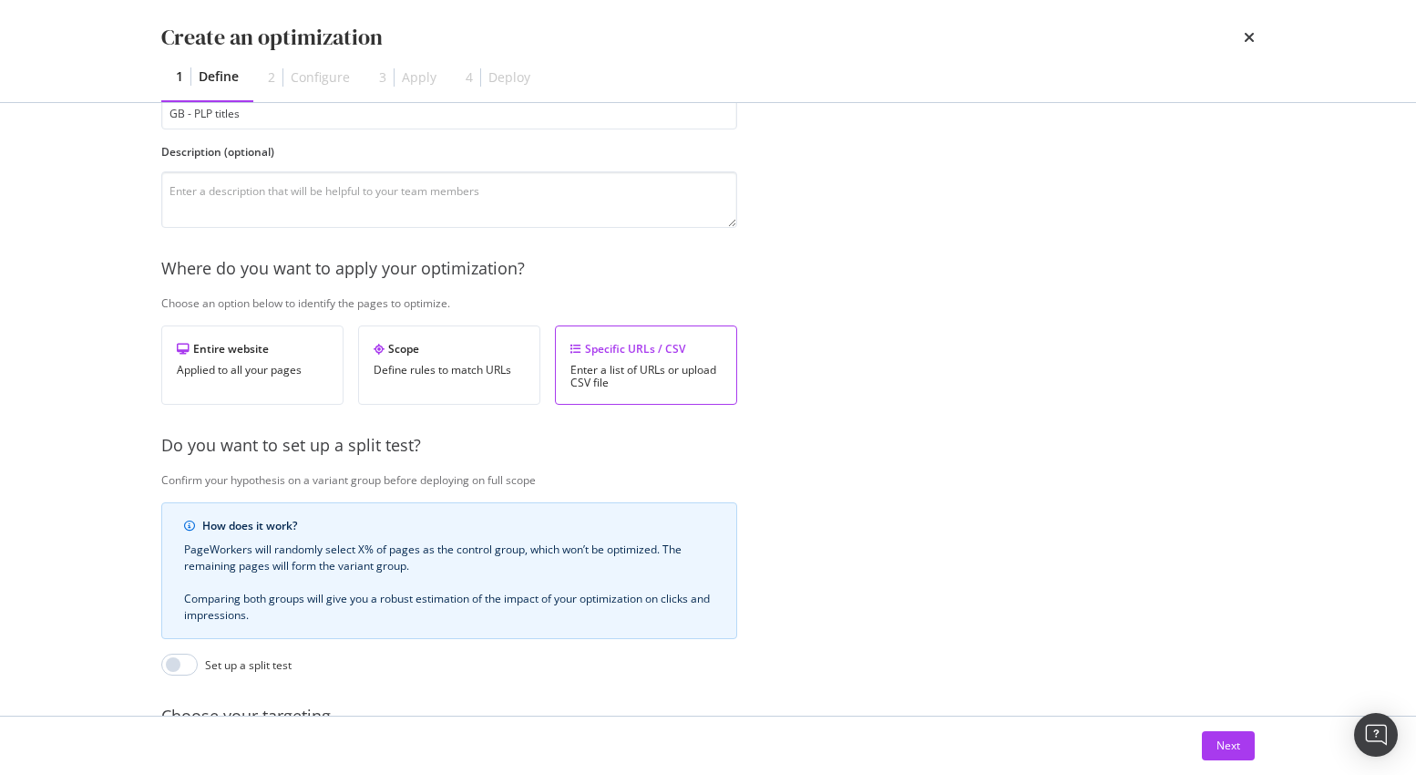
scroll to position [335, 0]
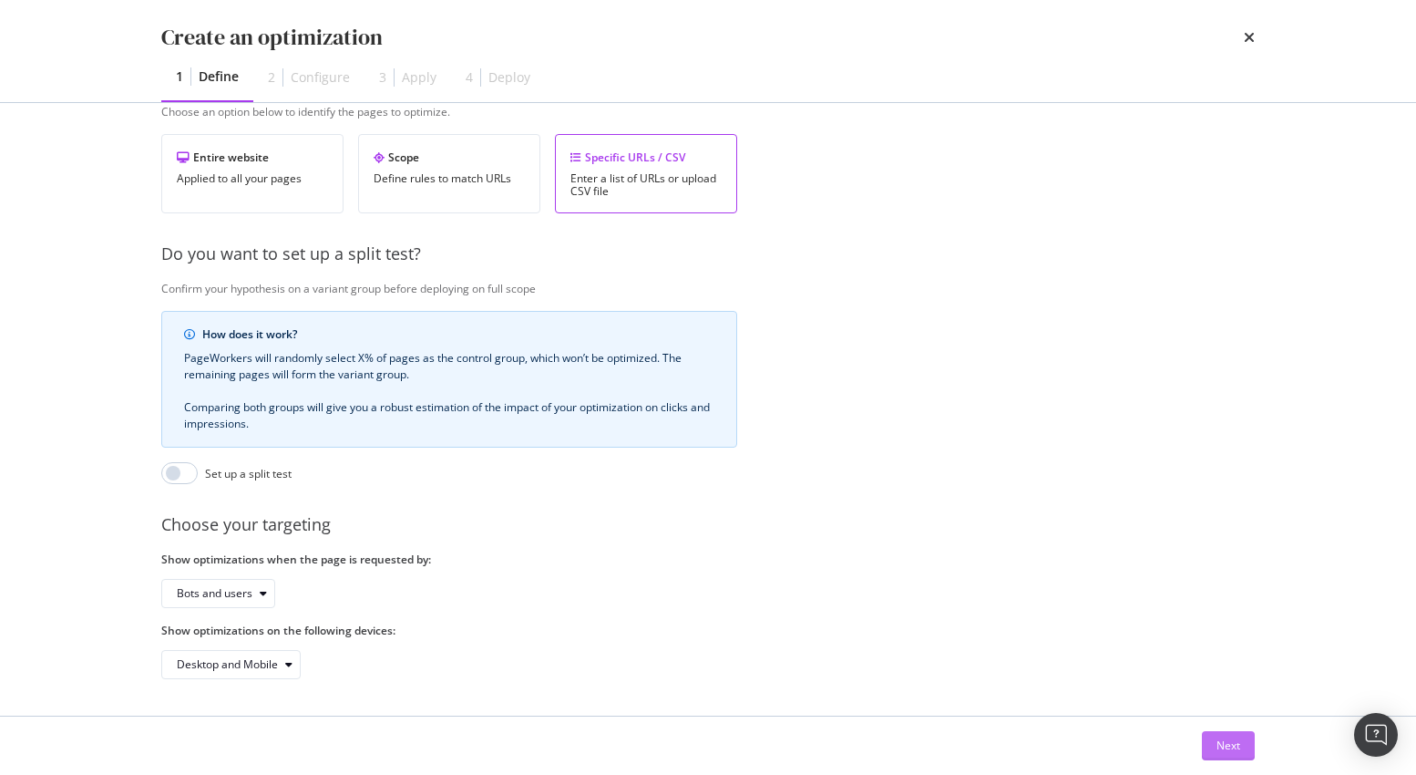
click at [1231, 744] on div "Next" at bounding box center [1228, 744] width 24 height 15
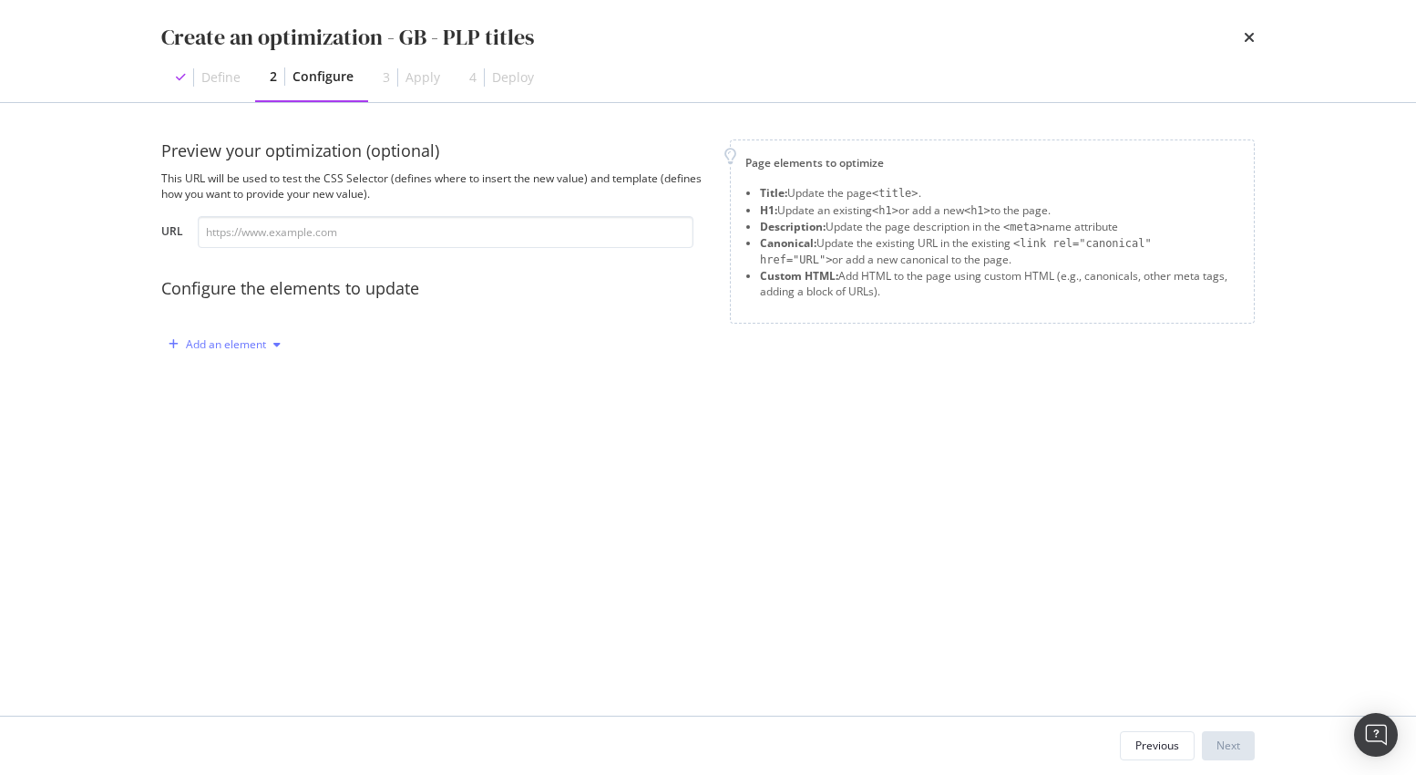
click at [169, 334] on div "Add an element" at bounding box center [224, 344] width 127 height 27
click at [239, 375] on div "Title" at bounding box center [234, 378] width 123 height 23
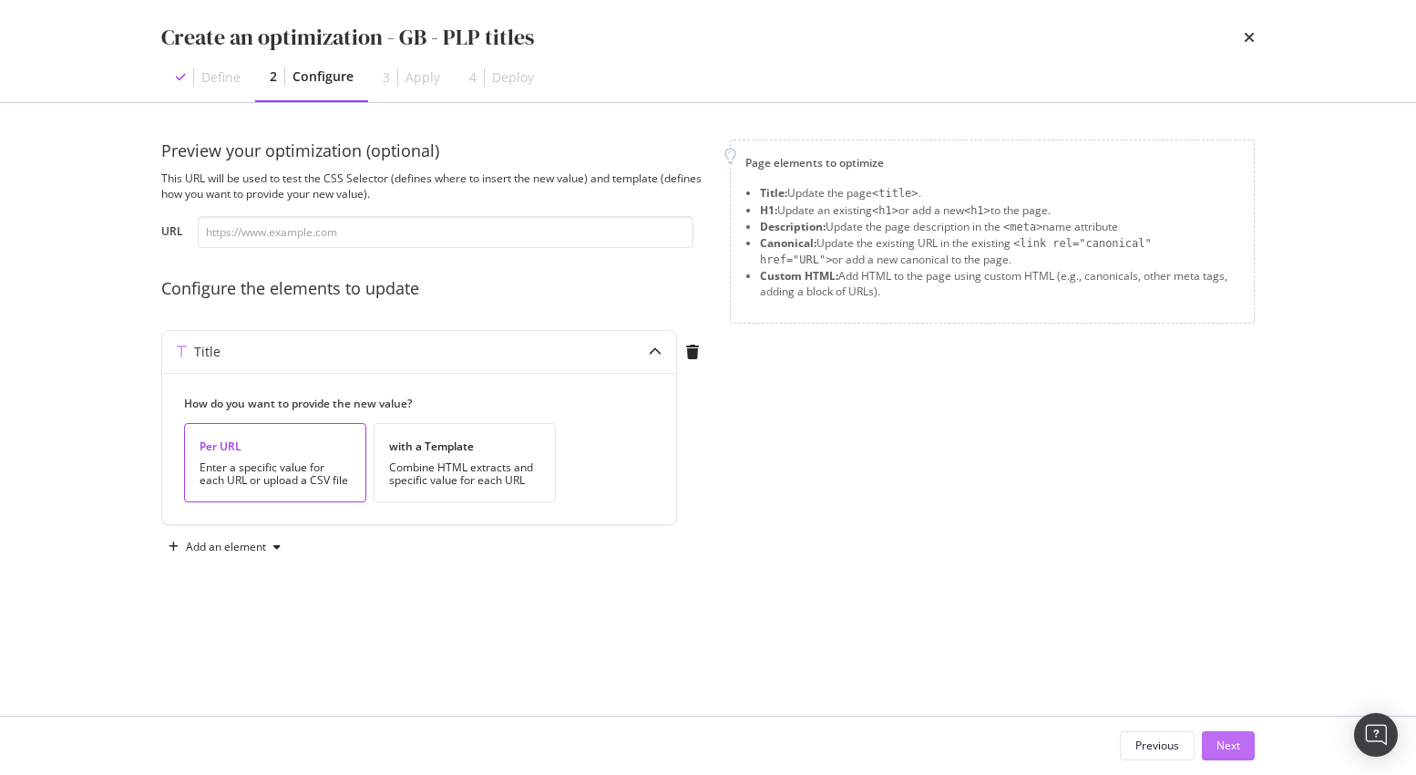
click at [1236, 748] on div "Next" at bounding box center [1228, 744] width 24 height 15
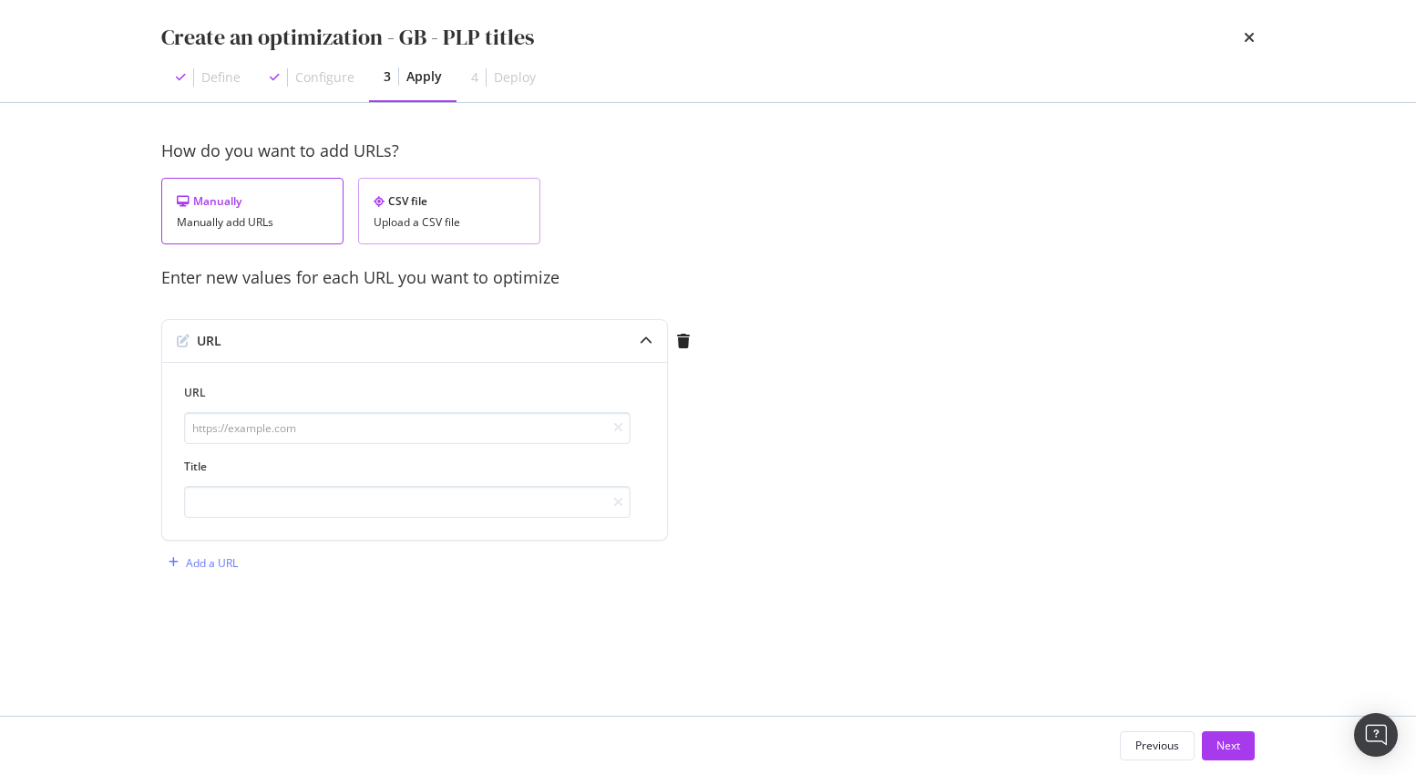
click at [461, 201] on div "CSV file" at bounding box center [449, 200] width 151 height 15
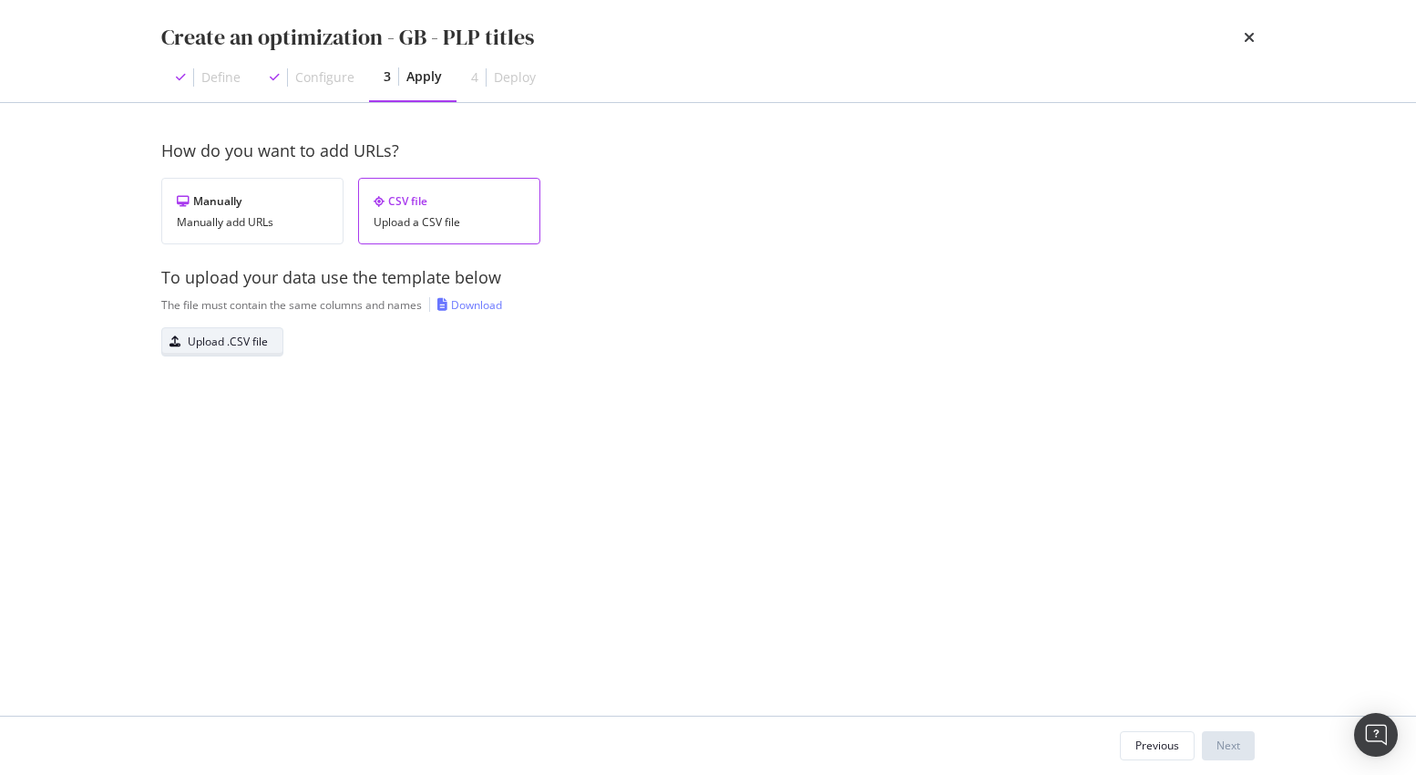
click at [236, 346] on div "Upload .CSV file" at bounding box center [228, 340] width 80 height 15
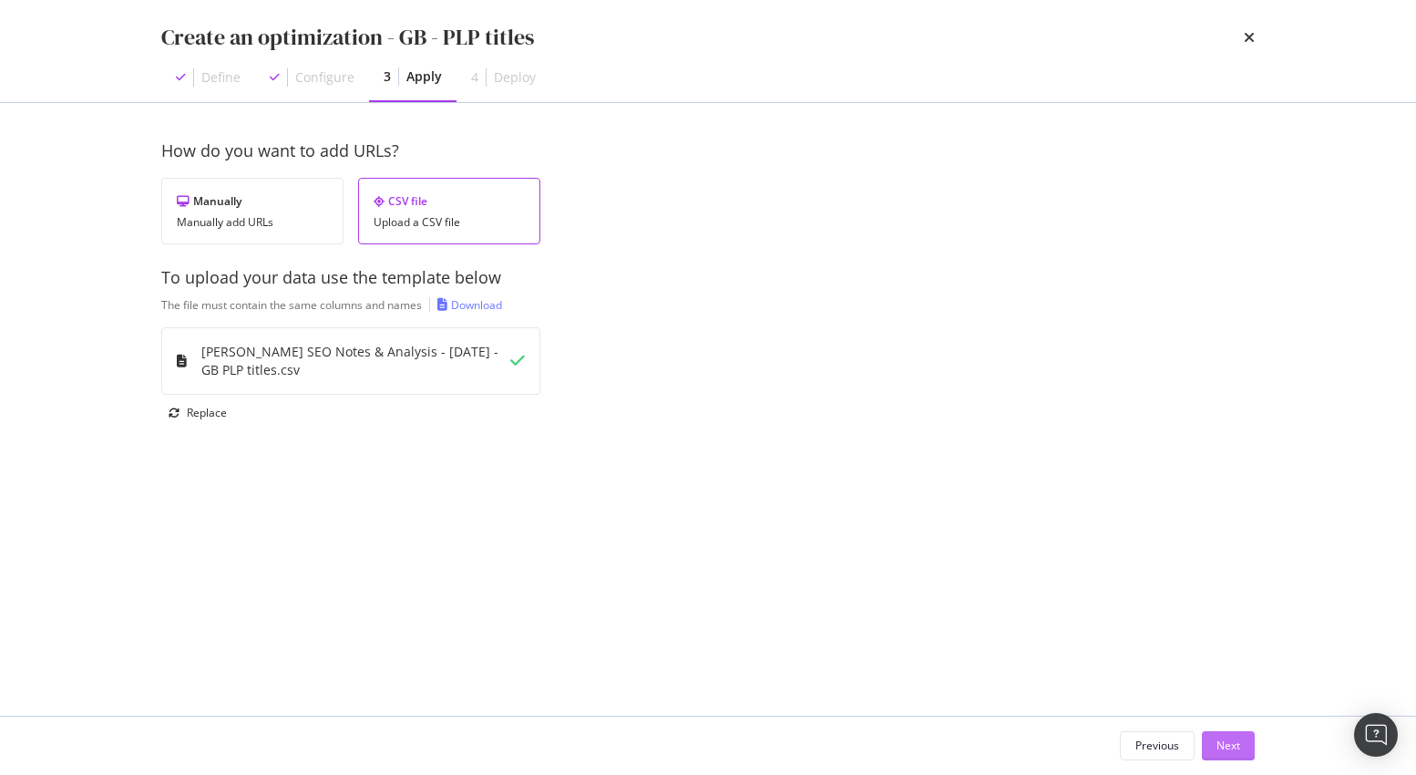
click at [1230, 747] on div "Next" at bounding box center [1228, 744] width 24 height 15
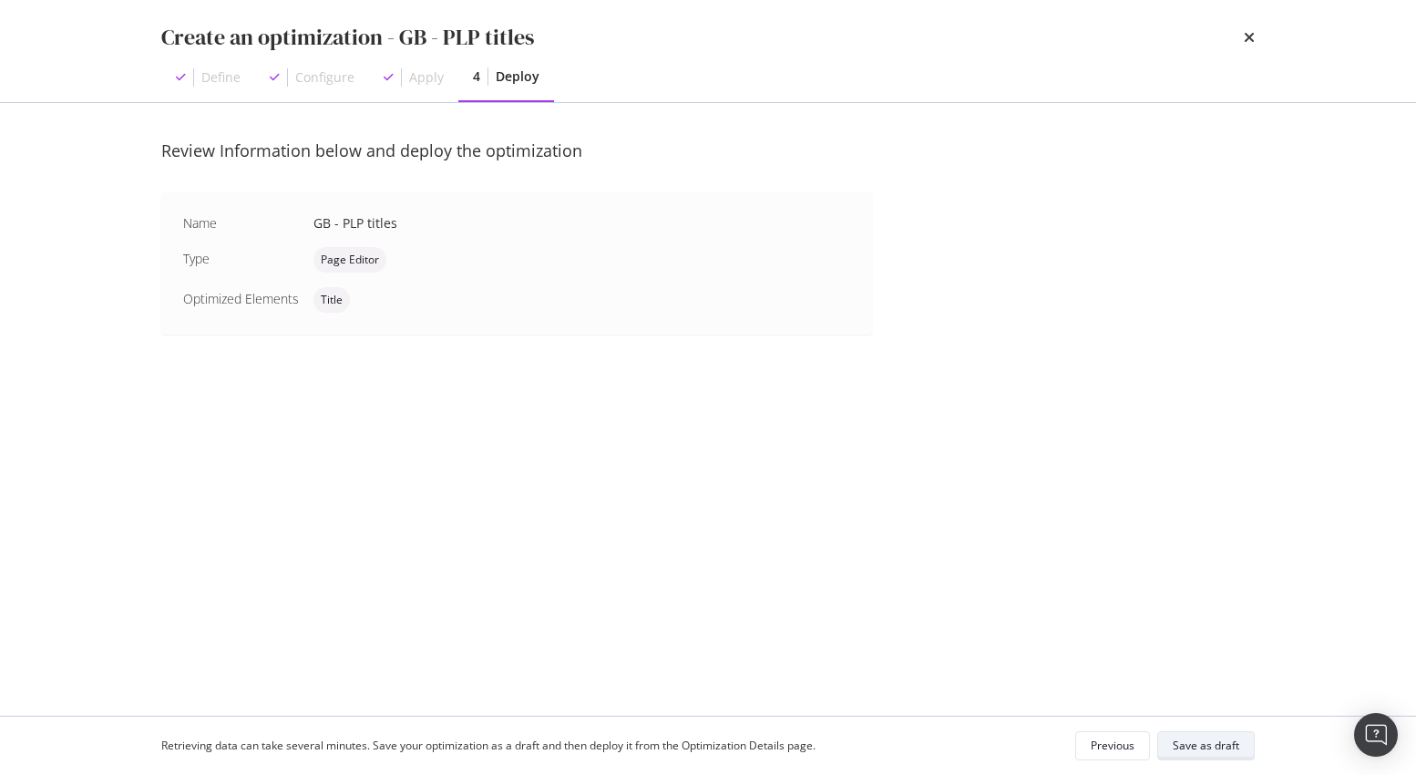
click at [1231, 740] on div "Save as draft" at bounding box center [1206, 744] width 67 height 15
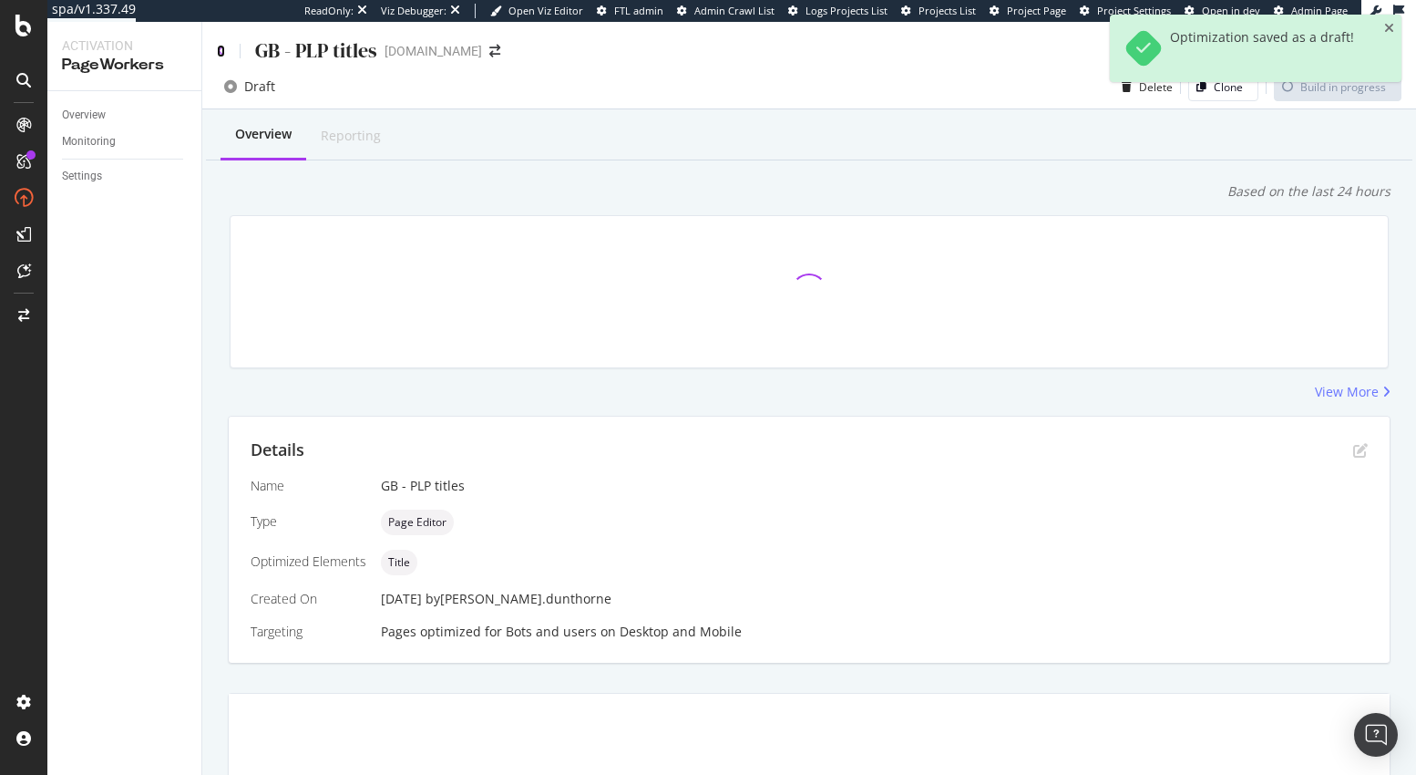
click at [222, 48] on icon at bounding box center [221, 51] width 8 height 13
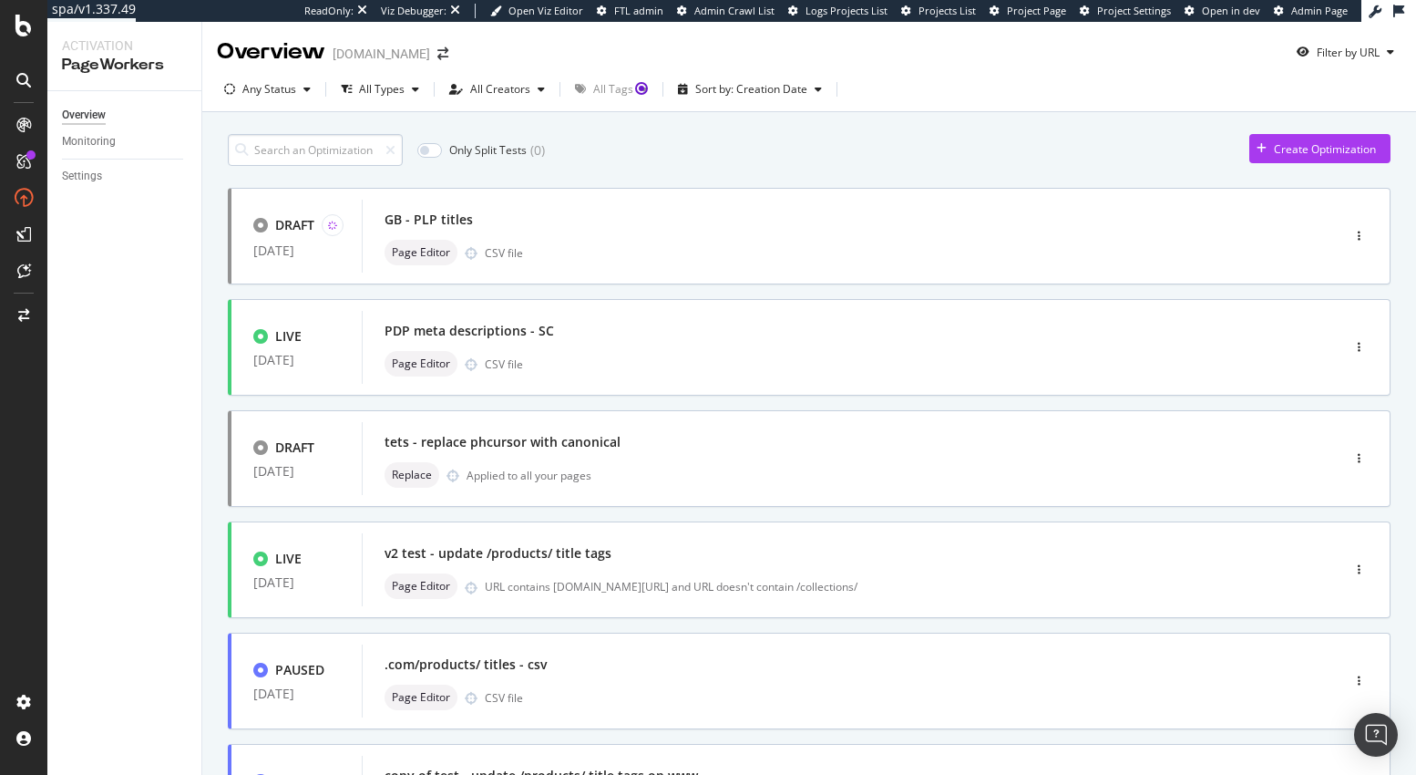
click at [280, 146] on input at bounding box center [315, 150] width 175 height 32
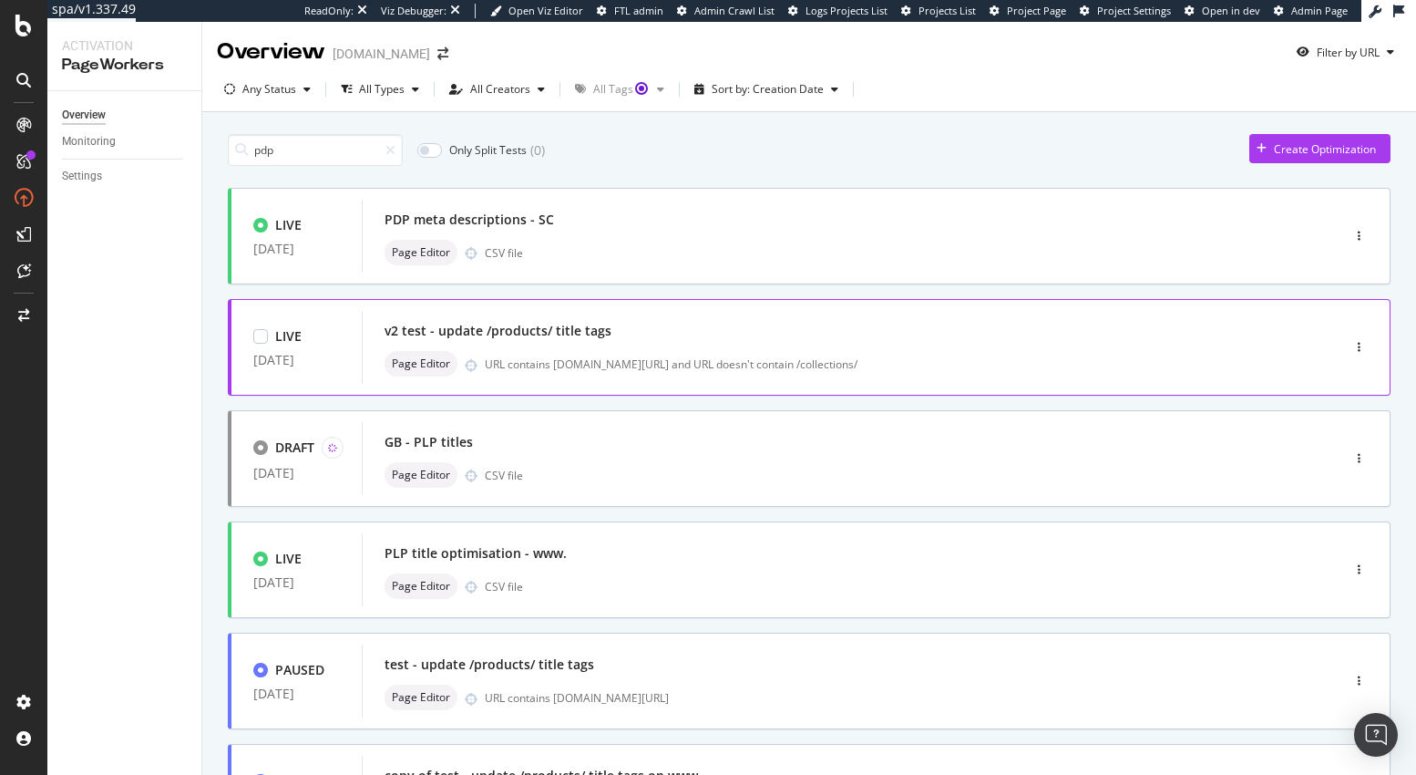
click at [714, 361] on div "URL contains www.tedbaker.com/products/ and URL doesn't contain /collections/" at bounding box center [874, 363] width 778 height 15
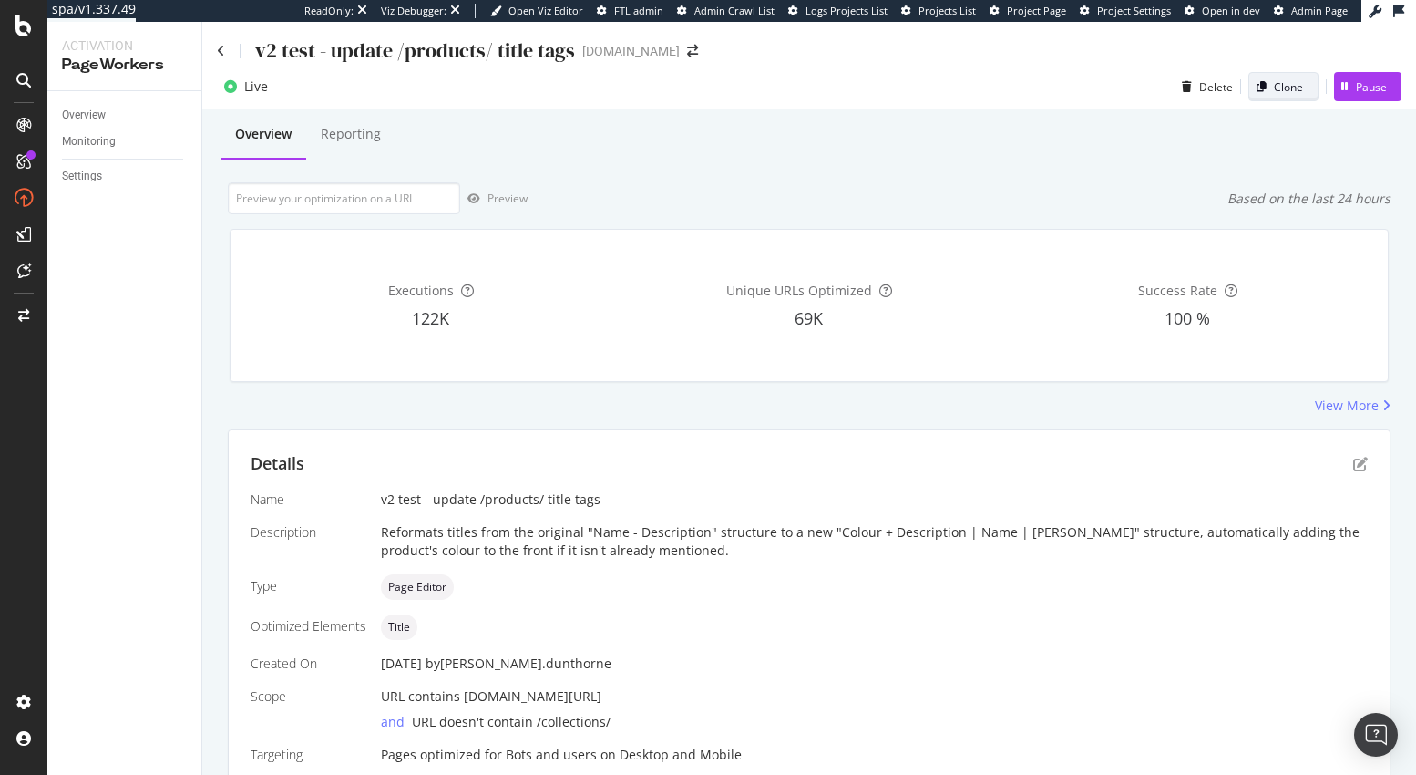
click at [1274, 80] on div "Clone" at bounding box center [1288, 86] width 29 height 15
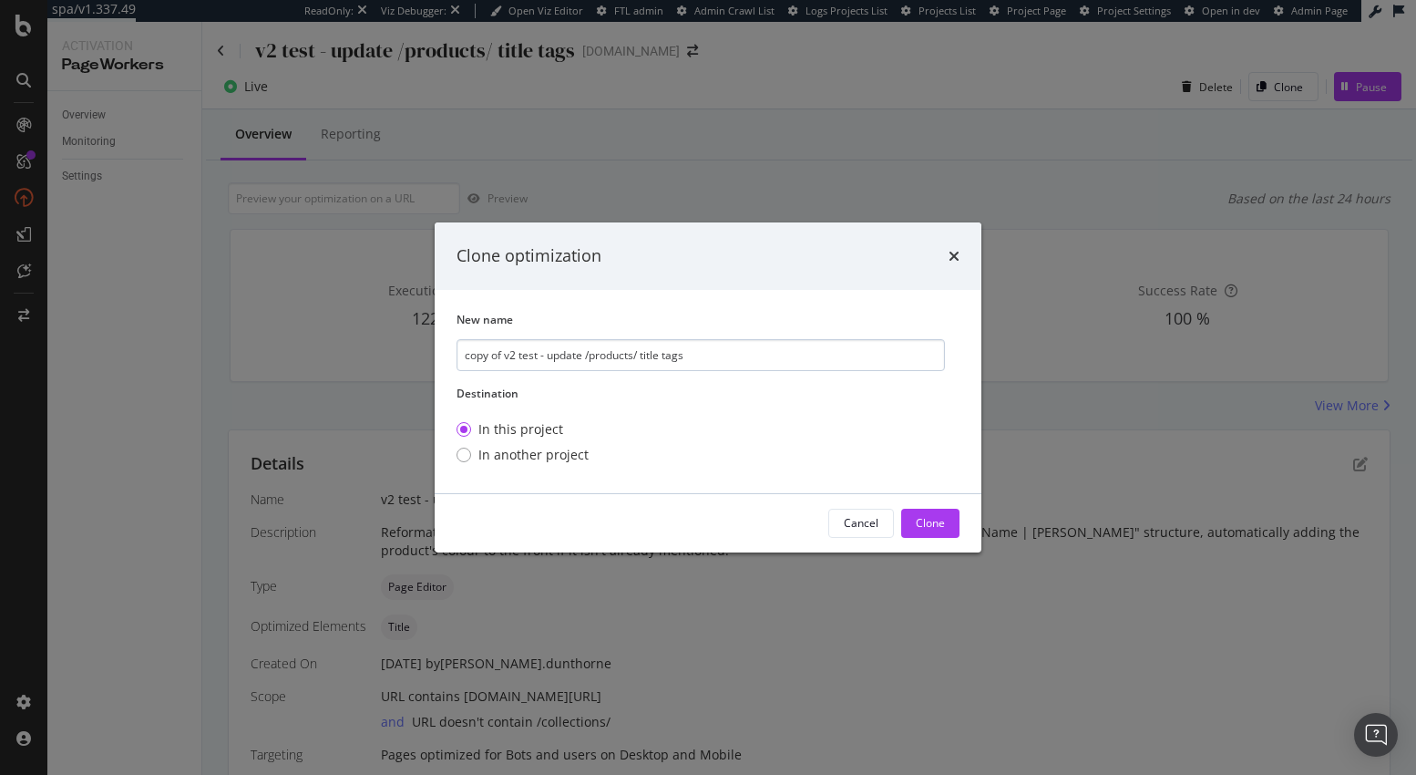
click at [544, 353] on input "copy of v2 test - update /products/ title tags" at bounding box center [701, 355] width 488 height 32
drag, startPoint x: 539, startPoint y: 355, endPoint x: 389, endPoint y: 342, distance: 150.1
click at [389, 342] on div "Clone optimization New name copy of v2 test - update /products/ title tags Dest…" at bounding box center [708, 387] width 1416 height 775
type input "GB - update /products/ title tags"
click at [949, 523] on button "Clone" at bounding box center [930, 522] width 58 height 29
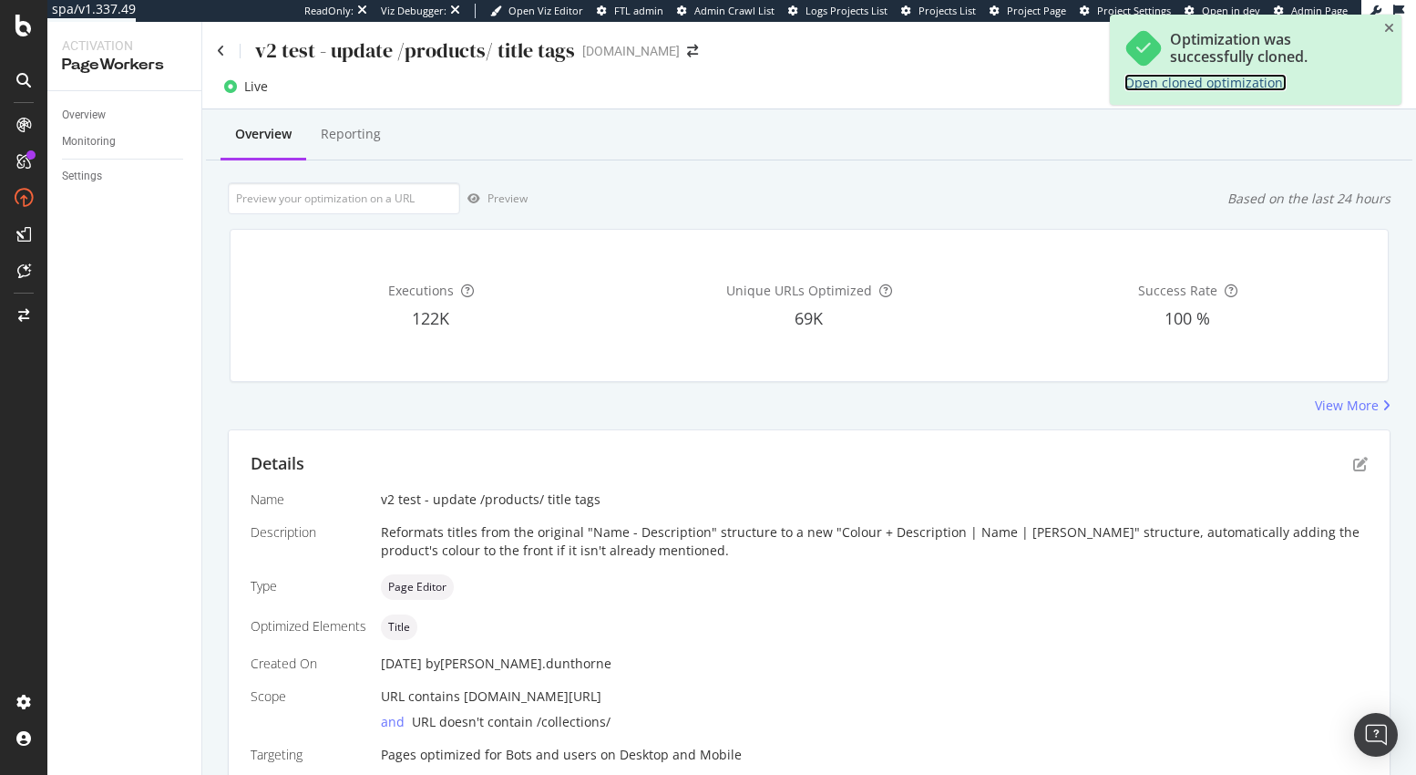
click at [1194, 79] on link "Open cloned optimization." at bounding box center [1205, 82] width 162 height 17
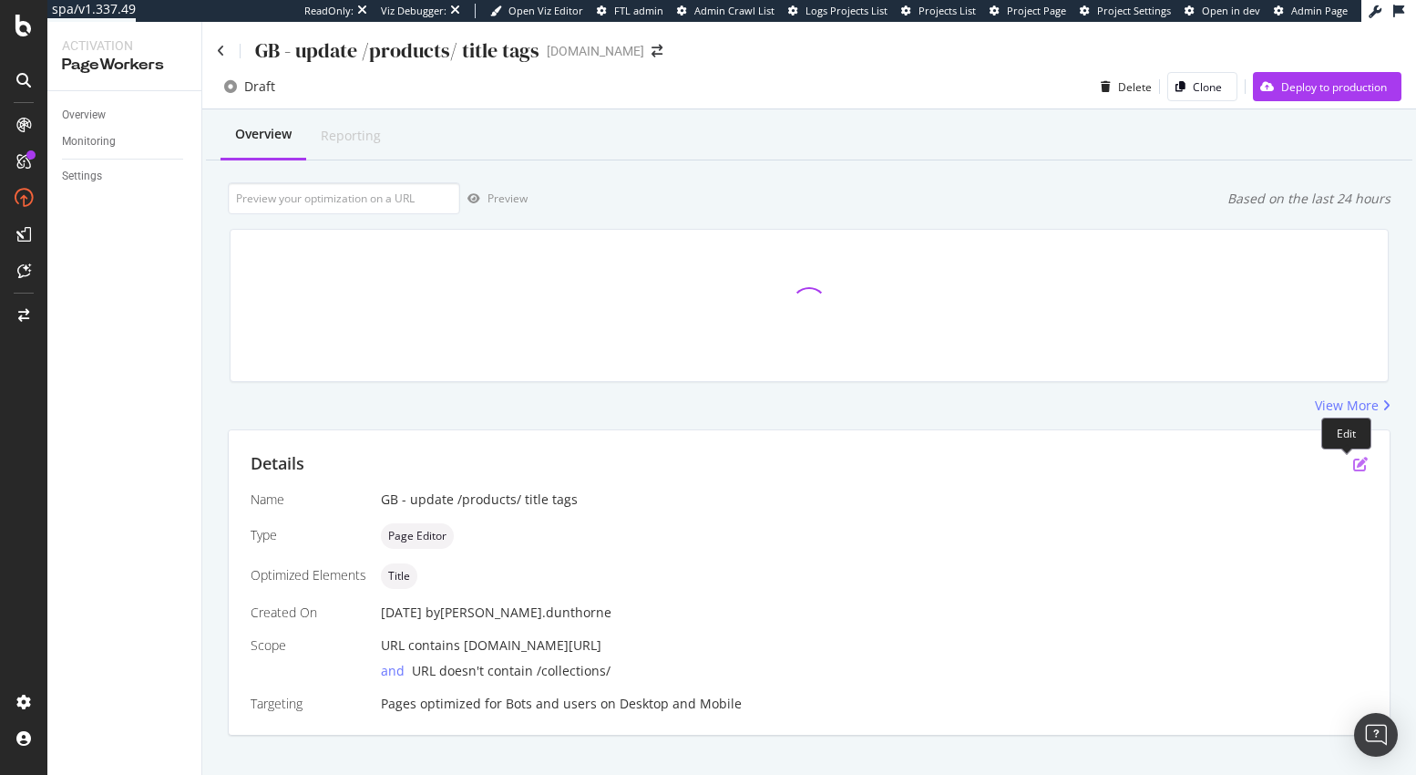
click at [1353, 463] on icon "pen-to-square" at bounding box center [1360, 464] width 15 height 15
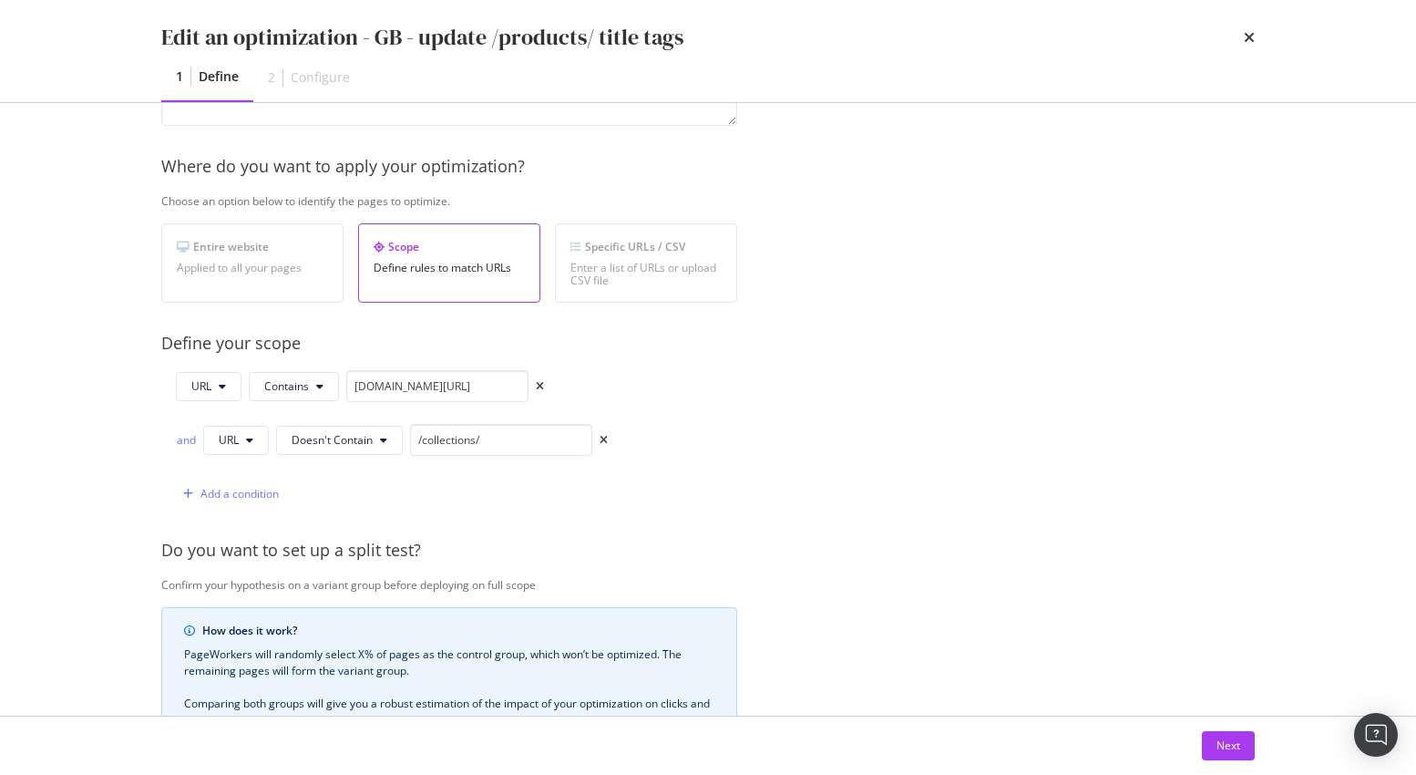
scroll to position [238, 0]
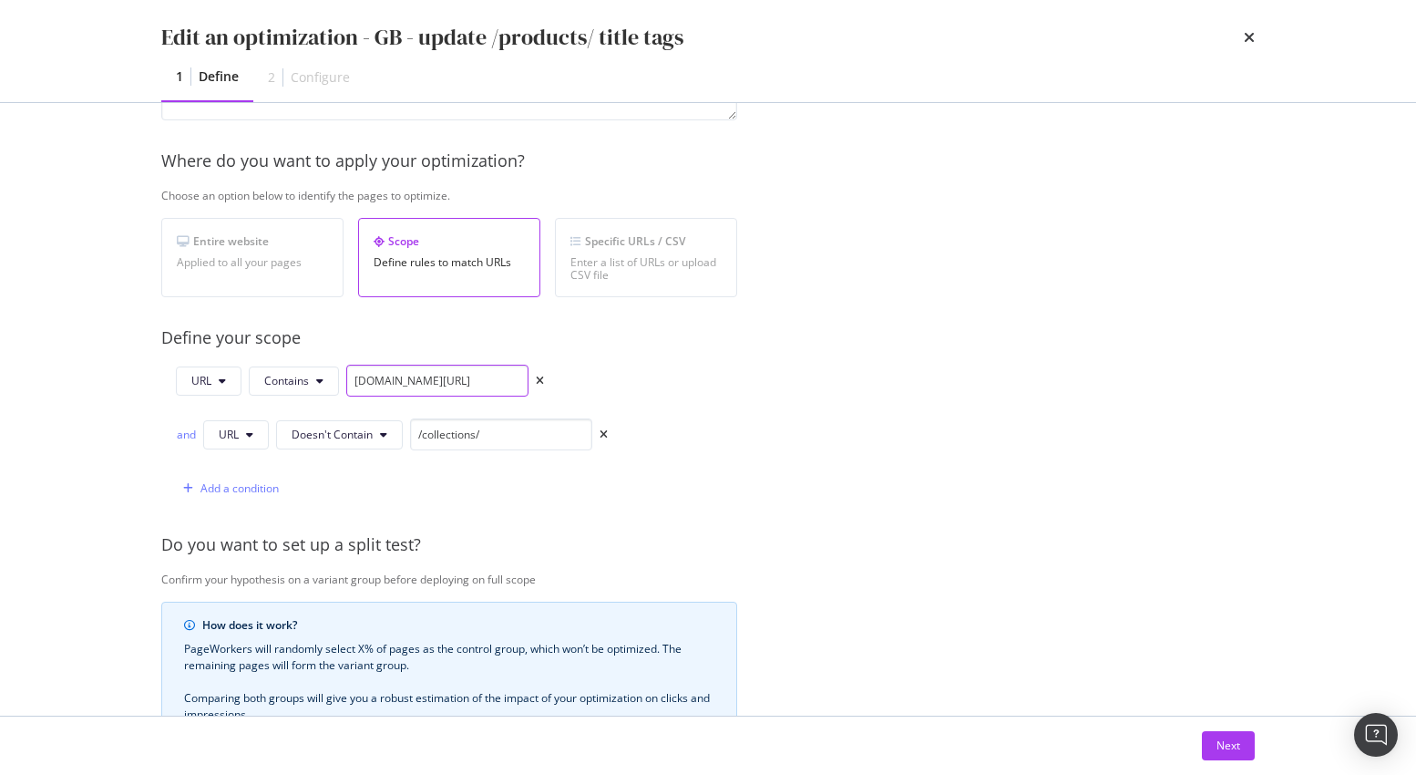
click at [457, 378] on input "[DOMAIN_NAME][URL]" at bounding box center [437, 380] width 182 height 32
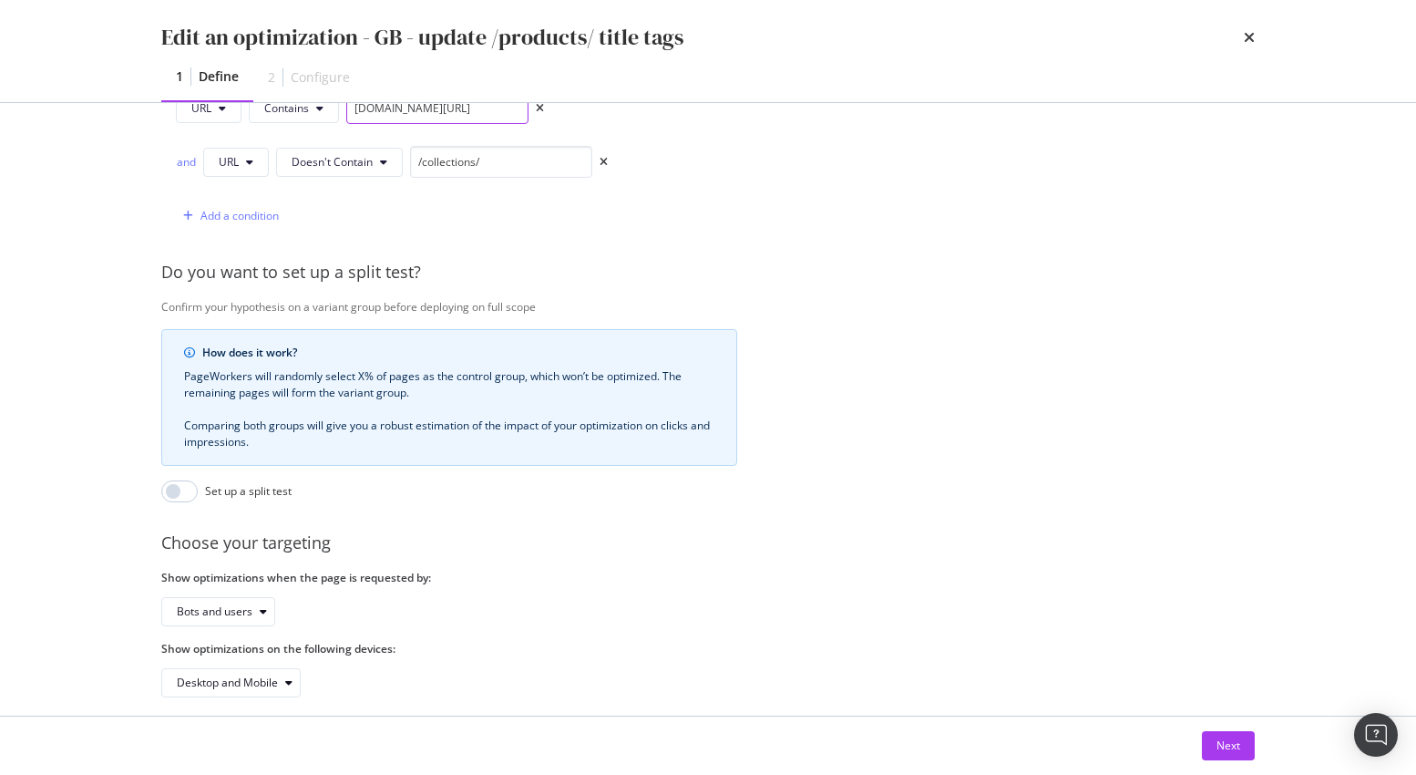
scroll to position [542, 0]
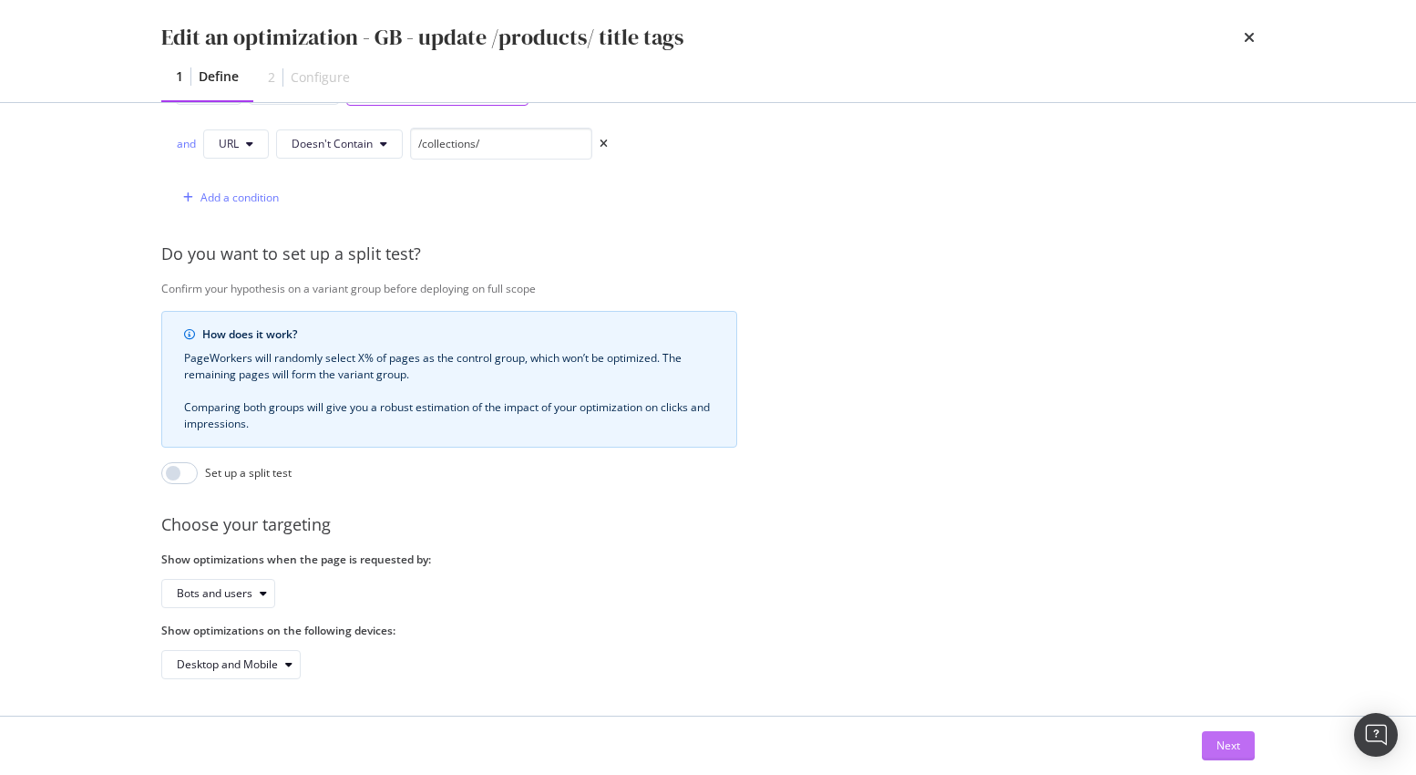
type input "[DOMAIN_NAME][URL]"
click at [1237, 742] on div "Next" at bounding box center [1228, 744] width 24 height 15
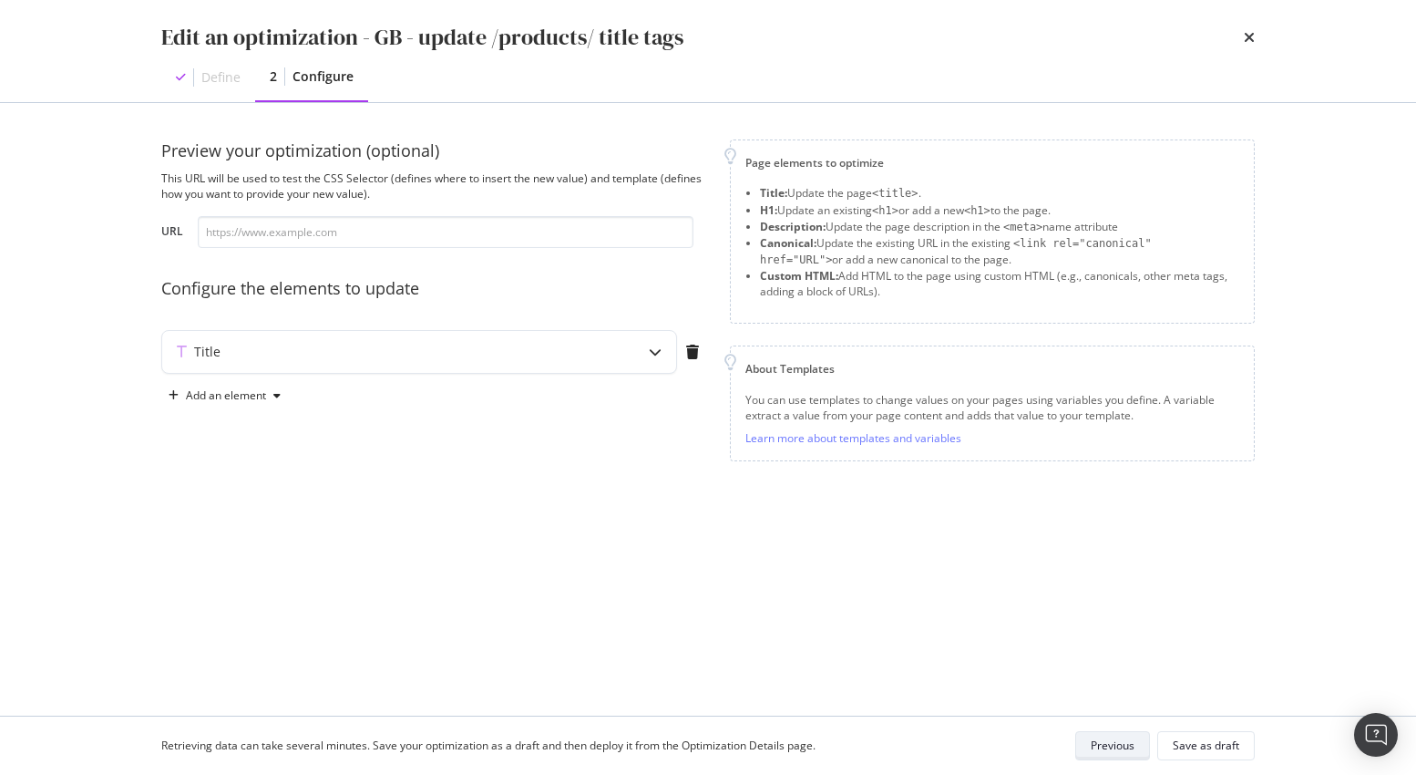
scroll to position [0, 0]
click at [654, 348] on icon "modal" at bounding box center [655, 351] width 13 height 13
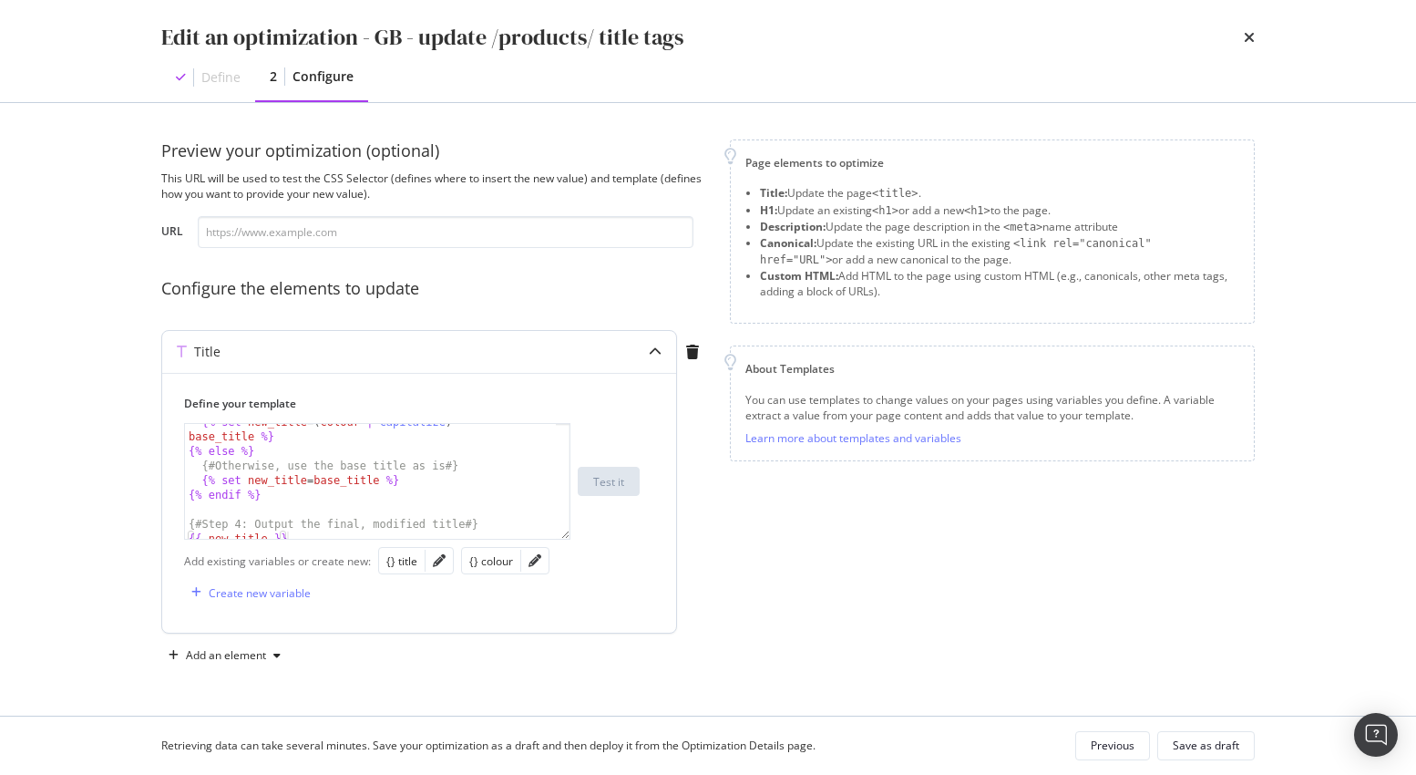
scroll to position [366, 0]
click at [1214, 744] on div "Save as draft" at bounding box center [1206, 744] width 67 height 15
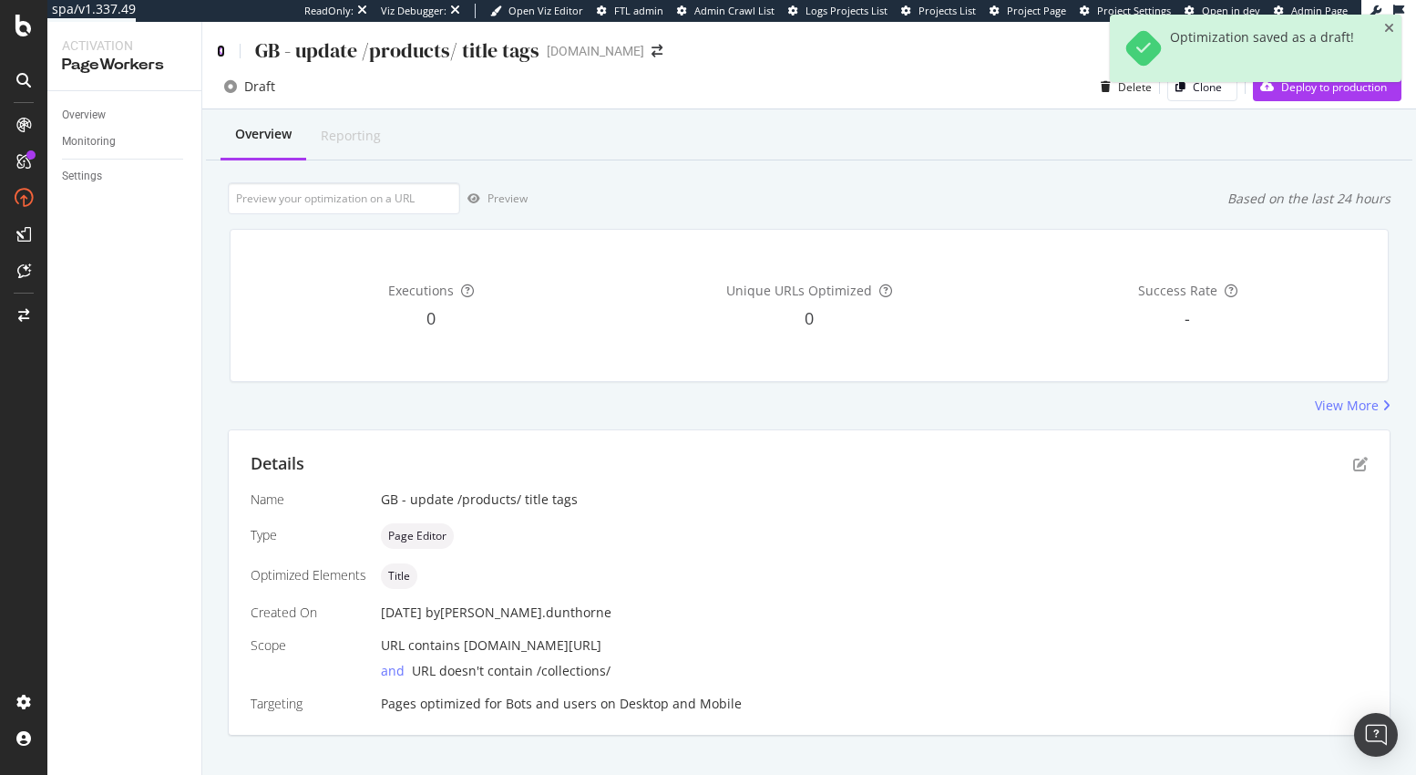
click at [221, 50] on icon at bounding box center [221, 51] width 8 height 13
